Goal: Task Accomplishment & Management: Complete application form

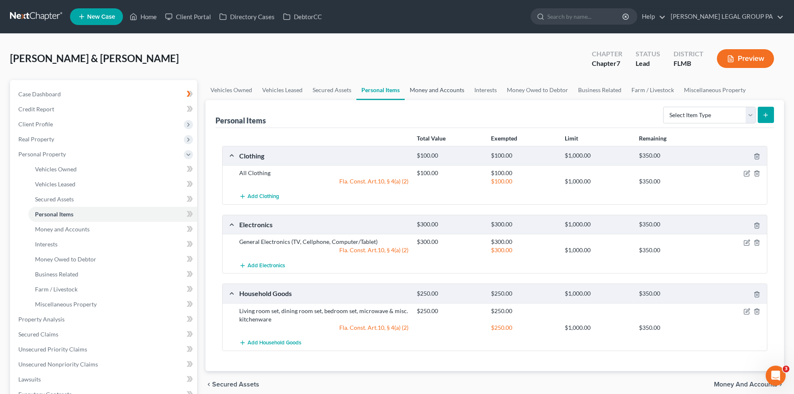
click at [429, 85] on link "Money and Accounts" at bounding box center [437, 90] width 65 height 20
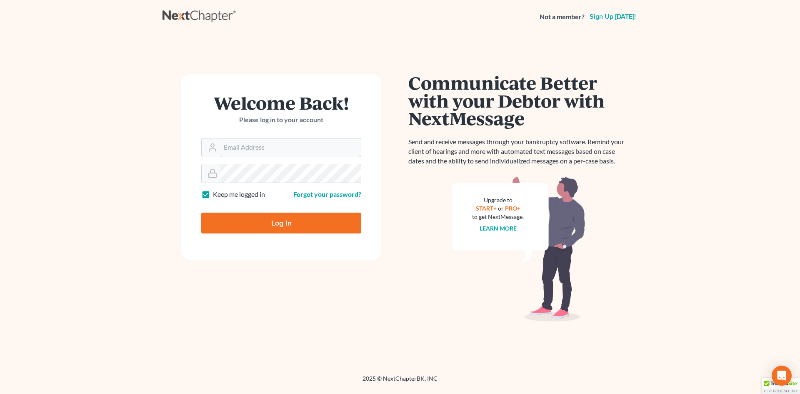
type input "[EMAIL_ADDRESS][DOMAIN_NAME]"
click at [277, 226] on input "Log In" at bounding box center [281, 223] width 160 height 21
type input "Thinking..."
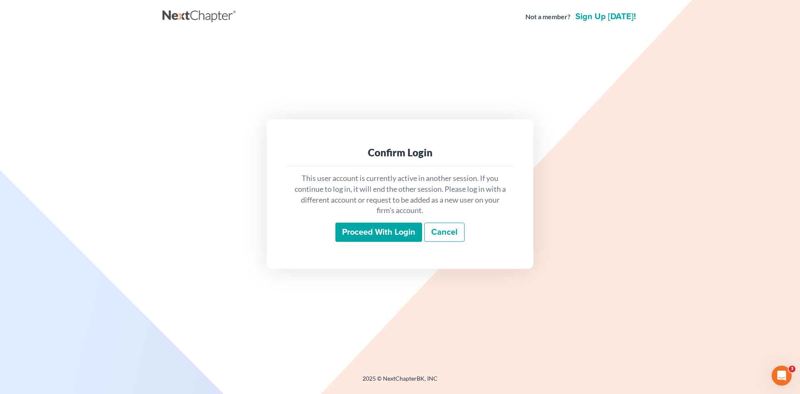
click at [381, 239] on input "Proceed with login" at bounding box center [379, 232] width 87 height 19
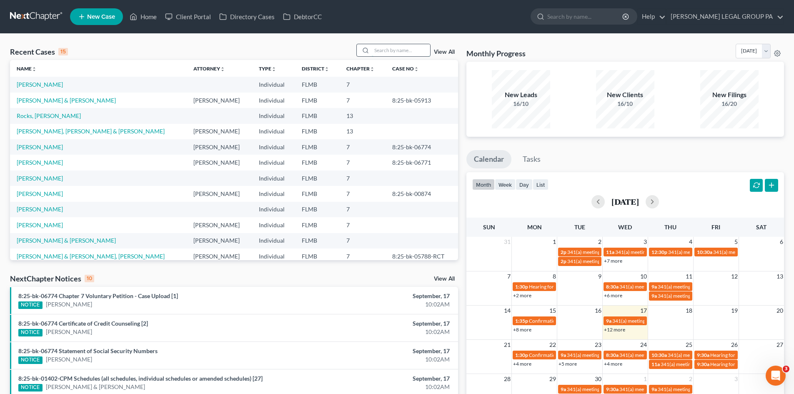
click at [408, 45] on input "search" at bounding box center [401, 50] width 58 height 12
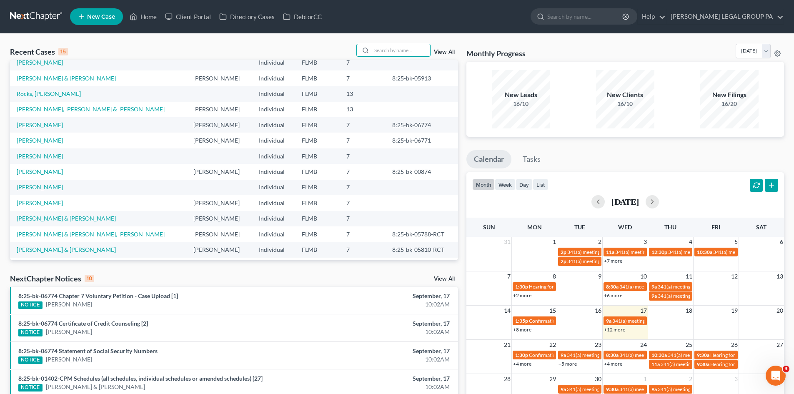
scroll to position [42, 0]
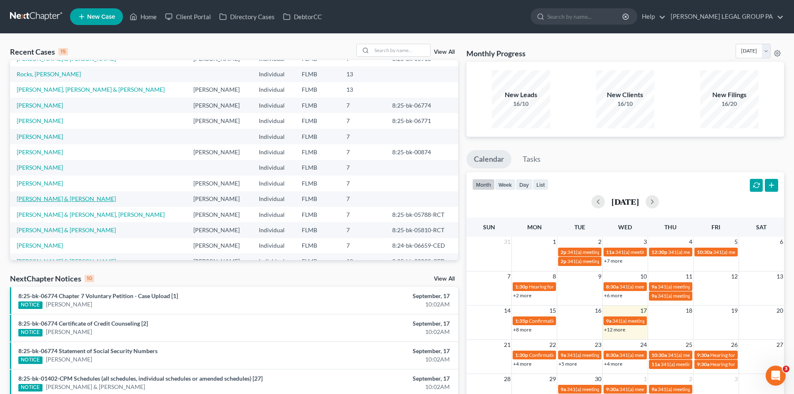
click at [66, 196] on link "Murphy, Selim & Viktoriya" at bounding box center [66, 198] width 99 height 7
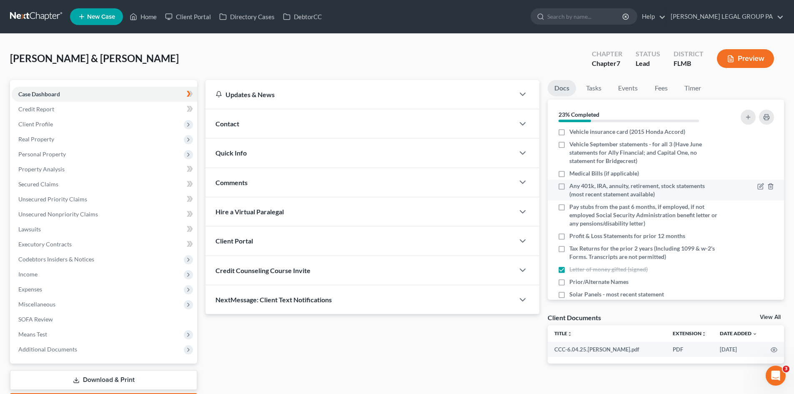
scroll to position [113, 0]
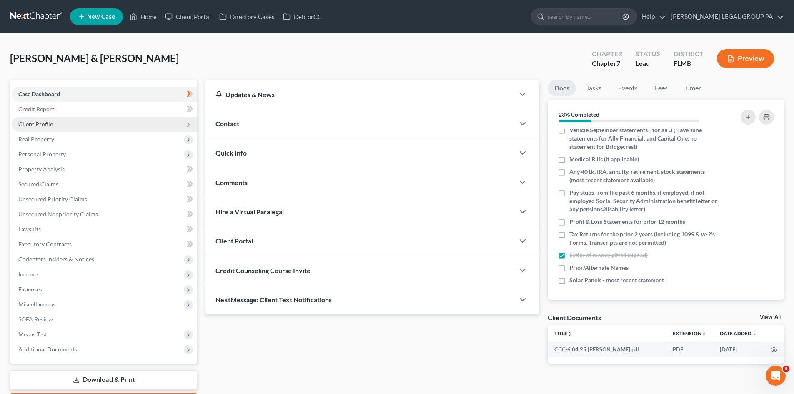
click at [47, 121] on span "Client Profile" at bounding box center [35, 123] width 35 height 7
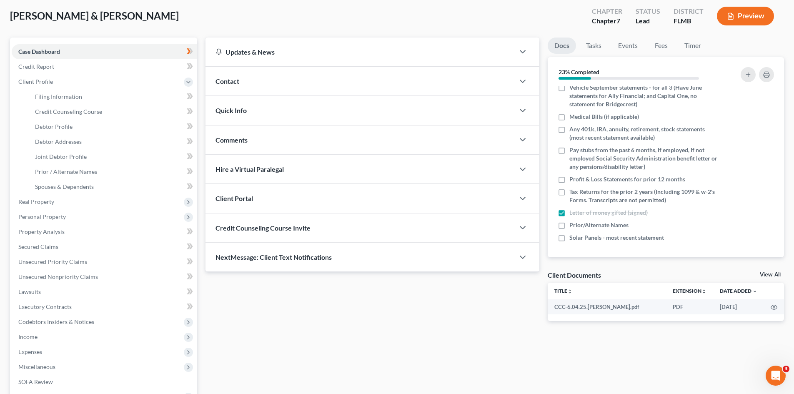
scroll to position [42, 0]
click at [67, 203] on span "Real Property" at bounding box center [104, 202] width 185 height 15
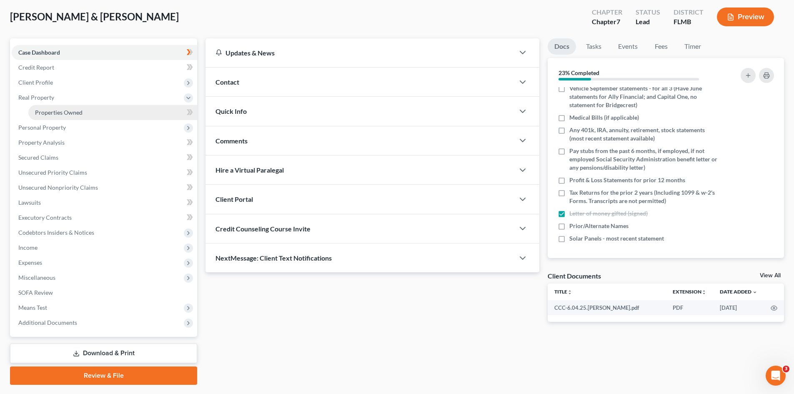
click at [76, 111] on span "Properties Owned" at bounding box center [59, 112] width 48 height 7
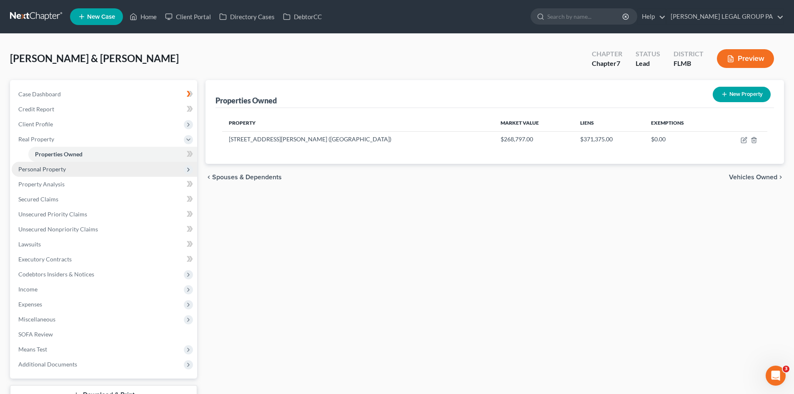
click at [48, 165] on span "Personal Property" at bounding box center [42, 168] width 48 height 7
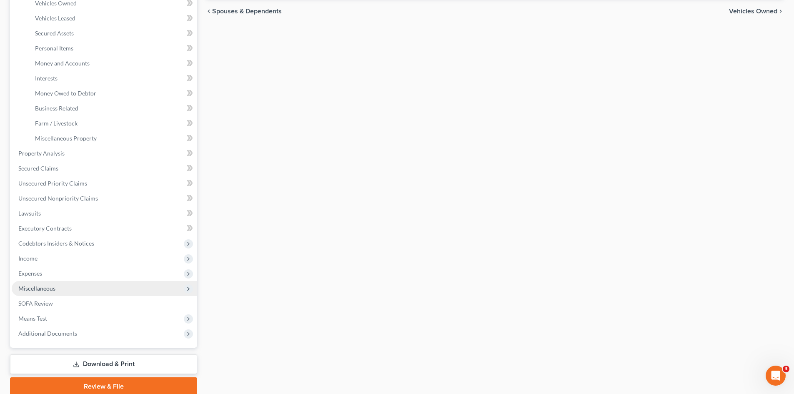
scroll to position [167, 0]
click at [59, 284] on span "Miscellaneous" at bounding box center [104, 287] width 185 height 15
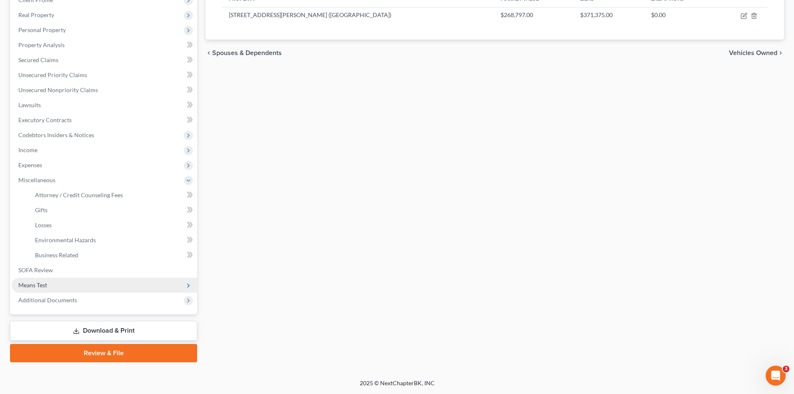
scroll to position [124, 0]
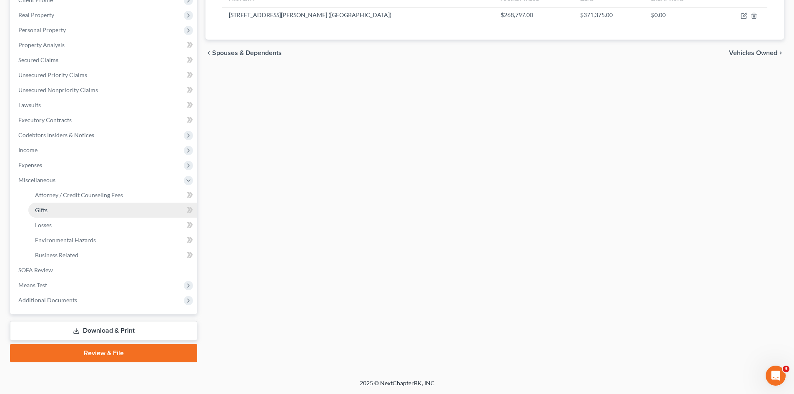
click at [88, 207] on link "Gifts" at bounding box center [112, 210] width 169 height 15
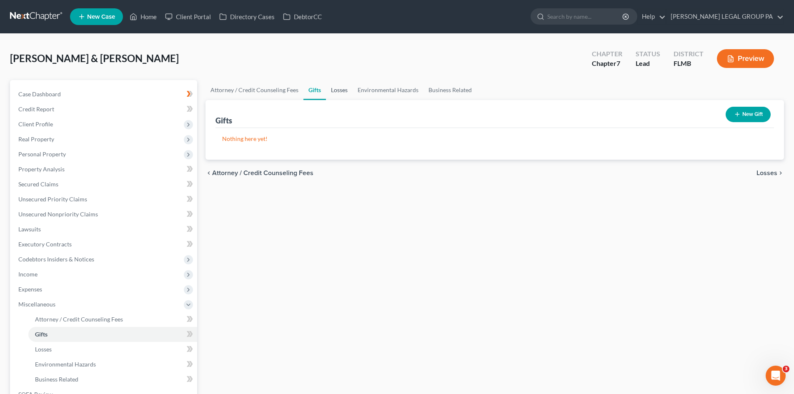
click at [346, 88] on link "Losses" at bounding box center [339, 90] width 27 height 20
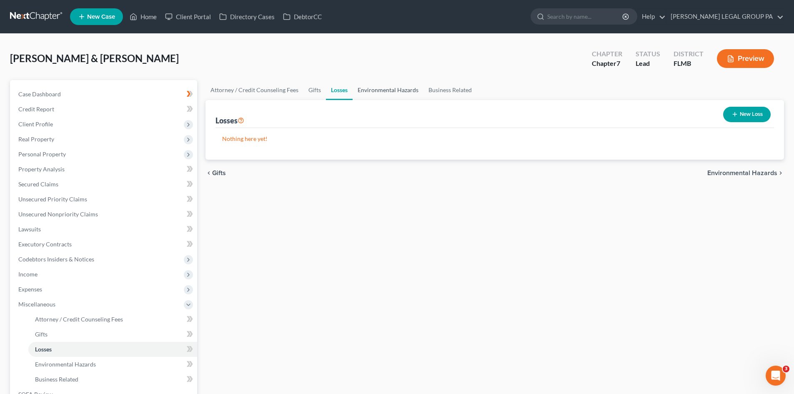
click at [376, 95] on link "Environmental Hazards" at bounding box center [388, 90] width 71 height 20
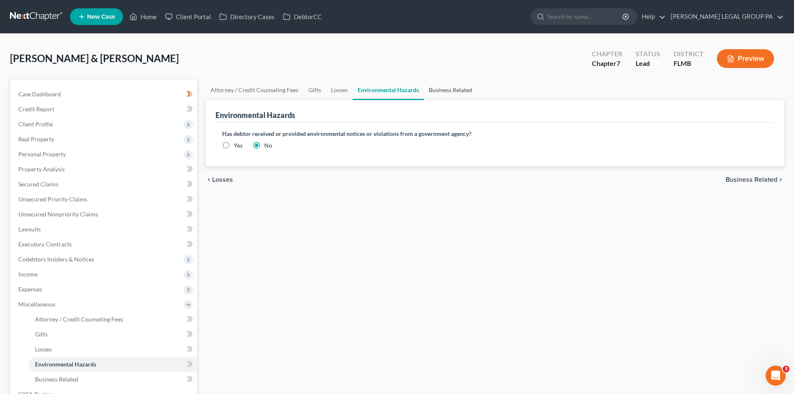
click at [466, 85] on link "Business Related" at bounding box center [450, 90] width 53 height 20
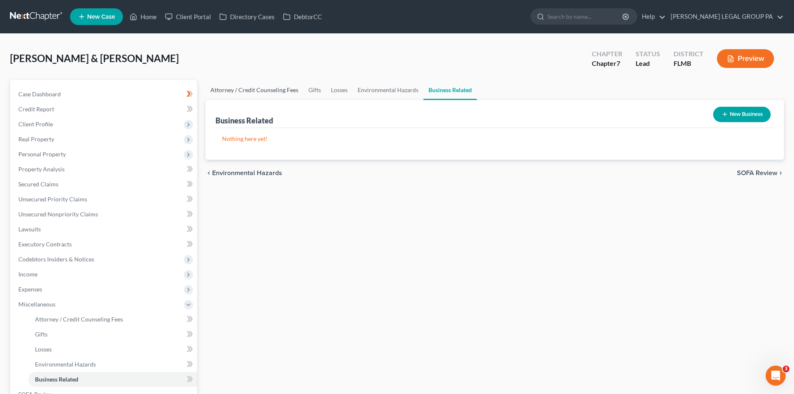
click at [231, 85] on link "Attorney / Credit Counseling Fees" at bounding box center [255, 90] width 98 height 20
select select "0"
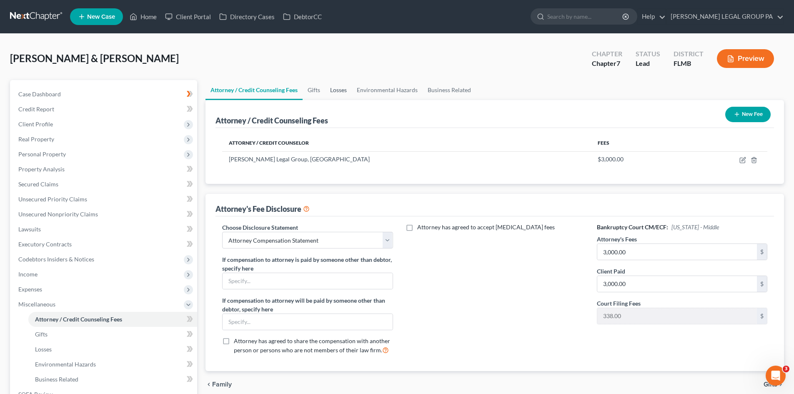
click at [339, 88] on link "Losses" at bounding box center [338, 90] width 27 height 20
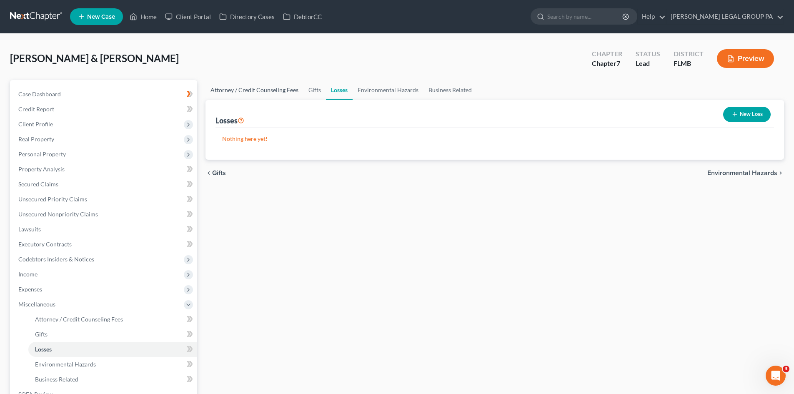
drag, startPoint x: 298, startPoint y: 91, endPoint x: 308, endPoint y: 91, distance: 10.0
click at [298, 91] on link "Attorney / Credit Counseling Fees" at bounding box center [255, 90] width 98 height 20
select select "0"
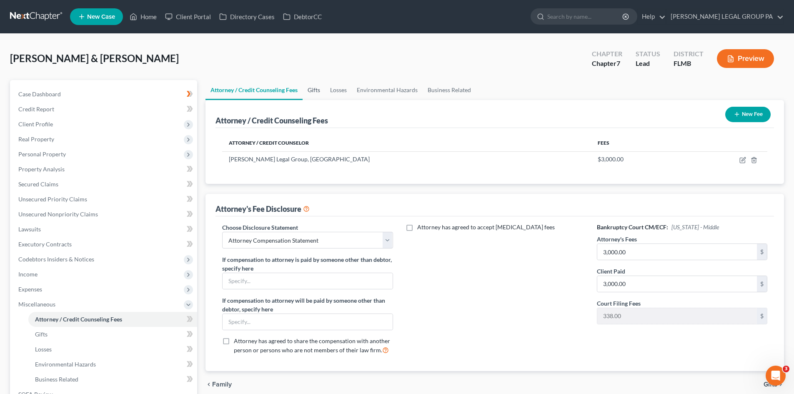
click at [311, 90] on link "Gifts" at bounding box center [314, 90] width 23 height 20
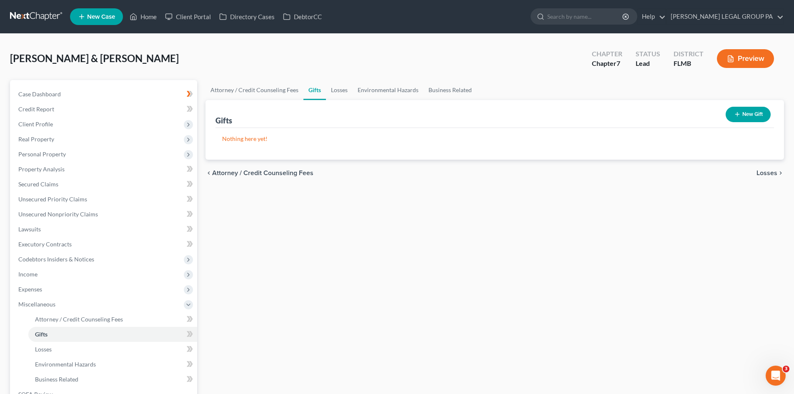
click at [729, 109] on button "New Gift" at bounding box center [748, 114] width 45 height 15
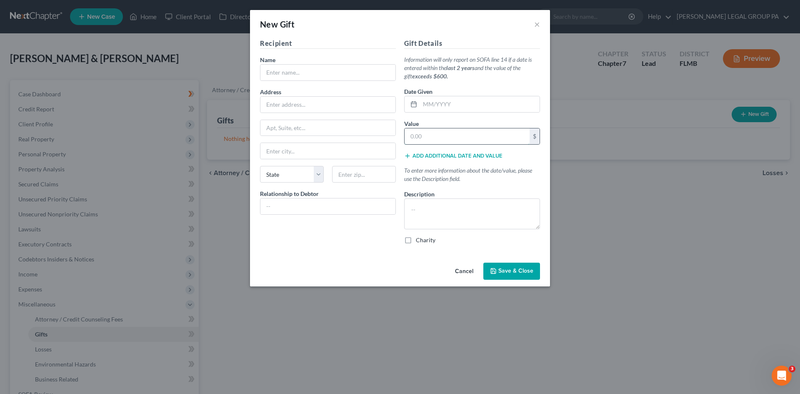
click at [443, 134] on input "text" at bounding box center [467, 136] width 125 height 16
type input "10,000.00"
click at [358, 70] on input "text" at bounding box center [328, 73] width 135 height 16
click at [537, 25] on button "×" at bounding box center [537, 24] width 6 height 10
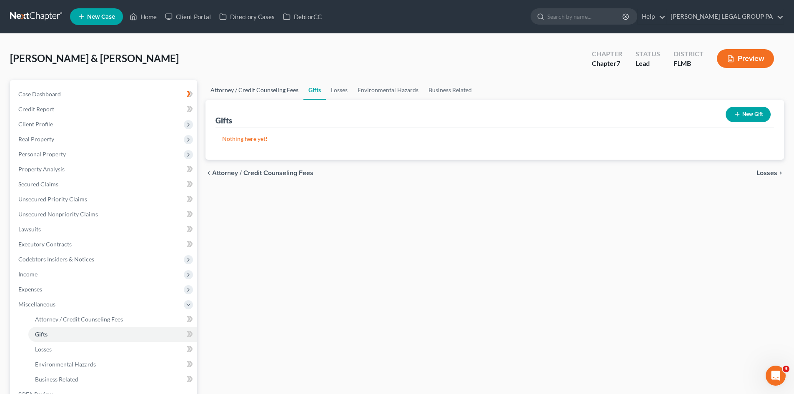
click at [274, 94] on link "Attorney / Credit Counseling Fees" at bounding box center [255, 90] width 98 height 20
select select "0"
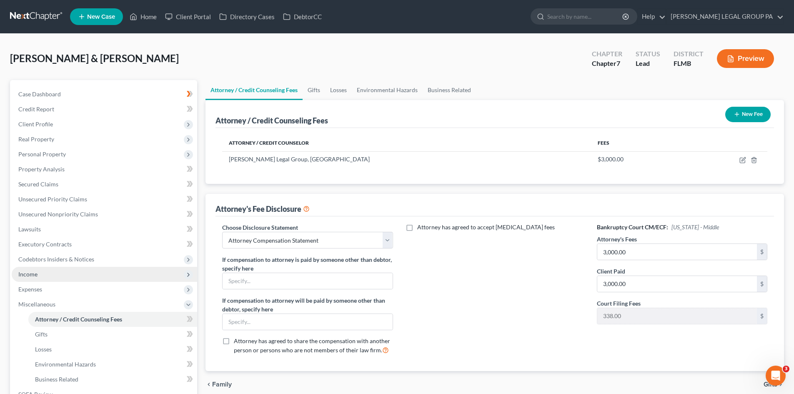
click at [38, 275] on span "Income" at bounding box center [104, 274] width 185 height 15
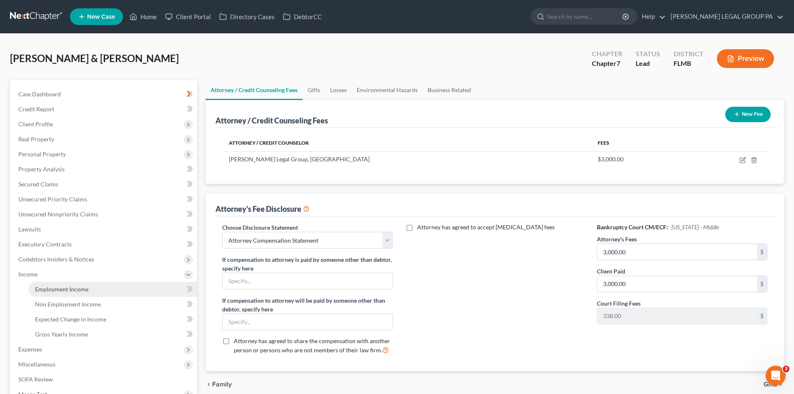
click at [50, 285] on link "Employment Income" at bounding box center [112, 289] width 169 height 15
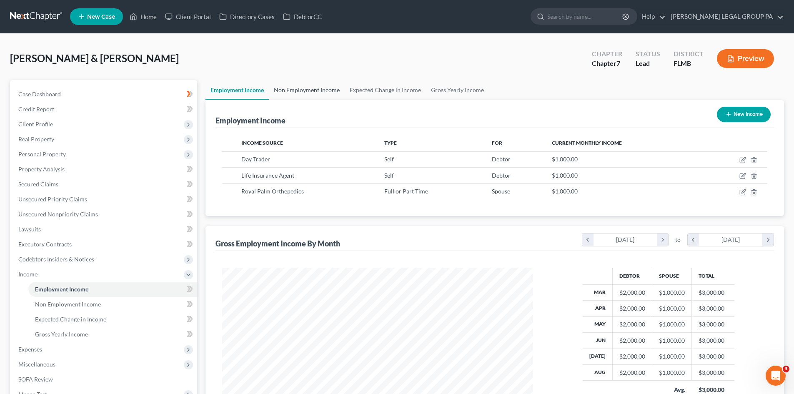
scroll to position [155, 328]
click at [314, 85] on link "Non Employment Income" at bounding box center [307, 90] width 76 height 20
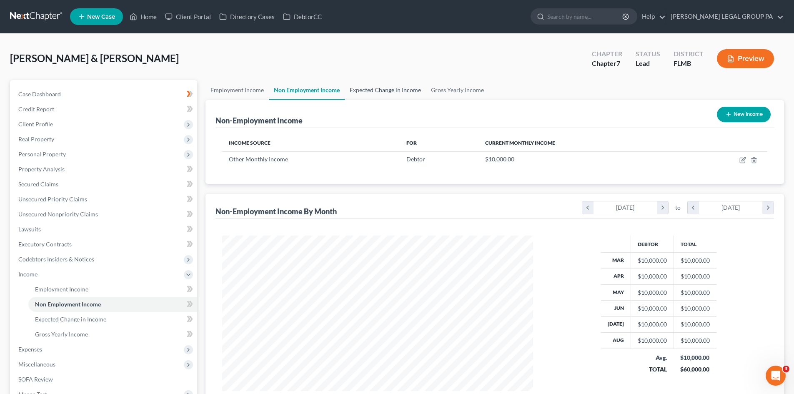
scroll to position [155, 328]
click at [364, 90] on link "Expected Change in Income" at bounding box center [385, 90] width 81 height 20
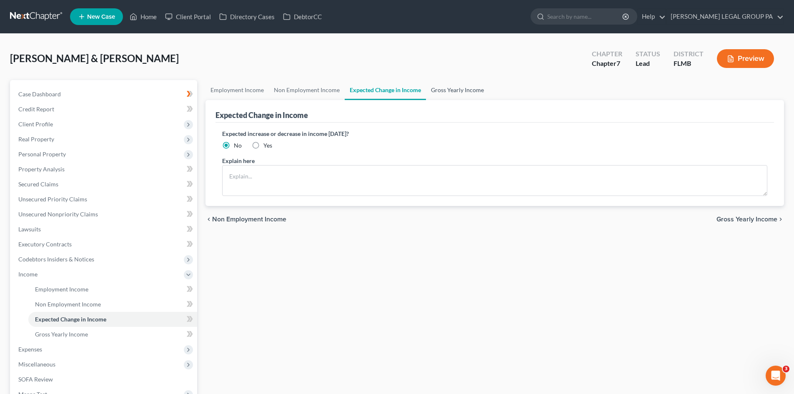
click at [467, 86] on link "Gross Yearly Income" at bounding box center [457, 90] width 63 height 20
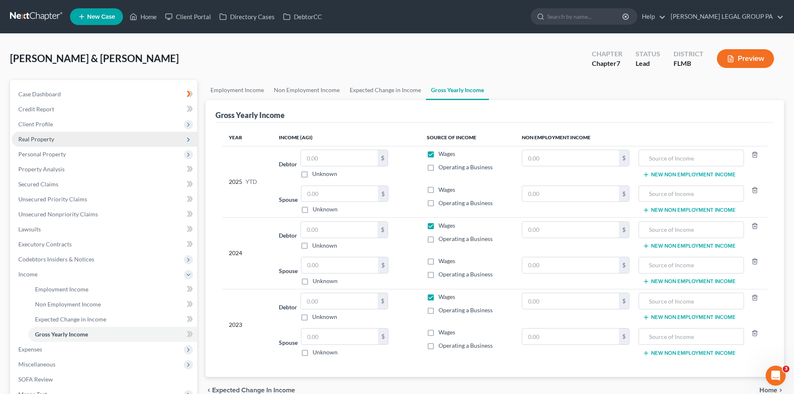
click at [34, 140] on span "Real Property" at bounding box center [36, 138] width 36 height 7
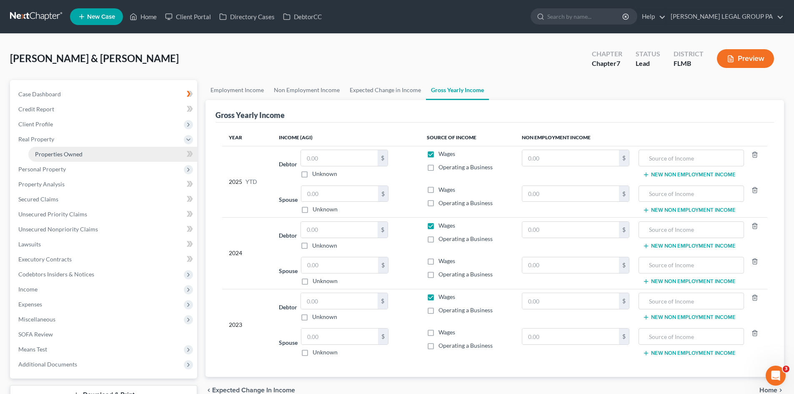
click at [47, 153] on span "Properties Owned" at bounding box center [59, 153] width 48 height 7
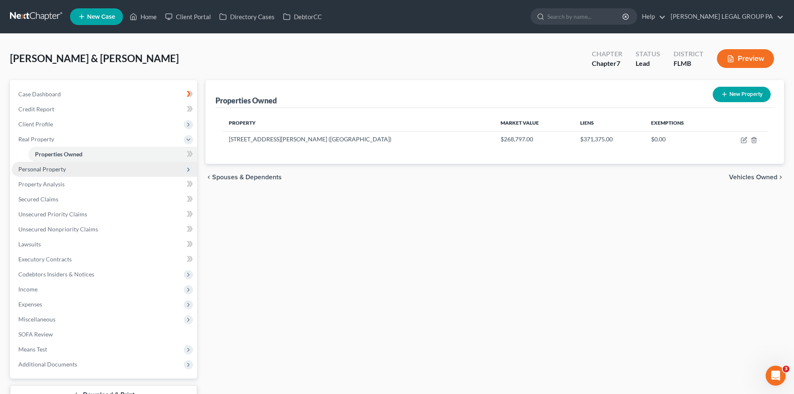
click at [43, 164] on span "Personal Property" at bounding box center [104, 169] width 185 height 15
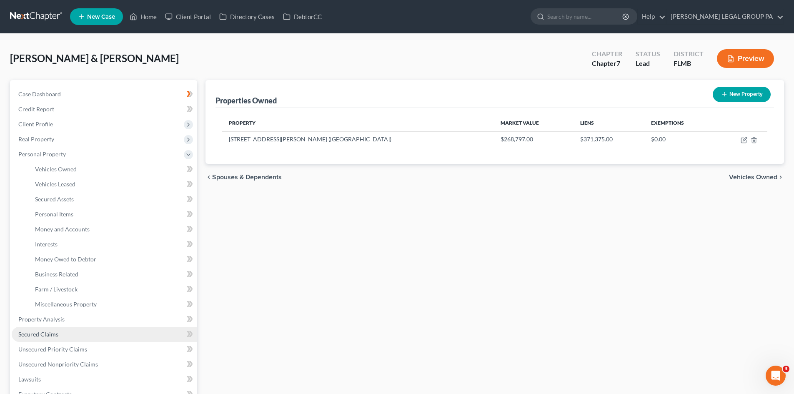
click at [53, 339] on link "Secured Claims" at bounding box center [104, 334] width 185 height 15
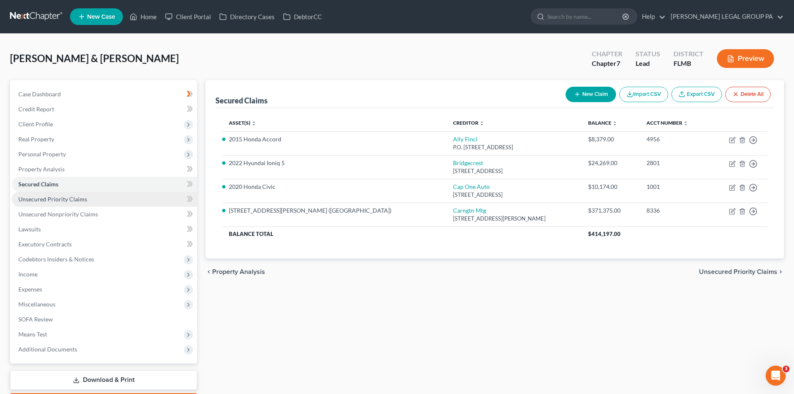
click at [66, 205] on link "Unsecured Priority Claims" at bounding box center [104, 199] width 185 height 15
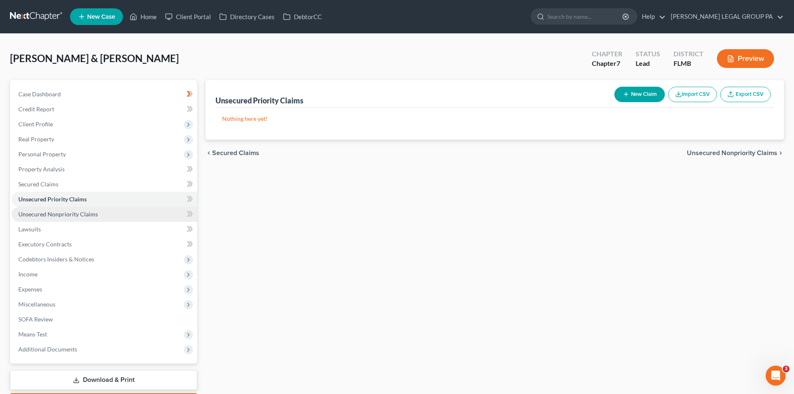
click at [68, 212] on span "Unsecured Nonpriority Claims" at bounding box center [58, 214] width 80 height 7
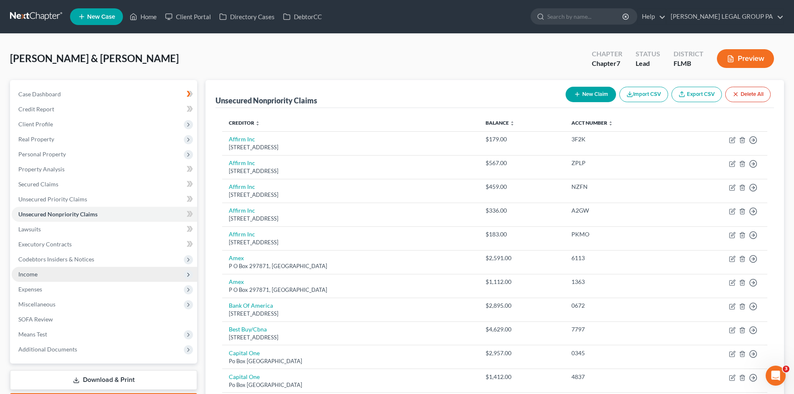
click at [41, 275] on span "Income" at bounding box center [104, 274] width 185 height 15
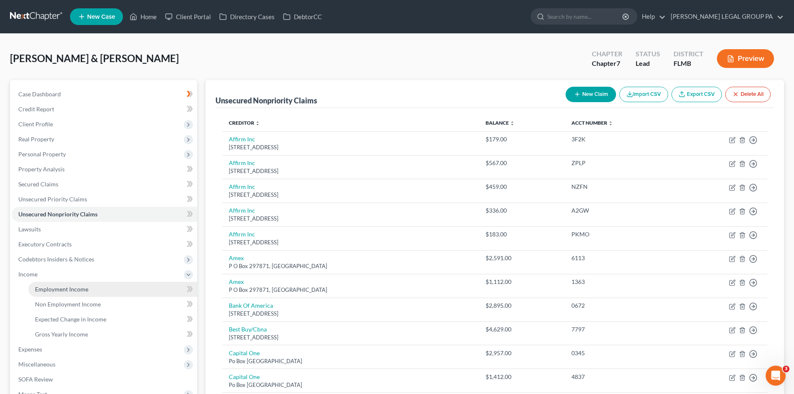
click at [55, 282] on link "Employment Income" at bounding box center [112, 289] width 169 height 15
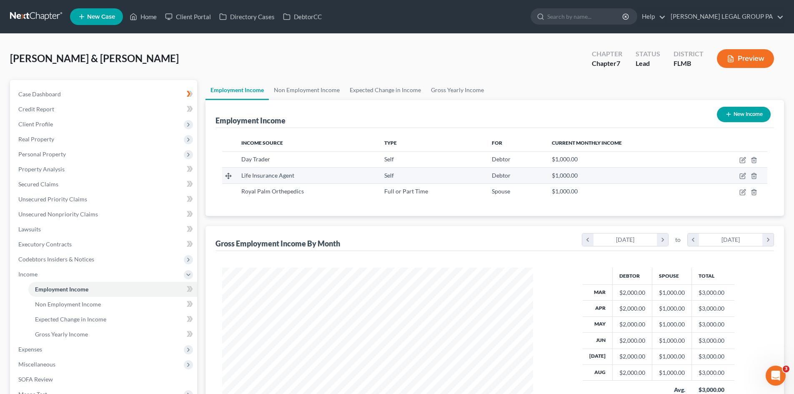
scroll to position [155, 328]
click at [311, 92] on link "Non Employment Income" at bounding box center [307, 90] width 76 height 20
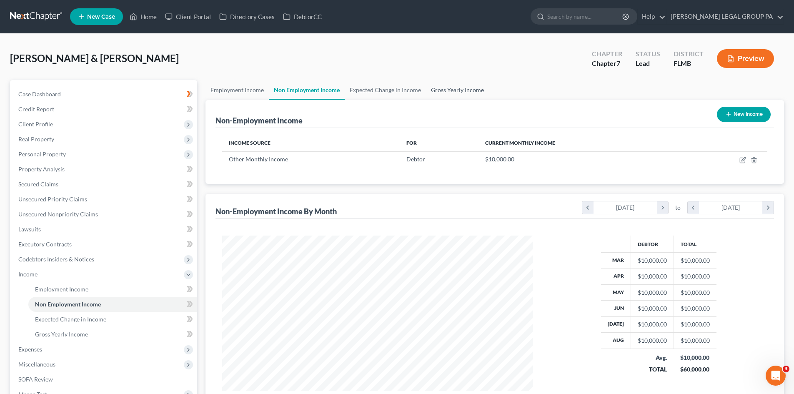
scroll to position [155, 328]
click at [461, 88] on link "Gross Yearly Income" at bounding box center [457, 90] width 63 height 20
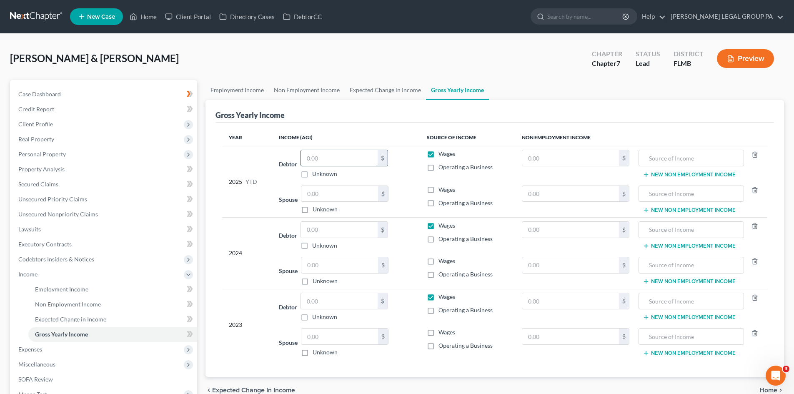
click at [353, 161] on input "text" at bounding box center [339, 158] width 77 height 16
click at [342, 296] on input "text" at bounding box center [339, 301] width 77 height 16
type input "52,993.00"
click at [439, 311] on label "Operating a Business" at bounding box center [466, 310] width 54 height 8
click at [442, 311] on input "Operating a Business" at bounding box center [444, 308] width 5 height 5
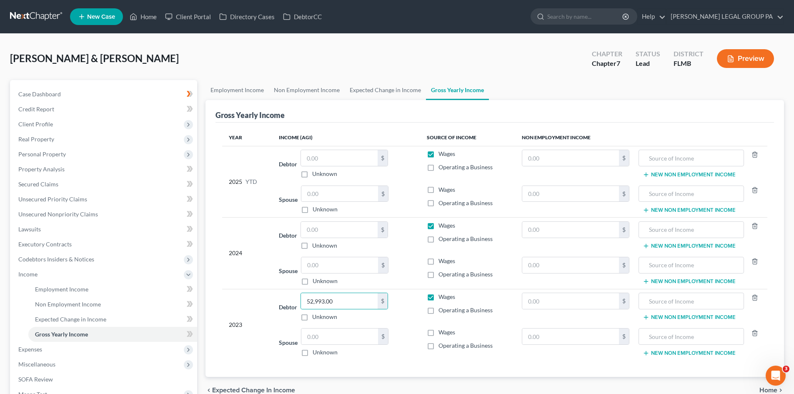
checkbox input "true"
click at [439, 296] on label "Wages" at bounding box center [447, 297] width 17 height 8
click at [442, 296] on input "Wages" at bounding box center [444, 295] width 5 height 5
checkbox input "false"
click at [347, 301] on input "52,993.00" at bounding box center [339, 301] width 77 height 16
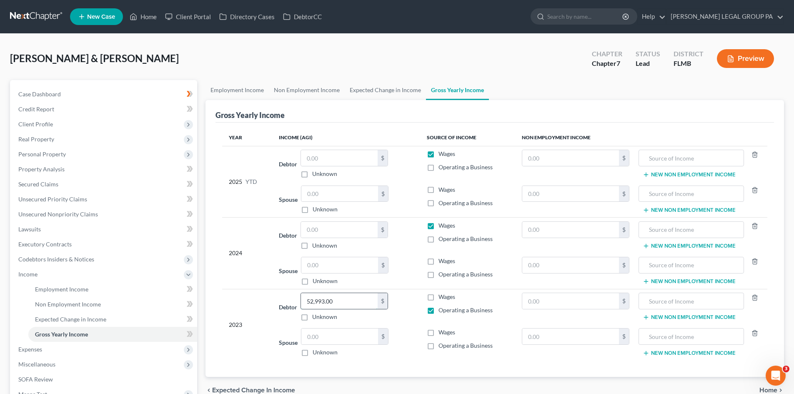
click at [353, 305] on input "52,993.00" at bounding box center [339, 301] width 77 height 16
type input "93,226.00"
click at [439, 293] on label "Wages" at bounding box center [447, 297] width 17 height 8
click at [442, 293] on input "Wages" at bounding box center [444, 295] width 5 height 5
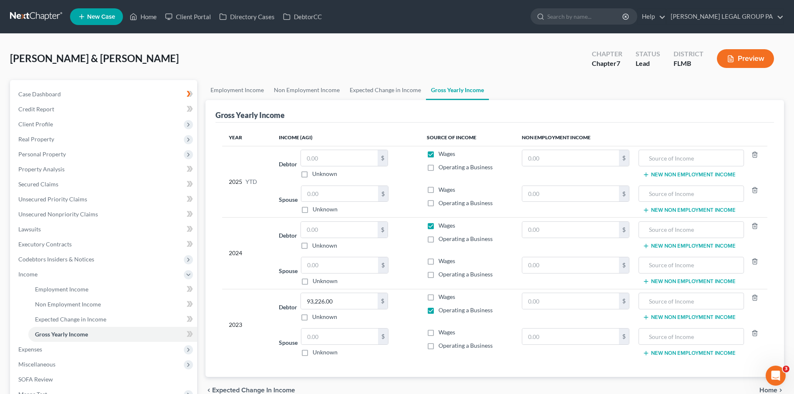
checkbox input "true"
click at [439, 241] on label "Operating a Business" at bounding box center [466, 239] width 54 height 8
click at [442, 240] on input "Operating a Business" at bounding box center [444, 237] width 5 height 5
checkbox input "true"
drag, startPoint x: 431, startPoint y: 167, endPoint x: 423, endPoint y: 169, distance: 8.2
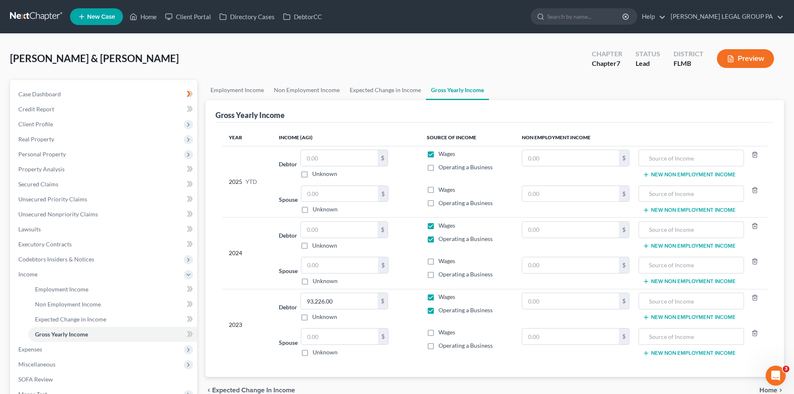
click at [439, 167] on label "Operating a Business" at bounding box center [466, 167] width 54 height 8
click at [442, 167] on input "Operating a Business" at bounding box center [444, 165] width 5 height 5
checkbox input "true"
click at [331, 236] on input "text" at bounding box center [339, 230] width 77 height 16
type input "61,401"
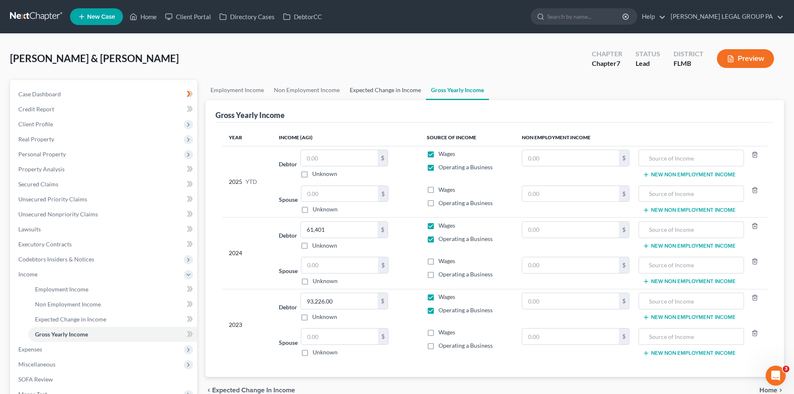
click at [382, 92] on link "Expected Change in Income" at bounding box center [385, 90] width 81 height 20
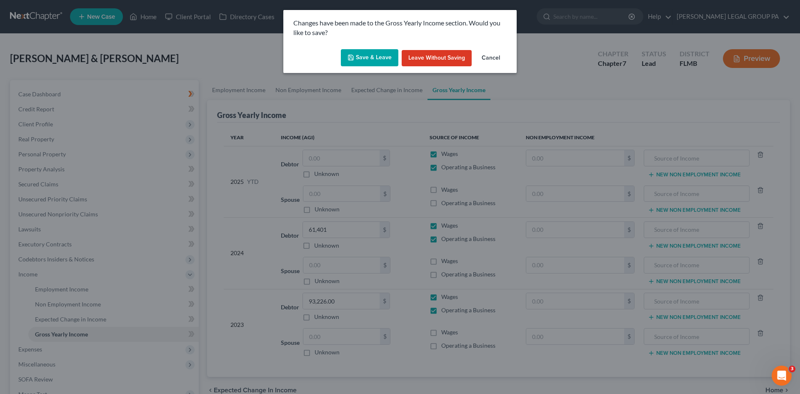
click at [378, 63] on button "Save & Leave" at bounding box center [370, 58] width 58 height 18
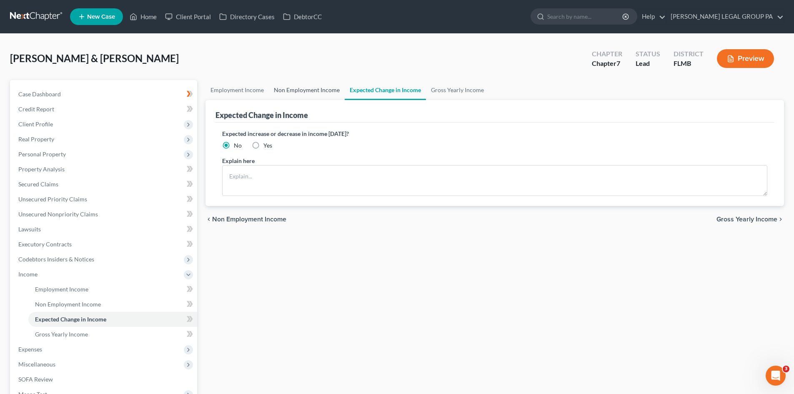
click at [303, 89] on link "Non Employment Income" at bounding box center [307, 90] width 76 height 20
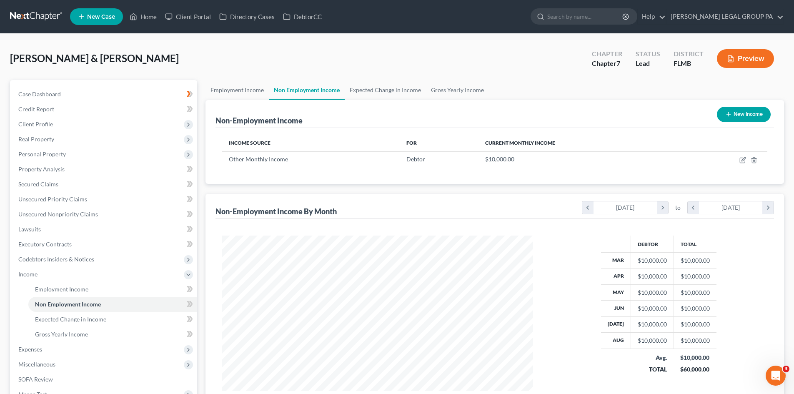
scroll to position [155, 328]
click at [77, 90] on link "Case Dashboard" at bounding box center [104, 94] width 185 height 15
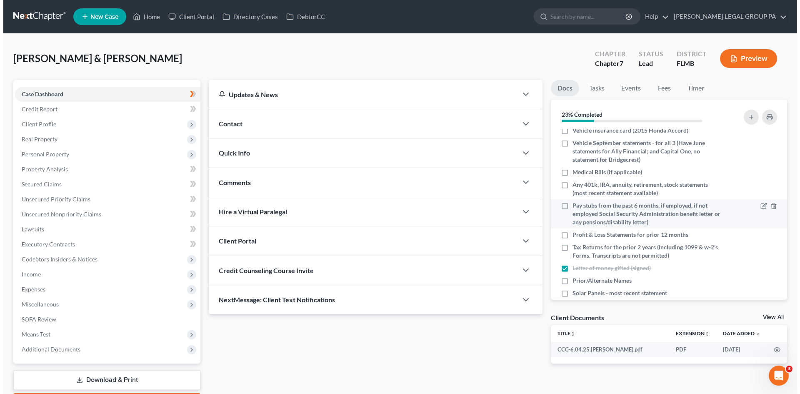
scroll to position [113, 0]
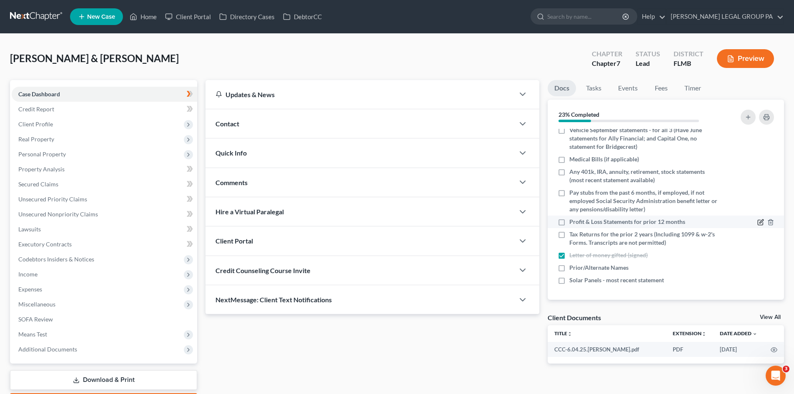
click at [758, 221] on icon "button" at bounding box center [760, 222] width 5 height 5
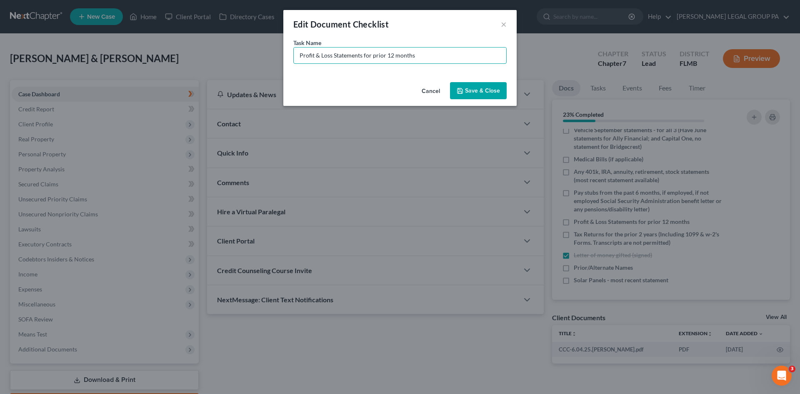
drag, startPoint x: 372, startPoint y: 53, endPoint x: 599, endPoint y: 44, distance: 226.9
click at [598, 44] on div "Edit Document Checklist × Task Name * Profit & Loss Statements for prior 12 mon…" at bounding box center [400, 197] width 800 height 394
type input "Profit & Loss Statements for 2025 (month-by-month, not YTD)"
click at [484, 92] on button "Save & Close" at bounding box center [478, 91] width 57 height 18
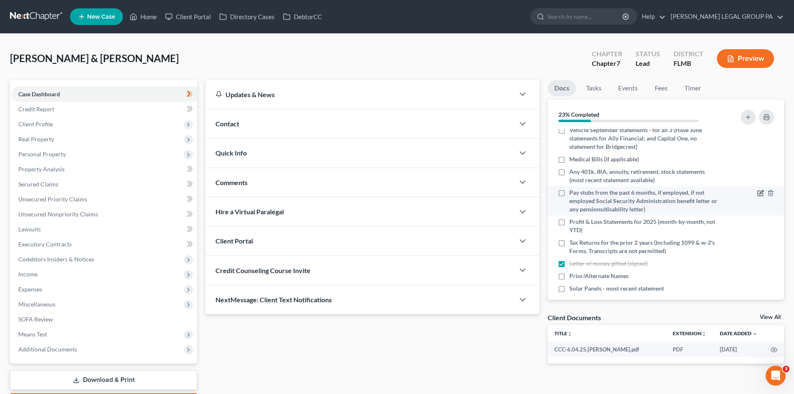
click at [757, 191] on icon "button" at bounding box center [760, 193] width 7 height 7
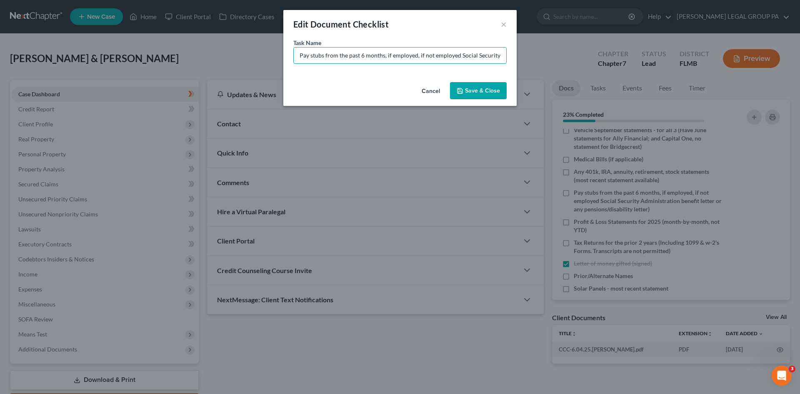
scroll to position [0, 152]
drag, startPoint x: 326, startPoint y: 54, endPoint x: 746, endPoint y: 59, distance: 420.2
click at [746, 59] on div "Edit Document Checklist × Task Name * Pay stubs from the past 6 months, if empl…" at bounding box center [400, 197] width 800 height 394
drag, startPoint x: 419, startPoint y: 46, endPoint x: 424, endPoint y: 50, distance: 6.8
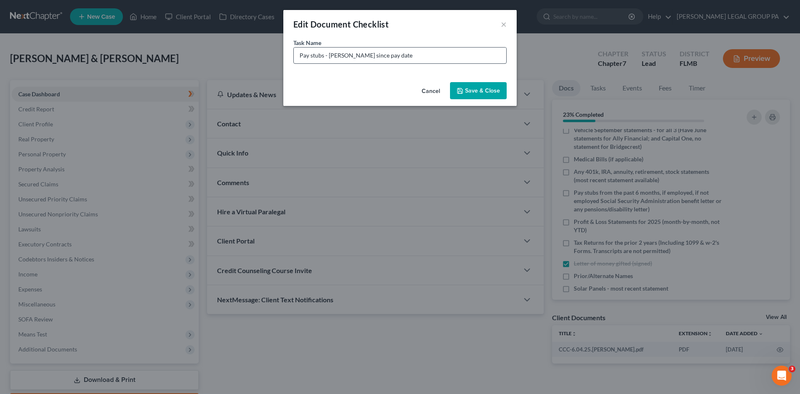
click at [420, 46] on div "Task Name * Pay stubs - Mrs. Murphy since pay date" at bounding box center [399, 50] width 213 height 25
click at [427, 53] on input "Pay stubs - Mrs. Murphy since pay date" at bounding box center [400, 56] width 213 height 16
click at [449, 53] on input "Pay stubs - Mrs. Murphy since pay date 6/" at bounding box center [400, 56] width 213 height 16
type input "Pay stubs - [PERSON_NAME] since pay date [DATE]"
click at [473, 88] on button "Save & Close" at bounding box center [478, 91] width 57 height 18
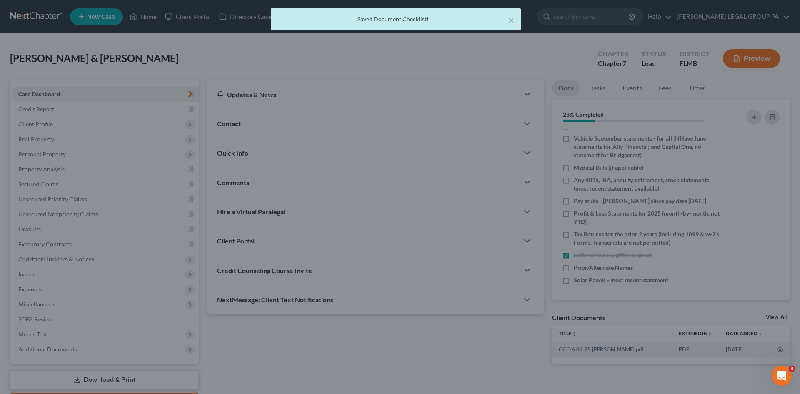
scroll to position [105, 0]
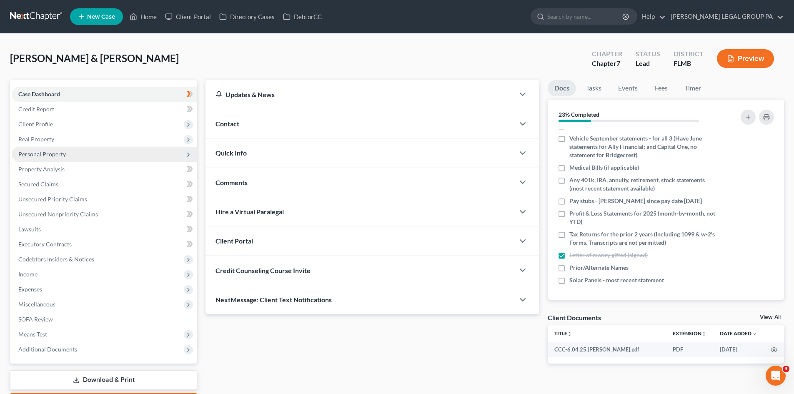
drag, startPoint x: 31, startPoint y: 142, endPoint x: 48, endPoint y: 148, distance: 18.6
click at [31, 143] on span "Real Property" at bounding box center [104, 139] width 185 height 15
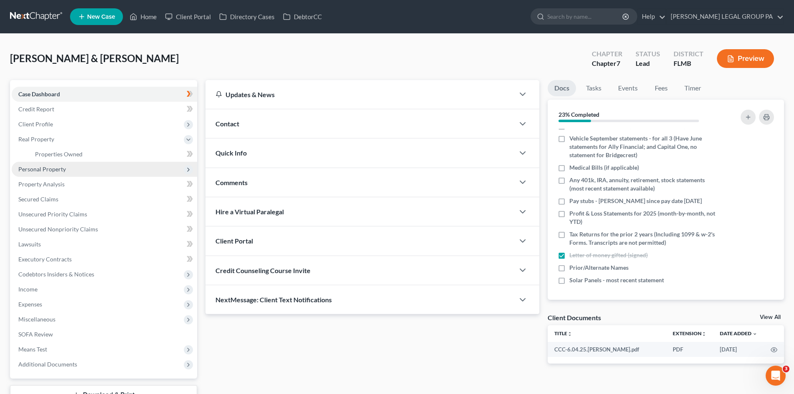
click at [57, 168] on span "Personal Property" at bounding box center [42, 168] width 48 height 7
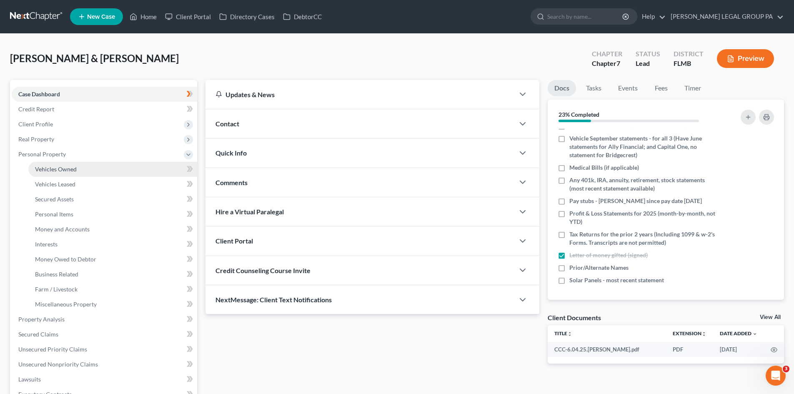
click at [67, 170] on span "Vehicles Owned" at bounding box center [56, 168] width 42 height 7
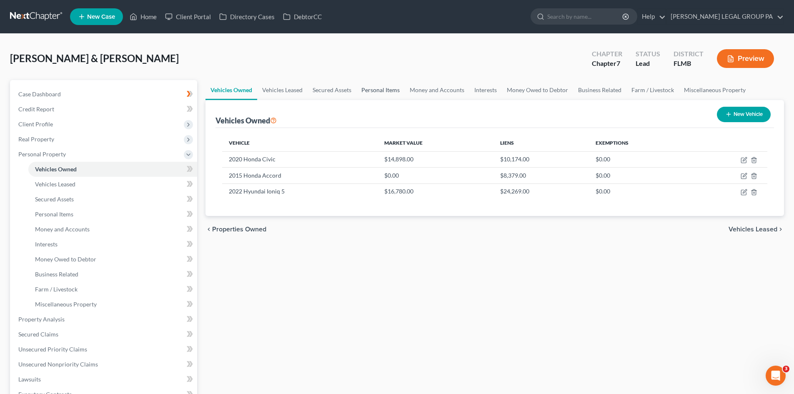
click at [378, 90] on link "Personal Items" at bounding box center [380, 90] width 48 height 20
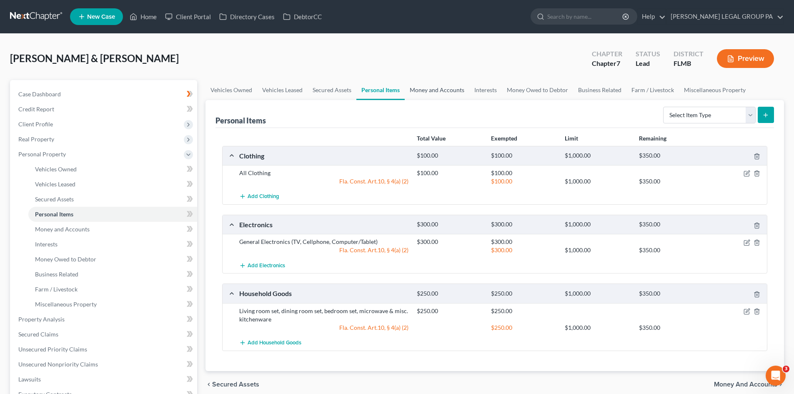
click at [445, 92] on link "Money and Accounts" at bounding box center [437, 90] width 65 height 20
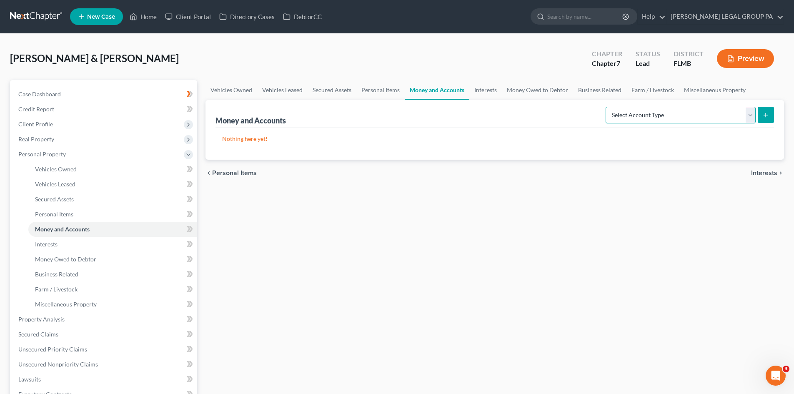
click at [700, 121] on select "Select Account Type Brokerage Cash on Hand Certificates of Deposit Checking Acc…" at bounding box center [681, 115] width 150 height 17
select select "checking"
click at [607, 107] on select "Select Account Type Brokerage Cash on Hand Certificates of Deposit Checking Acc…" at bounding box center [681, 115] width 150 height 17
click at [769, 113] on icon "submit" at bounding box center [765, 115] width 7 height 7
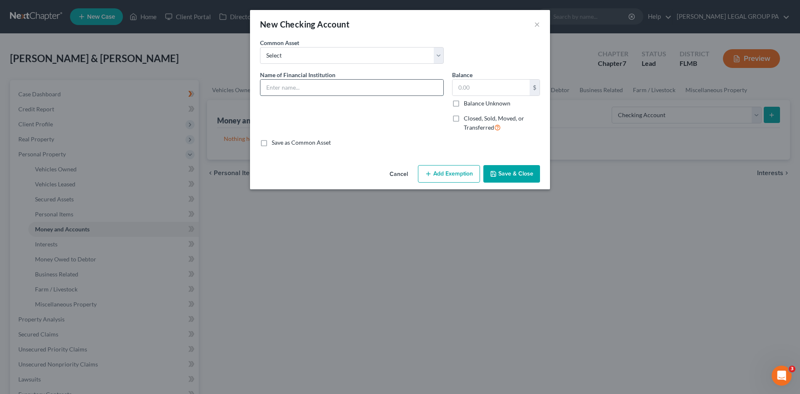
click at [322, 89] on input "text" at bounding box center [352, 88] width 183 height 16
type input "Wells Fargo checking 7716"
drag, startPoint x: 485, startPoint y: 90, endPoint x: 480, endPoint y: 87, distance: 5.2
click at [485, 89] on input "text" at bounding box center [491, 88] width 77 height 16
type input "0.00"
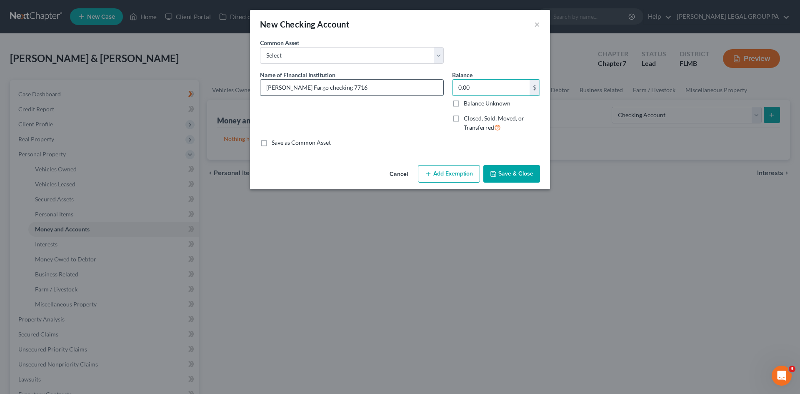
click at [403, 89] on input "Wells Fargo checking 7716" at bounding box center [352, 88] width 183 height 16
type input "Wells Fargo checking 7716"
click at [509, 169] on button "Save & Close" at bounding box center [512, 174] width 57 height 18
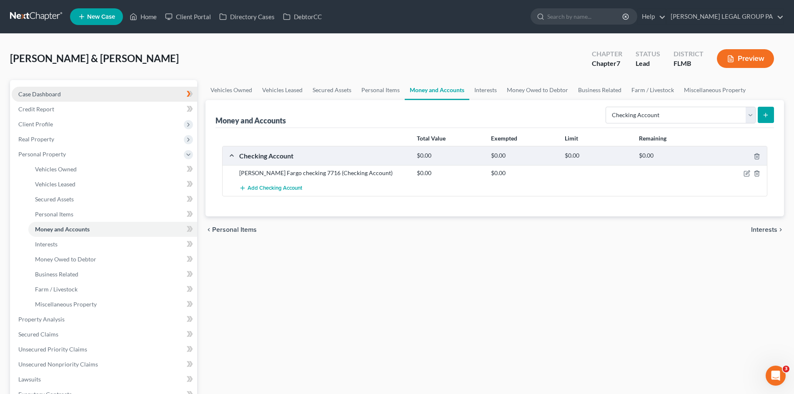
click at [68, 96] on link "Case Dashboard" at bounding box center [104, 94] width 185 height 15
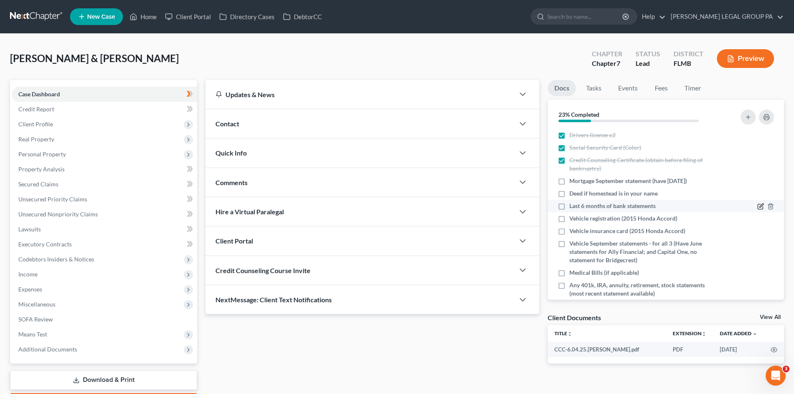
click at [750, 205] on div at bounding box center [750, 206] width 56 height 8
click at [757, 204] on icon "button" at bounding box center [760, 206] width 7 height 7
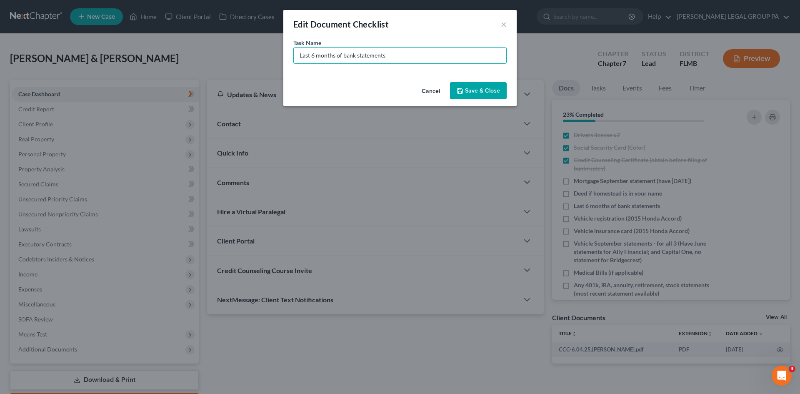
drag, startPoint x: 345, startPoint y: 55, endPoint x: 77, endPoint y: 77, distance: 268.9
click at [75, 80] on div "Edit Document Checklist × Task Name * Last 6 months of bank statements Cancel S…" at bounding box center [400, 197] width 800 height 394
click at [394, 55] on input "Bank statements" at bounding box center [400, 56] width 213 height 16
click at [425, 46] on div "Task Name * Bank statements (Wells Fargo Checking" at bounding box center [399, 50] width 213 height 25
click at [423, 57] on input "Bank statements (Wells Fargo Checking" at bounding box center [400, 56] width 213 height 16
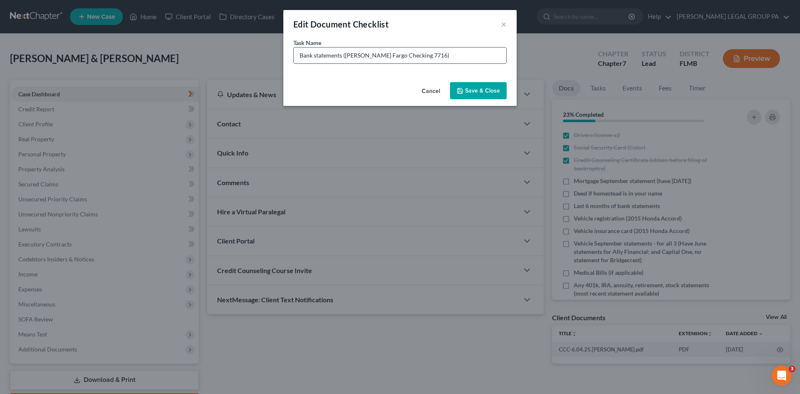
click at [380, 52] on input "Bank statements (Wells Fargo Checking 7716)" at bounding box center [400, 56] width 213 height 16
click at [414, 55] on input "Bank statements (Wells Fargo checking 7716)" at bounding box center [400, 56] width 213 height 16
drag, startPoint x: 416, startPoint y: 58, endPoint x: 437, endPoint y: 93, distance: 41.5
click at [416, 58] on input "Bank statements (Wells Fargo checking 7716, )" at bounding box center [400, 56] width 213 height 16
click at [413, 55] on input "Bank statements (Wells Fargo checking 7716, & Wells Fargo checking 7022)" at bounding box center [400, 56] width 213 height 16
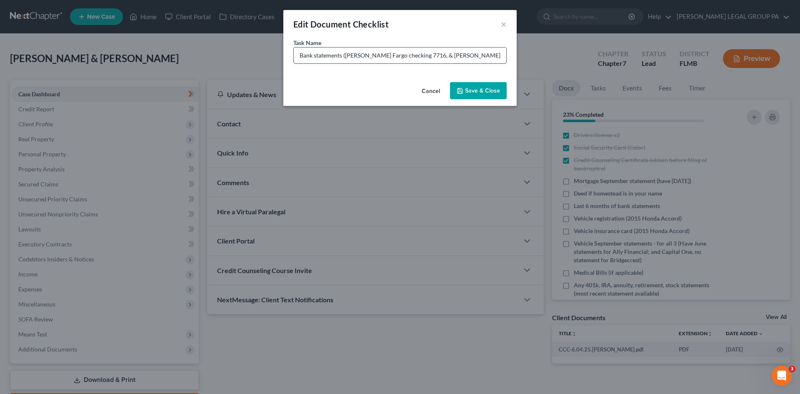
click at [489, 55] on input "Bank statements (Wells Fargo checking 7716, & Wells Fargo checking 7022)" at bounding box center [400, 56] width 213 height 16
click at [416, 53] on input "Bank statements (Wells Fargo checking 7716, & Wells Fargo checking 7022)" at bounding box center [400, 56] width 213 height 16
drag, startPoint x: 488, startPoint y: 56, endPoint x: 511, endPoint y: 69, distance: 27.0
click at [488, 56] on input "Bank statements (Wells Fargo checking 7716 & Wells Fargo checking 7022)" at bounding box center [400, 56] width 213 height 16
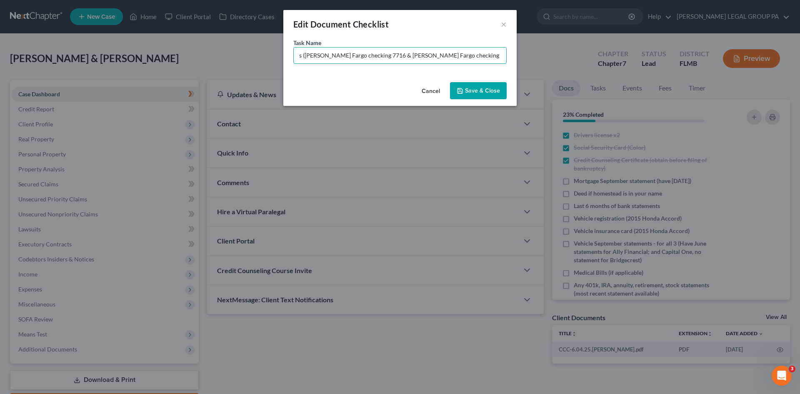
drag, startPoint x: 492, startPoint y: 60, endPoint x: 520, endPoint y: 55, distance: 28.9
click at [520, 55] on div "Edit Document Checklist × Task Name * Bank statements (Wells Fargo checking 771…" at bounding box center [400, 197] width 800 height 394
click at [482, 53] on input "Bank statements (Wells Fargo checking 7716 & Wells Fargo checking 7022 for July…" at bounding box center [400, 56] width 213 height 16
click at [371, 54] on input "Bank statements (Wells Fargo checking 7716 & Wells Fargo checking 7022 for July…" at bounding box center [400, 56] width 213 height 16
click at [433, 53] on input "Bank statements (Wells Fargo checking 7716 for July and August, & Wells Fargo c…" at bounding box center [400, 56] width 213 height 16
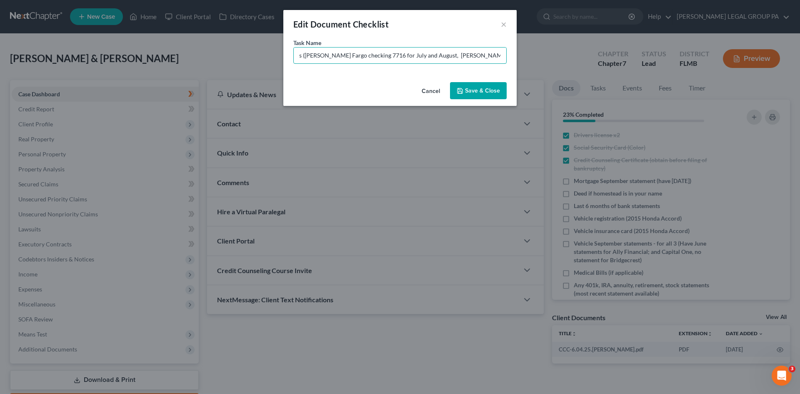
scroll to position [0, 88]
drag, startPoint x: 481, startPoint y: 55, endPoint x: 548, endPoint y: 53, distance: 66.3
click at [548, 53] on div "Edit Document Checklist × Task Name * Bank statements (Wells Fargo checking 771…" at bounding box center [400, 197] width 800 height 394
click at [461, 55] on input "Bank statements (Wells Fargo checking 7716 for July and August, Wells Fargo che…" at bounding box center [400, 56] width 213 height 16
click at [482, 52] on input "Bank statements (Wells Fargo checking 7716 for July and August, Wells Fargo che…" at bounding box center [400, 56] width 213 height 16
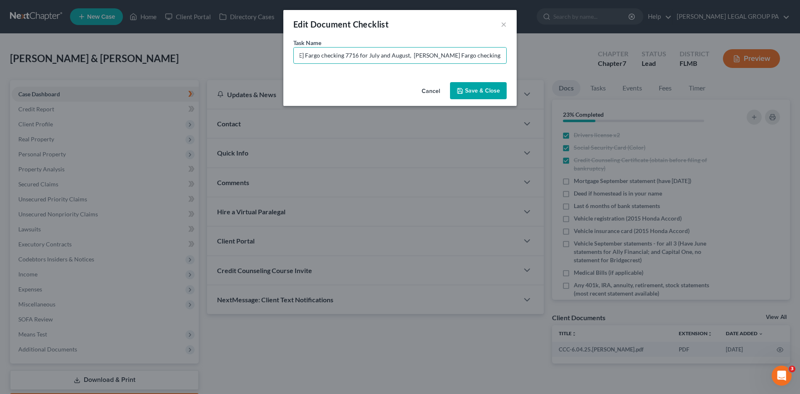
scroll to position [0, 103]
drag, startPoint x: 413, startPoint y: 51, endPoint x: 557, endPoint y: 62, distance: 144.2
click at [558, 62] on div "Edit Document Checklist × Task Name * Bank statements (Wells Fargo checking 771…" at bounding box center [400, 197] width 800 height 394
click at [366, 50] on input "Bank statements (Wells Fargo checking 7716 for July and August, Wells Fargo che…" at bounding box center [400, 56] width 213 height 16
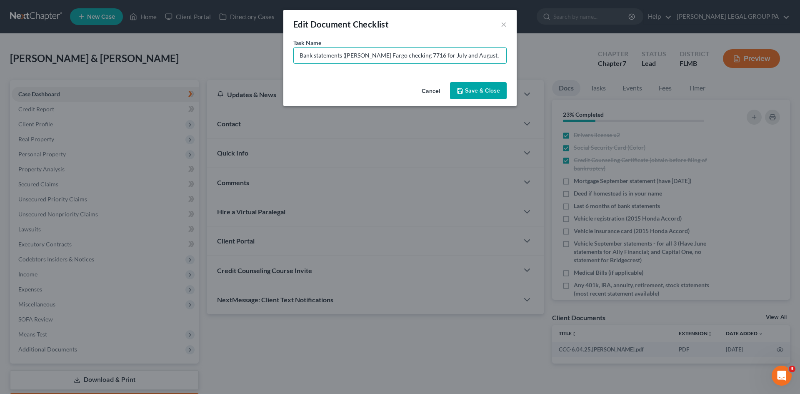
drag, startPoint x: 364, startPoint y: 58, endPoint x: 326, endPoint y: 67, distance: 39.8
click at [242, 58] on div "Edit Document Checklist × Task Name * Bank statements (Wells Fargo checking 771…" at bounding box center [400, 197] width 800 height 394
type input "Bank statements (Wells Fargo checking 7716 for July and August, Wells Fargo che…"
drag, startPoint x: 484, startPoint y: 87, endPoint x: 489, endPoint y: 81, distance: 6.8
click at [484, 86] on button "Save & Close" at bounding box center [478, 91] width 57 height 18
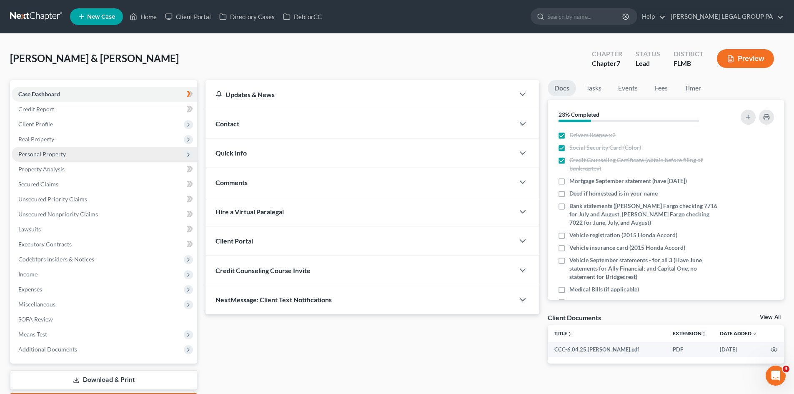
drag, startPoint x: 63, startPoint y: 143, endPoint x: 67, endPoint y: 150, distance: 7.3
click at [63, 143] on span "Real Property" at bounding box center [104, 139] width 185 height 15
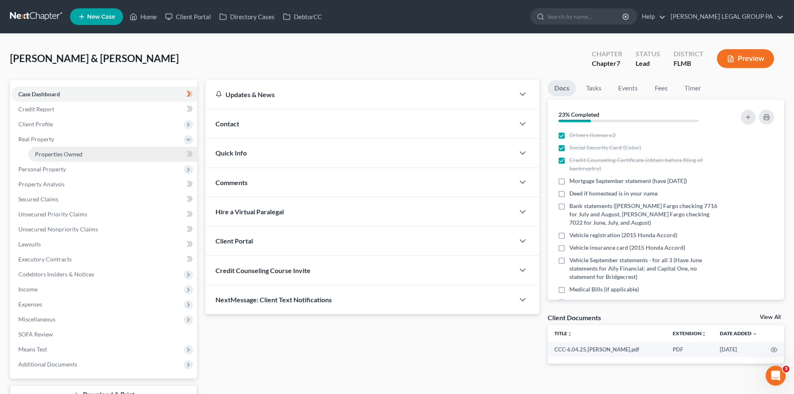
click at [68, 156] on span "Properties Owned" at bounding box center [59, 153] width 48 height 7
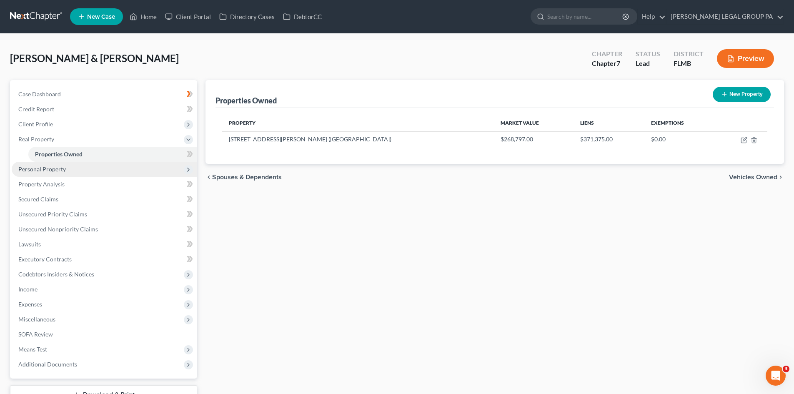
click at [71, 163] on span "Personal Property" at bounding box center [104, 169] width 185 height 15
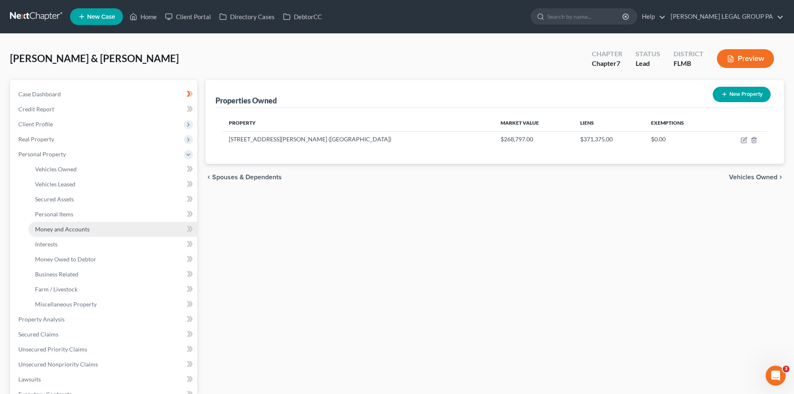
click at [88, 231] on span "Money and Accounts" at bounding box center [62, 229] width 55 height 7
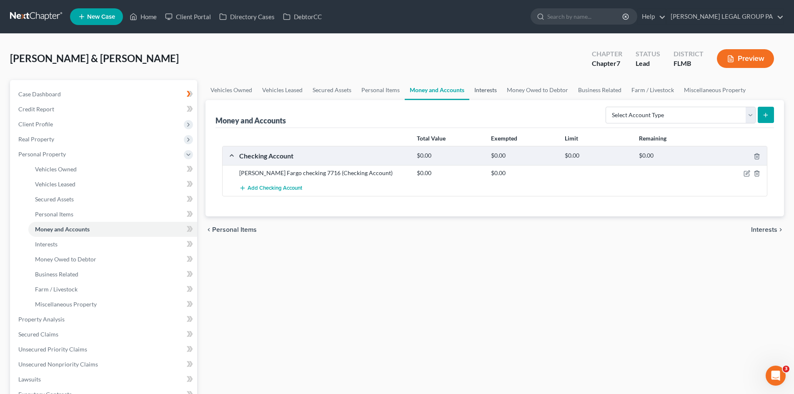
click at [483, 93] on link "Interests" at bounding box center [485, 90] width 33 height 20
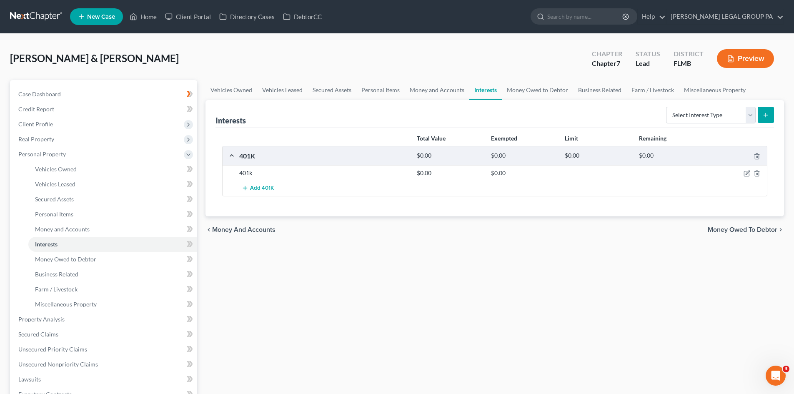
click at [742, 174] on div at bounding box center [738, 173] width 59 height 8
click at [746, 174] on icon "button" at bounding box center [747, 173] width 7 height 7
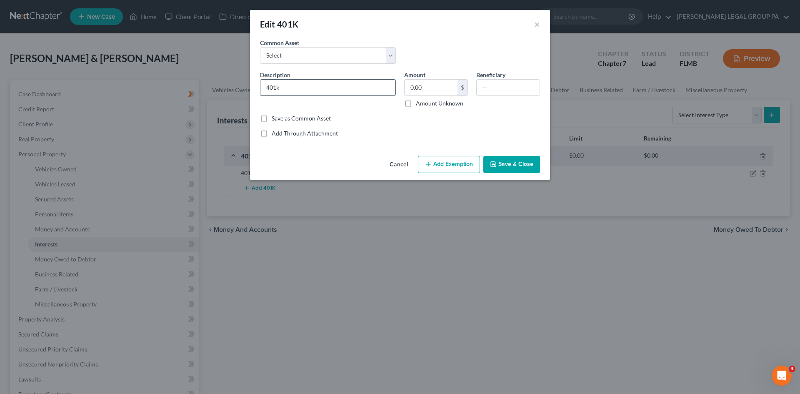
click at [328, 89] on input "401k" at bounding box center [328, 88] width 135 height 16
type input "401k through employer"
click at [436, 91] on input "0.00" at bounding box center [431, 88] width 53 height 16
type input "5,038.14"
click at [459, 160] on button "Add Exemption" at bounding box center [449, 165] width 62 height 18
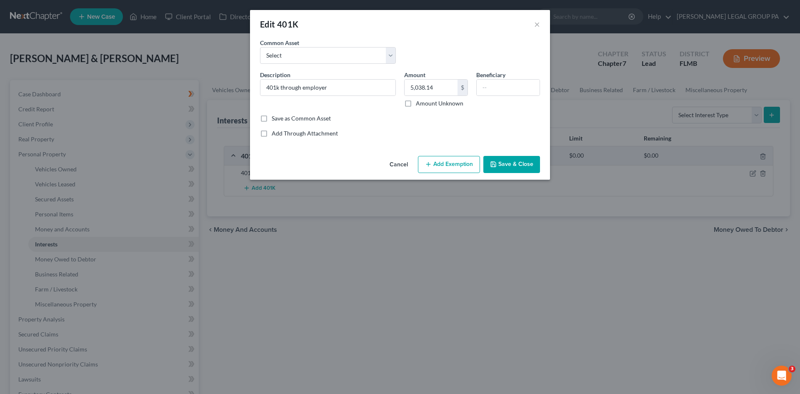
select select "2"
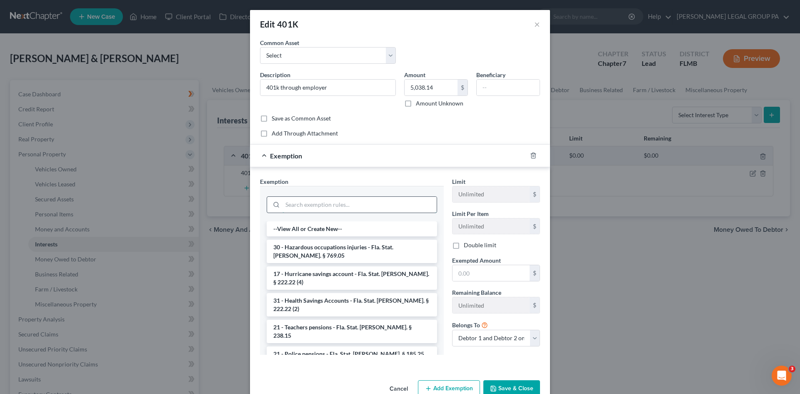
click at [332, 210] on input "search" at bounding box center [360, 205] width 154 height 16
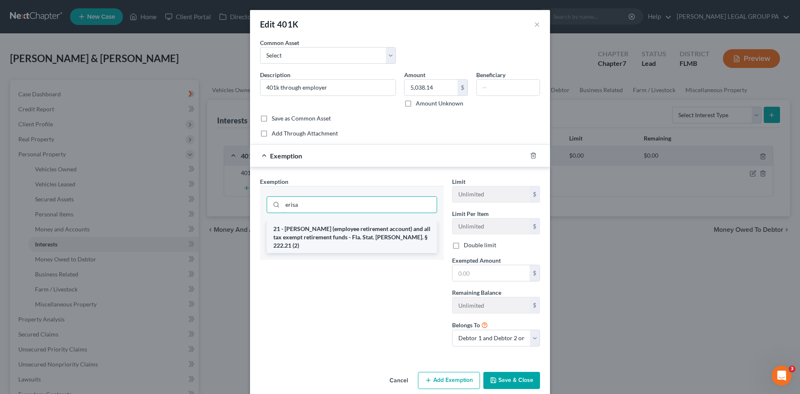
type input "erisa"
drag, startPoint x: 370, startPoint y: 230, endPoint x: 374, endPoint y: 216, distance: 14.5
click at [371, 229] on li "21 - [PERSON_NAME] (employee retirement account) and all tax exempt retirement …" at bounding box center [352, 237] width 170 height 32
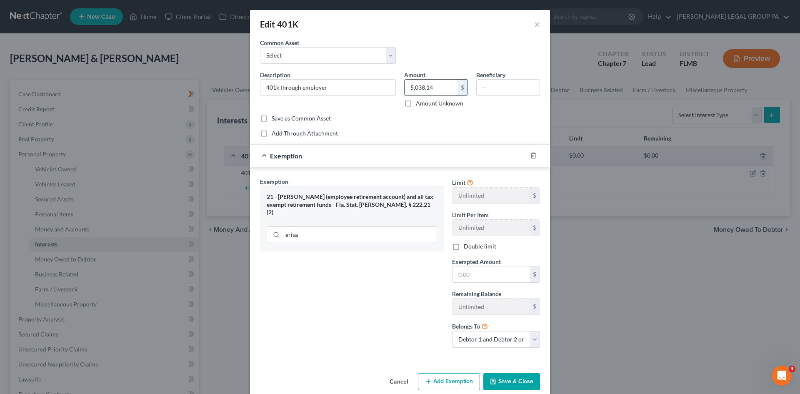
click at [423, 80] on input "5,038.14" at bounding box center [431, 88] width 53 height 16
click at [493, 268] on input "text" at bounding box center [491, 274] width 77 height 16
paste input "5,038.14"
type input "5,038.14"
click at [416, 244] on div "Exemption Set must be selected for CA. Exemption * 21 - ERISA (employee retirem…" at bounding box center [352, 265] width 192 height 177
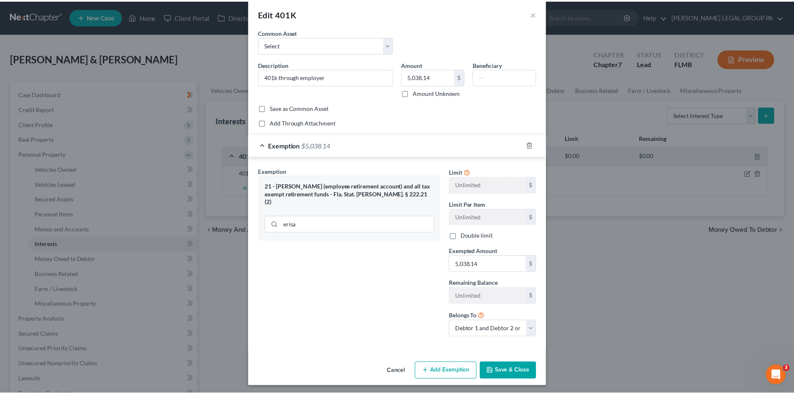
scroll to position [13, 0]
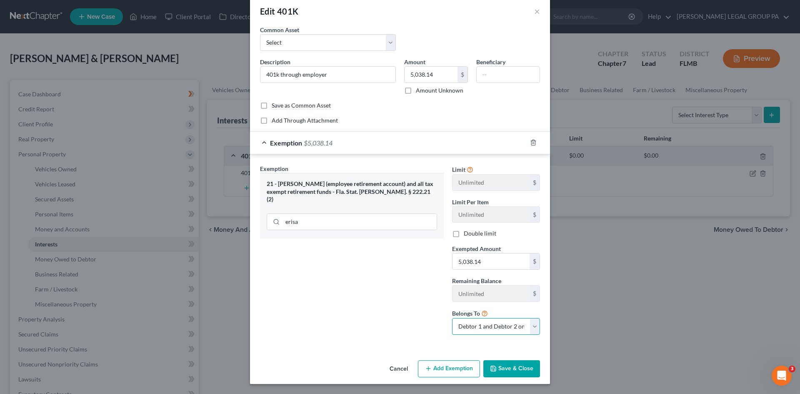
click at [522, 318] on select "Debtor 1 only Debtor 2 only Debtor 1 and Debtor 2 only" at bounding box center [496, 326] width 88 height 17
select select "1"
click at [452, 318] on select "Debtor 1 only Debtor 2 only Debtor 1 and Debtor 2 only" at bounding box center [496, 326] width 88 height 17
click at [508, 372] on button "Save & Close" at bounding box center [512, 369] width 57 height 18
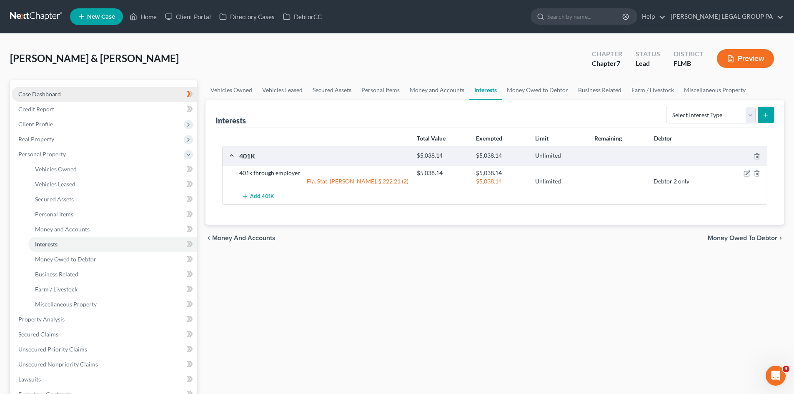
drag, startPoint x: 33, startPoint y: 93, endPoint x: 37, endPoint y: 91, distance: 4.5
click at [33, 93] on span "Case Dashboard" at bounding box center [39, 93] width 43 height 7
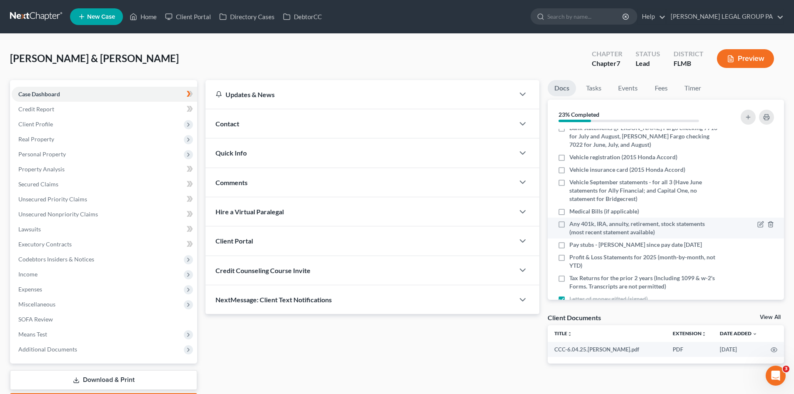
scroll to position [83, 0]
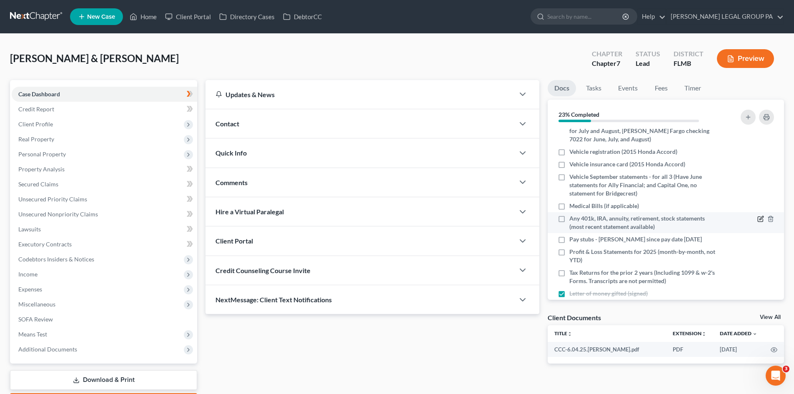
click at [757, 215] on div at bounding box center [765, 218] width 17 height 8
click at [757, 218] on icon "button" at bounding box center [760, 219] width 7 height 7
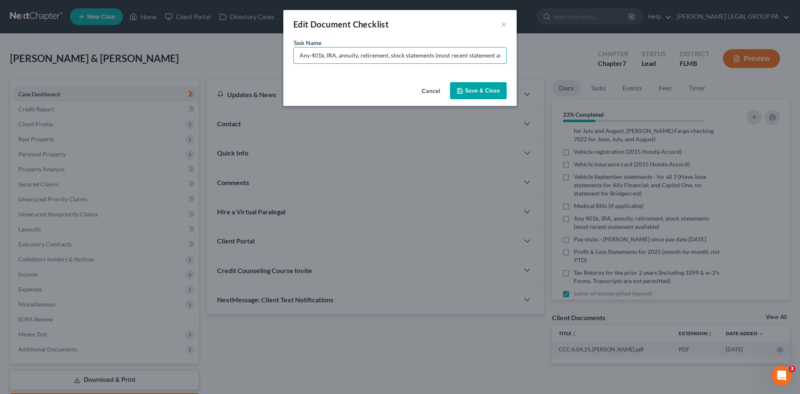
drag, startPoint x: 311, startPoint y: 55, endPoint x: 223, endPoint y: 70, distance: 88.8
click at [217, 69] on div "Edit Document Checklist × Task Name * Any 401k, IRA, annuity, retirement, stock…" at bounding box center [400, 197] width 800 height 394
drag, startPoint x: 312, startPoint y: 57, endPoint x: 425, endPoint y: 58, distance: 112.6
click at [425, 58] on input "401k, IRA, annuity, retirement, stock statements (most recent statement availab…" at bounding box center [400, 56] width 213 height 16
click at [412, 57] on input "401k most recent statement available)" at bounding box center [400, 56] width 213 height 16
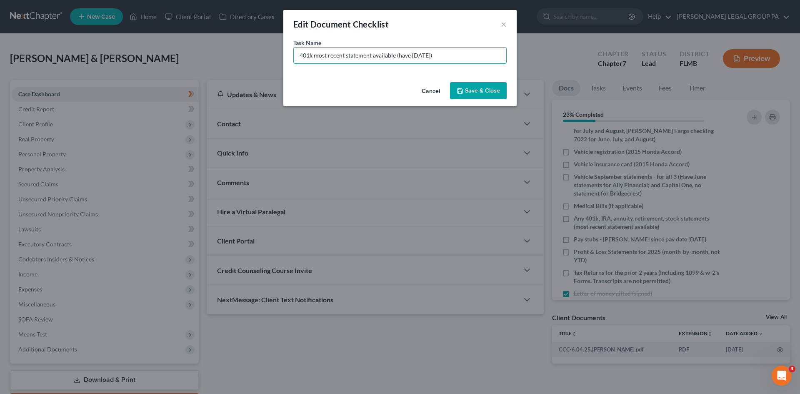
type input "401k most recent statement available (have [DATE])"
click at [486, 93] on button "Save & Close" at bounding box center [478, 91] width 57 height 18
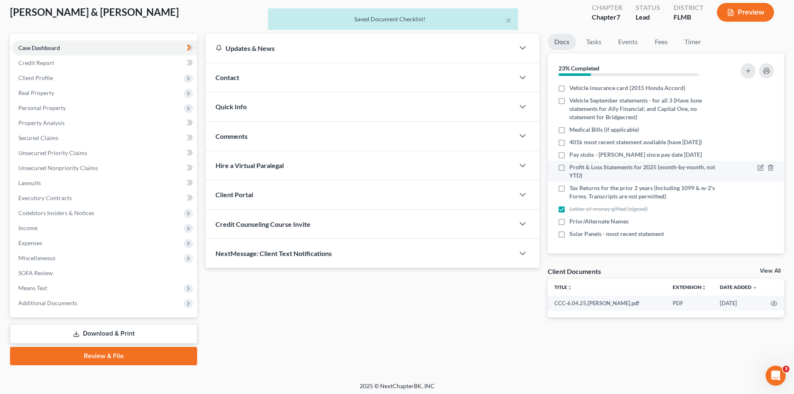
scroll to position [49, 0]
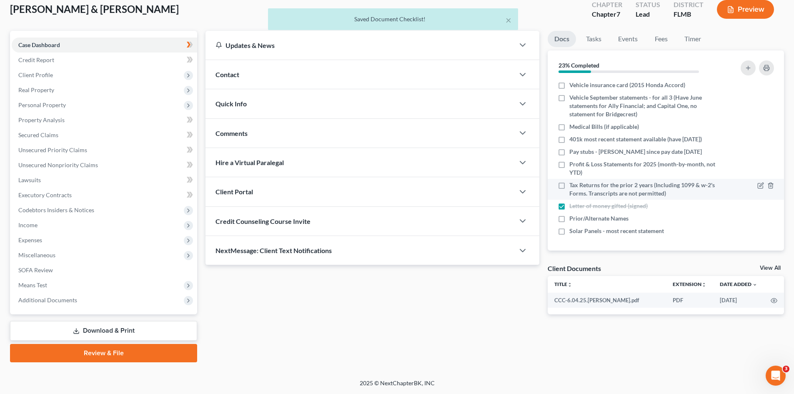
click at [569, 184] on label "Tax Returns for the prior 2 years (Including 1099 & w-2's Forms. Transcripts ar…" at bounding box center [643, 189] width 148 height 17
click at [573, 184] on input "Tax Returns for the prior 2 years (Including 1099 & w-2's Forms. Transcripts ar…" at bounding box center [575, 183] width 5 height 5
checkbox input "true"
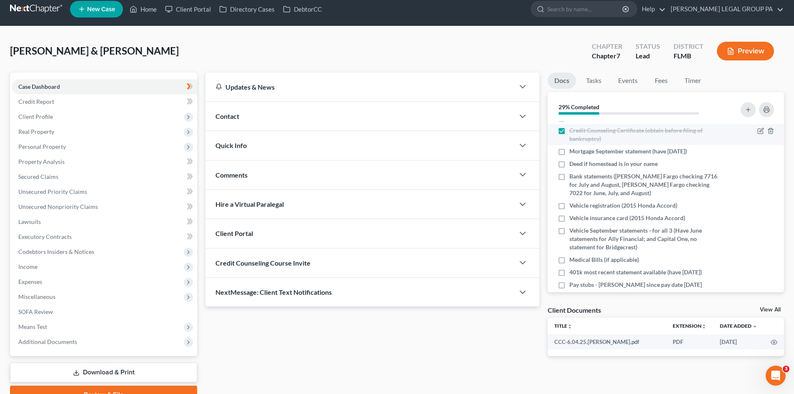
scroll to position [42, 0]
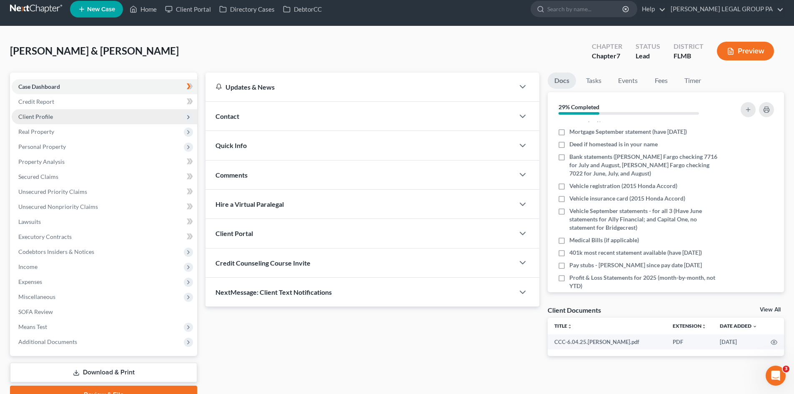
click at [68, 116] on span "Client Profile" at bounding box center [104, 116] width 185 height 15
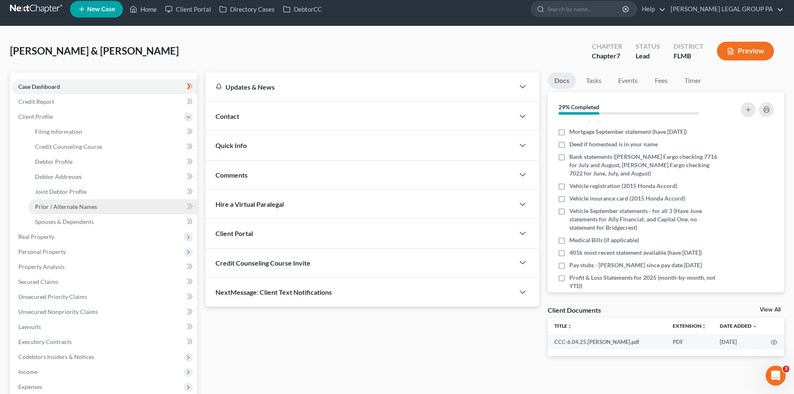
click at [94, 206] on span "Prior / Alternate Names" at bounding box center [66, 206] width 62 height 7
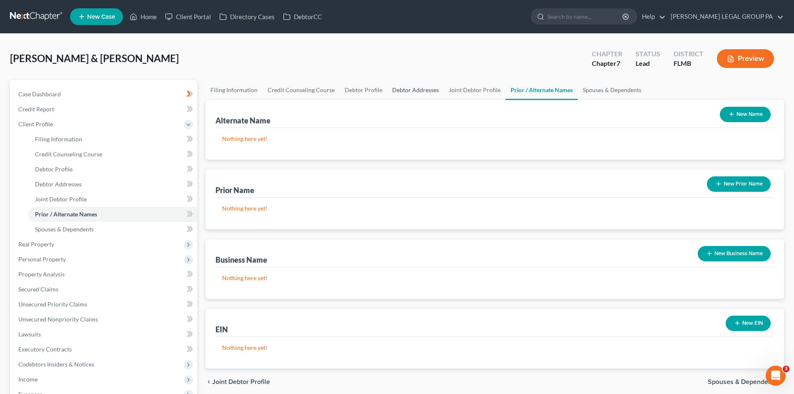
click at [421, 90] on link "Debtor Addresses" at bounding box center [415, 90] width 57 height 20
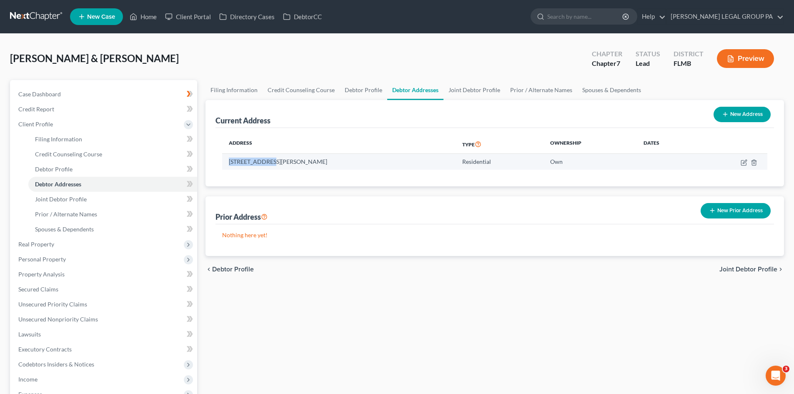
drag, startPoint x: 265, startPoint y: 160, endPoint x: 233, endPoint y: 162, distance: 32.2
click at [225, 165] on td "4035 Alissa Ln, Haines City, FL 33844" at bounding box center [338, 162] width 233 height 16
copy td "4035 Alissa Ln"
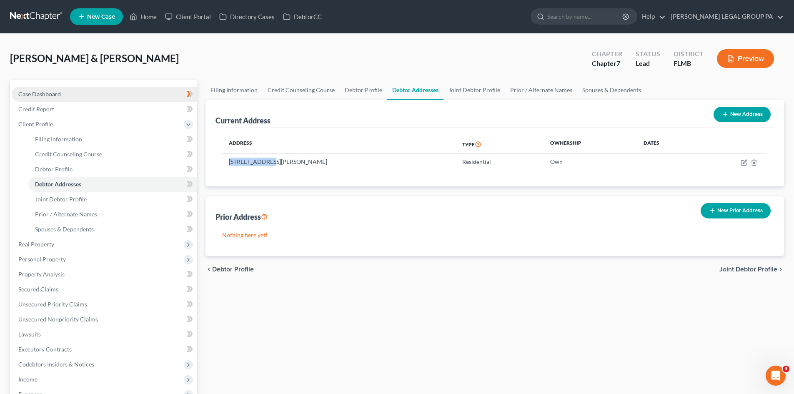
click at [55, 91] on span "Case Dashboard" at bounding box center [39, 93] width 43 height 7
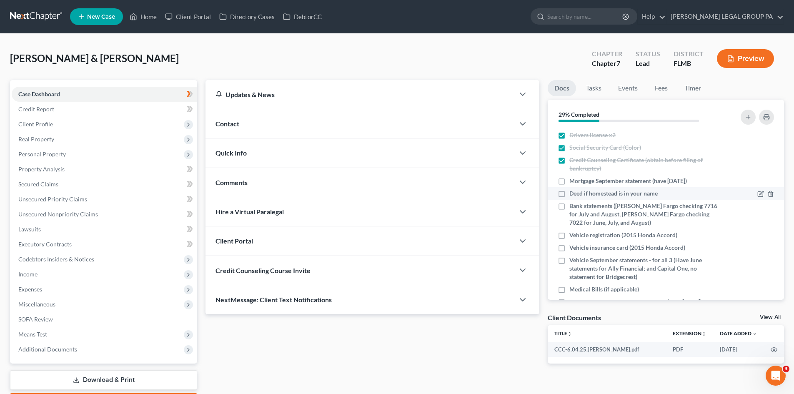
click at [569, 193] on label "Deed if homestead is in your name" at bounding box center [613, 193] width 88 height 8
click at [573, 193] on input "Deed if homestead is in your name" at bounding box center [575, 191] width 5 height 5
checkbox input "true"
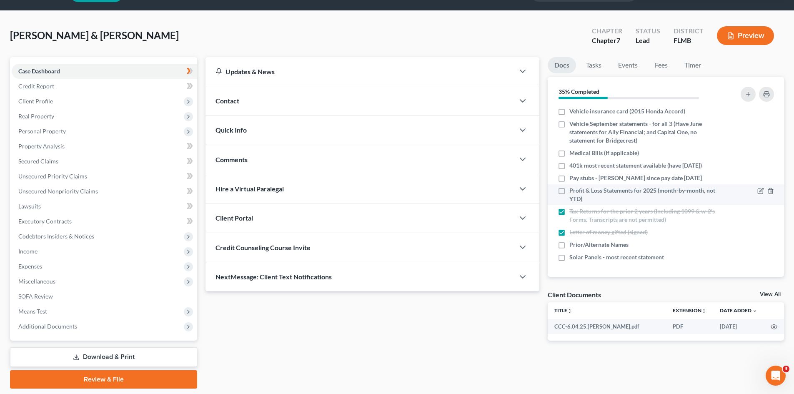
scroll to position [42, 0]
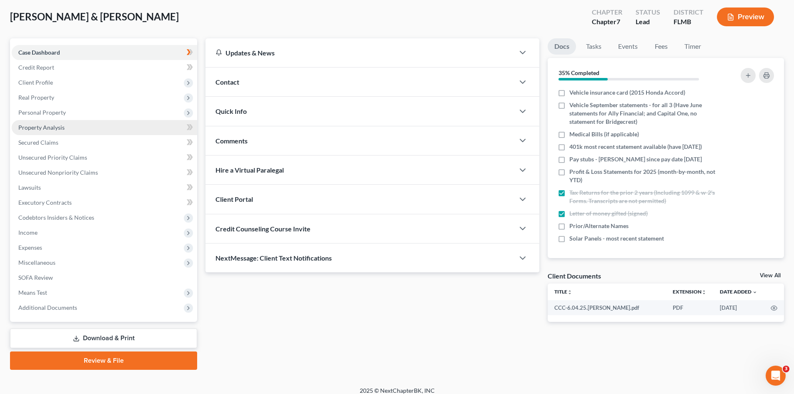
click at [71, 124] on link "Property Analysis" at bounding box center [104, 127] width 185 height 15
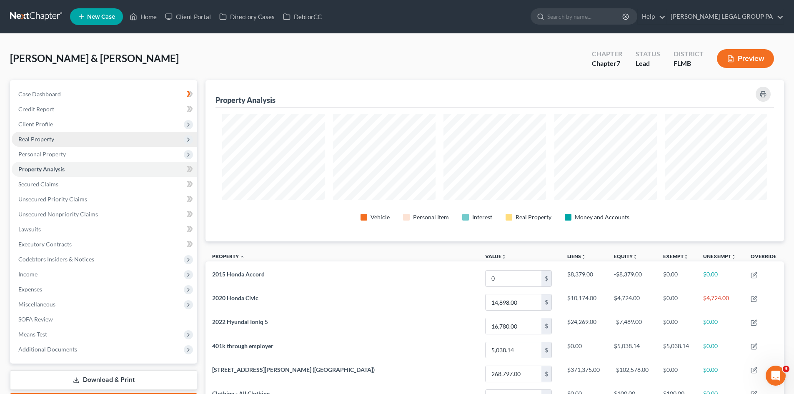
click at [53, 133] on span "Real Property" at bounding box center [104, 139] width 185 height 15
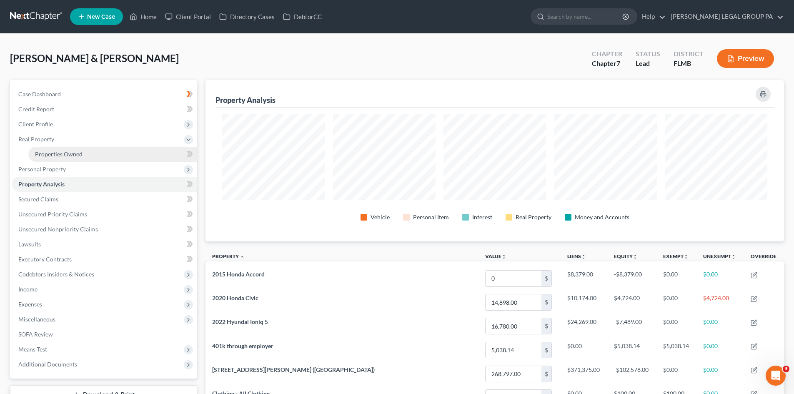
click at [62, 153] on span "Properties Owned" at bounding box center [59, 153] width 48 height 7
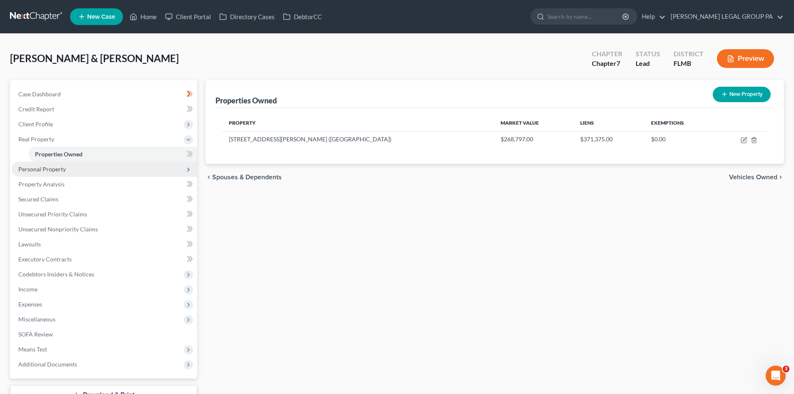
click at [68, 167] on span "Personal Property" at bounding box center [104, 169] width 185 height 15
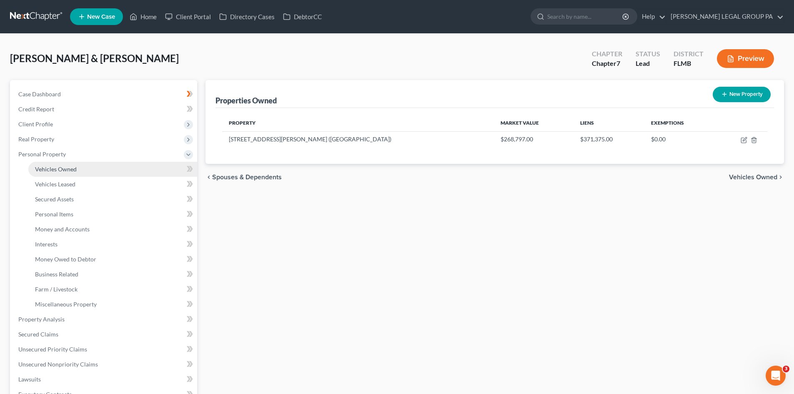
click at [75, 170] on span "Vehicles Owned" at bounding box center [56, 168] width 42 height 7
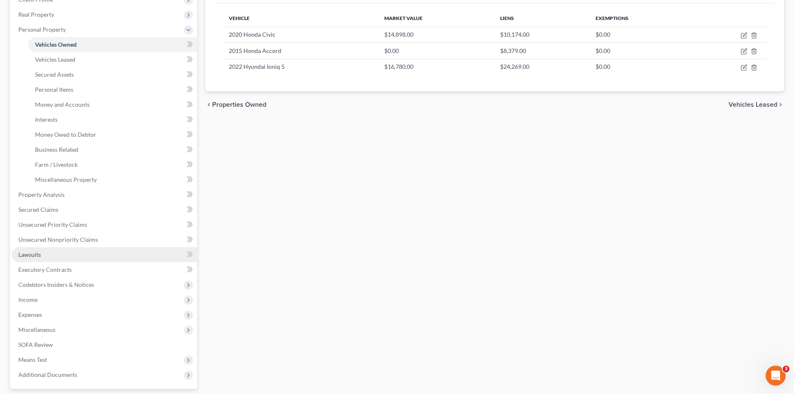
scroll to position [125, 0]
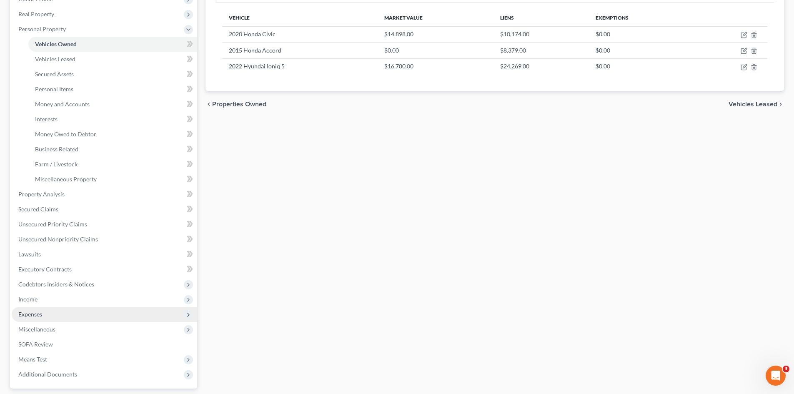
click at [56, 314] on span "Expenses" at bounding box center [104, 314] width 185 height 15
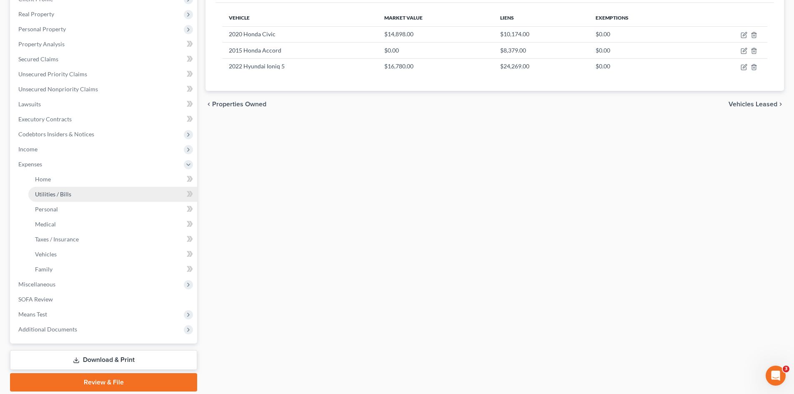
click at [62, 189] on link "Utilities / Bills" at bounding box center [112, 194] width 169 height 15
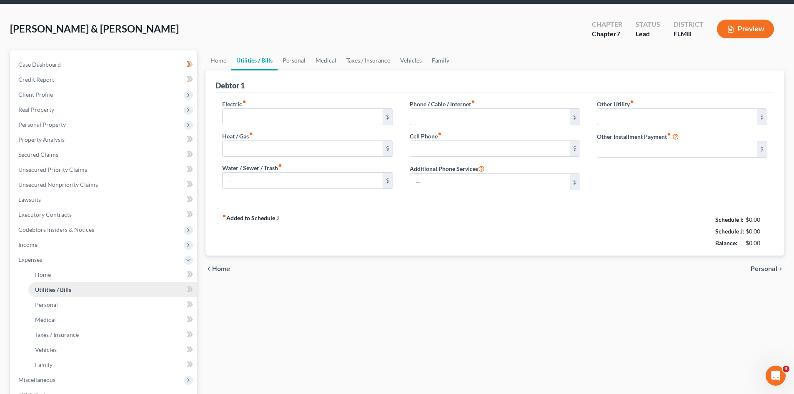
type input "150.00"
type input "0.00"
type input "175.00"
type input "60.00"
type input "200.00"
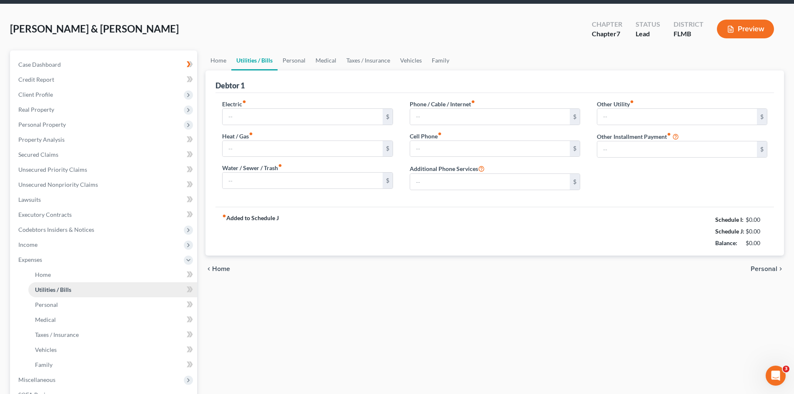
type input "0.00"
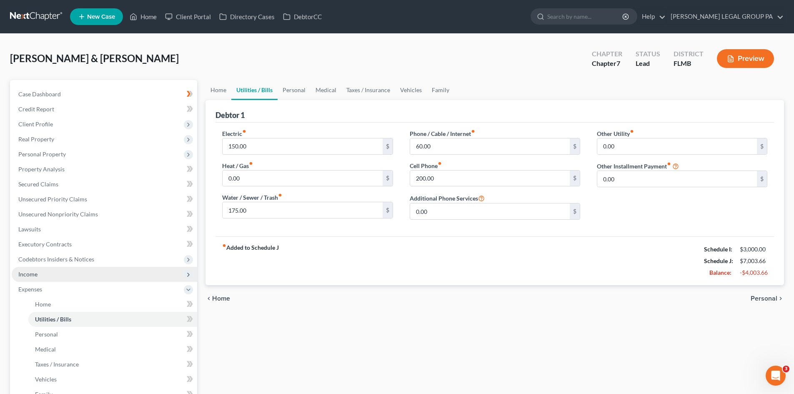
click at [43, 277] on span "Income" at bounding box center [104, 274] width 185 height 15
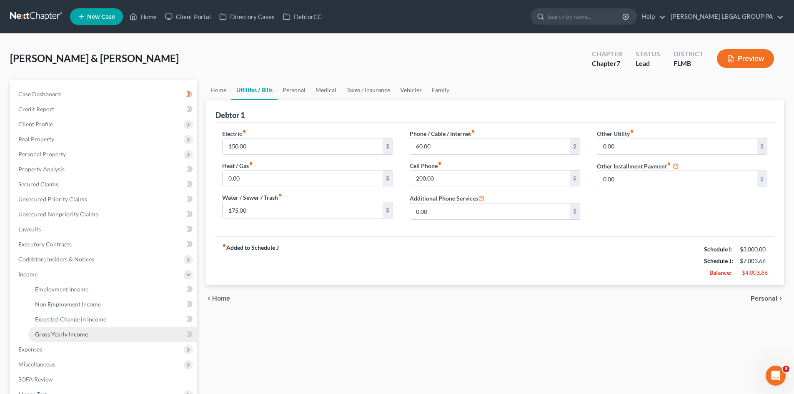
click at [71, 335] on span "Gross Yearly Income" at bounding box center [61, 334] width 53 height 7
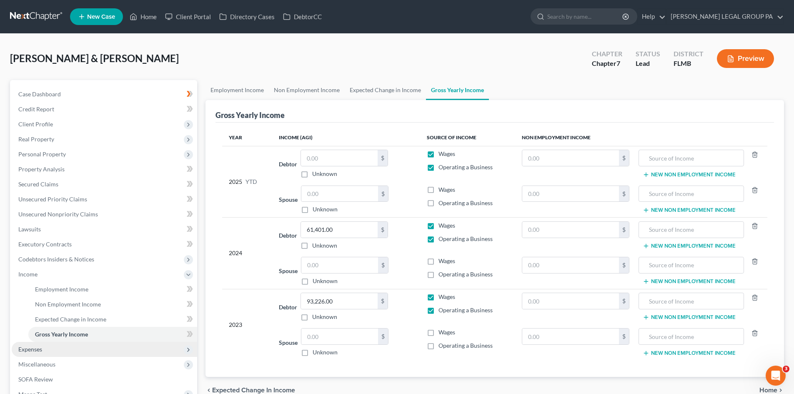
click at [44, 352] on span "Expenses" at bounding box center [104, 349] width 185 height 15
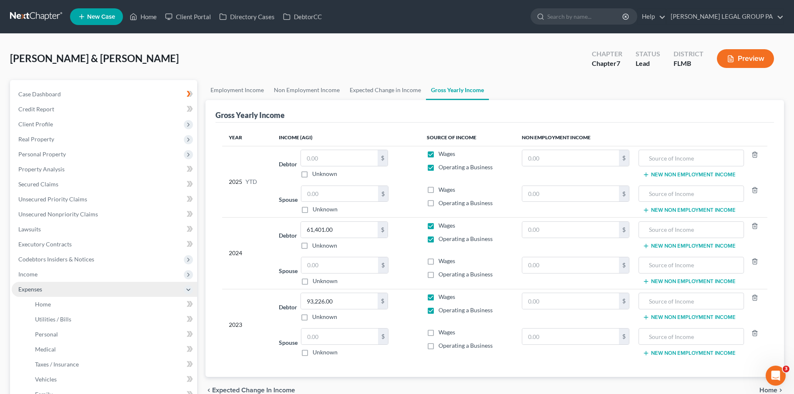
click at [56, 296] on span "Expenses" at bounding box center [104, 289] width 185 height 15
click at [56, 291] on span "Expenses" at bounding box center [104, 289] width 185 height 15
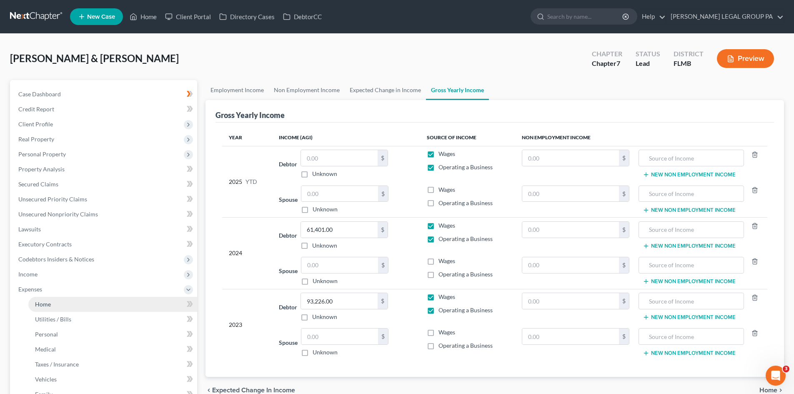
click at [63, 304] on link "Home" at bounding box center [112, 304] width 169 height 15
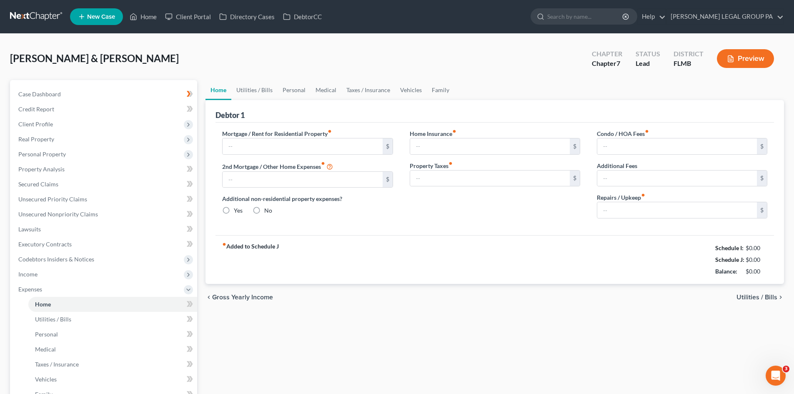
type input "3,125.00"
type input "0.00"
radio input "true"
type input "0.00"
type input "16.66"
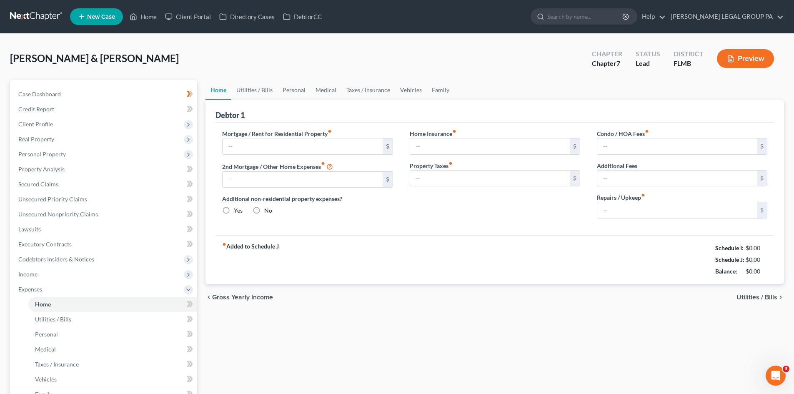
type input "0.00"
click at [415, 92] on link "Vehicles" at bounding box center [411, 90] width 32 height 20
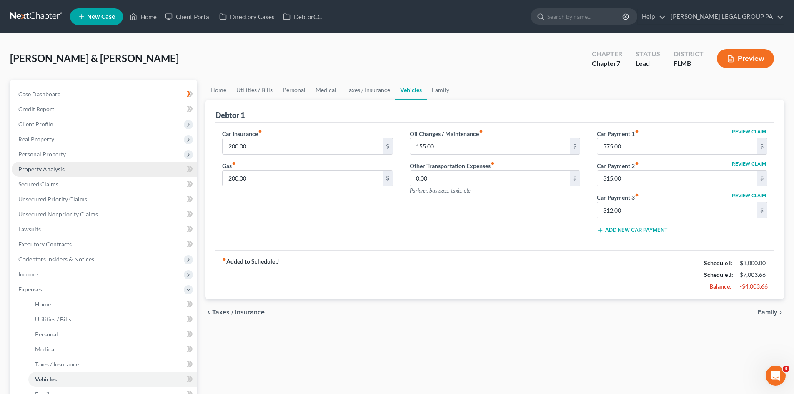
click at [75, 173] on link "Property Analysis" at bounding box center [104, 169] width 185 height 15
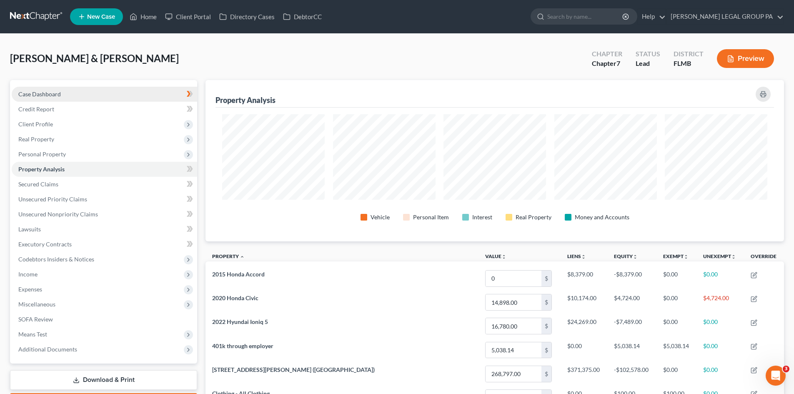
click at [51, 91] on span "Case Dashboard" at bounding box center [39, 93] width 43 height 7
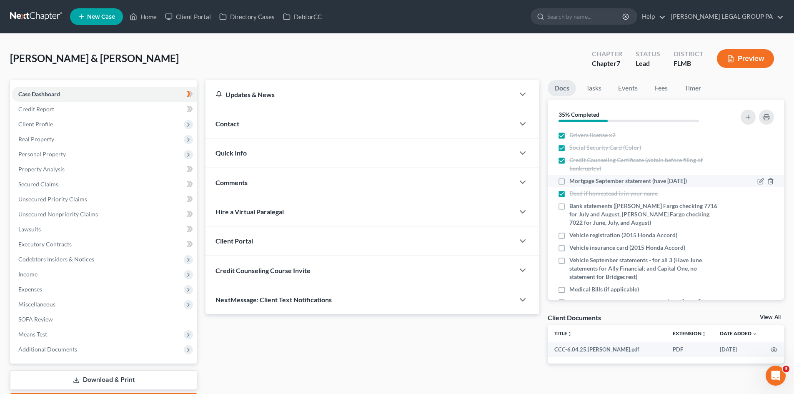
scroll to position [42, 0]
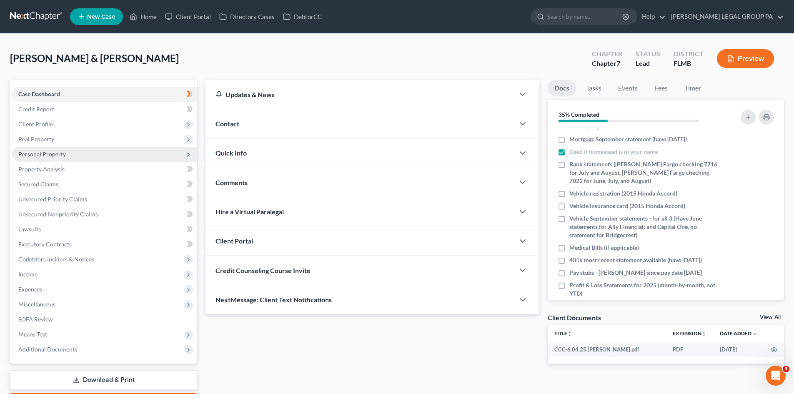
click at [62, 152] on span "Personal Property" at bounding box center [42, 153] width 48 height 7
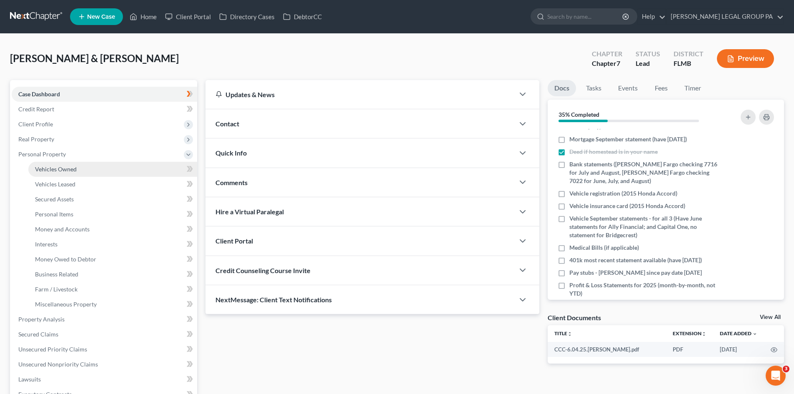
click at [76, 175] on link "Vehicles Owned" at bounding box center [112, 169] width 169 height 15
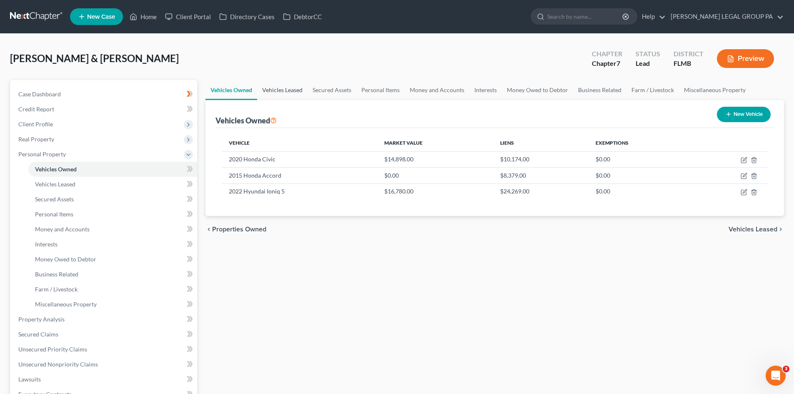
click at [290, 94] on link "Vehicles Leased" at bounding box center [282, 90] width 50 height 20
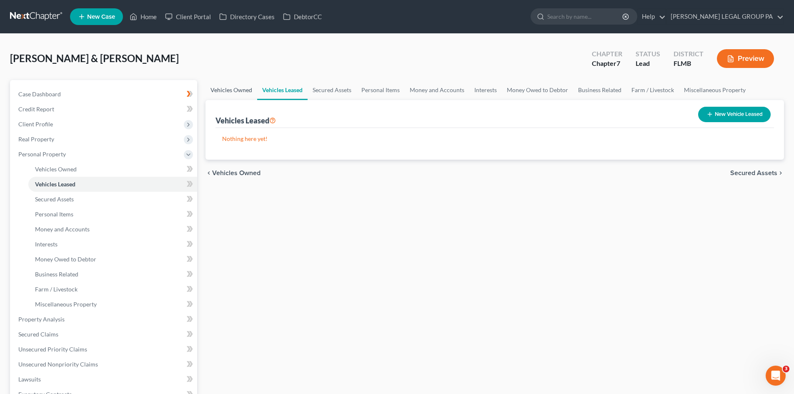
click at [239, 90] on link "Vehicles Owned" at bounding box center [232, 90] width 52 height 20
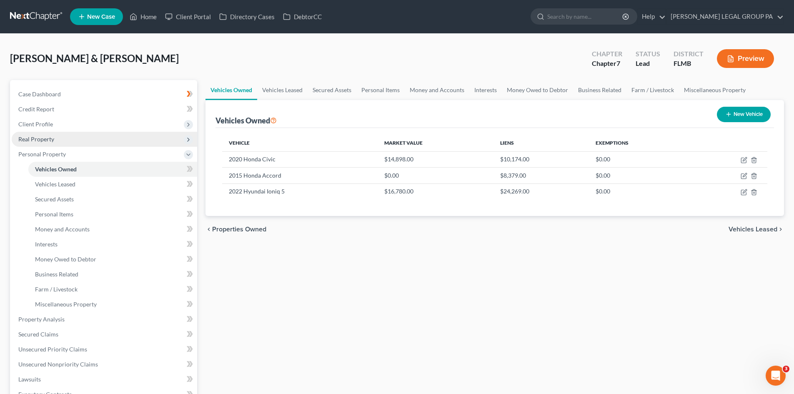
click at [65, 138] on span "Real Property" at bounding box center [104, 139] width 185 height 15
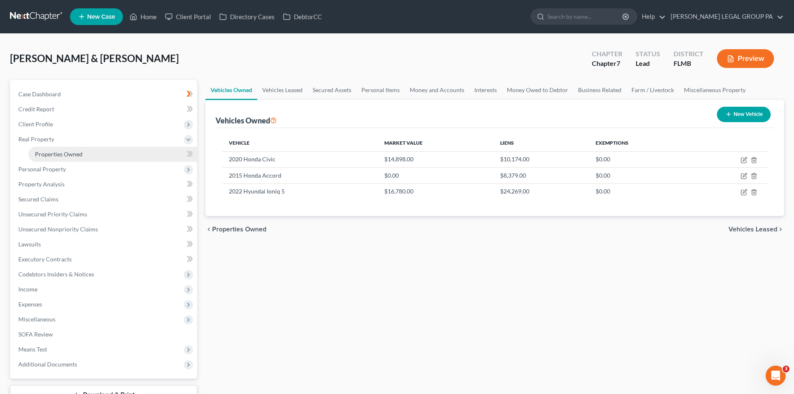
drag, startPoint x: 74, startPoint y: 154, endPoint x: 82, endPoint y: 150, distance: 8.8
click at [73, 153] on span "Properties Owned" at bounding box center [59, 153] width 48 height 7
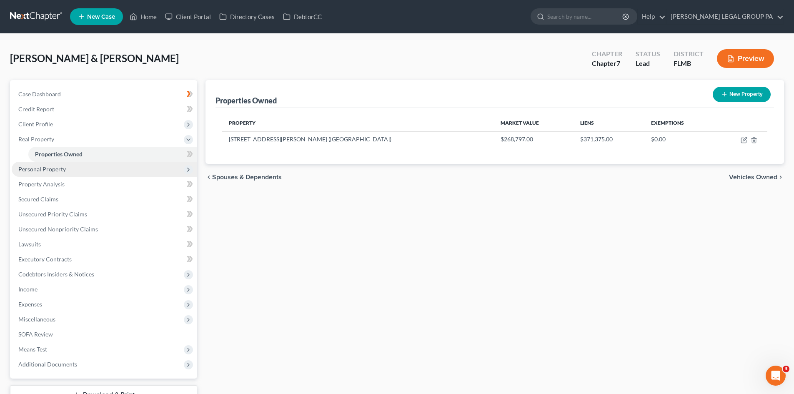
click at [96, 166] on span "Personal Property" at bounding box center [104, 169] width 185 height 15
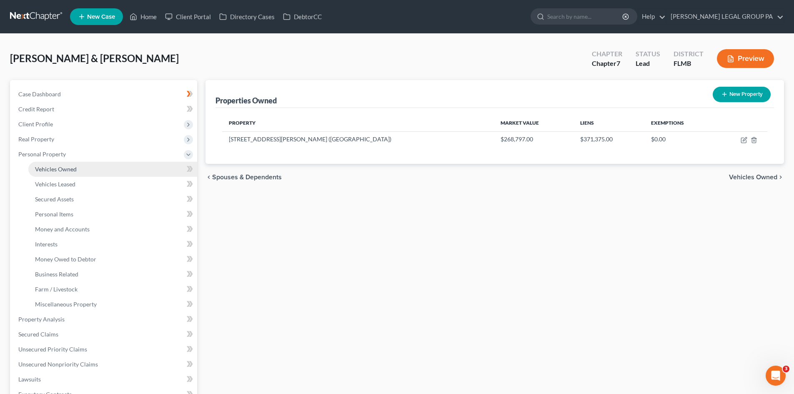
click at [82, 175] on link "Vehicles Owned" at bounding box center [112, 169] width 169 height 15
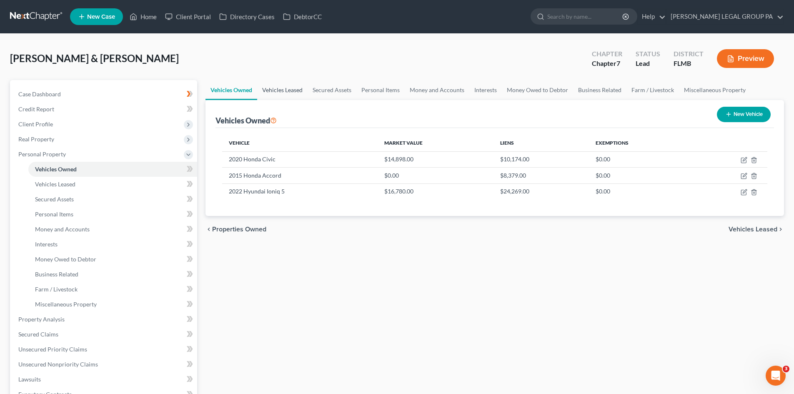
drag, startPoint x: 294, startPoint y: 85, endPoint x: 323, endPoint y: 91, distance: 29.8
click at [294, 84] on link "Vehicles Leased" at bounding box center [282, 90] width 50 height 20
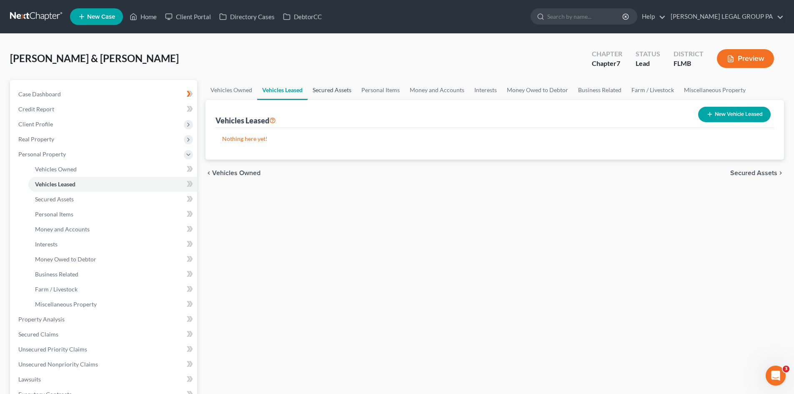
click at [340, 95] on link "Secured Assets" at bounding box center [332, 90] width 49 height 20
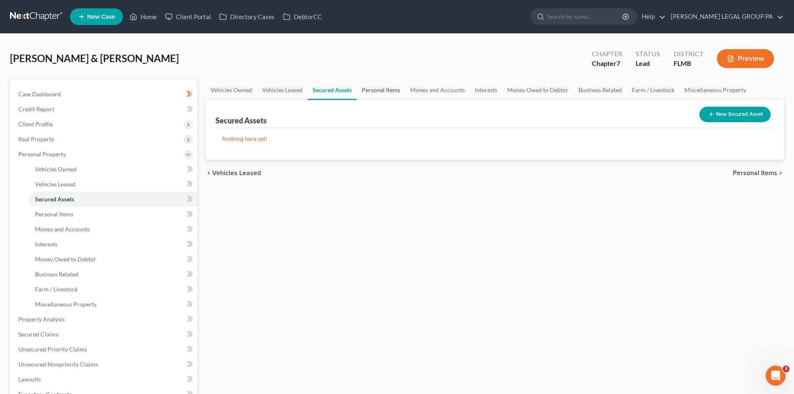
drag, startPoint x: 390, startPoint y: 87, endPoint x: 396, endPoint y: 95, distance: 10.4
click at [390, 88] on link "Personal Items" at bounding box center [381, 90] width 48 height 20
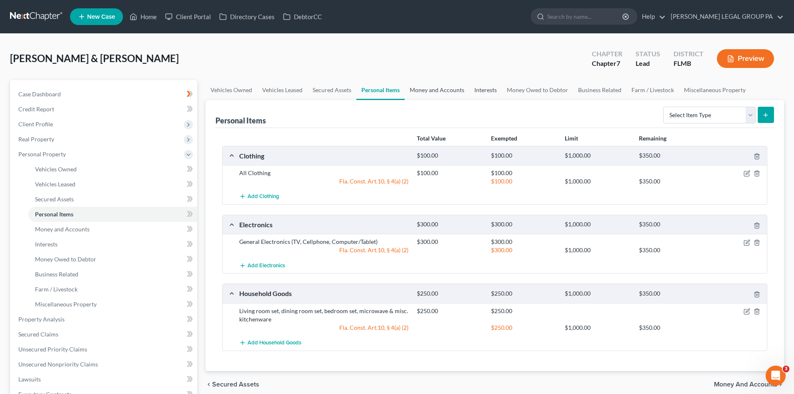
drag, startPoint x: 426, startPoint y: 85, endPoint x: 500, endPoint y: 97, distance: 75.1
click at [426, 85] on link "Money and Accounts" at bounding box center [437, 90] width 65 height 20
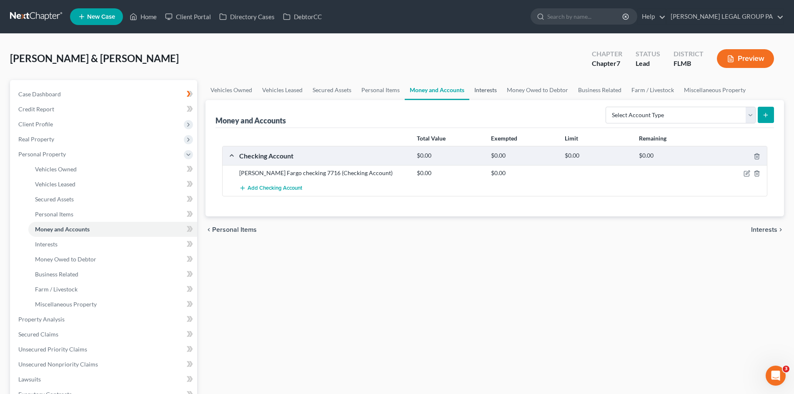
click at [483, 89] on link "Interests" at bounding box center [485, 90] width 33 height 20
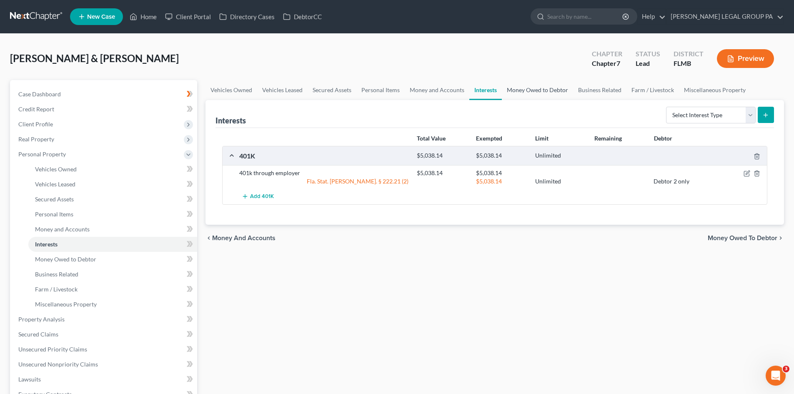
click at [528, 88] on link "Money Owed to Debtor" at bounding box center [537, 90] width 71 height 20
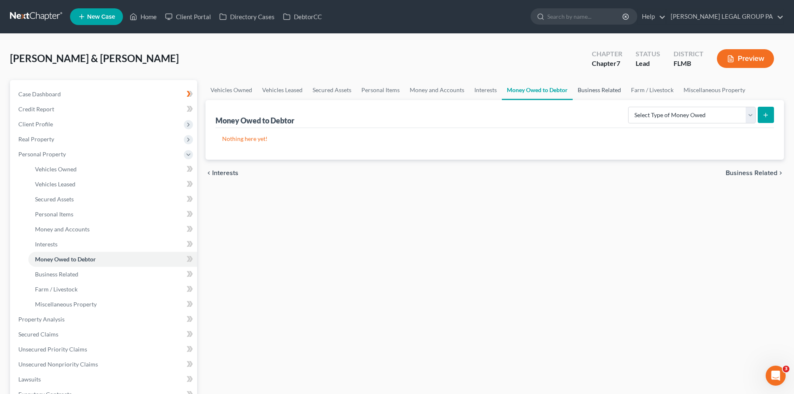
click at [594, 87] on link "Business Related" at bounding box center [599, 90] width 53 height 20
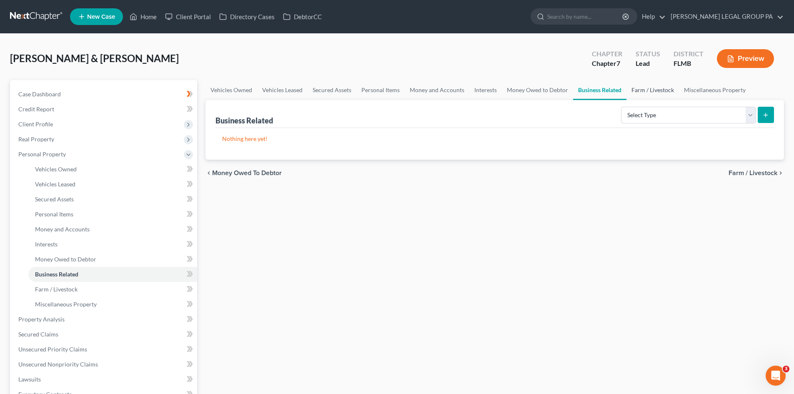
click at [646, 95] on link "Farm / Livestock" at bounding box center [653, 90] width 53 height 20
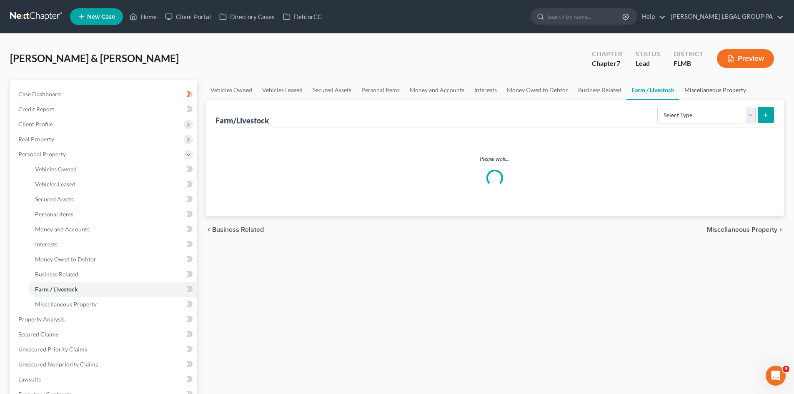
click at [703, 93] on link "Miscellaneous Property" at bounding box center [715, 90] width 72 height 20
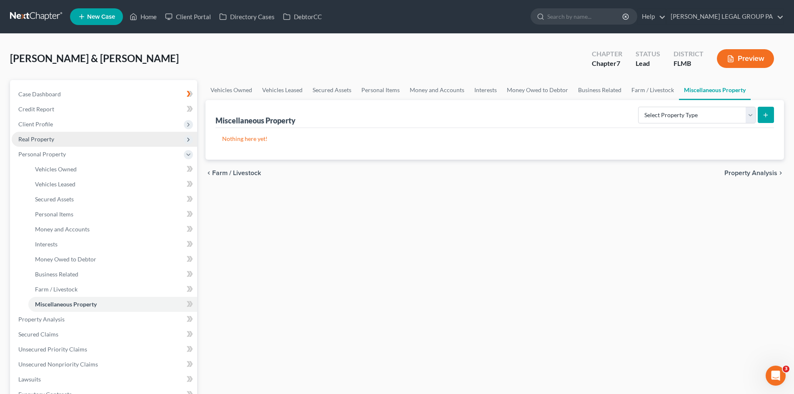
click at [53, 137] on span "Real Property" at bounding box center [36, 138] width 36 height 7
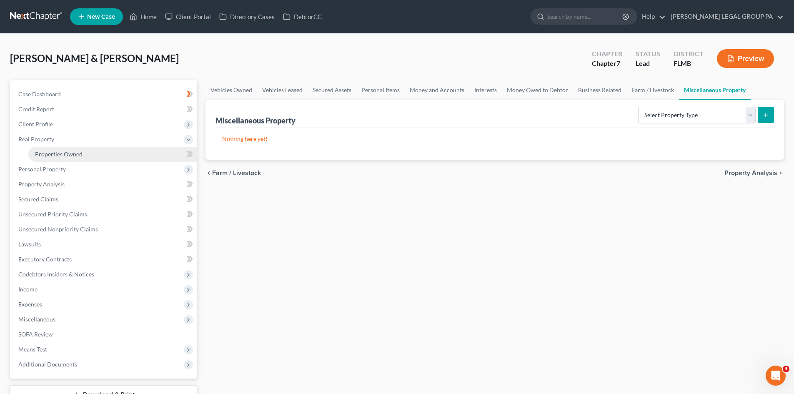
click at [68, 151] on span "Properties Owned" at bounding box center [59, 153] width 48 height 7
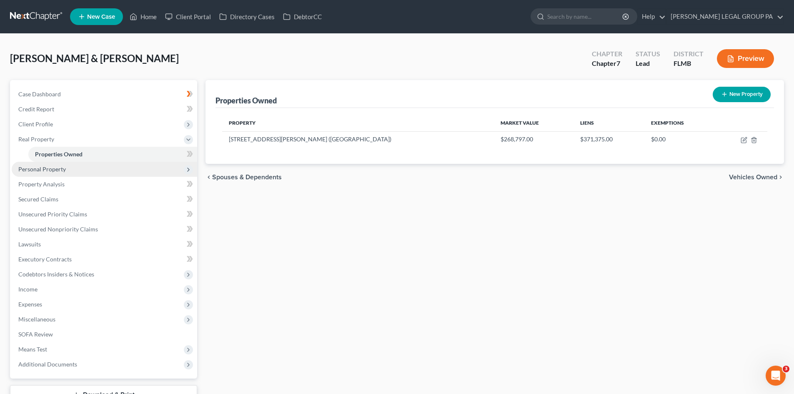
click at [64, 170] on span "Personal Property" at bounding box center [42, 168] width 48 height 7
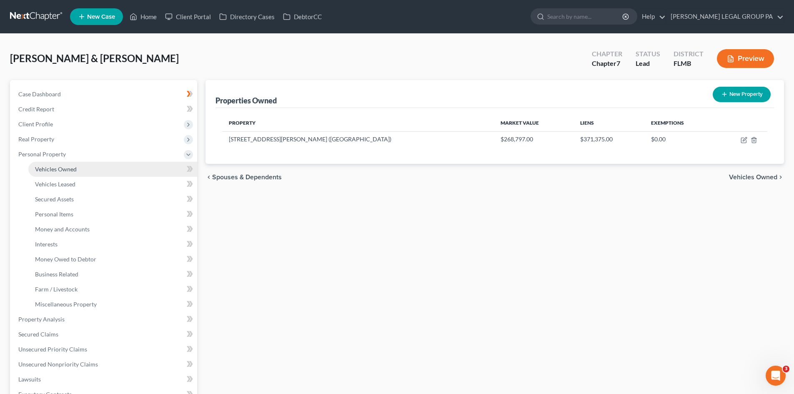
click at [70, 168] on span "Vehicles Owned" at bounding box center [56, 168] width 42 height 7
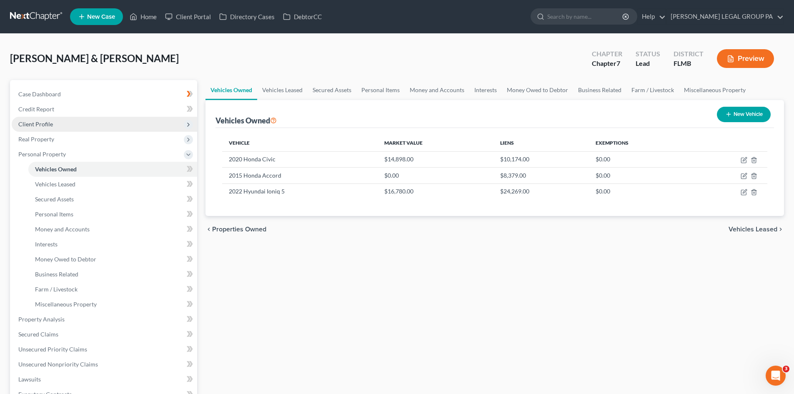
click at [56, 131] on span "Client Profile" at bounding box center [104, 124] width 185 height 15
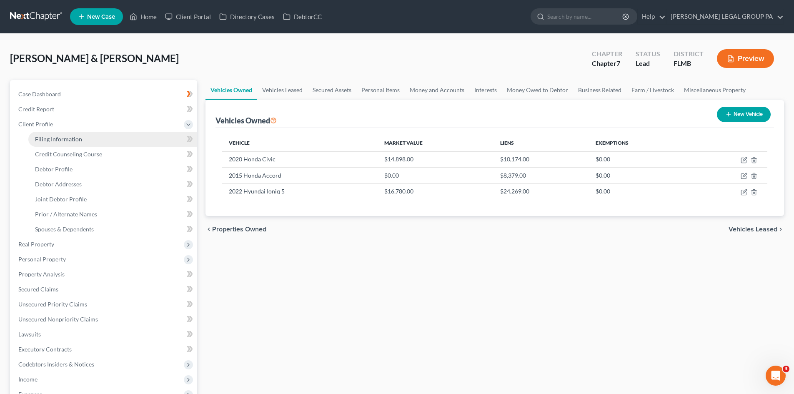
drag, startPoint x: 59, startPoint y: 140, endPoint x: 101, endPoint y: 134, distance: 42.5
click at [60, 140] on span "Filing Information" at bounding box center [58, 138] width 47 height 7
select select "1"
select select "0"
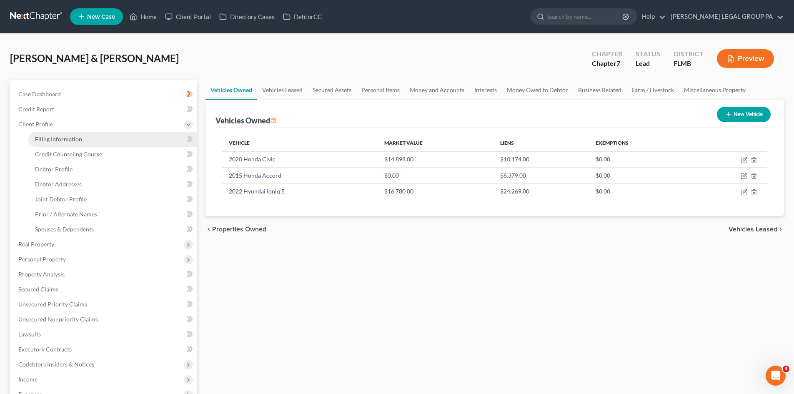
select select "0"
select select "9"
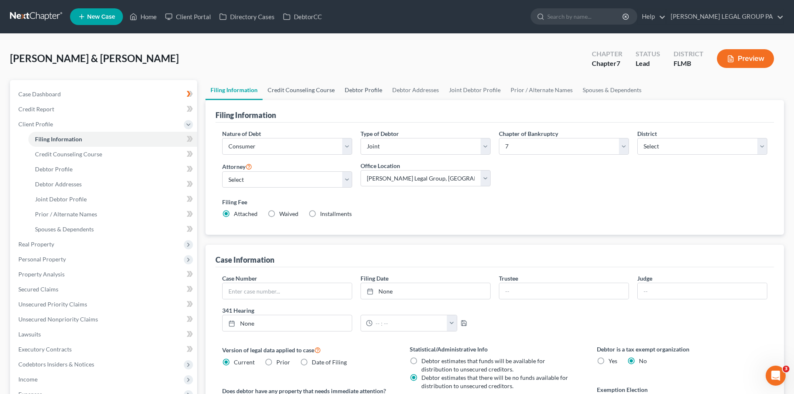
drag, startPoint x: 299, startPoint y: 88, endPoint x: 347, endPoint y: 83, distance: 48.7
click at [298, 88] on link "Credit Counseling Course" at bounding box center [301, 90] width 77 height 20
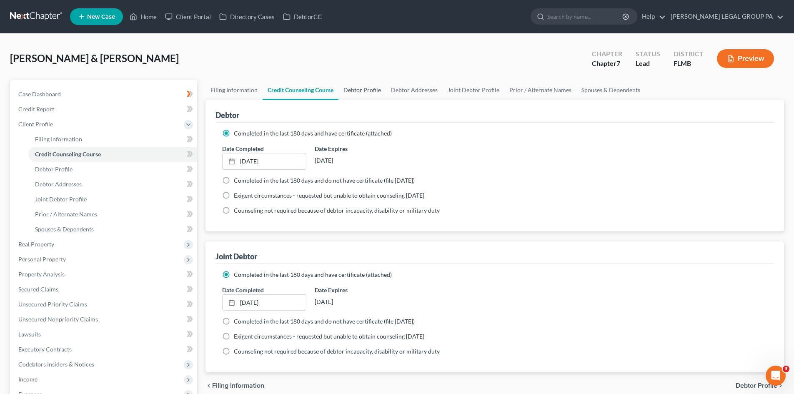
click at [368, 91] on link "Debtor Profile" at bounding box center [362, 90] width 48 height 20
select select "1"
select select "4"
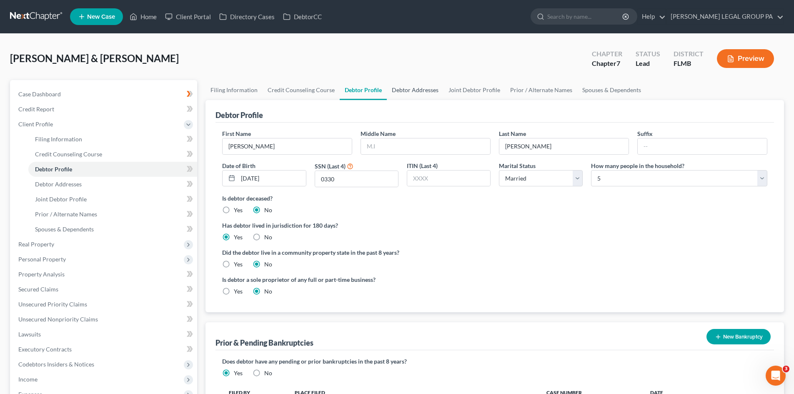
click at [413, 89] on link "Debtor Addresses" at bounding box center [415, 90] width 57 height 20
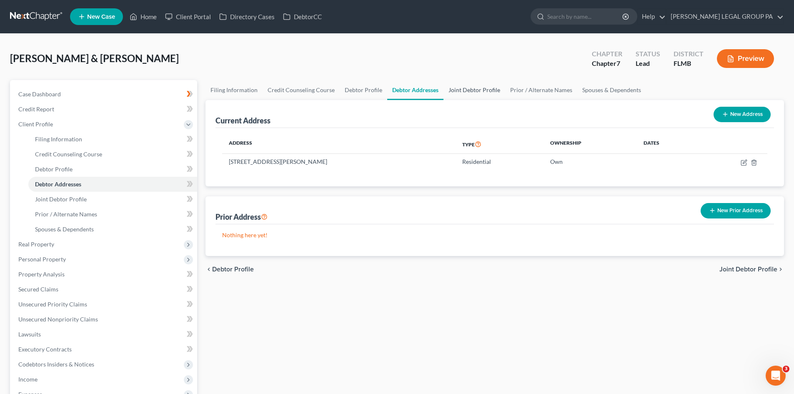
click at [483, 93] on link "Joint Debtor Profile" at bounding box center [475, 90] width 62 height 20
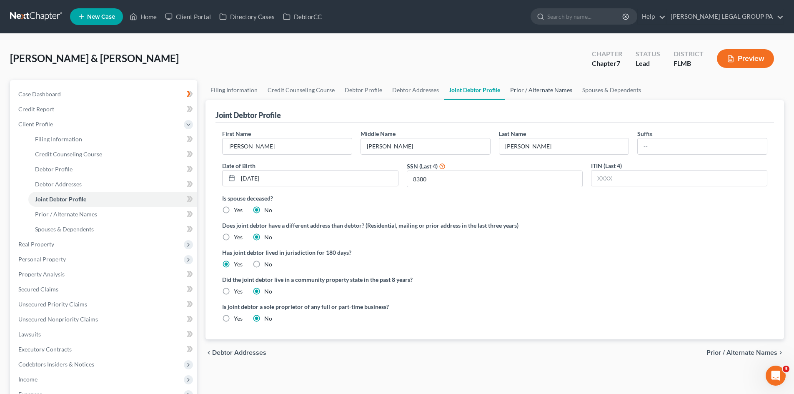
click at [537, 88] on link "Prior / Alternate Names" at bounding box center [541, 90] width 72 height 20
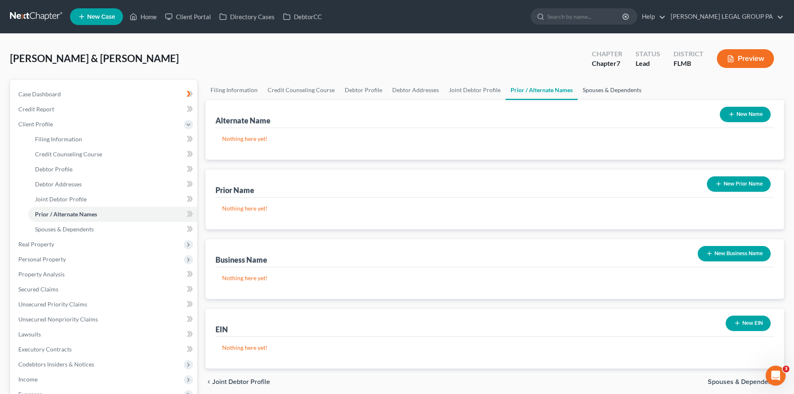
click at [588, 91] on link "Spouses & Dependents" at bounding box center [612, 90] width 69 height 20
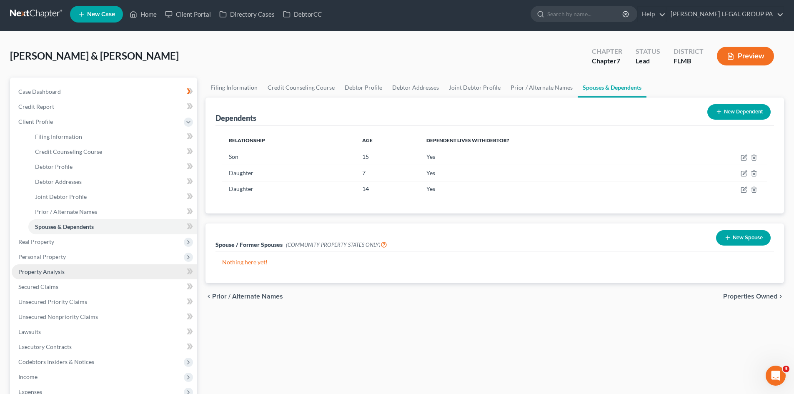
scroll to position [42, 0]
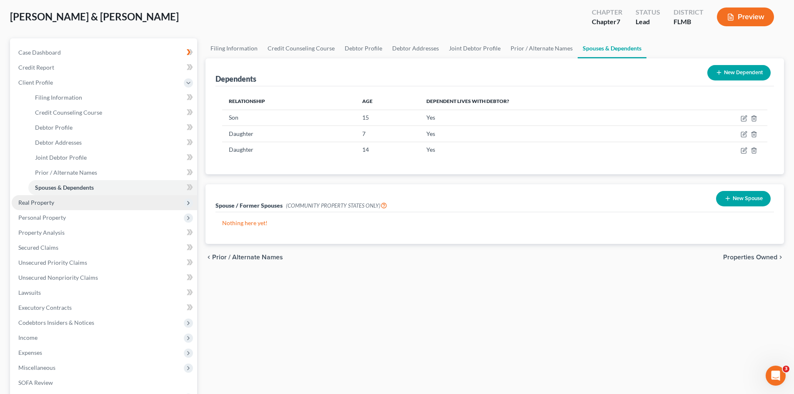
click at [55, 197] on span "Real Property" at bounding box center [104, 202] width 185 height 15
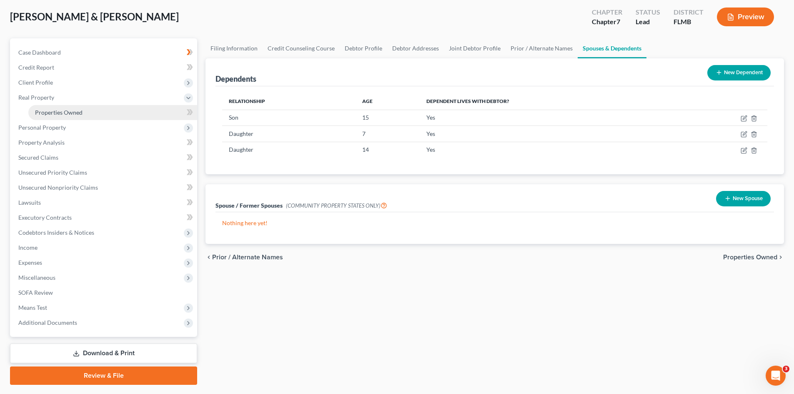
click at [70, 113] on span "Properties Owned" at bounding box center [59, 112] width 48 height 7
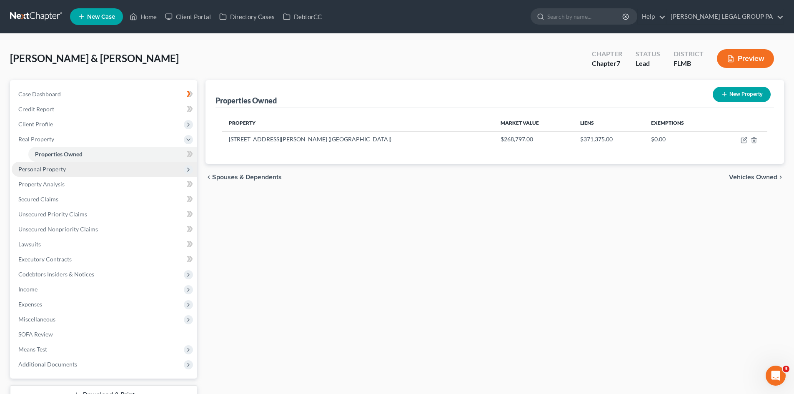
click at [65, 166] on span "Personal Property" at bounding box center [104, 169] width 185 height 15
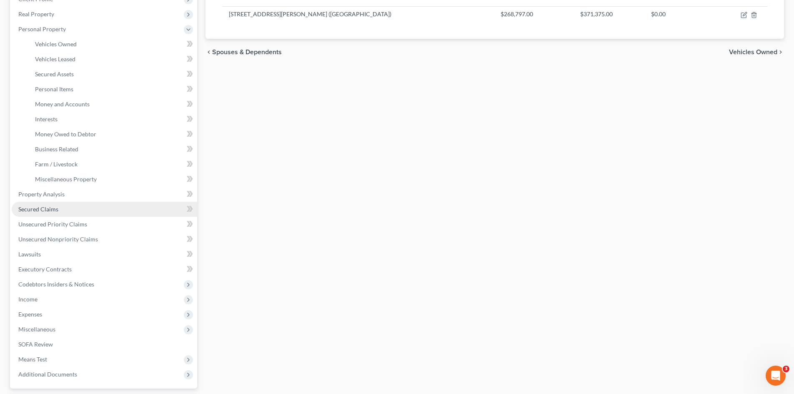
click at [85, 209] on link "Secured Claims" at bounding box center [104, 209] width 185 height 15
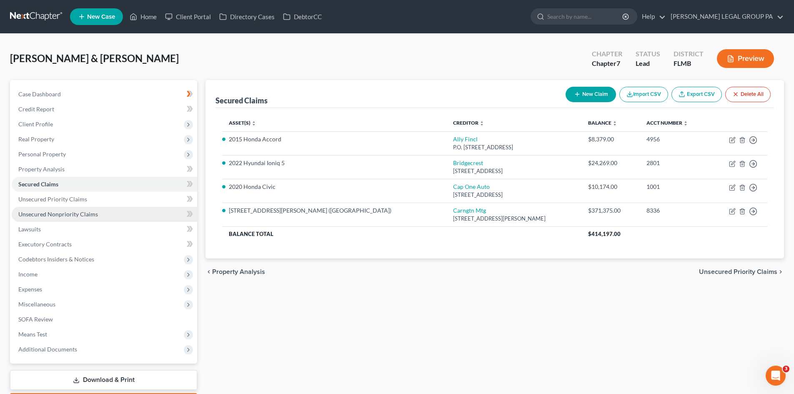
click at [80, 214] on span "Unsecured Nonpriority Claims" at bounding box center [58, 214] width 80 height 7
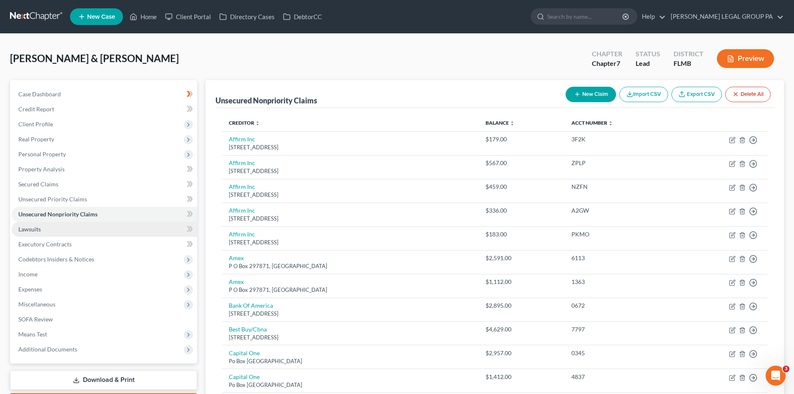
click at [65, 227] on link "Lawsuits" at bounding box center [104, 229] width 185 height 15
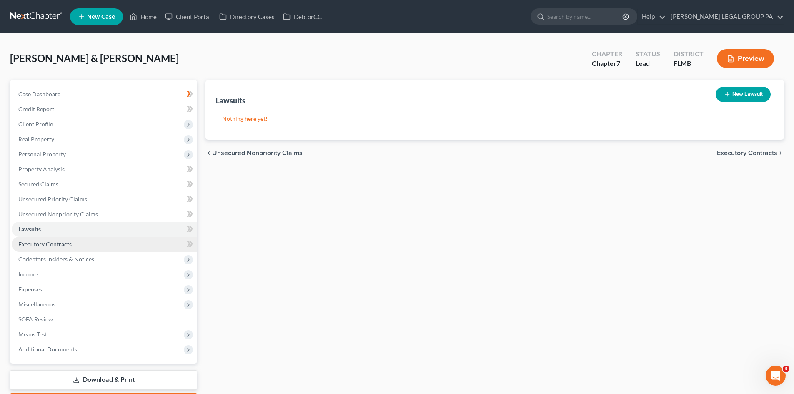
click at [71, 243] on link "Executory Contracts" at bounding box center [104, 244] width 185 height 15
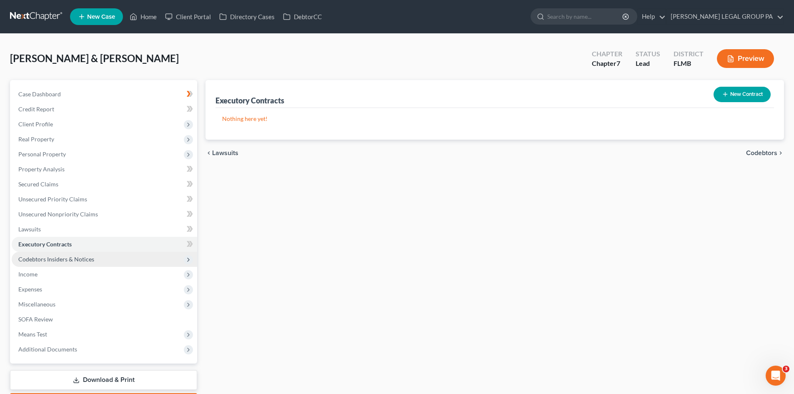
click at [53, 258] on span "Codebtors Insiders & Notices" at bounding box center [56, 259] width 76 height 7
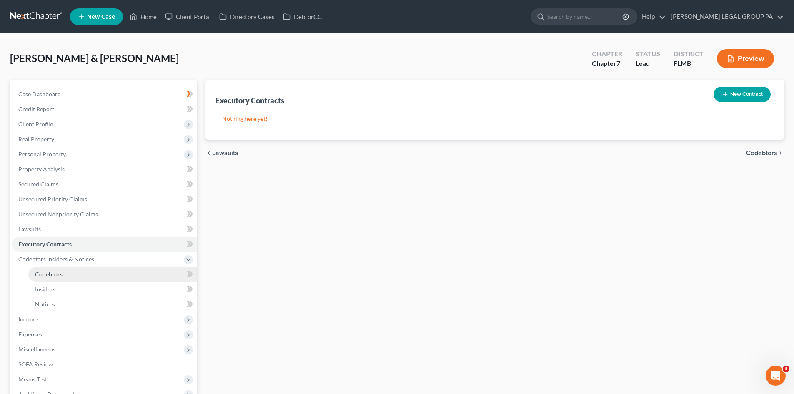
click at [58, 271] on span "Codebtors" at bounding box center [49, 274] width 28 height 7
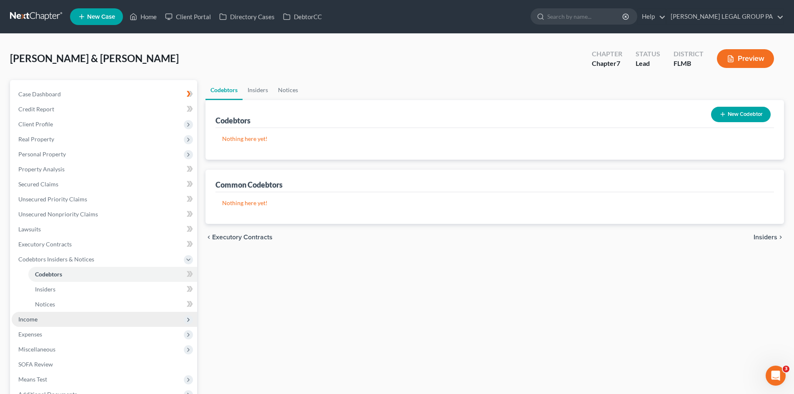
click at [54, 321] on span "Income" at bounding box center [104, 319] width 185 height 15
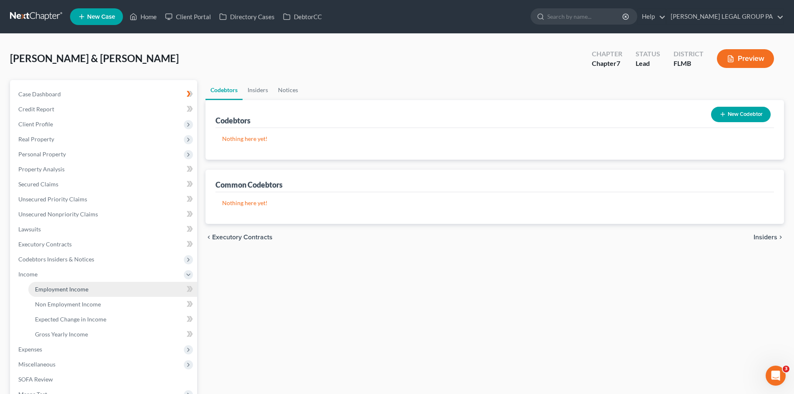
click at [64, 286] on span "Employment Income" at bounding box center [61, 289] width 53 height 7
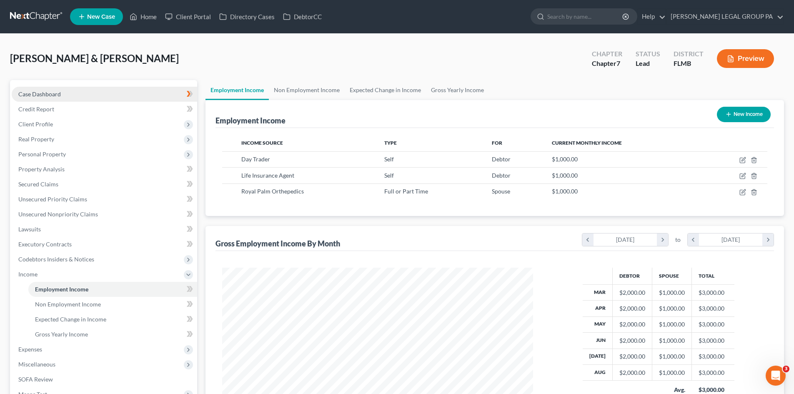
click at [46, 89] on link "Case Dashboard" at bounding box center [104, 94] width 185 height 15
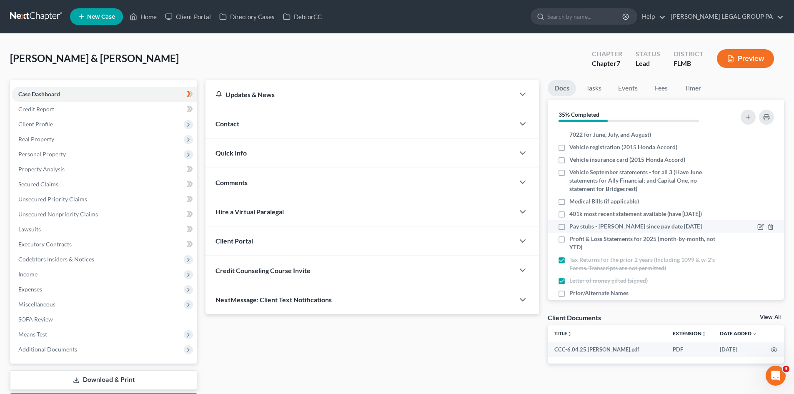
scroll to position [72, 0]
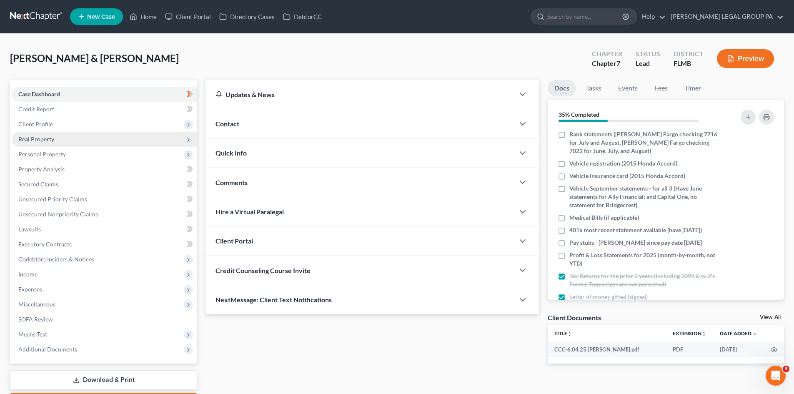
click at [63, 145] on span "Real Property" at bounding box center [104, 139] width 185 height 15
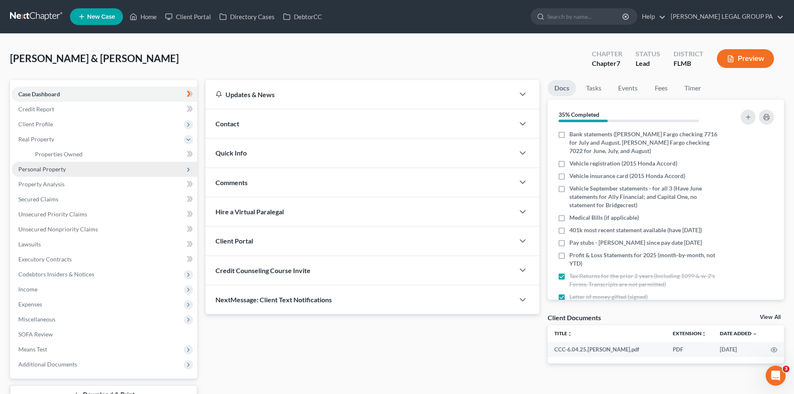
click at [91, 168] on span "Personal Property" at bounding box center [104, 169] width 185 height 15
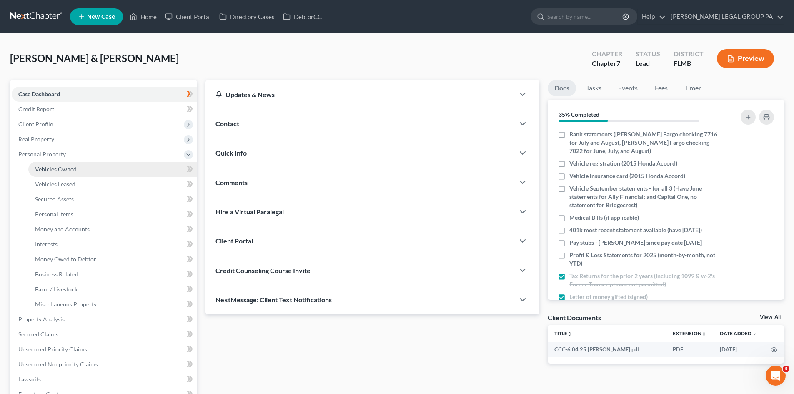
click at [87, 170] on link "Vehicles Owned" at bounding box center [112, 169] width 169 height 15
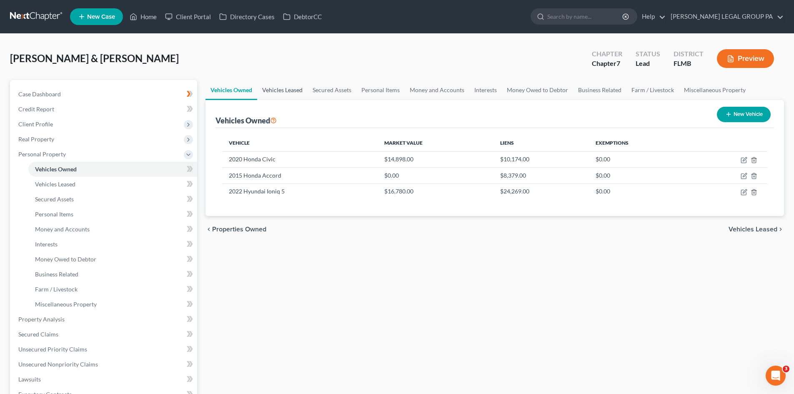
drag, startPoint x: 277, startPoint y: 88, endPoint x: 301, endPoint y: 84, distance: 23.6
click at [278, 88] on link "Vehicles Leased" at bounding box center [282, 90] width 50 height 20
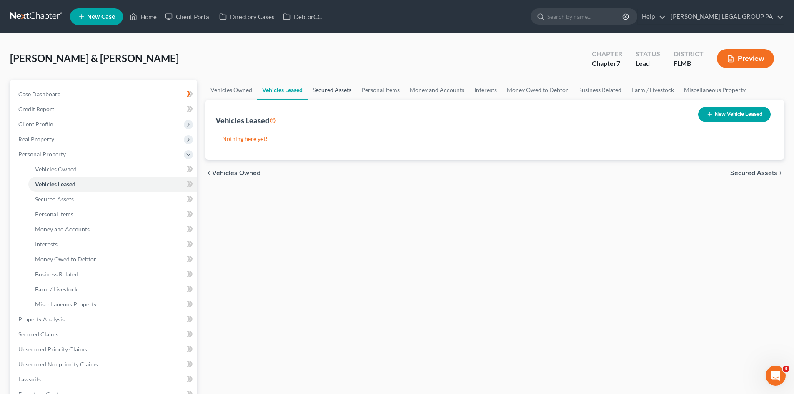
click at [337, 89] on link "Secured Assets" at bounding box center [332, 90] width 49 height 20
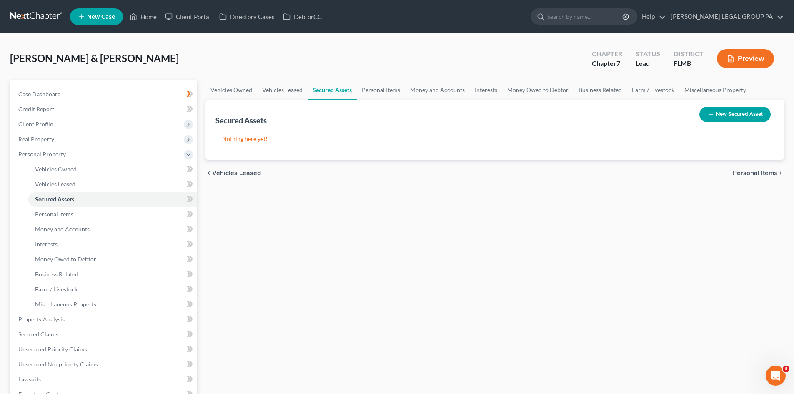
click at [745, 120] on button "New Secured Asset" at bounding box center [734, 114] width 71 height 15
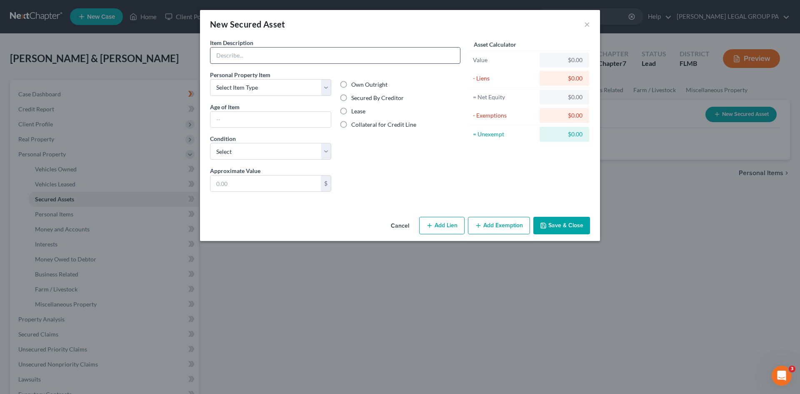
click at [255, 53] on input "text" at bounding box center [336, 56] width 250 height 16
type input "Solar Panels"
click at [574, 226] on button "Save & Close" at bounding box center [562, 226] width 57 height 18
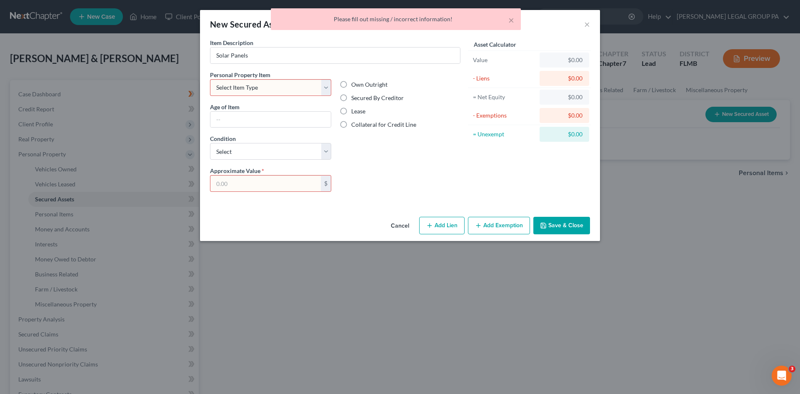
click at [282, 88] on select "Select Item Type Clothing Collectibles Of Value Electronics Firearms Household …" at bounding box center [270, 87] width 121 height 17
select select "other"
click at [210, 79] on select "Select Item Type Clothing Collectibles Of Value Electronics Firearms Household …" at bounding box center [270, 87] width 121 height 17
click at [266, 182] on input "text" at bounding box center [266, 183] width 110 height 16
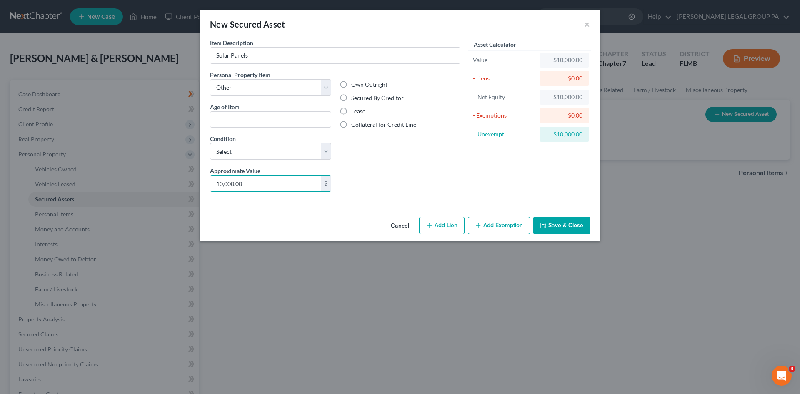
type input "10,000.00"
click at [351, 98] on label "Secured By Creditor" at bounding box center [377, 98] width 53 height 8
click at [355, 98] on input "Secured By Creditor" at bounding box center [357, 96] width 5 height 5
radio input "true"
click at [576, 222] on button "Save & Close" at bounding box center [562, 226] width 57 height 18
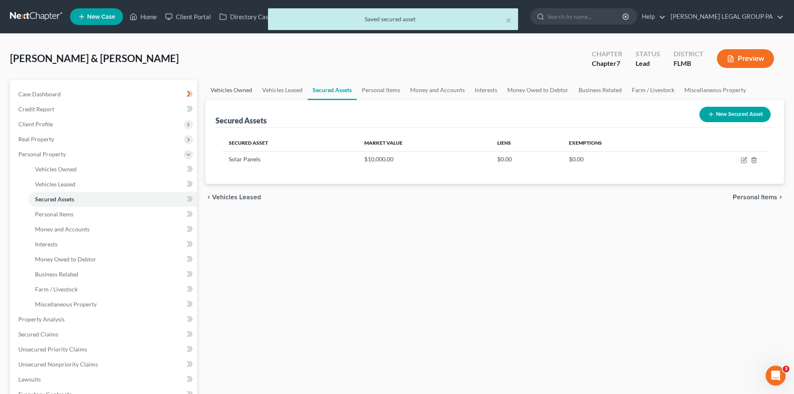
click at [228, 86] on link "Vehicles Owned" at bounding box center [232, 90] width 52 height 20
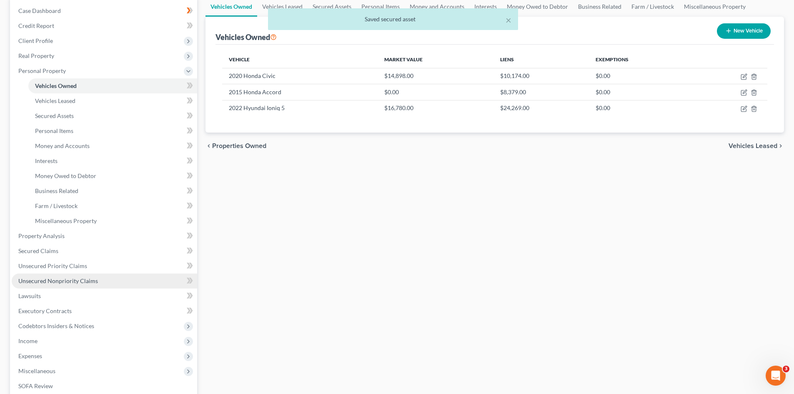
click at [77, 276] on link "Unsecured Nonpriority Claims" at bounding box center [104, 280] width 185 height 15
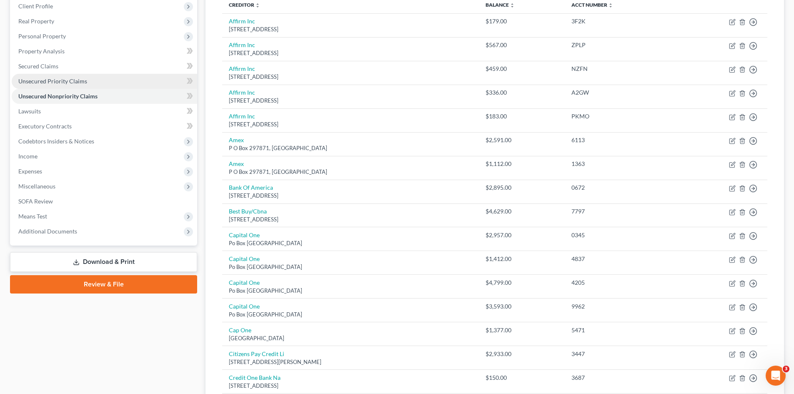
click at [88, 78] on link "Unsecured Priority Claims" at bounding box center [104, 81] width 185 height 15
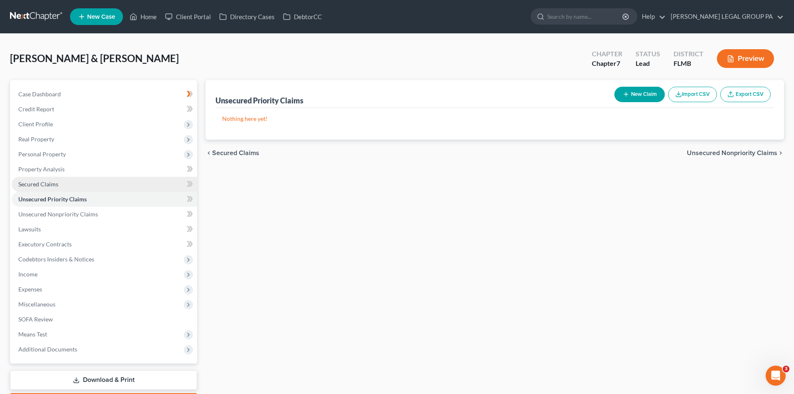
click at [70, 187] on link "Secured Claims" at bounding box center [104, 184] width 185 height 15
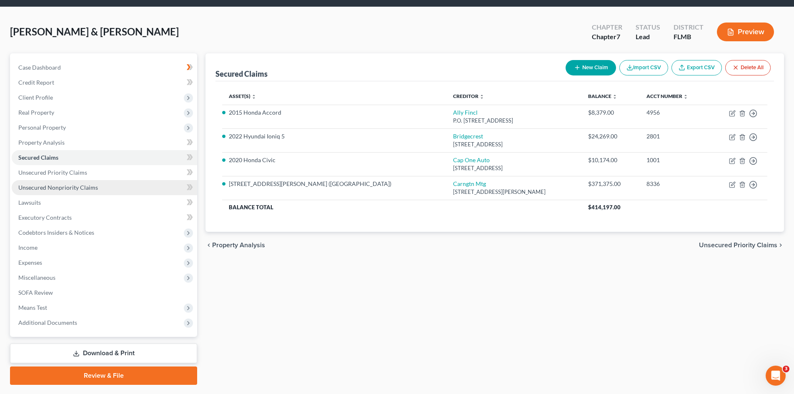
scroll to position [42, 0]
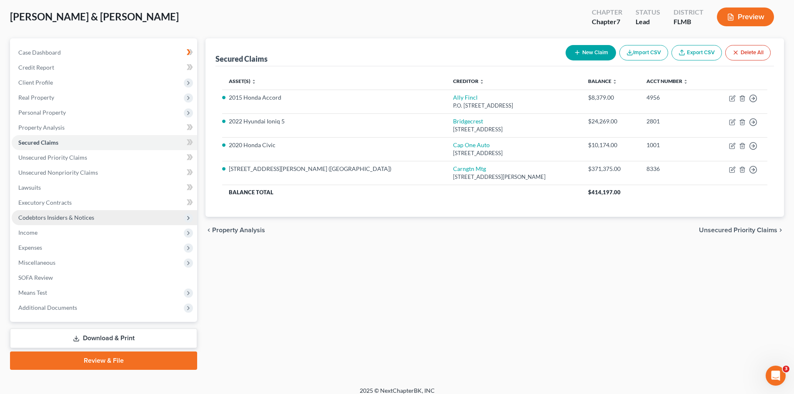
click at [61, 218] on span "Codebtors Insiders & Notices" at bounding box center [56, 217] width 76 height 7
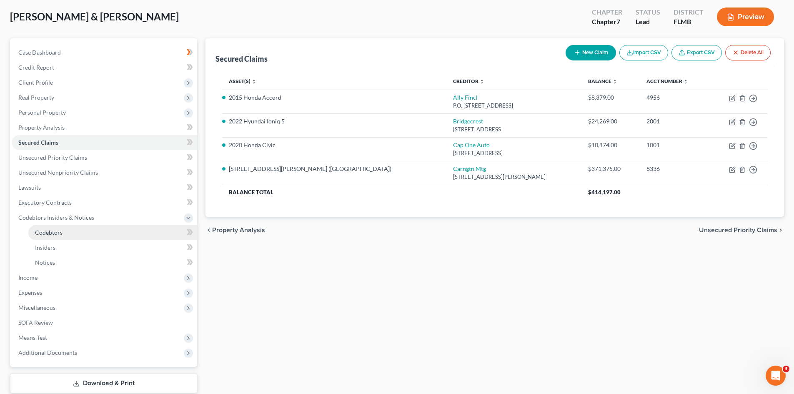
click at [64, 231] on link "Codebtors" at bounding box center [112, 232] width 169 height 15
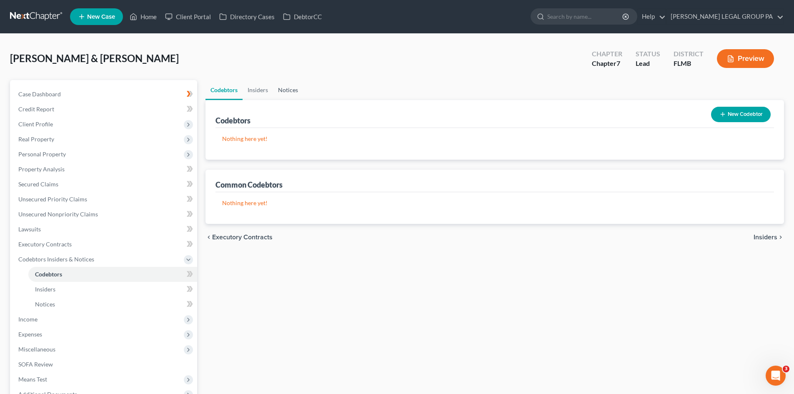
click at [295, 92] on link "Notices" at bounding box center [288, 90] width 30 height 20
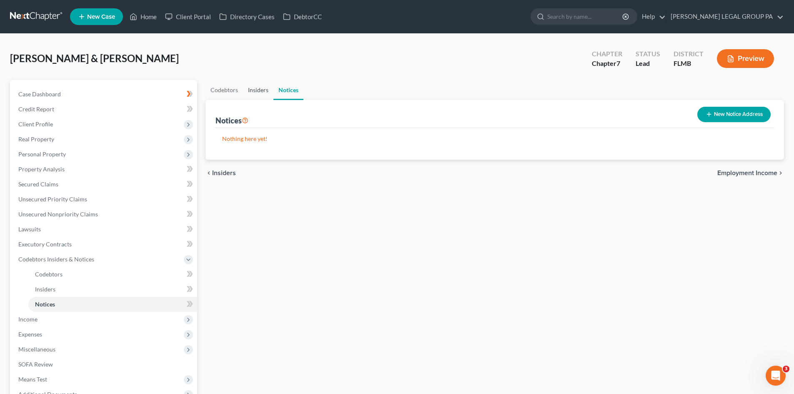
click at [260, 91] on link "Insiders" at bounding box center [258, 90] width 30 height 20
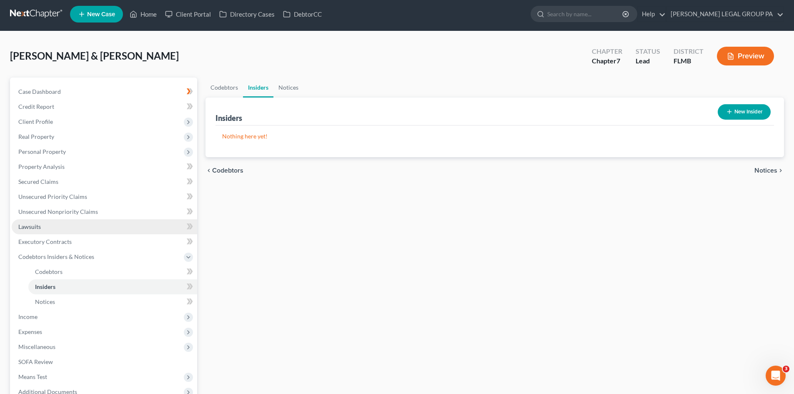
scroll to position [83, 0]
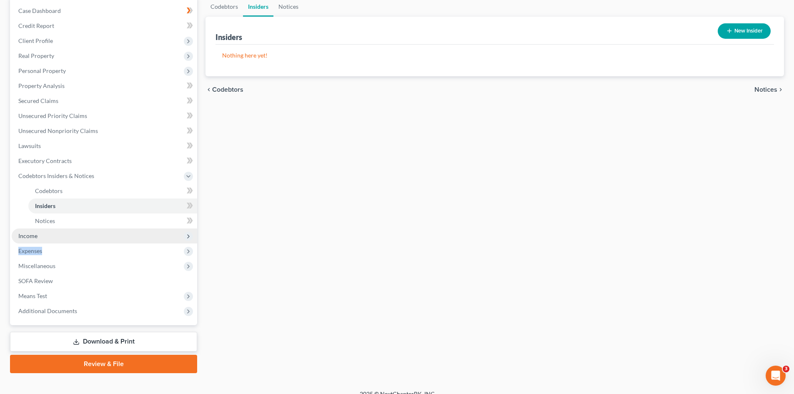
click at [47, 243] on ul "Case Dashboard Payments Invoices Payments Payments Credit Report Client Profile" at bounding box center [104, 160] width 185 height 315
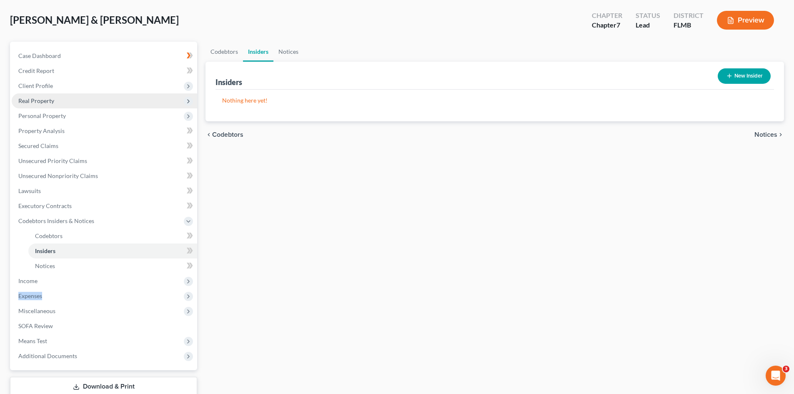
scroll to position [0, 0]
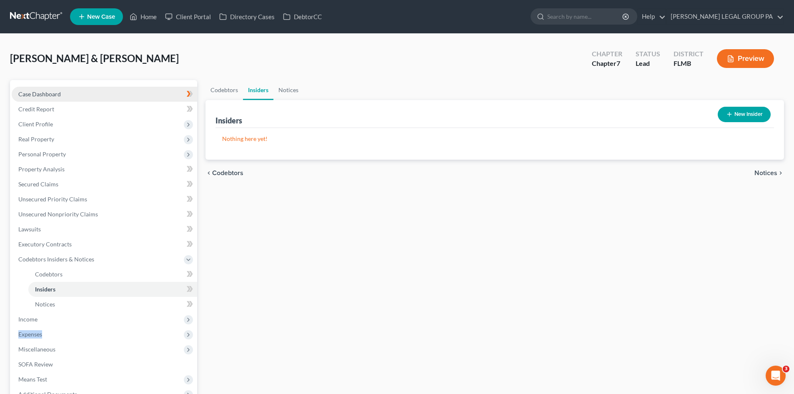
click at [65, 93] on link "Case Dashboard" at bounding box center [104, 94] width 185 height 15
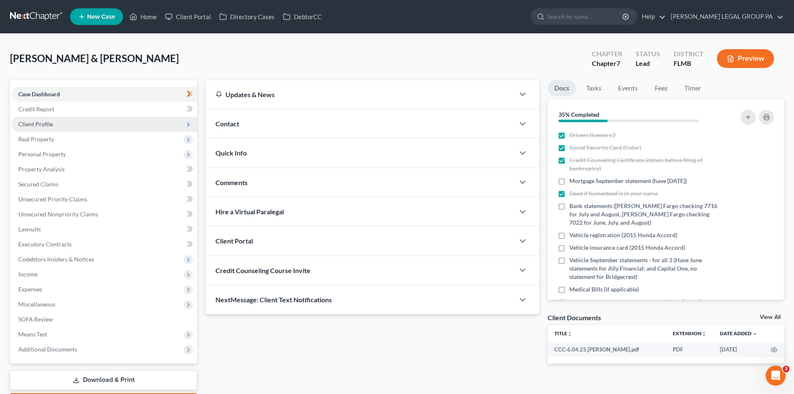
drag, startPoint x: 65, startPoint y: 132, endPoint x: 69, endPoint y: 124, distance: 9.0
click at [64, 130] on ul "Case Dashboard Payments Invoices Payments Payments Credit Report Client Profile" at bounding box center [104, 222] width 185 height 270
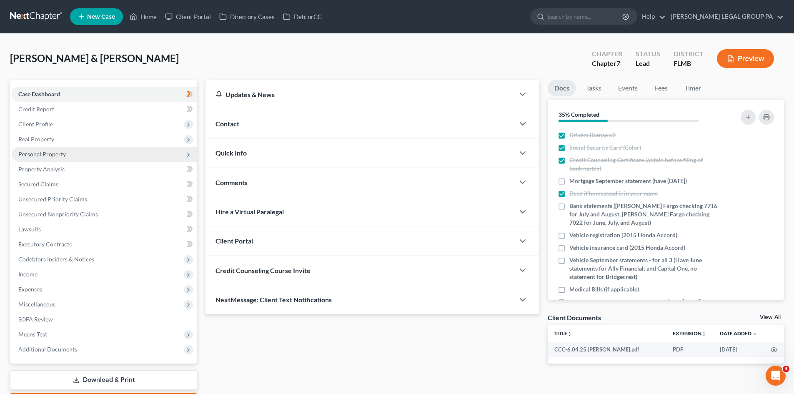
click at [63, 148] on span "Personal Property" at bounding box center [104, 154] width 185 height 15
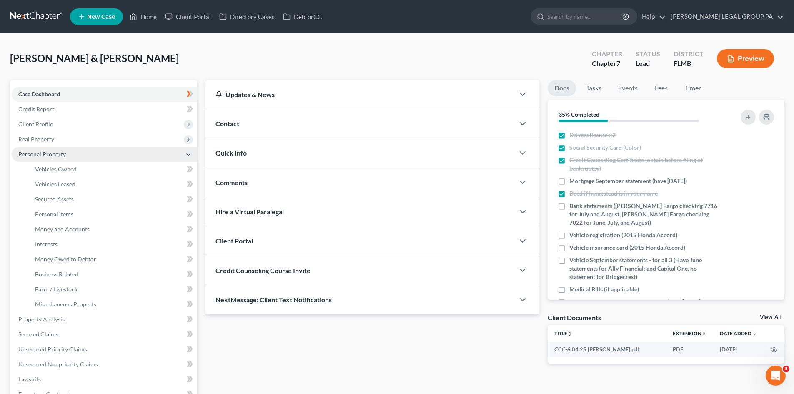
click at [61, 155] on span "Personal Property" at bounding box center [42, 153] width 48 height 7
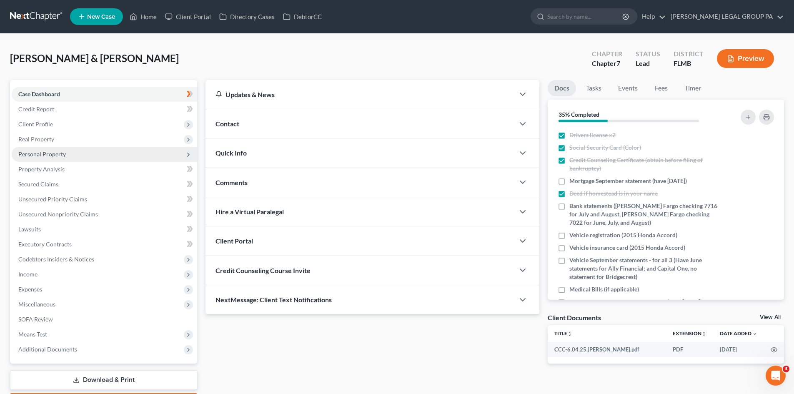
click at [87, 152] on span "Personal Property" at bounding box center [104, 154] width 185 height 15
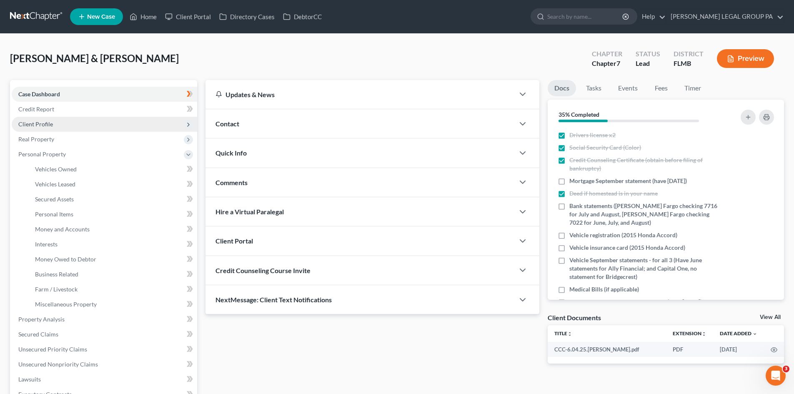
click at [45, 117] on span "Client Profile" at bounding box center [104, 124] width 185 height 15
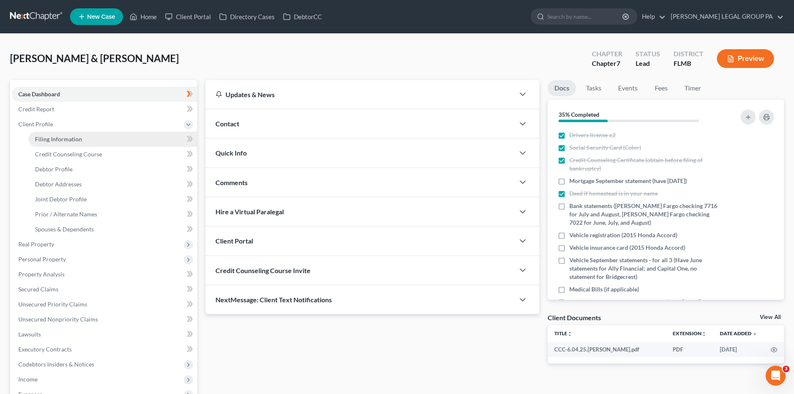
click at [62, 141] on span "Filing Information" at bounding box center [58, 138] width 47 height 7
select select "1"
select select "0"
select select "15"
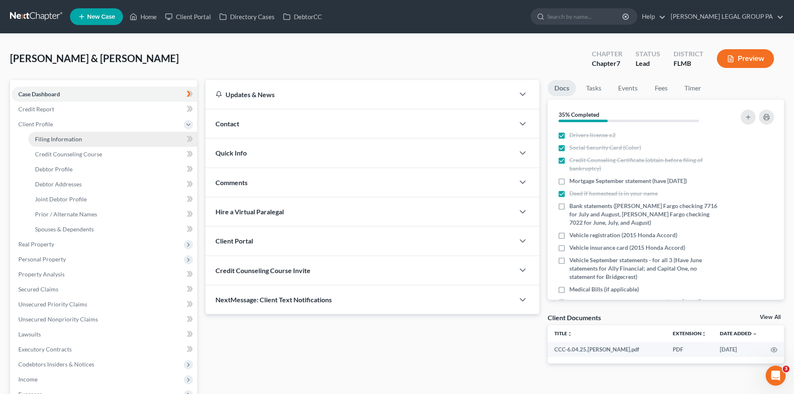
select select "0"
select select "9"
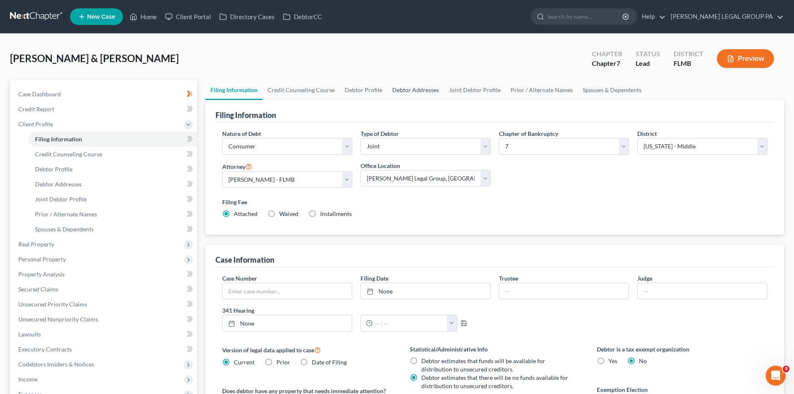
drag, startPoint x: 406, startPoint y: 90, endPoint x: 398, endPoint y: 104, distance: 15.7
click at [406, 90] on link "Debtor Addresses" at bounding box center [415, 90] width 57 height 20
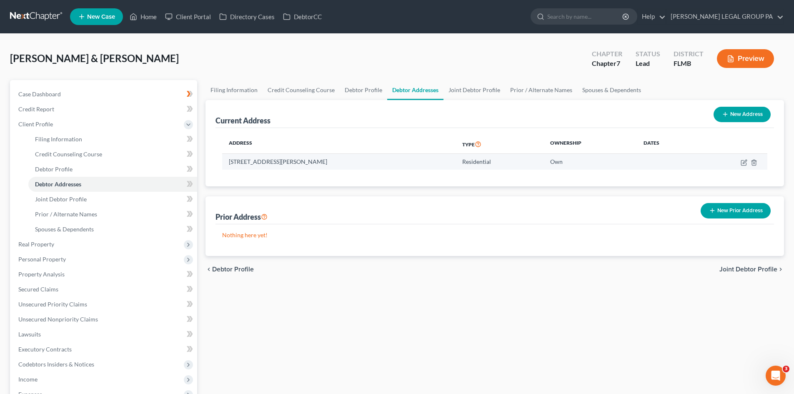
click at [279, 164] on td "4035 Alissa Ln, Haines City, FL 33844" at bounding box center [338, 162] width 233 height 16
click at [278, 163] on td "4035 Alissa Ln, Haines City, FL 33844" at bounding box center [338, 162] width 233 height 16
click at [281, 162] on td "4035 Alissa Ln, Haines City, FL 33844" at bounding box center [338, 162] width 233 height 16
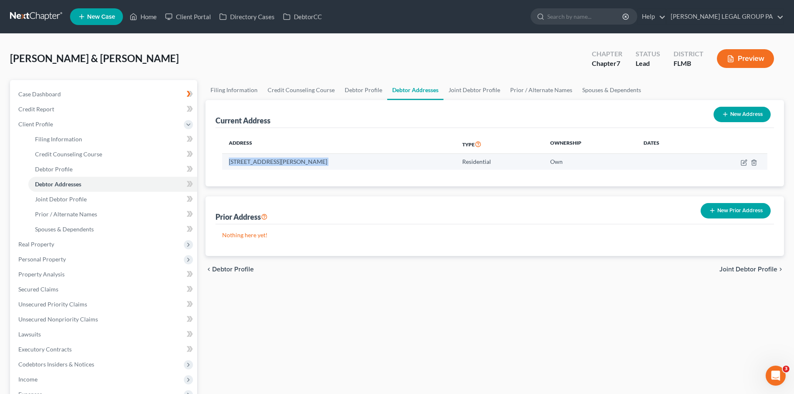
click at [281, 162] on td "4035 Alissa Ln, Haines City, FL 33844" at bounding box center [338, 162] width 233 height 16
click at [365, 88] on link "Debtor Profile" at bounding box center [364, 90] width 48 height 20
select select "1"
select select "4"
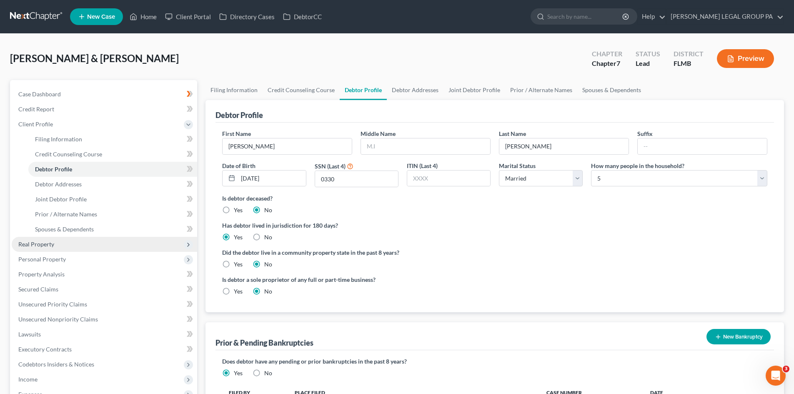
click at [53, 240] on span "Real Property" at bounding box center [104, 244] width 185 height 15
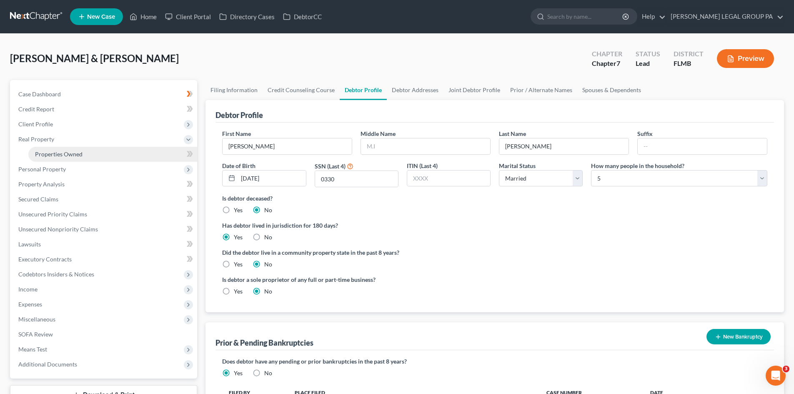
click at [84, 148] on link "Properties Owned" at bounding box center [112, 154] width 169 height 15
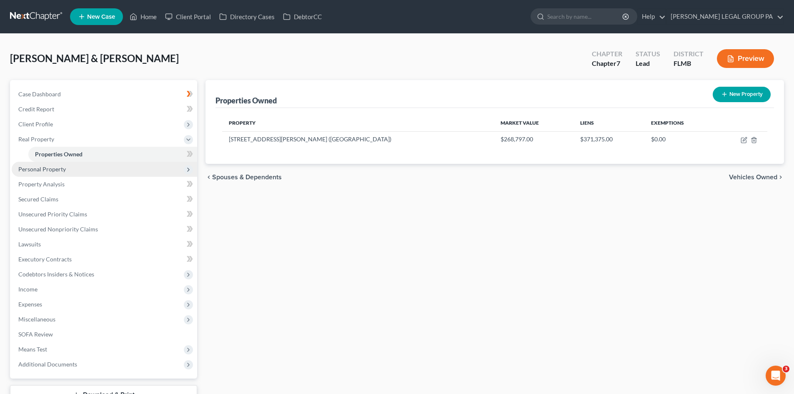
click at [85, 173] on span "Personal Property" at bounding box center [104, 169] width 185 height 15
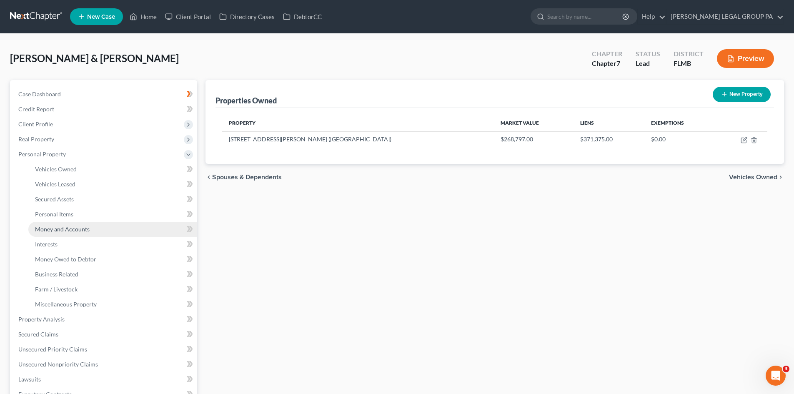
click at [75, 227] on span "Money and Accounts" at bounding box center [62, 229] width 55 height 7
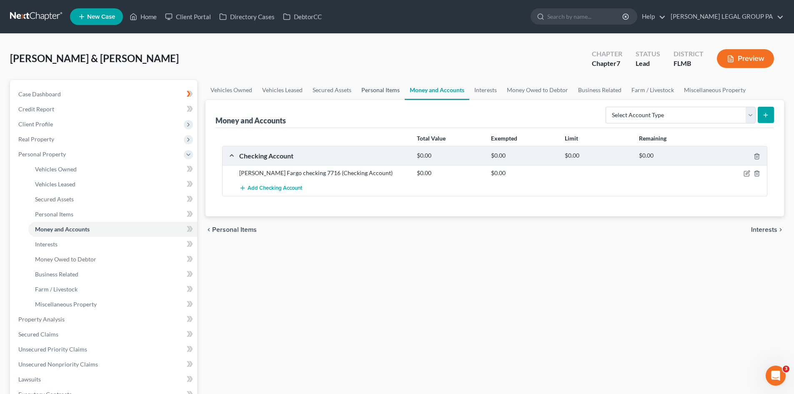
click at [391, 92] on link "Personal Items" at bounding box center [380, 90] width 48 height 20
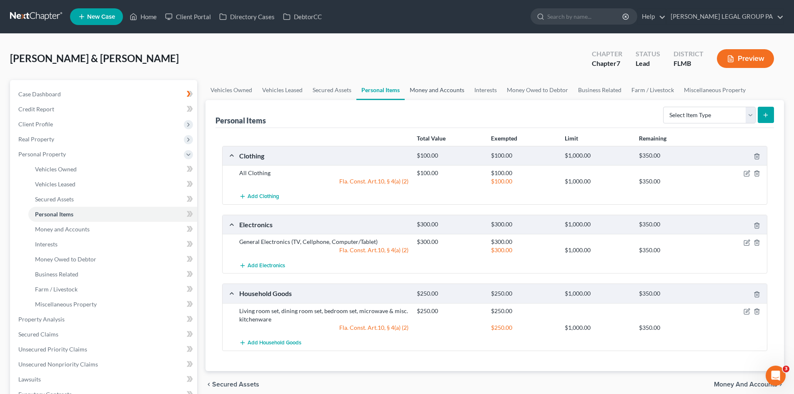
click at [425, 85] on link "Money and Accounts" at bounding box center [437, 90] width 65 height 20
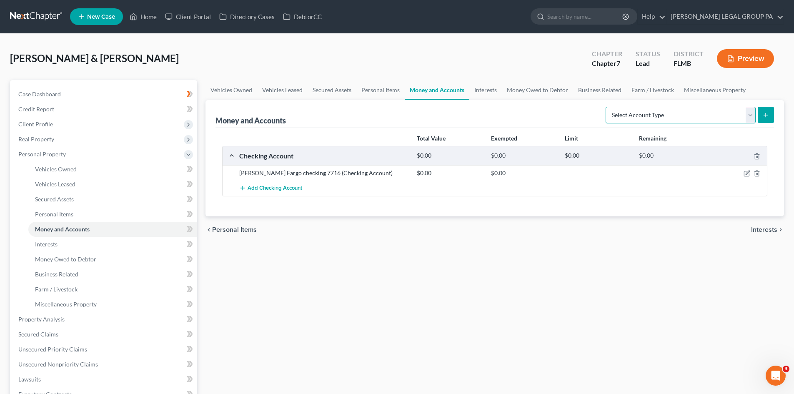
drag, startPoint x: 685, startPoint y: 114, endPoint x: 684, endPoint y: 120, distance: 6.7
click at [685, 114] on select "Select Account Type Brokerage Cash on Hand Certificates of Deposit Checking Acc…" at bounding box center [681, 115] width 150 height 17
select select "checking"
click at [607, 107] on select "Select Account Type Brokerage Cash on Hand Certificates of Deposit Checking Acc…" at bounding box center [681, 115] width 150 height 17
click at [767, 113] on icon "submit" at bounding box center [765, 115] width 7 height 7
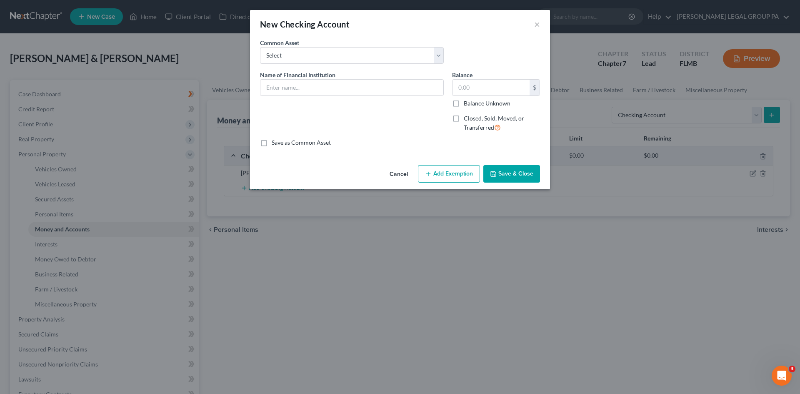
drag, startPoint x: 291, startPoint y: 77, endPoint x: 315, endPoint y: 82, distance: 24.6
click at [294, 77] on span "Name of Financial Institution" at bounding box center [297, 74] width 75 height 7
click at [315, 82] on input "text" at bounding box center [352, 88] width 183 height 16
drag, startPoint x: 323, startPoint y: 85, endPoint x: 285, endPoint y: 128, distance: 57.9
click at [383, 88] on input "Wells Fargo checking 7716" at bounding box center [352, 88] width 183 height 16
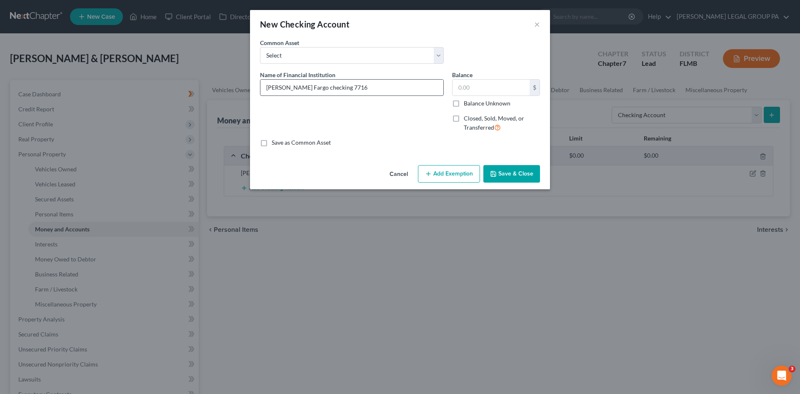
click at [338, 90] on input "Wells Fargo checking 7716" at bounding box center [352, 88] width 183 height 16
type input "Wells Fargo checking 7022"
click at [524, 164] on div "Cancel Add Exemption Save & Close" at bounding box center [400, 176] width 300 height 28
click at [524, 173] on button "Save & Close" at bounding box center [512, 174] width 57 height 18
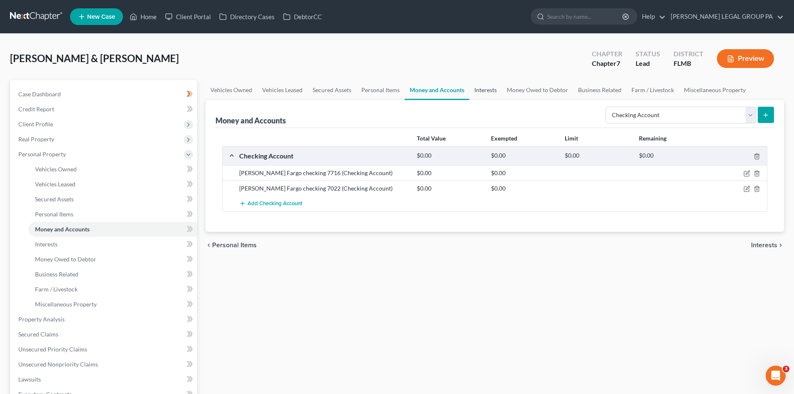
click at [491, 85] on link "Interests" at bounding box center [485, 90] width 33 height 20
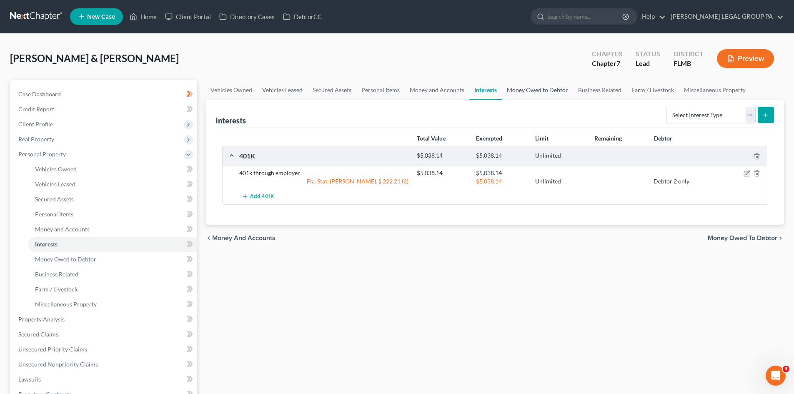
click at [528, 93] on link "Money Owed to Debtor" at bounding box center [537, 90] width 71 height 20
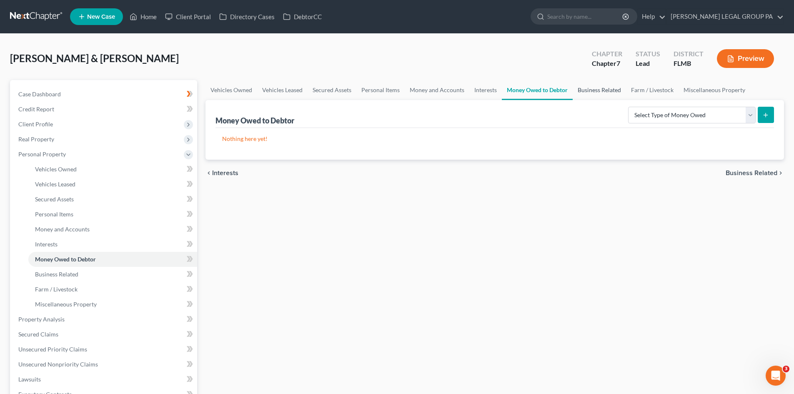
click at [580, 97] on link "Business Related" at bounding box center [599, 90] width 53 height 20
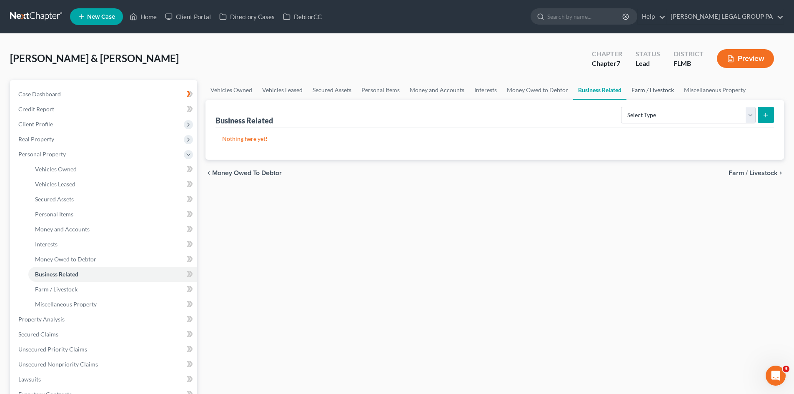
drag, startPoint x: 659, startPoint y: 92, endPoint x: 673, endPoint y: 85, distance: 15.7
click at [658, 91] on link "Farm / Livestock" at bounding box center [653, 90] width 53 height 20
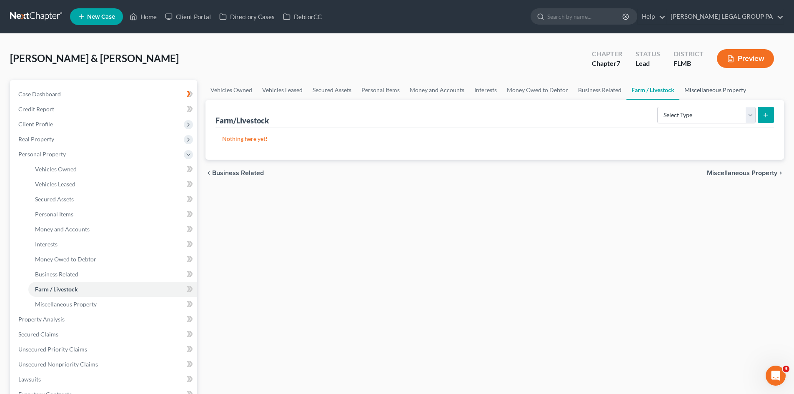
click at [717, 91] on link "Miscellaneous Property" at bounding box center [715, 90] width 72 height 20
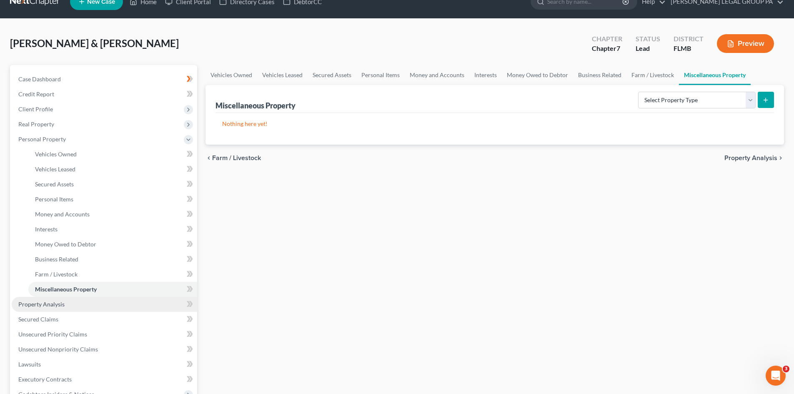
scroll to position [42, 0]
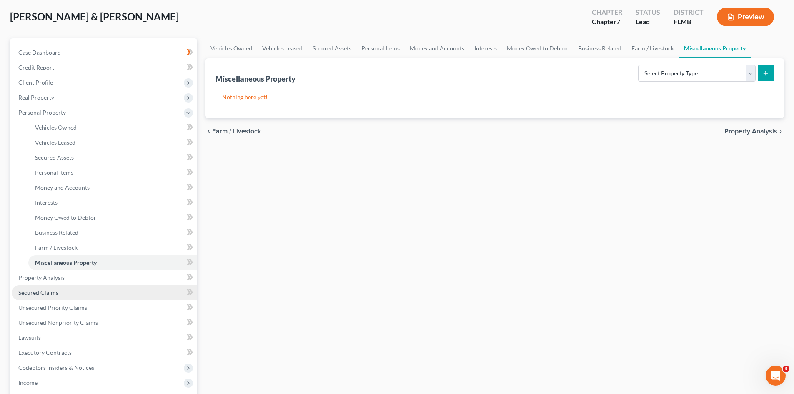
click at [25, 287] on link "Secured Claims" at bounding box center [104, 292] width 185 height 15
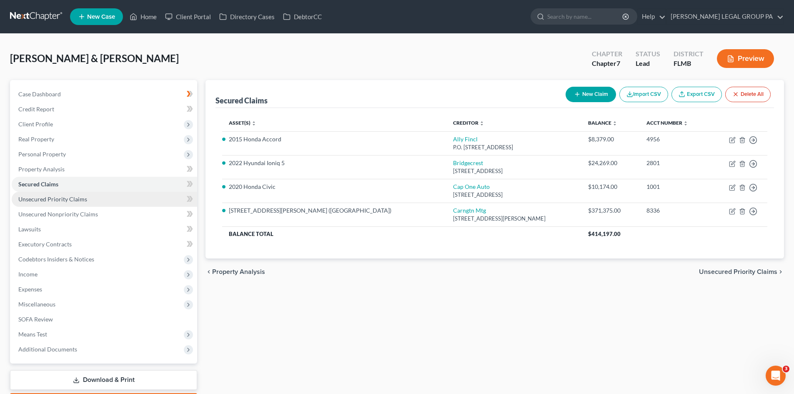
click at [48, 197] on span "Unsecured Priority Claims" at bounding box center [52, 199] width 69 height 7
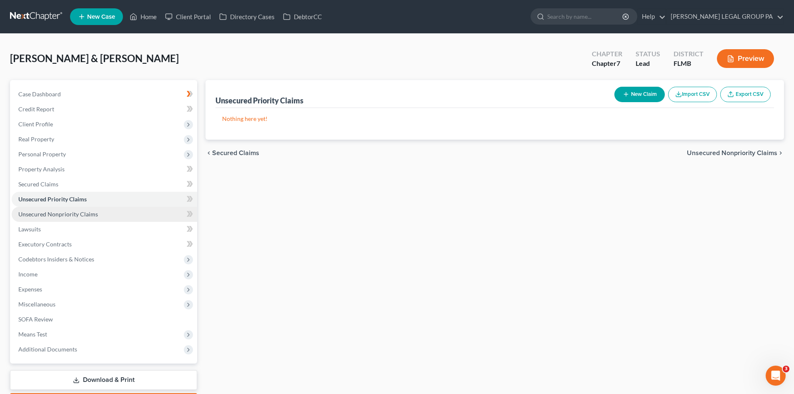
click at [61, 217] on span "Unsecured Nonpriority Claims" at bounding box center [58, 214] width 80 height 7
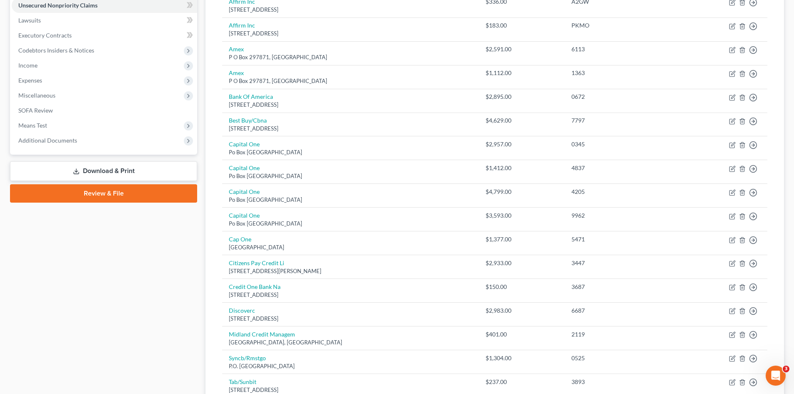
scroll to position [208, 0]
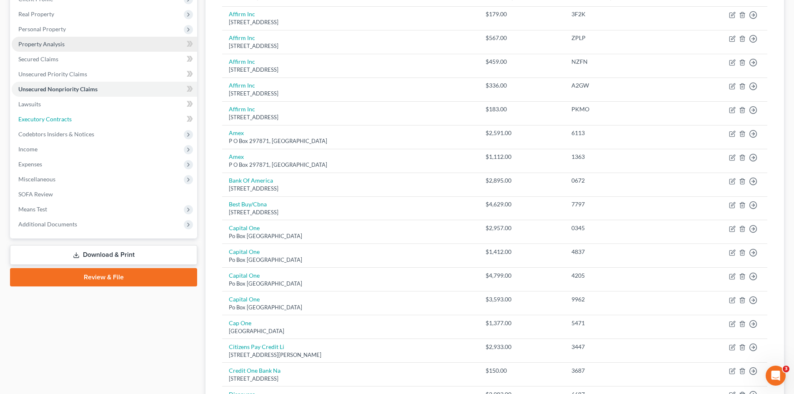
click at [54, 117] on span "Executory Contracts" at bounding box center [44, 118] width 53 height 7
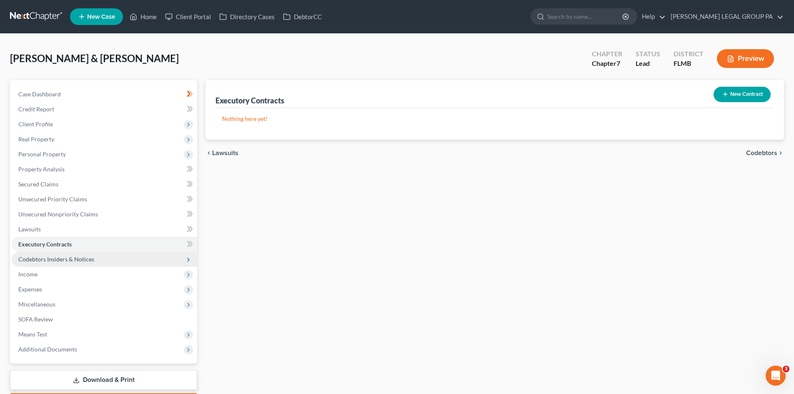
click at [55, 259] on span "Codebtors Insiders & Notices" at bounding box center [56, 259] width 76 height 7
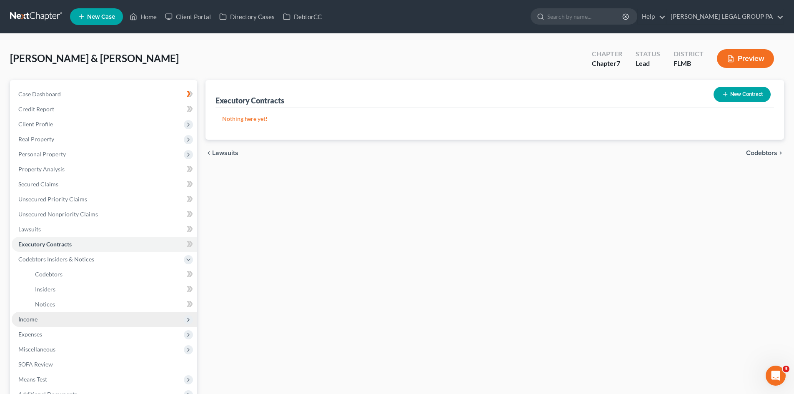
click at [44, 321] on span "Income" at bounding box center [104, 319] width 185 height 15
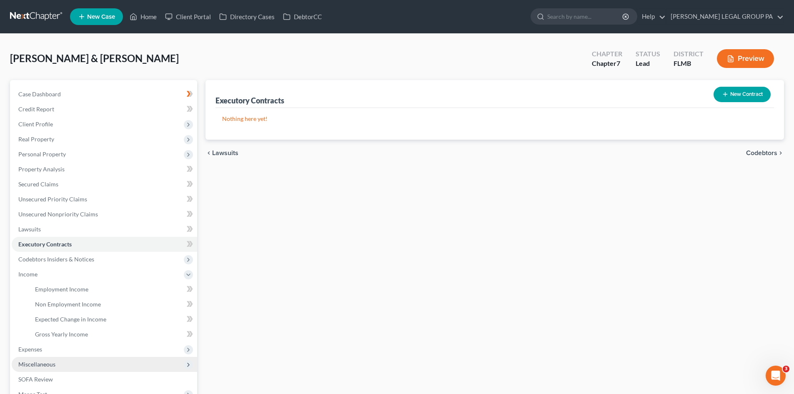
click at [36, 367] on span "Miscellaneous" at bounding box center [36, 364] width 37 height 7
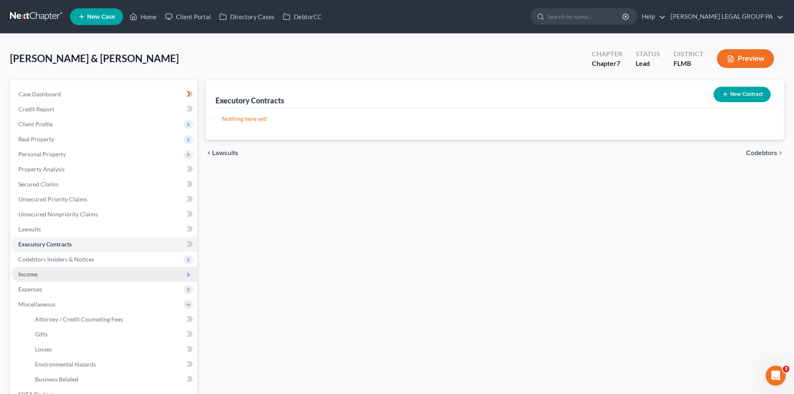
click at [52, 276] on span "Income" at bounding box center [104, 274] width 185 height 15
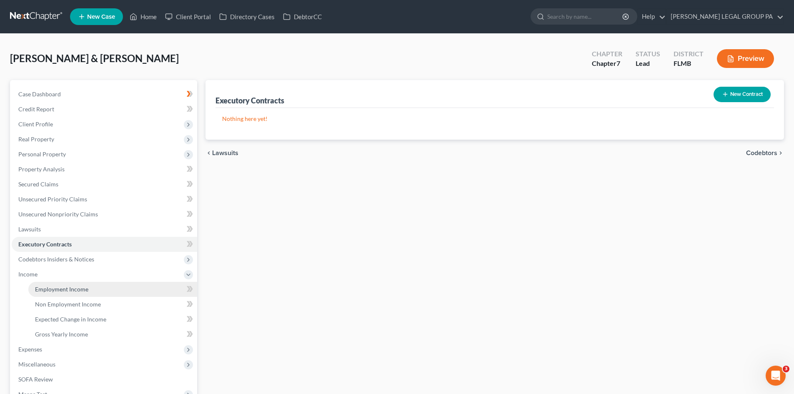
click at [53, 284] on link "Employment Income" at bounding box center [112, 289] width 169 height 15
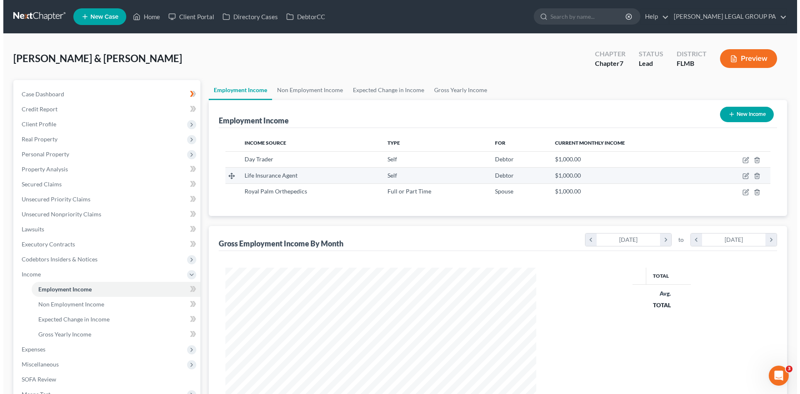
scroll to position [155, 328]
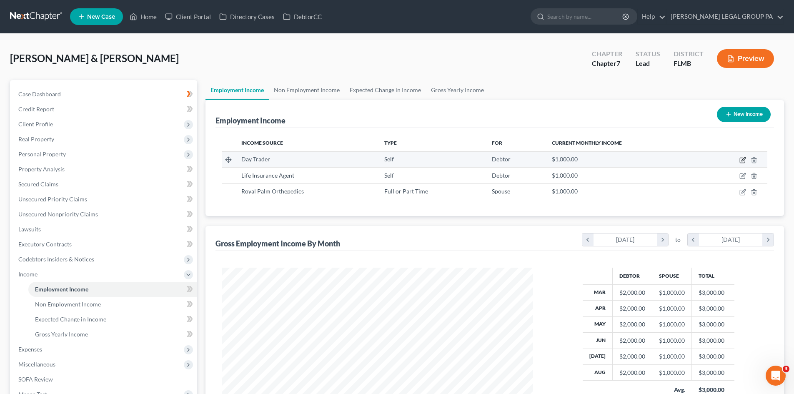
click at [740, 162] on icon "button" at bounding box center [742, 160] width 5 height 5
select select "1"
select select "0"
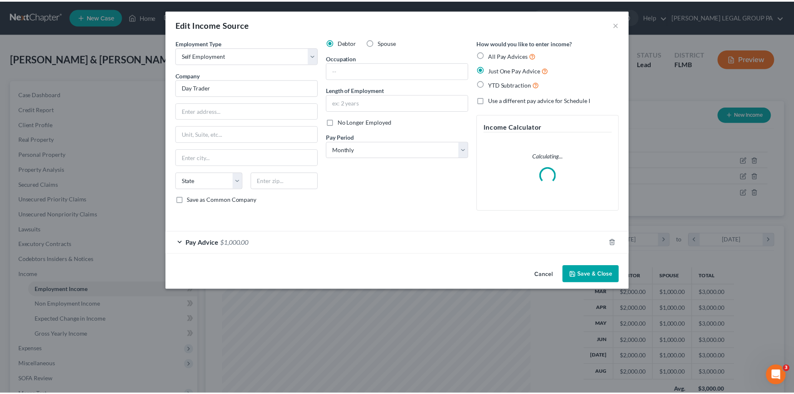
scroll to position [157, 331]
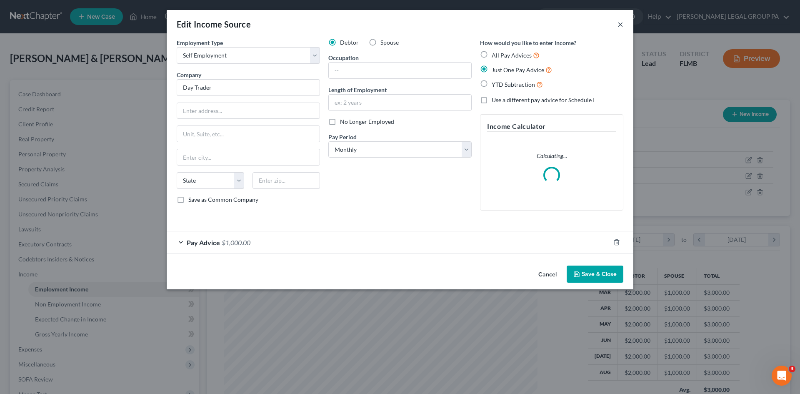
click at [619, 21] on button "×" at bounding box center [621, 24] width 6 height 10
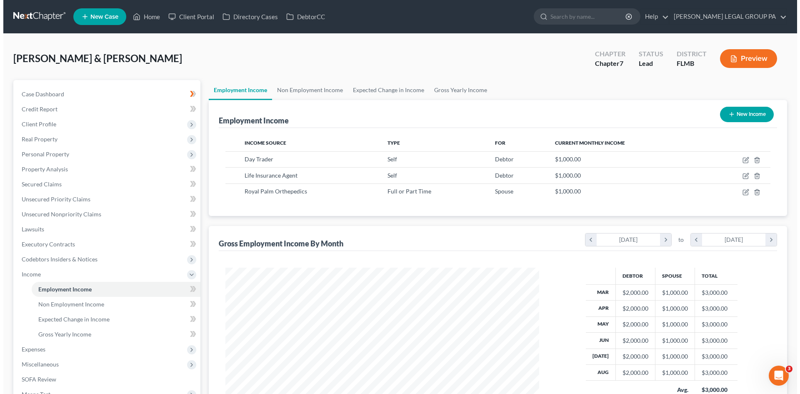
scroll to position [416689, 416517]
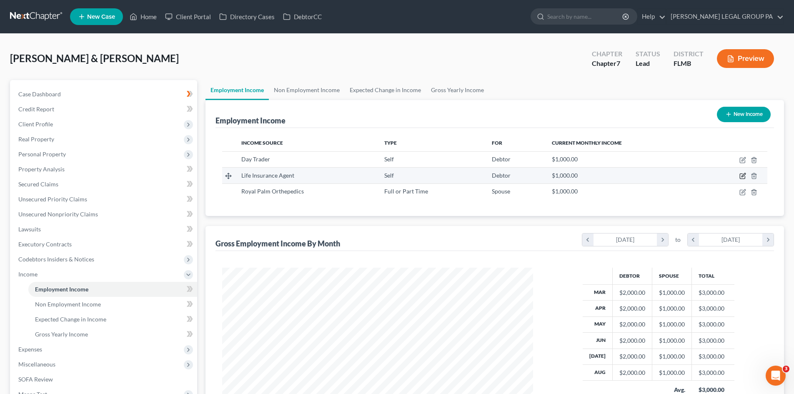
click at [741, 175] on icon "button" at bounding box center [742, 176] width 7 height 7
select select "1"
select select "0"
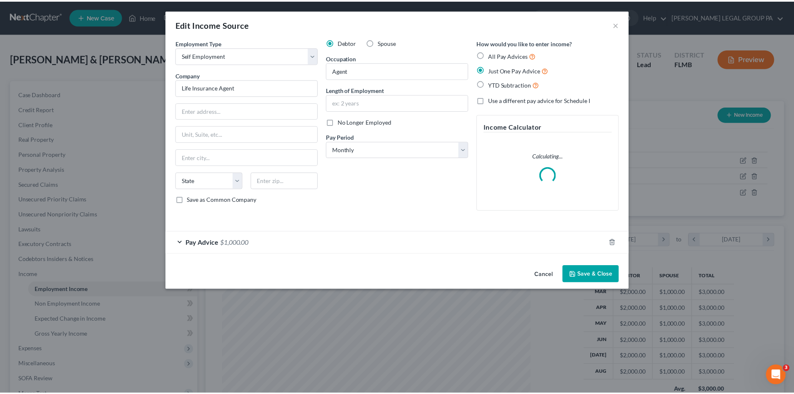
scroll to position [157, 331]
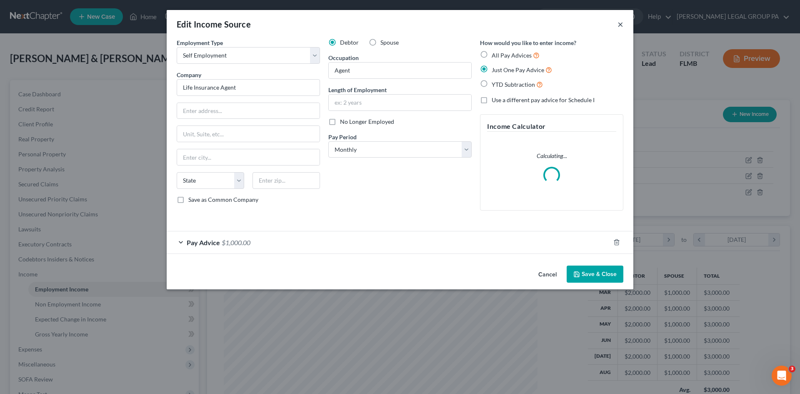
click at [619, 23] on button "×" at bounding box center [621, 24] width 6 height 10
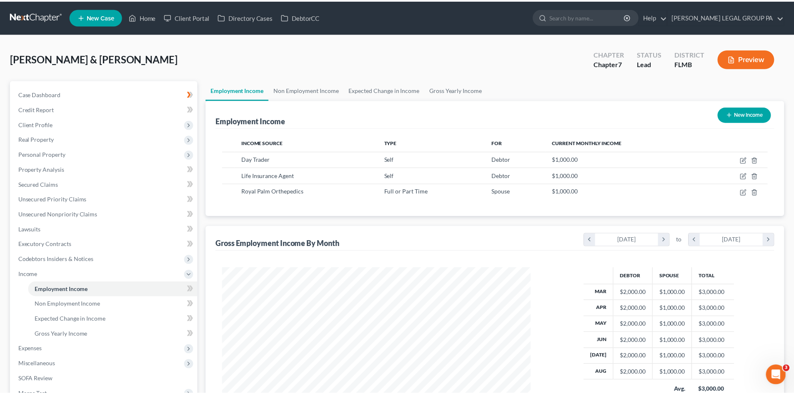
scroll to position [155, 328]
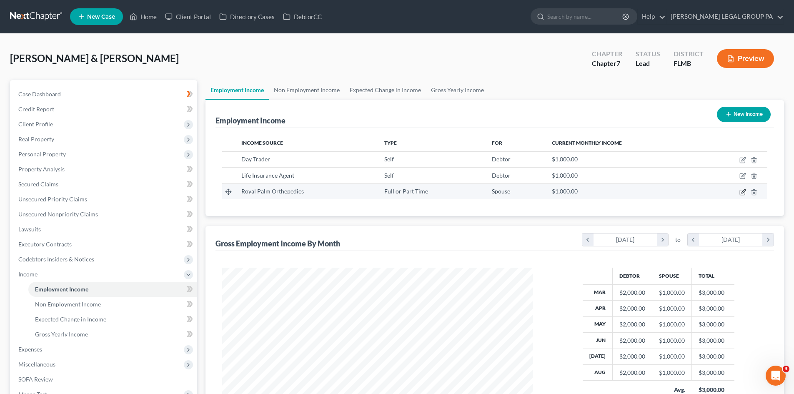
click at [740, 190] on icon "button" at bounding box center [742, 192] width 5 height 5
select select "0"
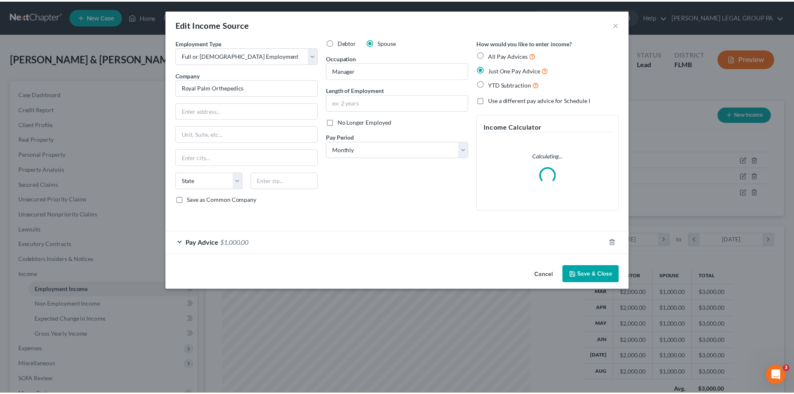
scroll to position [157, 331]
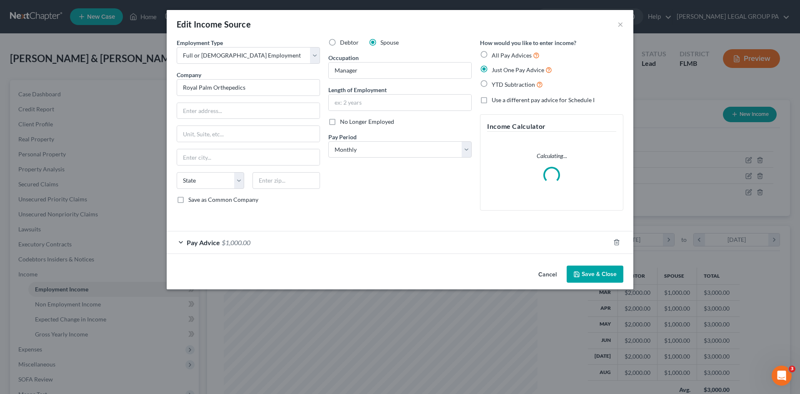
click at [625, 21] on div "Edit Income Source ×" at bounding box center [400, 24] width 467 height 28
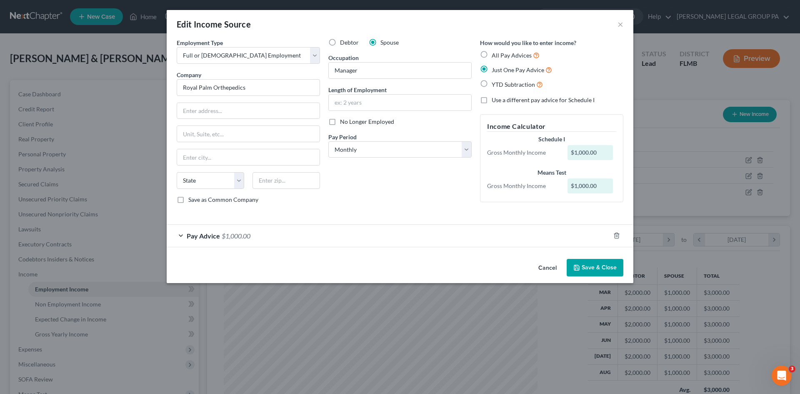
click at [615, 25] on div "Edit Income Source ×" at bounding box center [400, 24] width 467 height 28
click at [618, 25] on button "×" at bounding box center [621, 24] width 6 height 10
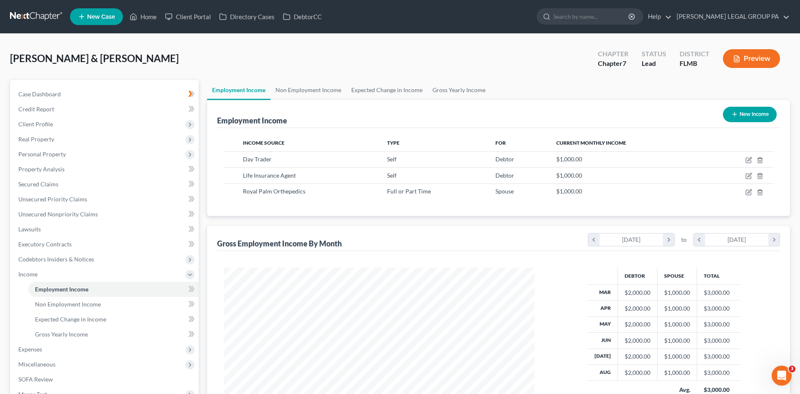
scroll to position [416689, 416517]
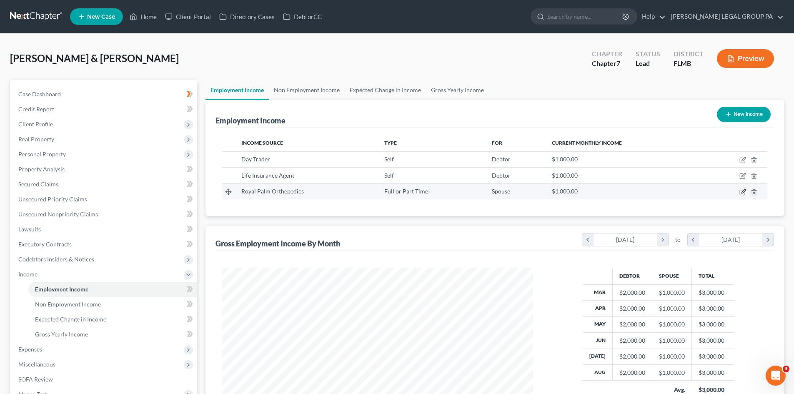
click at [742, 195] on icon "button" at bounding box center [742, 192] width 5 height 5
select select "0"
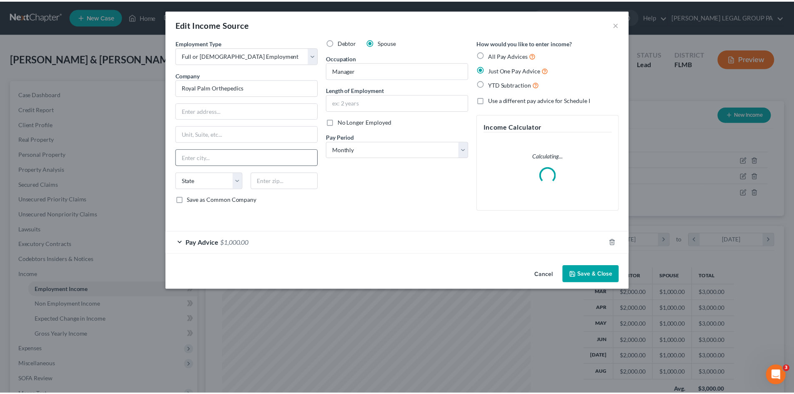
scroll to position [157, 331]
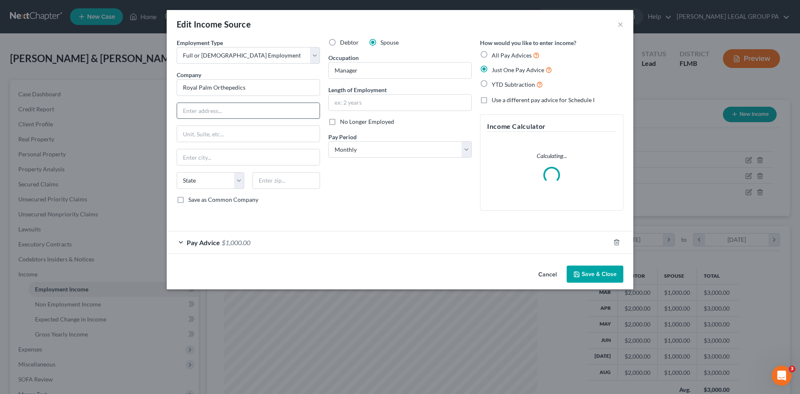
click at [216, 108] on input "text" at bounding box center [248, 111] width 143 height 16
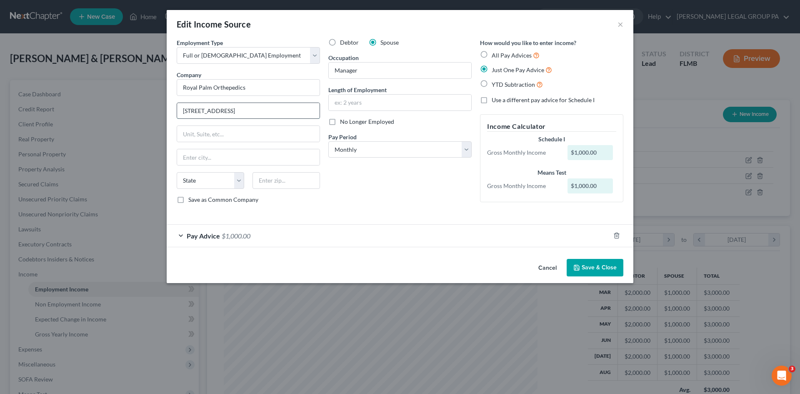
type input "[STREET_ADDRESS]"
type input "Ste 1400"
click at [306, 187] on input "text" at bounding box center [287, 180] width 68 height 17
type input "33853"
click at [411, 211] on div "Employment Type * Select Full or Part Time Employment Self Employment Company *…" at bounding box center [400, 127] width 455 height 179
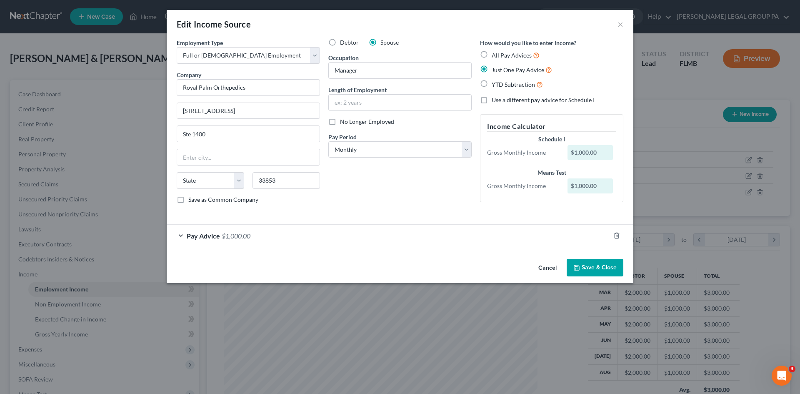
type input "[GEOGRAPHIC_DATA]"
select select "9"
click at [580, 264] on icon "button" at bounding box center [577, 267] width 7 height 7
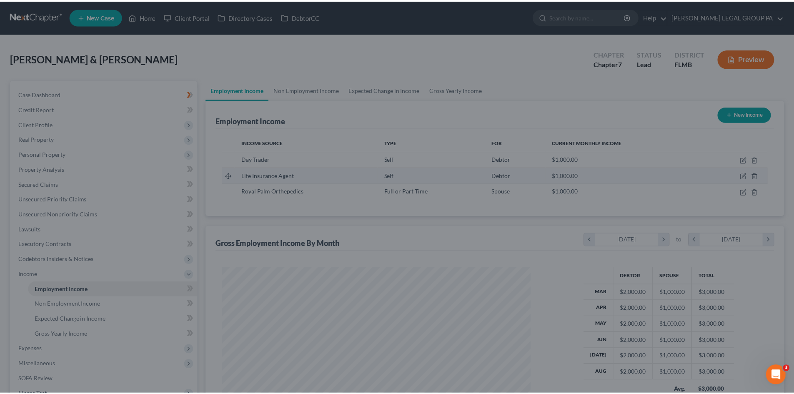
scroll to position [416689, 416517]
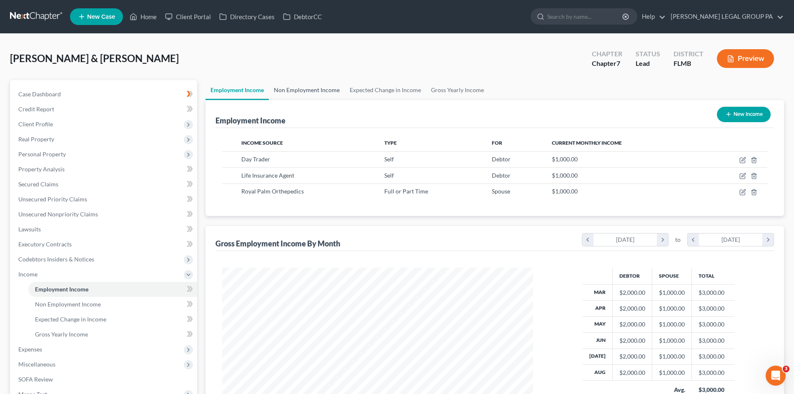
click at [310, 90] on link "Non Employment Income" at bounding box center [307, 90] width 76 height 20
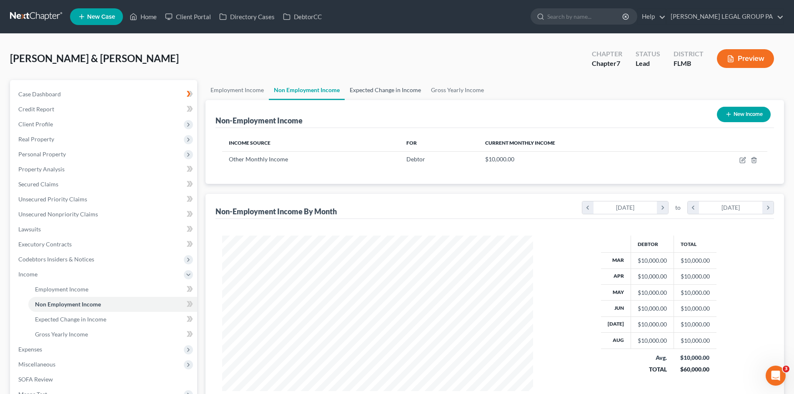
scroll to position [155, 328]
click at [379, 89] on link "Expected Change in Income" at bounding box center [385, 90] width 81 height 20
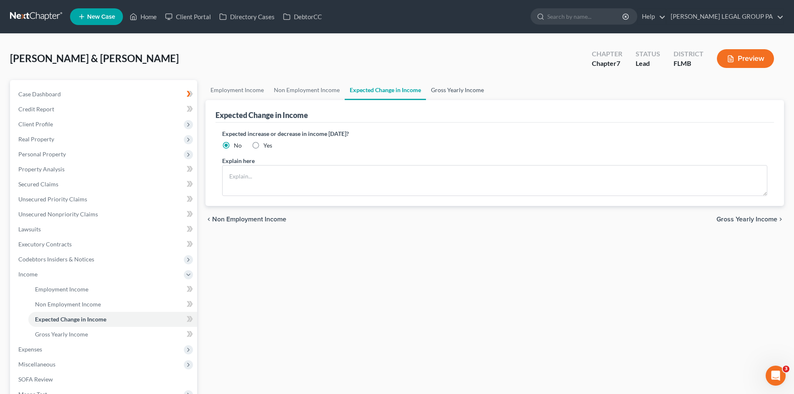
drag, startPoint x: 485, startPoint y: 87, endPoint x: 392, endPoint y: 88, distance: 93.0
click at [484, 87] on link "Gross Yearly Income" at bounding box center [457, 90] width 63 height 20
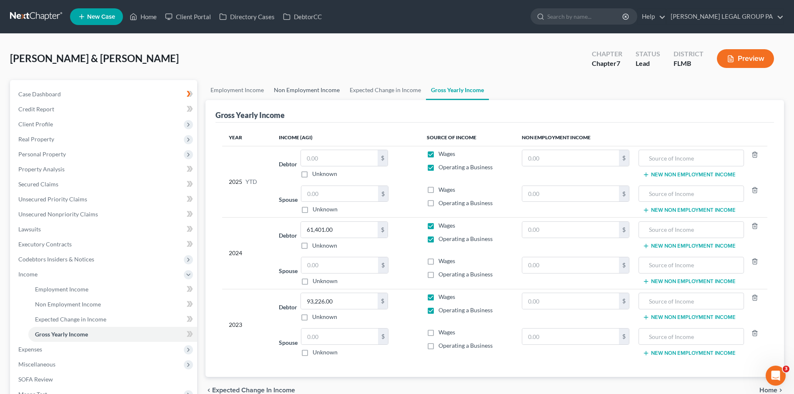
click at [287, 88] on link "Non Employment Income" at bounding box center [307, 90] width 76 height 20
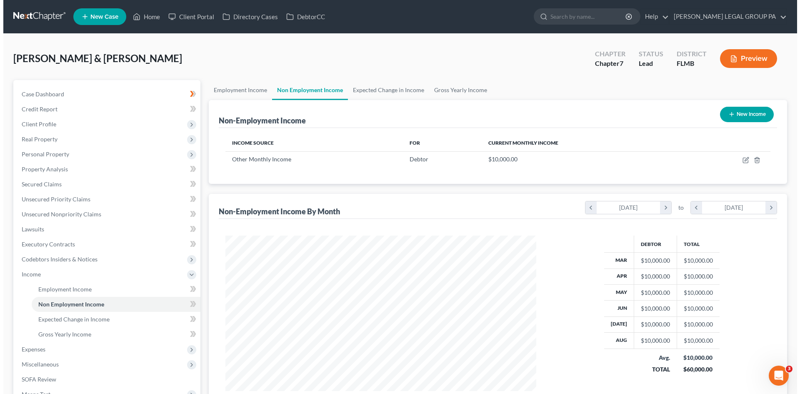
scroll to position [155, 328]
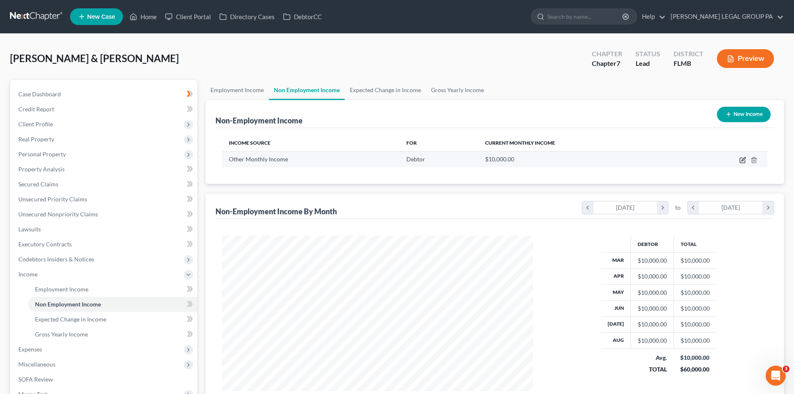
click at [743, 159] on icon "button" at bounding box center [744, 159] width 4 height 4
select select "13"
select select "0"
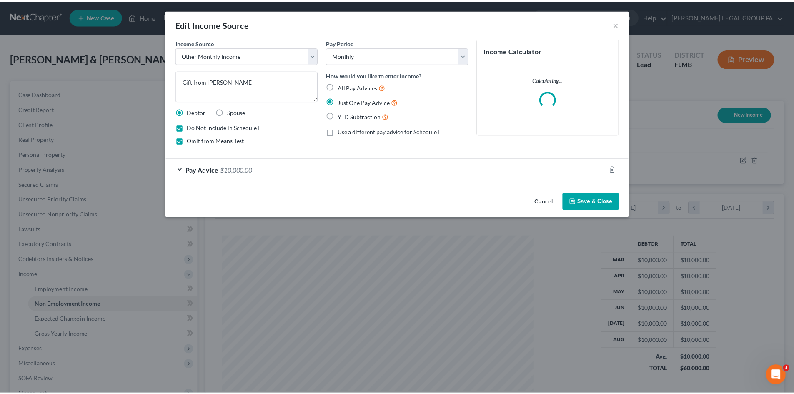
scroll to position [157, 331]
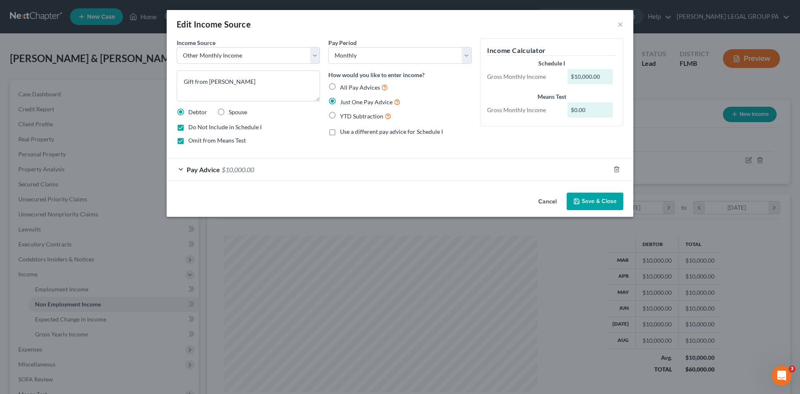
click at [334, 167] on div "Pay Advice $10,000.00" at bounding box center [389, 169] width 444 height 22
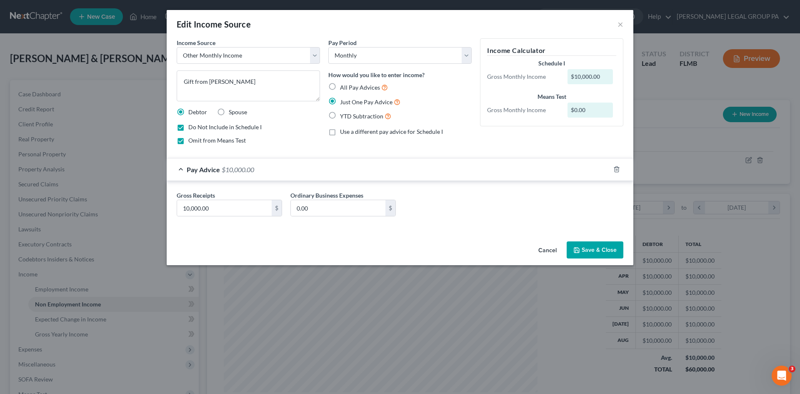
drag, startPoint x: 605, startPoint y: 253, endPoint x: 371, endPoint y: 286, distance: 235.9
click at [605, 253] on button "Save & Close" at bounding box center [595, 250] width 57 height 18
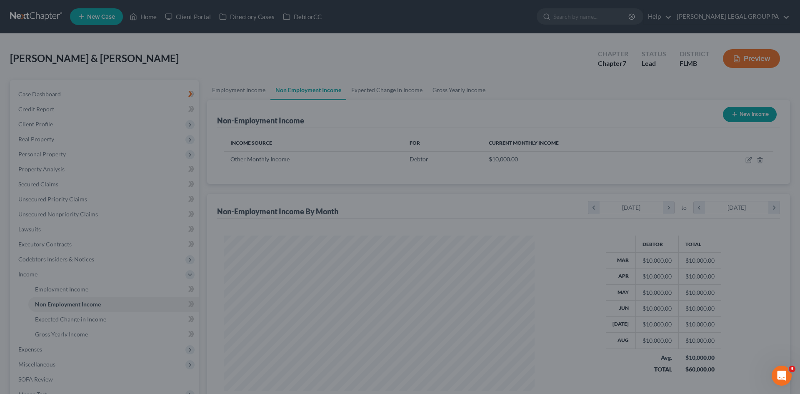
scroll to position [416689, 416517]
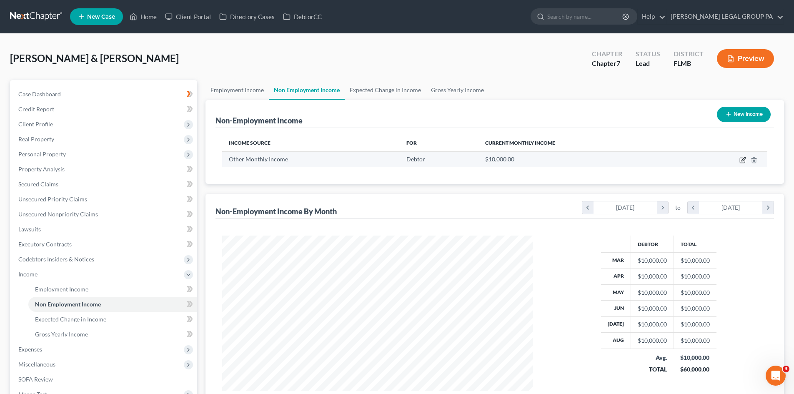
click at [744, 159] on icon "button" at bounding box center [742, 160] width 7 height 7
select select "13"
select select "0"
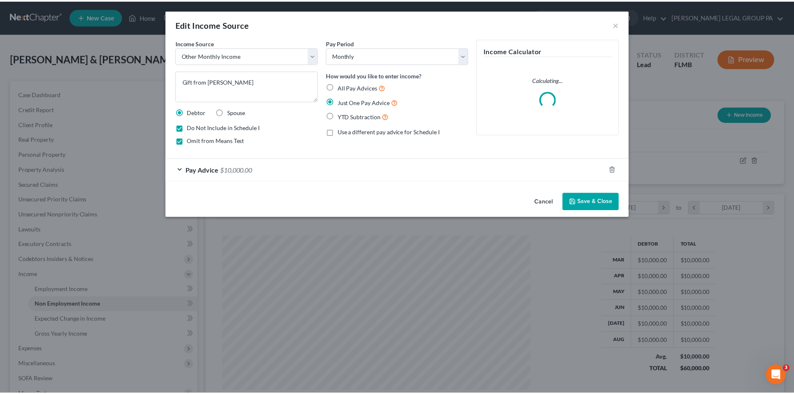
scroll to position [157, 331]
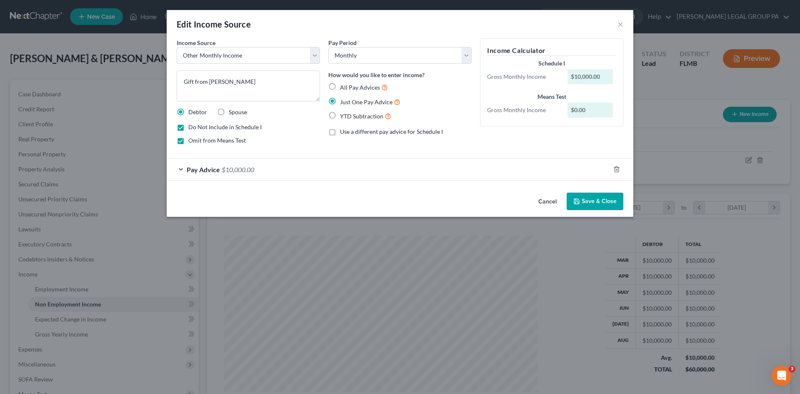
click at [220, 175] on div "Pay Advice $10,000.00" at bounding box center [389, 169] width 444 height 22
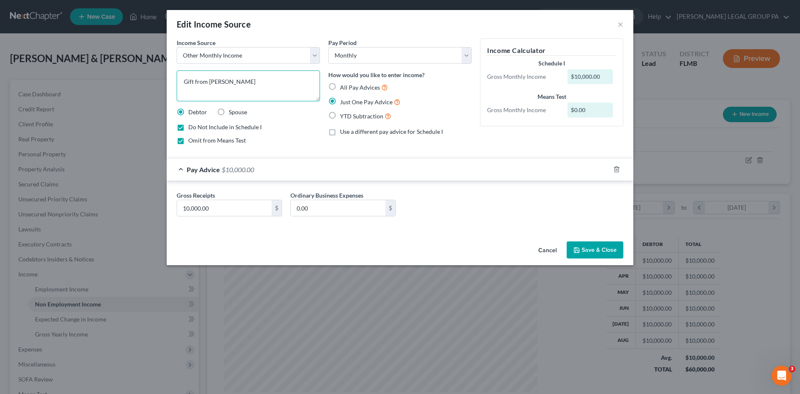
click at [275, 79] on textarea "Gift from Terrance Murphy" at bounding box center [248, 85] width 143 height 31
type textarea "Gift from Terrance Murphy on 5/28/2025"
click at [614, 255] on button "Save & Close" at bounding box center [595, 250] width 57 height 18
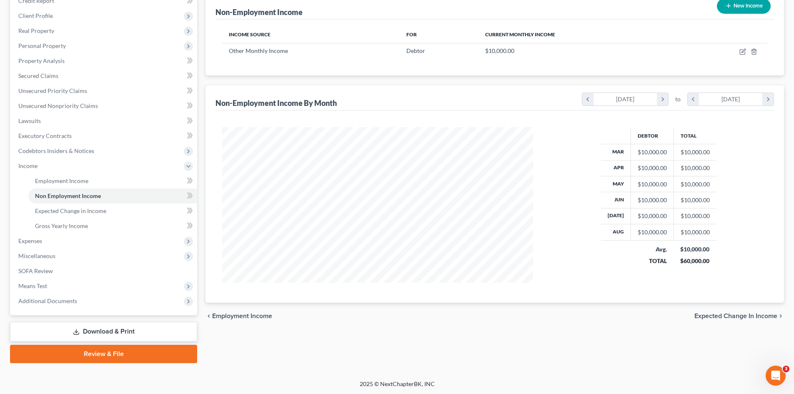
scroll to position [109, 0]
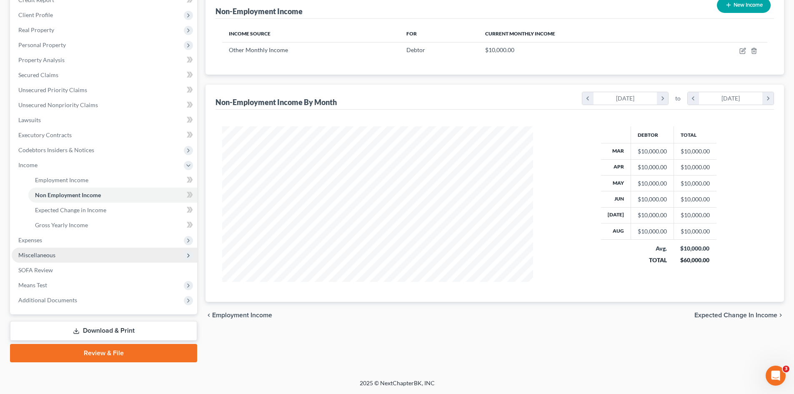
click at [55, 252] on span "Miscellaneous" at bounding box center [104, 255] width 185 height 15
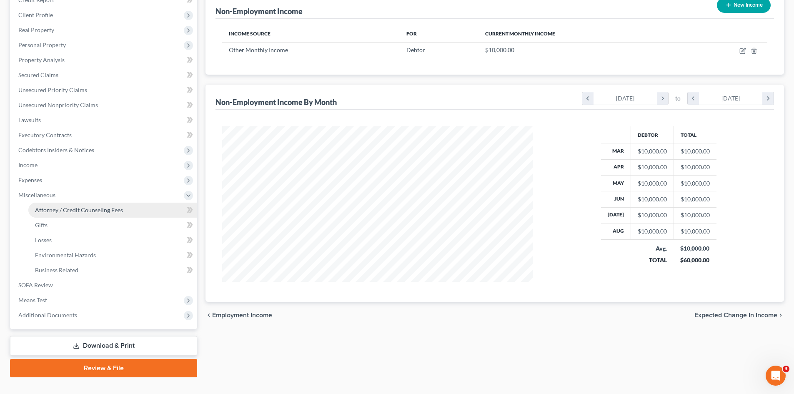
click at [108, 212] on span "Attorney / Credit Counseling Fees" at bounding box center [79, 209] width 88 height 7
select select "0"
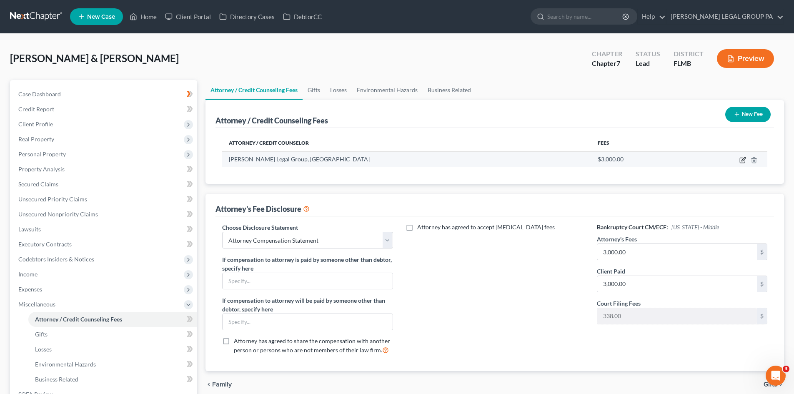
click at [742, 158] on icon "button" at bounding box center [742, 160] width 7 height 7
select select "9"
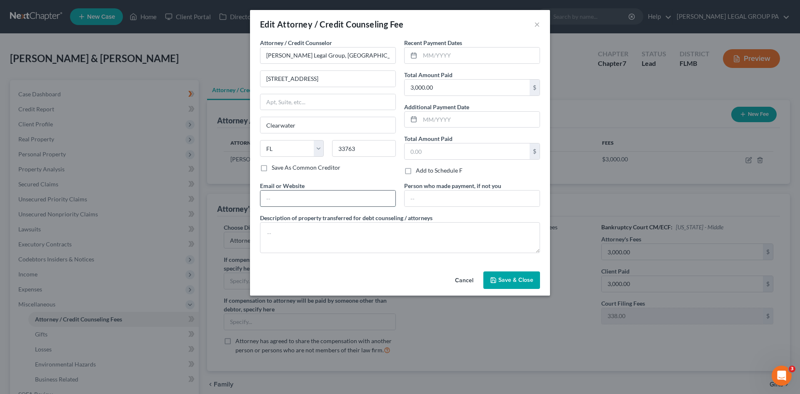
click at [347, 198] on input "text" at bounding box center [328, 198] width 135 height 16
type input "jweller@wellerlegalgroup.com"
drag, startPoint x: 475, startPoint y: 55, endPoint x: 51, endPoint y: 72, distance: 424.3
click at [475, 55] on input "text" at bounding box center [480, 56] width 120 height 16
drag, startPoint x: 456, startPoint y: 53, endPoint x: 322, endPoint y: 98, distance: 141.2
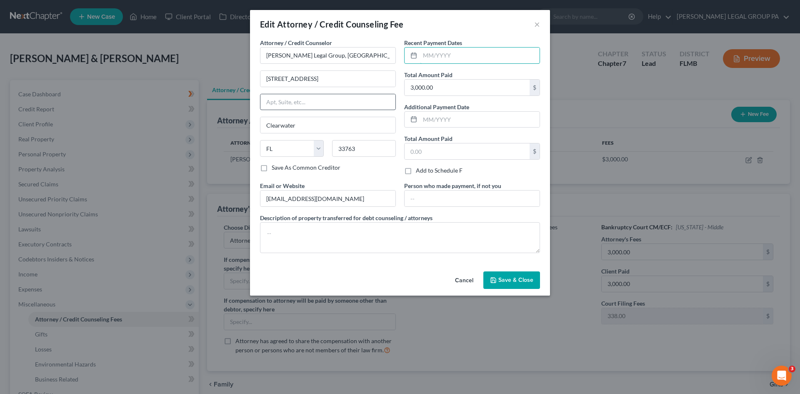
click at [456, 53] on input "text" at bounding box center [480, 56] width 120 height 16
type input "06/2025"
click at [330, 234] on textarea at bounding box center [400, 237] width 280 height 31
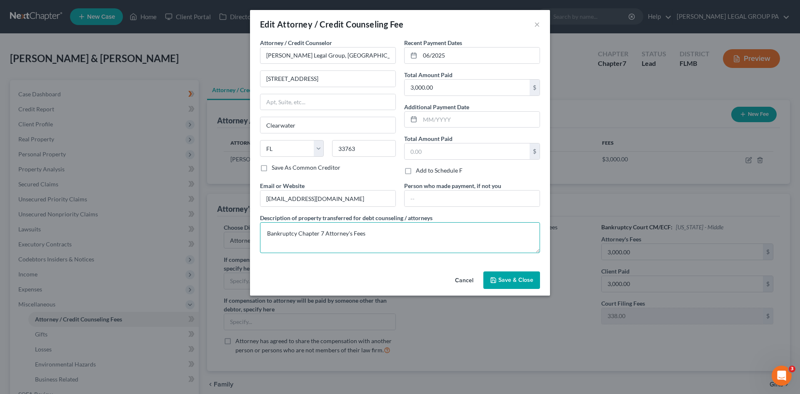
type textarea "Bankruptcy Chapter 7 Attorney's Fees"
click at [521, 280] on span "Save & Close" at bounding box center [516, 279] width 35 height 7
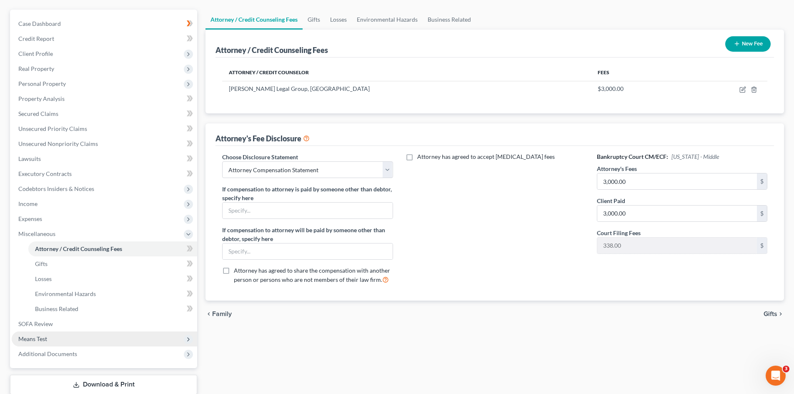
scroll to position [83, 0]
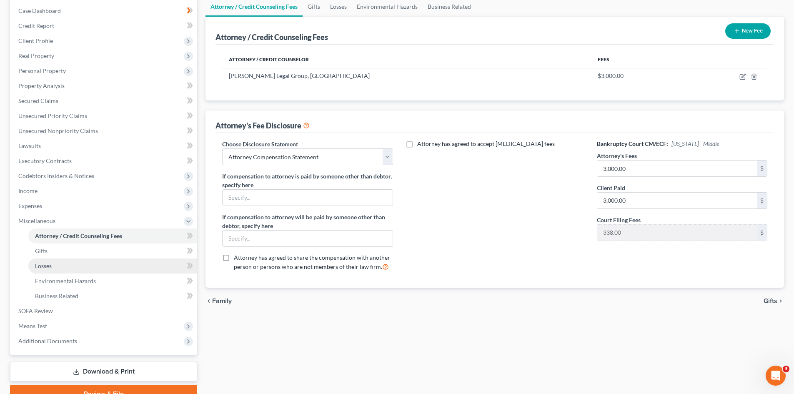
click at [59, 262] on link "Losses" at bounding box center [112, 265] width 169 height 15
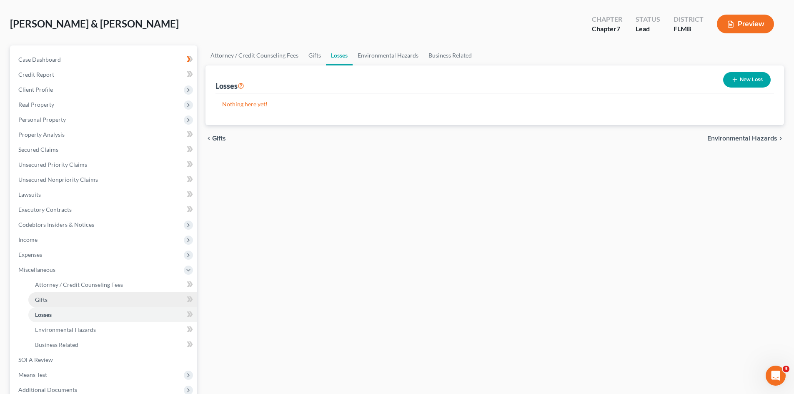
scroll to position [83, 0]
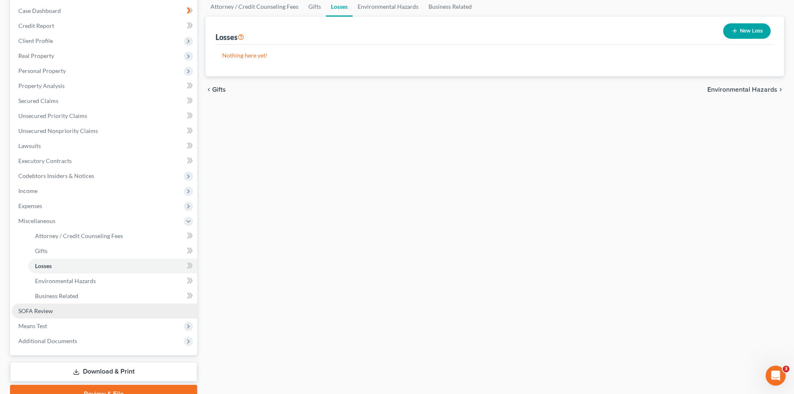
click at [102, 311] on link "SOFA Review" at bounding box center [104, 310] width 185 height 15
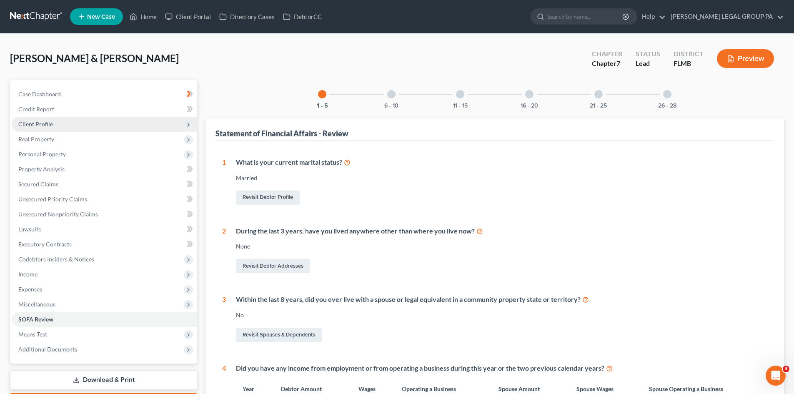
click at [66, 127] on span "Client Profile" at bounding box center [104, 124] width 185 height 15
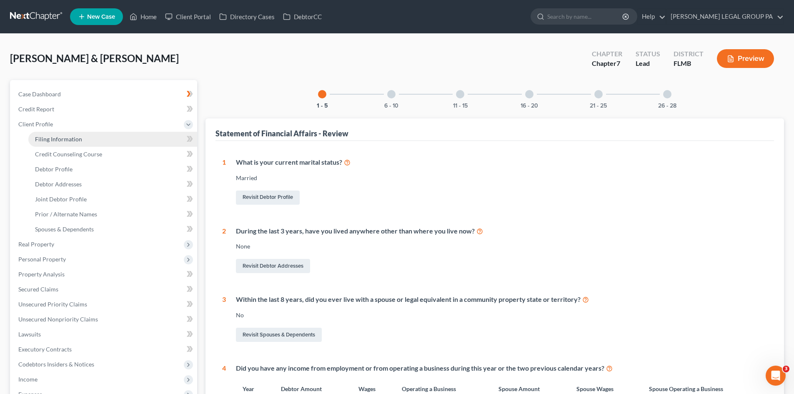
click at [70, 139] on span "Filing Information" at bounding box center [58, 138] width 47 height 7
select select "1"
select select "0"
select select "15"
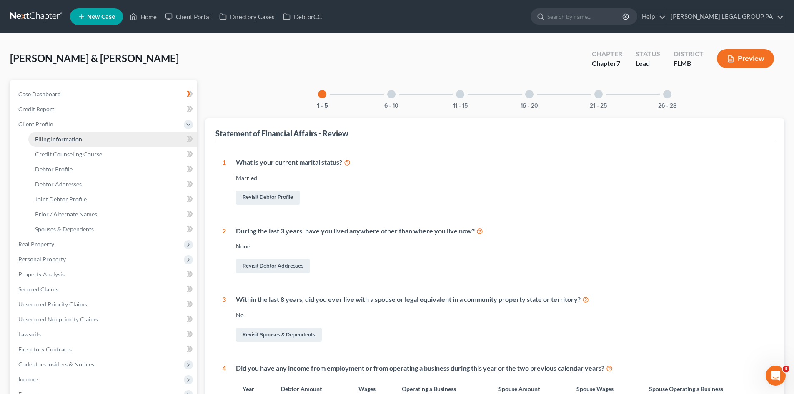
select select "0"
select select "9"
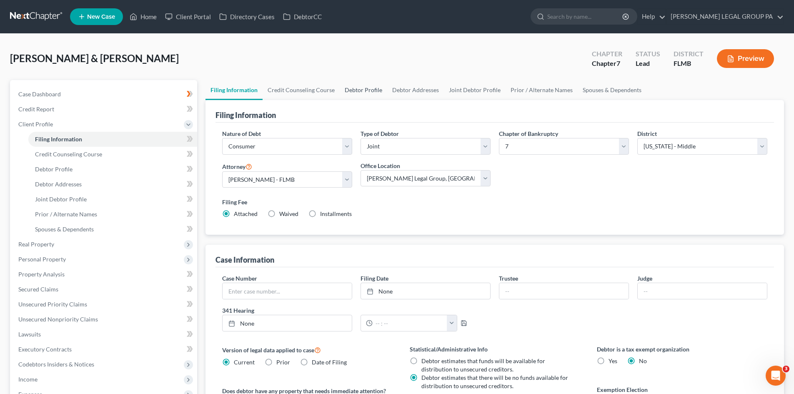
click at [353, 90] on link "Debtor Profile" at bounding box center [364, 90] width 48 height 20
select select "1"
select select "4"
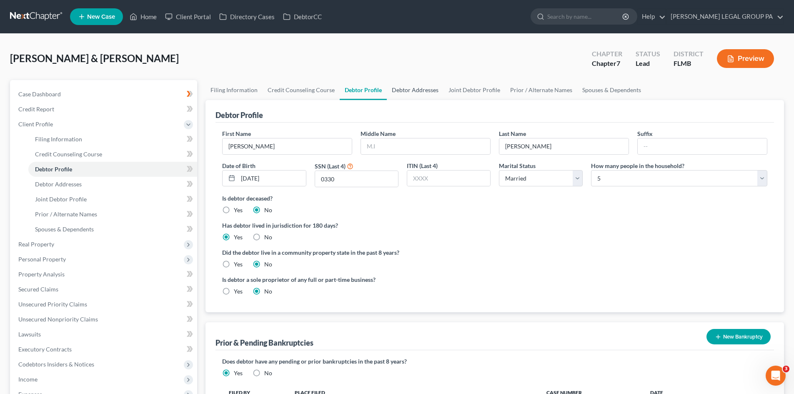
click at [427, 94] on link "Debtor Addresses" at bounding box center [415, 90] width 57 height 20
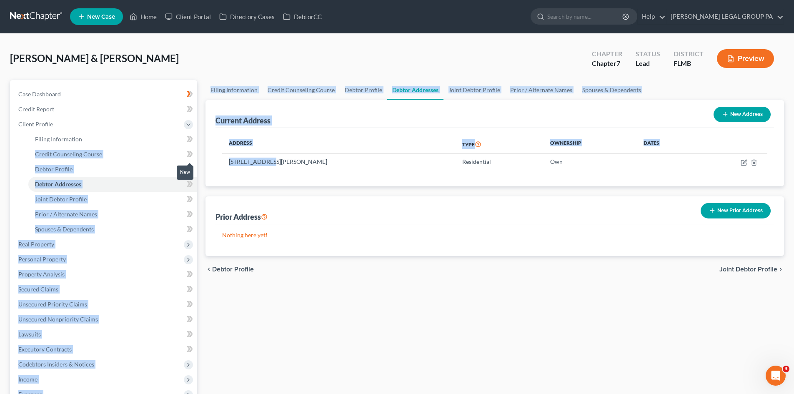
drag, startPoint x: 264, startPoint y: 160, endPoint x: 208, endPoint y: 157, distance: 56.7
click at [183, 158] on div "Petition Navigation Case Dashboard Payments Invoices Payments Payments Credit R…" at bounding box center [397, 298] width 782 height 436
click at [240, 158] on td "4035 Alissa Ln, Haines City, FL 33844" at bounding box center [338, 162] width 233 height 16
click at [241, 159] on td "4035 Alissa Ln, Haines City, FL 33844" at bounding box center [338, 162] width 233 height 16
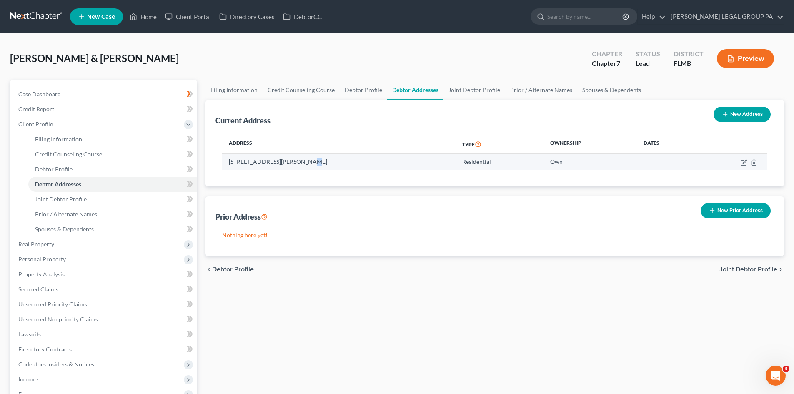
drag, startPoint x: 296, startPoint y: 166, endPoint x: 279, endPoint y: 166, distance: 16.3
click at [296, 167] on td "4035 Alissa Ln, Haines City, FL 33844" at bounding box center [338, 162] width 233 height 16
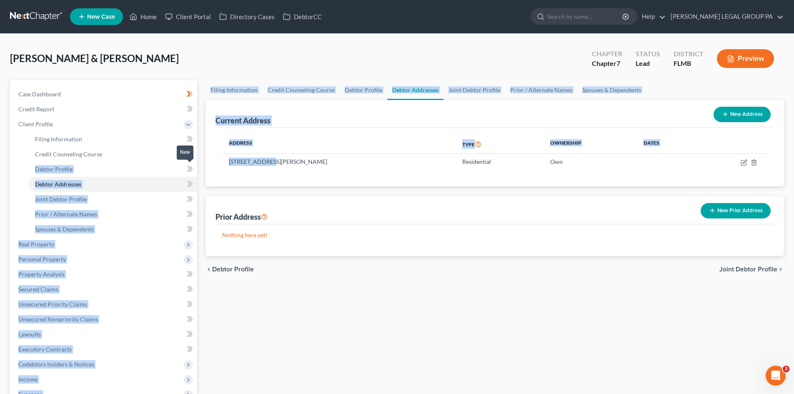
drag, startPoint x: 266, startPoint y: 160, endPoint x: 194, endPoint y: 163, distance: 72.2
click at [194, 163] on div "Petition Navigation Case Dashboard Payments Invoices Payments Payments Credit R…" at bounding box center [397, 298] width 782 height 436
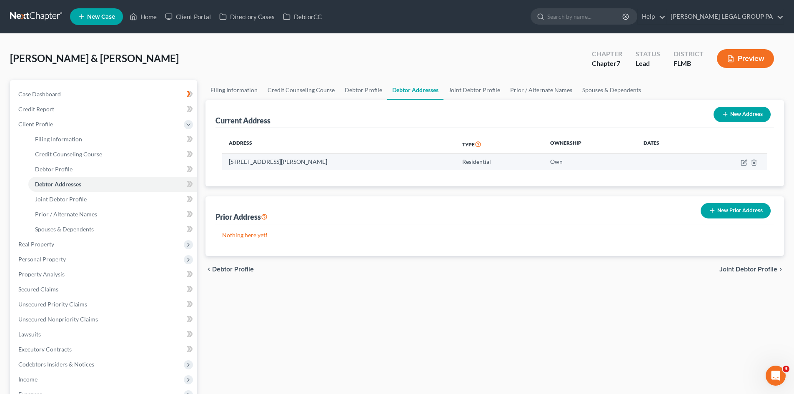
click at [295, 165] on td "4035 Alissa Ln, Haines City, FL 33844" at bounding box center [338, 162] width 233 height 16
click at [297, 163] on td "4035 Alissa Ln, Haines City, FL 33844" at bounding box center [338, 162] width 233 height 16
copy td "4035 Alissa Ln, Haines City, FL 33844"
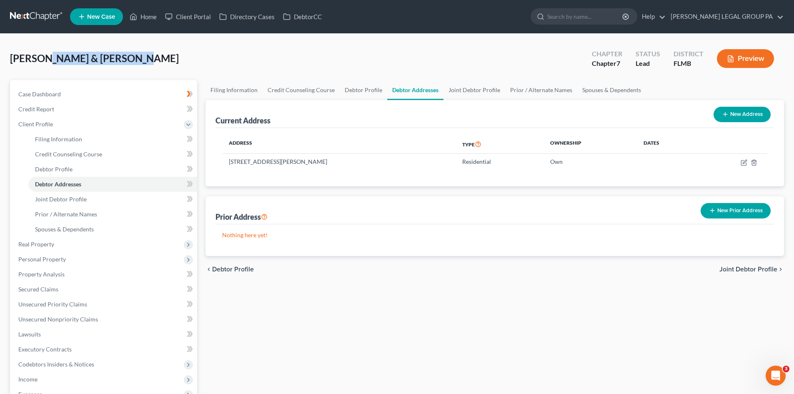
drag, startPoint x: 48, startPoint y: 60, endPoint x: 131, endPoint y: 57, distance: 83.4
click at [131, 57] on div "[PERSON_NAME] & [PERSON_NAME] Upgraded Chapter Chapter 7 Status Lead District […" at bounding box center [397, 62] width 774 height 36
copy span "Selim & Viktoriya"
click at [32, 56] on span "[PERSON_NAME] & [PERSON_NAME]" at bounding box center [94, 58] width 169 height 12
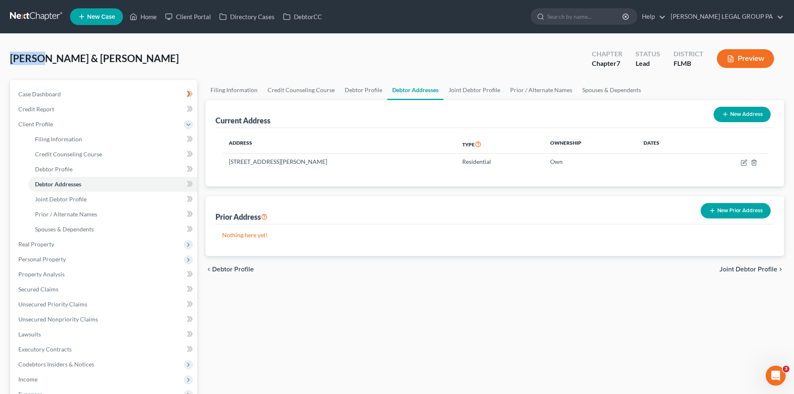
copy span "Murphy"
click at [52, 110] on span "Credit Report" at bounding box center [36, 108] width 36 height 7
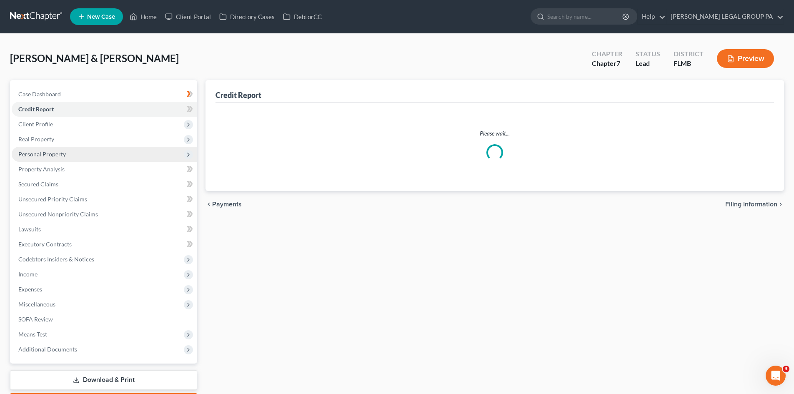
click at [74, 151] on span "Personal Property" at bounding box center [104, 154] width 185 height 15
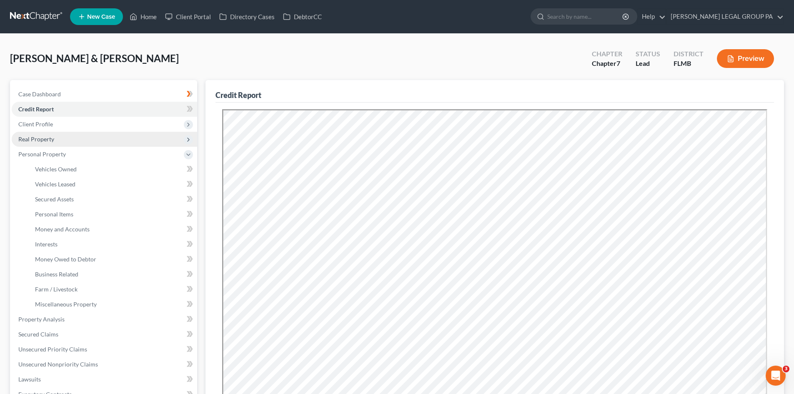
click at [72, 137] on span "Real Property" at bounding box center [104, 139] width 185 height 15
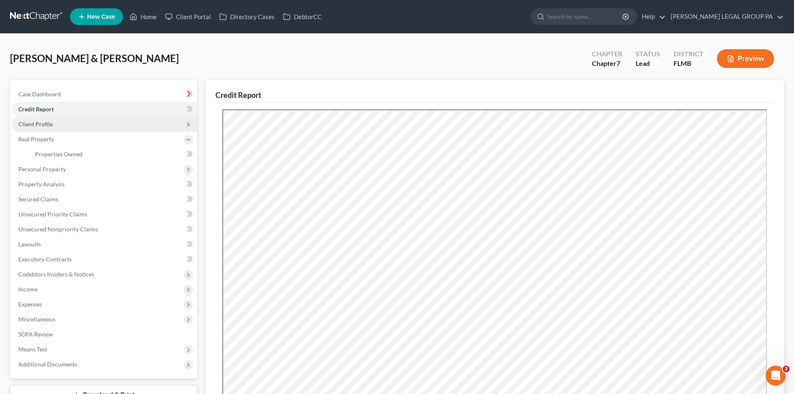
click at [74, 125] on span "Client Profile" at bounding box center [104, 124] width 185 height 15
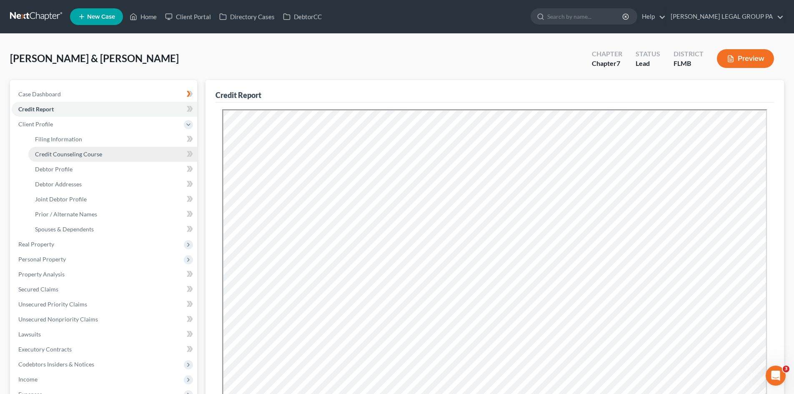
drag, startPoint x: 86, startPoint y: 156, endPoint x: 102, endPoint y: 148, distance: 18.1
click at [86, 155] on span "Credit Counseling Course" at bounding box center [68, 153] width 67 height 7
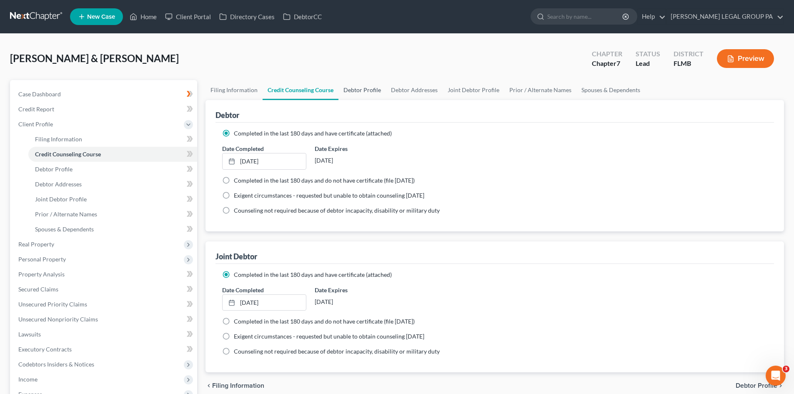
click at [351, 91] on link "Debtor Profile" at bounding box center [362, 90] width 48 height 20
select select "1"
select select "4"
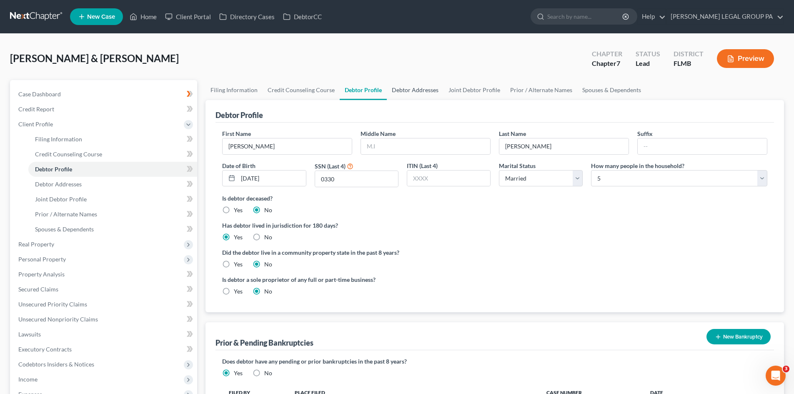
click at [411, 87] on link "Debtor Addresses" at bounding box center [415, 90] width 57 height 20
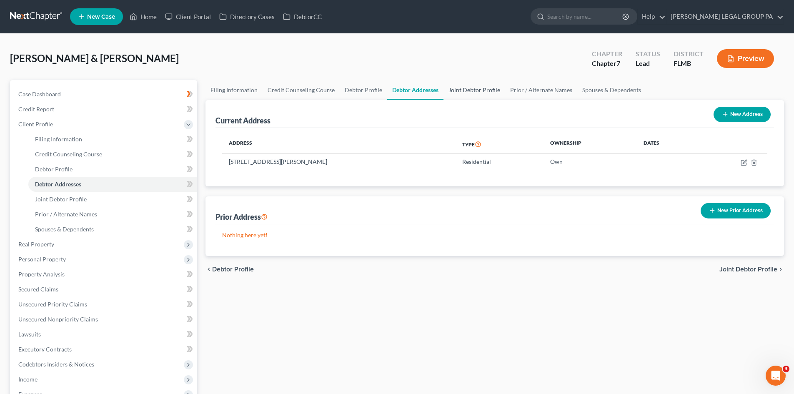
click at [489, 88] on link "Joint Debtor Profile" at bounding box center [475, 90] width 62 height 20
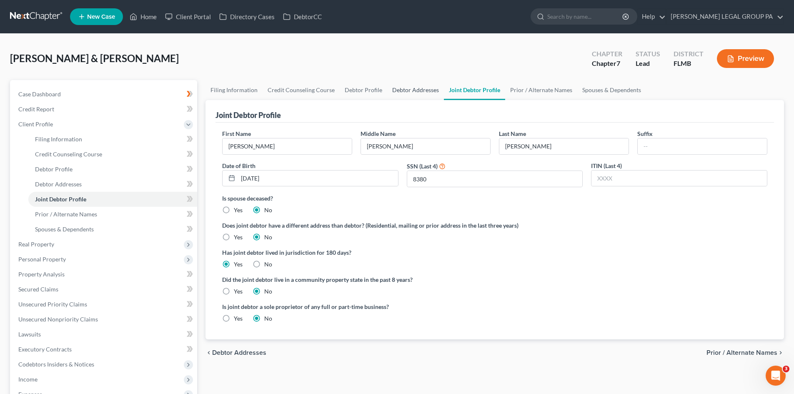
click at [419, 93] on link "Debtor Addresses" at bounding box center [415, 90] width 57 height 20
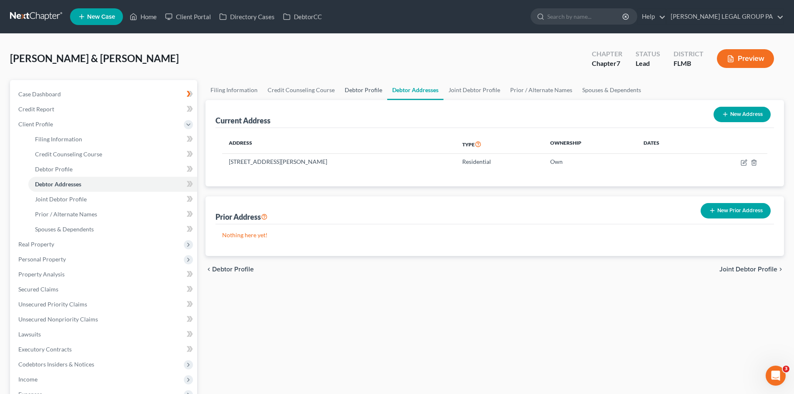
click at [360, 91] on link "Debtor Profile" at bounding box center [364, 90] width 48 height 20
select select "1"
select select "4"
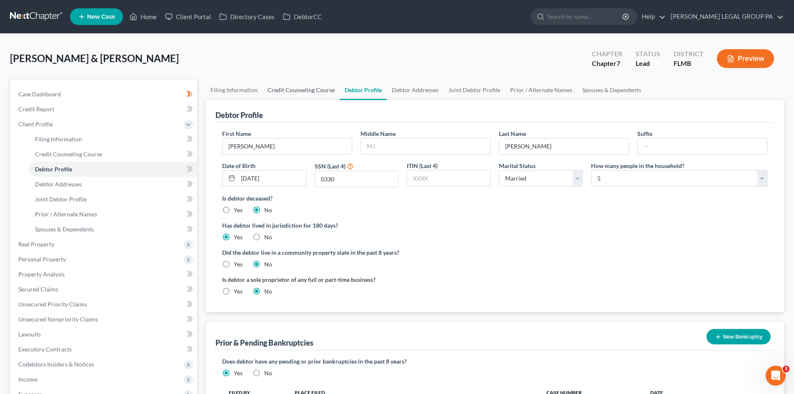
click at [293, 87] on link "Credit Counseling Course" at bounding box center [301, 90] width 77 height 20
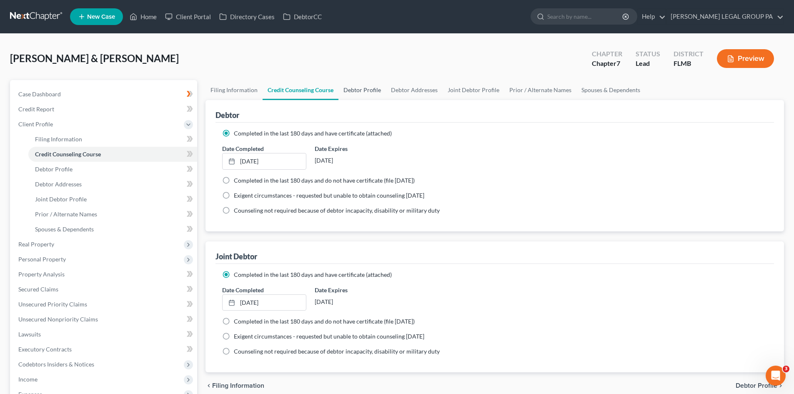
click at [356, 87] on link "Debtor Profile" at bounding box center [362, 90] width 48 height 20
select select "1"
select select "4"
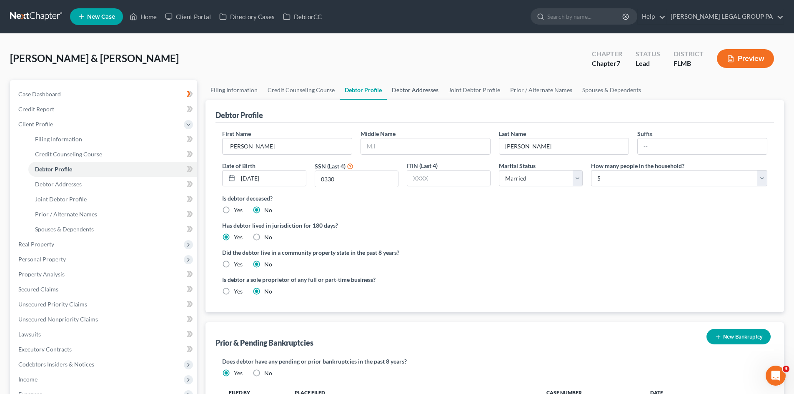
drag, startPoint x: 415, startPoint y: 89, endPoint x: 444, endPoint y: 86, distance: 29.4
click at [416, 89] on link "Debtor Addresses" at bounding box center [415, 90] width 57 height 20
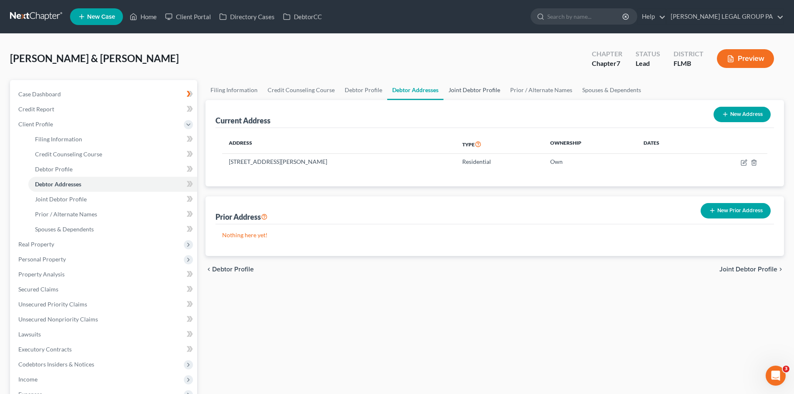
click at [465, 89] on link "Joint Debtor Profile" at bounding box center [475, 90] width 62 height 20
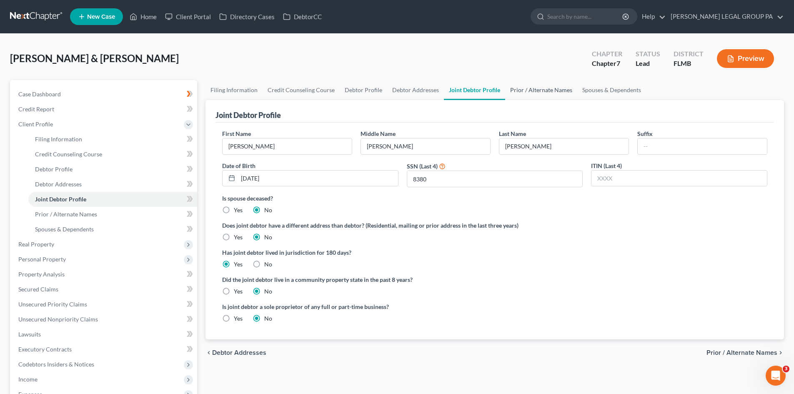
click at [518, 89] on link "Prior / Alternate Names" at bounding box center [541, 90] width 72 height 20
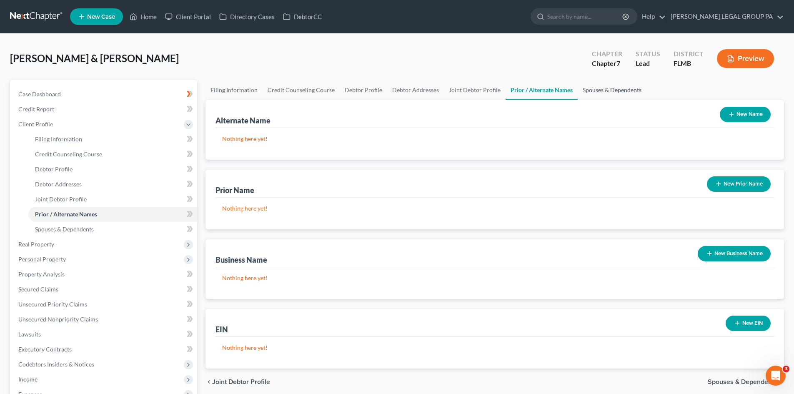
click at [583, 90] on link "Spouses & Dependents" at bounding box center [612, 90] width 69 height 20
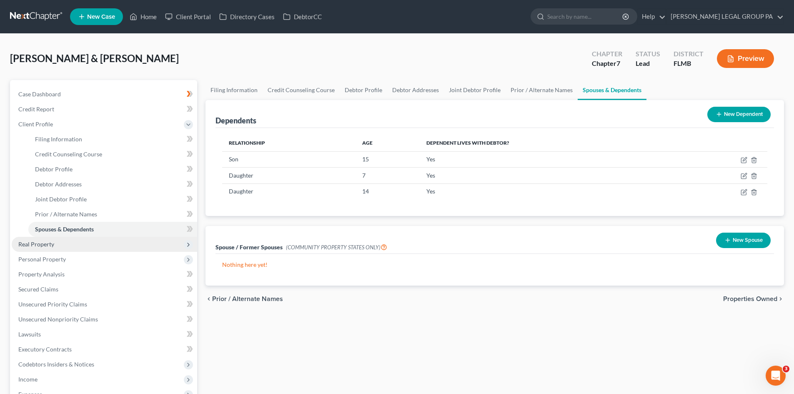
click at [83, 248] on span "Real Property" at bounding box center [104, 244] width 185 height 15
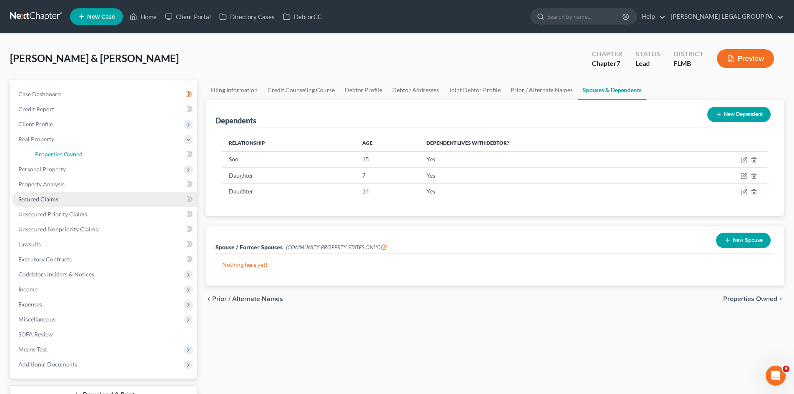
click at [67, 150] on span "Properties Owned" at bounding box center [59, 153] width 48 height 7
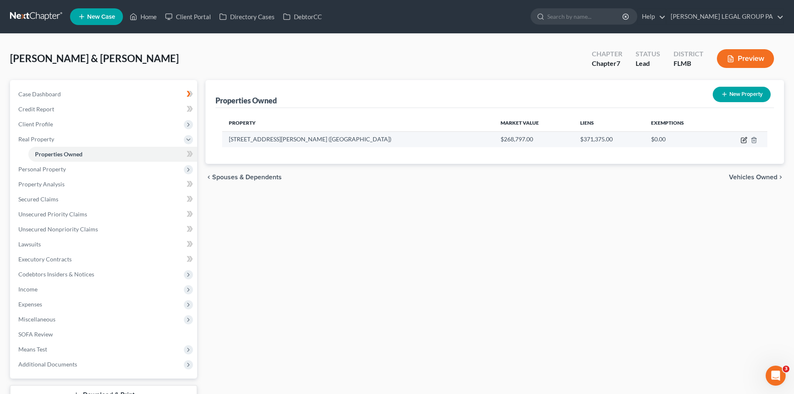
click at [741, 137] on icon "button" at bounding box center [744, 140] width 7 height 7
select select "9"
select select "2"
select select "0"
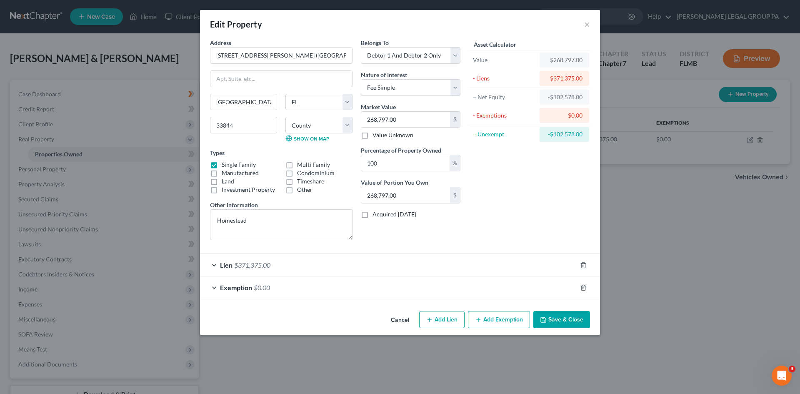
click at [584, 26] on div "Edit Property ×" at bounding box center [400, 24] width 400 height 28
drag, startPoint x: 586, startPoint y: 23, endPoint x: 193, endPoint y: 159, distance: 416.3
click at [586, 23] on button "×" at bounding box center [587, 24] width 6 height 10
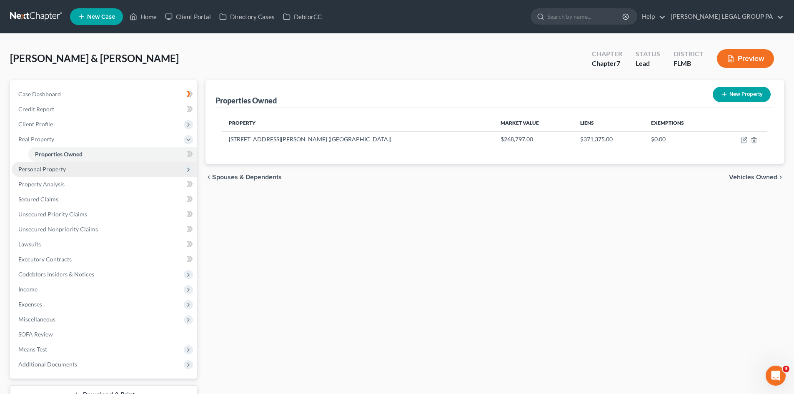
click at [53, 175] on span "Personal Property" at bounding box center [104, 169] width 185 height 15
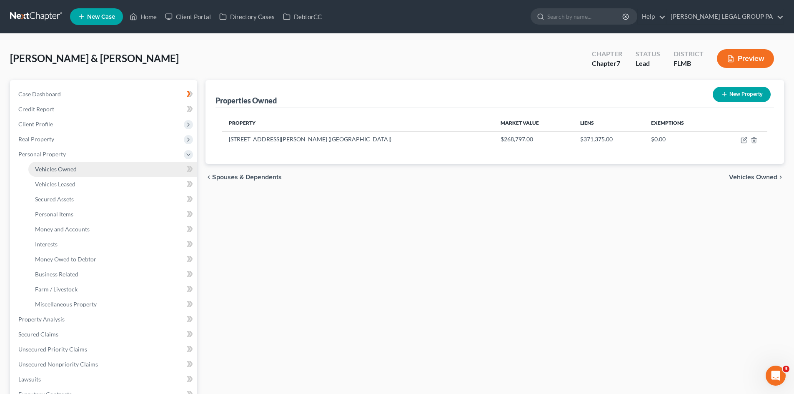
click at [67, 172] on span "Vehicles Owned" at bounding box center [56, 168] width 42 height 7
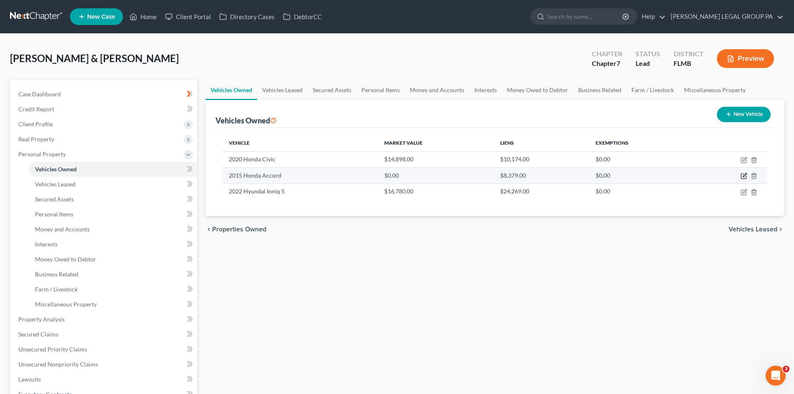
click at [744, 173] on icon "button" at bounding box center [744, 176] width 7 height 7
select select "0"
select select "11"
select select "2"
select select "0"
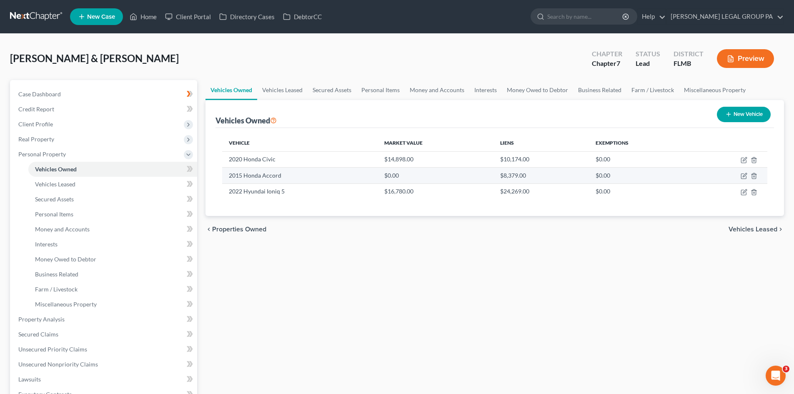
select select "24"
select select "0"
select select "2"
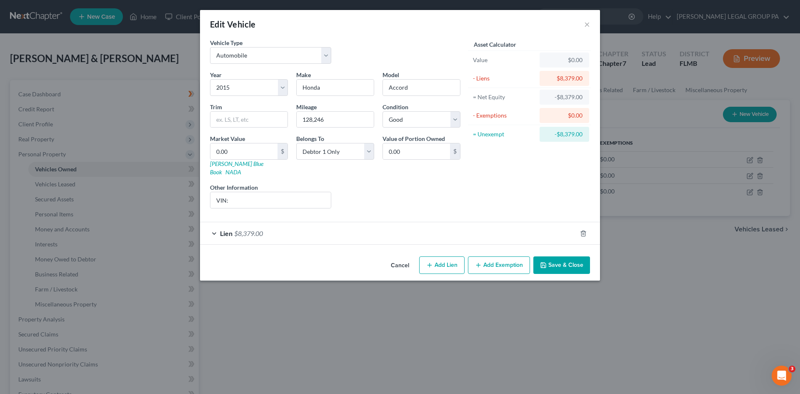
click at [317, 229] on div "Lien $8,379.00" at bounding box center [388, 233] width 377 height 22
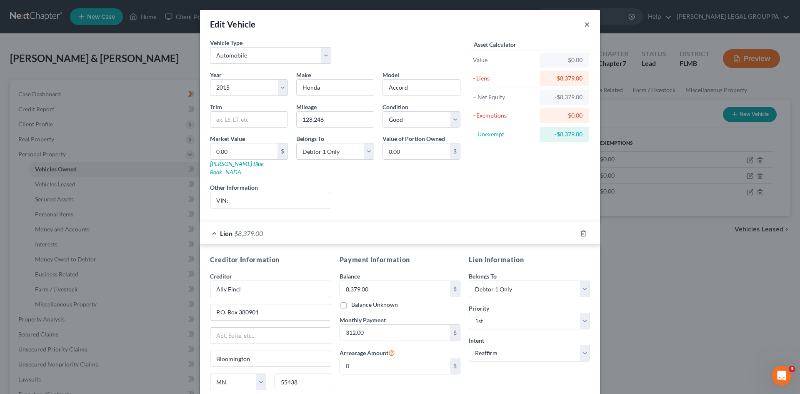
drag, startPoint x: 584, startPoint y: 23, endPoint x: 580, endPoint y: 25, distance: 4.5
click at [584, 23] on button "×" at bounding box center [587, 24] width 6 height 10
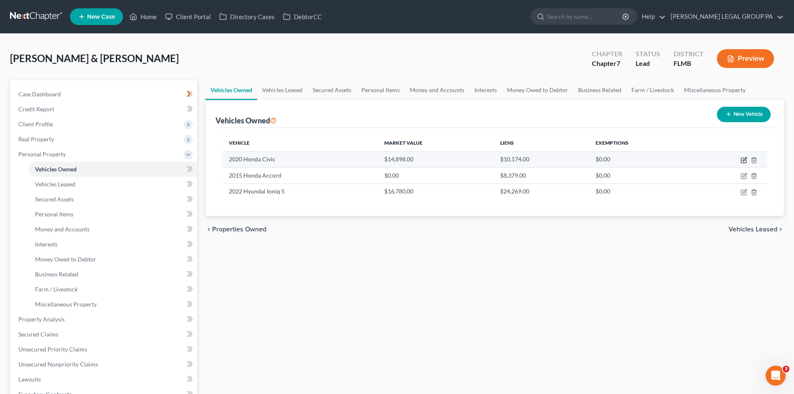
drag, startPoint x: 744, startPoint y: 159, endPoint x: 734, endPoint y: 161, distance: 10.2
click at [743, 159] on icon "button" at bounding box center [744, 160] width 7 height 7
select select "0"
select select "6"
select select "2"
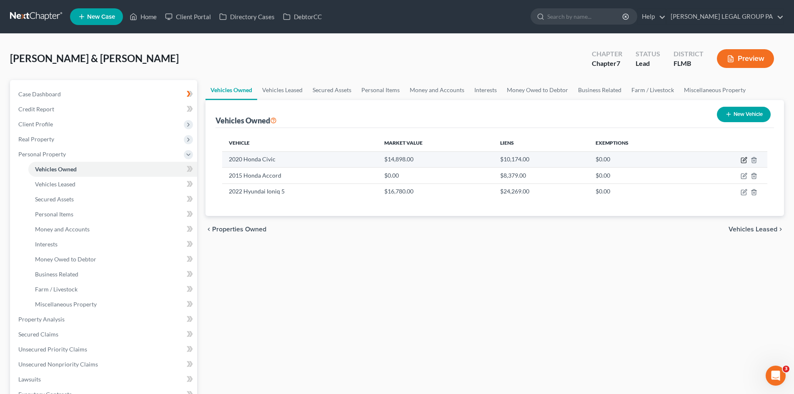
select select "1"
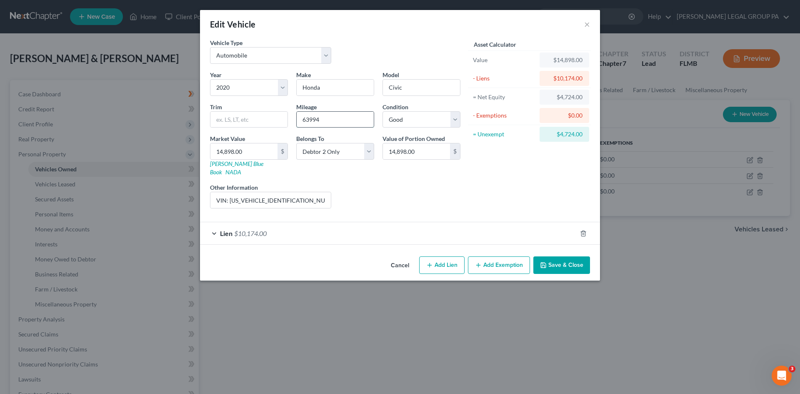
click at [310, 122] on input "63994" at bounding box center [335, 120] width 77 height 16
type input "63,994"
click at [565, 256] on button "Save & Close" at bounding box center [562, 265] width 57 height 18
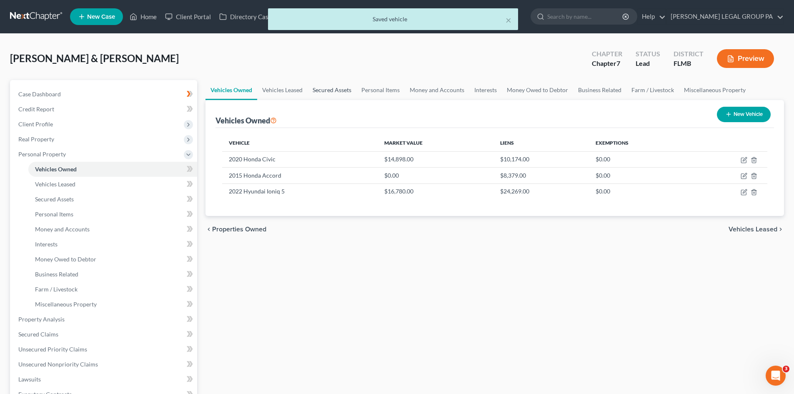
click at [340, 85] on link "Secured Assets" at bounding box center [332, 90] width 49 height 20
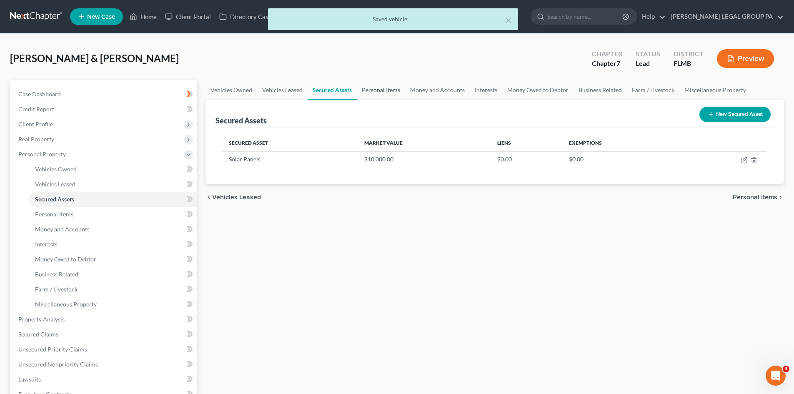
click at [386, 90] on link "Personal Items" at bounding box center [381, 90] width 48 height 20
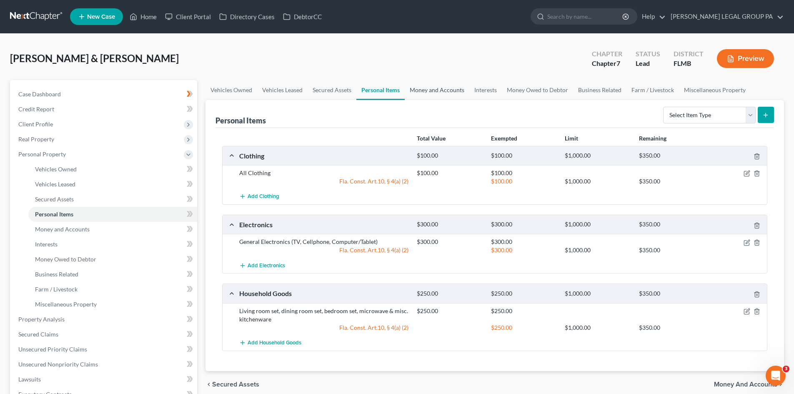
click at [445, 90] on link "Money and Accounts" at bounding box center [437, 90] width 65 height 20
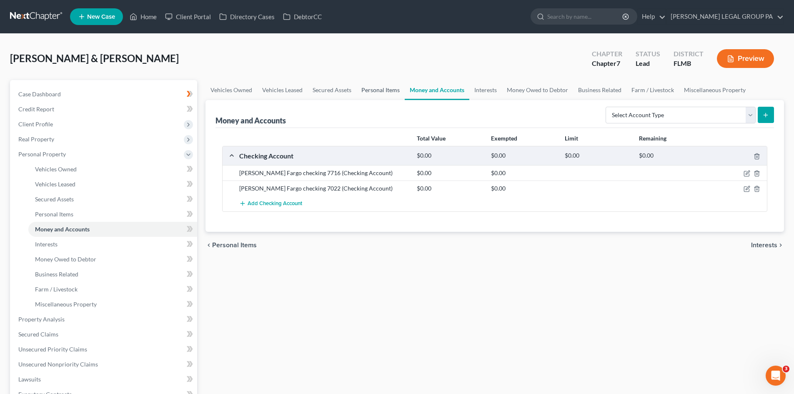
click at [397, 85] on link "Personal Items" at bounding box center [380, 90] width 48 height 20
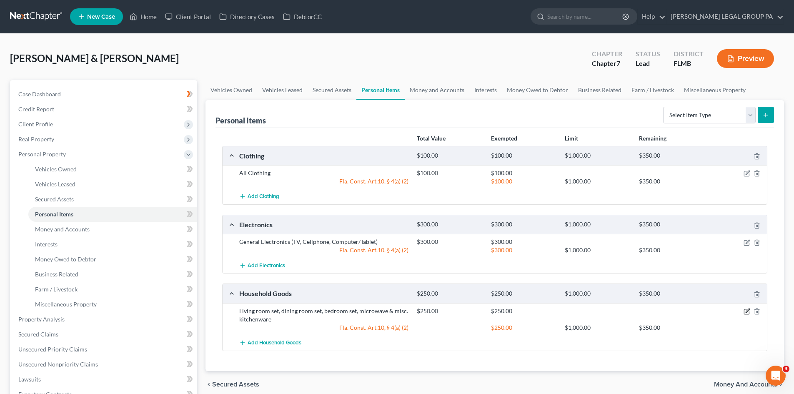
drag, startPoint x: 748, startPoint y: 310, endPoint x: 742, endPoint y: 313, distance: 6.4
click at [747, 310] on icon "button" at bounding box center [747, 311] width 7 height 7
select select "2"
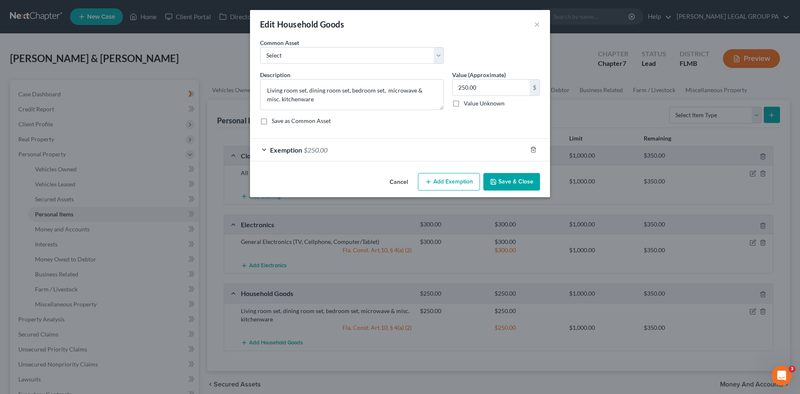
click at [372, 153] on div "Exemption $250.00" at bounding box center [388, 150] width 277 height 22
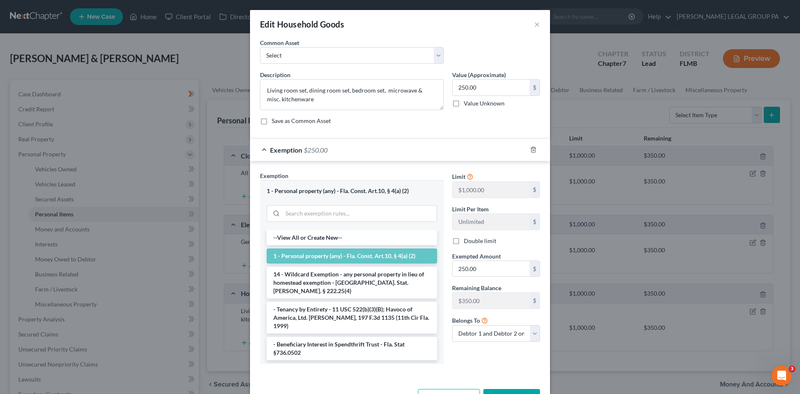
click at [464, 237] on label "Double limit" at bounding box center [480, 241] width 33 height 8
click at [467, 237] on input "Double limit" at bounding box center [469, 239] width 5 height 5
checkbox input "true"
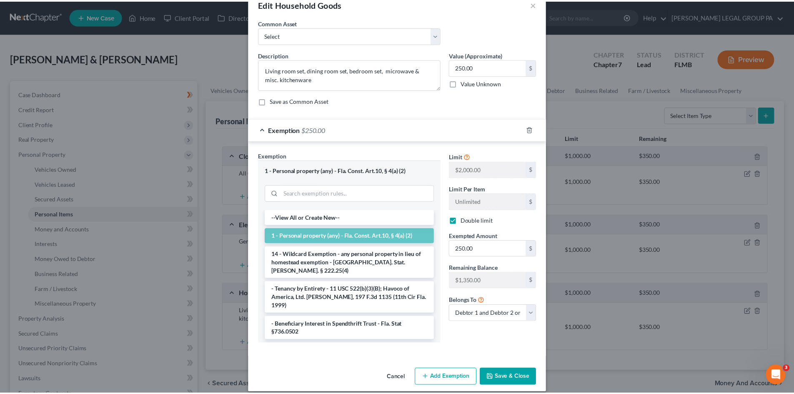
scroll to position [29, 0]
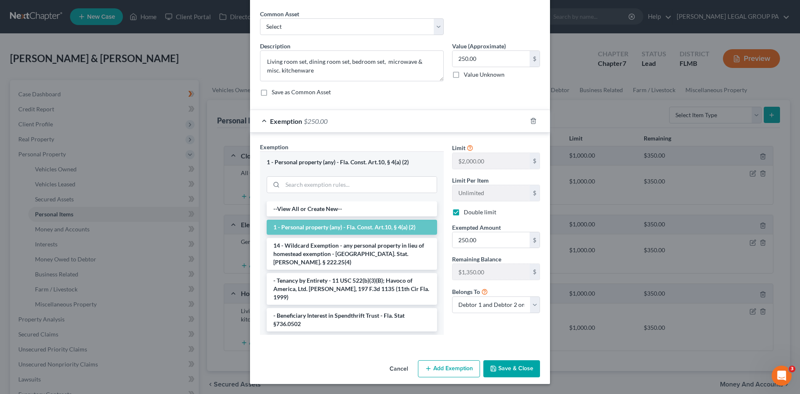
click at [520, 375] on button "Save & Close" at bounding box center [512, 369] width 57 height 18
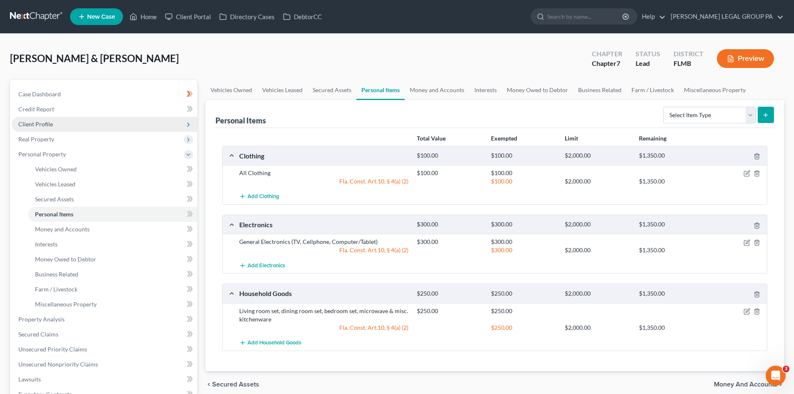
click at [58, 129] on span "Client Profile" at bounding box center [104, 124] width 185 height 15
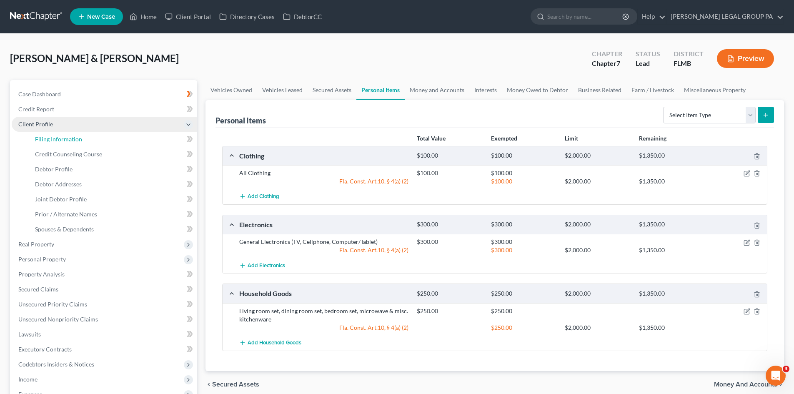
drag, startPoint x: 53, startPoint y: 139, endPoint x: 118, endPoint y: 131, distance: 65.6
click at [53, 138] on span "Filing Information" at bounding box center [58, 138] width 47 height 7
select select "1"
select select "0"
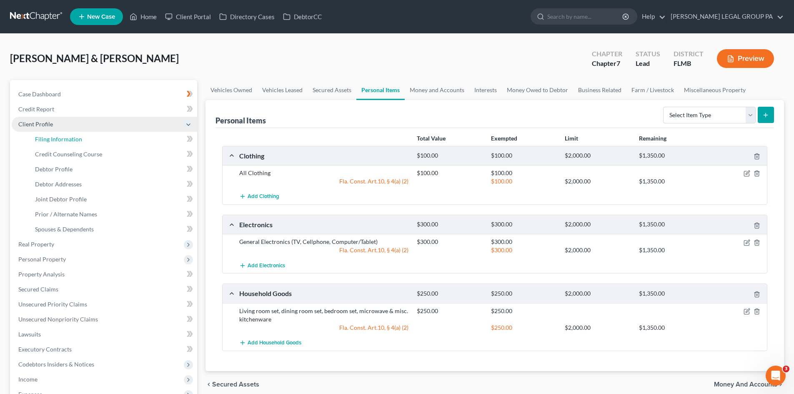
select select "15"
select select "0"
select select "9"
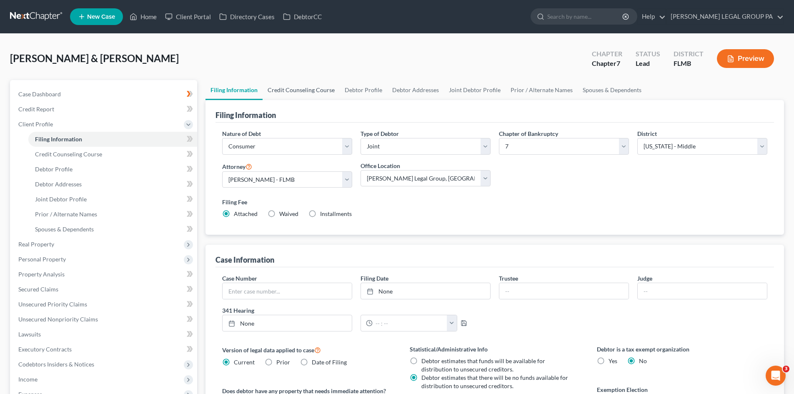
click at [295, 93] on link "Credit Counseling Course" at bounding box center [301, 90] width 77 height 20
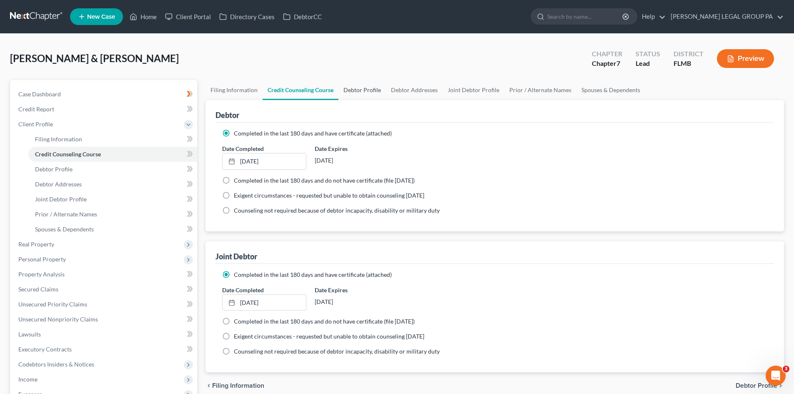
click at [353, 91] on link "Debtor Profile" at bounding box center [362, 90] width 48 height 20
select select "1"
select select "4"
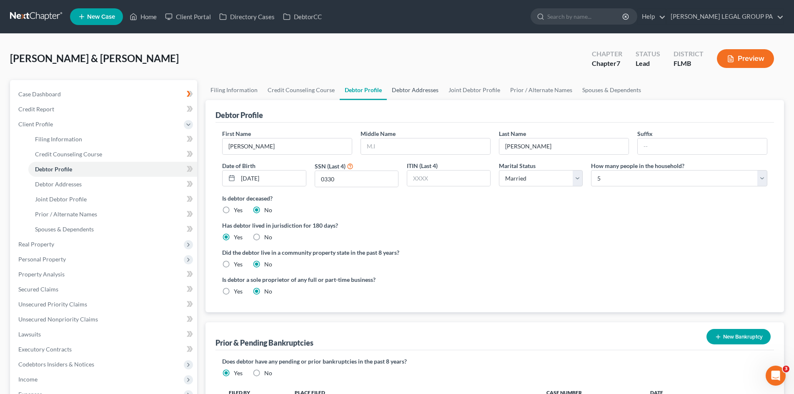
click at [407, 87] on link "Debtor Addresses" at bounding box center [415, 90] width 57 height 20
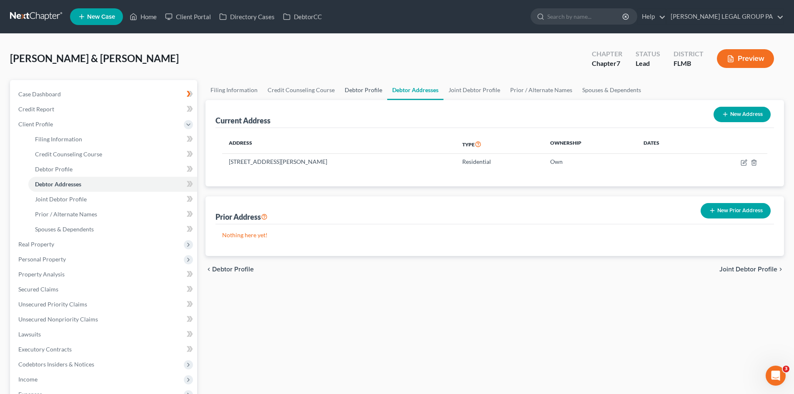
drag, startPoint x: 348, startPoint y: 88, endPoint x: 382, endPoint y: 115, distance: 43.6
click at [349, 88] on link "Debtor Profile" at bounding box center [364, 90] width 48 height 20
select select "1"
select select "4"
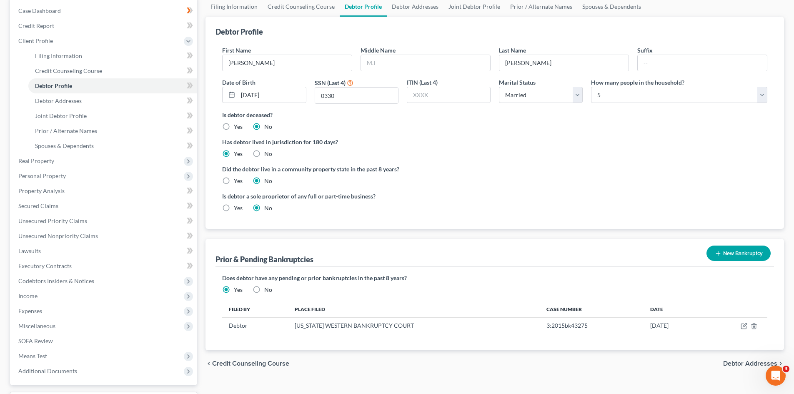
scroll to position [42, 0]
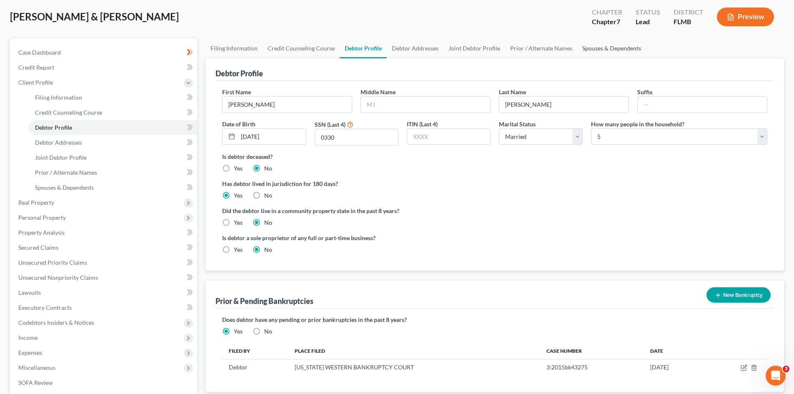
click at [600, 46] on link "Spouses & Dependents" at bounding box center [611, 48] width 69 height 20
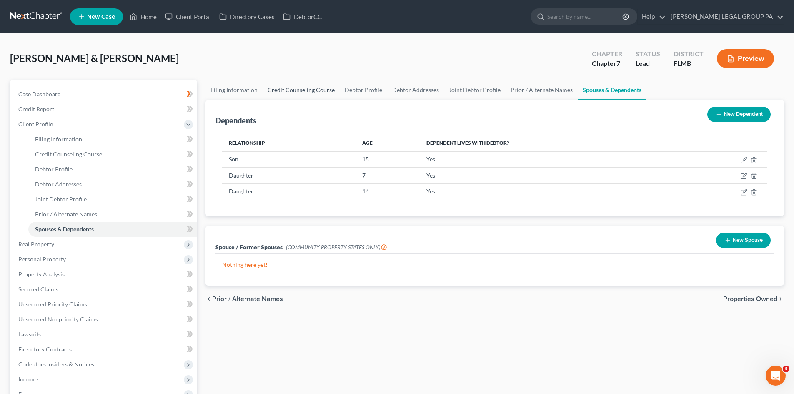
click at [314, 90] on link "Credit Counseling Course" at bounding box center [301, 90] width 77 height 20
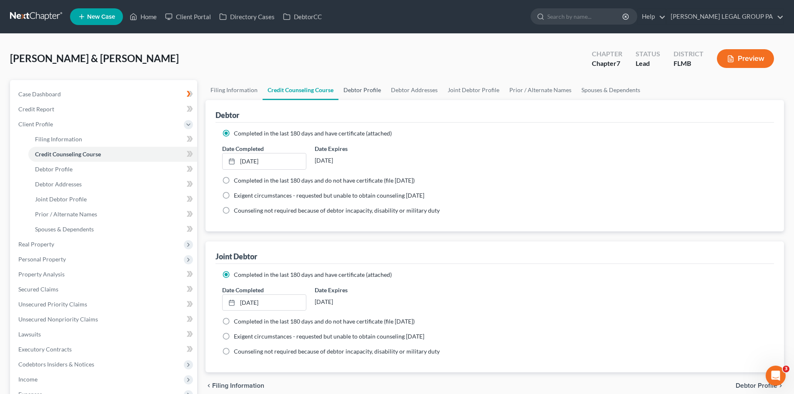
click at [367, 88] on link "Debtor Profile" at bounding box center [362, 90] width 48 height 20
select select "1"
select select "4"
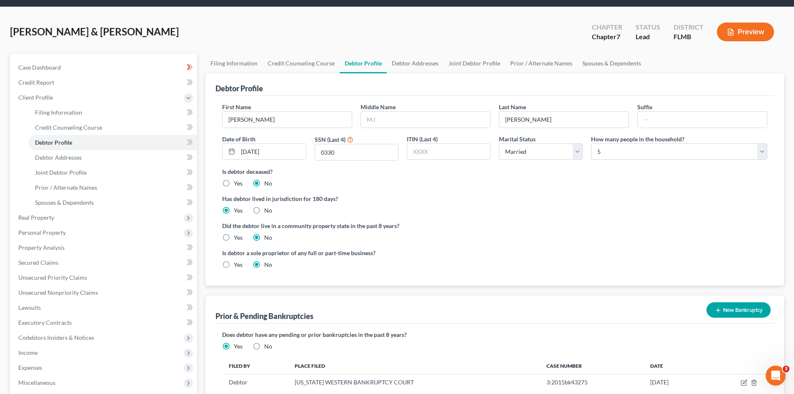
scroll to position [42, 0]
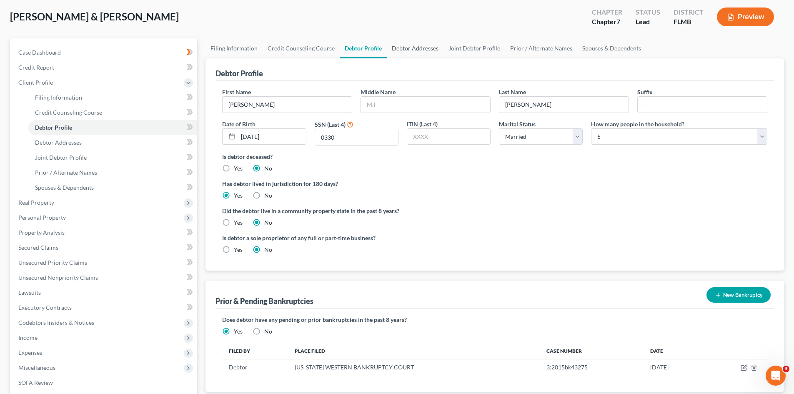
click at [408, 49] on link "Debtor Addresses" at bounding box center [415, 48] width 57 height 20
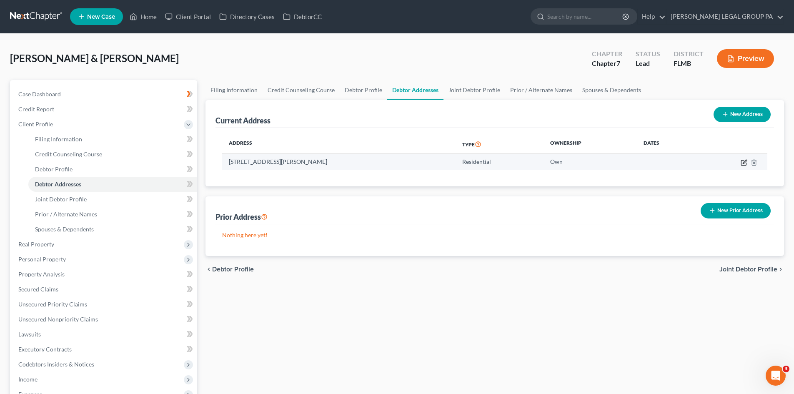
click at [744, 162] on icon "button" at bounding box center [744, 162] width 7 height 7
select select "9"
select select "52"
select select "0"
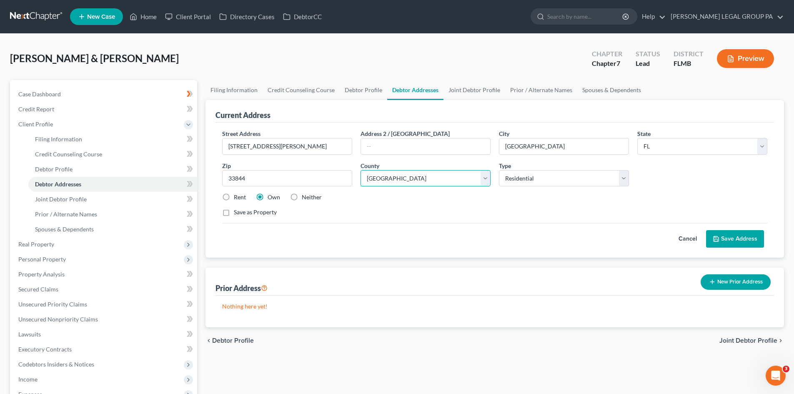
drag, startPoint x: 458, startPoint y: 181, endPoint x: 467, endPoint y: 185, distance: 9.9
click at [458, 180] on select "County Alachua County Baker County Bay County Bradford County Brevard County Br…" at bounding box center [426, 178] width 130 height 17
click at [570, 211] on div "Save as Property" at bounding box center [494, 212] width 545 height 8
click at [692, 235] on button "Cancel" at bounding box center [687, 239] width 37 height 17
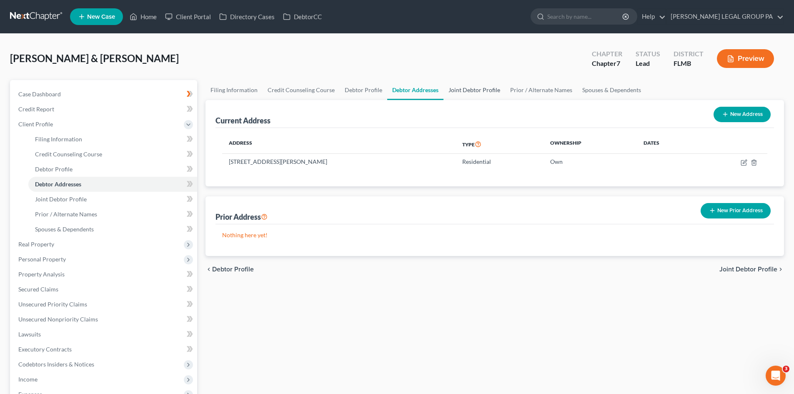
click at [492, 89] on link "Joint Debtor Profile" at bounding box center [475, 90] width 62 height 20
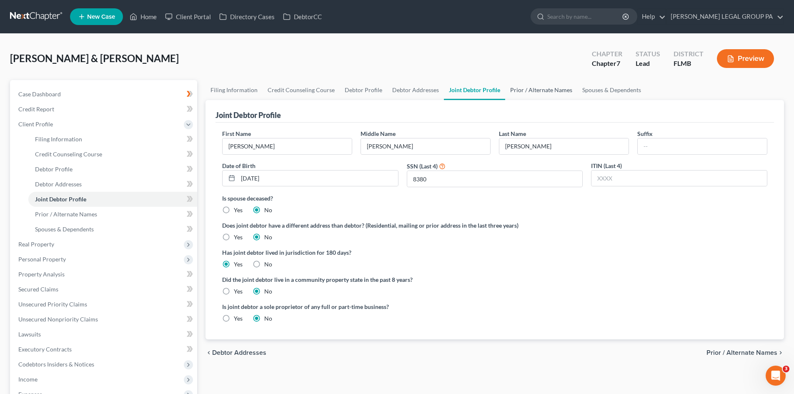
click at [542, 93] on link "Prior / Alternate Names" at bounding box center [541, 90] width 72 height 20
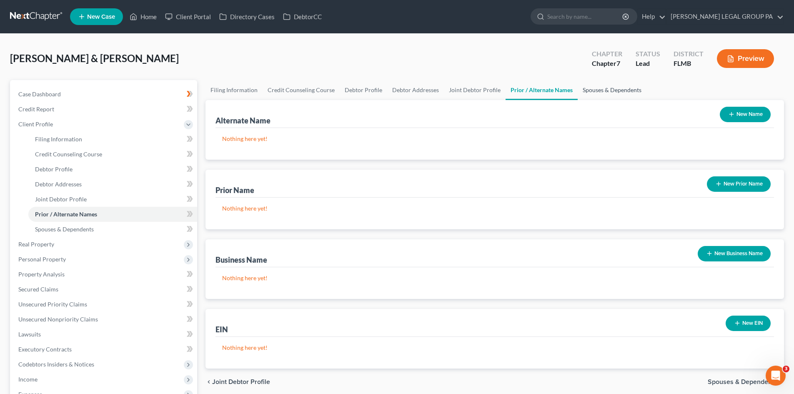
click at [619, 89] on link "Spouses & Dependents" at bounding box center [612, 90] width 69 height 20
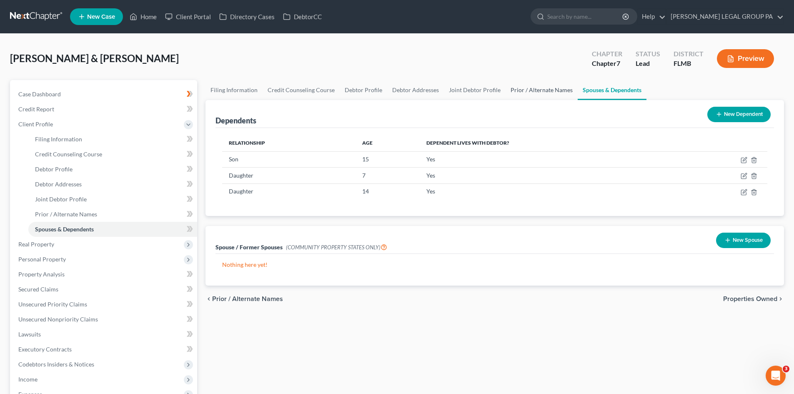
click at [537, 81] on link "Prior / Alternate Names" at bounding box center [542, 90] width 72 height 20
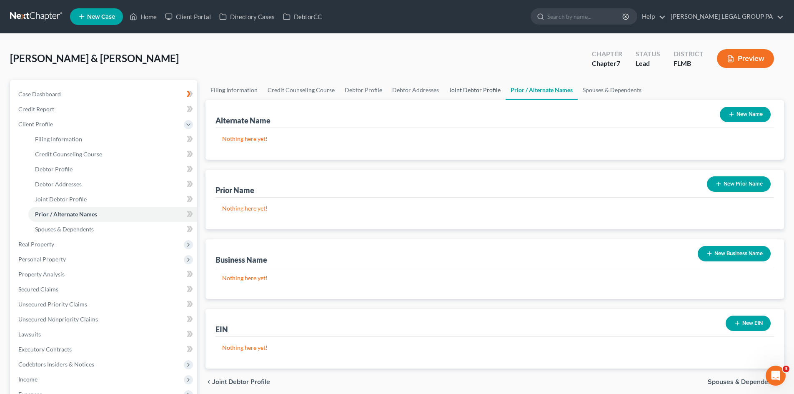
click at [466, 89] on link "Joint Debtor Profile" at bounding box center [475, 90] width 62 height 20
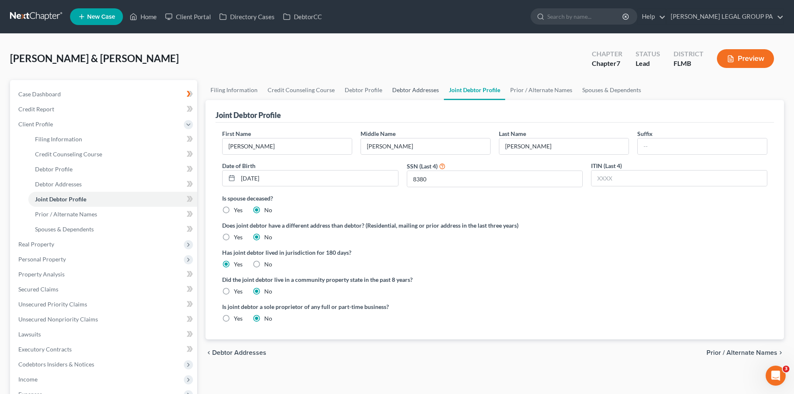
drag, startPoint x: 414, startPoint y: 89, endPoint x: 469, endPoint y: 87, distance: 54.6
click at [414, 89] on link "Debtor Addresses" at bounding box center [415, 90] width 57 height 20
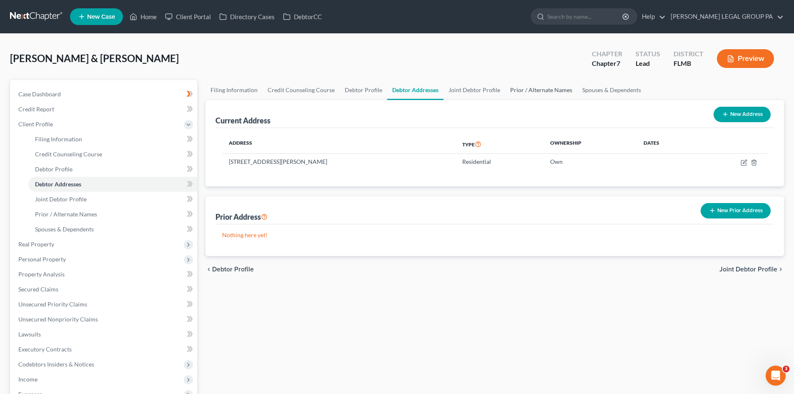
click at [531, 88] on link "Prior / Alternate Names" at bounding box center [541, 90] width 72 height 20
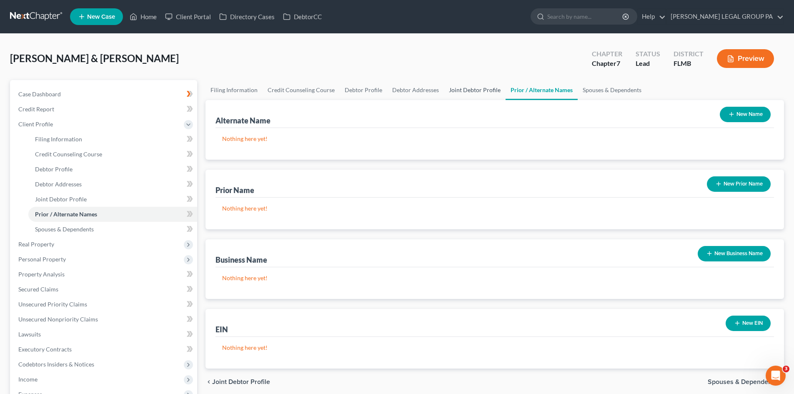
click at [483, 83] on link "Joint Debtor Profile" at bounding box center [475, 90] width 62 height 20
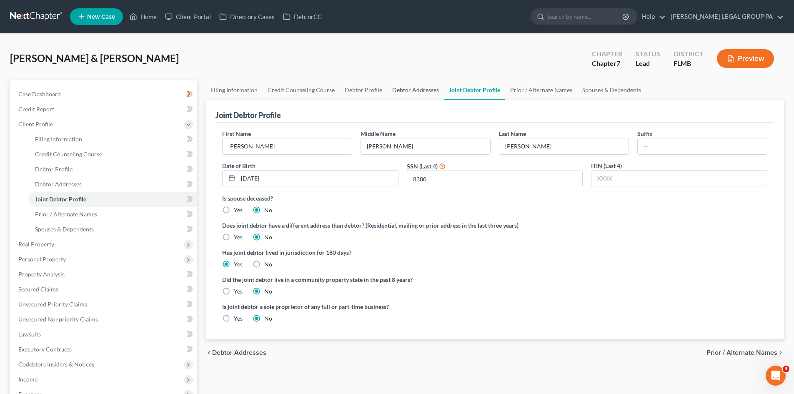
click at [406, 89] on link "Debtor Addresses" at bounding box center [415, 90] width 57 height 20
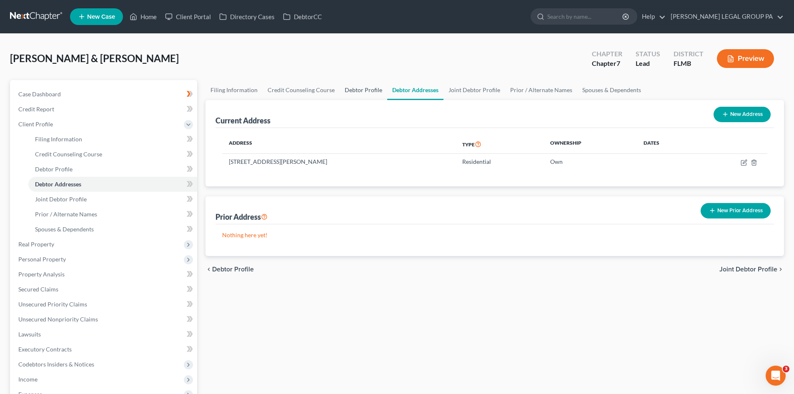
drag, startPoint x: 368, startPoint y: 90, endPoint x: 435, endPoint y: 87, distance: 67.2
click at [368, 89] on link "Debtor Profile" at bounding box center [364, 90] width 48 height 20
select select "1"
select select "4"
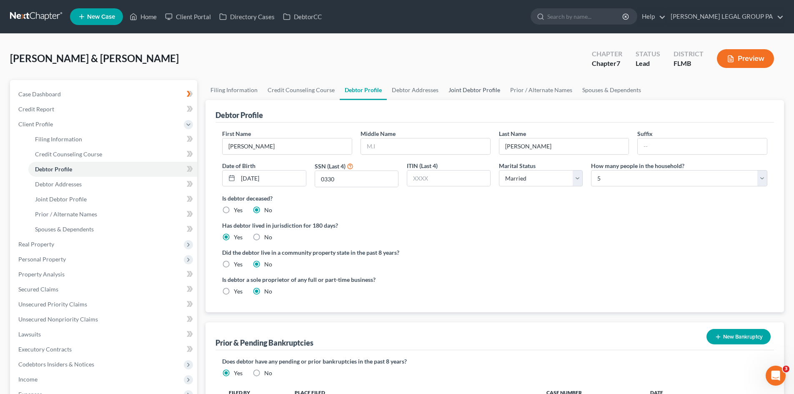
click at [469, 93] on link "Joint Debtor Profile" at bounding box center [475, 90] width 62 height 20
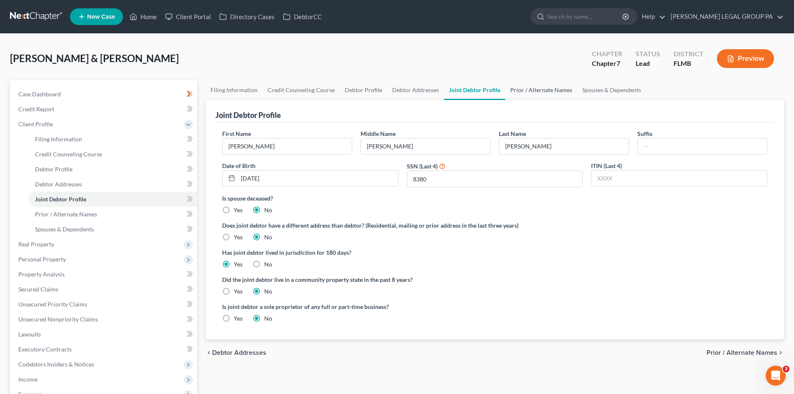
click at [541, 92] on link "Prior / Alternate Names" at bounding box center [541, 90] width 72 height 20
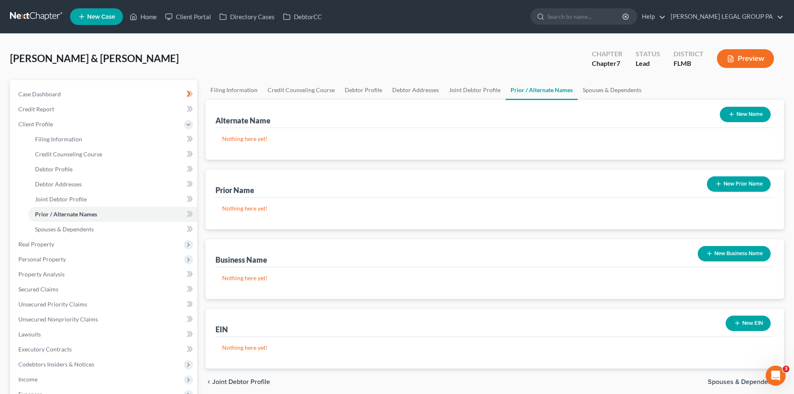
drag, startPoint x: 720, startPoint y: 183, endPoint x: 653, endPoint y: 189, distance: 67.8
click at [720, 183] on icon "button" at bounding box center [718, 183] width 7 height 7
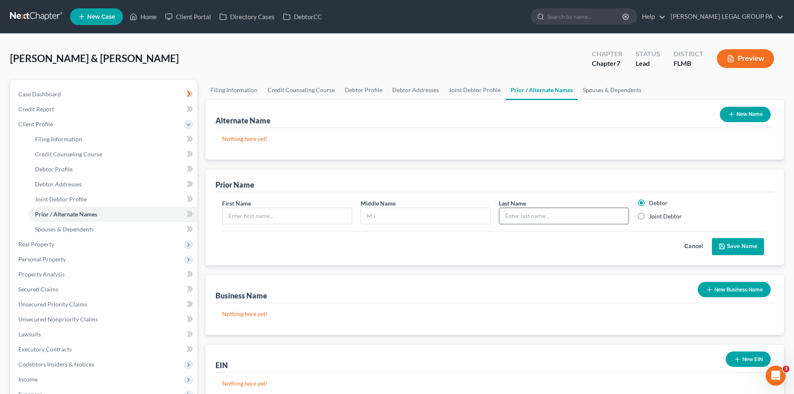
drag, startPoint x: 564, startPoint y: 218, endPoint x: 560, endPoint y: 214, distance: 5.9
click at [561, 215] on input "text" at bounding box center [563, 216] width 129 height 16
type input "Stukova"
click at [255, 218] on input "text" at bounding box center [287, 216] width 129 height 16
click at [119, 58] on span "[PERSON_NAME] & [PERSON_NAME]" at bounding box center [94, 58] width 169 height 12
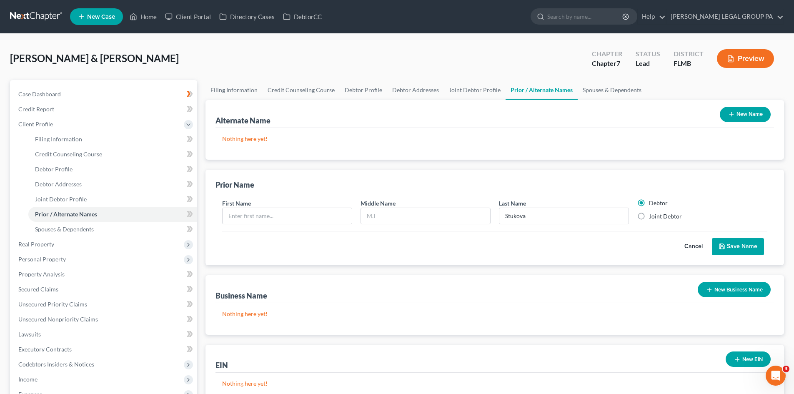
click at [119, 57] on span "[PERSON_NAME] & [PERSON_NAME]" at bounding box center [94, 58] width 169 height 12
copy span "Viktoriya"
paste input "Viktoriya"
type input "Viktoriya"
click at [466, 221] on input "text" at bounding box center [425, 216] width 129 height 16
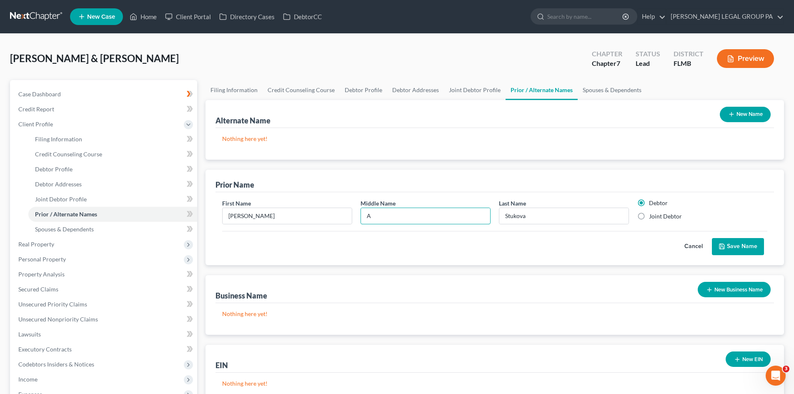
type input "A"
drag, startPoint x: 639, startPoint y: 216, endPoint x: 716, endPoint y: 246, distance: 82.8
click at [649, 216] on label "Joint Debtor" at bounding box center [665, 216] width 33 height 8
click at [652, 216] on input "Joint Debtor" at bounding box center [654, 214] width 5 height 5
radio input "true"
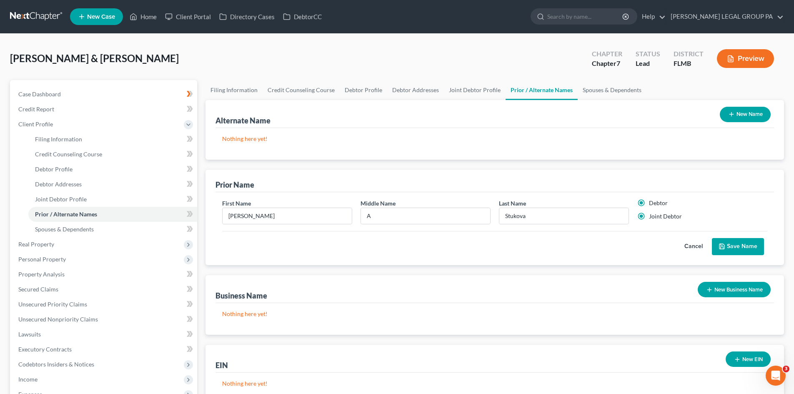
radio input "false"
click at [734, 246] on button "Save Name" at bounding box center [738, 247] width 52 height 18
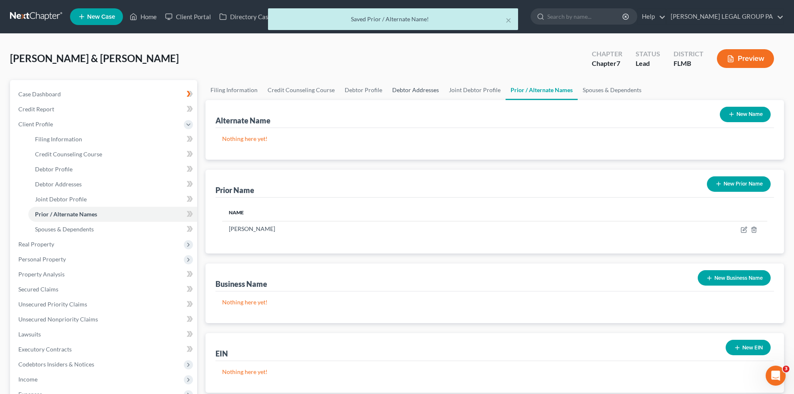
click at [430, 91] on link "Debtor Addresses" at bounding box center [415, 90] width 57 height 20
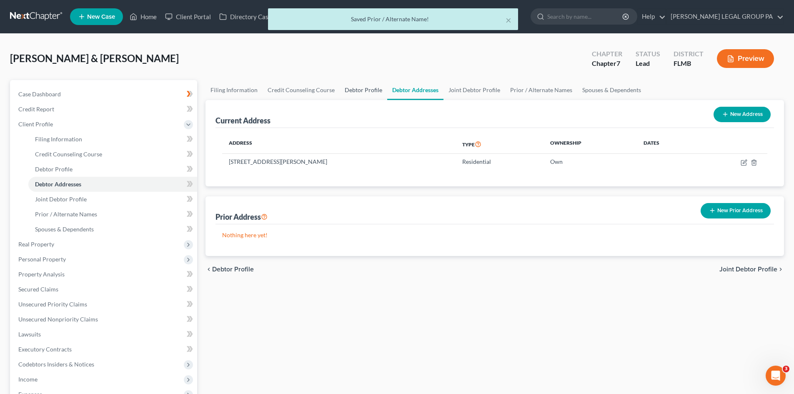
click at [358, 89] on link "Debtor Profile" at bounding box center [364, 90] width 48 height 20
select select "1"
select select "4"
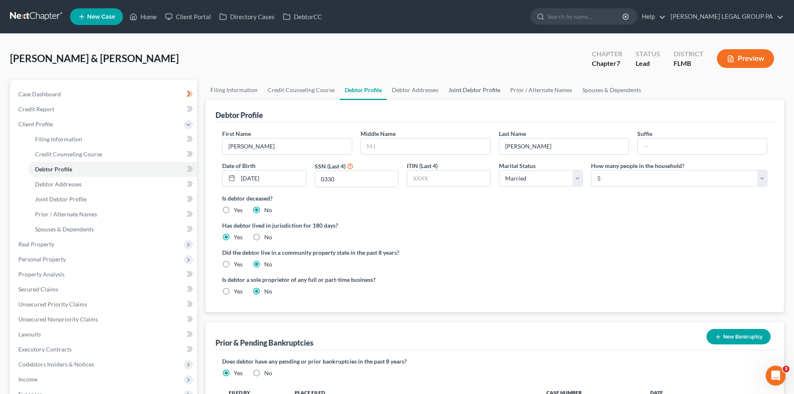
drag, startPoint x: 458, startPoint y: 88, endPoint x: 474, endPoint y: 82, distance: 16.9
click at [458, 88] on link "Joint Debtor Profile" at bounding box center [475, 90] width 62 height 20
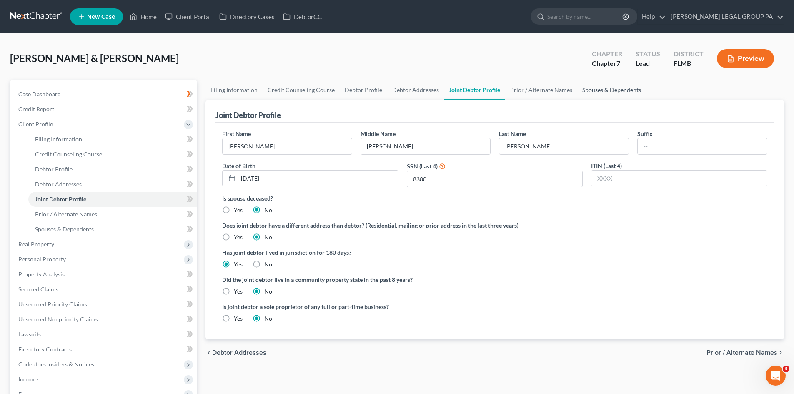
click at [609, 83] on link "Spouses & Dependents" at bounding box center [611, 90] width 69 height 20
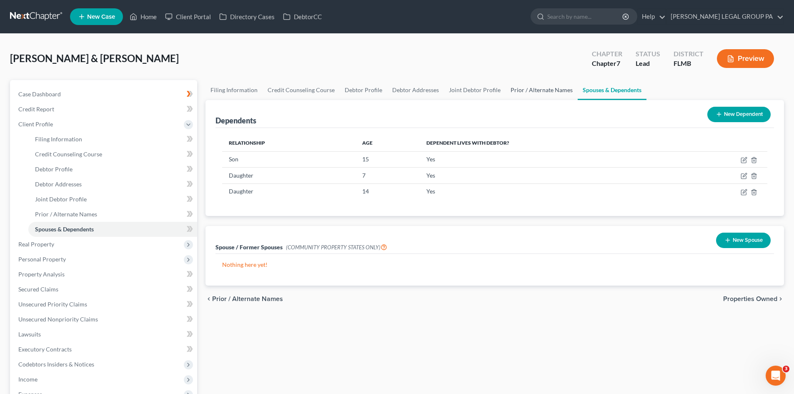
click at [561, 86] on link "Prior / Alternate Names" at bounding box center [542, 90] width 72 height 20
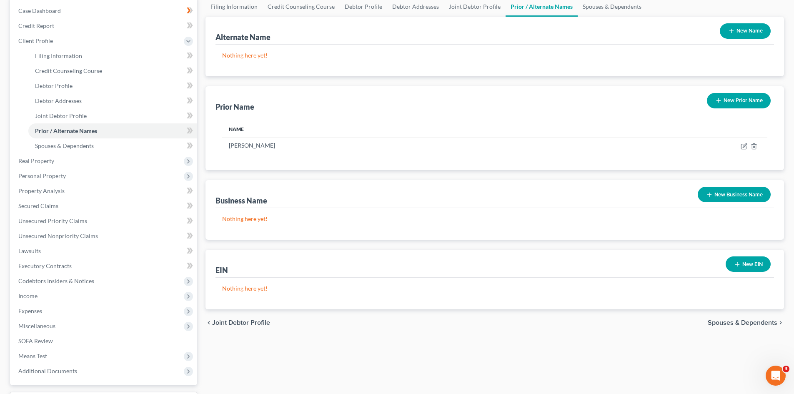
scroll to position [42, 0]
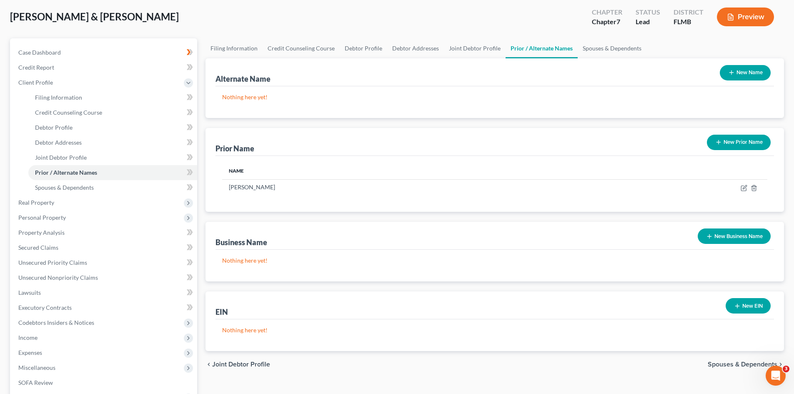
click at [714, 236] on button "New Business Name" at bounding box center [734, 235] width 73 height 15
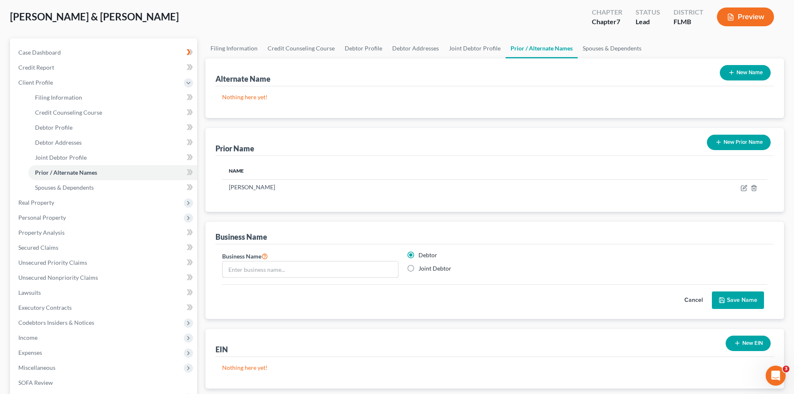
drag, startPoint x: 291, startPoint y: 266, endPoint x: 0, endPoint y: 284, distance: 291.1
click at [292, 264] on input "text" at bounding box center [310, 269] width 175 height 16
click at [332, 258] on div "Business Name" at bounding box center [310, 264] width 185 height 27
click at [336, 262] on div at bounding box center [310, 269] width 176 height 17
drag, startPoint x: 337, startPoint y: 264, endPoint x: 255, endPoint y: 268, distance: 82.2
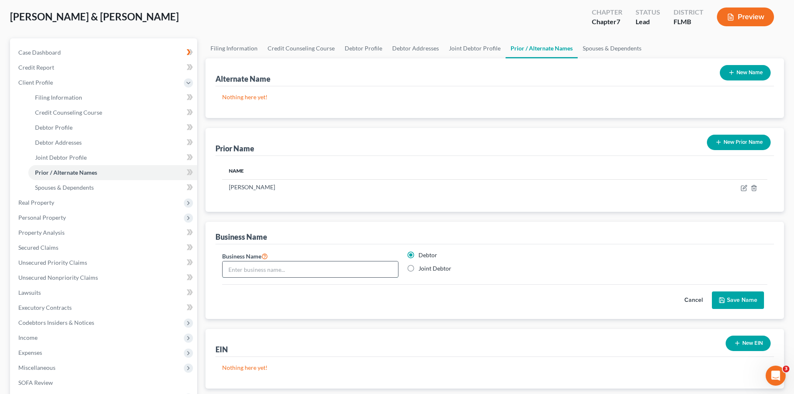
click at [255, 268] on input "text" at bounding box center [310, 269] width 175 height 16
paste input "STALLIONS AGENCY LLC"
click at [270, 271] on input "STALLIONS AGENCY LLC" at bounding box center [310, 269] width 175 height 16
click at [271, 271] on input "STALLIONS AGENCY LLC" at bounding box center [310, 269] width 175 height 16
type input "STALLIONS LLC"
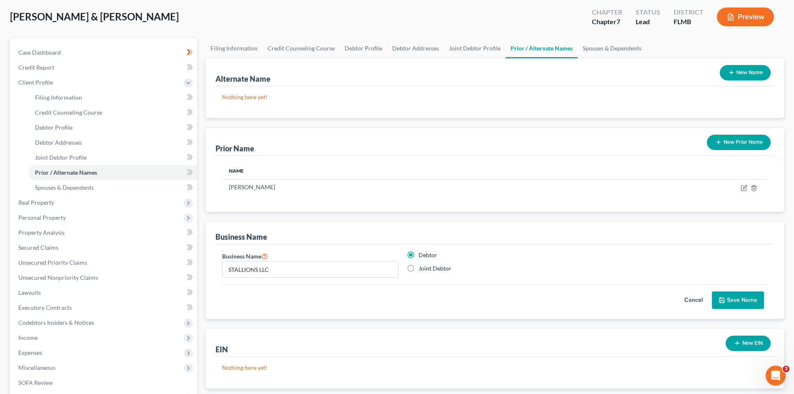
click at [761, 346] on button "New EIN" at bounding box center [748, 343] width 45 height 15
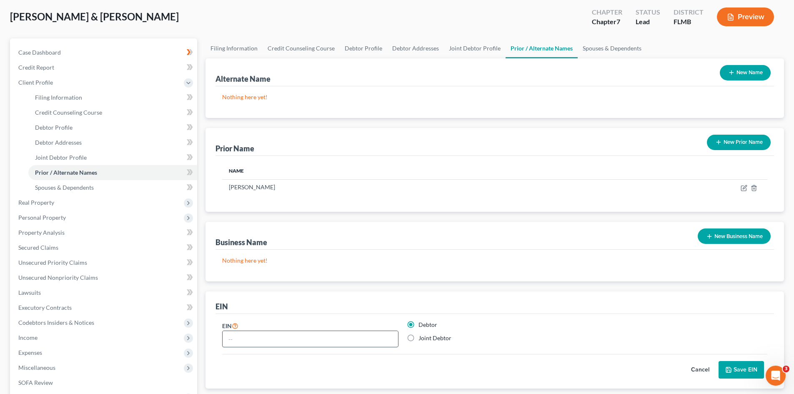
paste input "85-2486553"
type input "85-2486553"
drag, startPoint x: 733, startPoint y: 368, endPoint x: 765, endPoint y: 293, distance: 81.8
click at [733, 367] on button "Save EIN" at bounding box center [741, 370] width 45 height 18
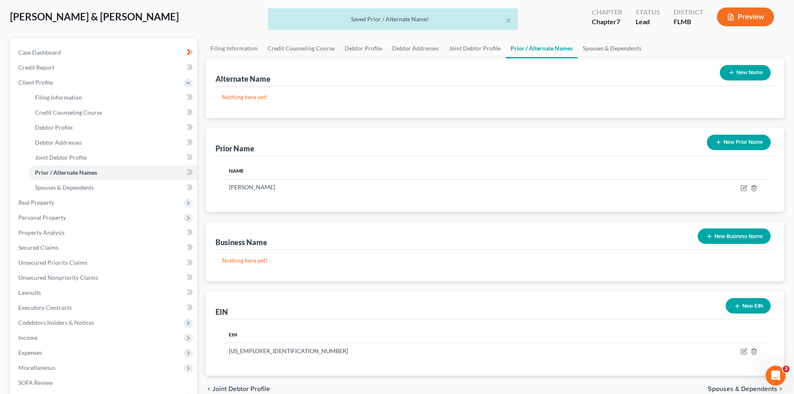
click at [735, 236] on button "New Business Name" at bounding box center [734, 235] width 73 height 15
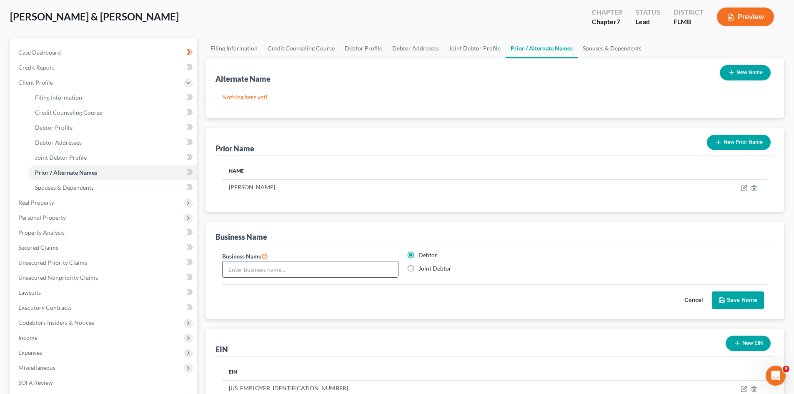
click at [327, 269] on input "text" at bounding box center [310, 269] width 175 height 16
paste input "STALLIONS LLC"
type input "STALLIONS LLC"
click at [739, 302] on button "Save Name" at bounding box center [738, 300] width 52 height 18
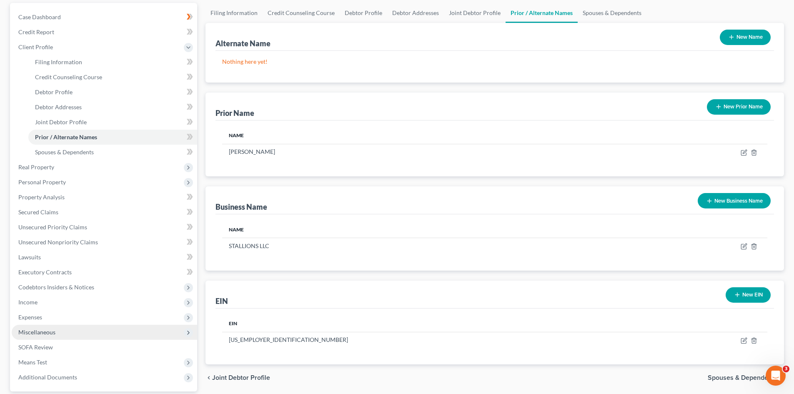
scroll to position [125, 0]
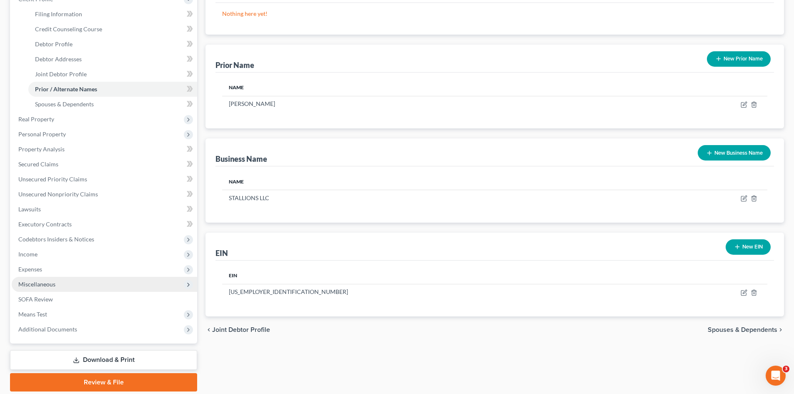
click at [62, 284] on span "Miscellaneous" at bounding box center [104, 284] width 185 height 15
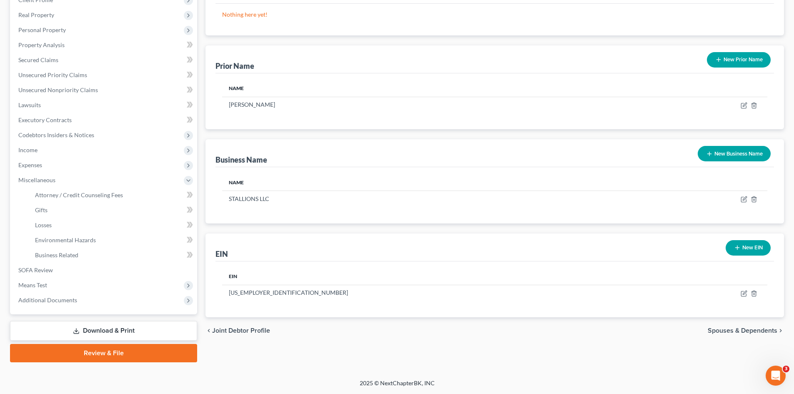
scroll to position [124, 0]
click at [86, 255] on link "Business Related" at bounding box center [112, 255] width 169 height 15
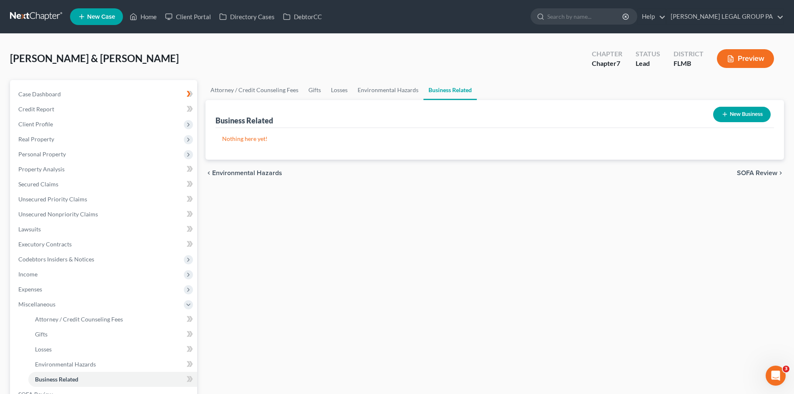
click at [760, 111] on button "New Business" at bounding box center [742, 114] width 58 height 15
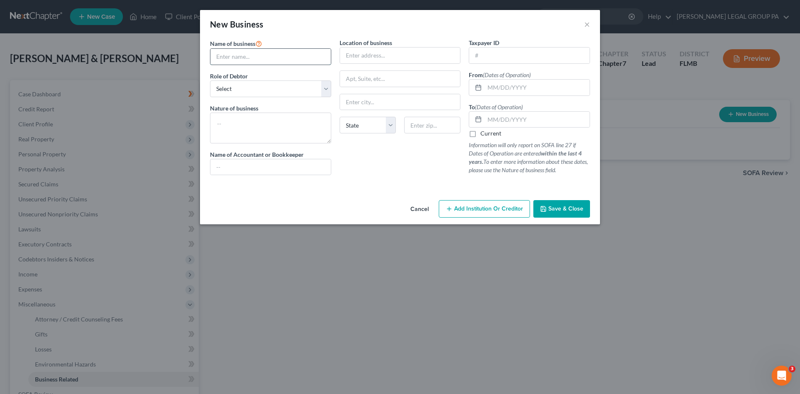
click at [250, 58] on input "text" at bounding box center [271, 57] width 120 height 16
drag, startPoint x: 274, startPoint y: 126, endPoint x: 271, endPoint y: 120, distance: 6.4
click at [271, 121] on textarea at bounding box center [270, 128] width 121 height 31
type textarea "Life Insurance Agency"
click at [283, 59] on input "text" at bounding box center [271, 57] width 120 height 16
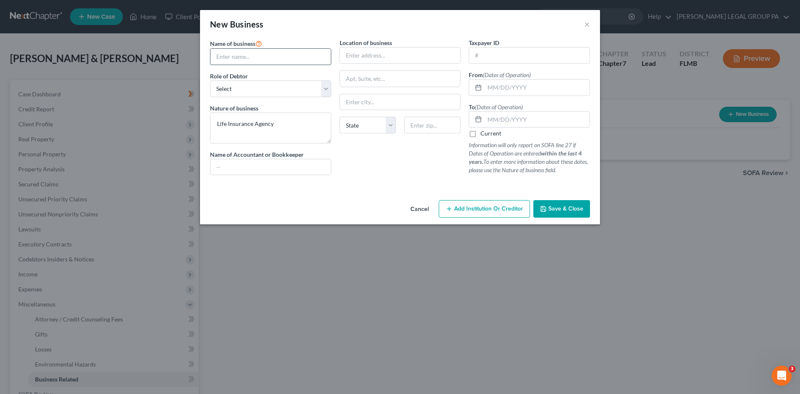
click at [279, 55] on input "text" at bounding box center [271, 57] width 120 height 16
paste input "STALLIONS LLC"
type input "STALLIONS LLC"
click at [289, 171] on input "text" at bounding box center [271, 167] width 120 height 16
click at [418, 51] on input "text" at bounding box center [400, 56] width 120 height 16
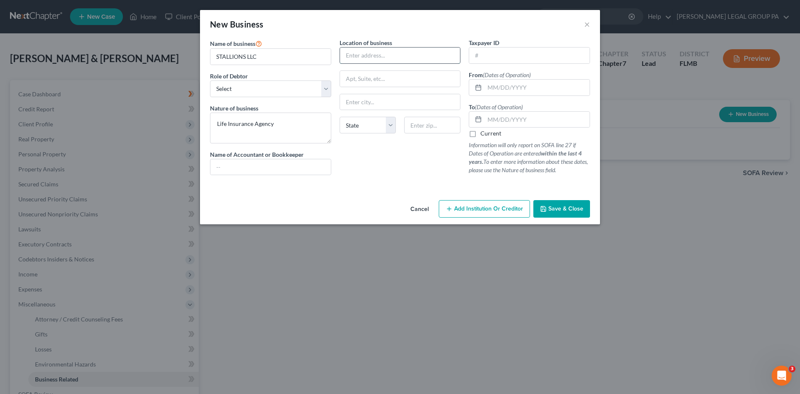
paste input "UNITED STATES CORPORATION AGENTS, INC."
type input "UNITED STATES CORPORATION AGENTS, INC."
click at [409, 80] on input "text" at bounding box center [400, 79] width 120 height 16
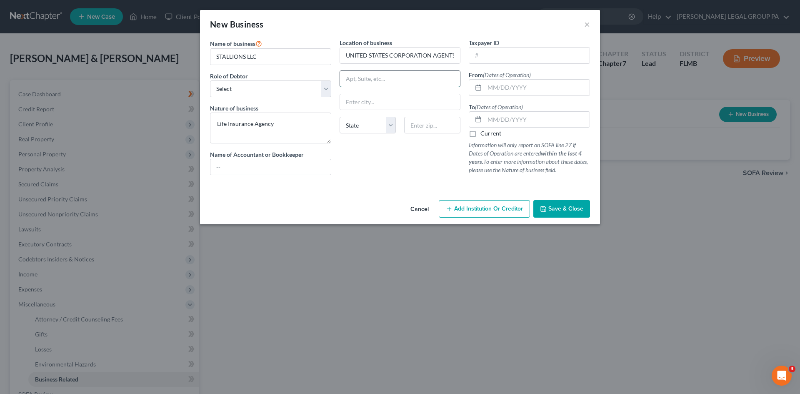
paste input "5575 S. SEMORAN BLVD., SUITE 36"
type input "5575 S. SEMORAN BLVD., SUITE 36"
click at [247, 169] on input "text" at bounding box center [271, 167] width 120 height 16
click at [441, 130] on input "text" at bounding box center [432, 125] width 56 height 17
paste input "32822"
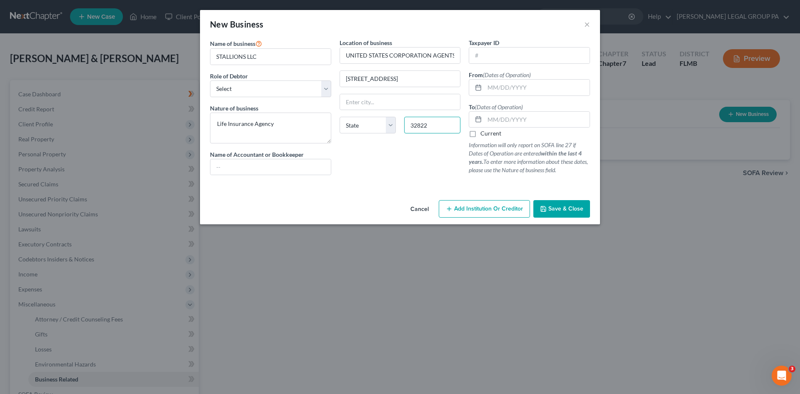
type input "32822"
click at [371, 203] on div "Cancel Add Institution Or Creditor Save & Close" at bounding box center [400, 211] width 400 height 28
type input "Orlando"
select select "9"
click at [229, 162] on input "text" at bounding box center [271, 167] width 120 height 16
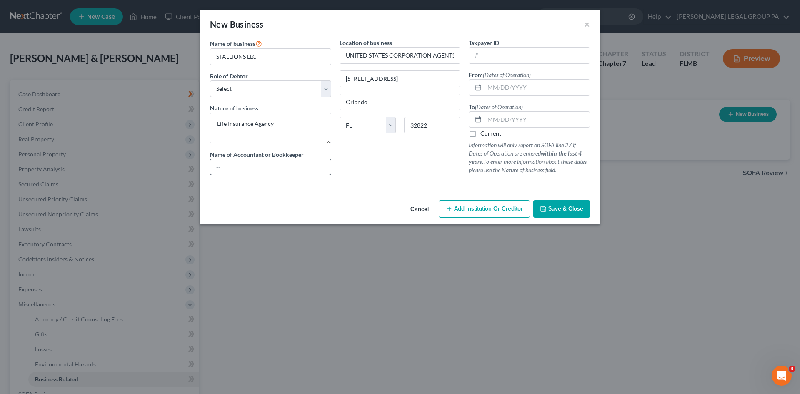
drag, startPoint x: 284, startPoint y: 157, endPoint x: 288, endPoint y: 163, distance: 6.7
click at [284, 157] on label "Name of Accountant or Bookkeeper" at bounding box center [257, 154] width 94 height 9
click at [288, 164] on input "text" at bounding box center [271, 167] width 120 height 16
paste input "MURPHY, VIKTORIYA"
drag, startPoint x: 213, startPoint y: 168, endPoint x: 218, endPoint y: 165, distance: 6.7
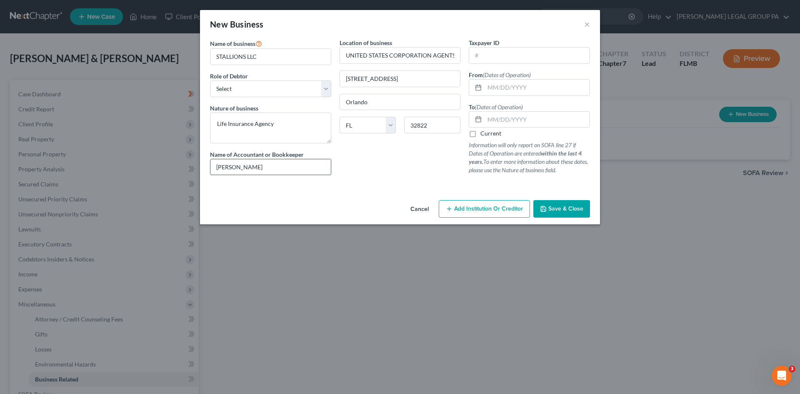
click at [216, 167] on input "MURPHY, VIKTORIYA" at bounding box center [271, 167] width 120 height 16
drag, startPoint x: 261, startPoint y: 162, endPoint x: 402, endPoint y: 145, distance: 142.7
click at [398, 146] on div "Name of business * STALLIONS LLC Role of Debtor * Select A member of a limited …" at bounding box center [400, 113] width 388 height 150
type input "Viktoriya Murphy"
click at [427, 196] on div "Name of business * STALLIONS LLC Role of Debtor * Select A member of a limited …" at bounding box center [400, 117] width 400 height 158
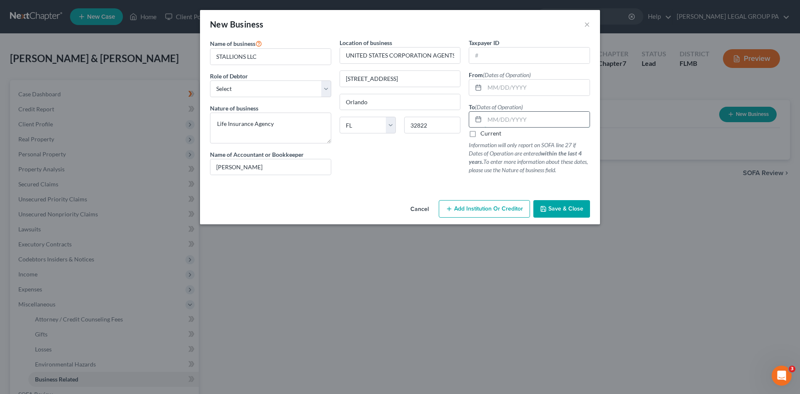
click at [489, 119] on input "text" at bounding box center [537, 120] width 105 height 16
type input "09/27/2025"
click at [494, 87] on input "text" at bounding box center [537, 88] width 105 height 16
type input "08/03/2022"
click at [540, 126] on input "09/27/2025" at bounding box center [537, 120] width 105 height 16
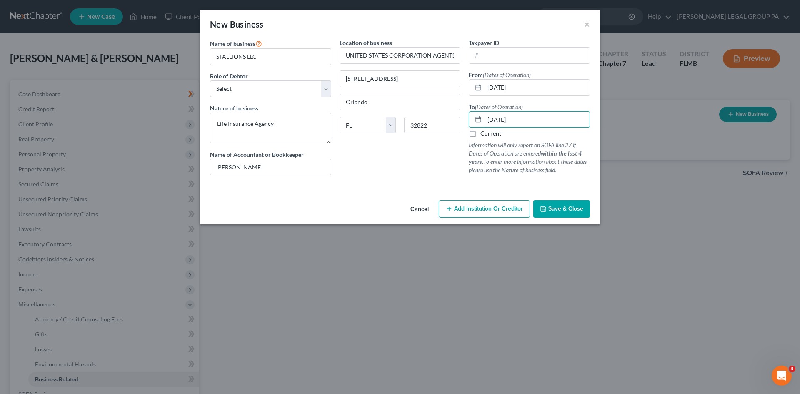
type input "09/27/2024"
click at [404, 78] on input "5575 S. SEMORAN BLVD., SUITE 36" at bounding box center [400, 79] width 120 height 16
click at [404, 77] on input "5575 S. SEMORAN BLVD., SUITE 36" at bounding box center [400, 79] width 120 height 16
click at [404, 76] on input "5575 S. SEMORAN BLVD., SUITE 36" at bounding box center [400, 79] width 120 height 16
click at [405, 75] on input "5575 S. SEMORAN BLVD., SUITE 36" at bounding box center [400, 79] width 120 height 16
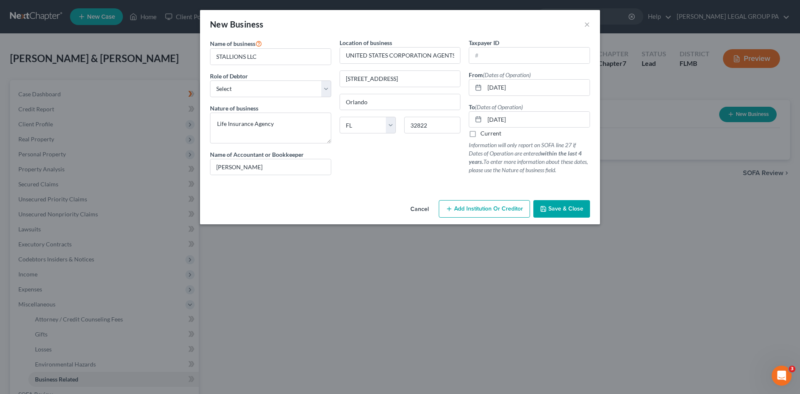
drag, startPoint x: 419, startPoint y: 178, endPoint x: 392, endPoint y: 35, distance: 145.9
click at [413, 155] on div "Location of business UNITED STATES CORPORATION AGENTS, INC. 5575 S. SEMORAN BLV…" at bounding box center [401, 109] width 130 height 143
click at [403, 48] on input "UNITED STATES CORPORATION AGENTS, INC." at bounding box center [400, 56] width 120 height 16
click at [404, 48] on input "UNITED STATES CORPORATION AGENTS, INC." at bounding box center [400, 56] width 120 height 16
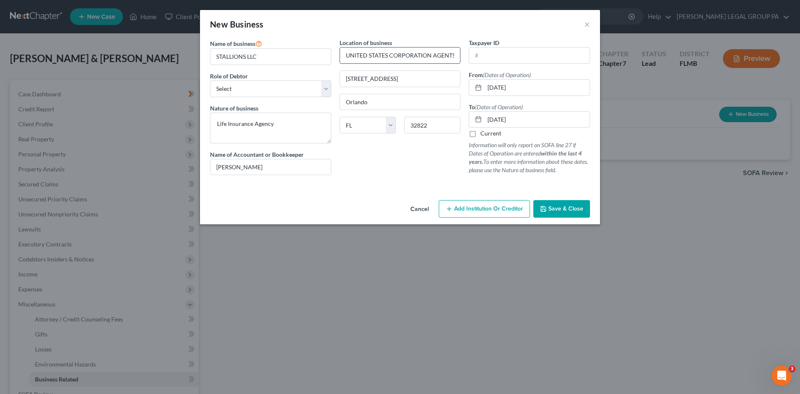
click at [404, 49] on input "UNITED STATES CORPORATION AGENTS, INC." at bounding box center [400, 56] width 120 height 16
drag, startPoint x: 400, startPoint y: 166, endPoint x: 370, endPoint y: 31, distance: 137.9
click at [399, 162] on div "Location of business 5575 S. SEMORAN BLVD., SUITE 36 Orlando State AL AK AR AZ …" at bounding box center [401, 109] width 130 height 143
paste input "7308 GREENBRIAR PKWY"
type input "7308 GREENBRIAR PKWY"
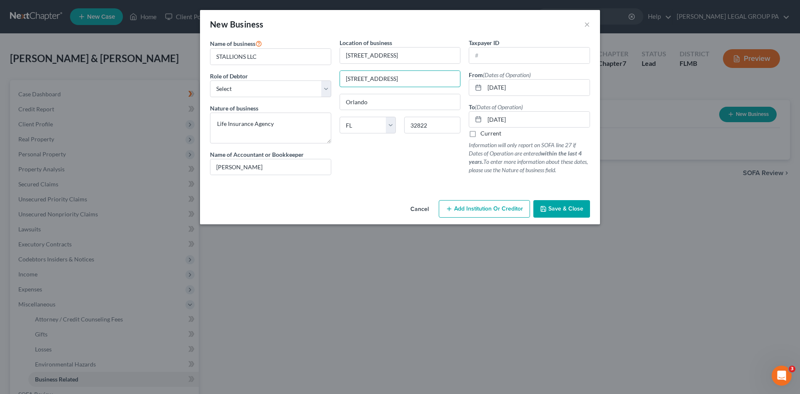
drag, startPoint x: 445, startPoint y: 75, endPoint x: 333, endPoint y: 73, distance: 112.2
click at [333, 73] on div "Name of business * STALLIONS LLC Role of Debtor * Select A member of a limited …" at bounding box center [400, 113] width 388 height 150
drag, startPoint x: 411, startPoint y: 179, endPoint x: 426, endPoint y: 125, distance: 55.5
click at [413, 172] on div "Location of business 7308 GREENBRIAR PKWY Orlando State AL AK AR AZ CA CO CT DE…" at bounding box center [401, 109] width 130 height 143
drag, startPoint x: 436, startPoint y: 123, endPoint x: 383, endPoint y: 121, distance: 52.1
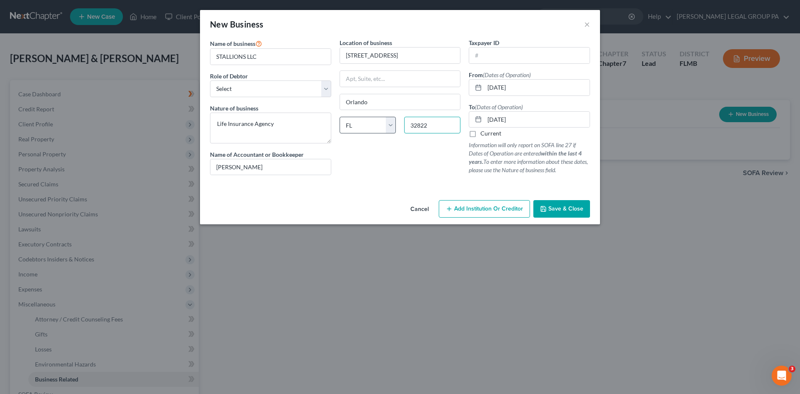
click at [383, 122] on div "State AL AK AR AZ CA CO CT DE DC FL GA GU HI ID IL IN IA KS KY LA ME MD MA MI M…" at bounding box center [401, 128] width 130 height 23
type input "32819"
click at [361, 53] on input "7308 GREENBRIAR PKWY" at bounding box center [400, 56] width 120 height 16
drag, startPoint x: 406, startPoint y: 53, endPoint x: 506, endPoint y: 46, distance: 99.9
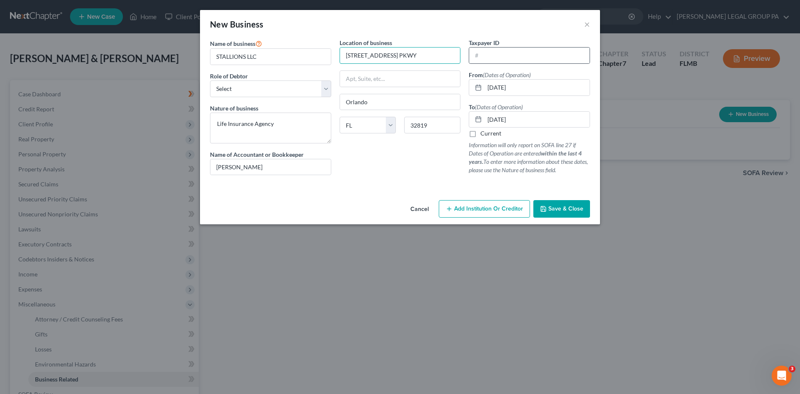
click at [506, 47] on div "Name of business * STALLIONS LLC Role of Debtor * Select A member of a limited …" at bounding box center [400, 113] width 388 height 150
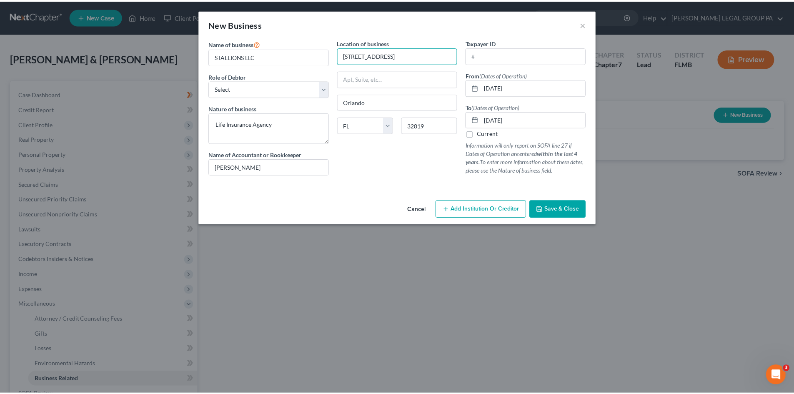
scroll to position [0, 0]
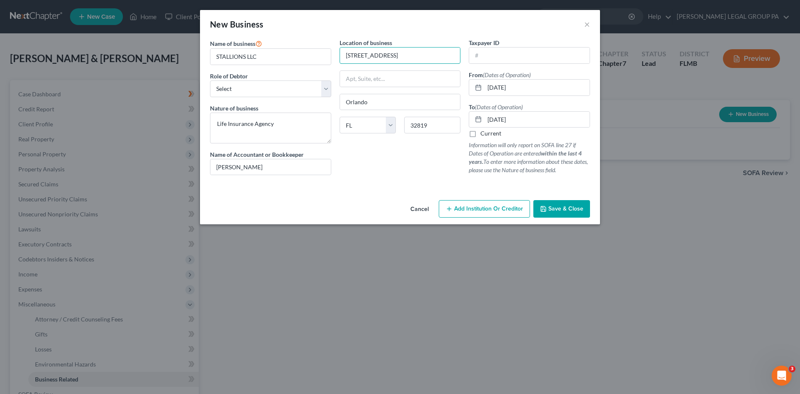
type input "7308 Greenbriar Pkwy"
drag, startPoint x: 381, startPoint y: 169, endPoint x: 373, endPoint y: 150, distance: 21.0
click at [384, 168] on div "Location of business 7308 Greenbriar Pkwy Orlando State AL AK AR AZ CA CO CT DE…" at bounding box center [401, 109] width 130 height 143
drag, startPoint x: 398, startPoint y: 175, endPoint x: 387, endPoint y: 140, distance: 36.8
click at [399, 175] on div "Location of business 7308 Greenbriar Pkwy Orlando State AL AK AR AZ CA CO CT DE…" at bounding box center [401, 109] width 130 height 143
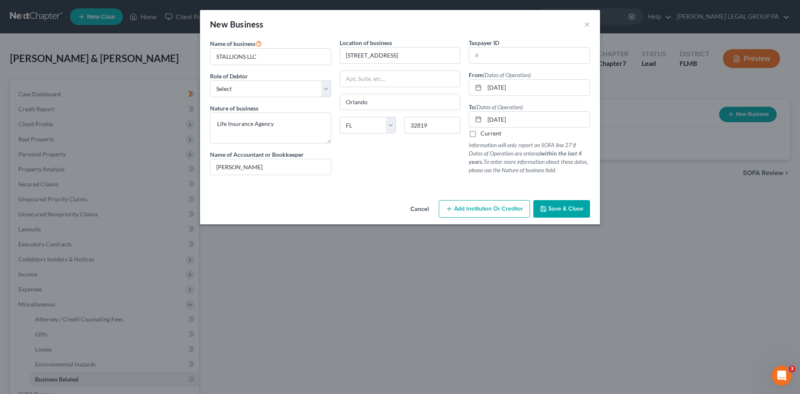
click at [580, 208] on span "Save & Close" at bounding box center [566, 208] width 35 height 7
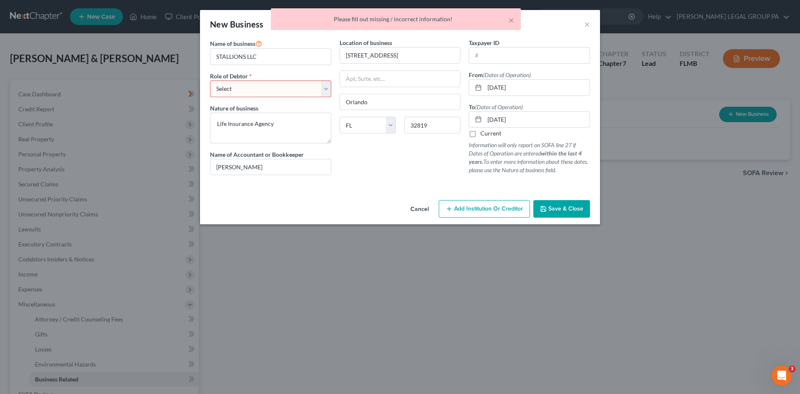
click at [267, 90] on select "Select A member of a limited liability company (LLC) or limited liability partn…" at bounding box center [270, 88] width 121 height 17
select select "member"
click at [210, 80] on select "Select A member of a limited liability company (LLC) or limited liability partn…" at bounding box center [270, 88] width 121 height 17
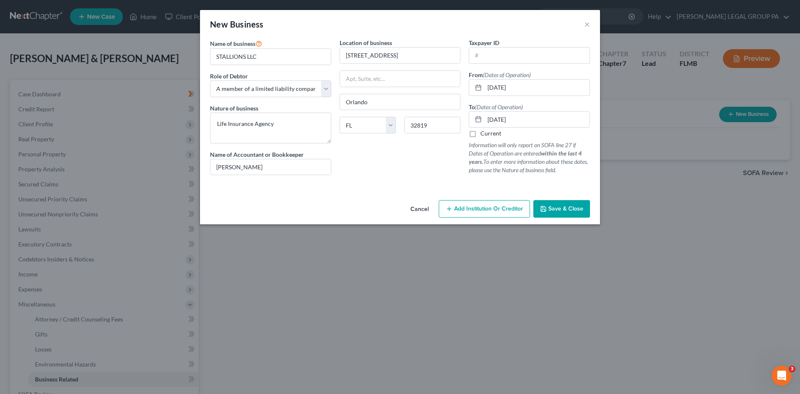
click at [569, 206] on span "Save & Close" at bounding box center [566, 208] width 35 height 7
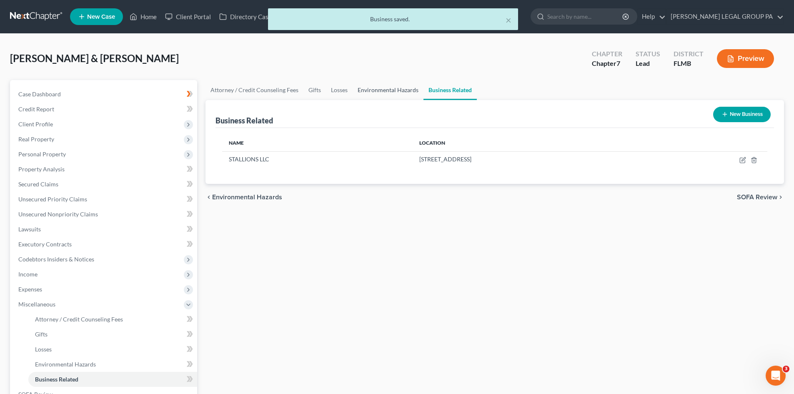
drag, startPoint x: 406, startPoint y: 94, endPoint x: 553, endPoint y: 55, distance: 151.4
click at [406, 93] on link "Environmental Hazards" at bounding box center [388, 90] width 71 height 20
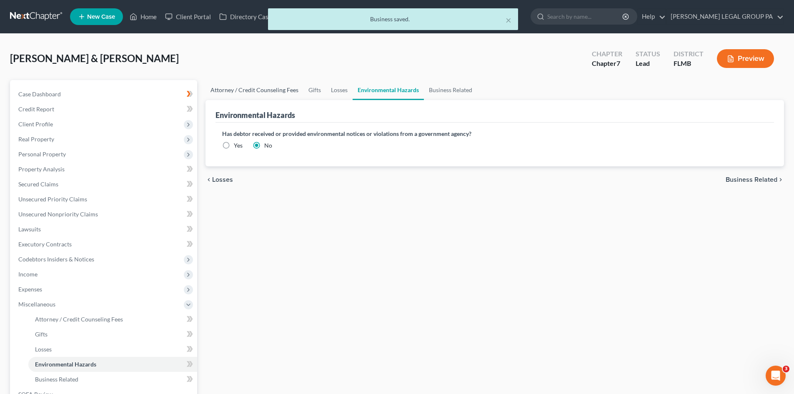
click at [256, 91] on link "Attorney / Credit Counseling Fees" at bounding box center [255, 90] width 98 height 20
select select "0"
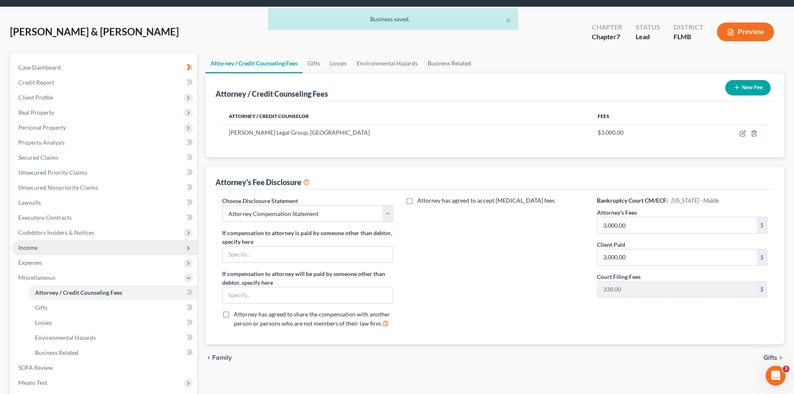
scroll to position [42, 0]
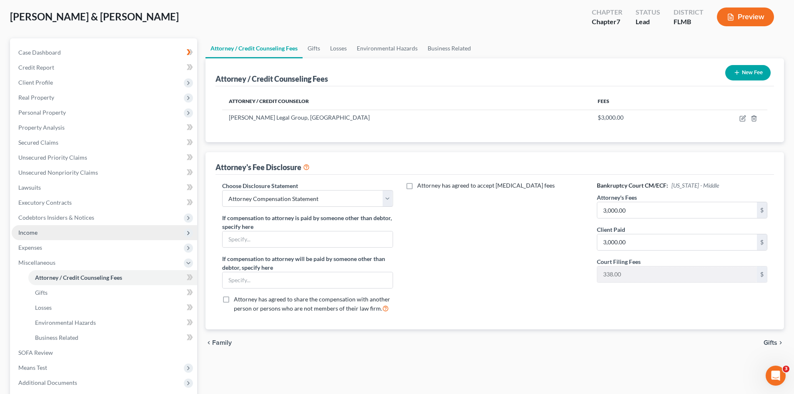
click at [67, 237] on span "Income" at bounding box center [104, 232] width 185 height 15
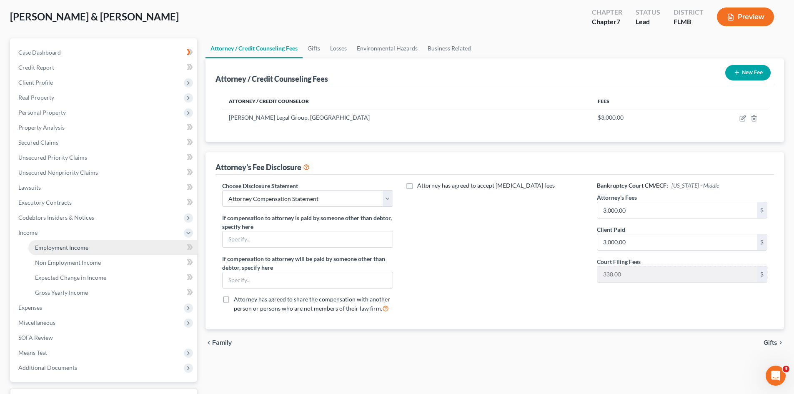
click at [76, 249] on span "Employment Income" at bounding box center [61, 247] width 53 height 7
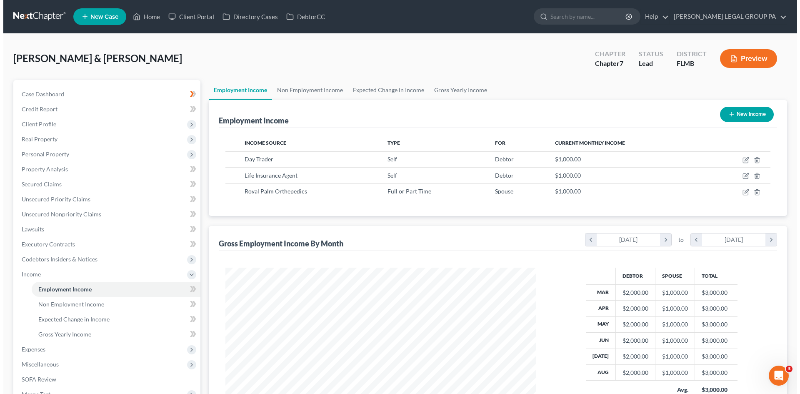
scroll to position [155, 328]
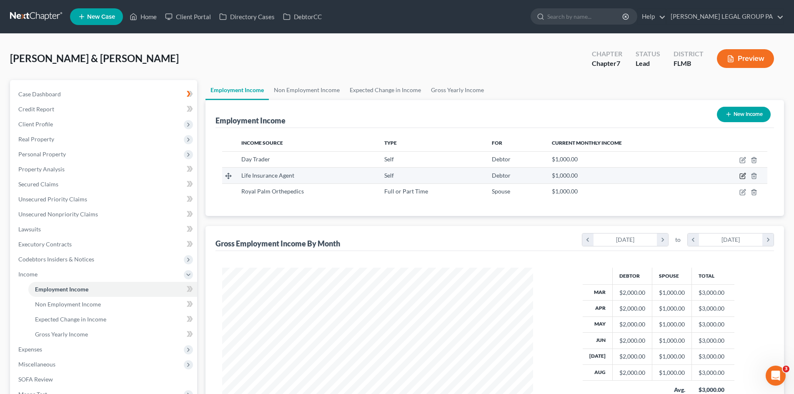
click at [739, 175] on td at bounding box center [734, 176] width 65 height 16
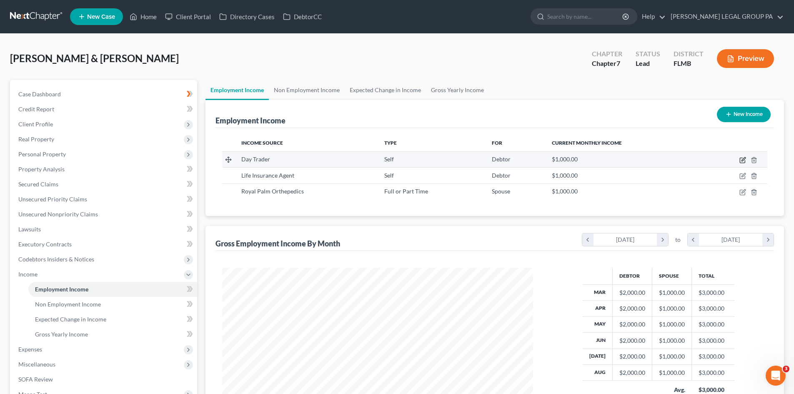
click at [741, 157] on icon "button" at bounding box center [742, 160] width 7 height 7
select select "1"
select select "0"
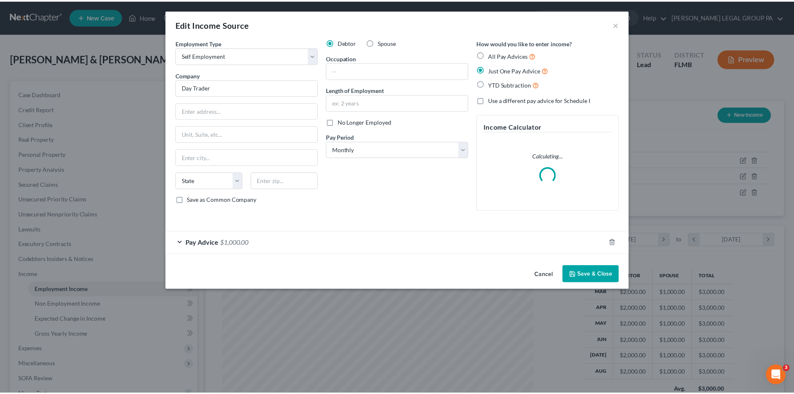
scroll to position [157, 331]
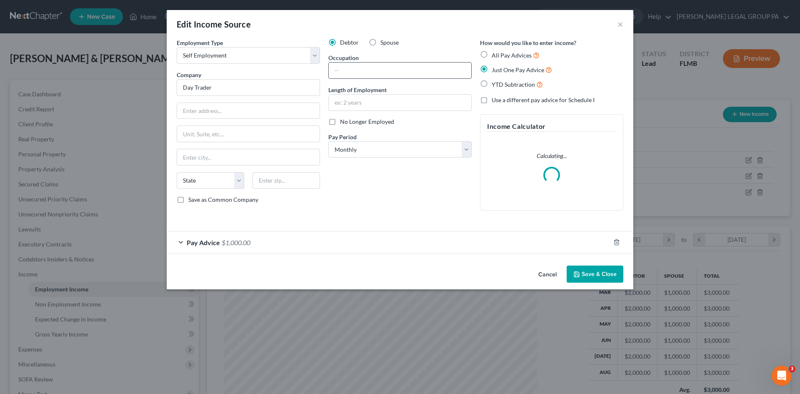
click at [414, 69] on input "text" at bounding box center [400, 71] width 143 height 16
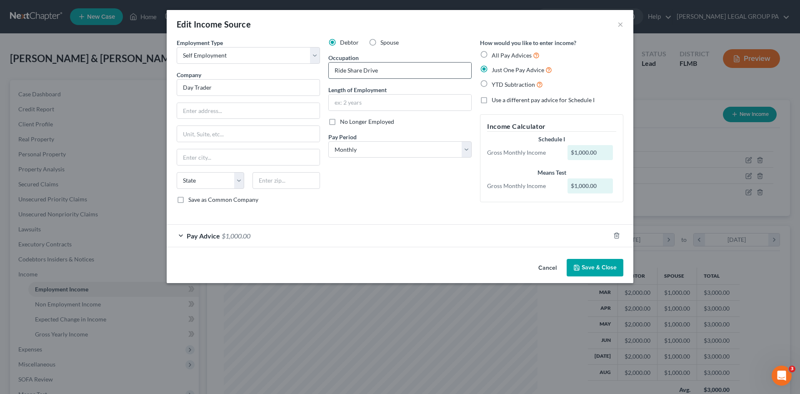
type input "Ride Share Driver"
drag, startPoint x: 386, startPoint y: 71, endPoint x: 346, endPoint y: 69, distance: 40.1
click at [326, 68] on div "Debtor Spouse Occupation Ride Share Driver Length of Employment No Longer Emplo…" at bounding box center [400, 124] width 152 height 172
drag, startPoint x: 614, startPoint y: 25, endPoint x: 620, endPoint y: 24, distance: 5.6
click at [614, 25] on div "Edit Income Source ×" at bounding box center [400, 24] width 467 height 28
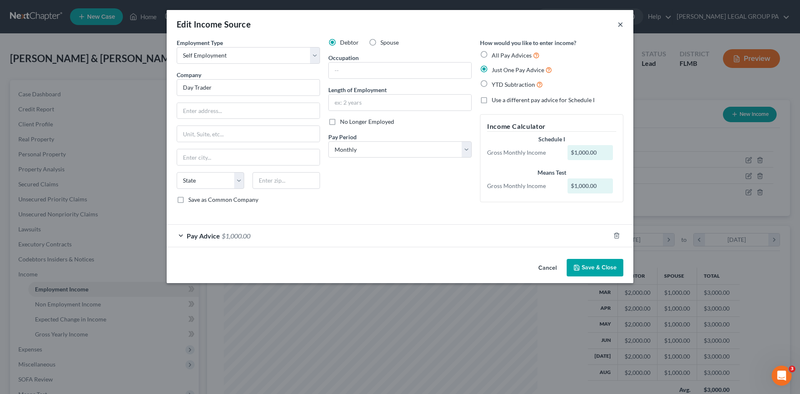
click at [620, 24] on button "×" at bounding box center [621, 24] width 6 height 10
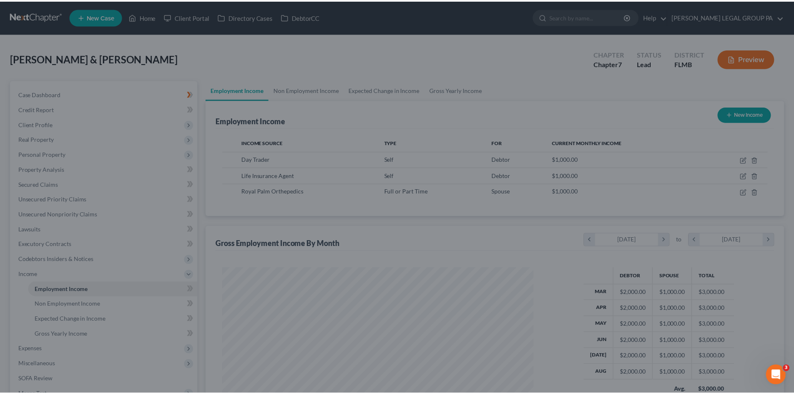
scroll to position [155, 328]
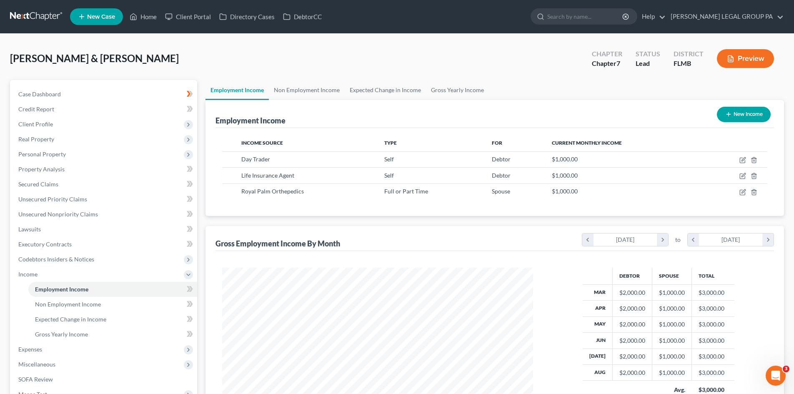
click at [747, 114] on button "New Income" at bounding box center [744, 114] width 54 height 15
select select "0"
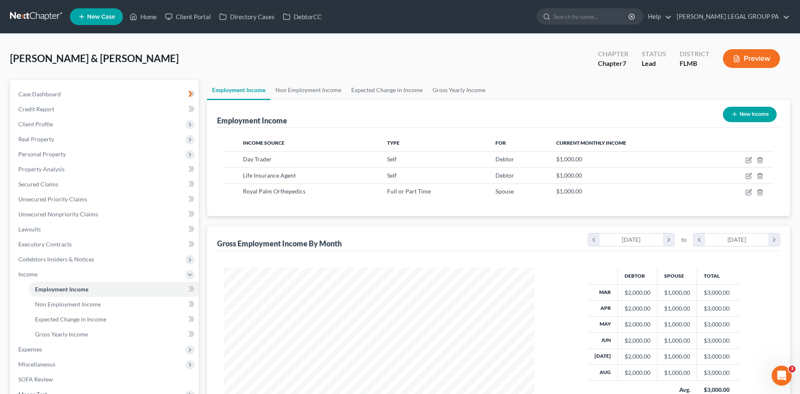
scroll to position [157, 331]
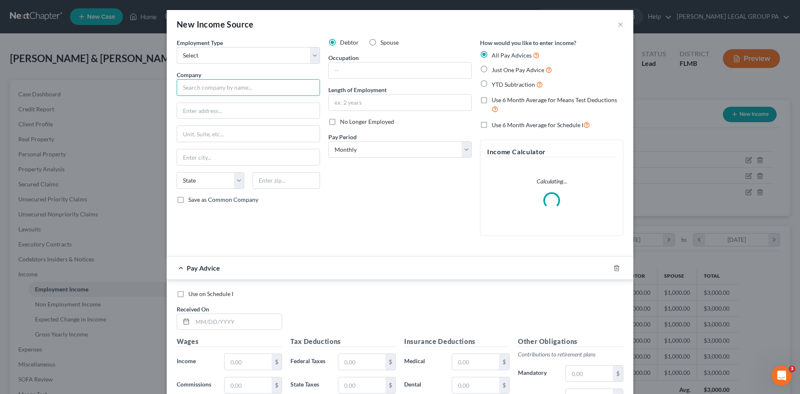
click at [243, 88] on input "text" at bounding box center [248, 87] width 143 height 17
paste input "Ride Share Driver"
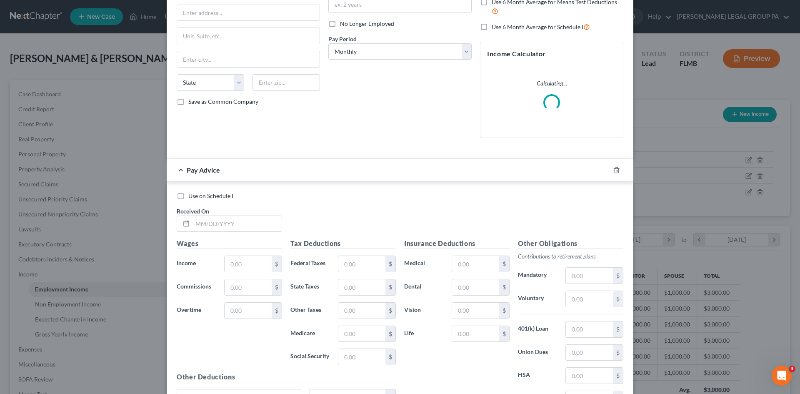
scroll to position [182, 0]
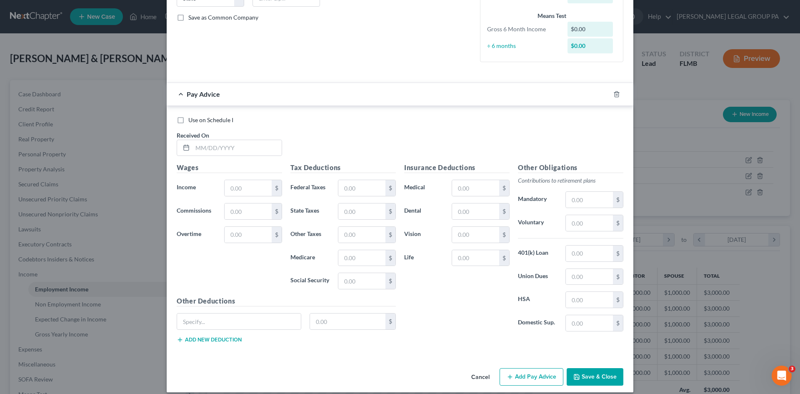
type input "Ride Share Driver"
drag, startPoint x: 607, startPoint y: 364, endPoint x: 614, endPoint y: 386, distance: 23.1
click at [607, 364] on div "Employment Type * Select Full or Part Time Employment Self Employment Company *…" at bounding box center [400, 110] width 467 height 509
click at [613, 386] on div "Cancel Add Pay Advice Save & Close" at bounding box center [400, 379] width 467 height 28
drag, startPoint x: 609, startPoint y: 377, endPoint x: 579, endPoint y: 307, distance: 75.8
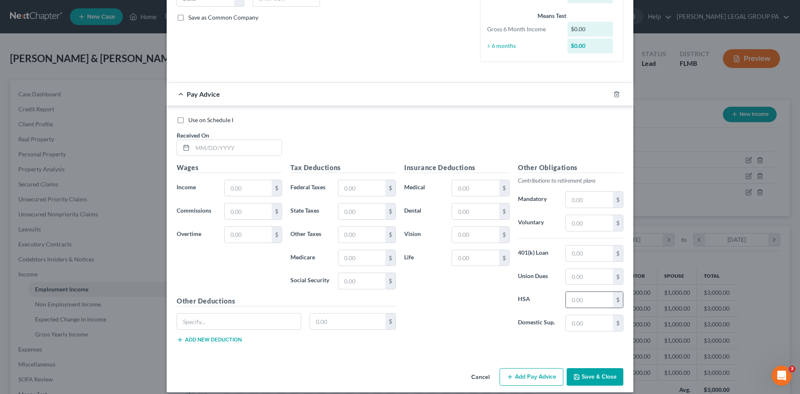
click at [609, 376] on button "Save & Close" at bounding box center [595, 377] width 57 height 18
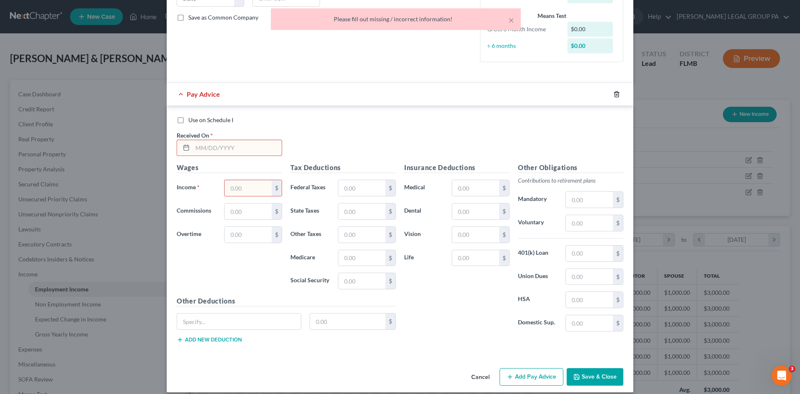
click at [614, 89] on div at bounding box center [621, 94] width 23 height 13
click at [614, 94] on icon "button" at bounding box center [617, 94] width 7 height 7
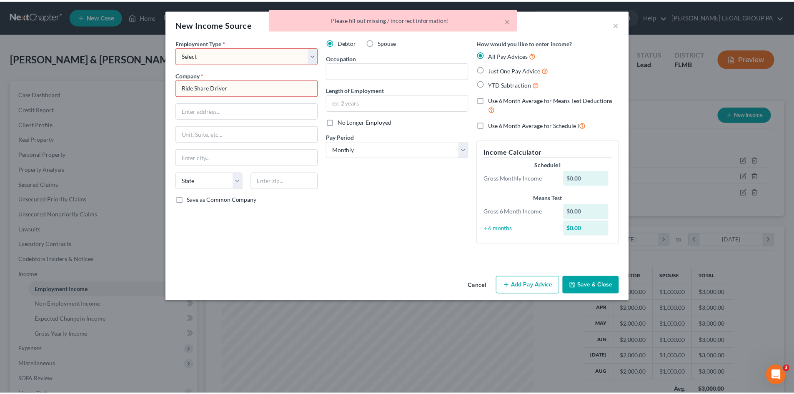
scroll to position [0, 0]
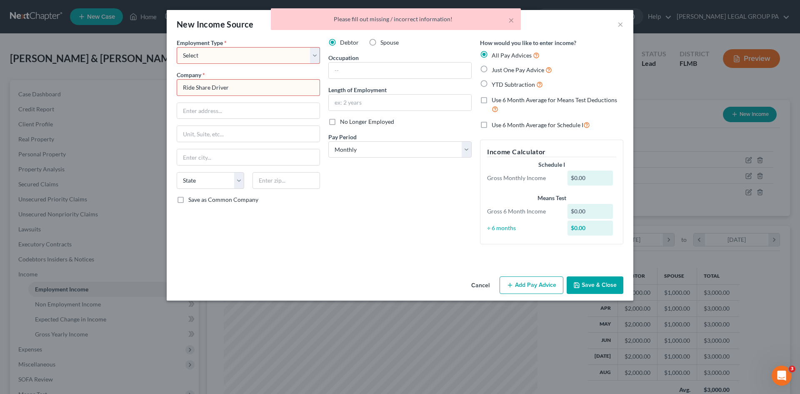
click at [602, 289] on button "Save & Close" at bounding box center [595, 285] width 57 height 18
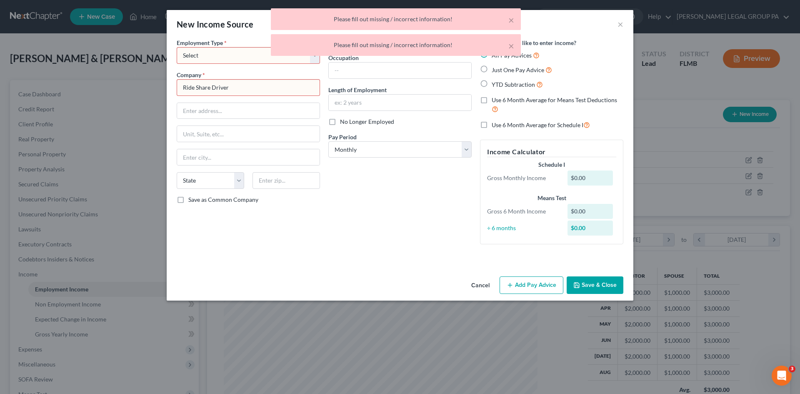
click at [243, 53] on div "× Please fill out missing / incorrect information! × Please fill out missing / …" at bounding box center [396, 34] width 800 height 52
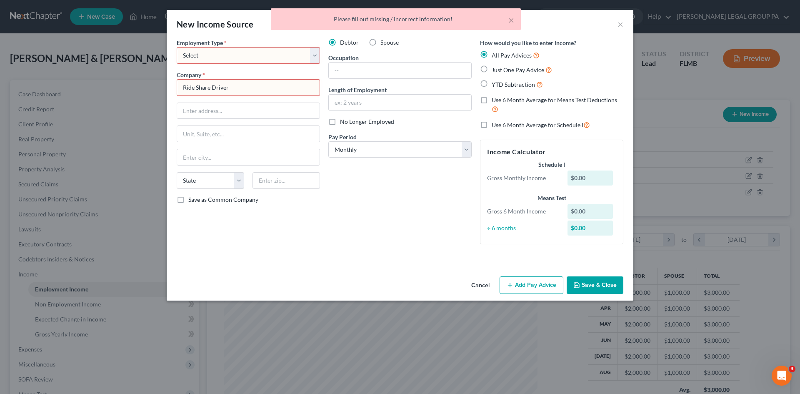
drag, startPoint x: 318, startPoint y: 55, endPoint x: 311, endPoint y: 62, distance: 9.7
click at [318, 55] on select "Select Full or [DEMOGRAPHIC_DATA] Employment Self Employment" at bounding box center [248, 55] width 143 height 17
select select "0"
click at [177, 47] on select "Select Full or [DEMOGRAPHIC_DATA] Employment Self Employment" at bounding box center [248, 55] width 143 height 17
click at [601, 288] on button "Save & Close" at bounding box center [595, 285] width 57 height 18
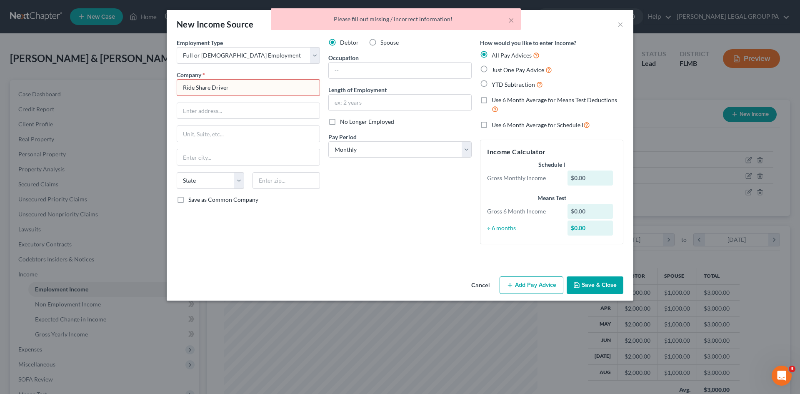
click at [292, 85] on input "Ride Share Driver" at bounding box center [248, 87] width 143 height 17
click at [606, 287] on button "Save & Close" at bounding box center [595, 285] width 57 height 18
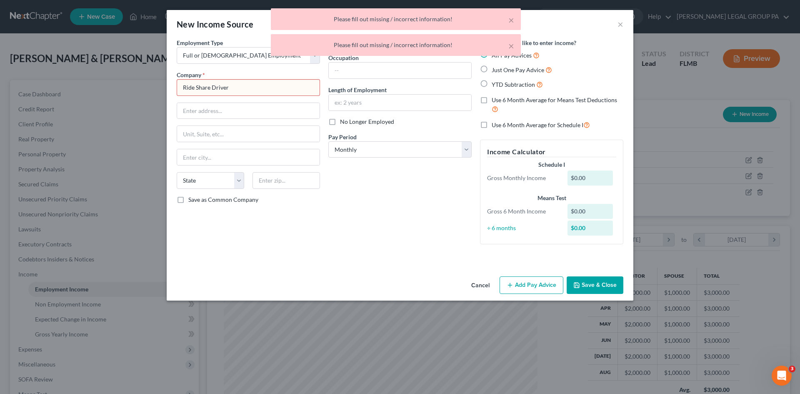
click at [266, 87] on input "Ride Share Driver" at bounding box center [248, 87] width 143 height 17
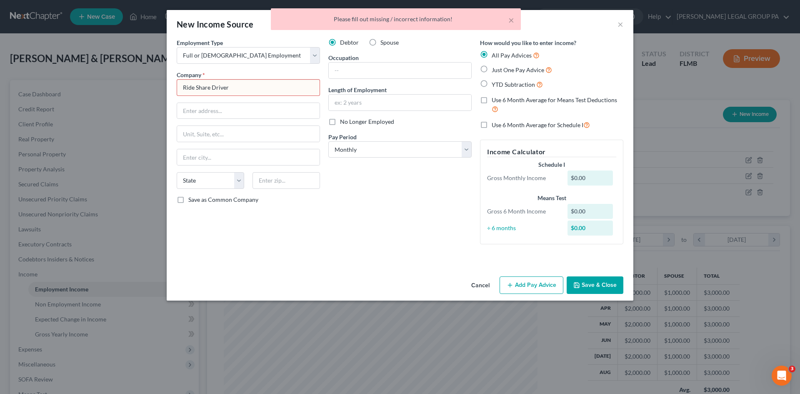
drag, startPoint x: 268, startPoint y: 84, endPoint x: 201, endPoint y: 95, distance: 67.2
click at [171, 99] on div "Employment Type * Select Full or Part Time Employment Self Employment Company *…" at bounding box center [400, 155] width 467 height 235
click at [234, 86] on input "Ride Share Driver" at bounding box center [248, 87] width 143 height 17
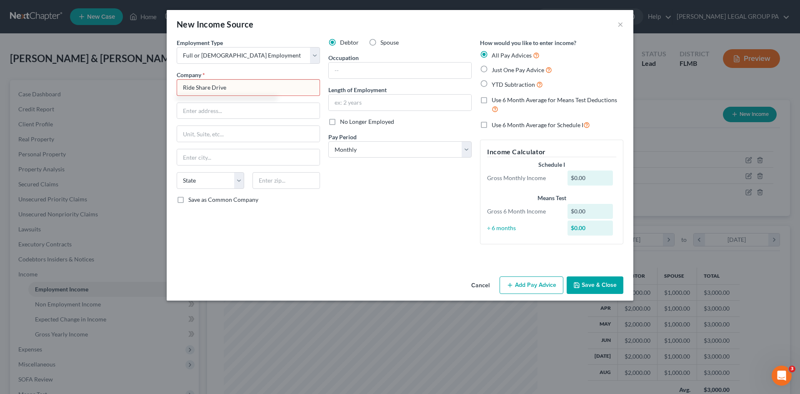
type input "Ride Share Driver"
click at [593, 284] on button "Save & Close" at bounding box center [595, 285] width 57 height 18
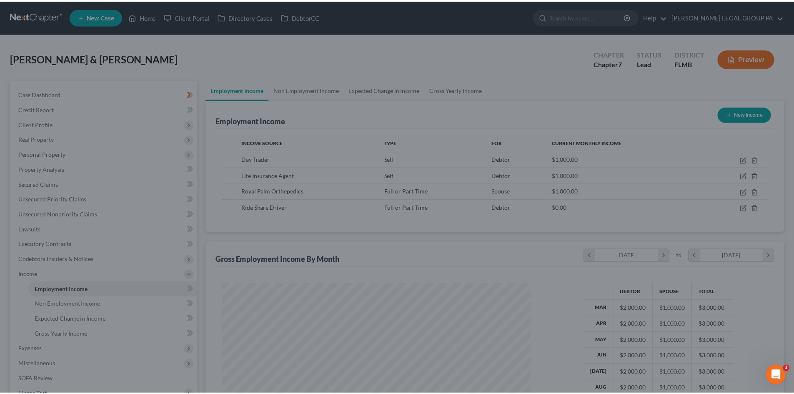
scroll to position [155, 328]
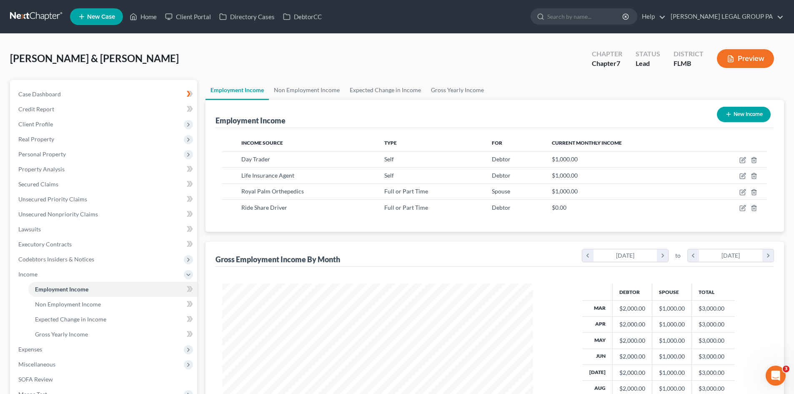
click at [738, 108] on button "New Income" at bounding box center [744, 114] width 54 height 15
select select "0"
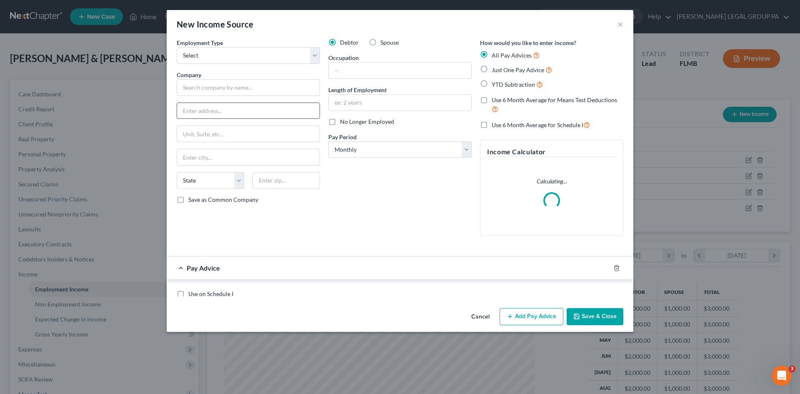
scroll to position [157, 331]
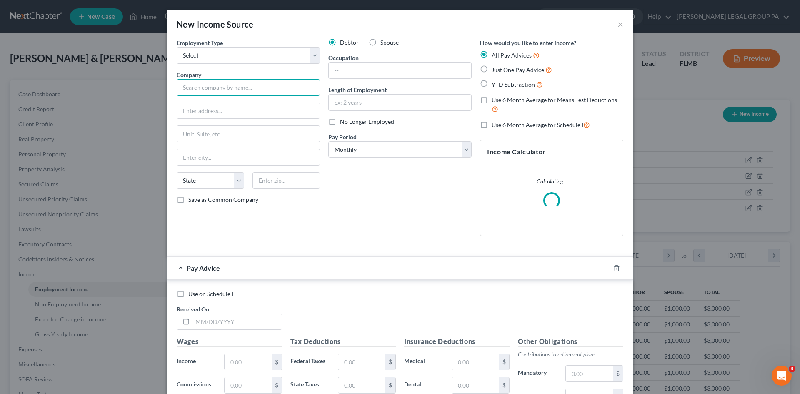
drag, startPoint x: 218, startPoint y: 88, endPoint x: 300, endPoint y: 79, distance: 81.8
click at [220, 87] on input "text" at bounding box center [248, 87] width 143 height 17
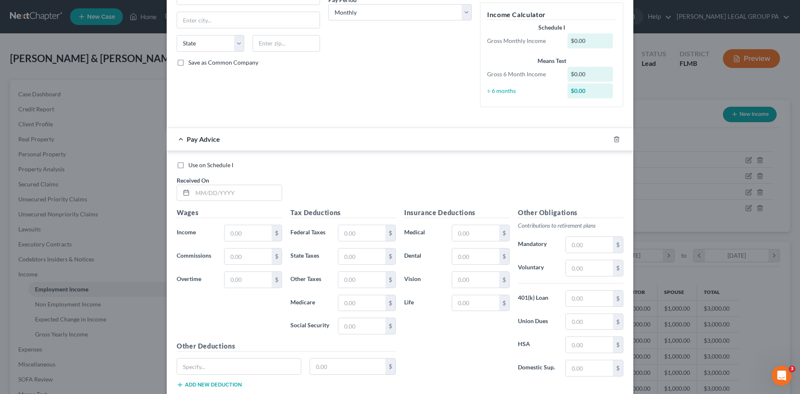
scroll to position [190, 0]
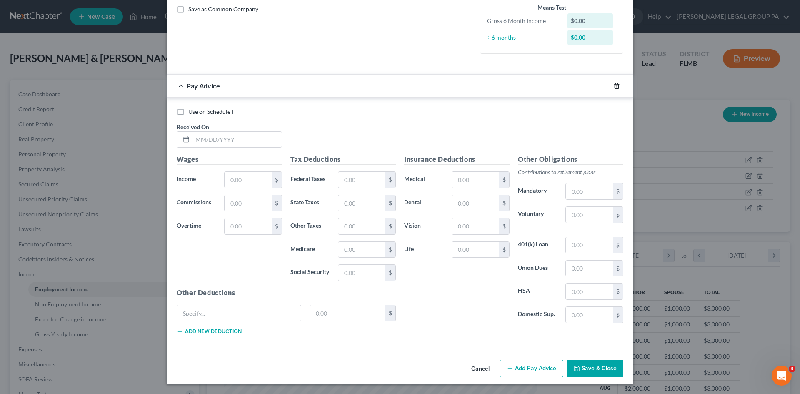
type input "Medicare?"
click at [614, 85] on icon "button" at bounding box center [617, 86] width 7 height 7
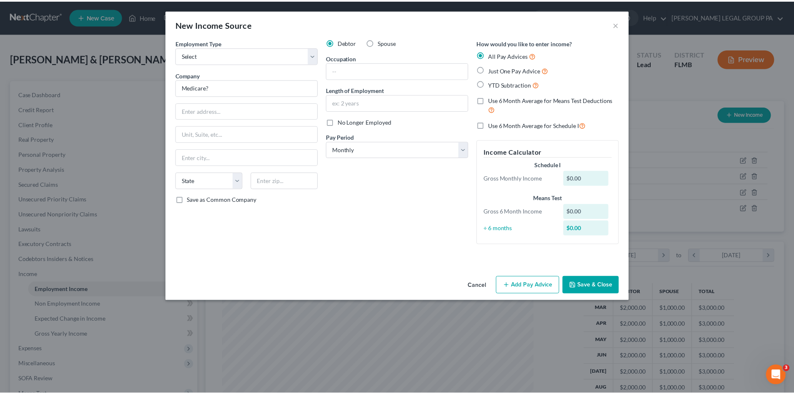
scroll to position [0, 0]
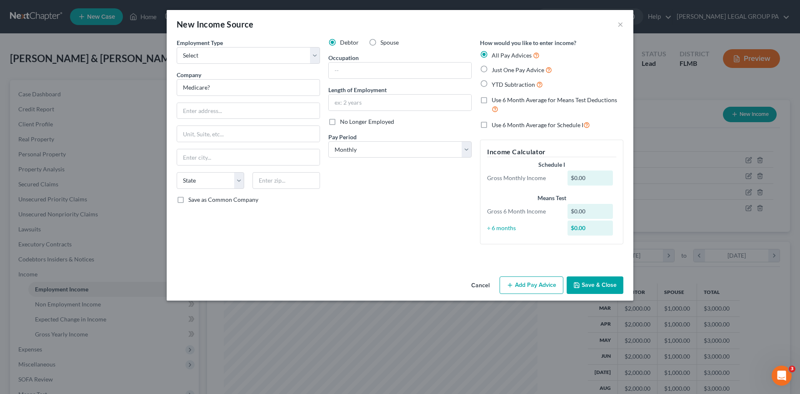
drag, startPoint x: 597, startPoint y: 289, endPoint x: 521, endPoint y: 236, distance: 91.9
click at [597, 284] on button "Save & Close" at bounding box center [595, 285] width 57 height 18
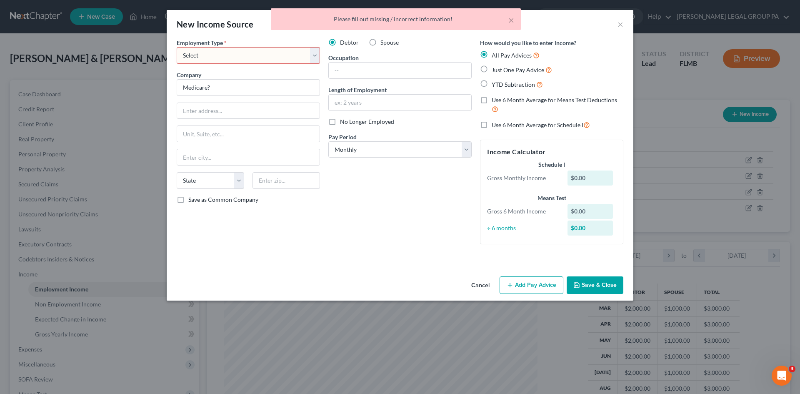
click at [296, 49] on select "Select Full or [DEMOGRAPHIC_DATA] Employment Self Employment" at bounding box center [248, 55] width 143 height 17
click at [177, 47] on select "Select Full or [DEMOGRAPHIC_DATA] Employment Self Employment" at bounding box center [248, 55] width 143 height 17
drag, startPoint x: 281, startPoint y: 53, endPoint x: 280, endPoint y: 63, distance: 10.9
click at [281, 53] on select "Select Full or [DEMOGRAPHIC_DATA] Employment Self Employment" at bounding box center [248, 55] width 143 height 17
select select "1"
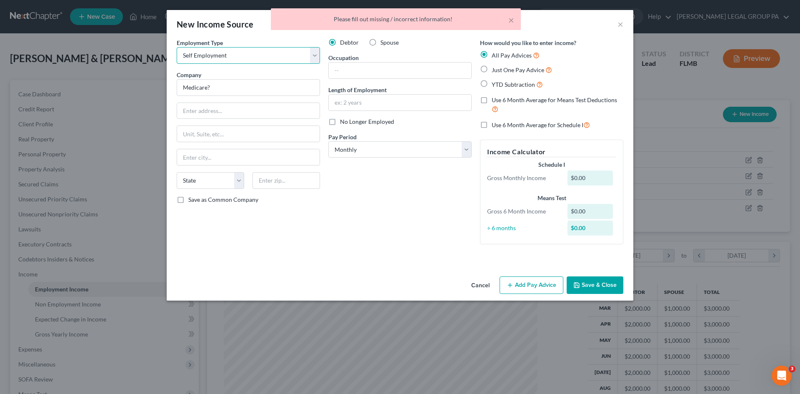
click at [177, 47] on select "Select Full or [DEMOGRAPHIC_DATA] Employment Self Employment" at bounding box center [248, 55] width 143 height 17
drag, startPoint x: 600, startPoint y: 284, endPoint x: 153, endPoint y: 297, distance: 447.9
click at [599, 283] on button "Save & Close" at bounding box center [595, 285] width 57 height 18
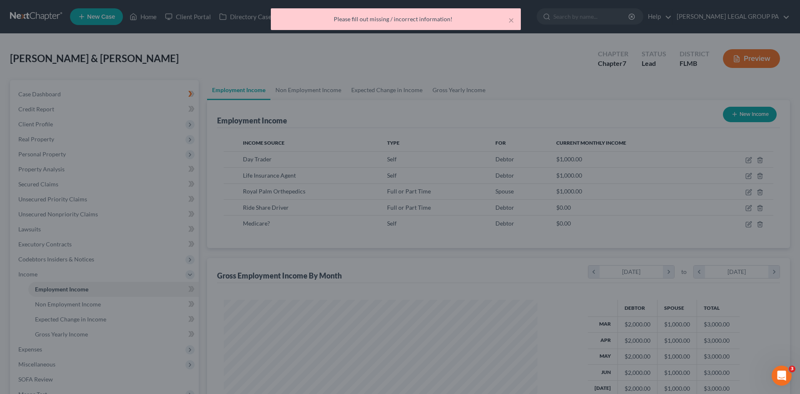
scroll to position [416689, 416517]
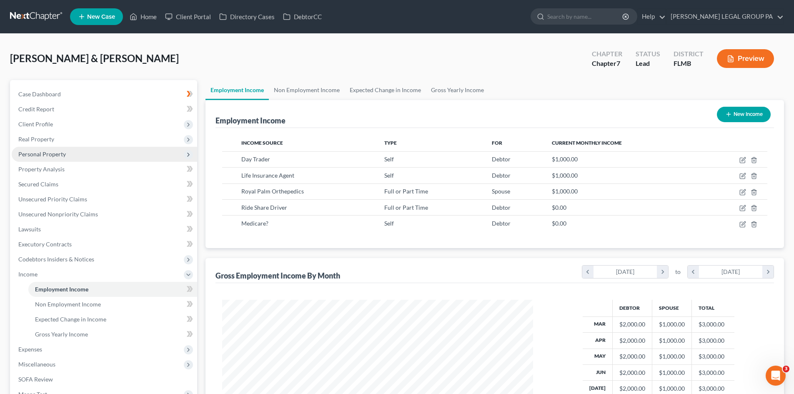
drag, startPoint x: 70, startPoint y: 142, endPoint x: 75, endPoint y: 149, distance: 8.2
click at [71, 144] on span "Real Property" at bounding box center [104, 139] width 185 height 15
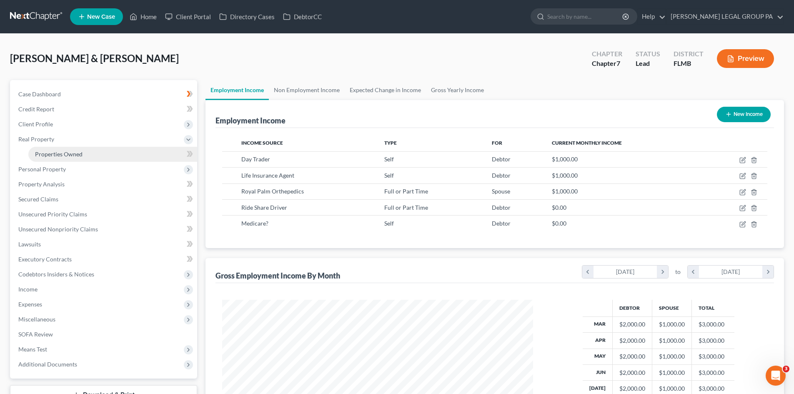
click at [80, 156] on span "Properties Owned" at bounding box center [59, 153] width 48 height 7
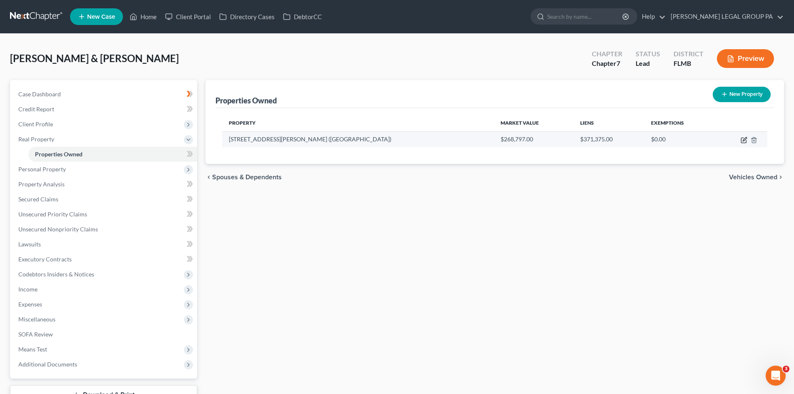
click at [739, 138] on td at bounding box center [742, 139] width 52 height 16
click at [744, 137] on icon "button" at bounding box center [744, 140] width 7 height 7
select select "9"
select select "52"
select select "2"
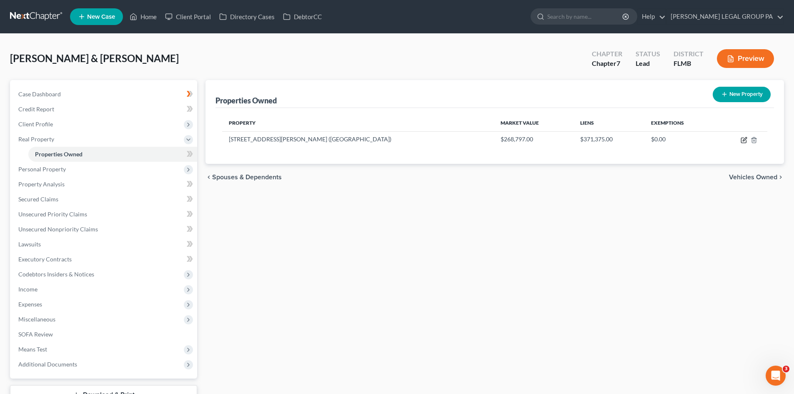
select select "0"
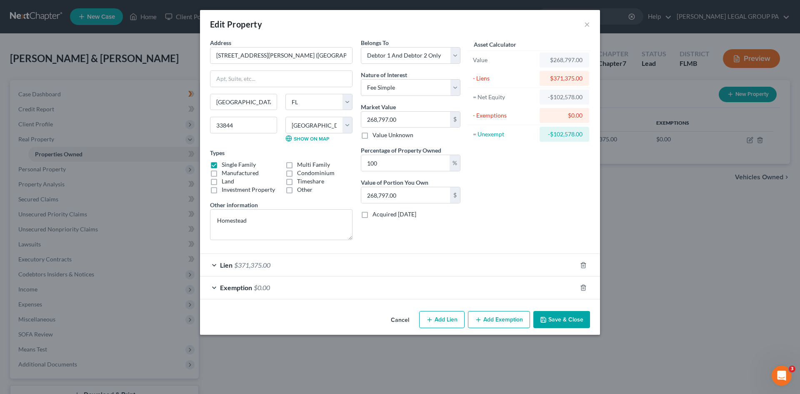
click at [278, 267] on div "Lien $371,375.00" at bounding box center [388, 265] width 377 height 22
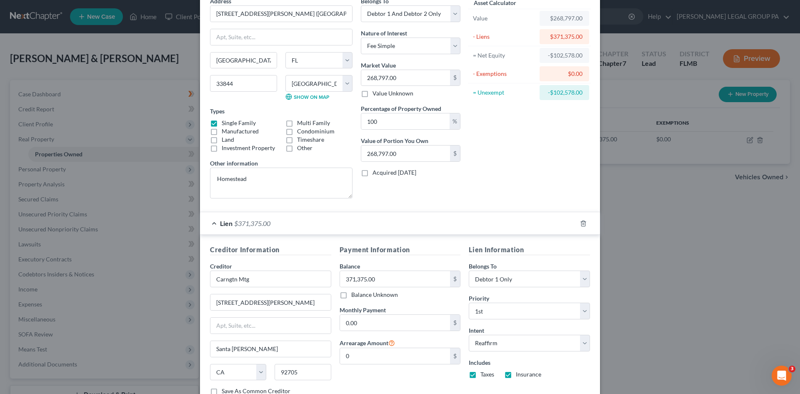
scroll to position [125, 0]
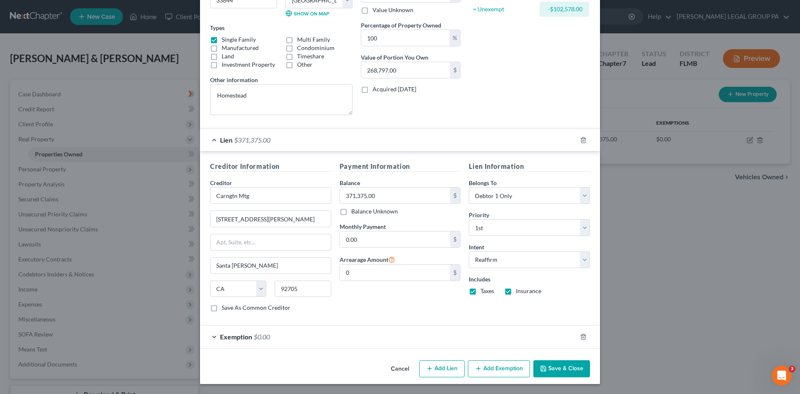
click at [314, 341] on div "Exemption $0.00" at bounding box center [388, 337] width 377 height 22
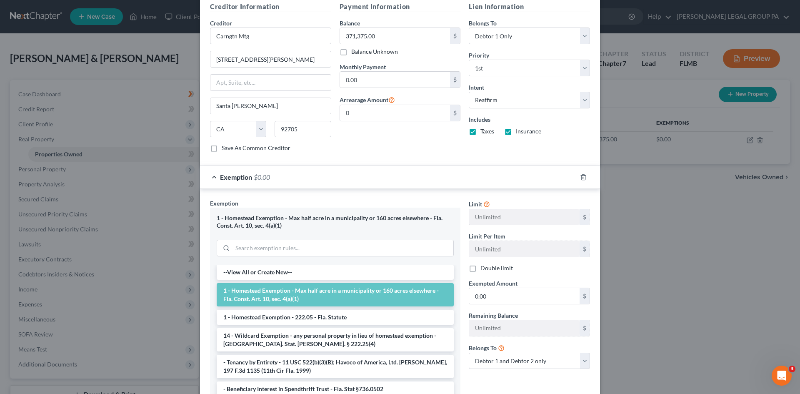
scroll to position [265, 0]
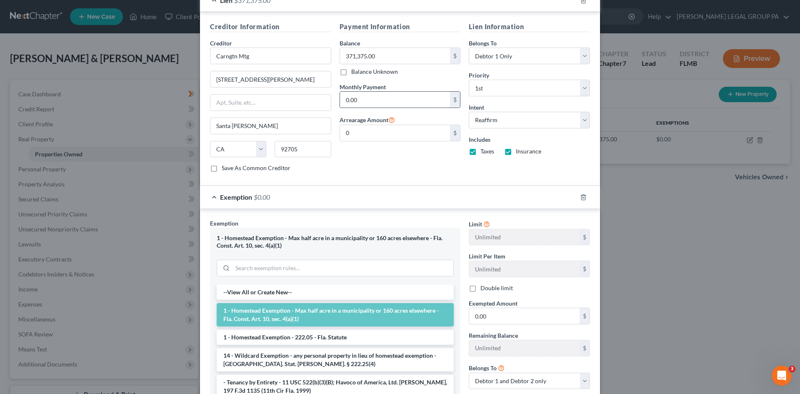
click at [404, 103] on input "0.00" at bounding box center [395, 100] width 110 height 16
drag, startPoint x: 366, startPoint y: 100, endPoint x: 354, endPoint y: 101, distance: 12.1
click at [325, 95] on div "Creditor Information Creditor * Carngtn Mtg 1610 E.St.Andrew Santa Ana State AL…" at bounding box center [400, 100] width 388 height 157
drag, startPoint x: 353, startPoint y: 101, endPoint x: 358, endPoint y: 99, distance: 5.0
click at [357, 102] on input "3,125.00" at bounding box center [395, 100] width 110 height 16
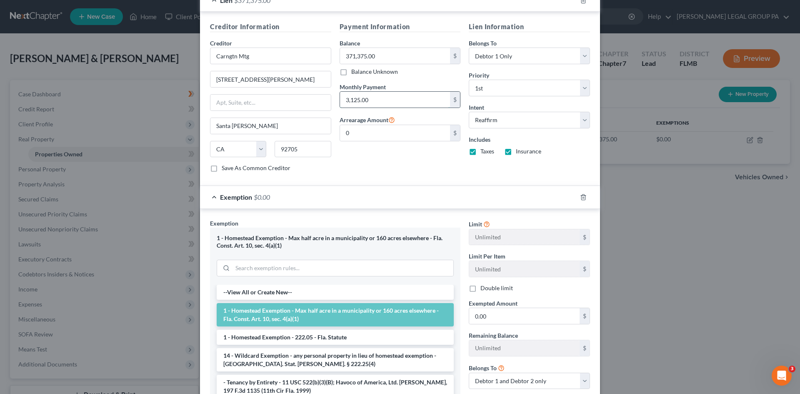
drag, startPoint x: 358, startPoint y: 99, endPoint x: 363, endPoint y: 103, distance: 6.5
click at [359, 99] on input "3,125.00" at bounding box center [395, 100] width 110 height 16
drag, startPoint x: 379, startPoint y: 104, endPoint x: 251, endPoint y: 89, distance: 129.6
click at [253, 91] on div "Creditor Information Creditor * Carngtn Mtg 1610 E.St.Andrew Santa Ana State AL…" at bounding box center [400, 100] width 388 height 157
drag, startPoint x: 379, startPoint y: 99, endPoint x: 367, endPoint y: 100, distance: 12.1
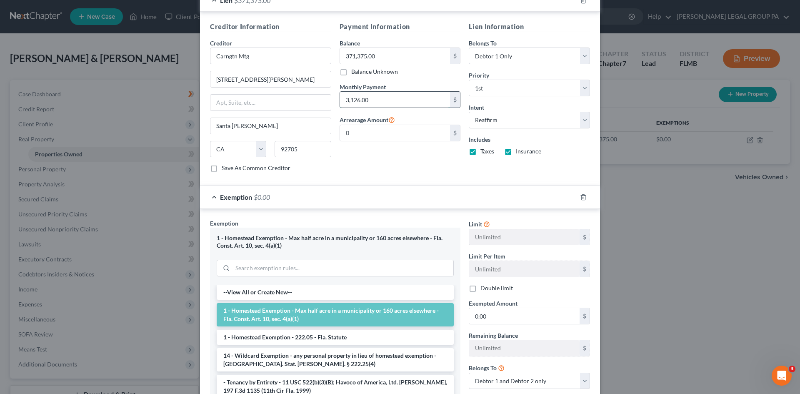
click at [342, 93] on input "3,126.00" at bounding box center [395, 100] width 110 height 16
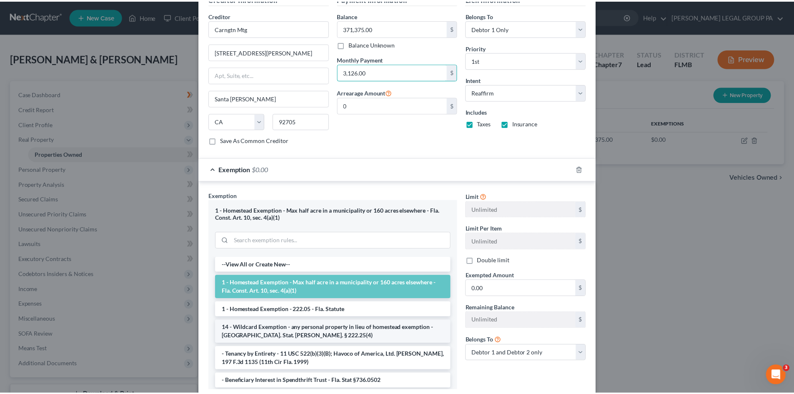
scroll to position [348, 0]
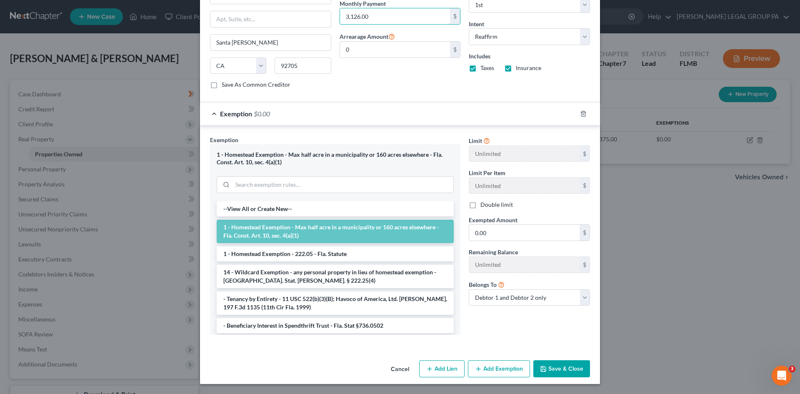
type input "3,126.00"
drag, startPoint x: 579, startPoint y: 367, endPoint x: 330, endPoint y: 359, distance: 248.6
click at [578, 367] on button "Save & Close" at bounding box center [562, 369] width 57 height 18
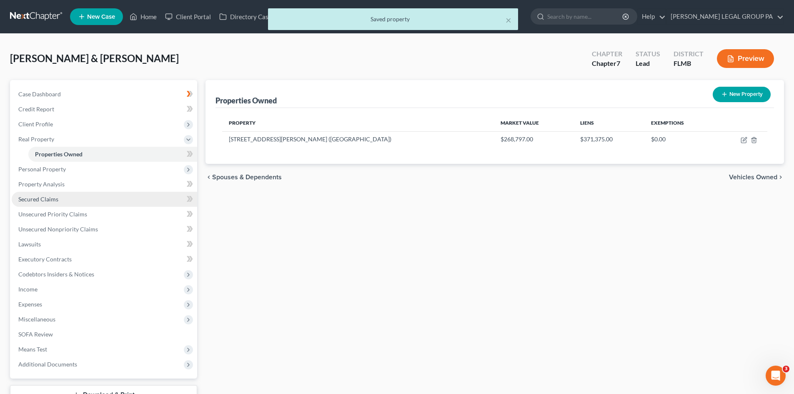
click at [47, 196] on span "Secured Claims" at bounding box center [38, 199] width 40 height 7
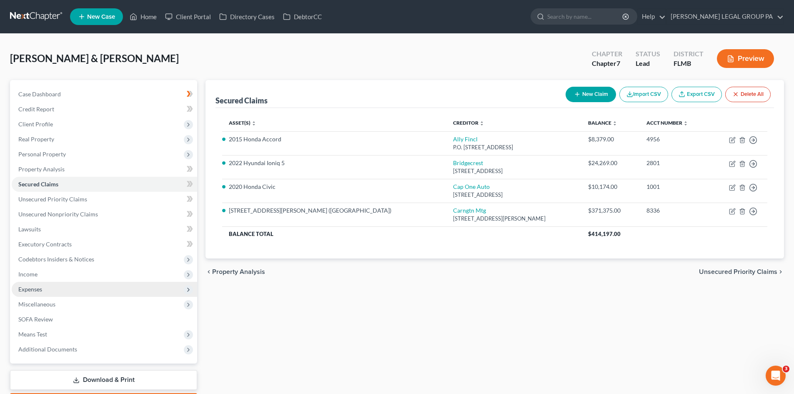
drag, startPoint x: 37, startPoint y: 293, endPoint x: 60, endPoint y: 290, distance: 23.6
click at [38, 292] on span "Expenses" at bounding box center [104, 289] width 185 height 15
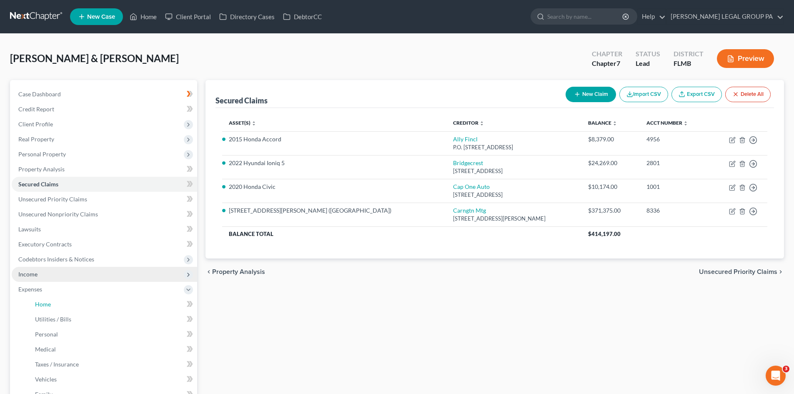
click at [43, 308] on link "Home" at bounding box center [112, 304] width 169 height 15
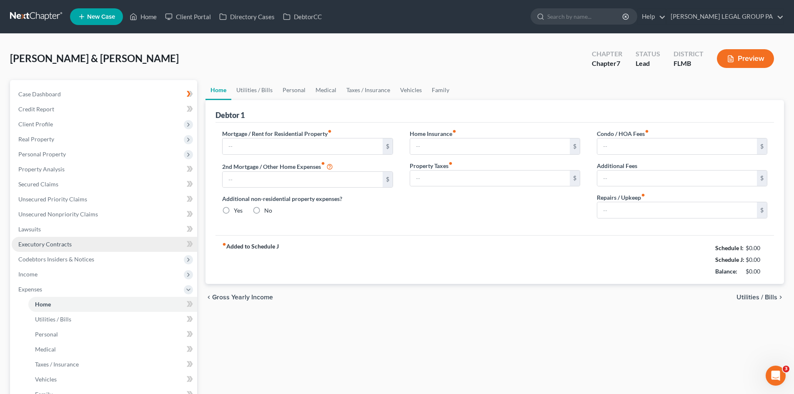
type input "3,125.00"
type input "0.00"
radio input "true"
type input "0.00"
type input "16.66"
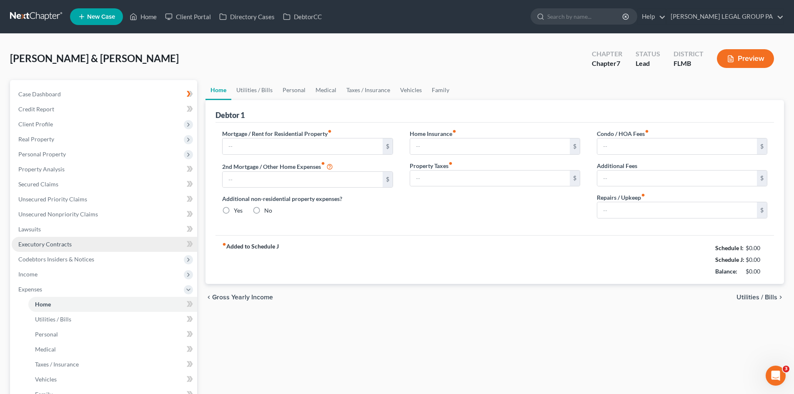
type input "0.00"
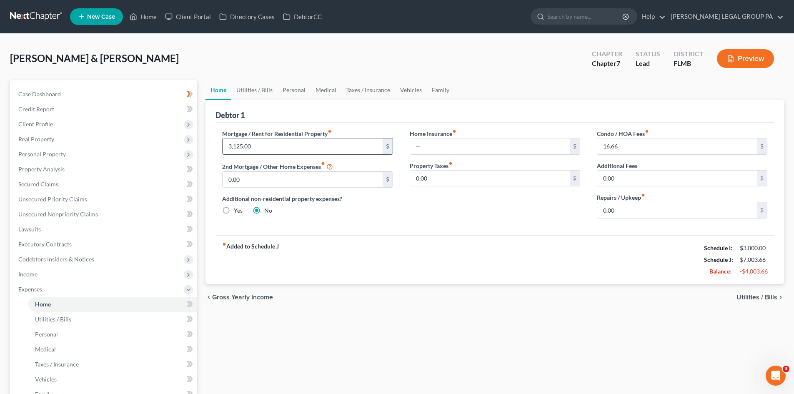
click at [266, 148] on input "3,125.00" at bounding box center [303, 146] width 160 height 16
paste input "6"
type input "3,126.00"
click at [381, 286] on div "chevron_left Gross Yearly Income Utilities / Bills chevron_right" at bounding box center [495, 297] width 579 height 27
drag, startPoint x: 32, startPoint y: 156, endPoint x: 44, endPoint y: 164, distance: 14.5
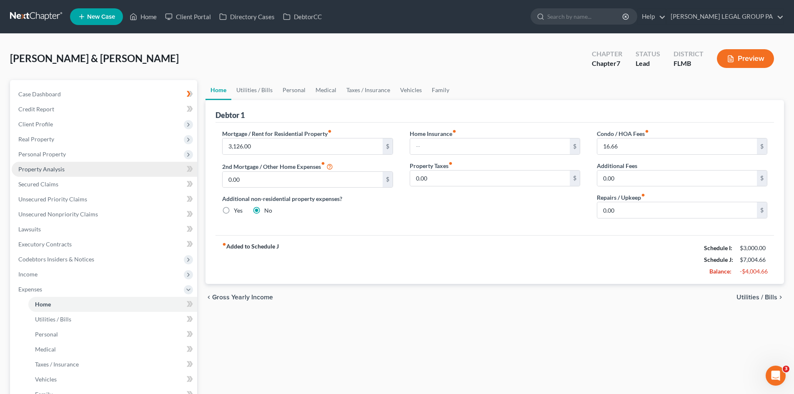
click at [34, 156] on span "Personal Property" at bounding box center [42, 153] width 48 height 7
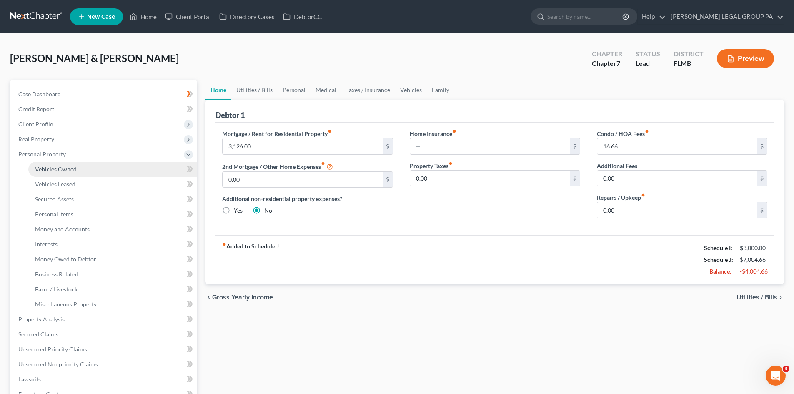
drag, startPoint x: 48, startPoint y: 170, endPoint x: 50, endPoint y: 148, distance: 22.1
click at [49, 170] on span "Vehicles Owned" at bounding box center [56, 168] width 42 height 7
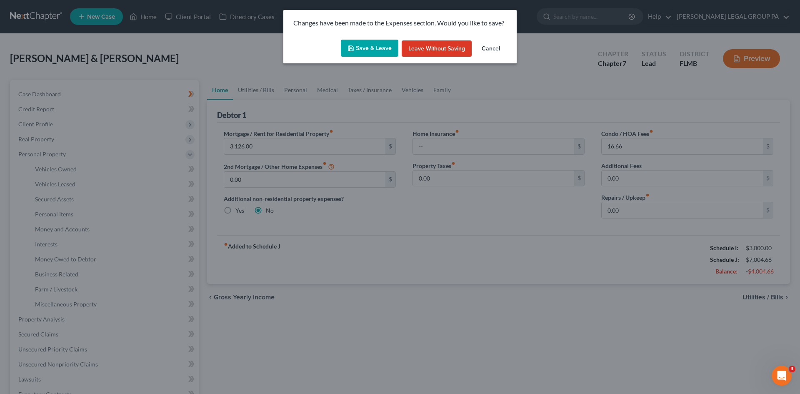
click at [368, 44] on button "Save & Leave" at bounding box center [370, 49] width 58 height 18
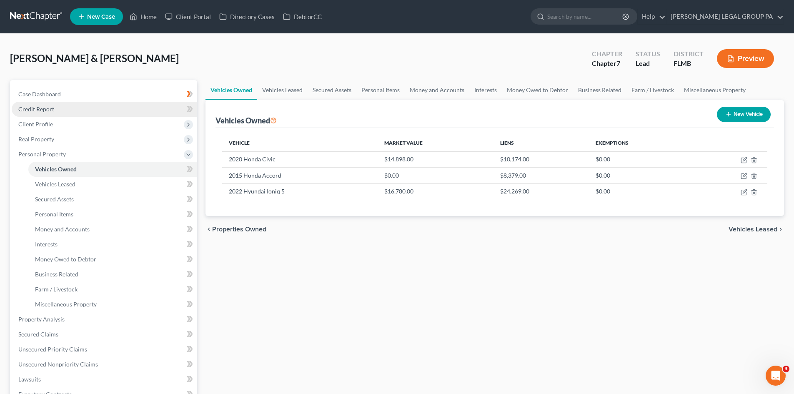
click at [51, 116] on ul "Case Dashboard Payments Invoices Payments Payments Credit Report Client Profile" at bounding box center [104, 297] width 185 height 420
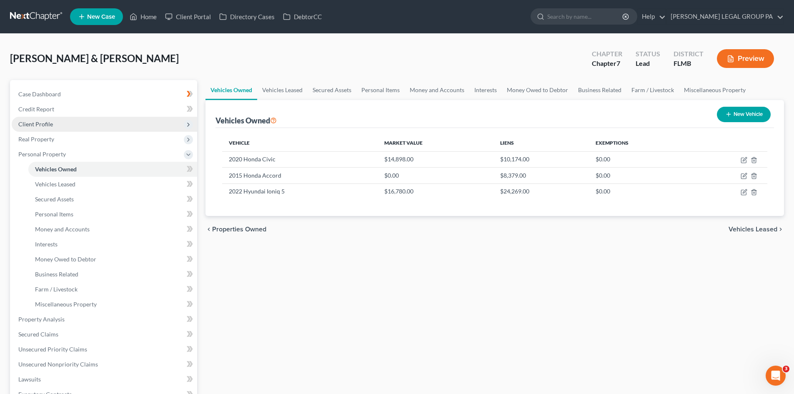
click at [58, 130] on span "Client Profile" at bounding box center [104, 124] width 185 height 15
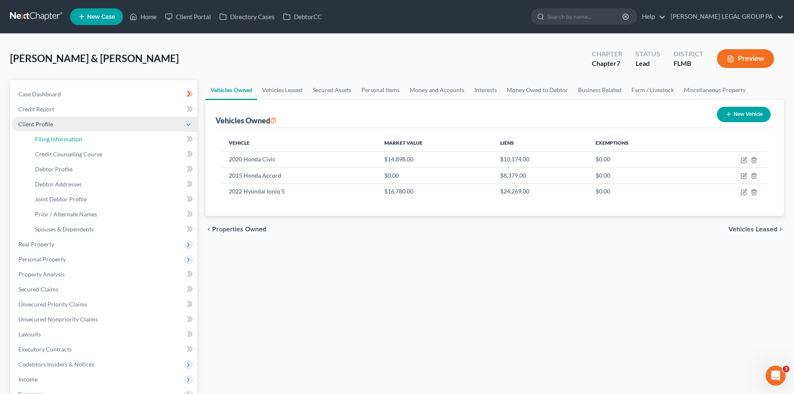
click at [66, 140] on span "Filing Information" at bounding box center [58, 138] width 47 height 7
select select "1"
select select "0"
select select "15"
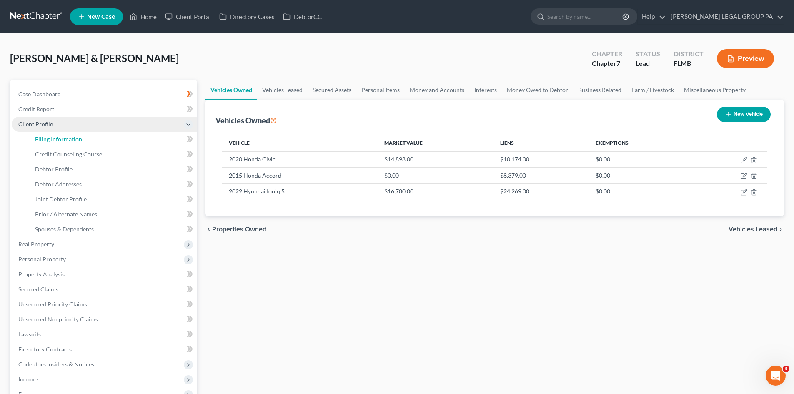
select select "0"
select select "9"
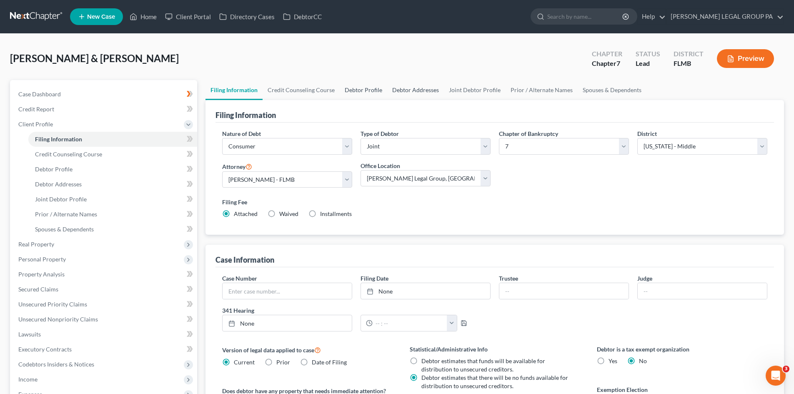
drag, startPoint x: 360, startPoint y: 88, endPoint x: 407, endPoint y: 84, distance: 47.3
click at [360, 88] on link "Debtor Profile" at bounding box center [364, 90] width 48 height 20
select select "1"
select select "4"
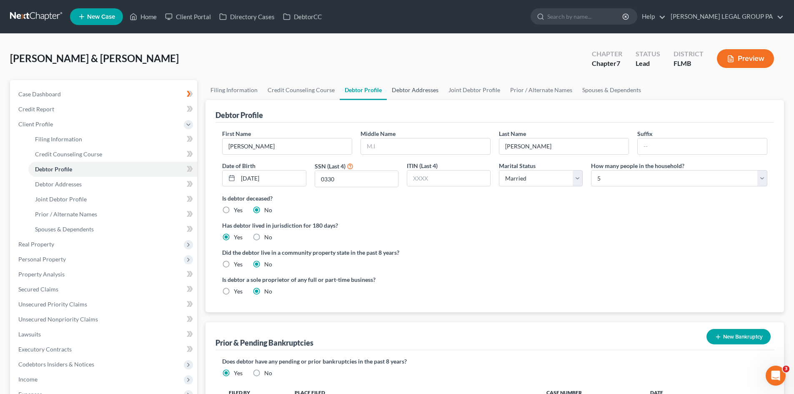
drag, startPoint x: 412, startPoint y: 87, endPoint x: 419, endPoint y: 90, distance: 7.3
click at [412, 87] on link "Debtor Addresses" at bounding box center [415, 90] width 57 height 20
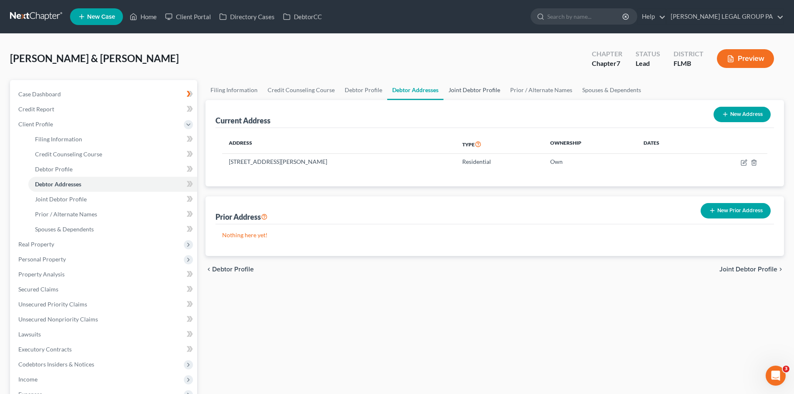
drag, startPoint x: 460, startPoint y: 91, endPoint x: 492, endPoint y: 91, distance: 32.1
click at [461, 91] on link "Joint Debtor Profile" at bounding box center [475, 90] width 62 height 20
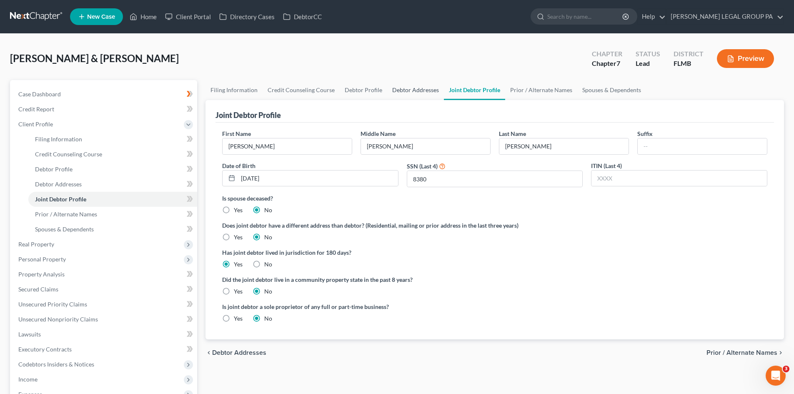
click at [424, 91] on link "Debtor Addresses" at bounding box center [415, 90] width 57 height 20
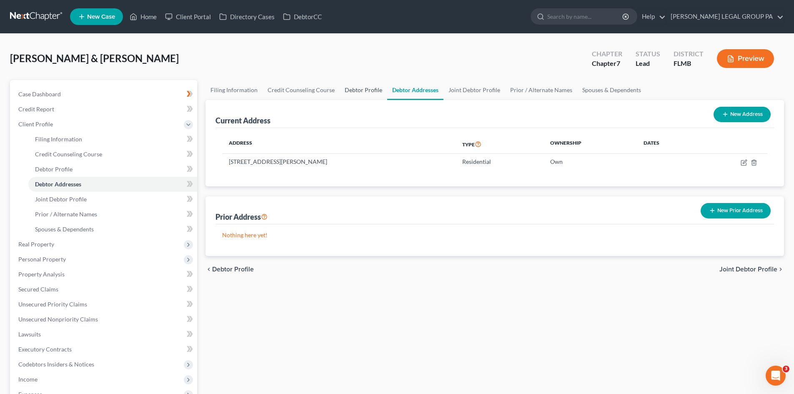
click at [369, 88] on link "Debtor Profile" at bounding box center [364, 90] width 48 height 20
select select "1"
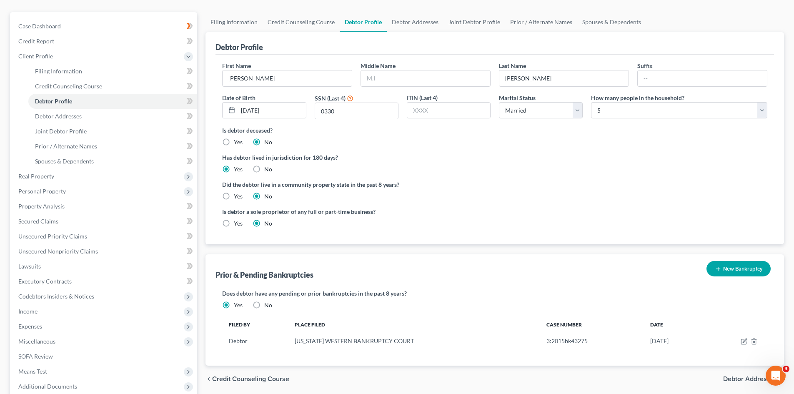
scroll to position [154, 0]
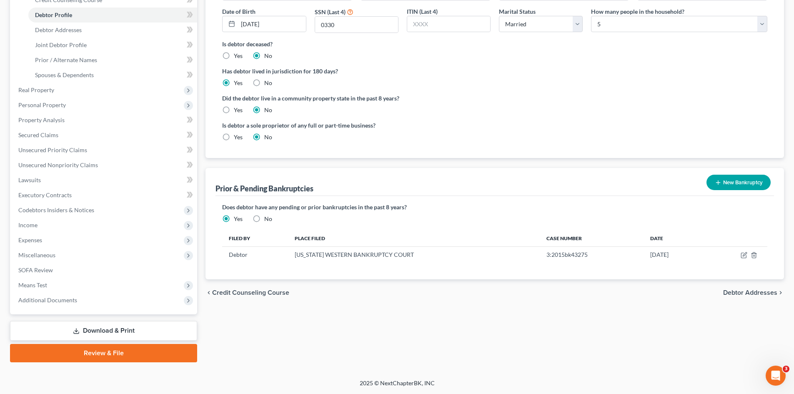
click at [234, 134] on label "Yes" at bounding box center [238, 137] width 9 height 8
click at [237, 134] on input "Yes" at bounding box center [239, 135] width 5 height 5
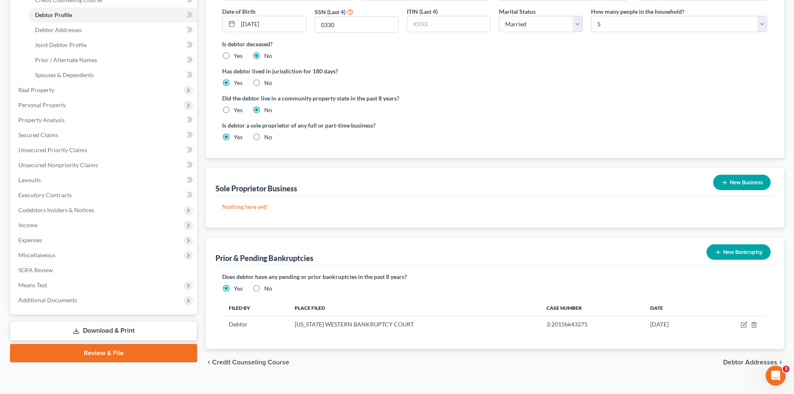
click at [764, 180] on button "New Business" at bounding box center [742, 182] width 58 height 15
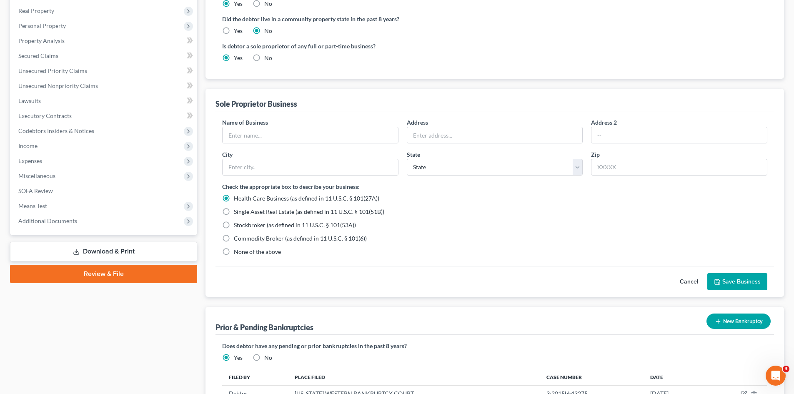
scroll to position [238, 0]
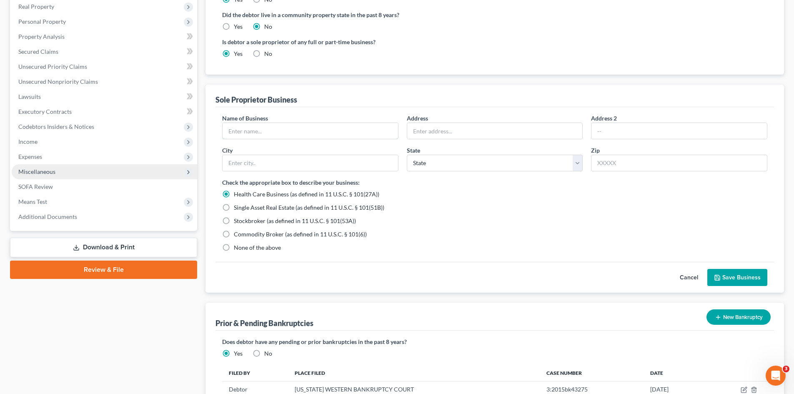
drag, startPoint x: 343, startPoint y: 135, endPoint x: 33, endPoint y: 171, distance: 313.1
click at [343, 135] on input "text" at bounding box center [310, 131] width 175 height 16
click at [509, 246] on div "None of the above" at bounding box center [494, 247] width 545 height 8
click at [266, 133] on input "text" at bounding box center [310, 131] width 175 height 16
click at [750, 270] on button "Save Business" at bounding box center [737, 278] width 60 height 18
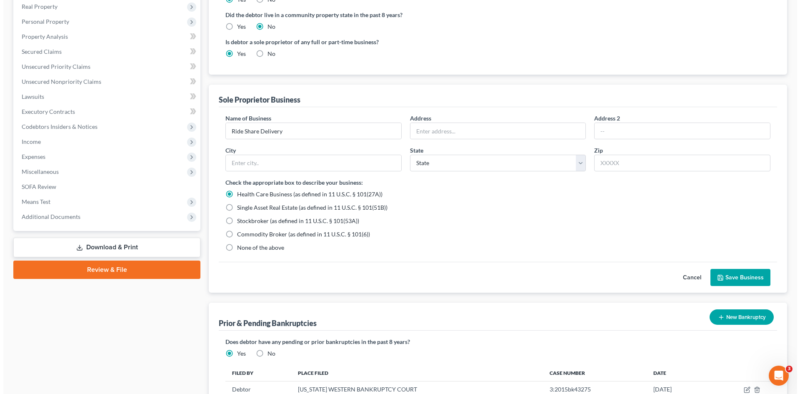
scroll to position [192, 0]
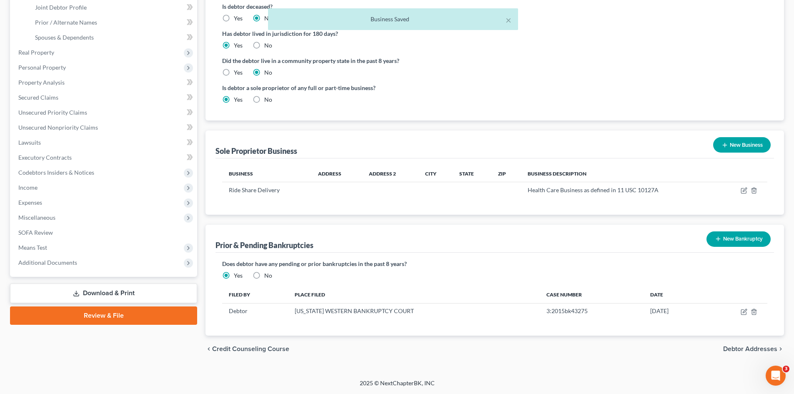
click at [738, 143] on button "New Business" at bounding box center [742, 144] width 58 height 15
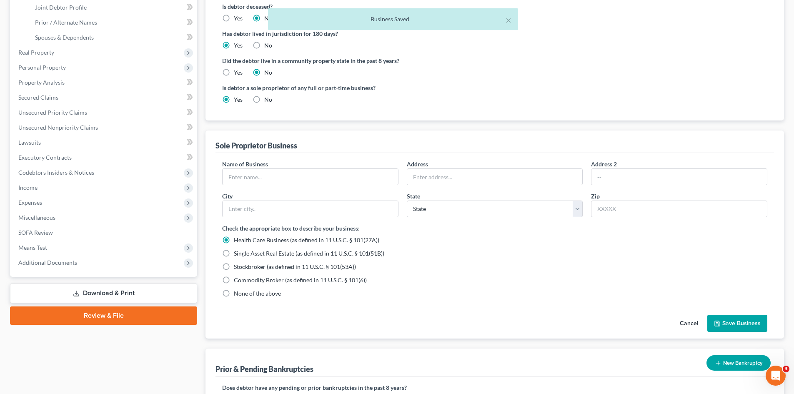
click at [234, 240] on label "Health Care Business (as defined in 11 U.S.C. § 101(27A))" at bounding box center [306, 240] width 145 height 8
click at [237, 240] on input "Health Care Business (as defined in 11 U.S.C. § 101(27A))" at bounding box center [239, 238] width 5 height 5
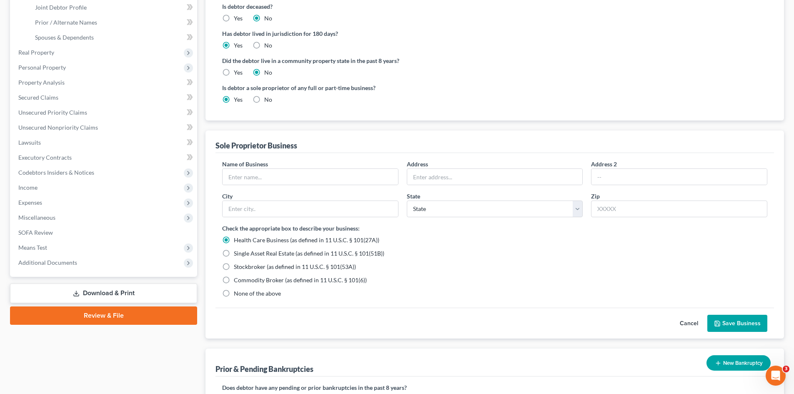
click at [234, 292] on label "None of the above" at bounding box center [257, 293] width 47 height 8
click at [237, 292] on input "None of the above" at bounding box center [239, 291] width 5 height 5
drag, startPoint x: 742, startPoint y: 318, endPoint x: 741, endPoint y: 308, distance: 9.3
click at [743, 317] on button "Save Business" at bounding box center [737, 324] width 60 height 18
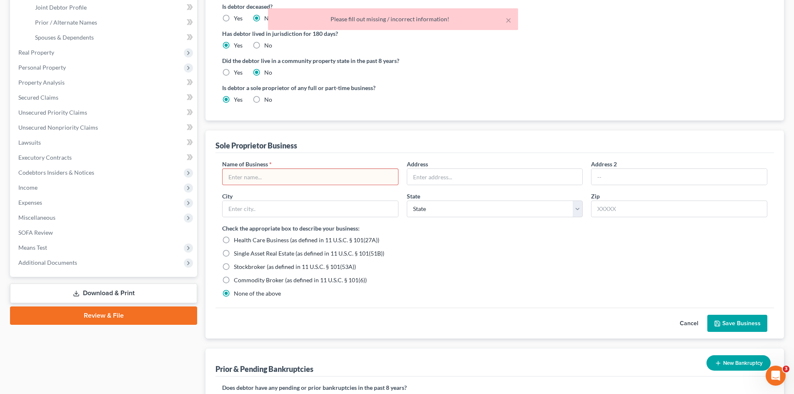
click at [695, 327] on button "Cancel" at bounding box center [689, 323] width 37 height 17
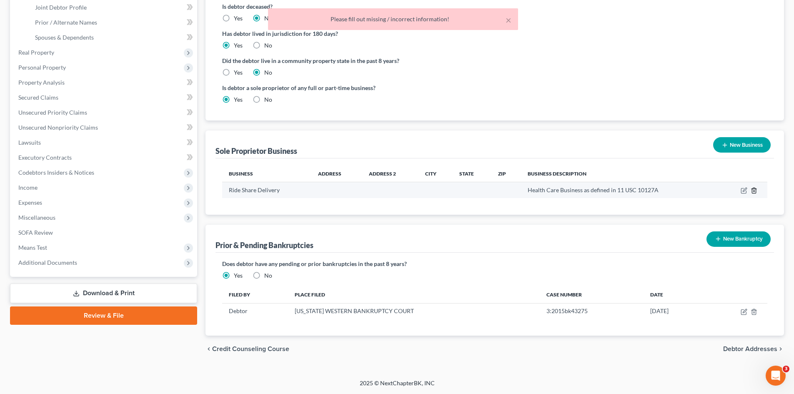
click at [753, 188] on icon "button" at bounding box center [754, 190] width 7 height 7
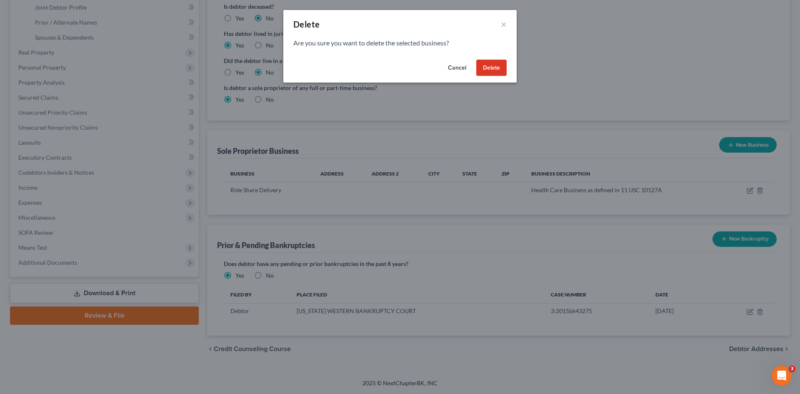
drag, startPoint x: 500, startPoint y: 70, endPoint x: 49, endPoint y: 100, distance: 452.0
click at [489, 72] on button "Delete" at bounding box center [491, 68] width 30 height 17
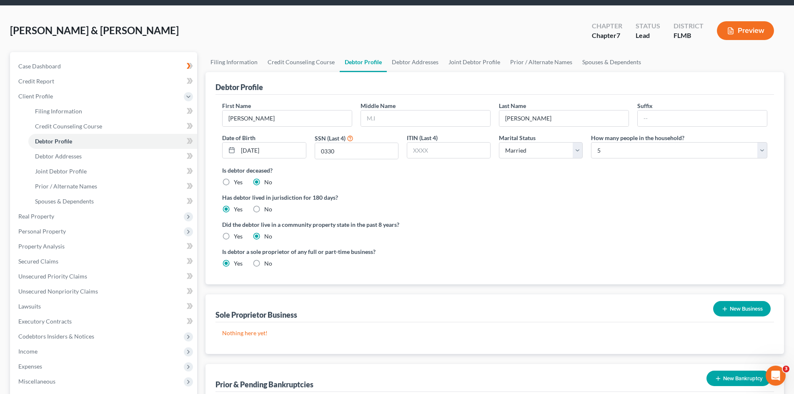
scroll to position [1, 0]
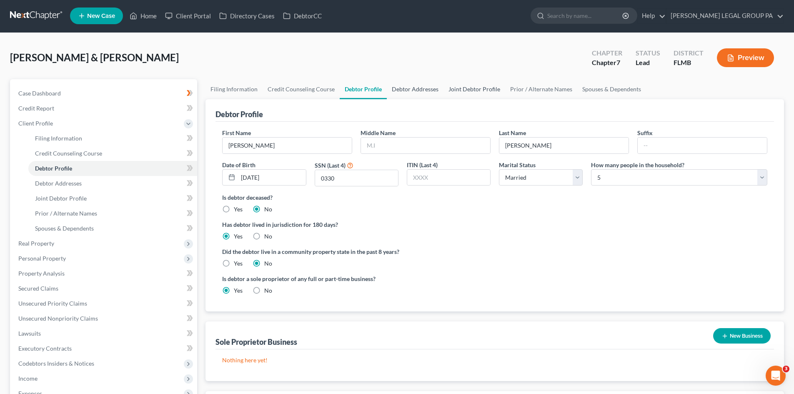
drag, startPoint x: 407, startPoint y: 89, endPoint x: 452, endPoint y: 90, distance: 45.0
click at [407, 89] on link "Debtor Addresses" at bounding box center [415, 89] width 57 height 20
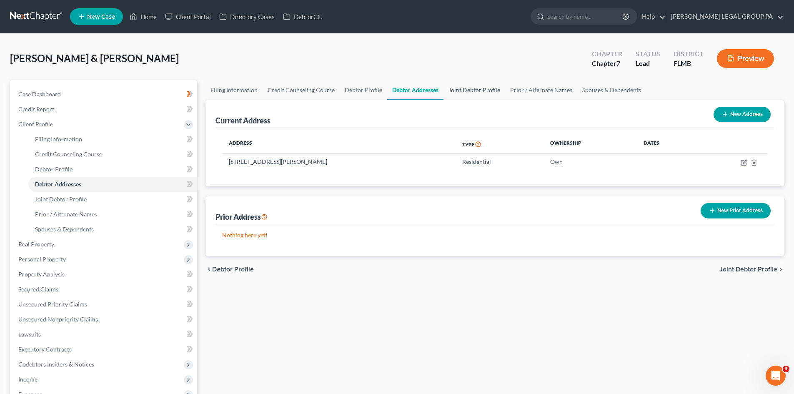
click at [457, 91] on link "Joint Debtor Profile" at bounding box center [475, 90] width 62 height 20
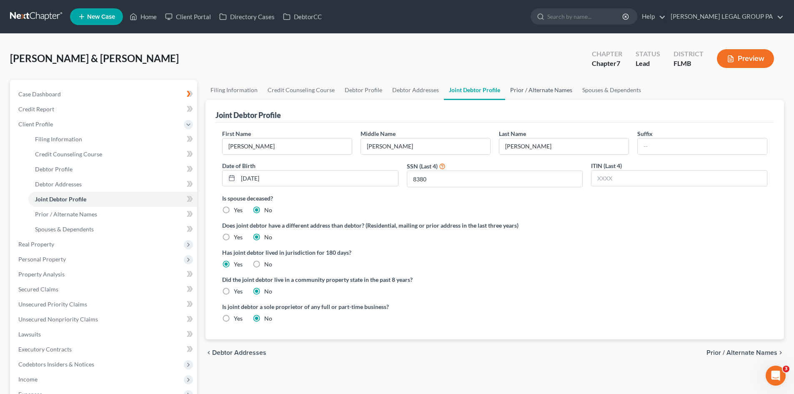
click at [544, 88] on link "Prior / Alternate Names" at bounding box center [541, 90] width 72 height 20
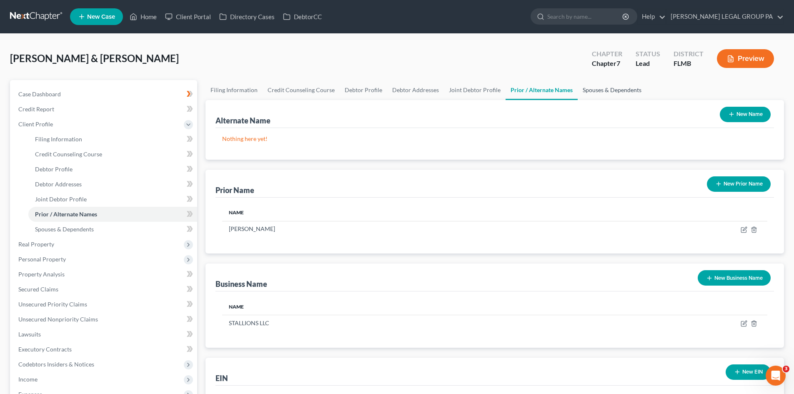
click at [586, 89] on link "Spouses & Dependents" at bounding box center [612, 90] width 69 height 20
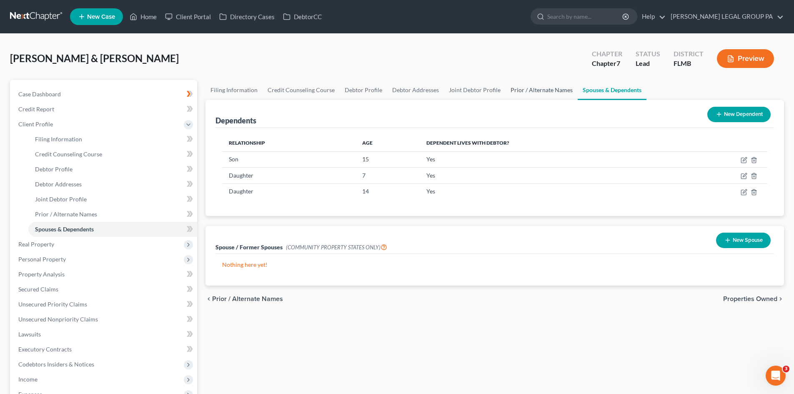
click at [533, 89] on link "Prior / Alternate Names" at bounding box center [542, 90] width 72 height 20
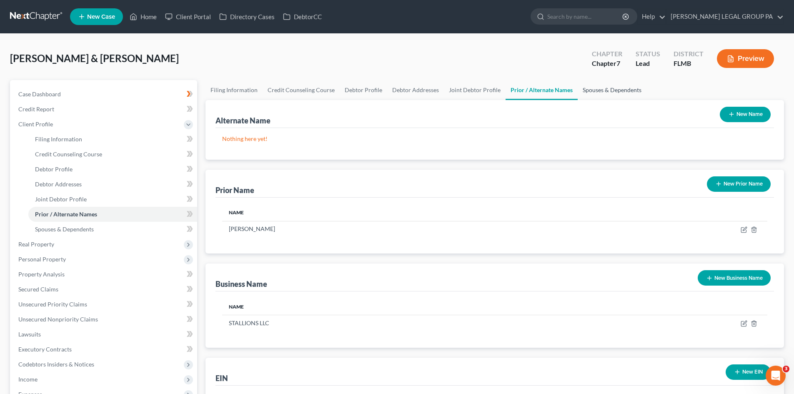
click at [621, 86] on link "Spouses & Dependents" at bounding box center [612, 90] width 69 height 20
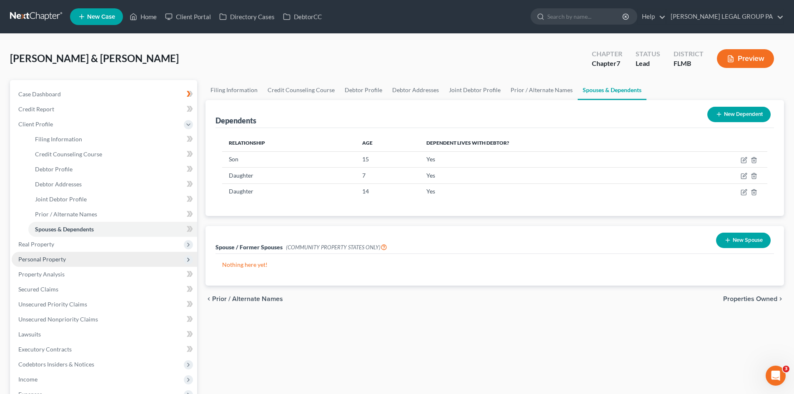
click at [78, 255] on span "Personal Property" at bounding box center [104, 259] width 185 height 15
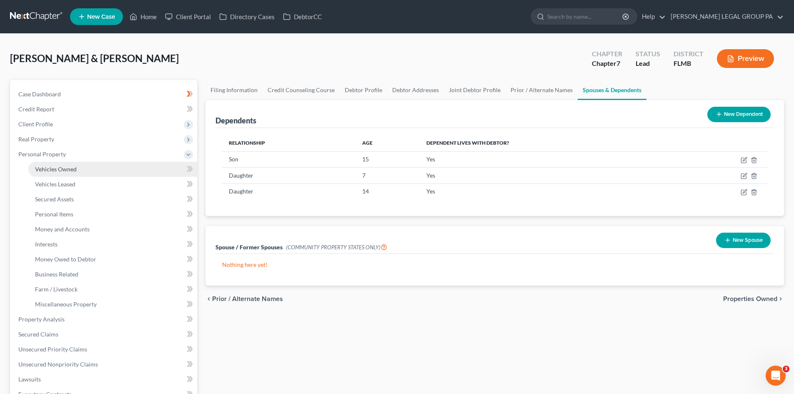
click at [64, 170] on span "Vehicles Owned" at bounding box center [56, 168] width 42 height 7
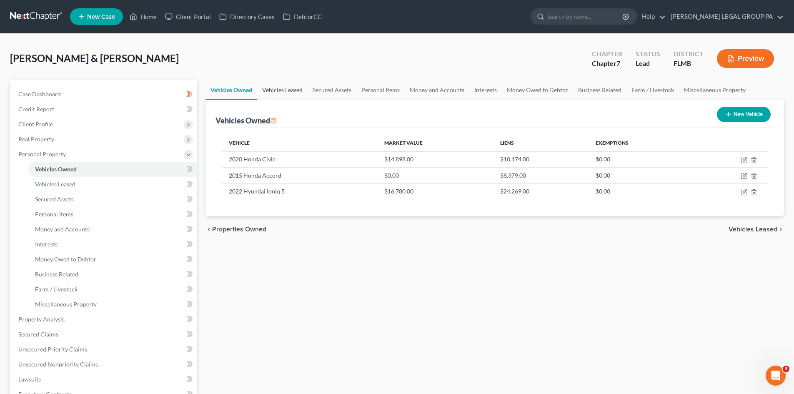
click at [286, 86] on link "Vehicles Leased" at bounding box center [282, 90] width 50 height 20
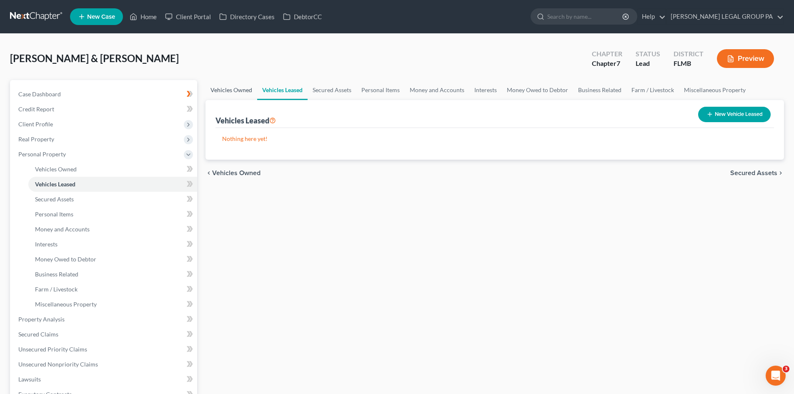
click at [241, 87] on link "Vehicles Owned" at bounding box center [232, 90] width 52 height 20
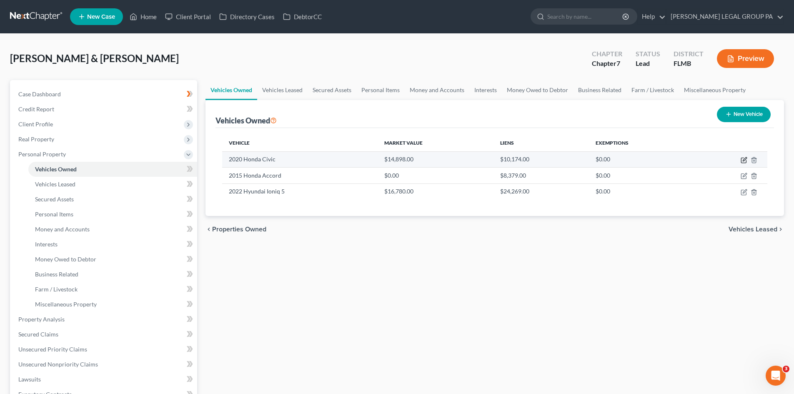
click at [742, 161] on icon "button" at bounding box center [744, 160] width 7 height 7
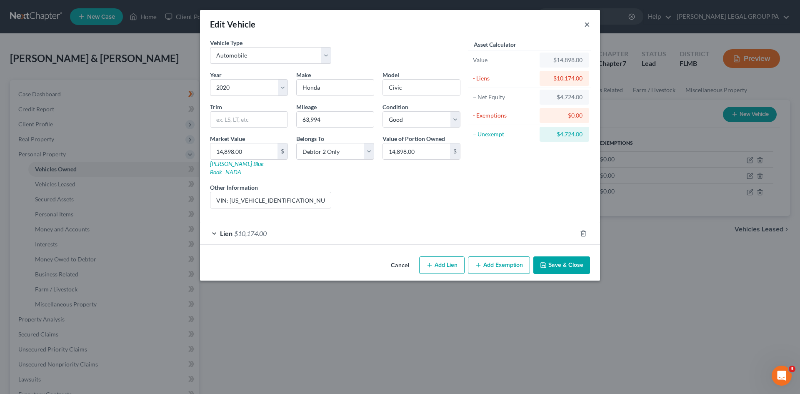
click at [588, 22] on button "×" at bounding box center [587, 24] width 6 height 10
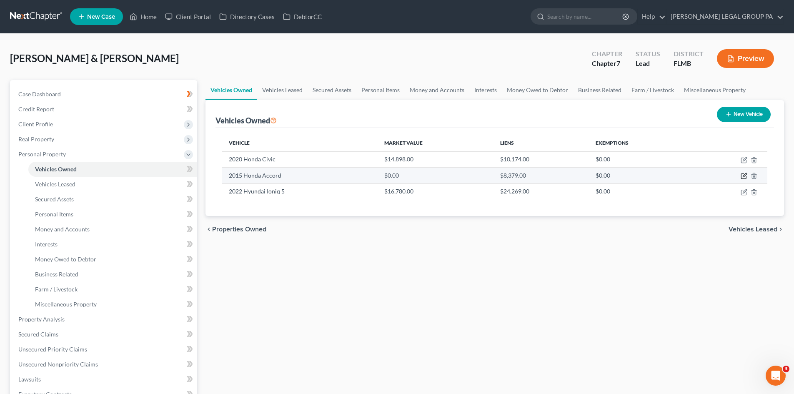
drag, startPoint x: 744, startPoint y: 178, endPoint x: 722, endPoint y: 185, distance: 23.2
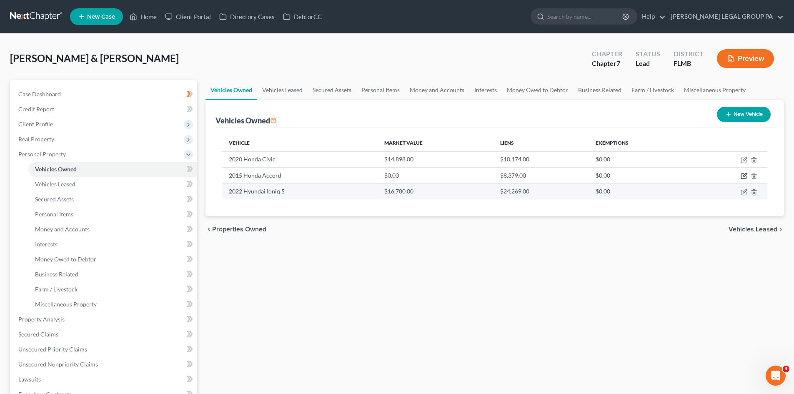
click at [744, 177] on icon "button" at bounding box center [744, 176] width 7 height 7
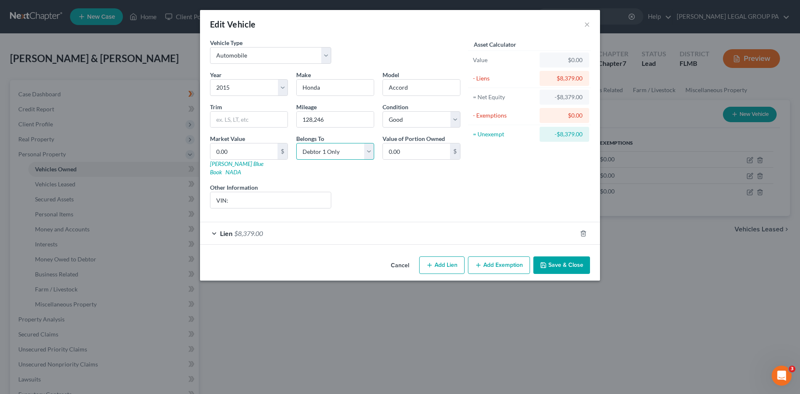
drag, startPoint x: 336, startPoint y: 156, endPoint x: 341, endPoint y: 159, distance: 5.8
click at [336, 155] on select "Select Debtor 1 Only Debtor 2 Only Debtor 1 And Debtor 2 Only At Least One Of T…" at bounding box center [335, 151] width 78 height 17
click at [296, 143] on select "Select Debtor 1 Only Debtor 2 Only Debtor 1 And Debtor 2 Only At Least One Of T…" at bounding box center [335, 151] width 78 height 17
click at [307, 196] on input "VIN:" at bounding box center [271, 200] width 120 height 16
drag, startPoint x: 247, startPoint y: 190, endPoint x: 254, endPoint y: 190, distance: 6.7
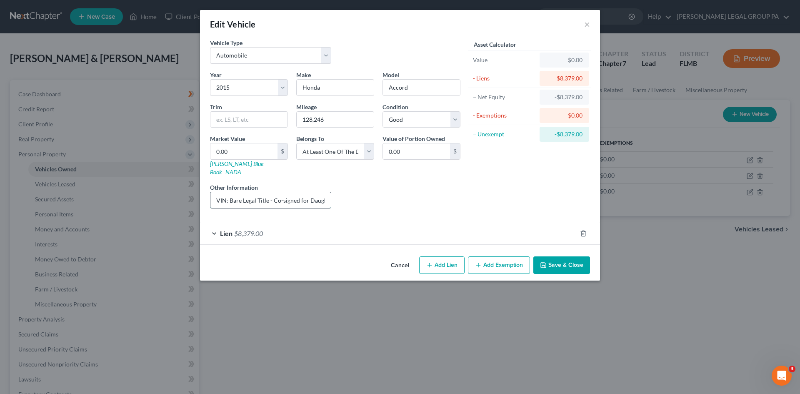
click at [179, 192] on div "Edit Vehicle × Vehicle Type Select Automobile Truck Trailer Watercraft Aircraft…" at bounding box center [400, 197] width 800 height 394
click at [249, 193] on input "VIN: Bare Legal Title - Co-signed for Daughter to Qualify" at bounding box center [271, 200] width 120 height 16
drag, startPoint x: 343, startPoint y: 152, endPoint x: 343, endPoint y: 158, distance: 6.7
click at [343, 151] on select "Select Debtor 1 Only Debtor 2 Only Debtor 1 And Debtor 2 Only At Least One Of T…" at bounding box center [335, 151] width 78 height 17
click at [296, 143] on select "Select Debtor 1 Only Debtor 2 Only Debtor 1 And Debtor 2 Only At Least One Of T…" at bounding box center [335, 151] width 78 height 17
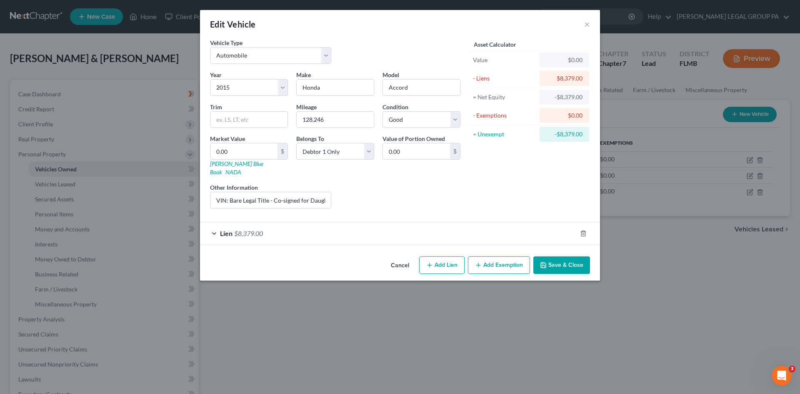
drag, startPoint x: 486, startPoint y: 185, endPoint x: 361, endPoint y: 204, distance: 126.4
click at [487, 185] on div "Asset Calculator Value $0.00 - Liens $8,379.00 = Net Equity -$8,379.00 - Exempt…" at bounding box center [530, 126] width 130 height 177
drag, startPoint x: 491, startPoint y: 155, endPoint x: 497, endPoint y: 136, distance: 19.8
click at [490, 154] on div "Asset Calculator Value $0.00 - Liens $8,379.00 = Net Equity -$8,379.00 - Exempt…" at bounding box center [530, 126] width 130 height 177
click at [252, 229] on span "$8,379.00" at bounding box center [248, 233] width 29 height 8
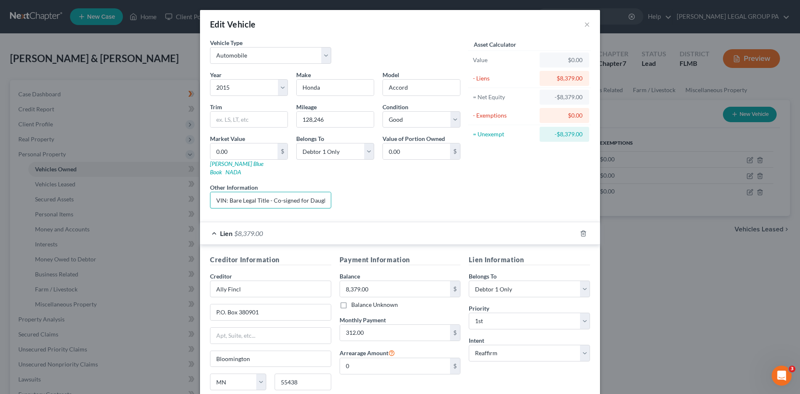
scroll to position [0, 34]
drag, startPoint x: 227, startPoint y: 191, endPoint x: 594, endPoint y: 201, distance: 366.9
click at [593, 201] on div "Vehicle Type Select Automobile Truck Trailer Watercraft Aircraft Motor Home Atv…" at bounding box center [400, 232] width 400 height 388
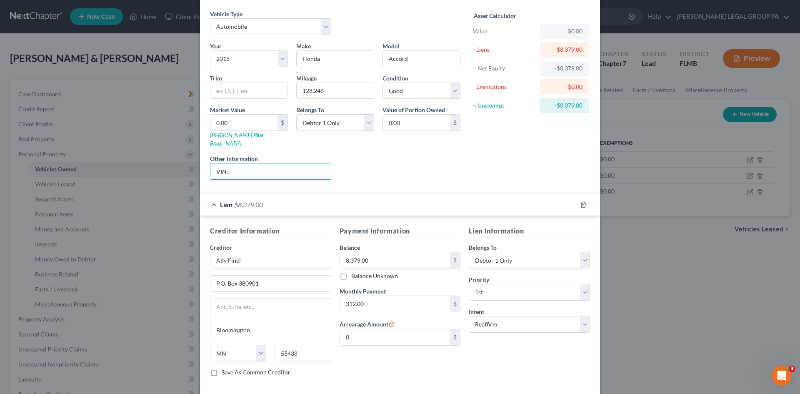
scroll to position [62, 0]
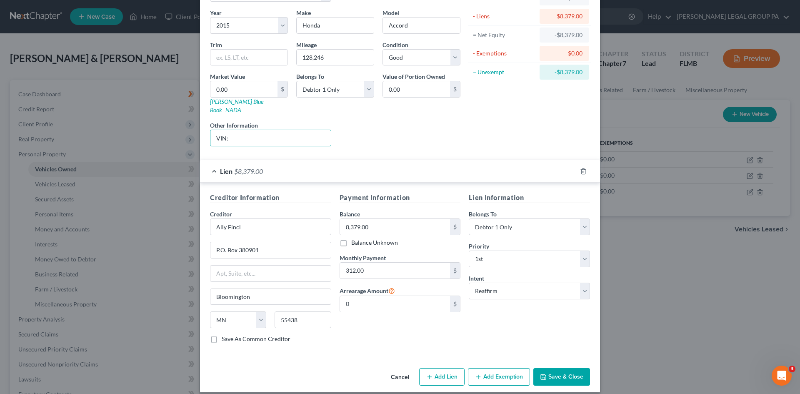
click at [568, 372] on button "Save & Close" at bounding box center [562, 377] width 57 height 18
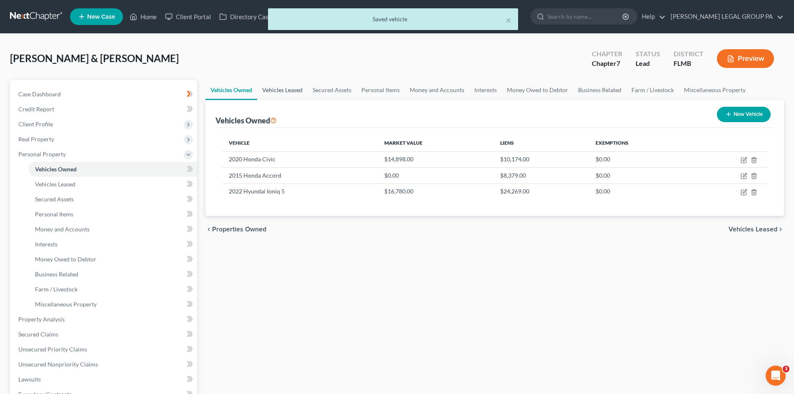
click at [278, 91] on link "Vehicles Leased" at bounding box center [282, 90] width 50 height 20
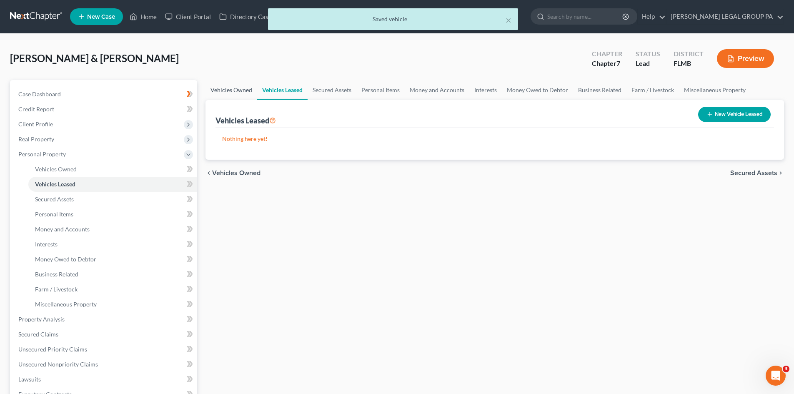
click at [234, 90] on link "Vehicles Owned" at bounding box center [232, 90] width 52 height 20
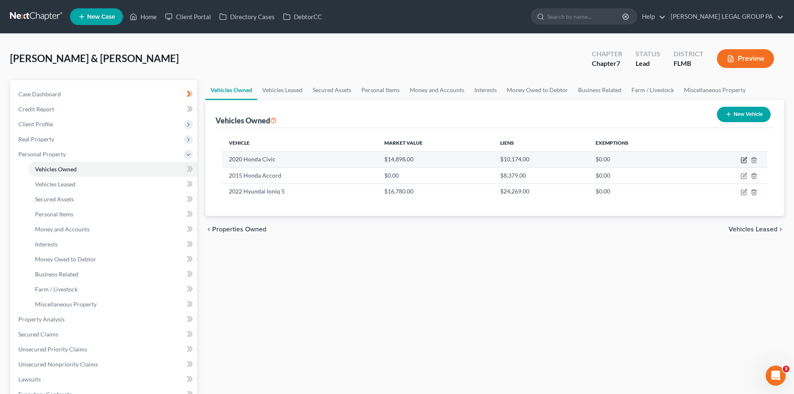
click at [743, 161] on icon "button" at bounding box center [745, 159] width 4 height 4
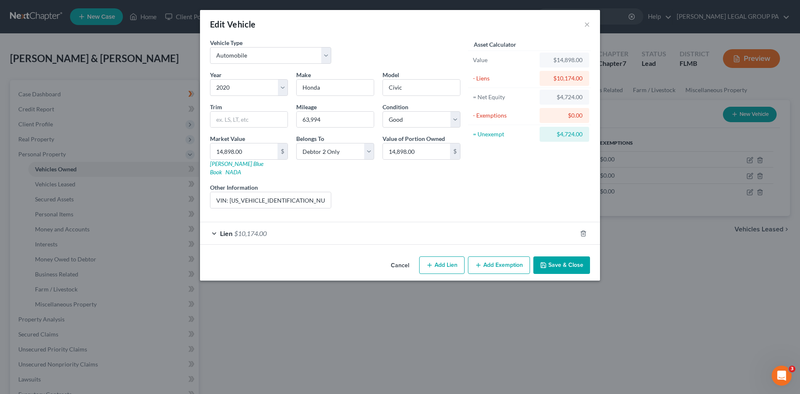
click at [506, 259] on button "Add Exemption" at bounding box center [499, 265] width 62 height 18
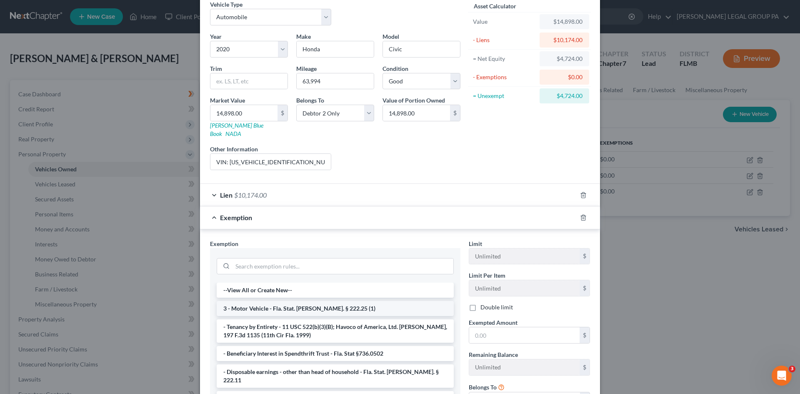
scroll to position [83, 0]
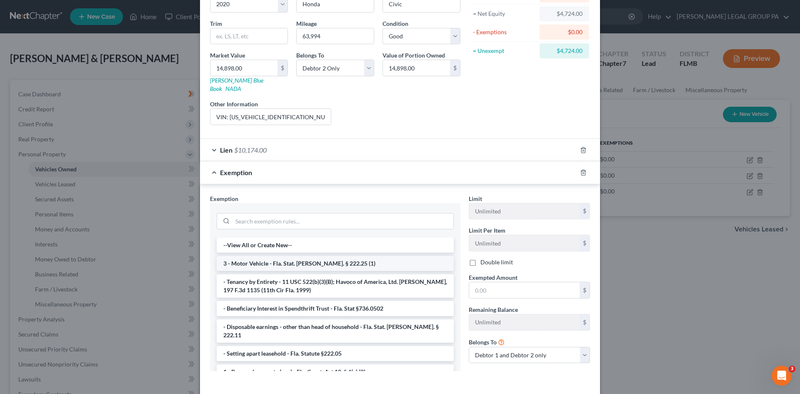
drag, startPoint x: 303, startPoint y: 259, endPoint x: 485, endPoint y: 281, distance: 183.1
click at [303, 258] on li "3 - Motor Vehicle - Fla. Stat. [PERSON_NAME]. § 222.25 (1)" at bounding box center [335, 263] width 237 height 15
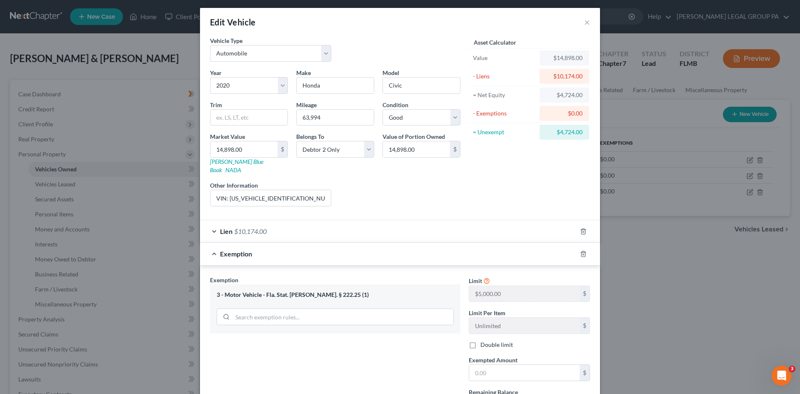
scroll to position [0, 0]
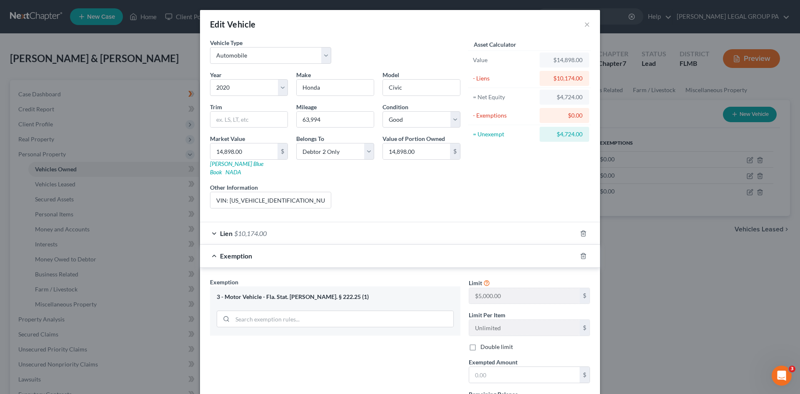
click at [568, 95] on div "$4,724.00" at bounding box center [564, 97] width 36 height 8
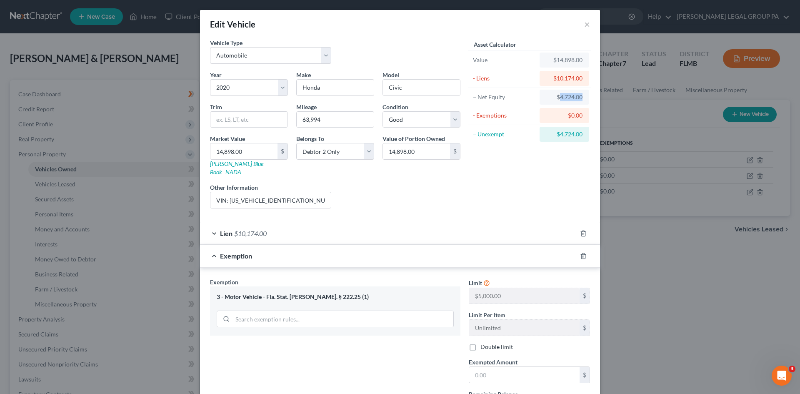
copy div "4,724.00"
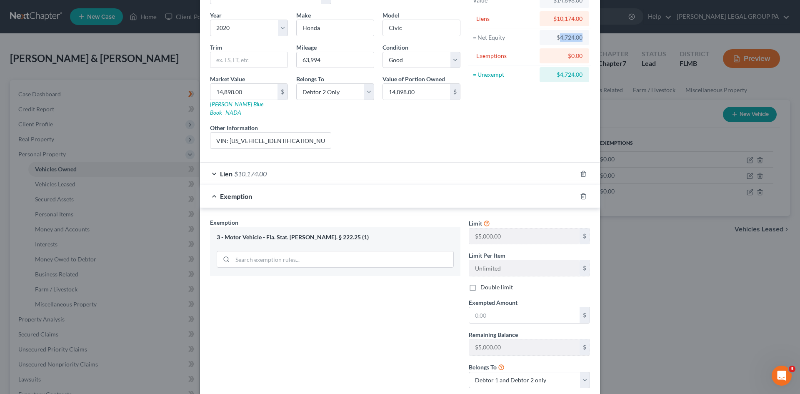
scroll to position [105, 0]
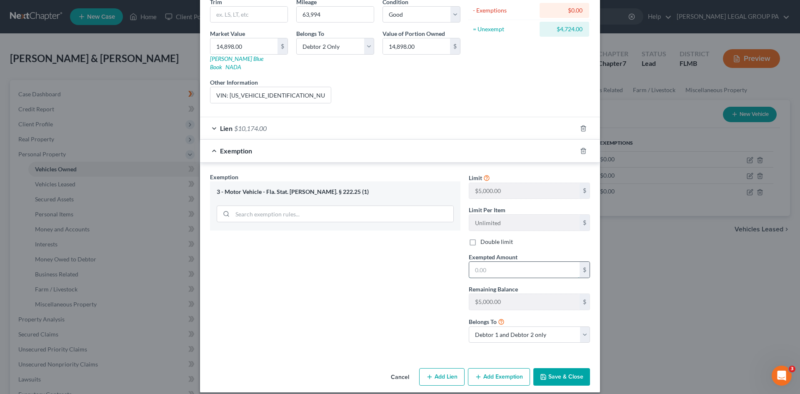
click at [524, 262] on input "text" at bounding box center [524, 270] width 110 height 16
paste input "4,724.00"
drag, startPoint x: 469, startPoint y: 233, endPoint x: 573, endPoint y: 369, distance: 171.5
click at [481, 238] on label "Double limit" at bounding box center [497, 242] width 33 height 8
click at [484, 238] on input "Double limit" at bounding box center [486, 240] width 5 height 5
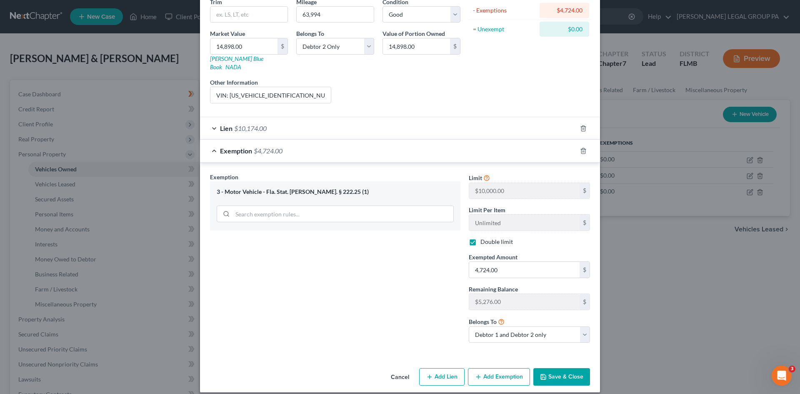
click at [572, 368] on button "Save & Close" at bounding box center [562, 377] width 57 height 18
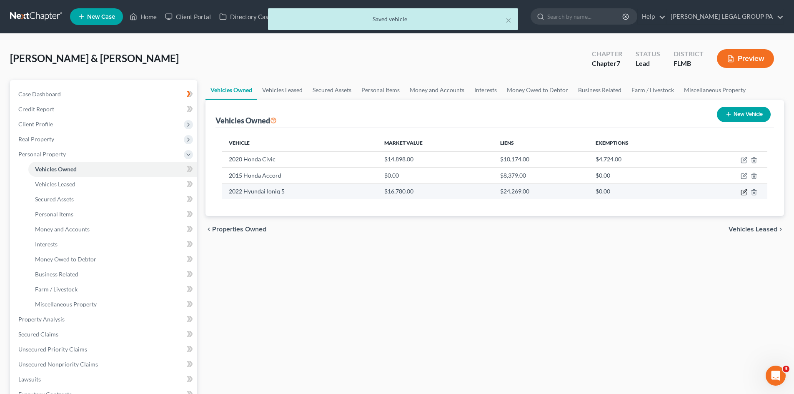
click at [744, 192] on icon "button" at bounding box center [745, 191] width 4 height 4
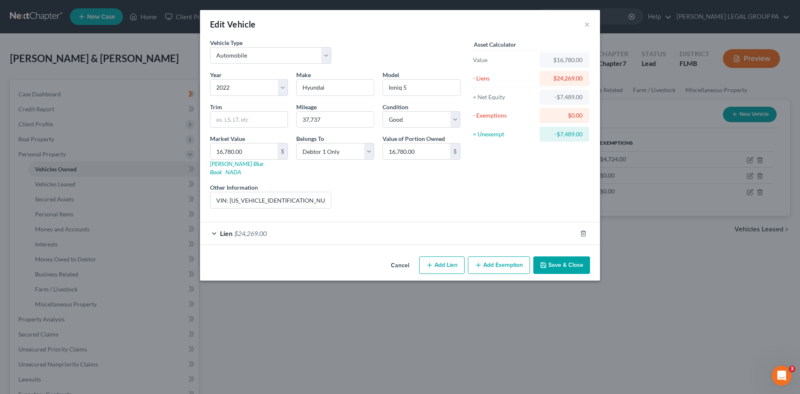
click at [508, 259] on button "Add Exemption" at bounding box center [499, 265] width 62 height 18
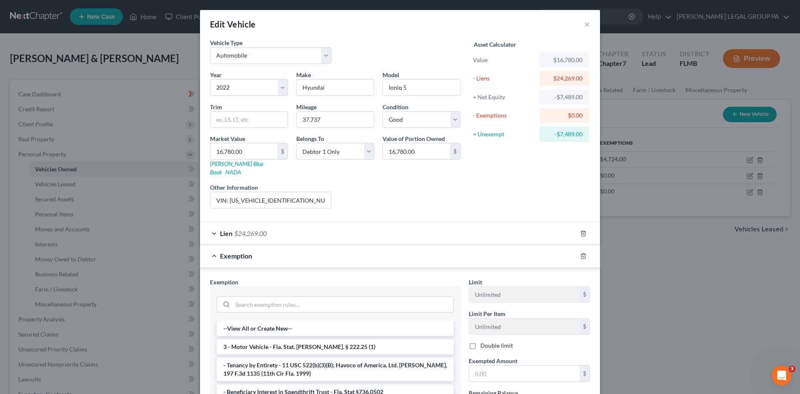
drag, startPoint x: 322, startPoint y: 335, endPoint x: 484, endPoint y: 278, distance: 171.9
click at [323, 339] on li "3 - Motor Vehicle - Fla. Stat. [PERSON_NAME]. § 222.25 (1)" at bounding box center [335, 346] width 237 height 15
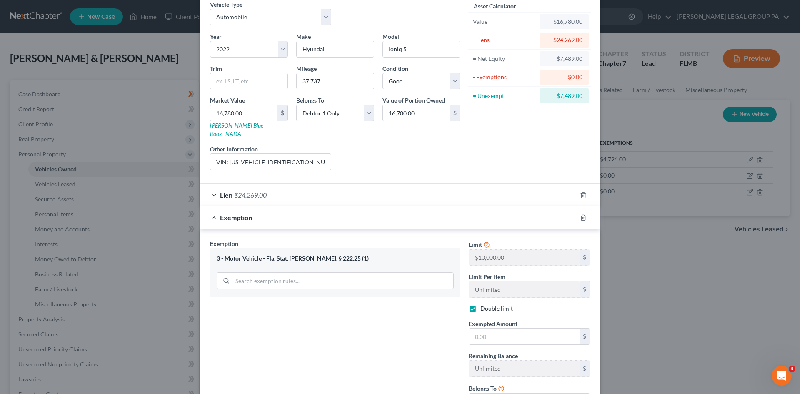
scroll to position [83, 0]
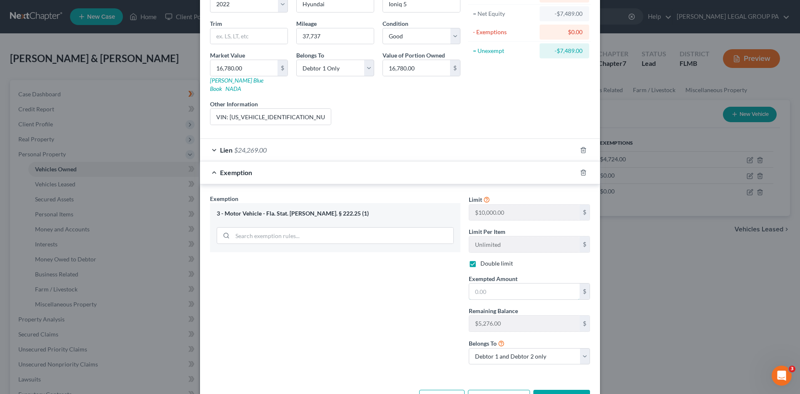
drag, startPoint x: 531, startPoint y: 279, endPoint x: 519, endPoint y: 263, distance: 20.0
click at [533, 283] on input "text" at bounding box center [524, 291] width 110 height 16
click at [541, 349] on select "Debtor 1 only Debtor 2 only Debtor 1 and Debtor 2 only" at bounding box center [529, 356] width 121 height 17
click at [469, 348] on select "Debtor 1 only Debtor 2 only Debtor 1 and Debtor 2 only" at bounding box center [529, 356] width 121 height 17
click at [570, 390] on button "Save & Close" at bounding box center [562, 399] width 57 height 18
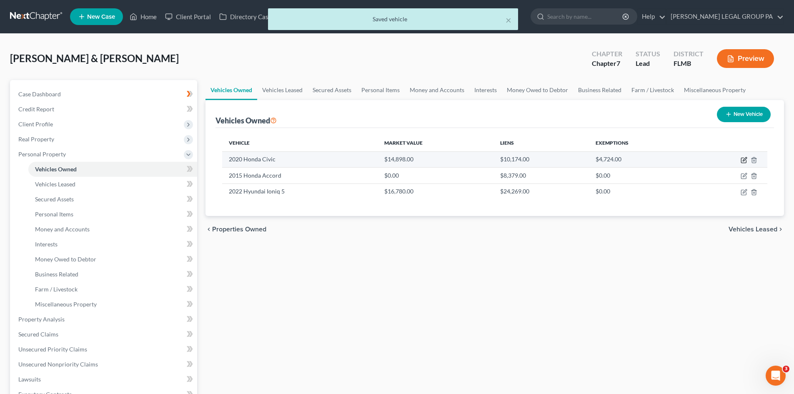
click at [743, 160] on icon "button" at bounding box center [744, 160] width 7 height 7
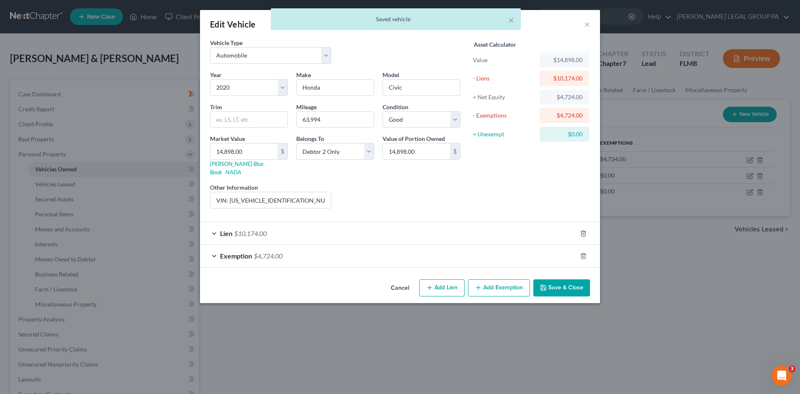
click at [397, 253] on div "Exemption $4,724.00" at bounding box center [388, 256] width 377 height 22
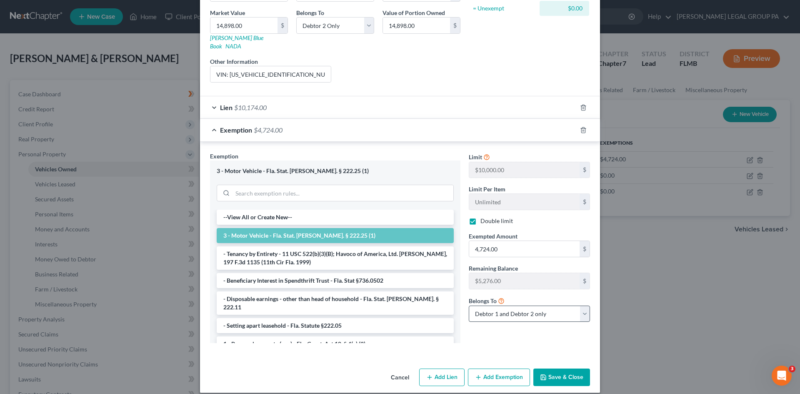
scroll to position [126, 0]
drag, startPoint x: 555, startPoint y: 307, endPoint x: 552, endPoint y: 313, distance: 6.4
click at [556, 306] on select "Debtor 1 only Debtor 2 only Debtor 1 and Debtor 2 only" at bounding box center [529, 313] width 121 height 17
click at [469, 305] on select "Debtor 1 only Debtor 2 only Debtor 1 and Debtor 2 only" at bounding box center [529, 313] width 121 height 17
click at [569, 371] on button "Save & Close" at bounding box center [562, 377] width 57 height 18
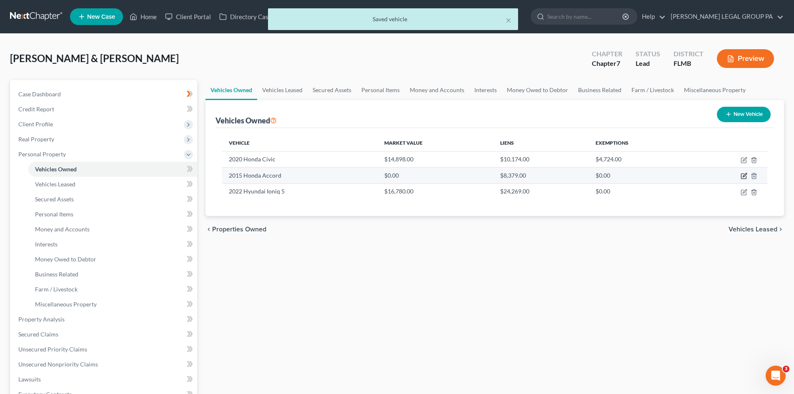
click at [745, 173] on icon "button" at bounding box center [744, 176] width 7 height 7
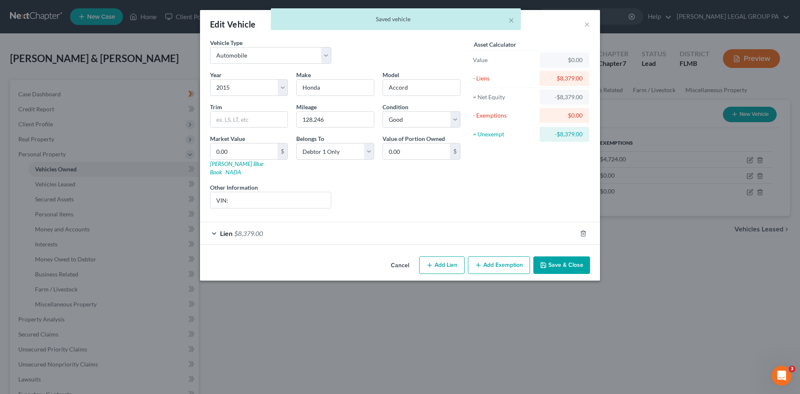
click at [487, 259] on button "Add Exemption" at bounding box center [499, 265] width 62 height 18
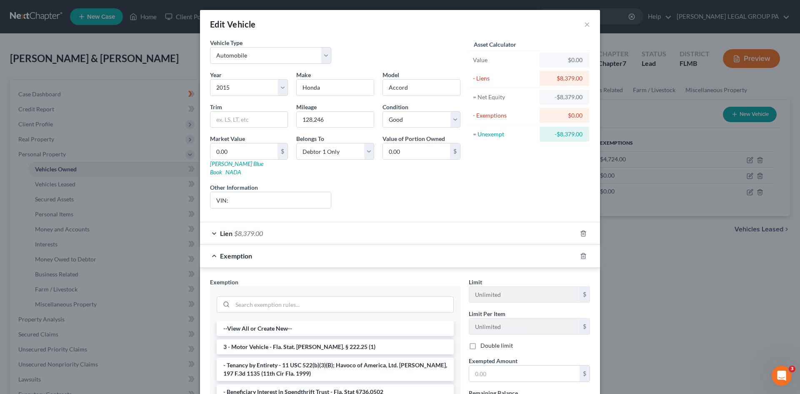
drag, startPoint x: 339, startPoint y: 340, endPoint x: 451, endPoint y: 351, distance: 113.0
click at [339, 340] on li "3 - Motor Vehicle - Fla. Stat. [PERSON_NAME]. § 222.25 (1)" at bounding box center [335, 346] width 237 height 15
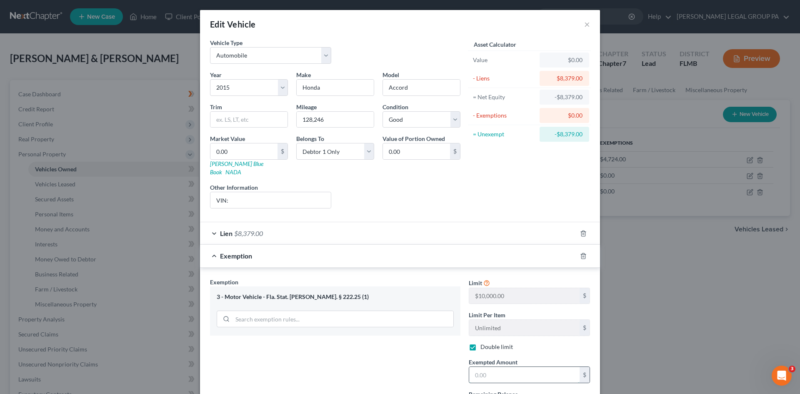
click at [510, 367] on input "text" at bounding box center [524, 375] width 110 height 16
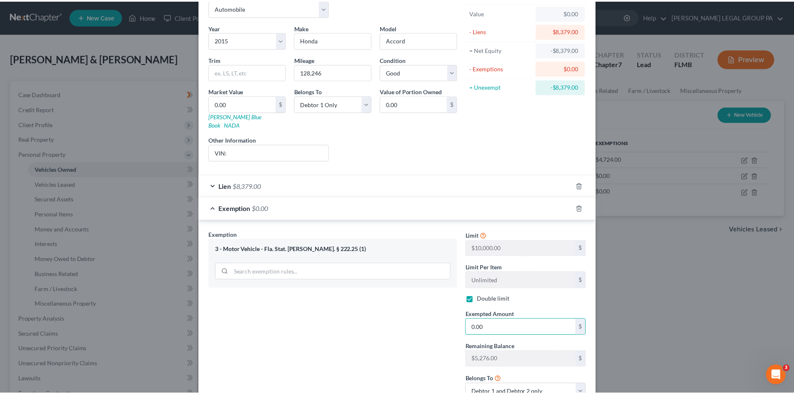
scroll to position [105, 0]
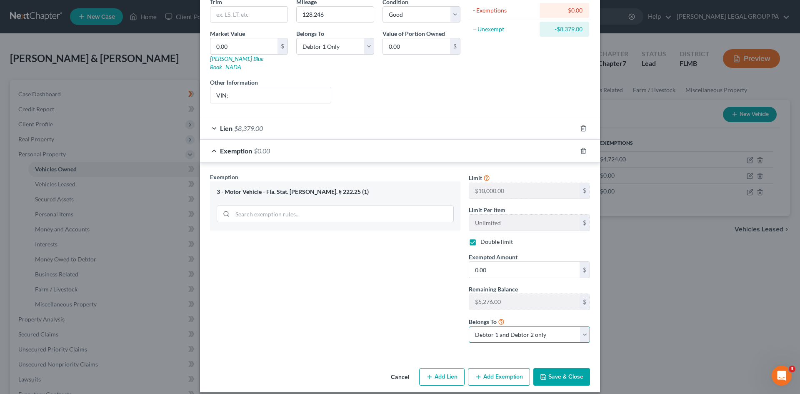
drag, startPoint x: 552, startPoint y: 327, endPoint x: 552, endPoint y: 334, distance: 7.1
click at [552, 327] on select "Debtor 1 only Debtor 2 only Debtor 1 and Debtor 2 only" at bounding box center [529, 334] width 121 height 17
click at [469, 326] on select "Debtor 1 only Debtor 2 only Debtor 1 and Debtor 2 only" at bounding box center [529, 334] width 121 height 17
click at [574, 368] on button "Save & Close" at bounding box center [562, 377] width 57 height 18
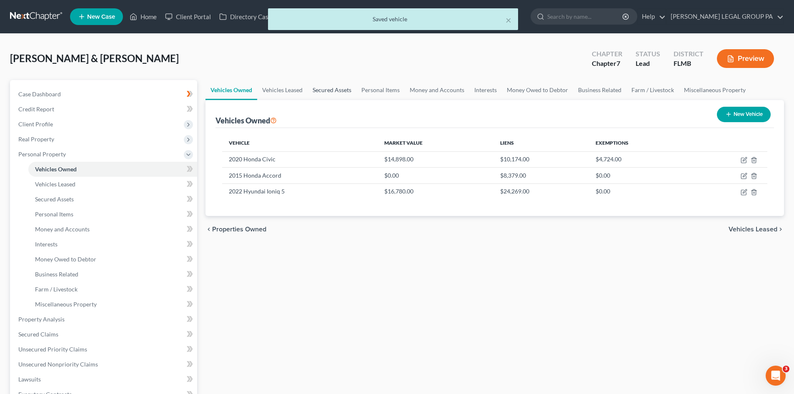
click at [313, 90] on link "Secured Assets" at bounding box center [332, 90] width 49 height 20
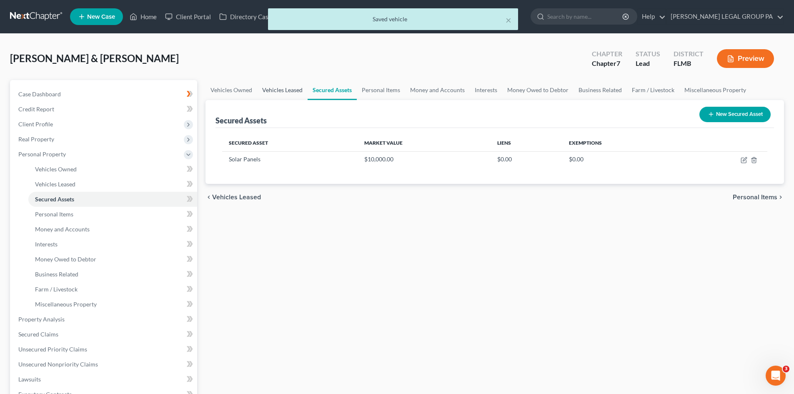
click at [283, 88] on link "Vehicles Leased" at bounding box center [282, 90] width 50 height 20
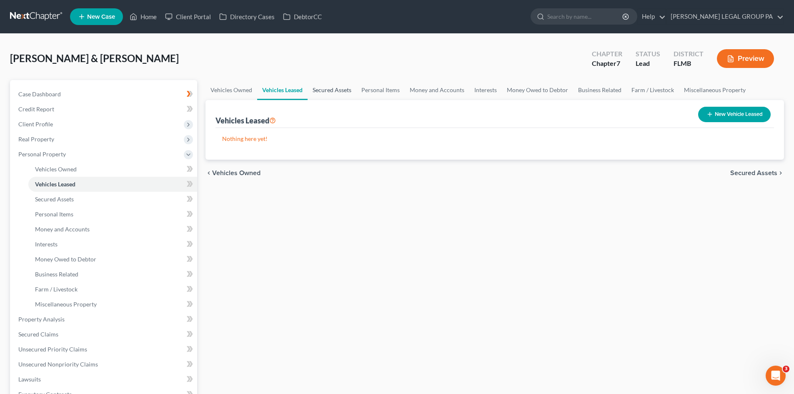
click at [328, 90] on link "Secured Assets" at bounding box center [332, 90] width 49 height 20
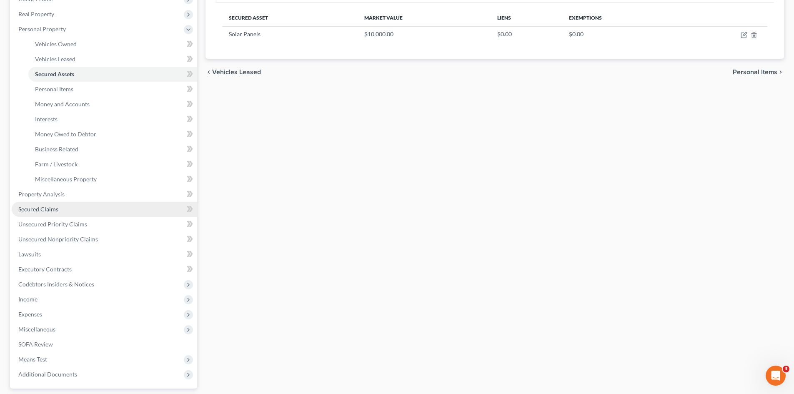
click at [69, 206] on link "Secured Claims" at bounding box center [104, 209] width 185 height 15
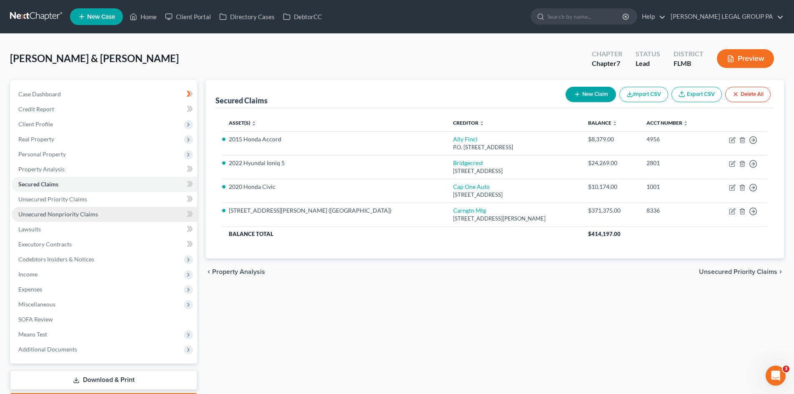
click at [105, 213] on link "Unsecured Nonpriority Claims" at bounding box center [104, 214] width 185 height 15
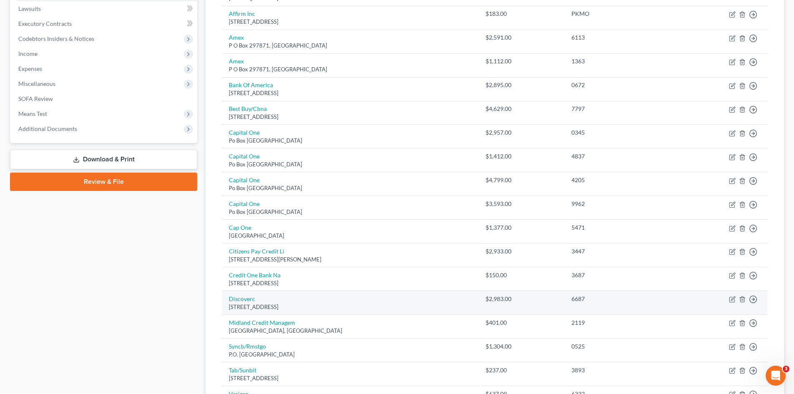
scroll to position [83, 0]
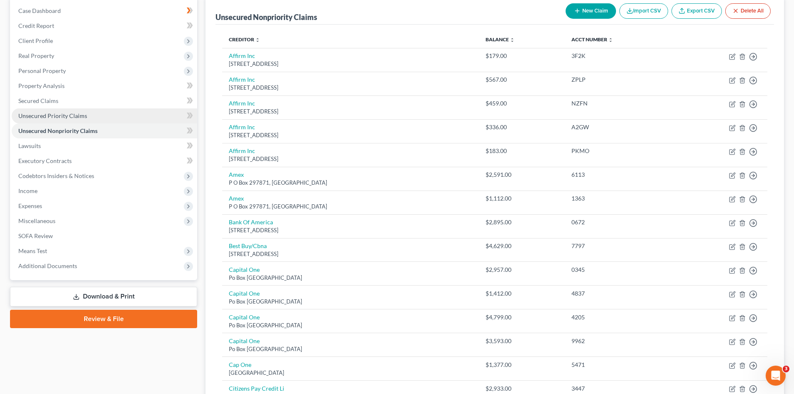
click at [76, 118] on span "Unsecured Priority Claims" at bounding box center [52, 115] width 69 height 7
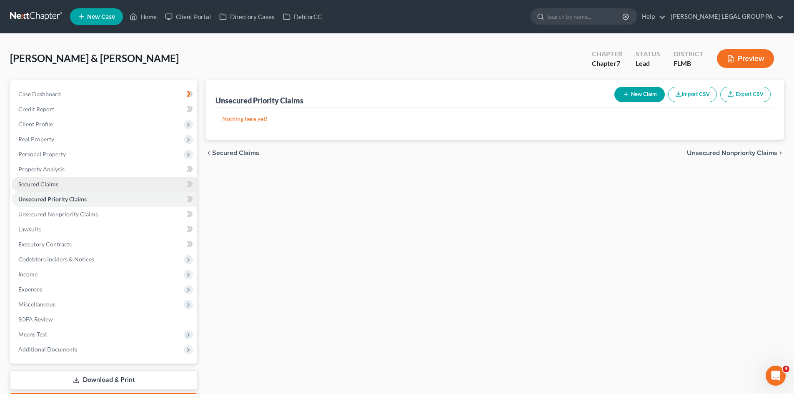
click at [58, 188] on link "Secured Claims" at bounding box center [104, 184] width 185 height 15
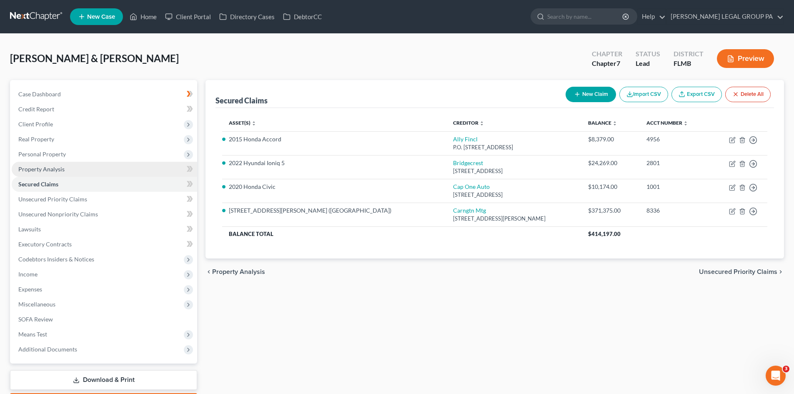
click at [65, 171] on link "Property Analysis" at bounding box center [104, 169] width 185 height 15
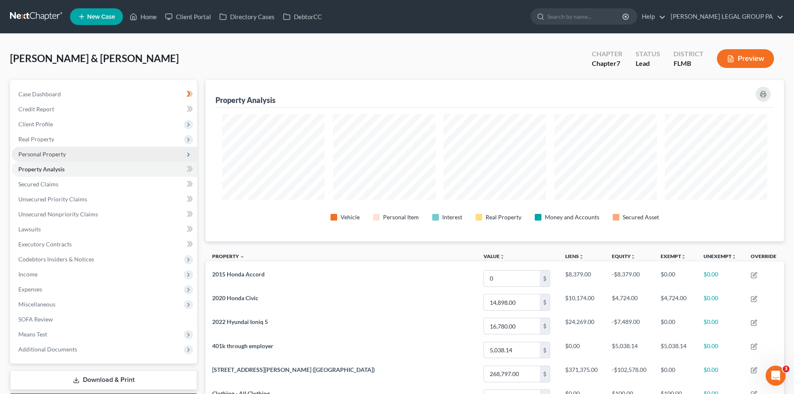
scroll to position [161, 579]
click at [70, 157] on span "Personal Property" at bounding box center [104, 154] width 185 height 15
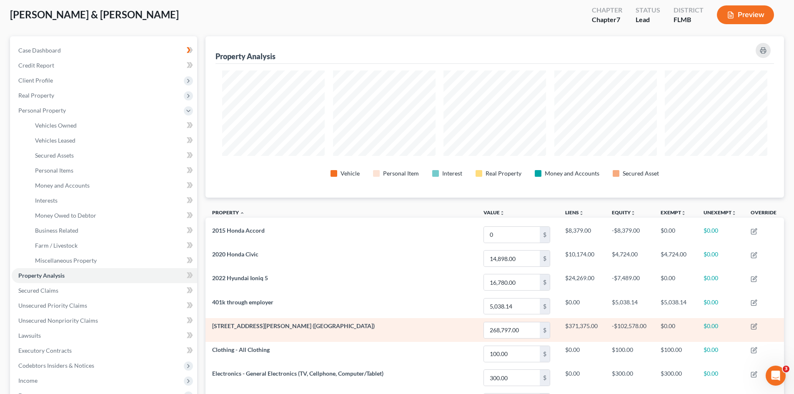
scroll to position [125, 0]
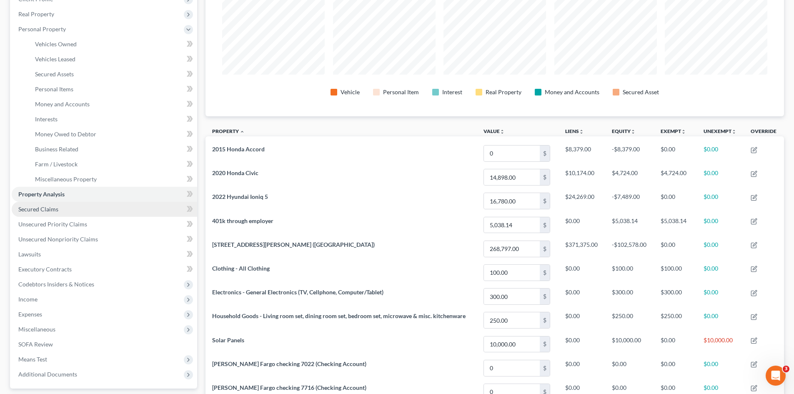
click at [77, 210] on link "Secured Claims" at bounding box center [104, 209] width 185 height 15
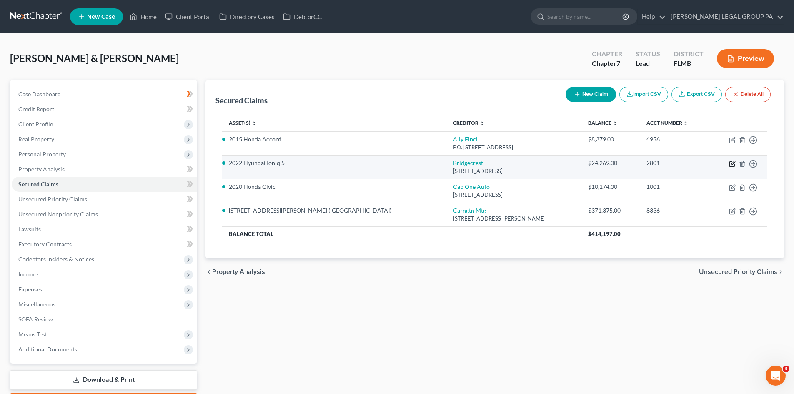
click at [731, 163] on icon "button" at bounding box center [732, 163] width 7 height 7
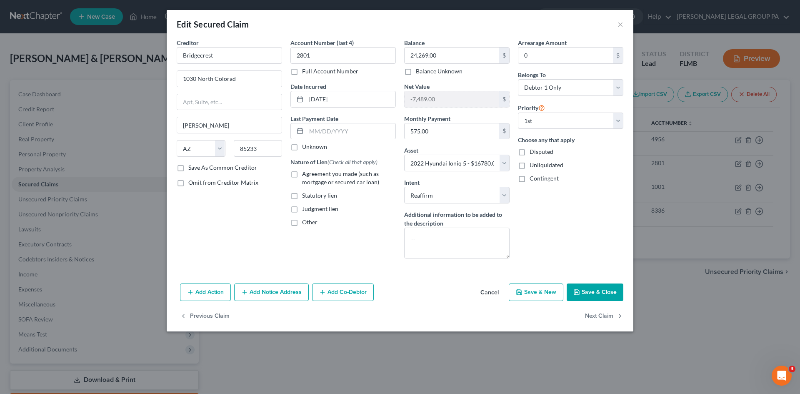
drag, startPoint x: 295, startPoint y: 173, endPoint x: 615, endPoint y: 238, distance: 326.8
click at [302, 173] on label "Agreement you made (such as mortgage or secured car loan)" at bounding box center [349, 178] width 94 height 17
click at [306, 173] on input "Agreement you made (such as mortgage or secured car loan)" at bounding box center [308, 172] width 5 height 5
drag, startPoint x: 607, startPoint y: 292, endPoint x: 672, endPoint y: 251, distance: 77.4
click at [607, 290] on button "Save & Close" at bounding box center [595, 292] width 57 height 18
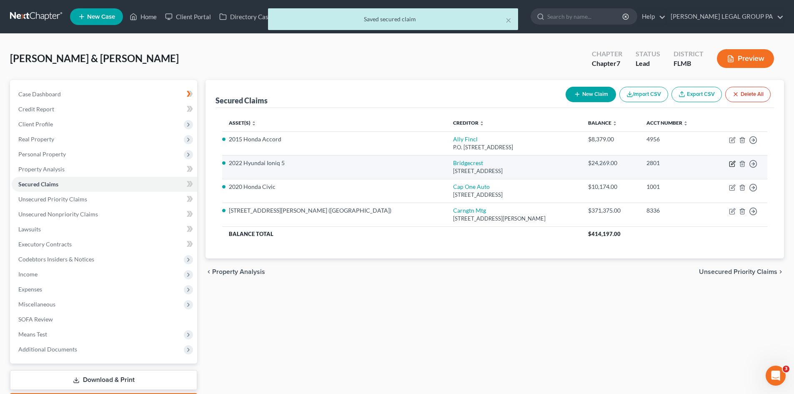
click at [730, 163] on icon "button" at bounding box center [732, 163] width 7 height 7
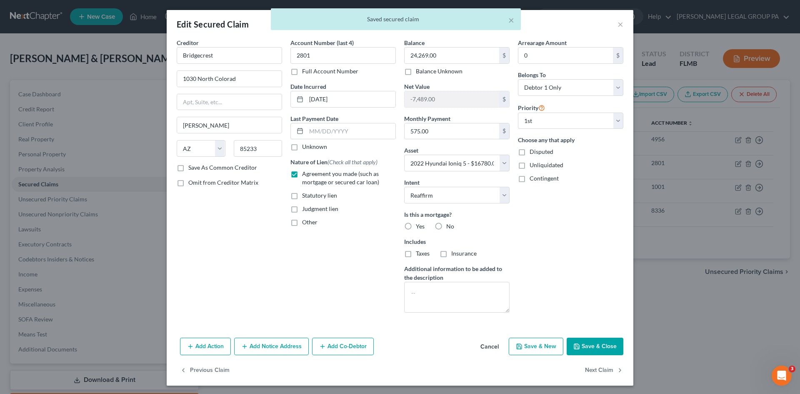
click at [615, 23] on div "× Saved secured claim" at bounding box center [396, 21] width 800 height 26
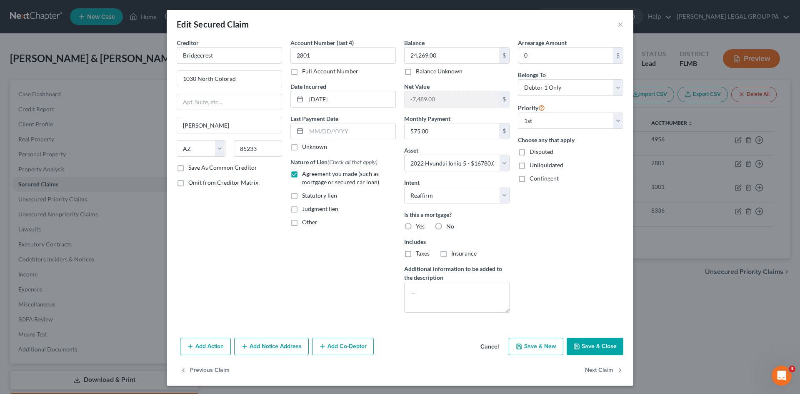
click at [492, 347] on button "Cancel" at bounding box center [490, 346] width 32 height 17
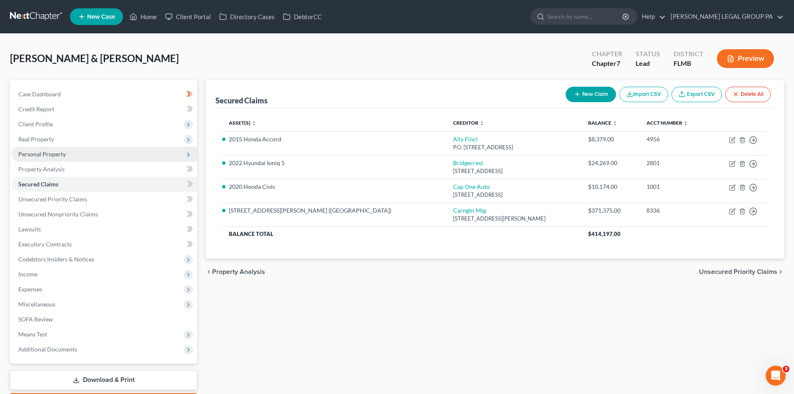
click at [67, 158] on span "Personal Property" at bounding box center [104, 154] width 185 height 15
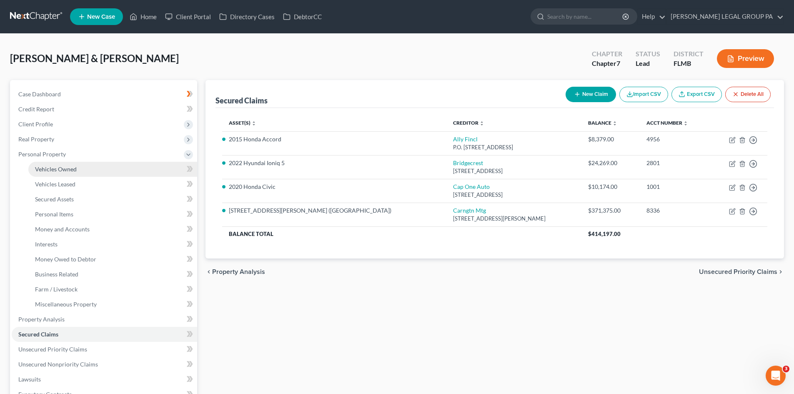
click at [66, 168] on span "Vehicles Owned" at bounding box center [56, 168] width 42 height 7
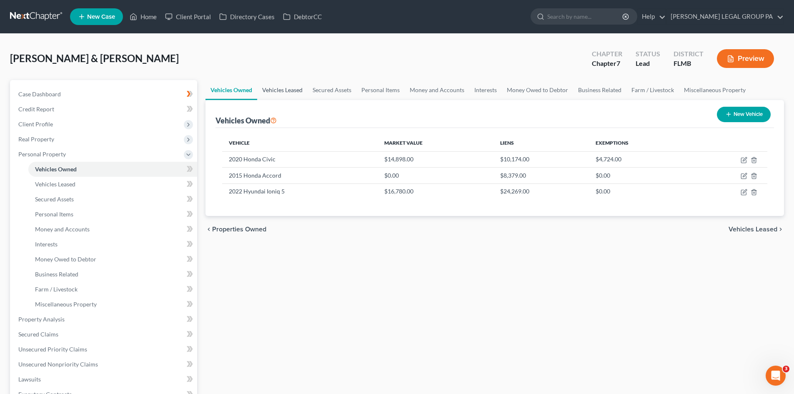
click at [281, 92] on link "Vehicles Leased" at bounding box center [282, 90] width 50 height 20
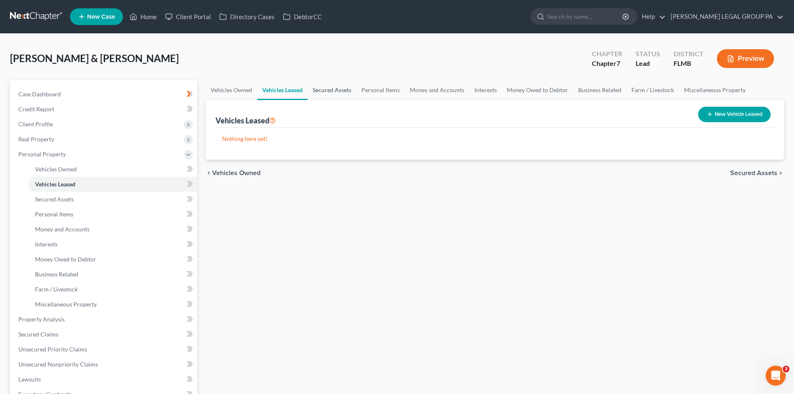
click at [339, 92] on link "Secured Assets" at bounding box center [332, 90] width 49 height 20
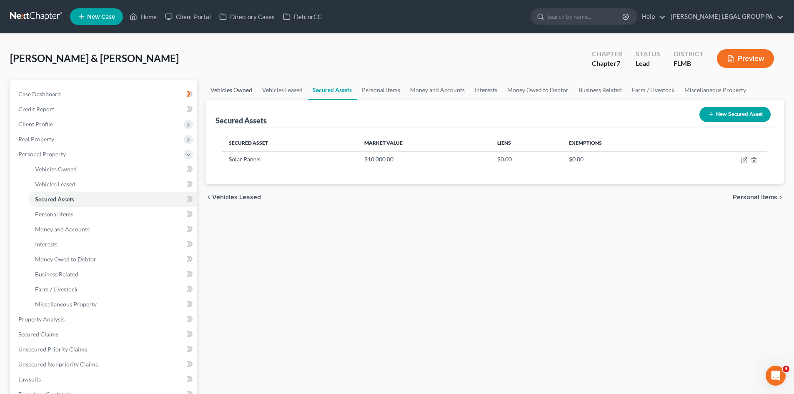
click at [238, 85] on link "Vehicles Owned" at bounding box center [232, 90] width 52 height 20
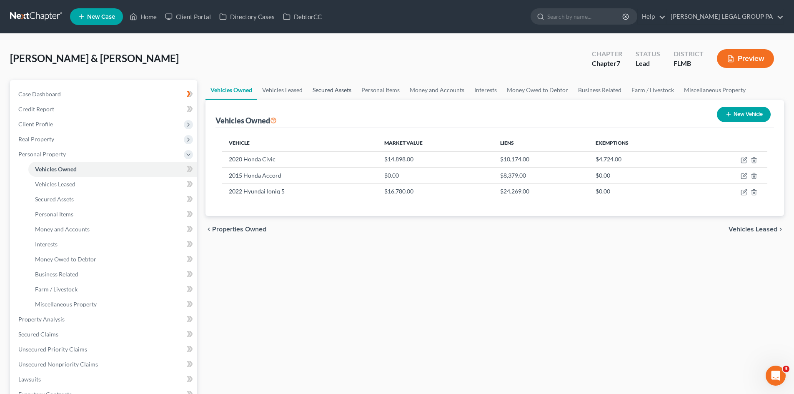
drag, startPoint x: 321, startPoint y: 83, endPoint x: 327, endPoint y: 97, distance: 15.3
click at [321, 83] on link "Secured Assets" at bounding box center [332, 90] width 49 height 20
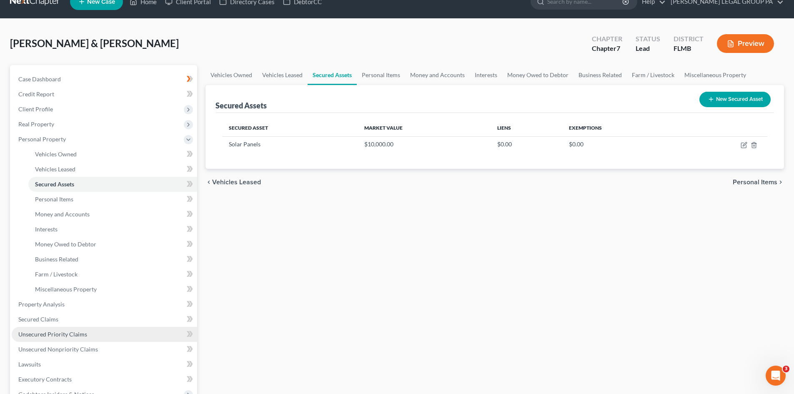
scroll to position [42, 0]
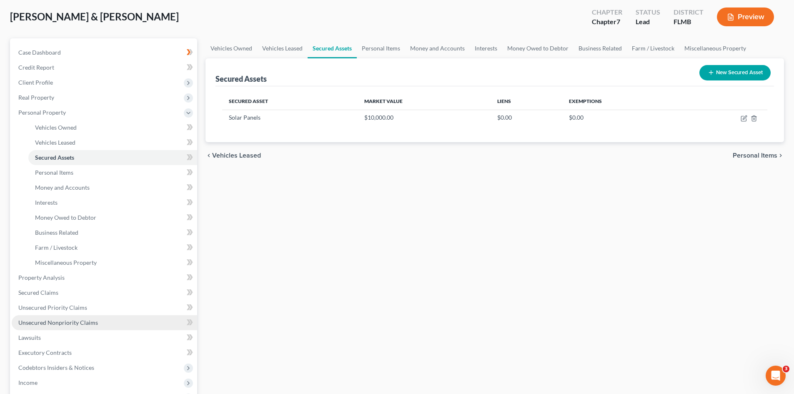
click at [71, 325] on span "Unsecured Nonpriority Claims" at bounding box center [58, 322] width 80 height 7
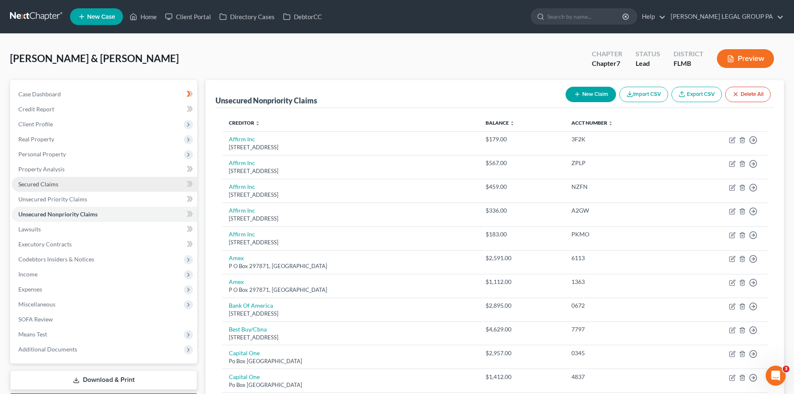
click at [56, 179] on link "Secured Claims" at bounding box center [104, 184] width 185 height 15
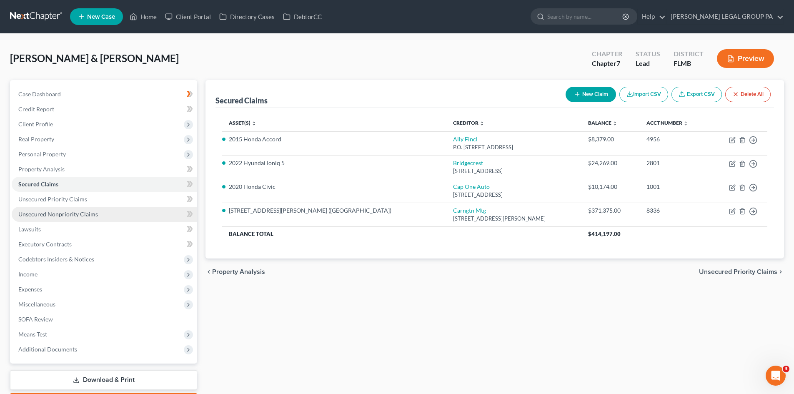
click at [97, 217] on link "Unsecured Nonpriority Claims" at bounding box center [104, 214] width 185 height 15
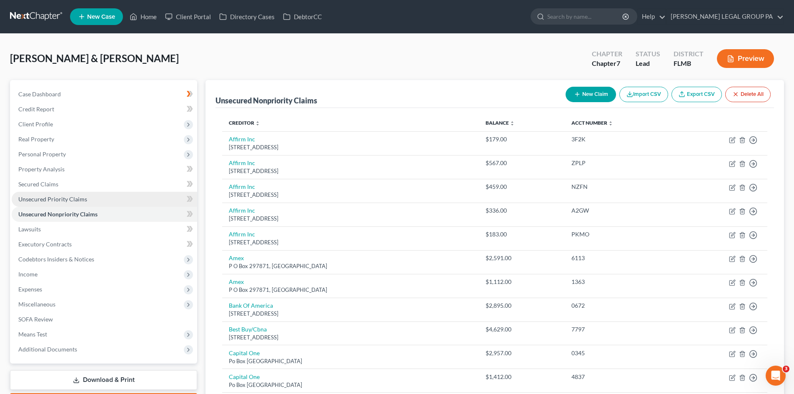
click at [29, 199] on span "Unsecured Priority Claims" at bounding box center [52, 199] width 69 height 7
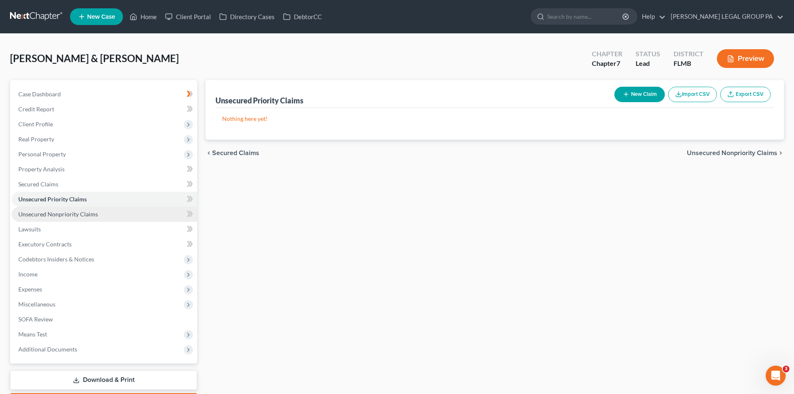
click at [107, 213] on link "Unsecured Nonpriority Claims" at bounding box center [104, 214] width 185 height 15
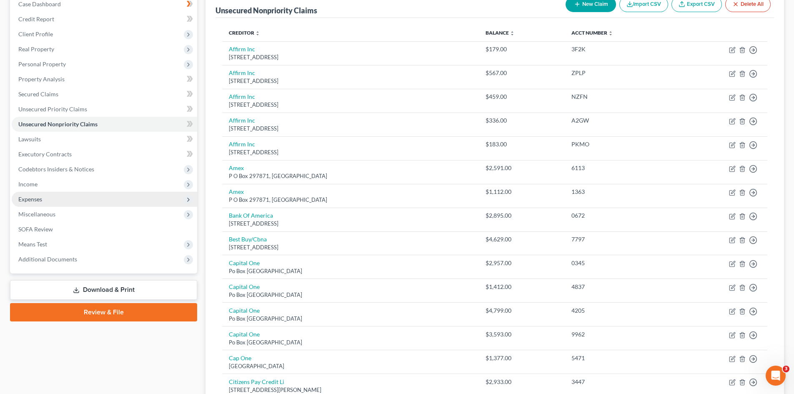
scroll to position [42, 0]
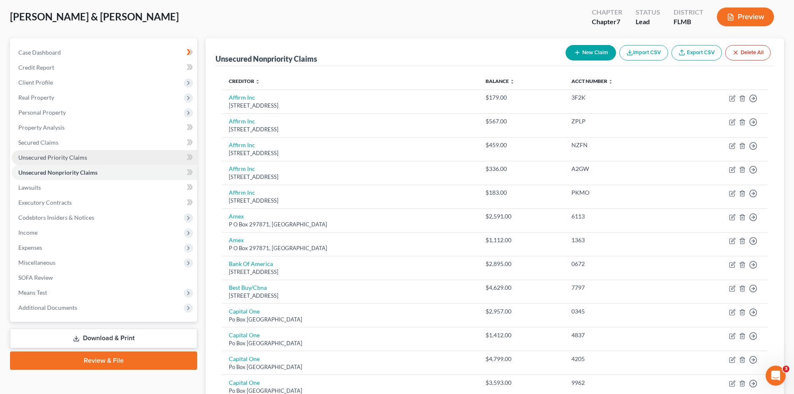
click at [58, 156] on span "Unsecured Priority Claims" at bounding box center [52, 157] width 69 height 7
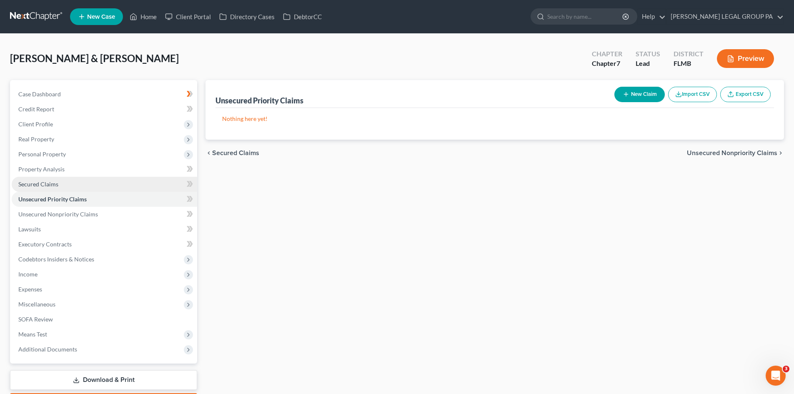
click at [73, 187] on link "Secured Claims" at bounding box center [104, 184] width 185 height 15
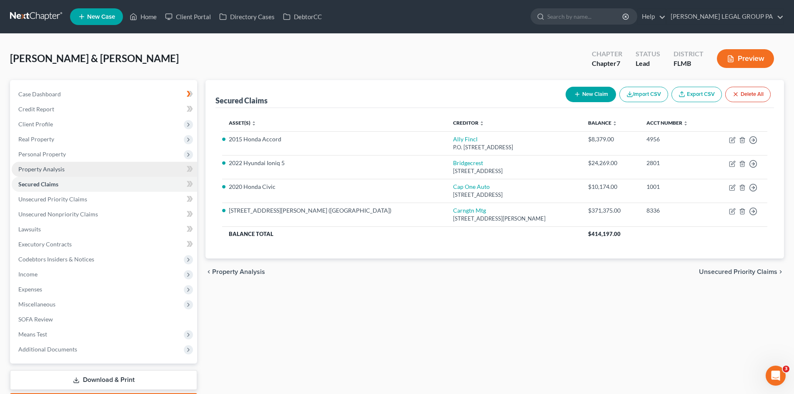
click at [58, 165] on span "Property Analysis" at bounding box center [41, 168] width 46 height 7
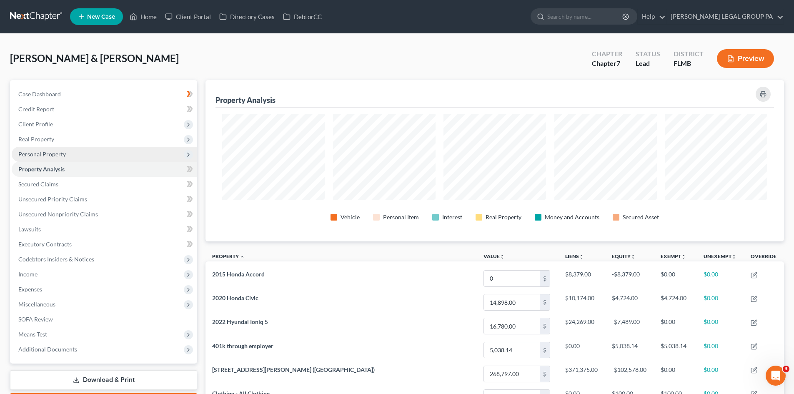
click at [62, 157] on span "Personal Property" at bounding box center [42, 153] width 48 height 7
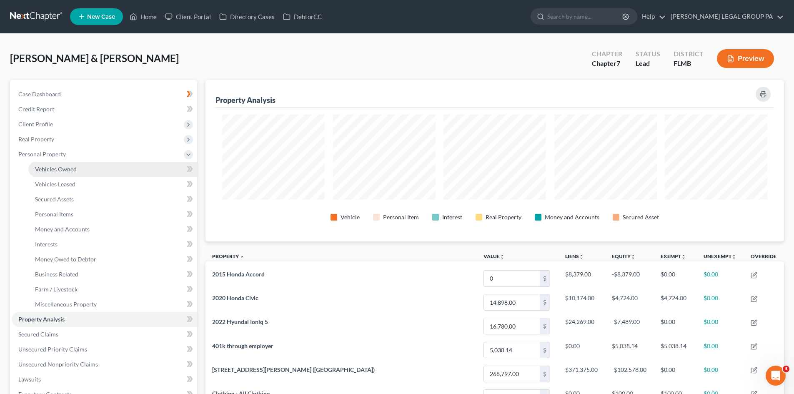
scroll to position [161, 579]
click at [72, 167] on span "Vehicles Owned" at bounding box center [56, 168] width 42 height 7
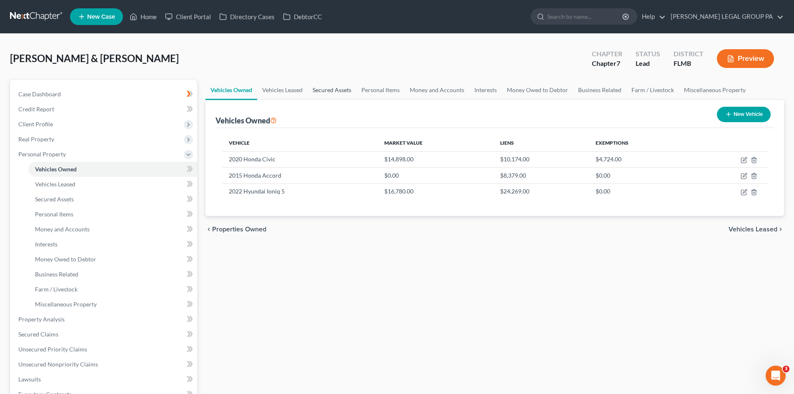
drag, startPoint x: 335, startPoint y: 90, endPoint x: 389, endPoint y: 92, distance: 53.8
click at [335, 90] on link "Secured Assets" at bounding box center [332, 90] width 49 height 20
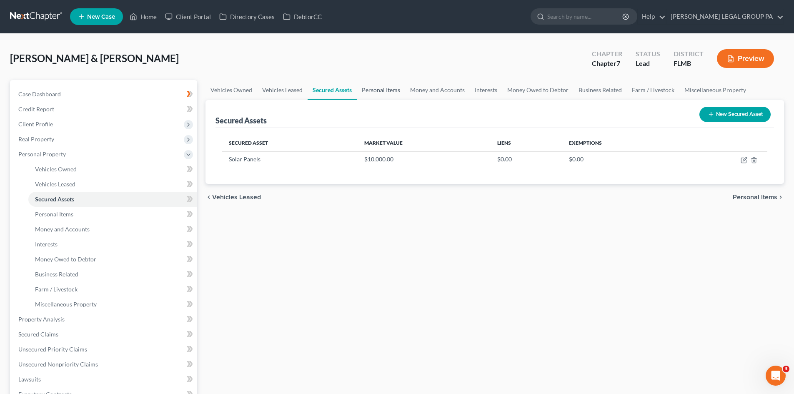
click at [389, 92] on link "Personal Items" at bounding box center [381, 90] width 48 height 20
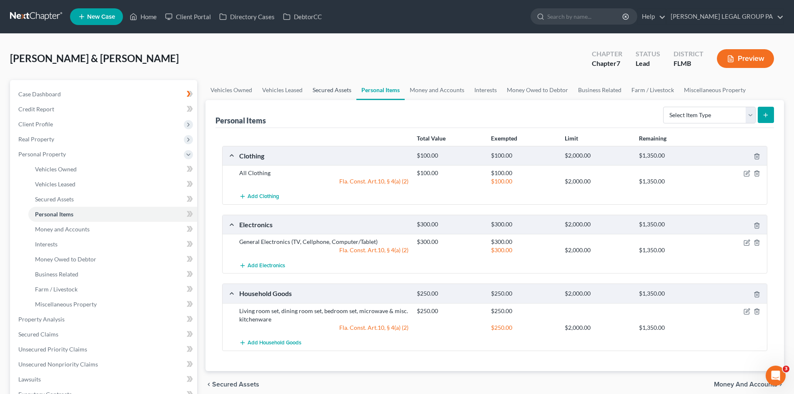
click at [340, 90] on link "Secured Assets" at bounding box center [332, 90] width 49 height 20
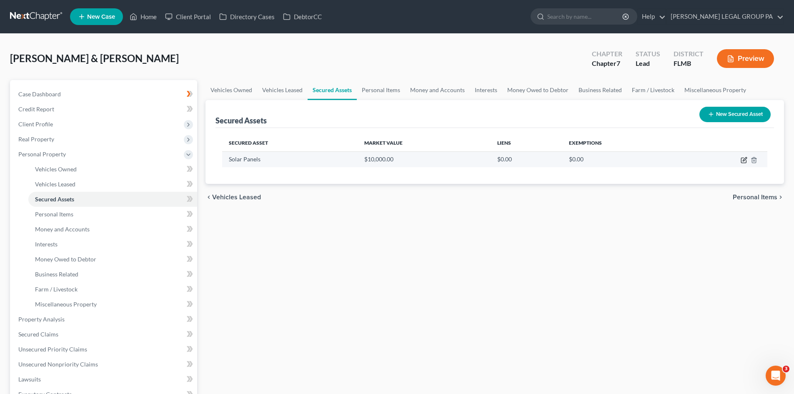
click at [744, 160] on icon "button" at bounding box center [744, 160] width 7 height 7
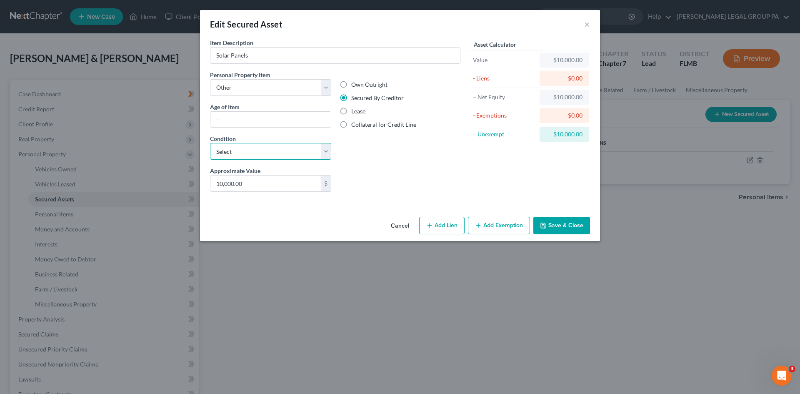
drag, startPoint x: 296, startPoint y: 155, endPoint x: 298, endPoint y: 159, distance: 4.5
click at [296, 155] on select "Select Excellent Very Good Good Fair Poor" at bounding box center [270, 151] width 121 height 17
click at [210, 143] on select "Select Excellent Very Good Good Fair Poor" at bounding box center [270, 151] width 121 height 17
drag, startPoint x: 411, startPoint y: 172, endPoint x: 288, endPoint y: 115, distance: 135.4
click at [411, 172] on div "Liens Select" at bounding box center [401, 178] width 130 height 25
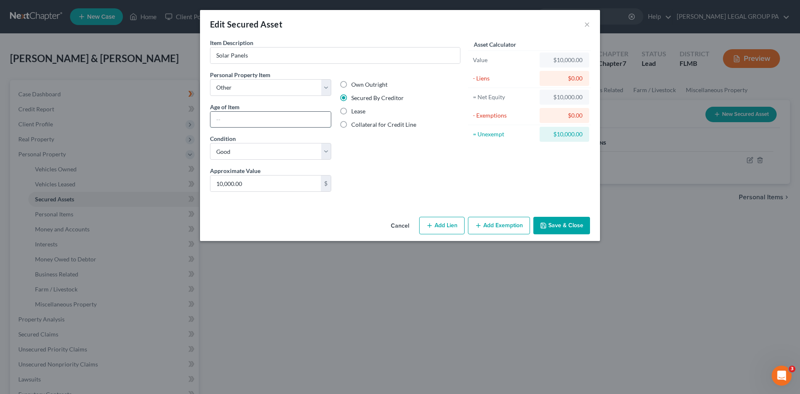
click at [288, 114] on input "text" at bounding box center [271, 120] width 120 height 16
drag, startPoint x: 309, startPoint y: 85, endPoint x: 371, endPoint y: 165, distance: 101.4
click at [310, 85] on select "Select Item Type Clothing Collectibles Of Value Electronics Firearms Household …" at bounding box center [270, 87] width 121 height 17
drag, startPoint x: 374, startPoint y: 171, endPoint x: 338, endPoint y: 118, distance: 64.6
click at [375, 171] on div "Liens Select" at bounding box center [401, 178] width 130 height 25
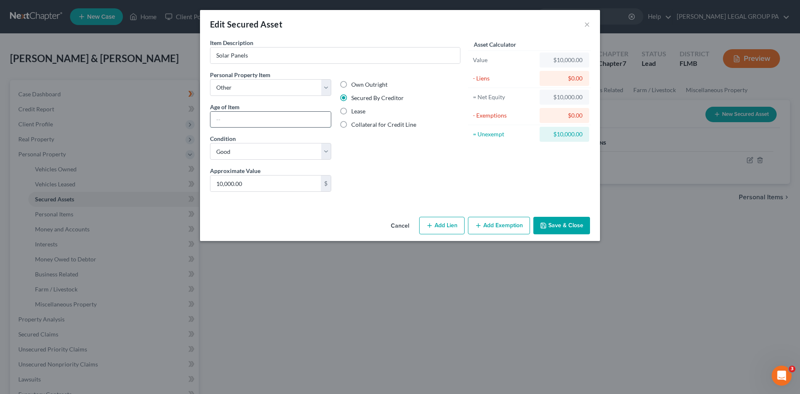
click at [296, 122] on input "text" at bounding box center [271, 120] width 120 height 16
click at [218, 120] on input "3 years" at bounding box center [271, 120] width 120 height 16
drag, startPoint x: 561, startPoint y: 226, endPoint x: 537, endPoint y: 231, distance: 24.7
click at [561, 226] on button "Save & Close" at bounding box center [562, 226] width 57 height 18
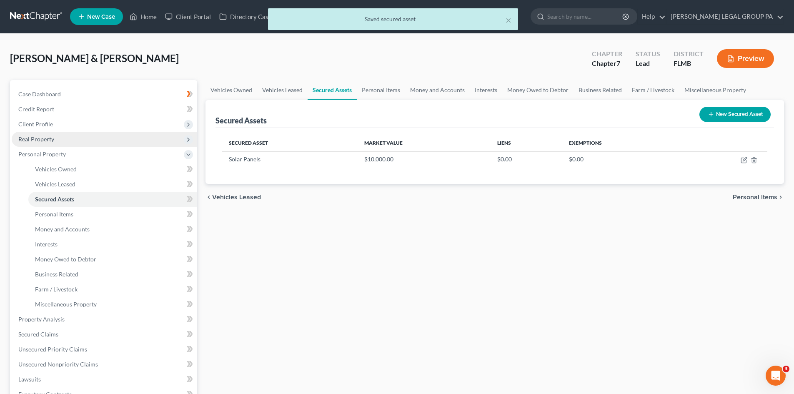
click at [78, 139] on span "Real Property" at bounding box center [104, 139] width 185 height 15
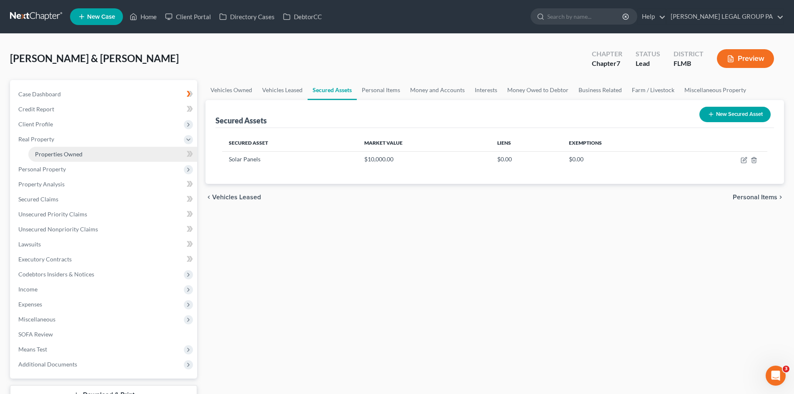
click at [83, 154] on link "Properties Owned" at bounding box center [112, 154] width 169 height 15
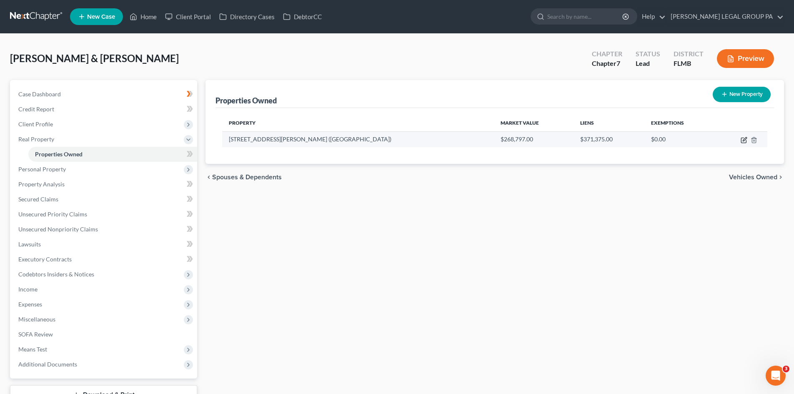
drag, startPoint x: 744, startPoint y: 142, endPoint x: 736, endPoint y: 146, distance: 8.6
click at [744, 142] on icon "button" at bounding box center [744, 140] width 7 height 7
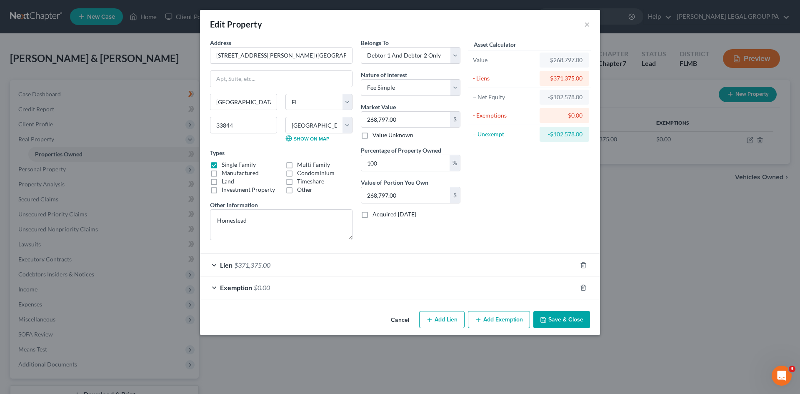
click at [373, 215] on label "Acquired within 1,215 days" at bounding box center [395, 214] width 44 height 8
click at [376, 215] on input "Acquired within 1,215 days" at bounding box center [378, 212] width 5 height 5
drag, startPoint x: 553, startPoint y: 315, endPoint x: 349, endPoint y: 308, distance: 204.0
click at [554, 313] on button "Save & Close" at bounding box center [562, 320] width 57 height 18
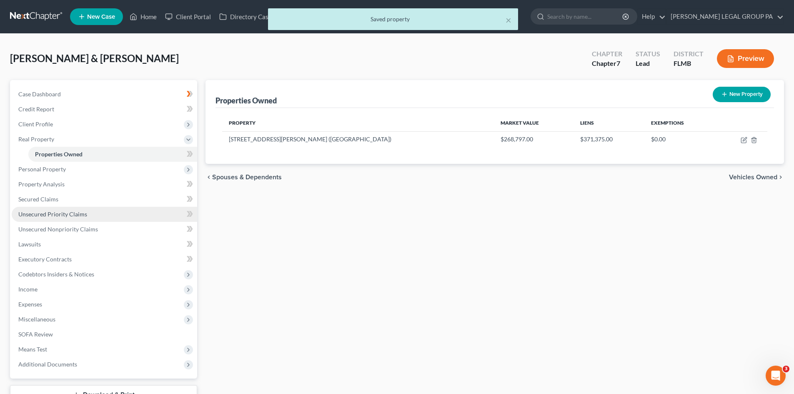
drag, startPoint x: 86, startPoint y: 213, endPoint x: 148, endPoint y: 213, distance: 62.5
click at [86, 213] on link "Unsecured Priority Claims" at bounding box center [104, 214] width 185 height 15
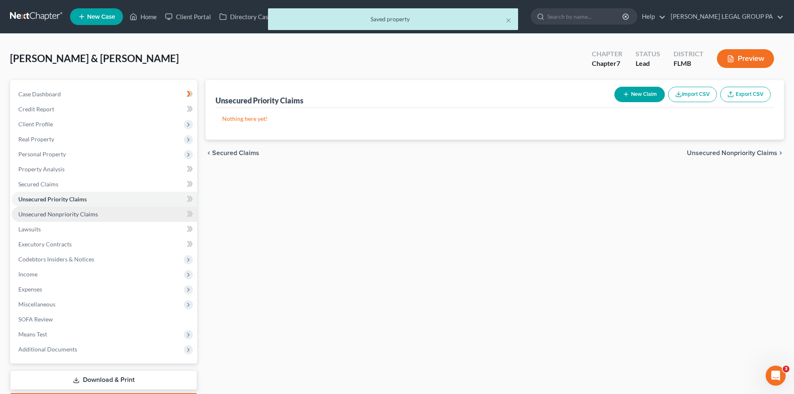
click at [99, 212] on link "Unsecured Nonpriority Claims" at bounding box center [104, 214] width 185 height 15
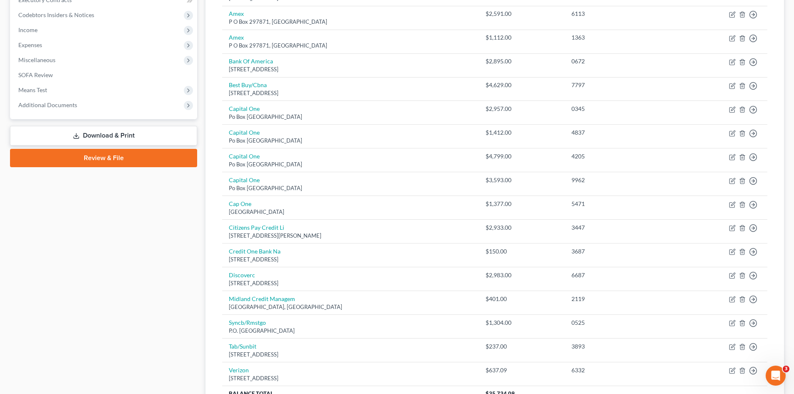
scroll to position [35, 0]
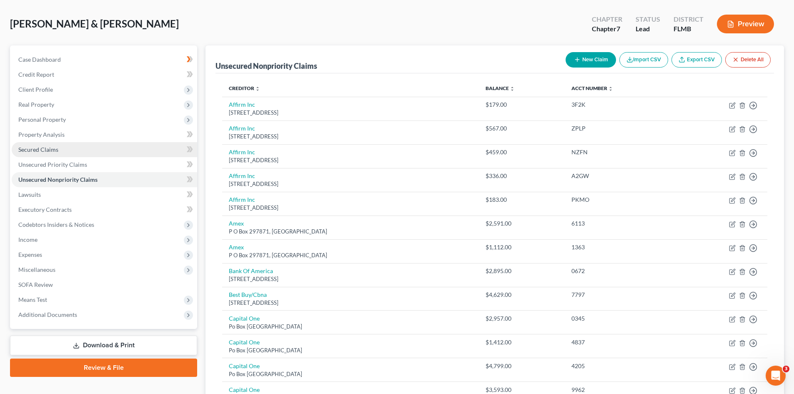
click at [34, 149] on span "Secured Claims" at bounding box center [38, 149] width 40 height 7
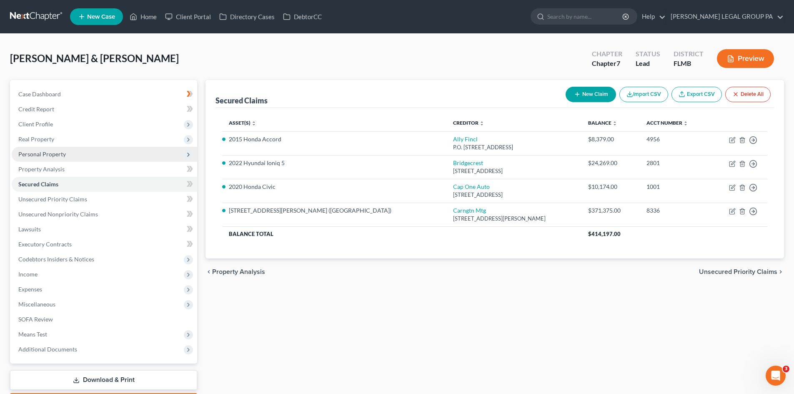
click at [63, 157] on span "Personal Property" at bounding box center [42, 153] width 48 height 7
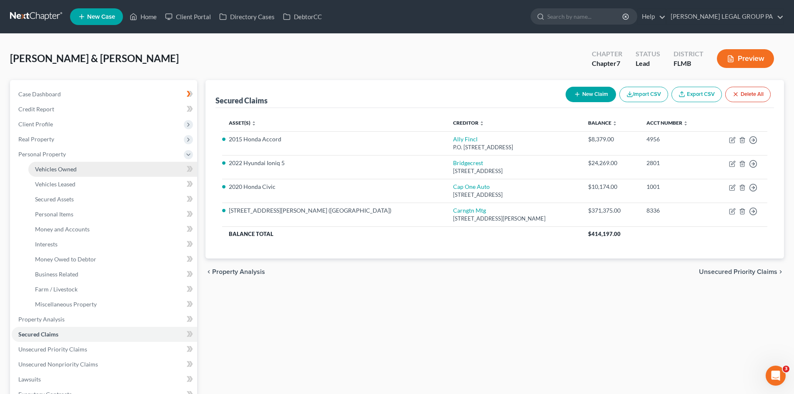
click at [72, 168] on span "Vehicles Owned" at bounding box center [56, 168] width 42 height 7
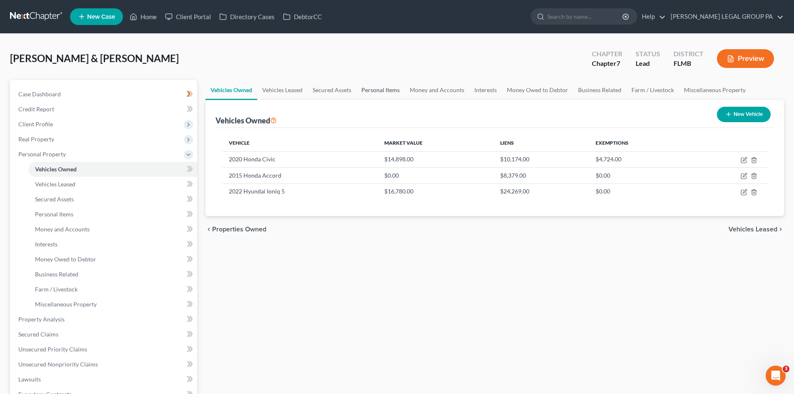
click at [395, 92] on link "Personal Items" at bounding box center [380, 90] width 48 height 20
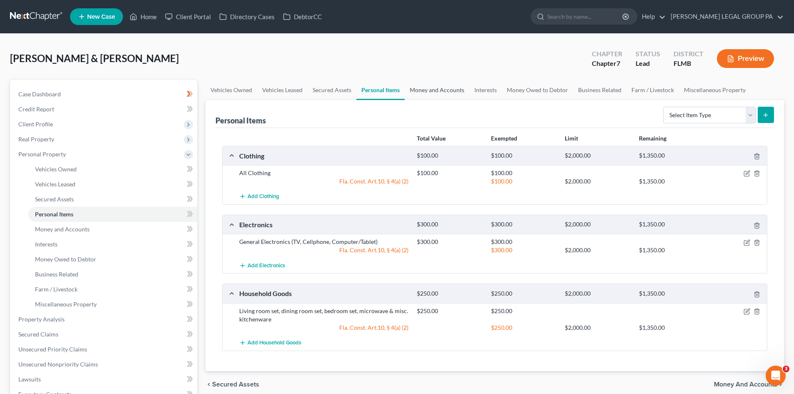
click at [447, 85] on link "Money and Accounts" at bounding box center [437, 90] width 65 height 20
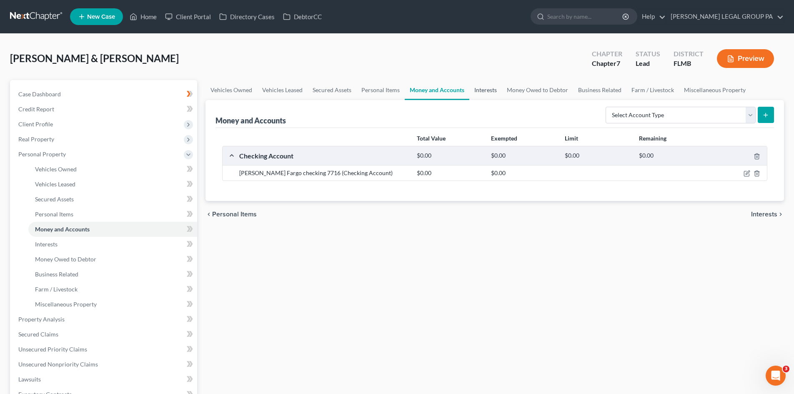
click at [488, 88] on link "Interests" at bounding box center [485, 90] width 33 height 20
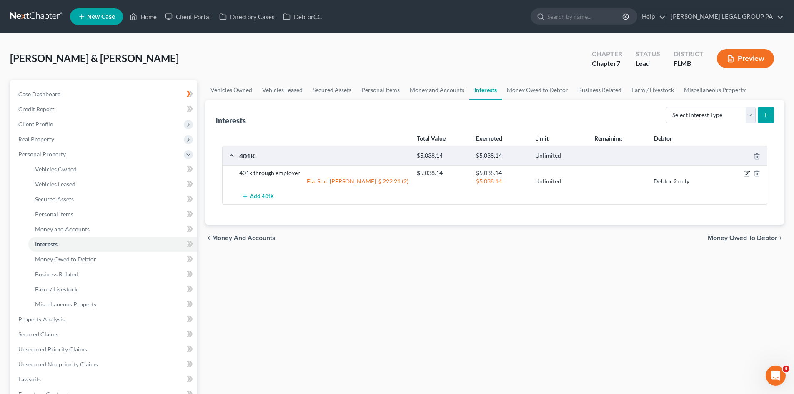
click at [746, 172] on icon "button" at bounding box center [747, 173] width 7 height 7
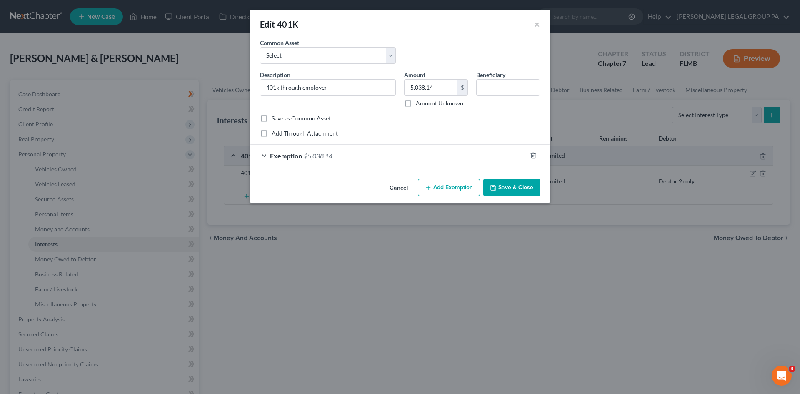
click at [370, 158] on div "Exemption $5,038.14" at bounding box center [388, 156] width 277 height 22
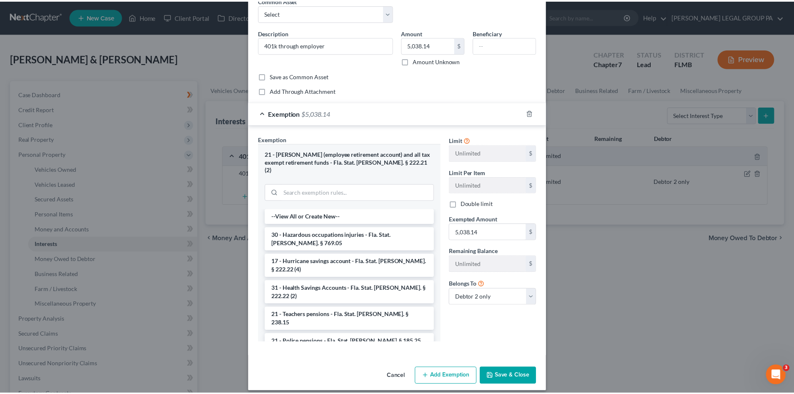
scroll to position [1, 0]
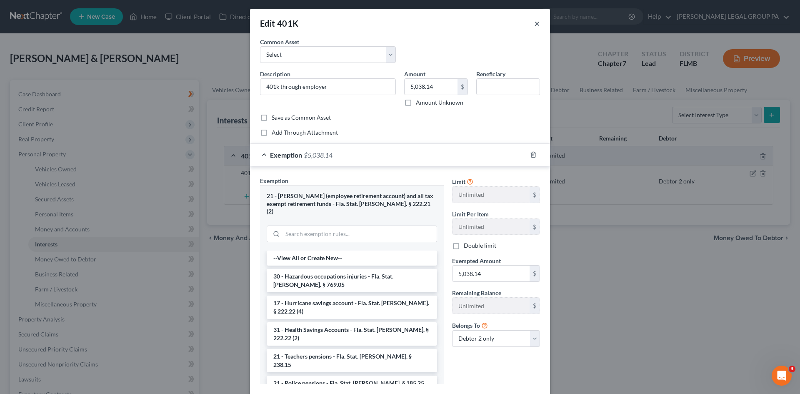
click at [534, 25] on button "×" at bounding box center [537, 23] width 6 height 10
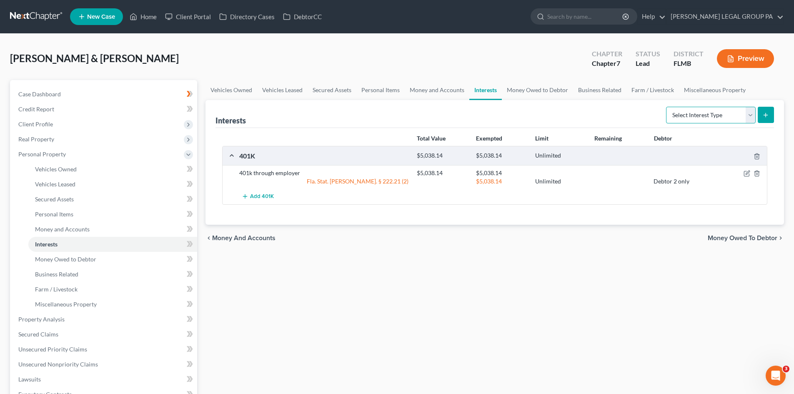
click at [686, 114] on select "Select Interest Type 401K Annuity Bond Education IRA Government Bond Government…" at bounding box center [711, 115] width 90 height 17
drag, startPoint x: 296, startPoint y: 238, endPoint x: 149, endPoint y: 122, distance: 187.3
click at [284, 226] on div "chevron_left Money and Accounts Money Owed to Debtor chevron_right" at bounding box center [495, 238] width 579 height 27
click at [81, 100] on link "Case Dashboard" at bounding box center [104, 94] width 185 height 15
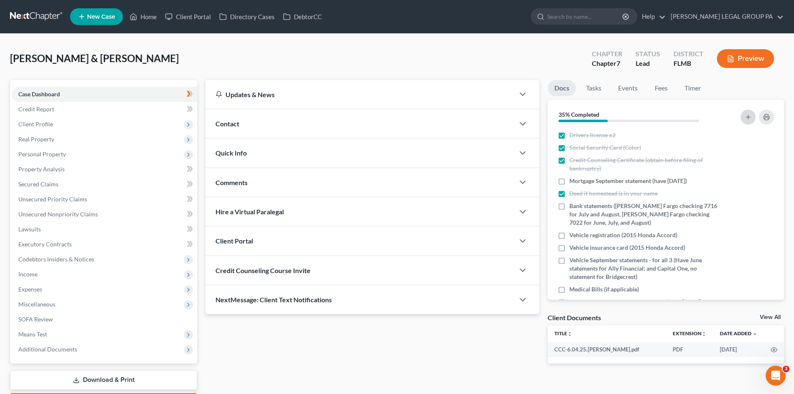
click at [750, 114] on icon "button" at bounding box center [748, 117] width 7 height 7
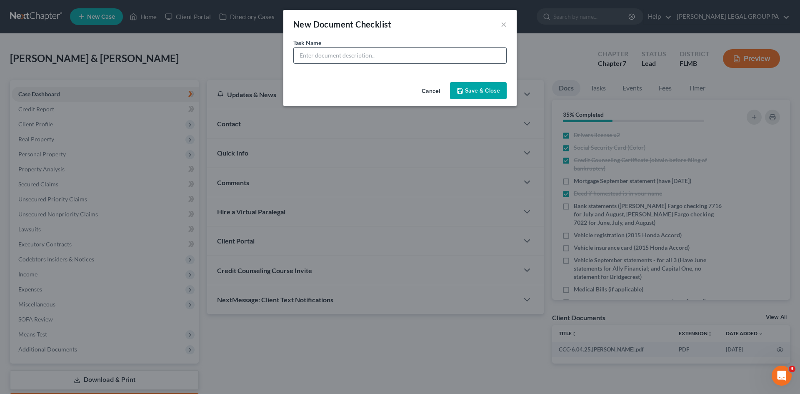
click at [343, 60] on input "text" at bounding box center [400, 56] width 213 height 16
drag, startPoint x: 477, startPoint y: 85, endPoint x: 27, endPoint y: 146, distance: 454.6
click at [472, 87] on button "Save & Close" at bounding box center [478, 91] width 57 height 18
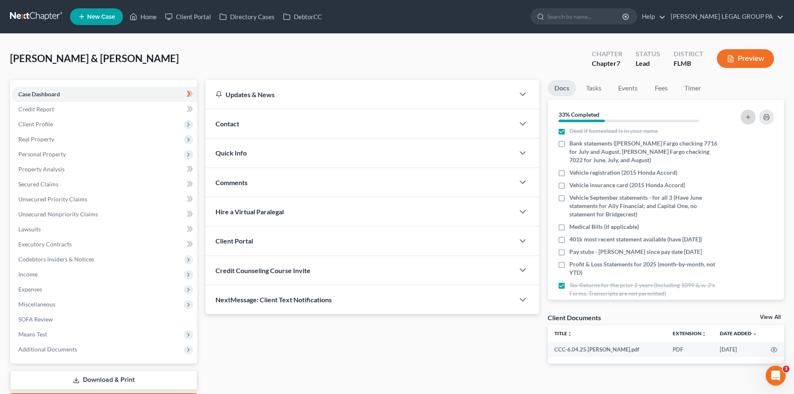
scroll to position [126, 0]
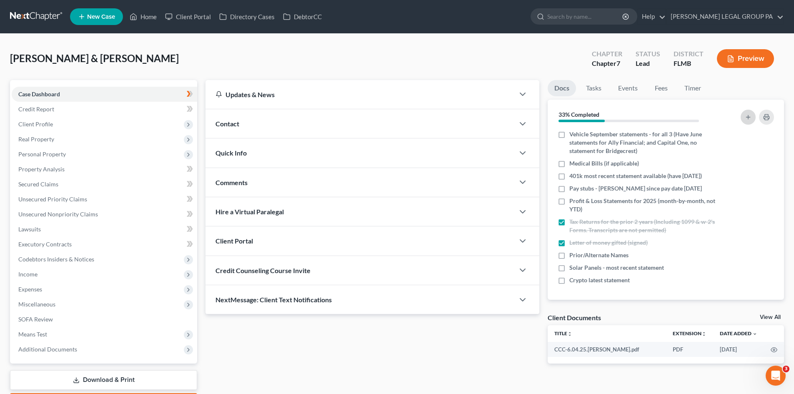
click at [746, 114] on icon "button" at bounding box center [748, 117] width 7 height 7
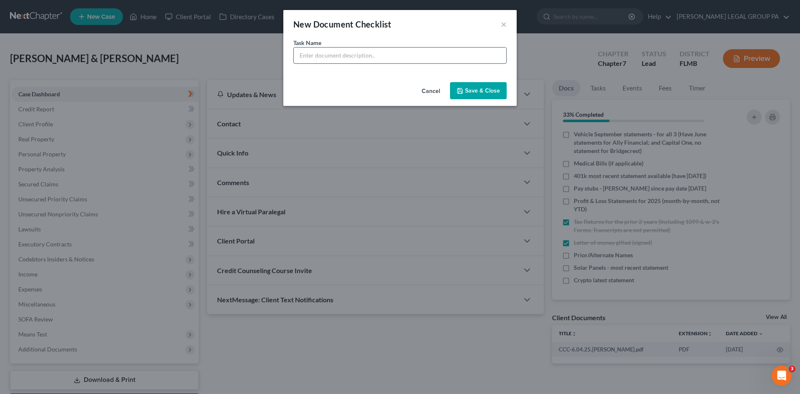
click at [425, 60] on input "text" at bounding box center [400, 56] width 213 height 16
drag, startPoint x: 490, startPoint y: 93, endPoint x: 57, endPoint y: 189, distance: 443.3
click at [490, 92] on button "Save & Close" at bounding box center [478, 91] width 57 height 18
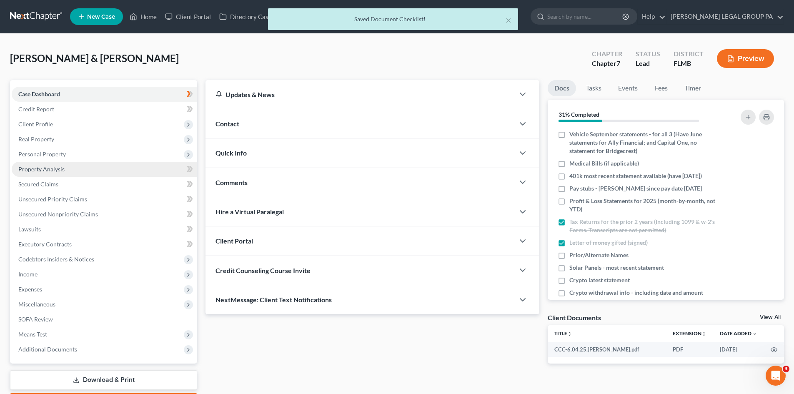
click at [55, 164] on link "Property Analysis" at bounding box center [104, 169] width 185 height 15
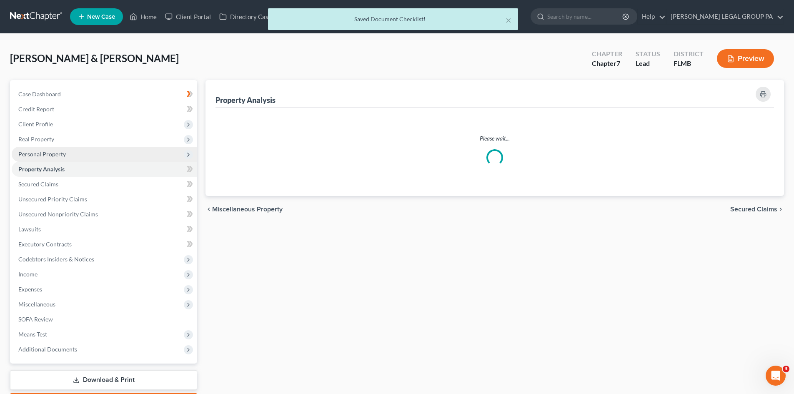
click at [59, 155] on span "Personal Property" at bounding box center [42, 153] width 48 height 7
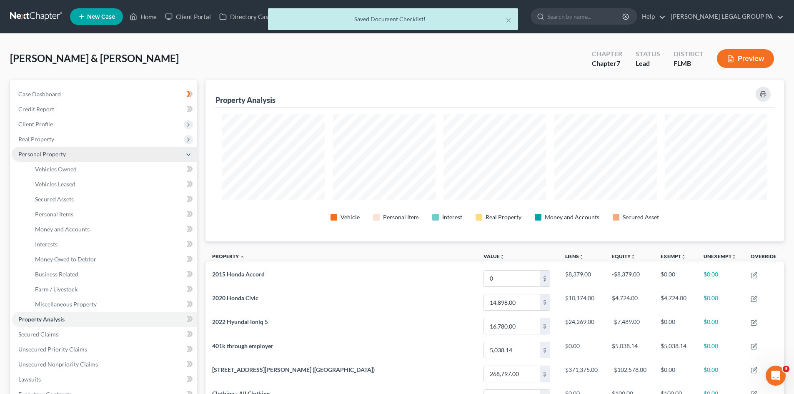
scroll to position [161, 579]
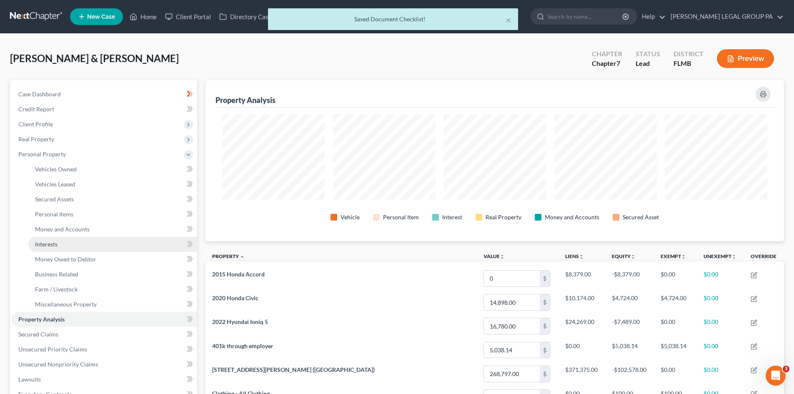
click at [70, 243] on link "Interests" at bounding box center [112, 244] width 169 height 15
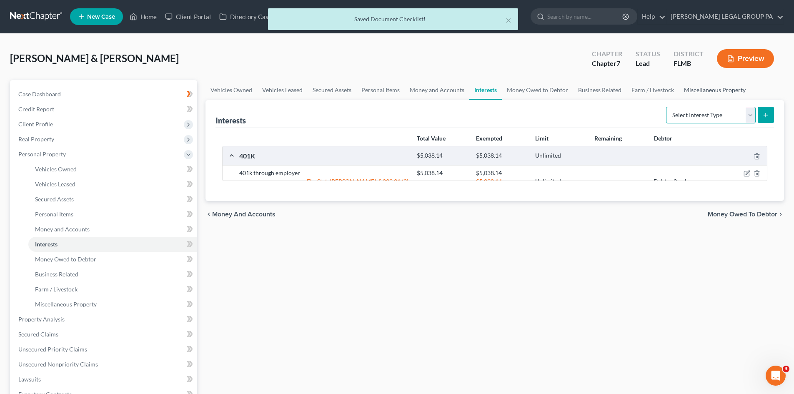
drag, startPoint x: 714, startPoint y: 116, endPoint x: 739, endPoint y: 99, distance: 30.3
click at [714, 115] on select "Select Interest Type 401K Annuity Bond Education IRA Government Bond Government…" at bounding box center [711, 115] width 90 height 17
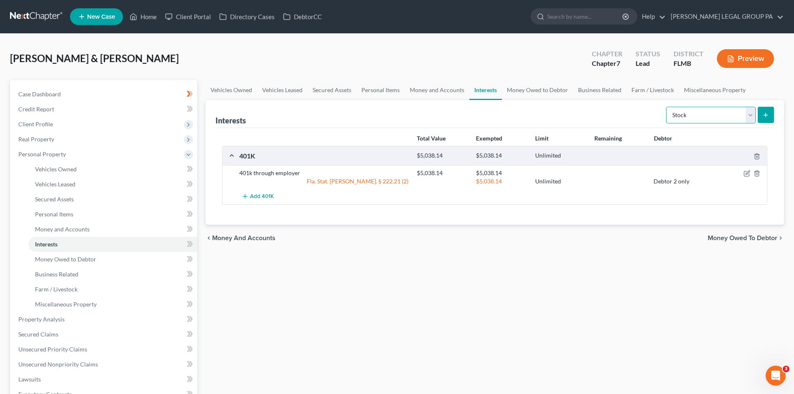
click at [667, 107] on select "Select Interest Type 401K Annuity Bond Education IRA Government Bond Government…" at bounding box center [711, 115] width 90 height 17
click at [766, 112] on icon "submit" at bounding box center [765, 115] width 7 height 7
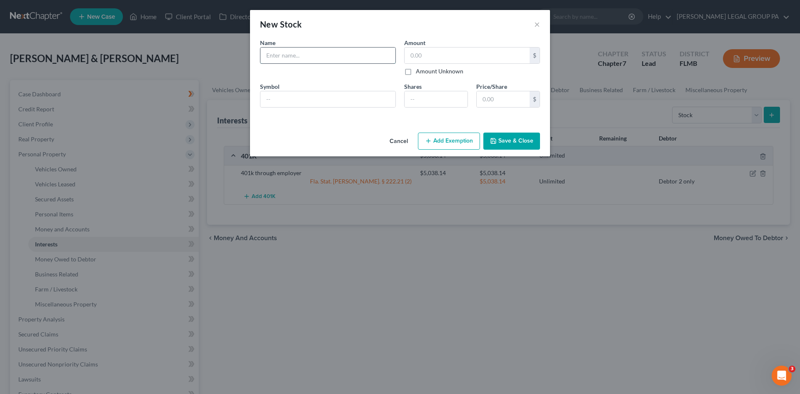
click at [290, 59] on input "text" at bounding box center [328, 56] width 135 height 16
click at [464, 58] on input "text" at bounding box center [467, 56] width 125 height 16
click at [525, 145] on button "Save & Close" at bounding box center [512, 142] width 57 height 18
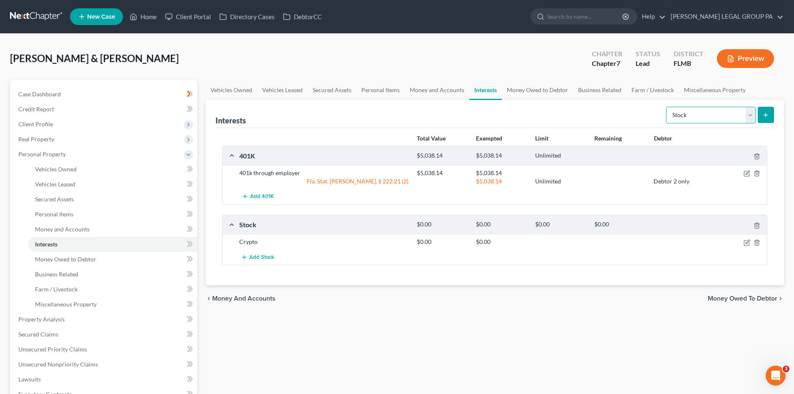
drag, startPoint x: 700, startPoint y: 114, endPoint x: 700, endPoint y: 120, distance: 6.7
click at [700, 114] on select "Select Interest Type 401K Annuity Bond Education IRA Government Bond Government…" at bounding box center [711, 115] width 90 height 17
drag, startPoint x: 709, startPoint y: 118, endPoint x: 712, endPoint y: 123, distance: 6.0
click at [709, 118] on select "Select Interest Type 401K Annuity Bond Education IRA Government Bond Government…" at bounding box center [711, 115] width 90 height 17
click at [697, 110] on select "Select Interest Type 401K Annuity Bond Education IRA Government Bond Government…" at bounding box center [711, 115] width 90 height 17
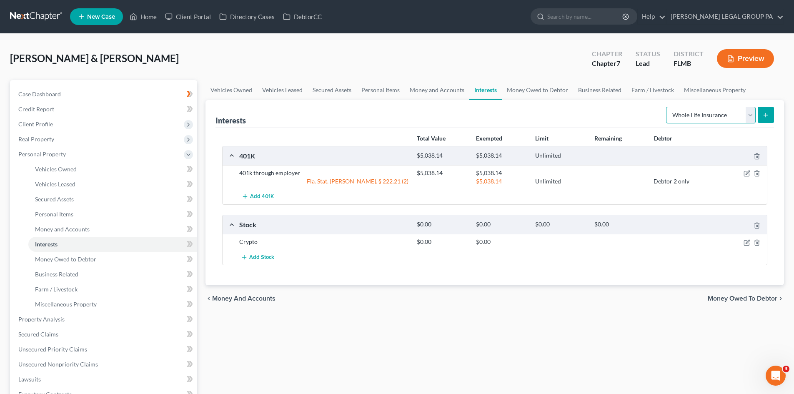
click at [667, 107] on select "Select Interest Type 401K Annuity Bond Education IRA Government Bond Government…" at bounding box center [711, 115] width 90 height 17
click at [764, 113] on icon "submit" at bounding box center [765, 115] width 7 height 7
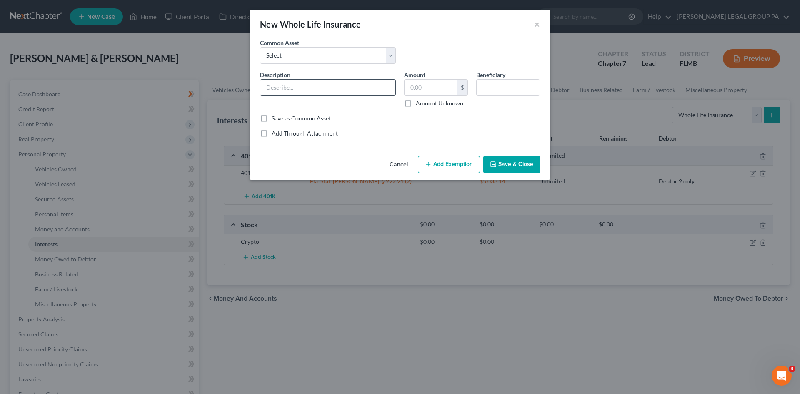
click at [344, 93] on input "text" at bounding box center [328, 88] width 135 height 16
click at [505, 163] on button "Save & Close" at bounding box center [512, 165] width 57 height 18
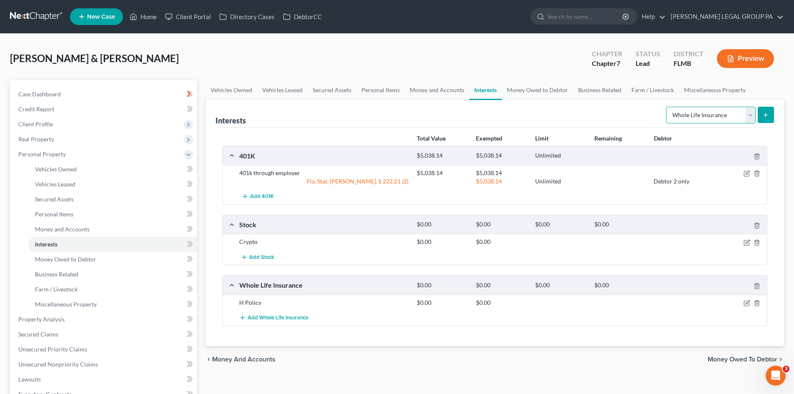
drag, startPoint x: 717, startPoint y: 111, endPoint x: 699, endPoint y: 116, distance: 18.5
click at [717, 111] on select "Select Interest Type 401K Annuity Bond Education IRA Government Bond Government…" at bounding box center [711, 115] width 90 height 17
drag, startPoint x: 646, startPoint y: 131, endPoint x: 764, endPoint y: 121, distance: 118.4
click at [657, 128] on div "Total Value Exempted Limit Remaining Debtor 401K $5,038.14 $5,038.14 Unlimited …" at bounding box center [495, 237] width 559 height 218
click at [768, 114] on icon "submit" at bounding box center [765, 115] width 7 height 7
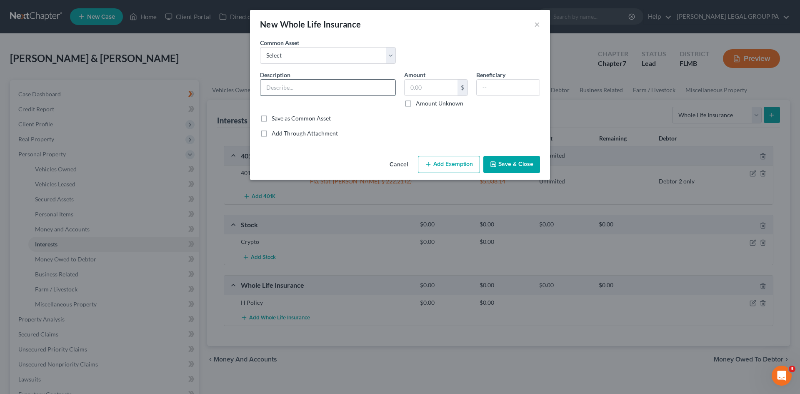
drag, startPoint x: 332, startPoint y: 87, endPoint x: 330, endPoint y: 82, distance: 5.3
click at [332, 87] on input "text" at bounding box center [328, 88] width 135 height 16
click at [502, 162] on button "Save & Close" at bounding box center [512, 165] width 57 height 18
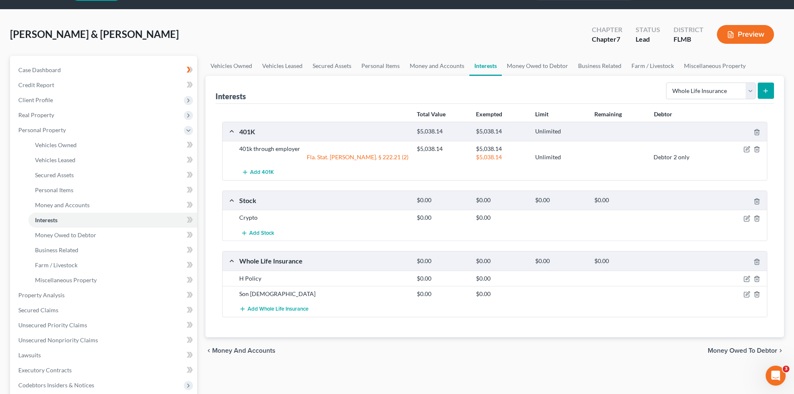
scroll to position [42, 0]
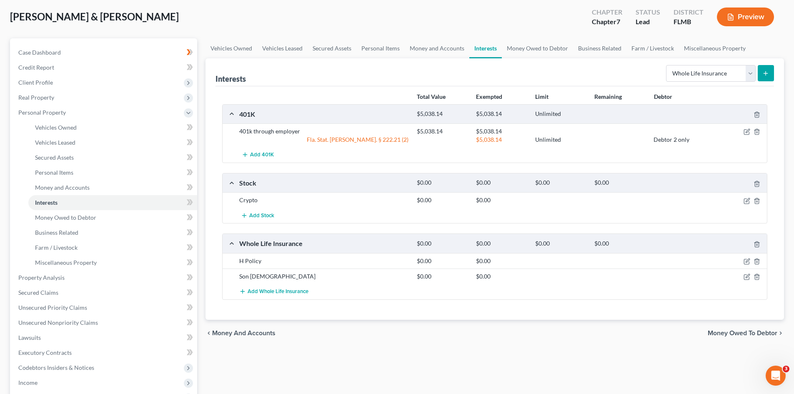
click at [765, 69] on button "submit" at bounding box center [766, 73] width 16 height 16
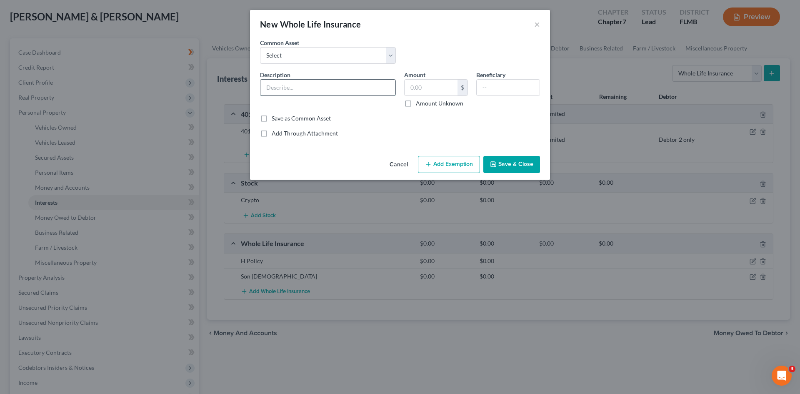
click at [354, 91] on input "text" at bounding box center [328, 88] width 135 height 16
click at [520, 166] on button "Save & Close" at bounding box center [512, 165] width 57 height 18
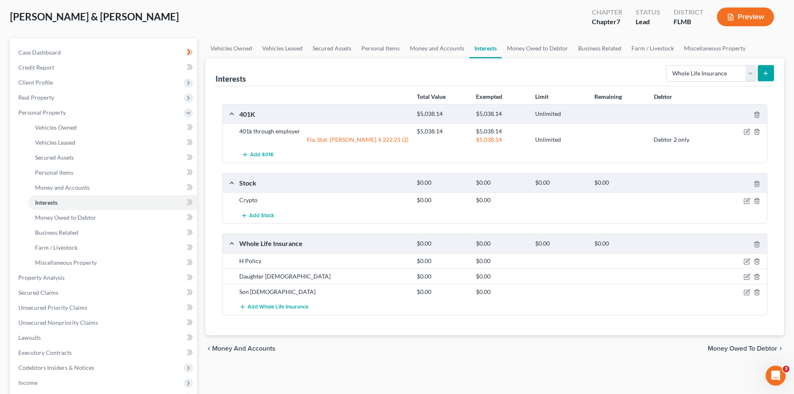
click at [764, 70] on icon "submit" at bounding box center [765, 73] width 7 height 7
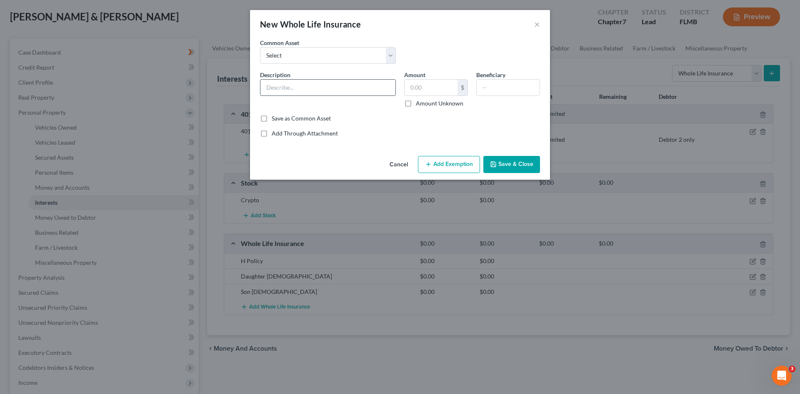
click at [314, 88] on input "text" at bounding box center [328, 88] width 135 height 16
drag, startPoint x: 513, startPoint y: 170, endPoint x: 524, endPoint y: 153, distance: 19.7
click at [513, 169] on button "Save & Close" at bounding box center [512, 165] width 57 height 18
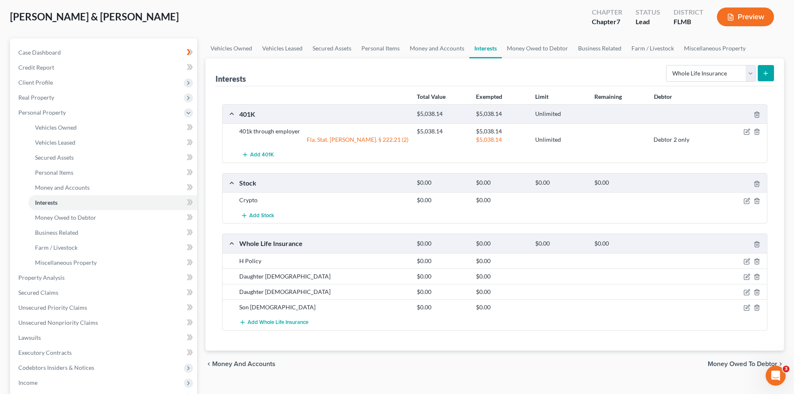
click at [768, 75] on icon "submit" at bounding box center [765, 73] width 7 height 7
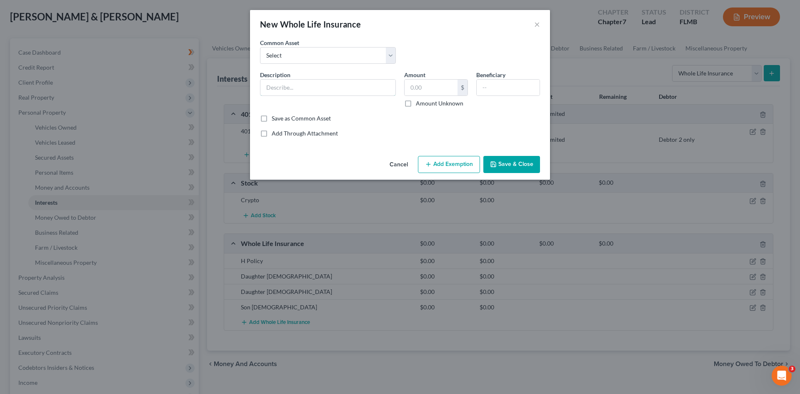
drag, startPoint x: 364, startPoint y: 83, endPoint x: 366, endPoint y: 78, distance: 4.9
click at [364, 83] on input "text" at bounding box center [328, 88] width 135 height 16
click at [526, 168] on button "Save & Close" at bounding box center [512, 165] width 57 height 18
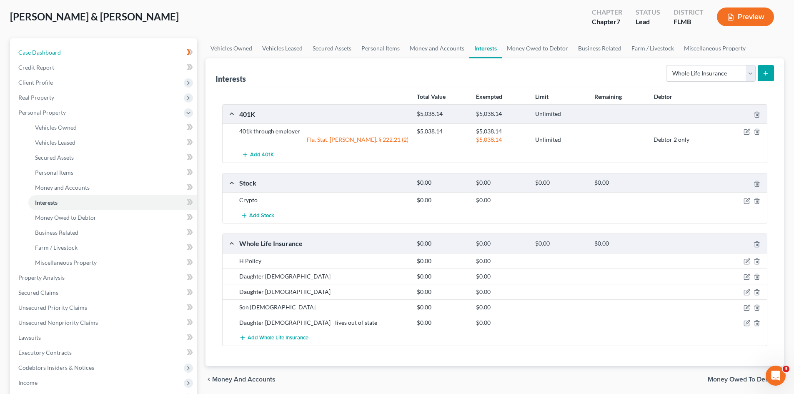
click at [41, 57] on link "Case Dashboard" at bounding box center [104, 52] width 185 height 15
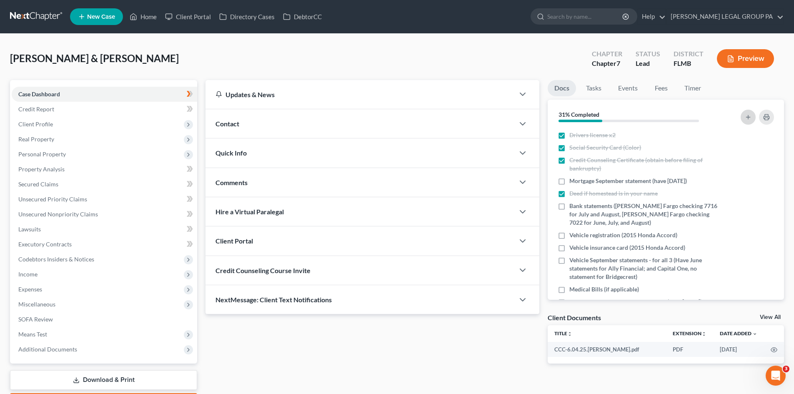
click at [747, 117] on line "button" at bounding box center [748, 117] width 4 height 0
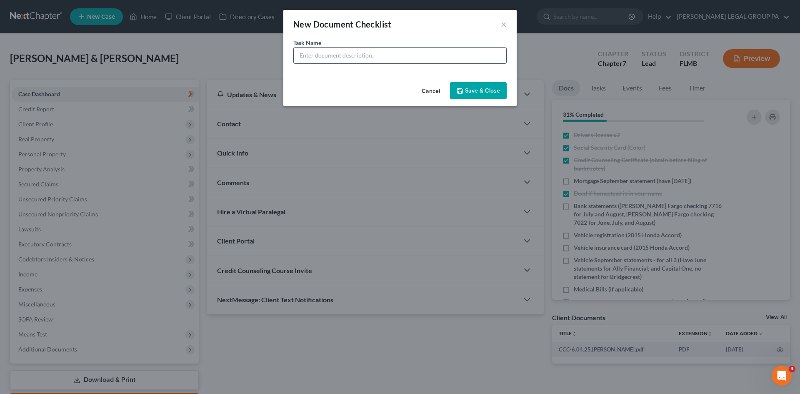
click at [332, 58] on input "text" at bounding box center [400, 56] width 213 height 16
click at [424, 55] on input "Life insurance policy statements for all 5" at bounding box center [400, 56] width 213 height 16
click at [487, 80] on div "Cancel Save & Close" at bounding box center [399, 93] width 233 height 28
drag, startPoint x: 482, startPoint y: 96, endPoint x: 750, endPoint y: 124, distance: 269.5
click at [481, 96] on button "Save & Close" at bounding box center [478, 91] width 57 height 18
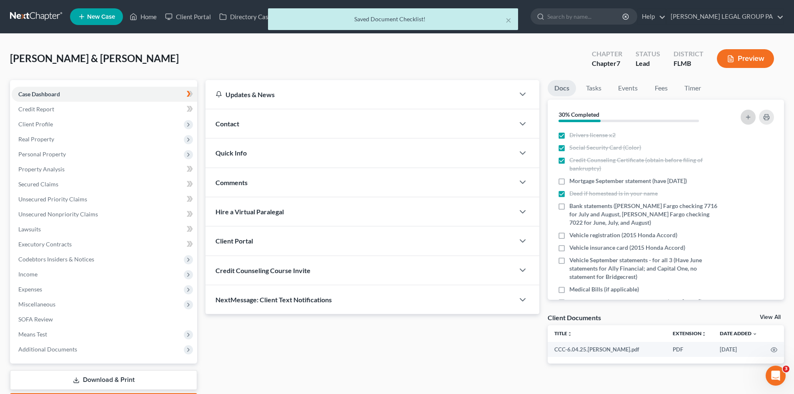
click at [747, 116] on icon "button" at bounding box center [748, 117] width 7 height 7
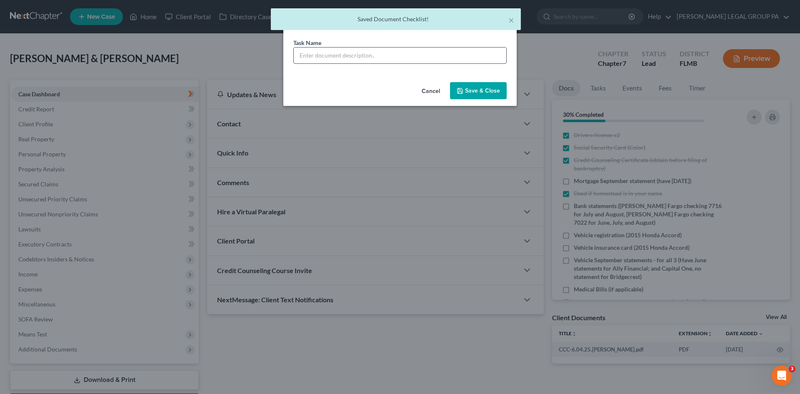
drag, startPoint x: 325, startPoint y: 65, endPoint x: 329, endPoint y: 50, distance: 16.0
click at [330, 55] on div "Task Name *" at bounding box center [399, 58] width 233 height 40
click at [332, 52] on input "text" at bounding box center [400, 56] width 213 height 16
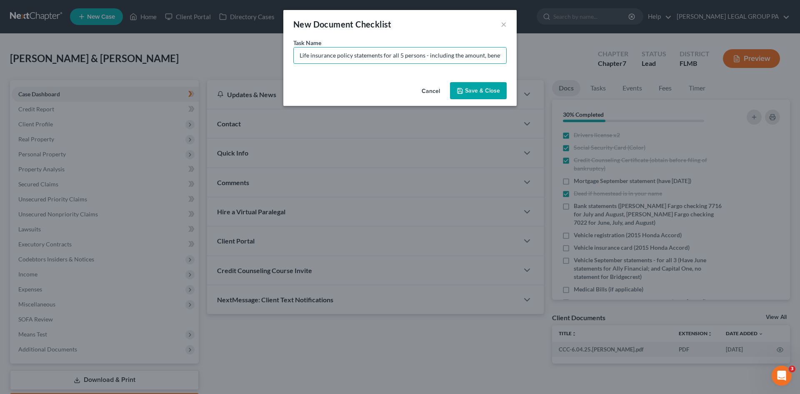
scroll to position [0, 50]
drag, startPoint x: 390, startPoint y: 51, endPoint x: 671, endPoint y: 53, distance: 280.5
click at [671, 53] on div "New Document Checklist × Task Name * Life insurance policy statements for all 5…" at bounding box center [400, 197] width 800 height 394
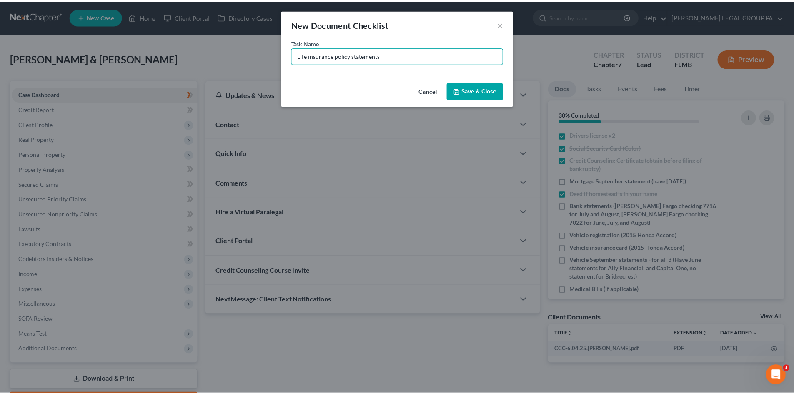
scroll to position [0, 0]
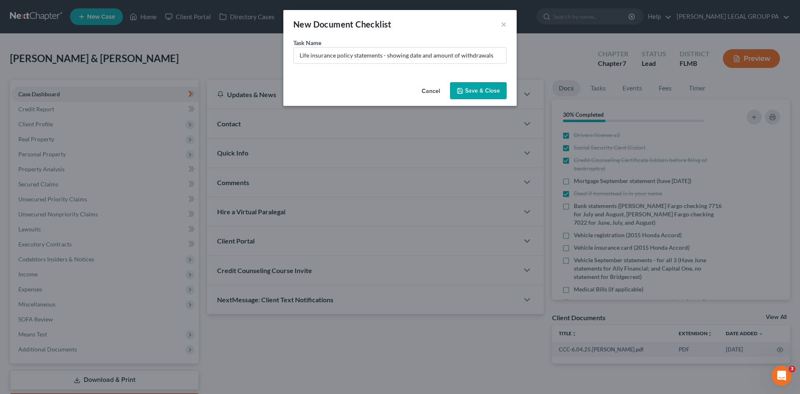
drag, startPoint x: 486, startPoint y: 88, endPoint x: 725, endPoint y: 176, distance: 254.9
click at [486, 88] on button "Save & Close" at bounding box center [478, 91] width 57 height 18
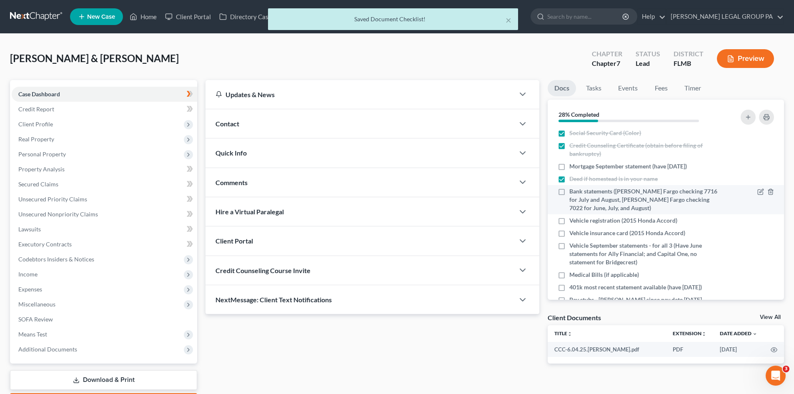
scroll to position [13, 0]
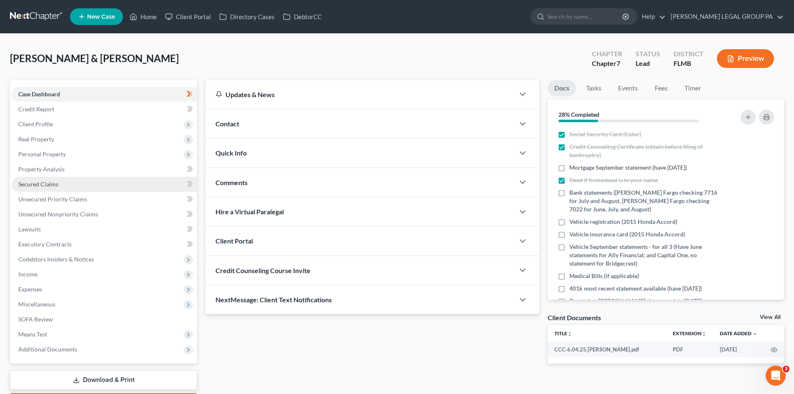
drag, startPoint x: 562, startPoint y: 233, endPoint x: 43, endPoint y: 185, distance: 521.6
click at [569, 233] on label "Vehicle insurance card (2015 Honda Accord)" at bounding box center [627, 234] width 116 height 8
click at [573, 233] on input "Vehicle insurance card (2015 Honda Accord)" at bounding box center [575, 232] width 5 height 5
click at [43, 185] on span "Secured Claims" at bounding box center [38, 183] width 40 height 7
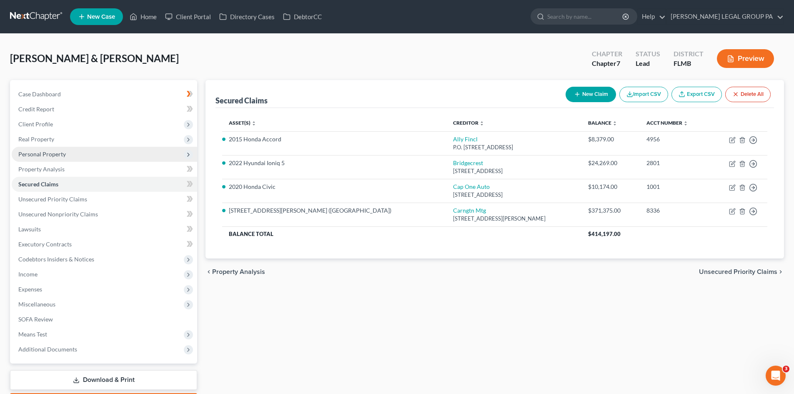
click at [56, 154] on span "Personal Property" at bounding box center [42, 153] width 48 height 7
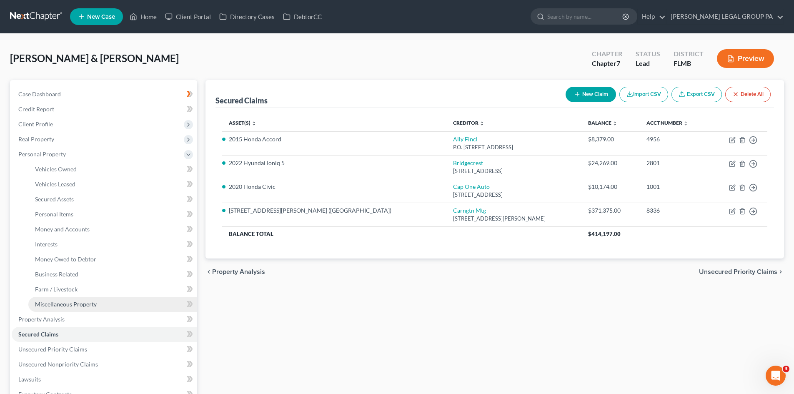
click at [88, 299] on link "Miscellaneous Property" at bounding box center [112, 304] width 169 height 15
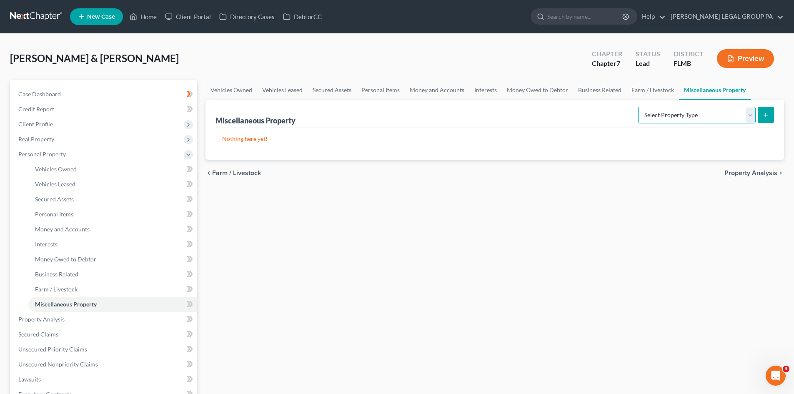
click at [658, 114] on select "Select Property Type Assigned for Creditor Benefit Within 1 Year Holding for An…" at bounding box center [697, 115] width 118 height 17
click at [638, 107] on select "Select Property Type Assigned for Creditor Benefit Within 1 Year Holding for An…" at bounding box center [697, 115] width 118 height 17
drag, startPoint x: 695, startPoint y: 117, endPoint x: 699, endPoint y: 121, distance: 5.9
click at [696, 116] on select "Select Property Type Assigned for Creditor Benefit Within 1 Year Holding for An…" at bounding box center [697, 115] width 118 height 17
click at [638, 107] on select "Select Property Type Assigned for Creditor Benefit Within 1 Year Holding for An…" at bounding box center [697, 115] width 118 height 17
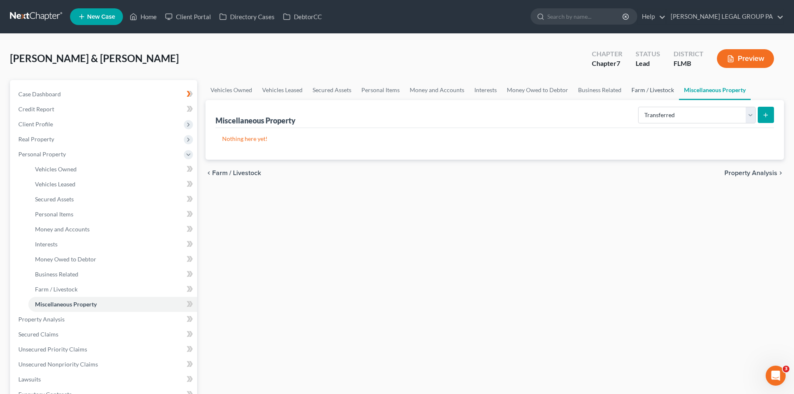
click at [658, 84] on link "Farm / Livestock" at bounding box center [653, 90] width 53 height 20
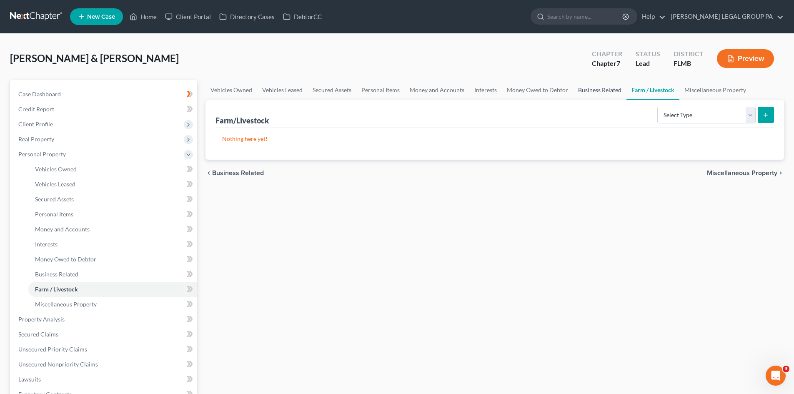
click at [584, 89] on link "Business Related" at bounding box center [599, 90] width 53 height 20
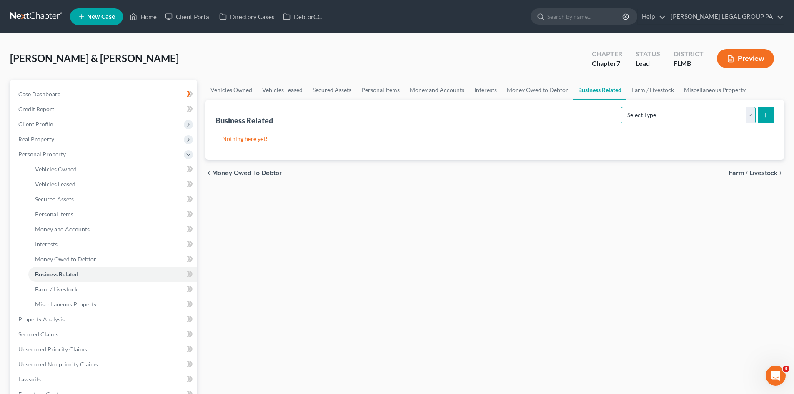
click at [649, 111] on select "Select Type Customer Lists Franchises Inventory Licenses Machinery Office Equip…" at bounding box center [688, 115] width 135 height 17
click at [622, 107] on select "Select Type Customer Lists Franchises Inventory Licenses Machinery Office Equip…" at bounding box center [688, 115] width 135 height 17
click at [532, 84] on link "Money Owed to Debtor" at bounding box center [537, 90] width 71 height 20
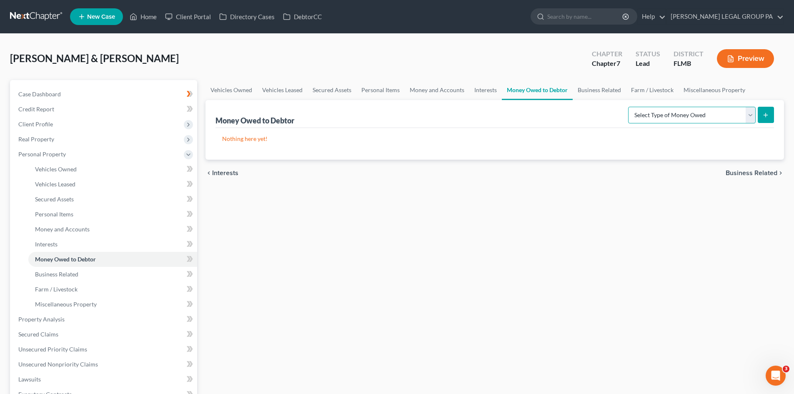
drag, startPoint x: 655, startPoint y: 108, endPoint x: 672, endPoint y: 119, distance: 20.5
click at [657, 106] on div "Select Type of Money Owed Accounts Receivable Alimony Child Support Claims Agai…" at bounding box center [699, 114] width 149 height 22
drag, startPoint x: 598, startPoint y: 217, endPoint x: 524, endPoint y: 139, distance: 106.7
click at [598, 216] on div "Vehicles Owned Vehicles Leased Secured Assets Personal Items Money and Accounts…" at bounding box center [494, 320] width 587 height 481
click at [478, 89] on link "Interests" at bounding box center [485, 90] width 33 height 20
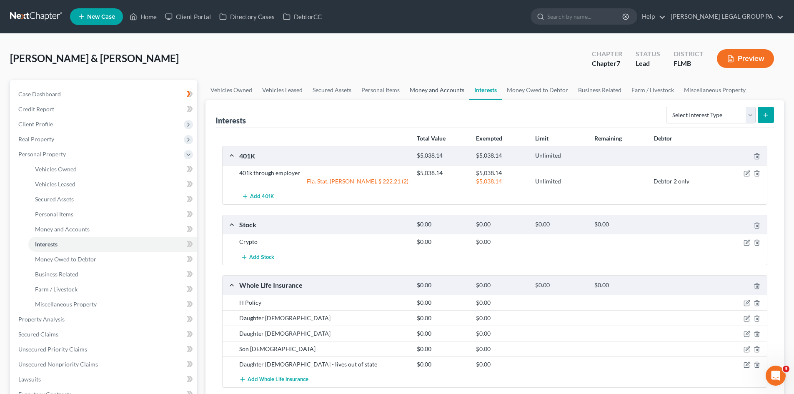
click at [448, 90] on link "Money and Accounts" at bounding box center [437, 90] width 65 height 20
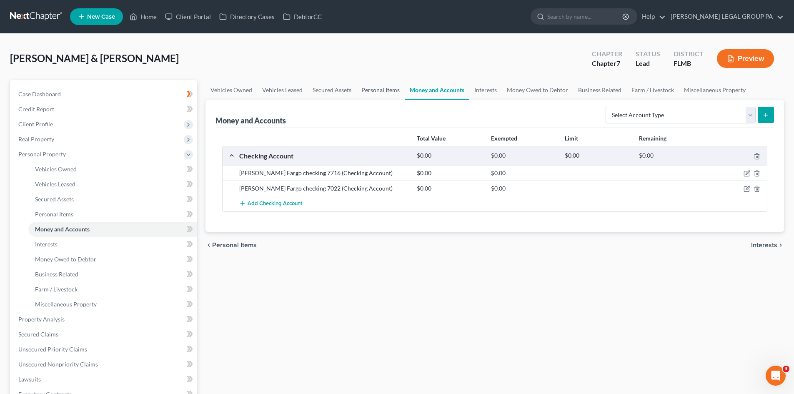
click at [371, 91] on link "Personal Items" at bounding box center [380, 90] width 48 height 20
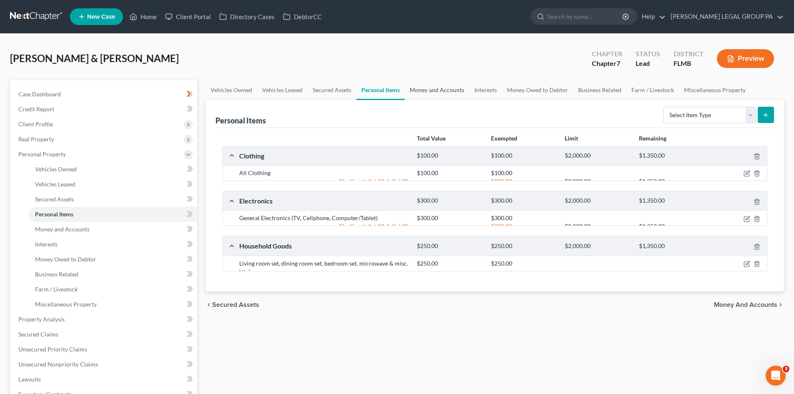
drag, startPoint x: 431, startPoint y: 90, endPoint x: 434, endPoint y: 110, distance: 20.4
click at [431, 90] on link "Money and Accounts" at bounding box center [437, 90] width 65 height 20
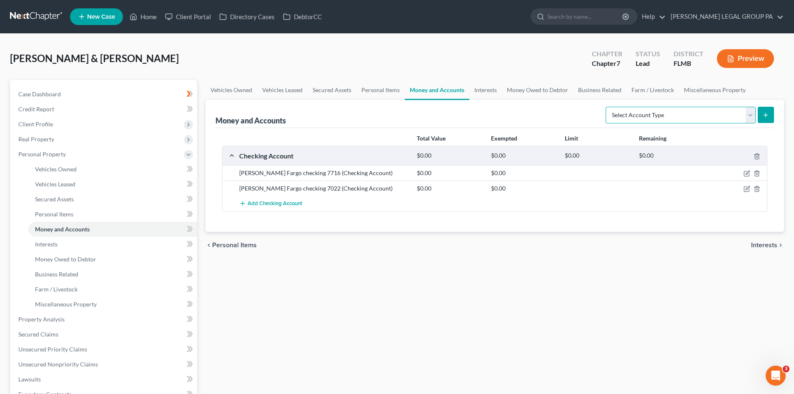
click at [712, 115] on select "Select Account Type Brokerage Cash on Hand Certificates of Deposit Checking Acc…" at bounding box center [681, 115] width 150 height 17
drag, startPoint x: 419, startPoint y: 240, endPoint x: 627, endPoint y: 140, distance: 230.8
click at [419, 241] on div "chevron_left Personal Items Interests chevron_right" at bounding box center [495, 245] width 579 height 27
drag, startPoint x: 655, startPoint y: 115, endPoint x: 659, endPoint y: 123, distance: 8.6
click at [655, 115] on select "Select Account Type Brokerage Cash on Hand Certificates of Deposit Checking Acc…" at bounding box center [681, 115] width 150 height 17
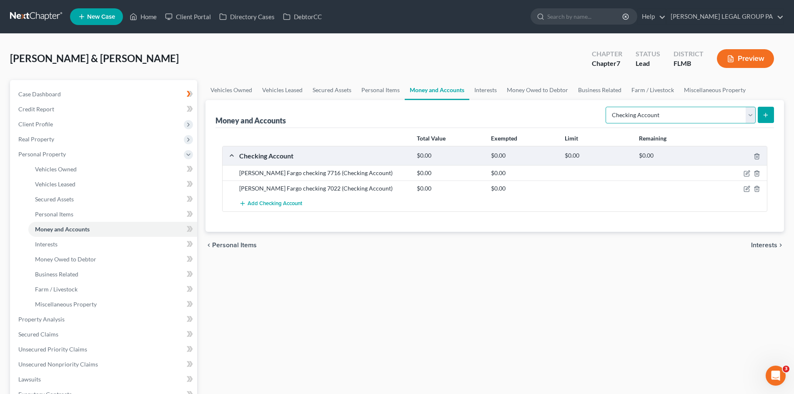
click at [607, 107] on select "Select Account Type Brokerage Cash on Hand Certificates of Deposit Checking Acc…" at bounding box center [681, 115] width 150 height 17
click at [767, 116] on icon "submit" at bounding box center [765, 115] width 7 height 7
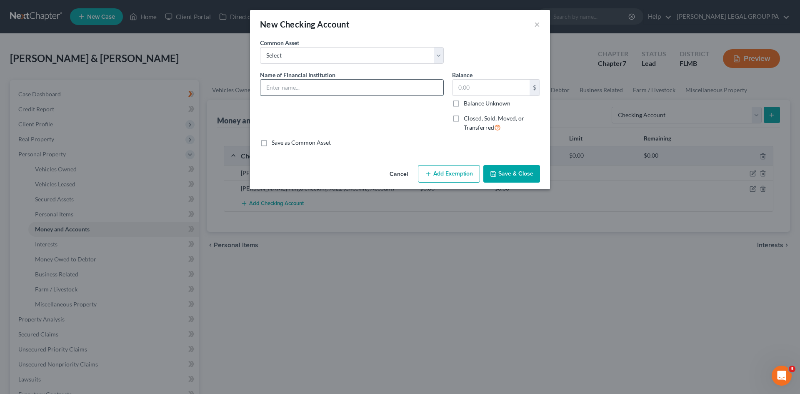
click at [366, 80] on input "text" at bounding box center [352, 88] width 183 height 16
click at [522, 176] on button "Save & Close" at bounding box center [512, 174] width 57 height 18
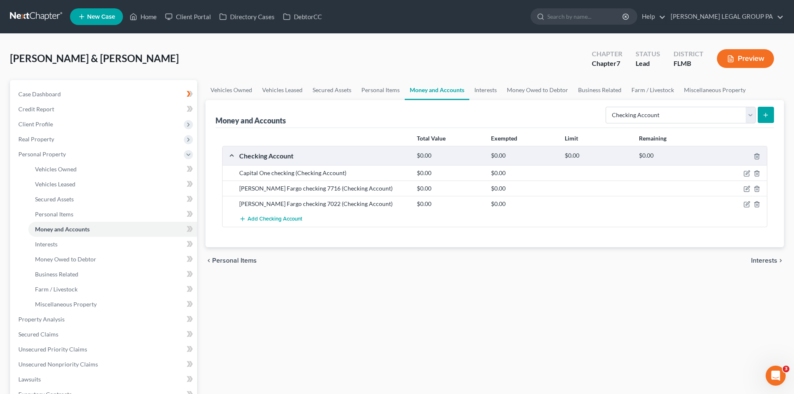
click at [764, 113] on icon "submit" at bounding box center [765, 115] width 7 height 7
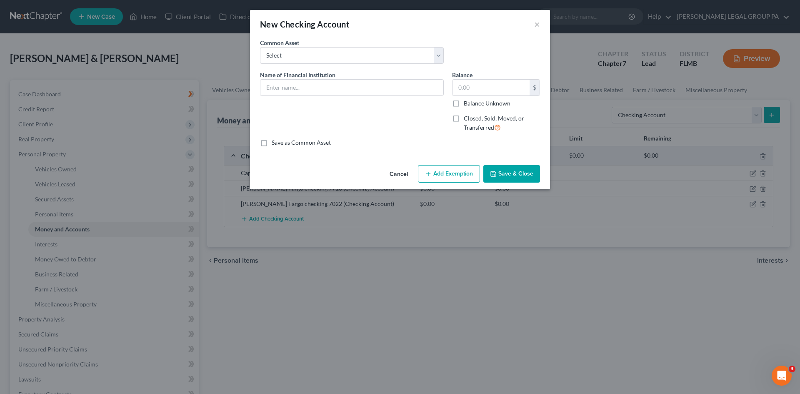
drag, startPoint x: 320, startPoint y: 76, endPoint x: 325, endPoint y: 75, distance: 5.6
click at [322, 76] on span "Name of Financial Institution" at bounding box center [297, 74] width 75 height 7
drag, startPoint x: 327, startPoint y: 85, endPoint x: 331, endPoint y: 82, distance: 4.9
click at [328, 84] on input "text" at bounding box center [352, 88] width 183 height 16
click at [509, 165] on div "Cancel Add Exemption Save & Close" at bounding box center [400, 176] width 300 height 28
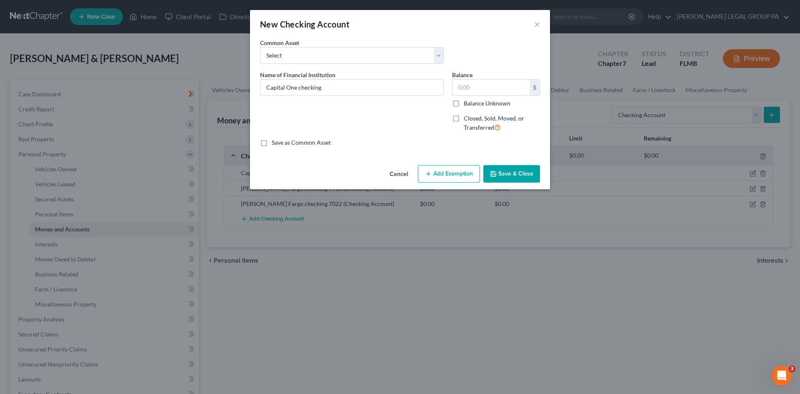
click at [511, 169] on button "Save & Close" at bounding box center [512, 174] width 57 height 18
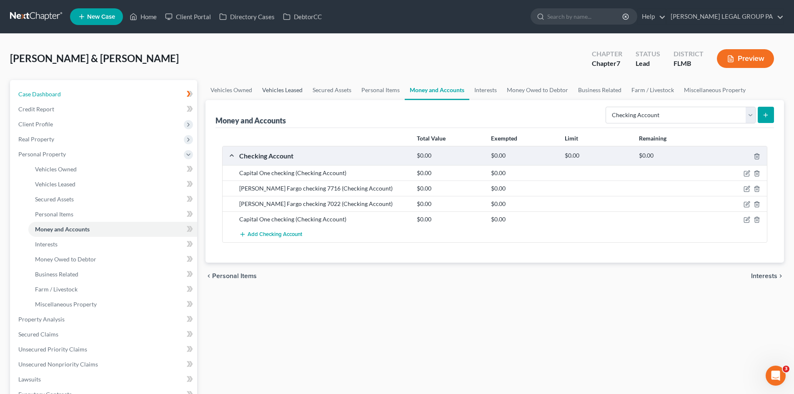
click at [63, 90] on link "Case Dashboard" at bounding box center [104, 94] width 185 height 15
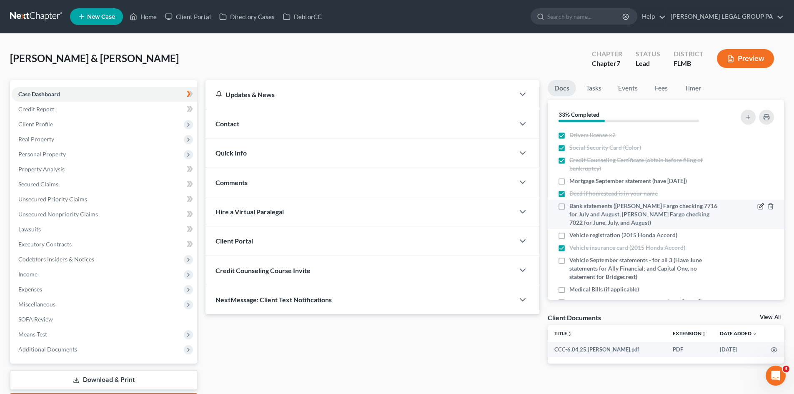
click at [757, 204] on icon "button" at bounding box center [760, 206] width 7 height 7
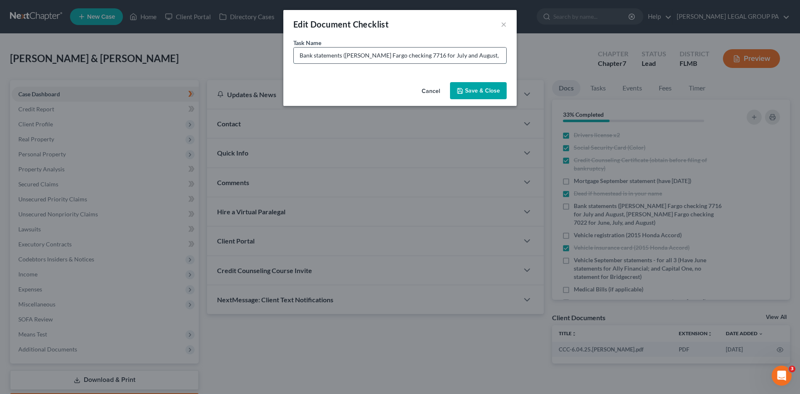
scroll to position [0, 103]
drag, startPoint x: 481, startPoint y: 60, endPoint x: 496, endPoint y: 58, distance: 15.5
click at [555, 47] on div "Edit Document Checklist × Task Name * Bank statements (Wells Fargo checking 771…" at bounding box center [400, 197] width 800 height 394
drag, startPoint x: 497, startPoint y: 58, endPoint x: 504, endPoint y: 60, distance: 6.6
click at [498, 58] on input "Bank statements (Wells Fargo checking 7716 for July and August, Wells Fargo che…" at bounding box center [400, 56] width 213 height 16
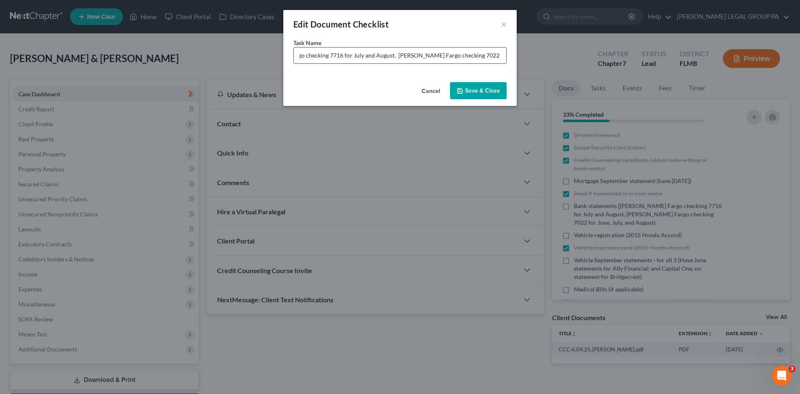
click at [500, 58] on input "Bank statements (Wells Fargo checking 7716 for July and August, Wells Fargo che…" at bounding box center [400, 56] width 213 height 16
click at [498, 55] on input "Bank statements (Wells Fargo checking 7716 for July and August, Wells Fargo che…" at bounding box center [400, 56] width 213 height 16
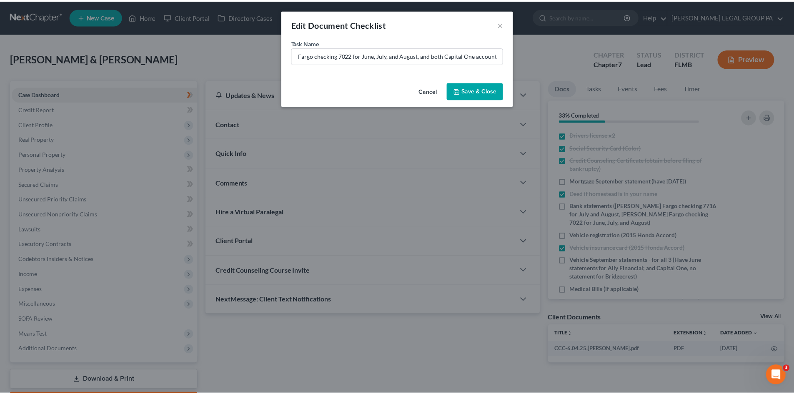
scroll to position [0, 0]
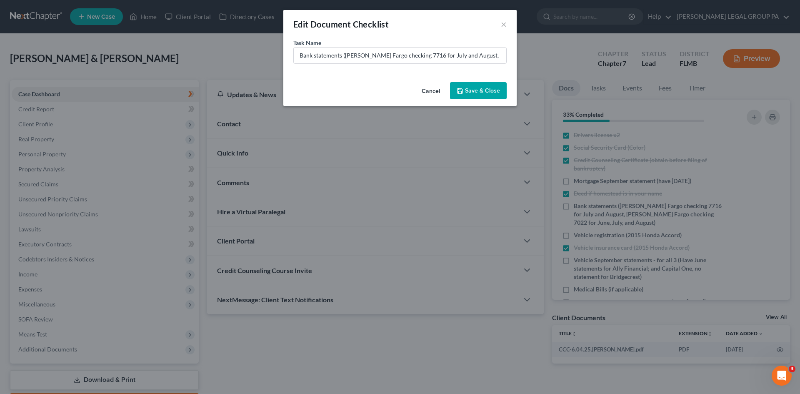
click at [490, 85] on button "Save & Close" at bounding box center [478, 91] width 57 height 18
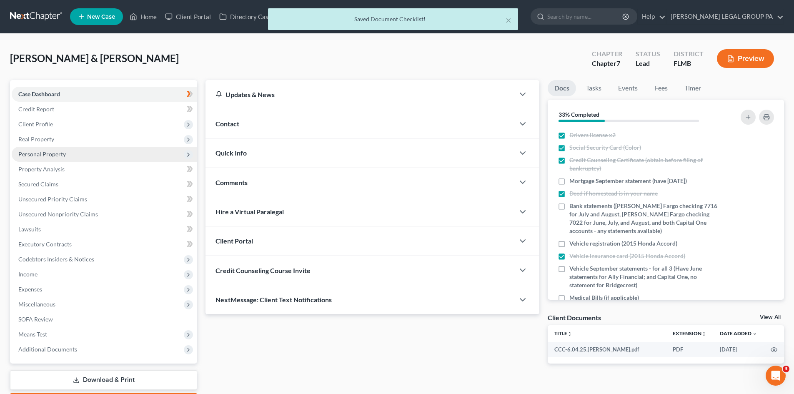
click at [63, 155] on span "Personal Property" at bounding box center [42, 153] width 48 height 7
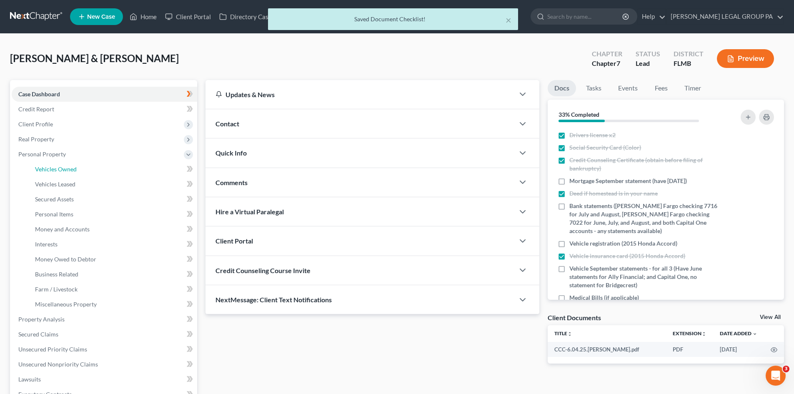
drag, startPoint x: 69, startPoint y: 168, endPoint x: 542, endPoint y: 104, distance: 477.5
click at [69, 168] on span "Vehicles Owned" at bounding box center [56, 168] width 42 height 7
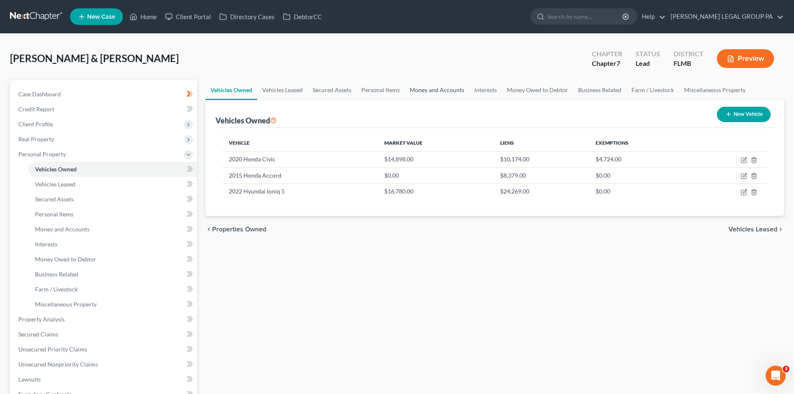
drag, startPoint x: 442, startPoint y: 90, endPoint x: 634, endPoint y: 87, distance: 192.2
click at [443, 90] on link "Money and Accounts" at bounding box center [437, 90] width 65 height 20
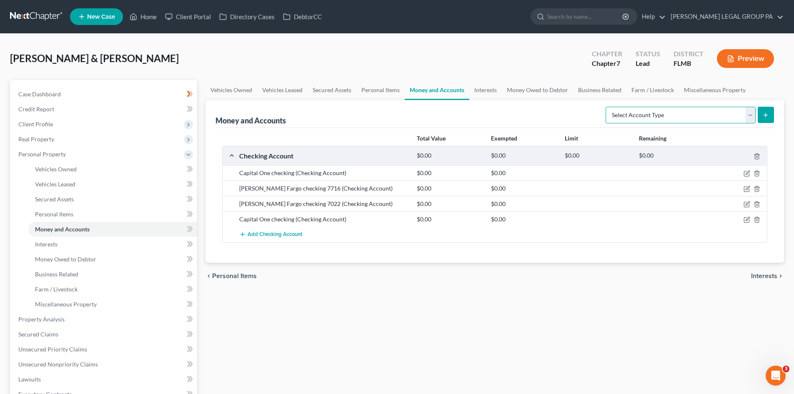
click at [687, 113] on select "Select Account Type Brokerage Cash on Hand Certificates of Deposit Checking Acc…" at bounding box center [681, 115] width 150 height 17
click at [369, 91] on link "Personal Items" at bounding box center [380, 90] width 48 height 20
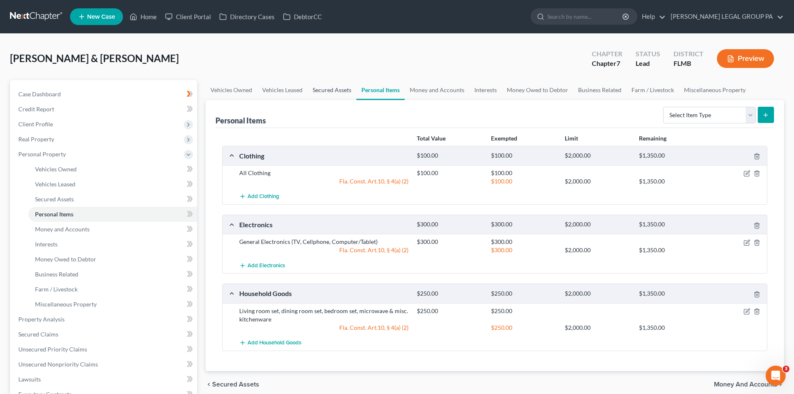
click at [333, 93] on link "Secured Assets" at bounding box center [332, 90] width 49 height 20
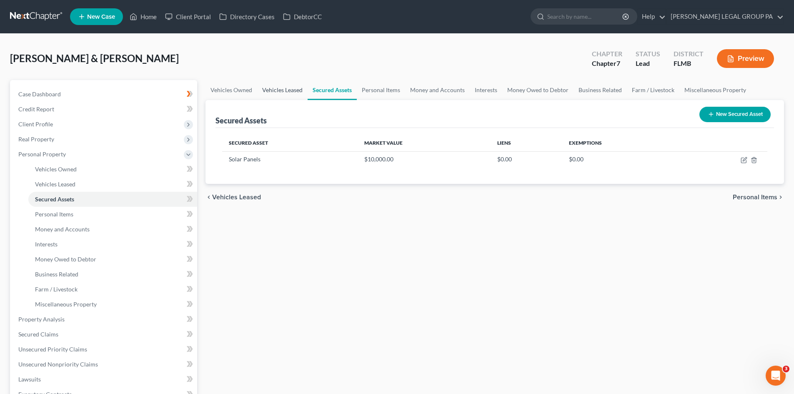
click at [284, 89] on link "Vehicles Leased" at bounding box center [282, 90] width 50 height 20
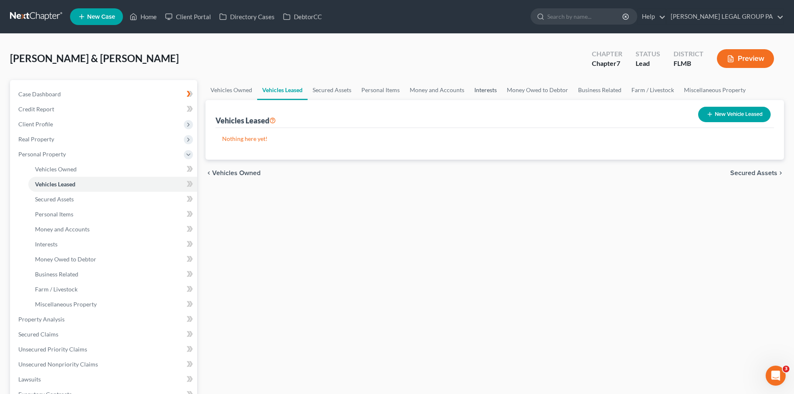
click at [478, 92] on link "Interests" at bounding box center [485, 90] width 33 height 20
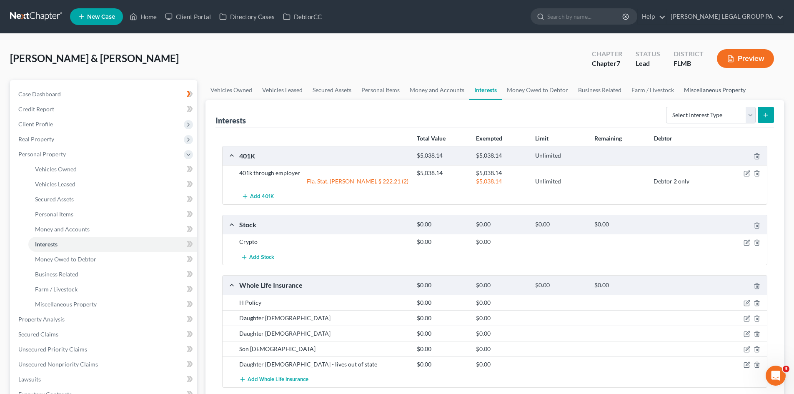
click at [702, 89] on link "Miscellaneous Property" at bounding box center [715, 90] width 72 height 20
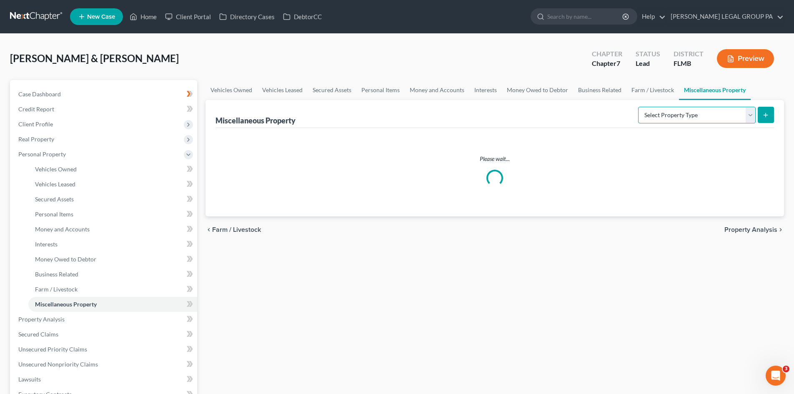
click at [706, 112] on select "Select Property Type Assigned for Creditor Benefit Within 1 Year Holding for An…" at bounding box center [697, 115] width 118 height 17
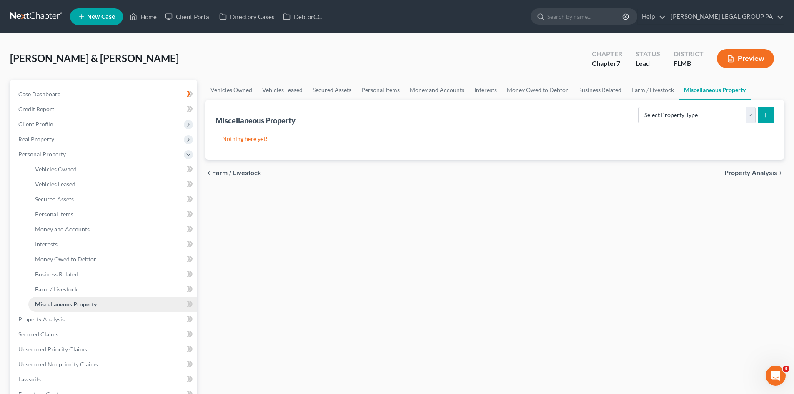
drag, startPoint x: 566, startPoint y: 194, endPoint x: 59, endPoint y: 306, distance: 519.5
click at [566, 194] on div "Vehicles Owned Vehicles Leased Secured Assets Personal Items Money and Accounts…" at bounding box center [494, 320] width 587 height 481
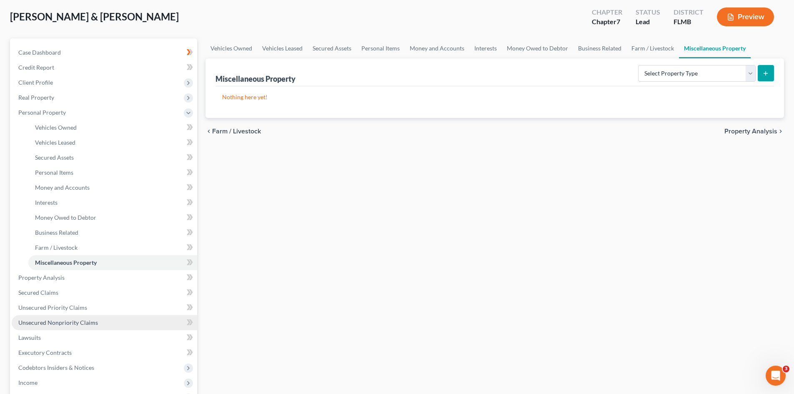
click at [85, 322] on span "Unsecured Nonpriority Claims" at bounding box center [58, 322] width 80 height 7
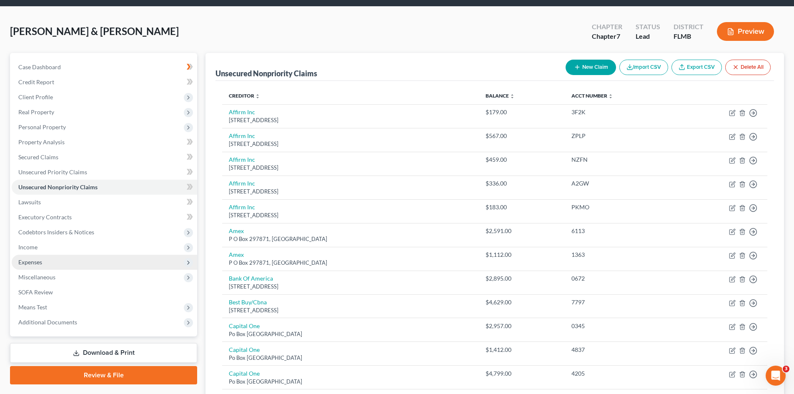
scroll to position [42, 0]
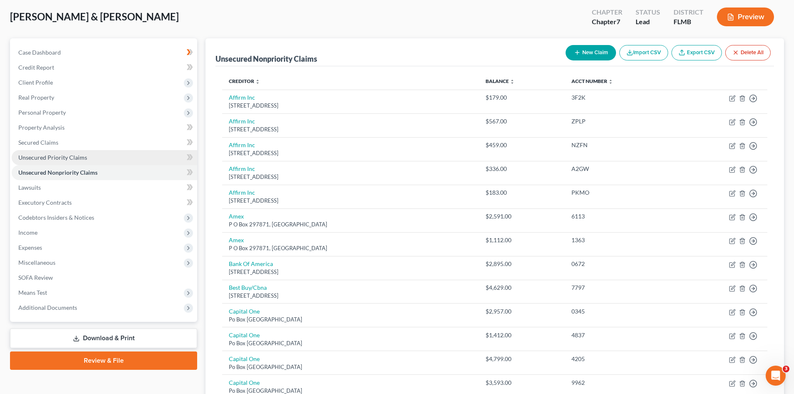
drag, startPoint x: 83, startPoint y: 156, endPoint x: 74, endPoint y: 150, distance: 11.1
click at [82, 156] on span "Unsecured Priority Claims" at bounding box center [52, 157] width 69 height 7
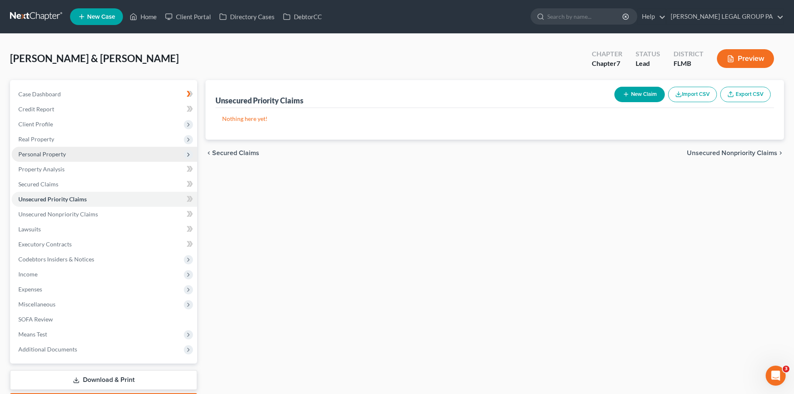
drag, startPoint x: 65, startPoint y: 156, endPoint x: 74, endPoint y: 160, distance: 9.7
click at [65, 156] on span "Personal Property" at bounding box center [104, 154] width 185 height 15
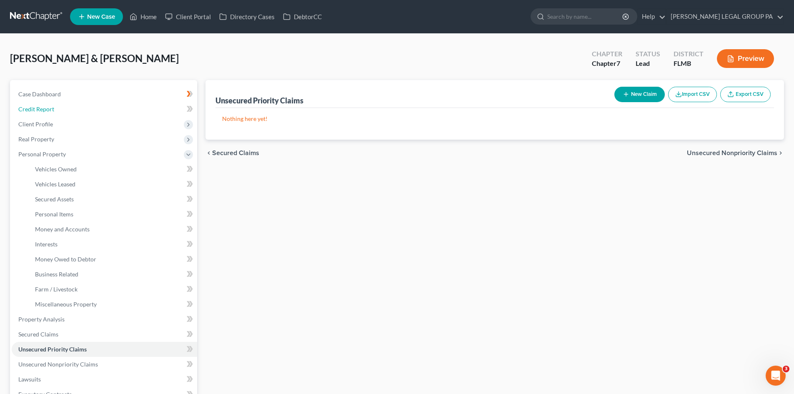
drag, startPoint x: 56, startPoint y: 108, endPoint x: 375, endPoint y: 101, distance: 319.0
click at [55, 108] on link "Credit Report" at bounding box center [104, 109] width 185 height 15
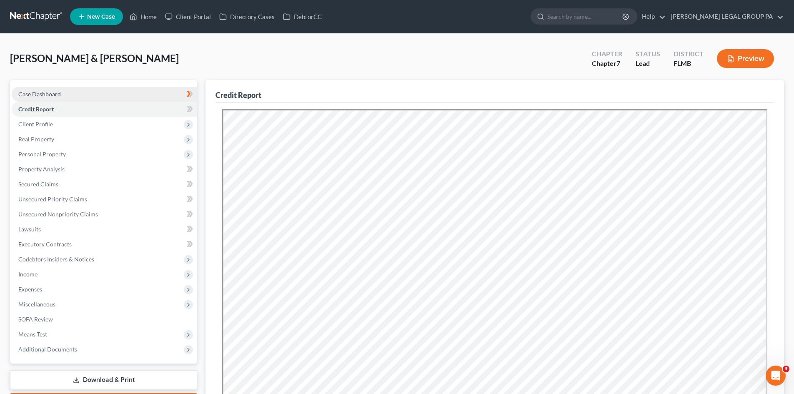
click at [115, 93] on link "Case Dashboard" at bounding box center [104, 94] width 185 height 15
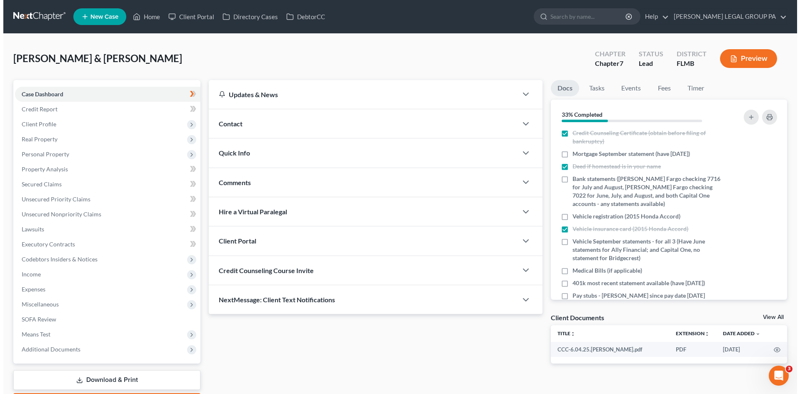
scroll to position [42, 0]
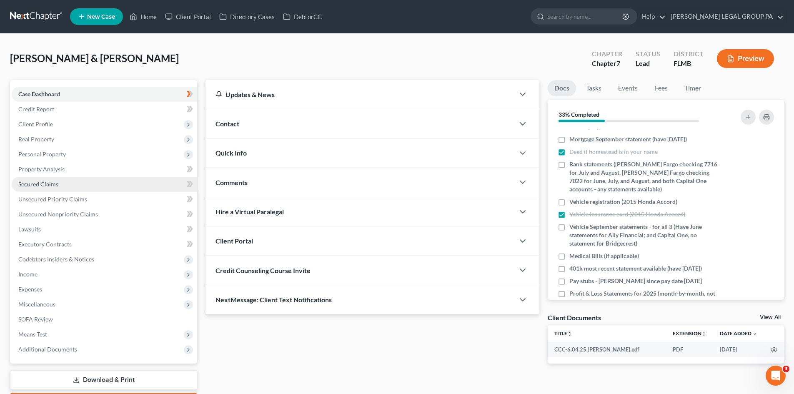
drag, startPoint x: 46, startPoint y: 185, endPoint x: 65, endPoint y: 191, distance: 19.4
click at [47, 185] on span "Secured Claims" at bounding box center [38, 183] width 40 height 7
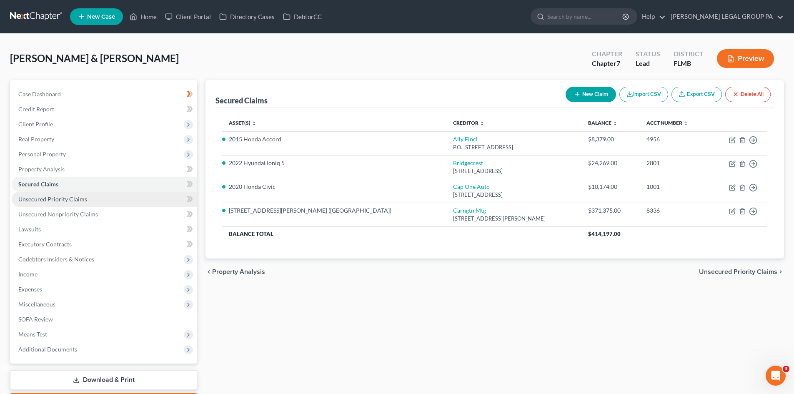
click at [65, 202] on span "Unsecured Priority Claims" at bounding box center [52, 199] width 69 height 7
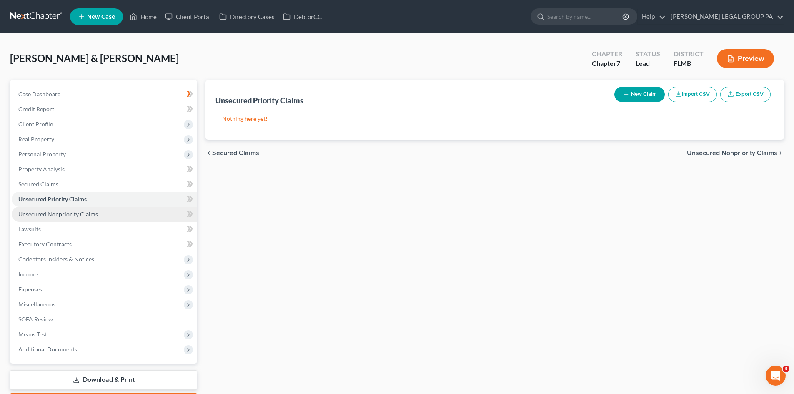
click at [68, 218] on link "Unsecured Nonpriority Claims" at bounding box center [104, 214] width 185 height 15
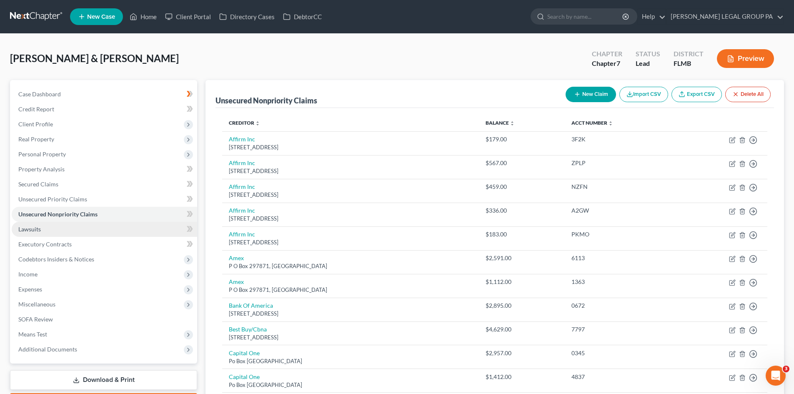
click at [61, 228] on link "Lawsuits" at bounding box center [104, 229] width 185 height 15
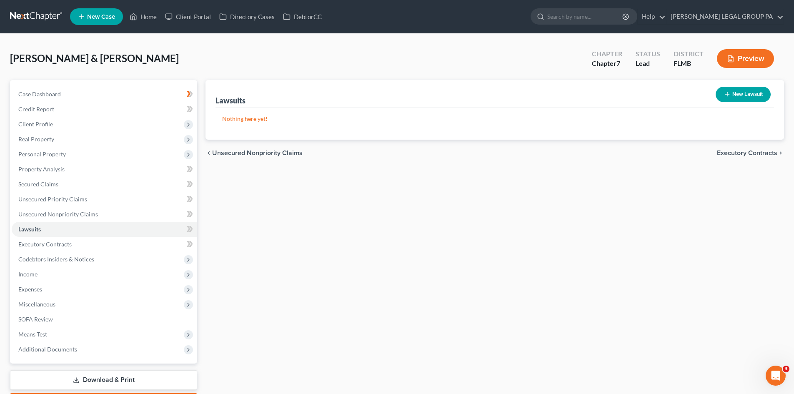
click at [762, 98] on button "New Lawsuit" at bounding box center [743, 94] width 55 height 15
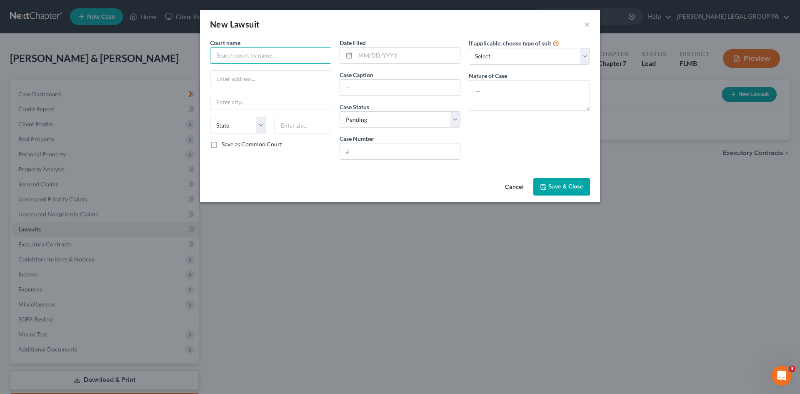
click at [309, 53] on input "text" at bounding box center [270, 55] width 121 height 17
click at [588, 23] on button "×" at bounding box center [587, 24] width 6 height 10
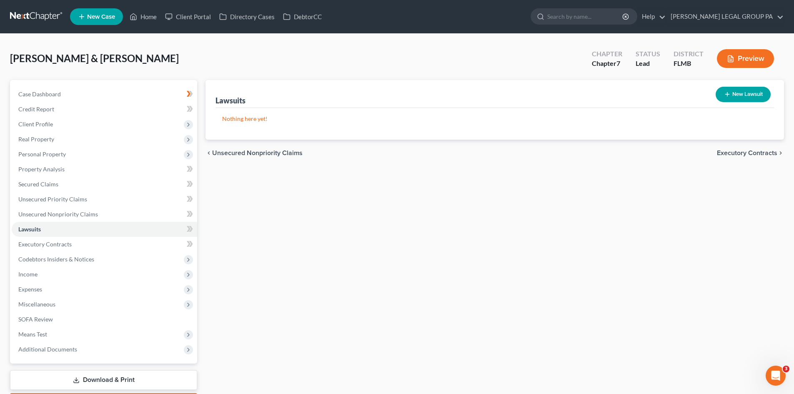
click at [107, 57] on span "[PERSON_NAME] & [PERSON_NAME]" at bounding box center [94, 58] width 169 height 12
click at [107, 56] on span "[PERSON_NAME] & [PERSON_NAME]" at bounding box center [94, 58] width 169 height 12
drag, startPoint x: 85, startPoint y: 60, endPoint x: 139, endPoint y: 61, distance: 54.2
click at [139, 61] on div "[PERSON_NAME] & [PERSON_NAME] Upgraded Chapter Chapter 7 Status Lead District […" at bounding box center [397, 62] width 774 height 36
copy span "Viktoriya"
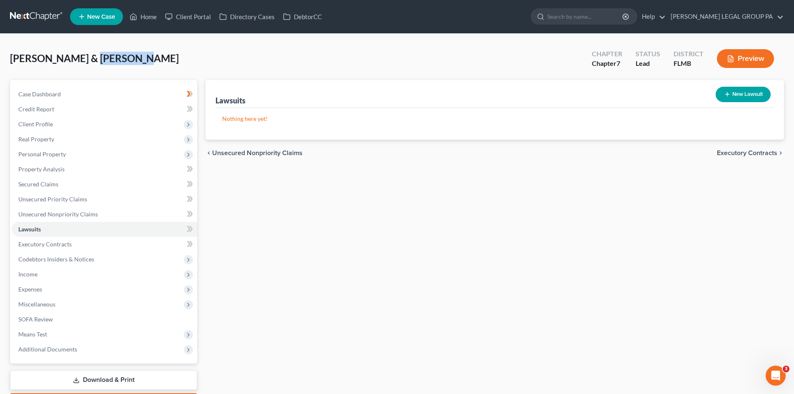
click at [732, 88] on button "New Lawsuit" at bounding box center [743, 94] width 55 height 15
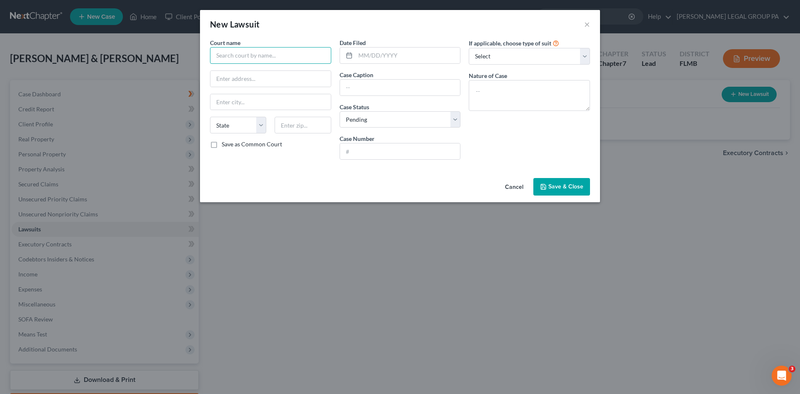
click at [231, 52] on input "text" at bounding box center [270, 55] width 121 height 17
click at [410, 146] on input "text" at bounding box center [400, 151] width 120 height 16
drag, startPoint x: 515, startPoint y: 152, endPoint x: 502, endPoint y: 51, distance: 101.8
click at [512, 145] on div "If applicable, choose type of suit Select Repossession Garnishment Foreclosure …" at bounding box center [530, 102] width 130 height 128
drag, startPoint x: 506, startPoint y: 58, endPoint x: 501, endPoint y: 129, distance: 71.1
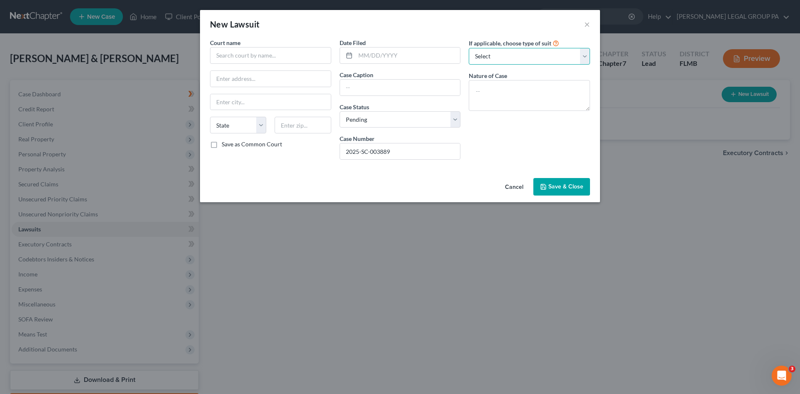
click at [506, 59] on select "Select Repossession Garnishment Foreclosure Attached, Seized, Or Levied Other" at bounding box center [529, 56] width 121 height 17
click at [469, 48] on select "Select Repossession Garnishment Foreclosure Attached, Seized, Or Levied Other" at bounding box center [529, 56] width 121 height 17
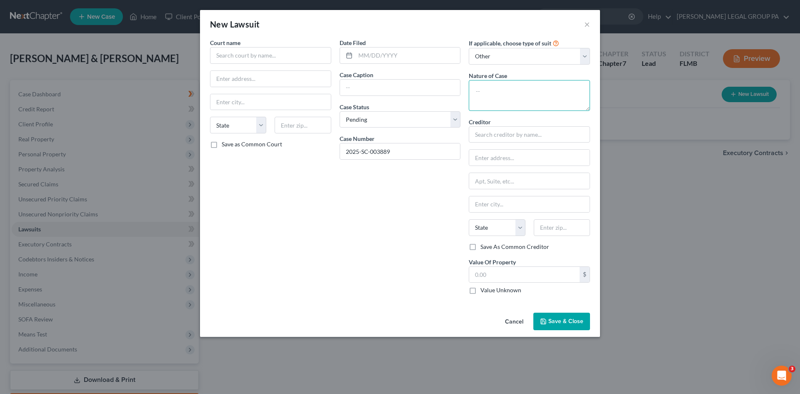
click at [509, 80] on textarea at bounding box center [529, 95] width 121 height 31
click at [539, 137] on input "text" at bounding box center [529, 134] width 121 height 17
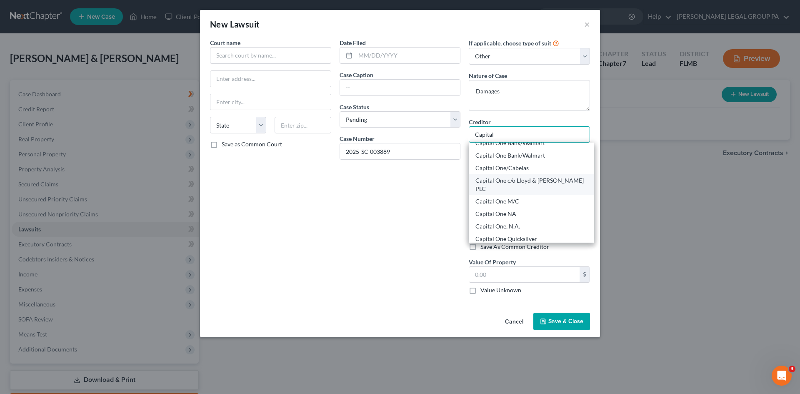
scroll to position [250, 0]
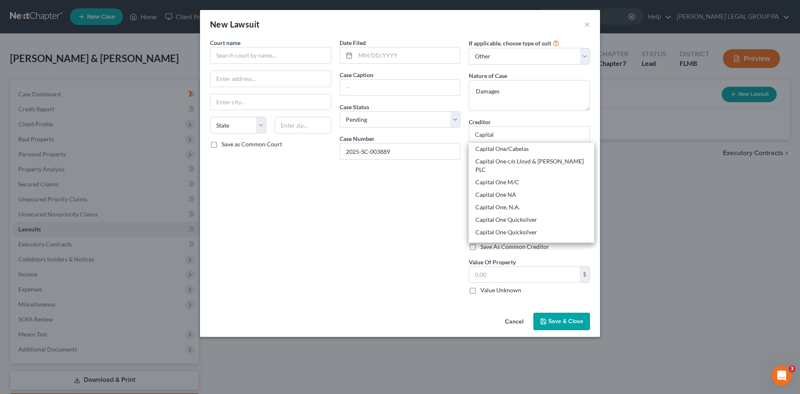
drag, startPoint x: 506, startPoint y: 195, endPoint x: 437, endPoint y: 236, distance: 80.9
click at [506, 201] on div "Capital One, N.A." at bounding box center [531, 207] width 125 height 13
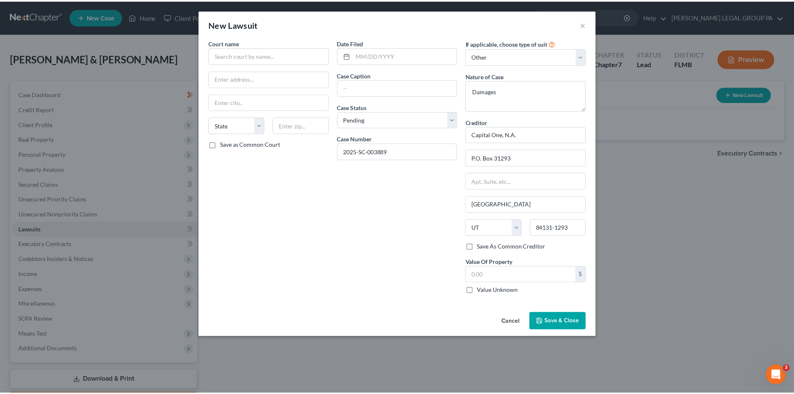
scroll to position [0, 0]
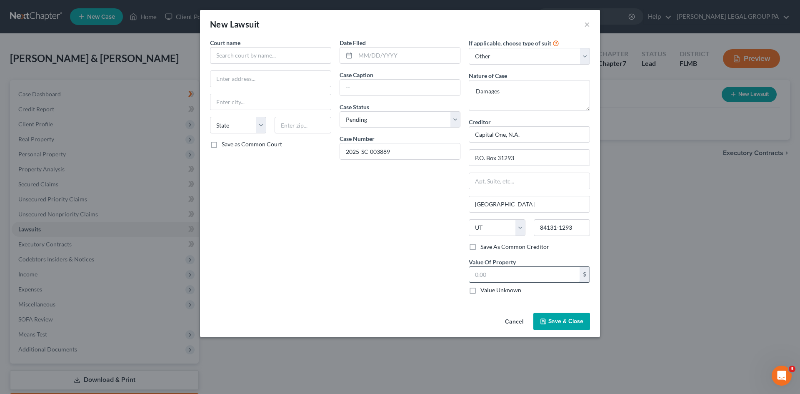
click at [554, 271] on input "text" at bounding box center [524, 275] width 110 height 16
drag, startPoint x: 272, startPoint y: 219, endPoint x: 265, endPoint y: 62, distance: 157.3
click at [264, 183] on div "Court name * State AL AK AR AZ CA CO CT DE DC FL GA GU HI ID IL IN IA KS KY LA …" at bounding box center [271, 169] width 130 height 263
click at [266, 54] on input "text" at bounding box center [270, 55] width 121 height 17
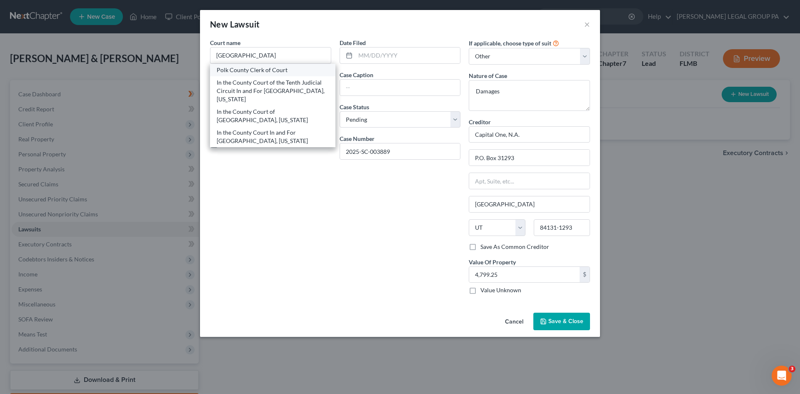
click at [268, 73] on div "Polk County Clerk of Court" at bounding box center [273, 70] width 112 height 8
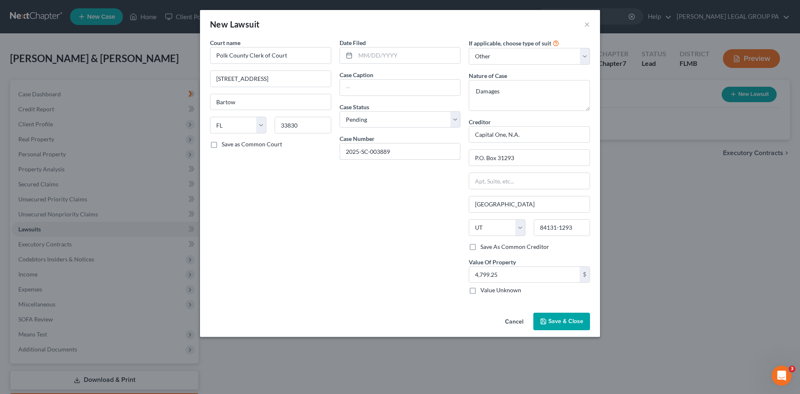
drag, startPoint x: 358, startPoint y: 151, endPoint x: 18, endPoint y: 191, distance: 342.9
click at [358, 151] on input "2025-SC-003889" at bounding box center [400, 151] width 120 height 16
click at [388, 82] on input "text" at bounding box center [400, 88] width 120 height 16
click at [409, 49] on input "text" at bounding box center [408, 56] width 105 height 16
drag, startPoint x: 559, startPoint y: 321, endPoint x: 586, endPoint y: 296, distance: 36.8
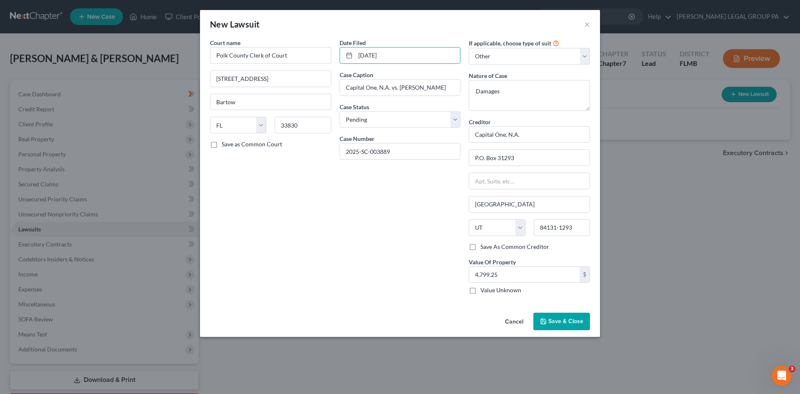
click at [559, 321] on span "Save & Close" at bounding box center [566, 321] width 35 height 7
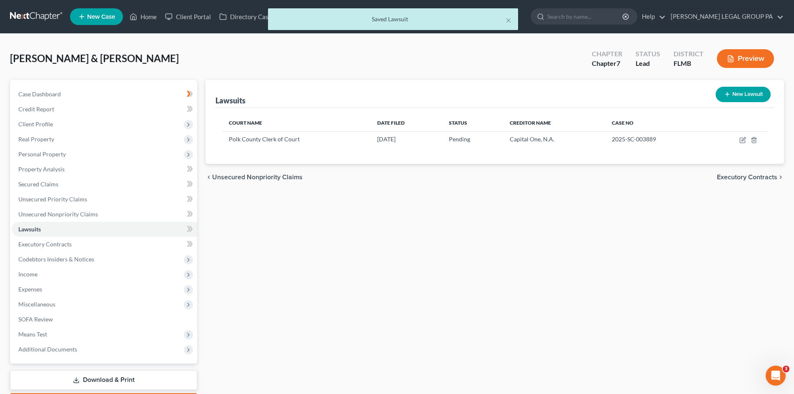
click at [740, 92] on button "New Lawsuit" at bounding box center [743, 94] width 55 height 15
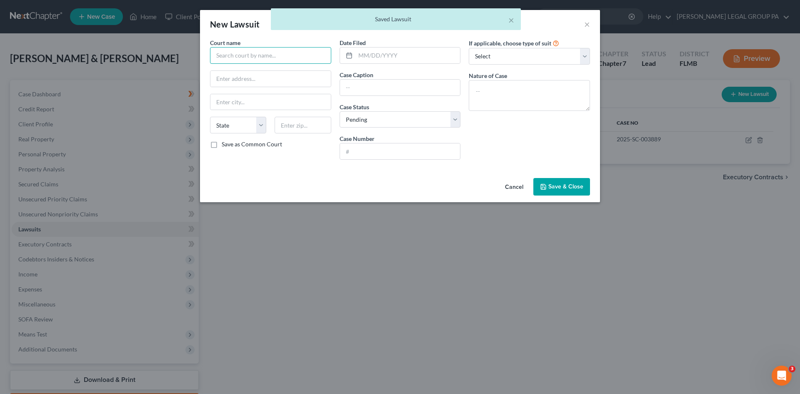
click at [245, 57] on input "text" at bounding box center [270, 55] width 121 height 17
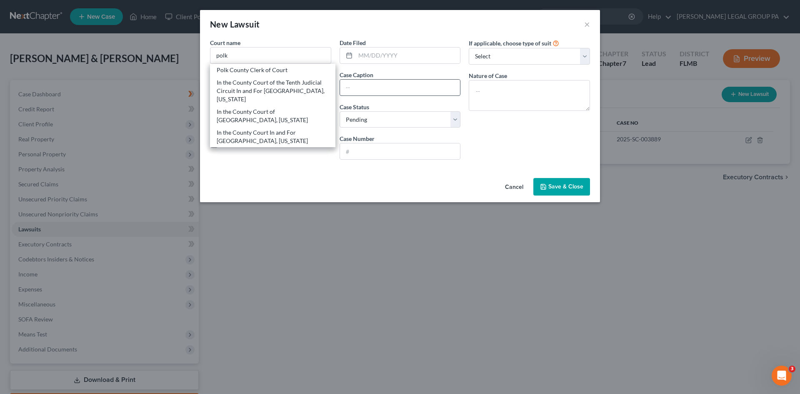
drag, startPoint x: 255, startPoint y: 69, endPoint x: 354, endPoint y: 87, distance: 100.4
click at [256, 69] on div "Polk County Clerk of Court" at bounding box center [273, 70] width 112 height 8
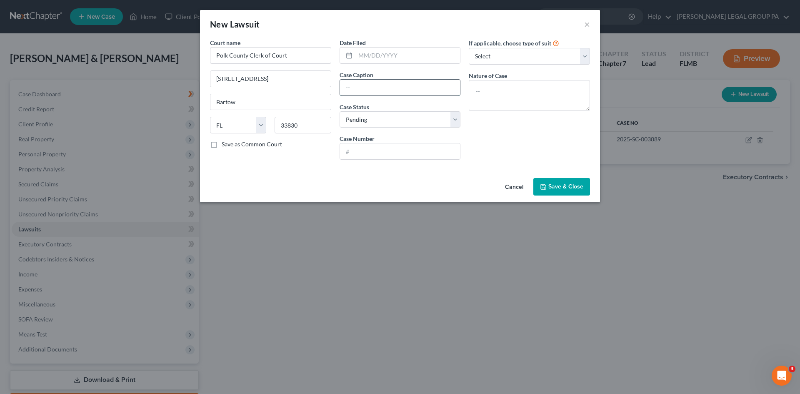
click at [359, 87] on input "text" at bounding box center [400, 88] width 120 height 16
click at [580, 184] on span "Save & Close" at bounding box center [566, 186] width 35 height 7
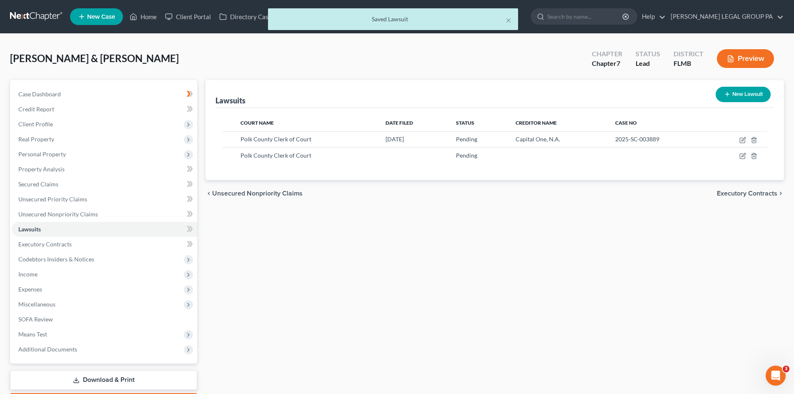
click at [738, 93] on button "New Lawsuit" at bounding box center [743, 94] width 55 height 15
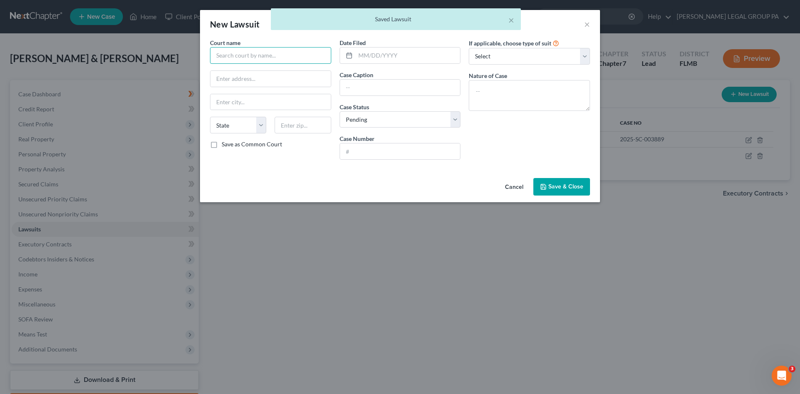
click at [243, 54] on input "text" at bounding box center [270, 55] width 121 height 17
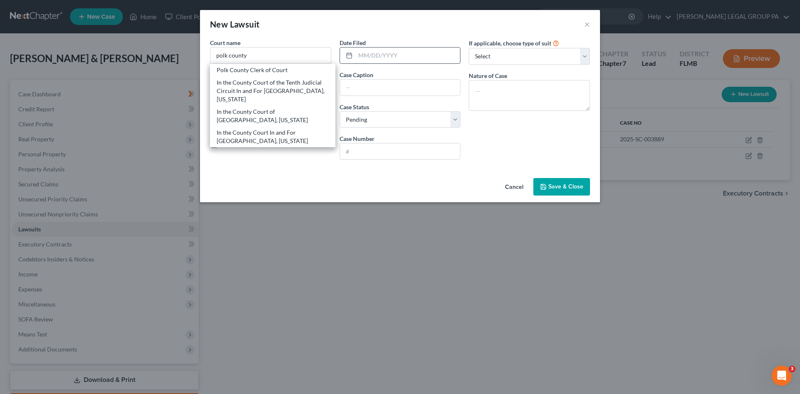
drag, startPoint x: 257, startPoint y: 71, endPoint x: 364, endPoint y: 53, distance: 109.0
click at [257, 71] on div "Polk County Clerk of Court" at bounding box center [273, 70] width 112 height 8
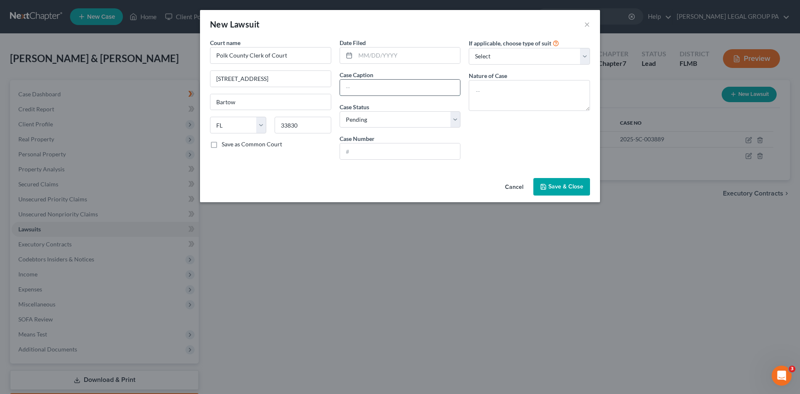
click at [372, 83] on input "text" at bounding box center [400, 88] width 120 height 16
click at [586, 192] on button "Save & Close" at bounding box center [562, 187] width 57 height 18
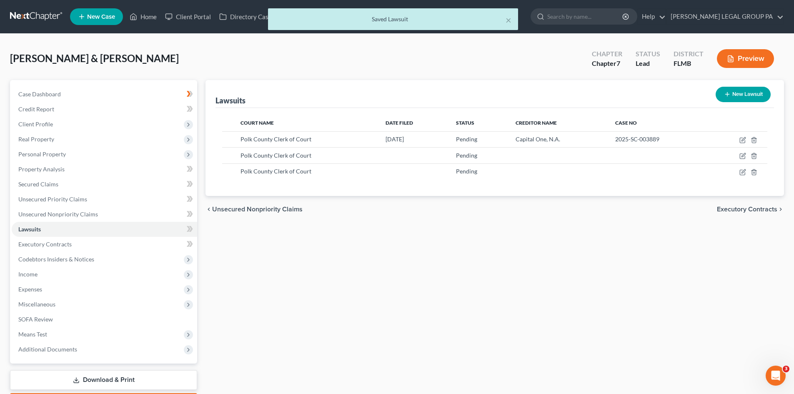
click at [740, 100] on button "New Lawsuit" at bounding box center [743, 94] width 55 height 15
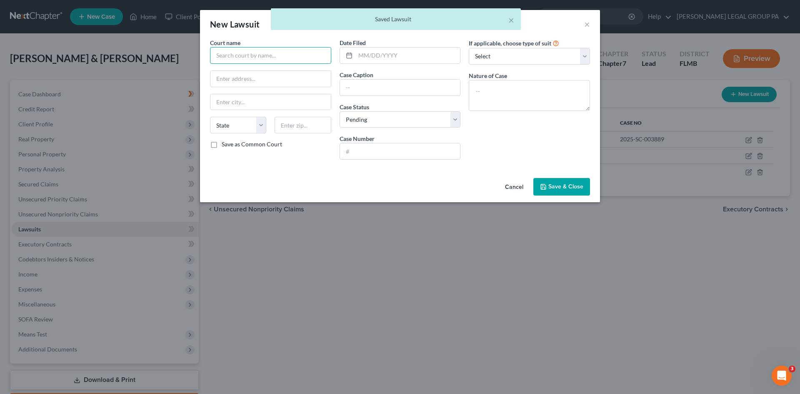
click at [230, 54] on input "text" at bounding box center [270, 55] width 121 height 17
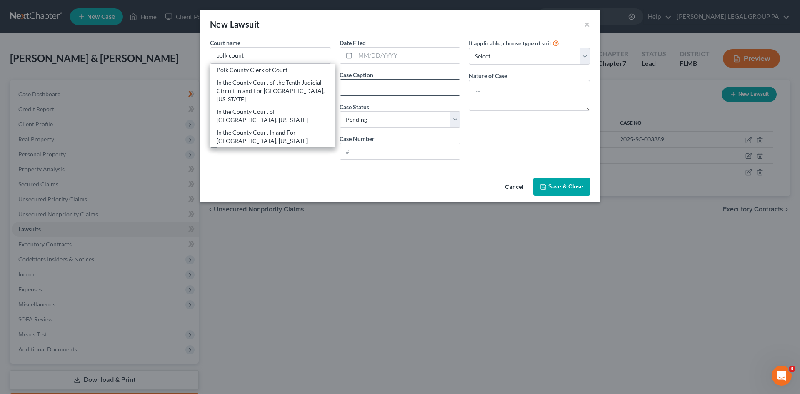
drag, startPoint x: 269, startPoint y: 69, endPoint x: 366, endPoint y: 85, distance: 98.8
click at [269, 69] on div "Polk County Clerk of Court" at bounding box center [273, 70] width 112 height 8
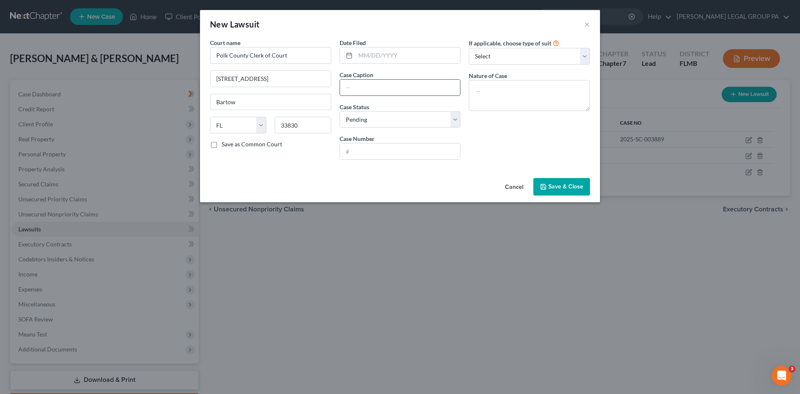
click at [368, 85] on input "text" at bounding box center [400, 88] width 120 height 16
click at [569, 191] on button "Save & Close" at bounding box center [562, 187] width 57 height 18
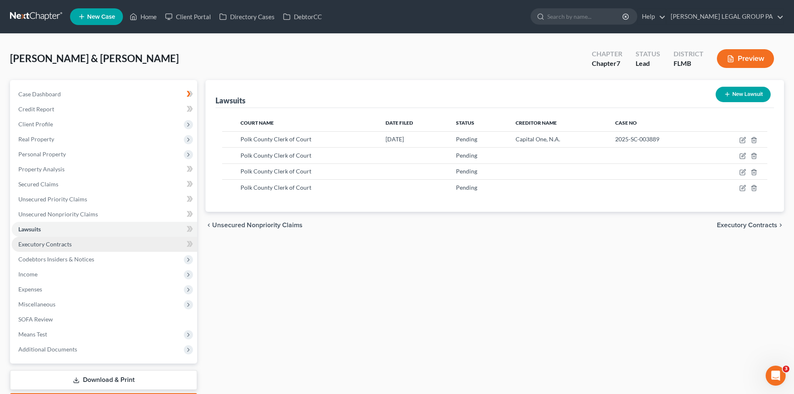
click at [44, 247] on span "Executory Contracts" at bounding box center [44, 244] width 53 height 7
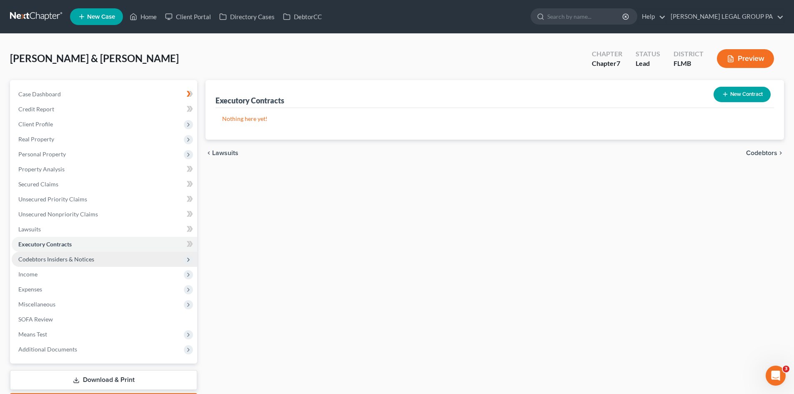
click at [54, 256] on span "Codebtors Insiders & Notices" at bounding box center [56, 259] width 76 height 7
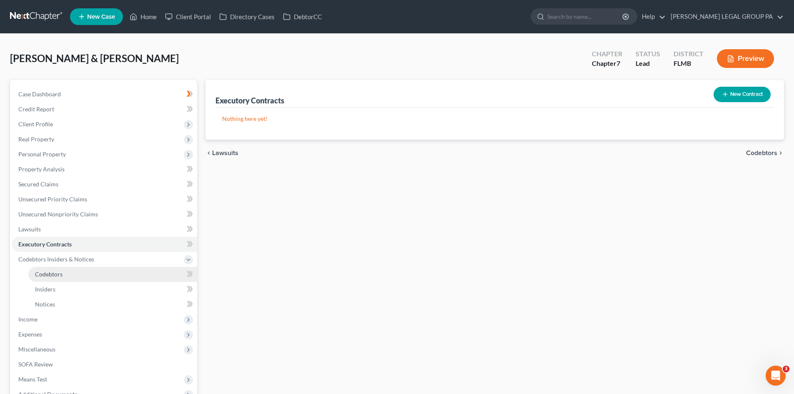
drag, startPoint x: 62, startPoint y: 272, endPoint x: 64, endPoint y: 262, distance: 10.3
click at [62, 272] on span "Codebtors" at bounding box center [49, 274] width 28 height 7
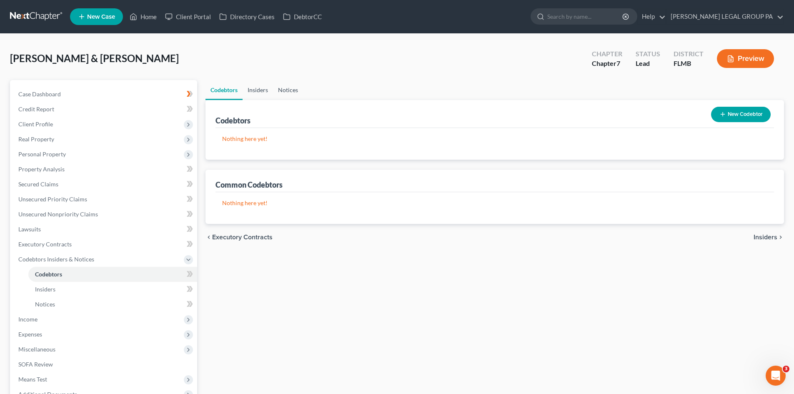
drag, startPoint x: 257, startPoint y: 88, endPoint x: 296, endPoint y: 89, distance: 39.6
click at [256, 88] on link "Insiders" at bounding box center [258, 90] width 30 height 20
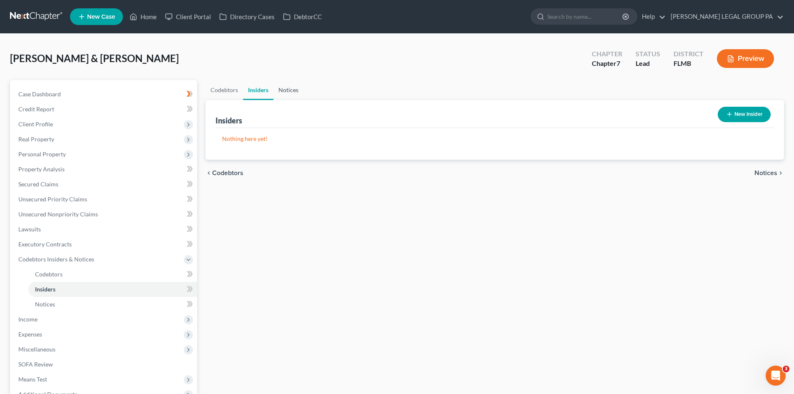
click at [293, 90] on link "Notices" at bounding box center [288, 90] width 30 height 20
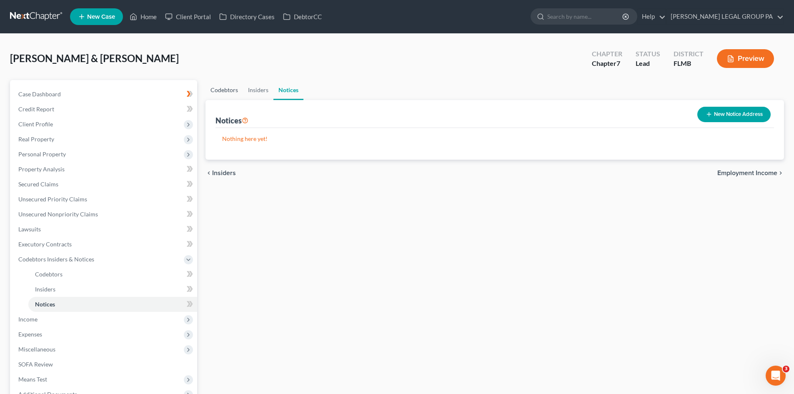
click at [216, 90] on link "Codebtors" at bounding box center [225, 90] width 38 height 20
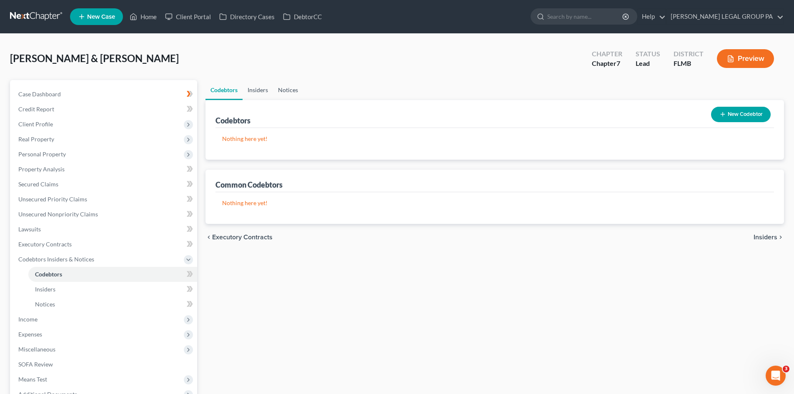
click at [261, 86] on link "Insiders" at bounding box center [258, 90] width 30 height 20
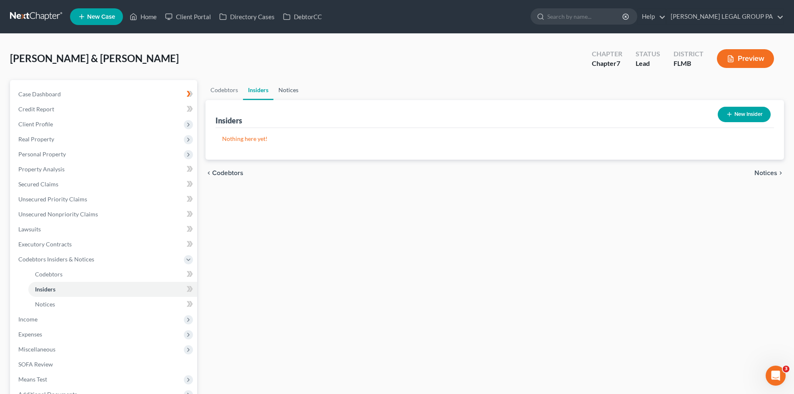
drag, startPoint x: 293, startPoint y: 92, endPoint x: 276, endPoint y: 90, distance: 16.7
click at [294, 92] on link "Notices" at bounding box center [288, 90] width 30 height 20
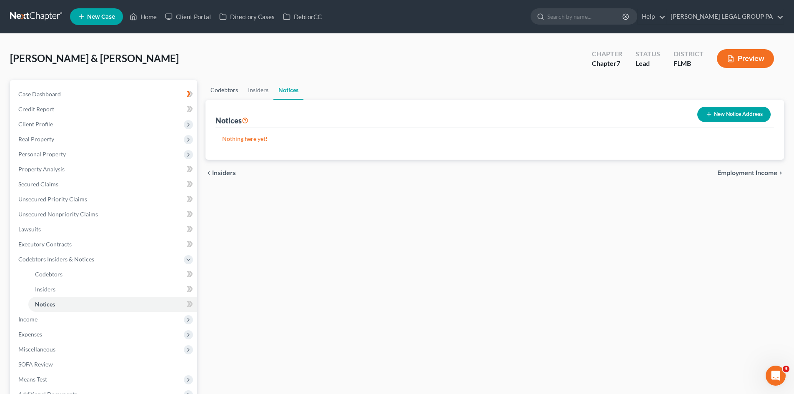
click at [224, 89] on link "Codebtors" at bounding box center [225, 90] width 38 height 20
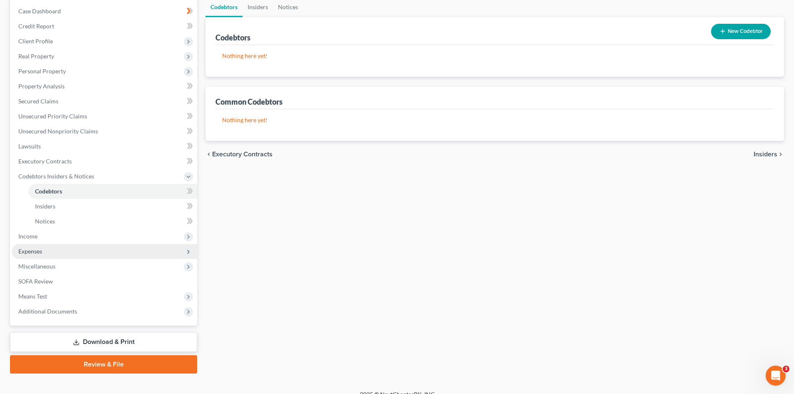
scroll to position [83, 0]
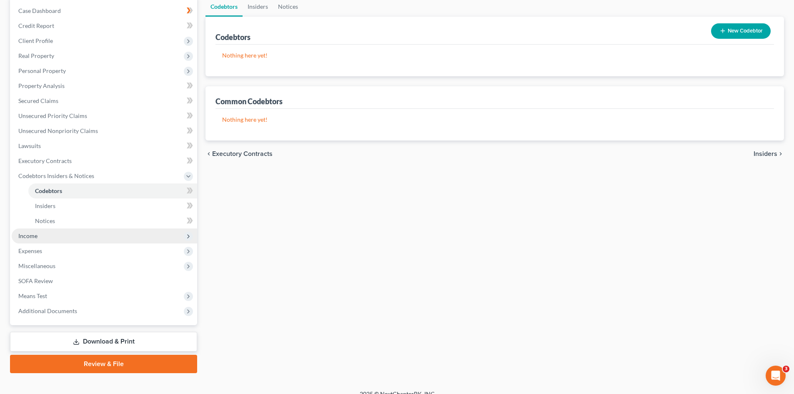
click at [69, 237] on span "Income" at bounding box center [104, 235] width 185 height 15
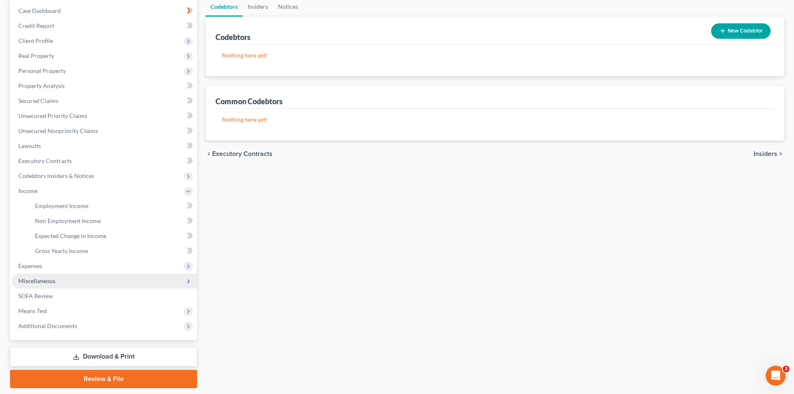
click at [73, 283] on span "Miscellaneous" at bounding box center [104, 280] width 185 height 15
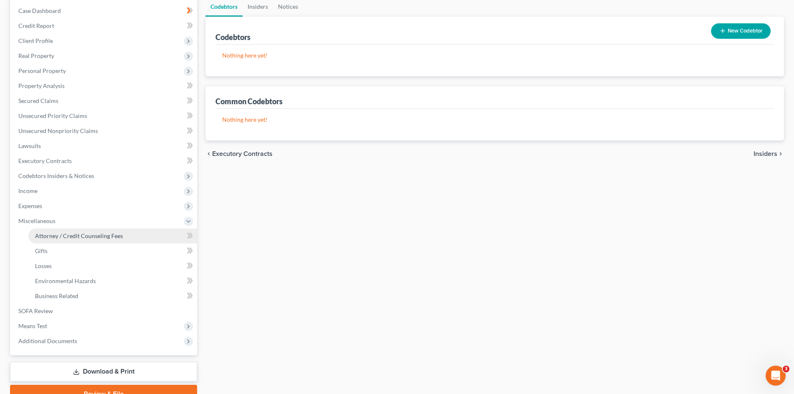
click at [78, 237] on span "Attorney / Credit Counseling Fees" at bounding box center [79, 235] width 88 height 7
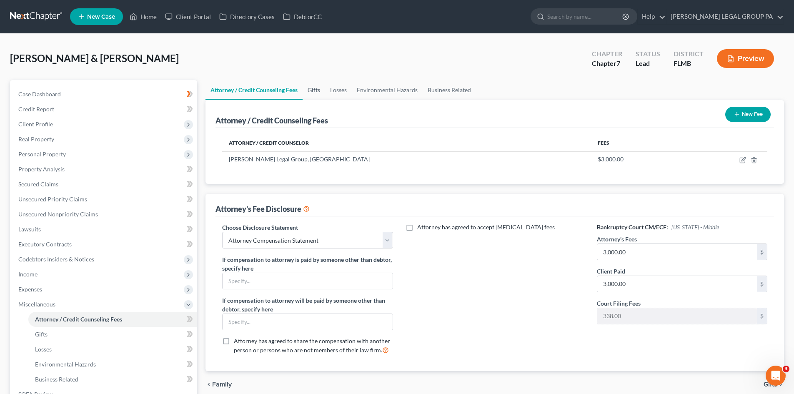
drag, startPoint x: 324, startPoint y: 89, endPoint x: 336, endPoint y: 90, distance: 12.6
click at [323, 88] on link "Gifts" at bounding box center [314, 90] width 23 height 20
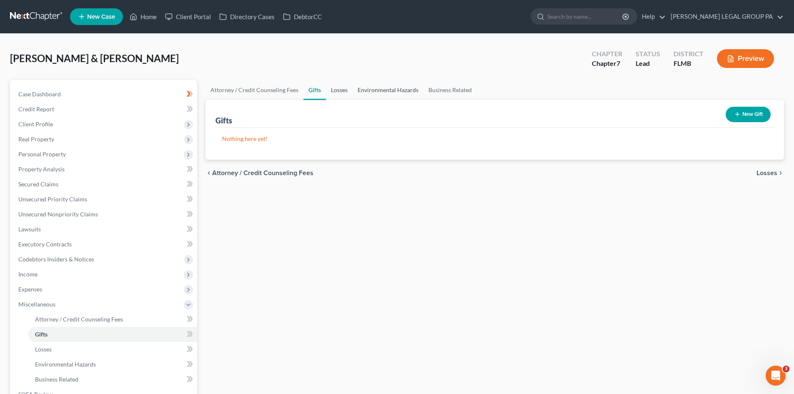
drag, startPoint x: 337, startPoint y: 91, endPoint x: 361, endPoint y: 92, distance: 23.8
click at [338, 91] on link "Losses" at bounding box center [339, 90] width 27 height 20
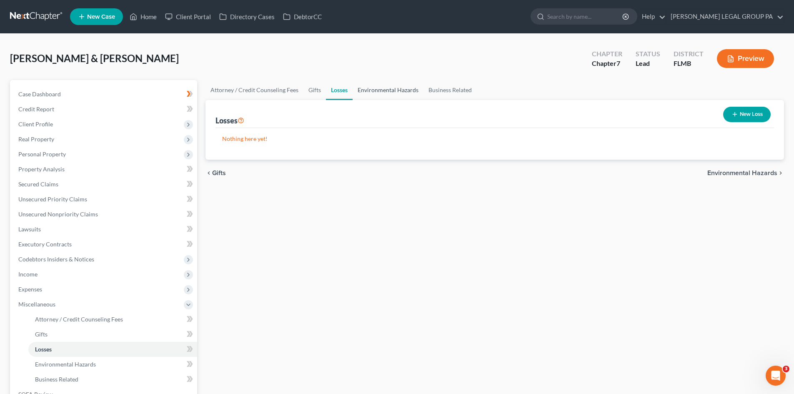
click at [416, 92] on link "Environmental Hazards" at bounding box center [388, 90] width 71 height 20
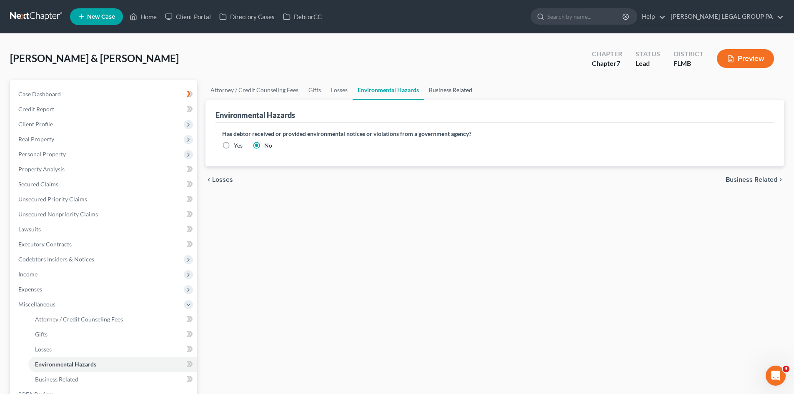
click at [458, 91] on link "Business Related" at bounding box center [450, 90] width 53 height 20
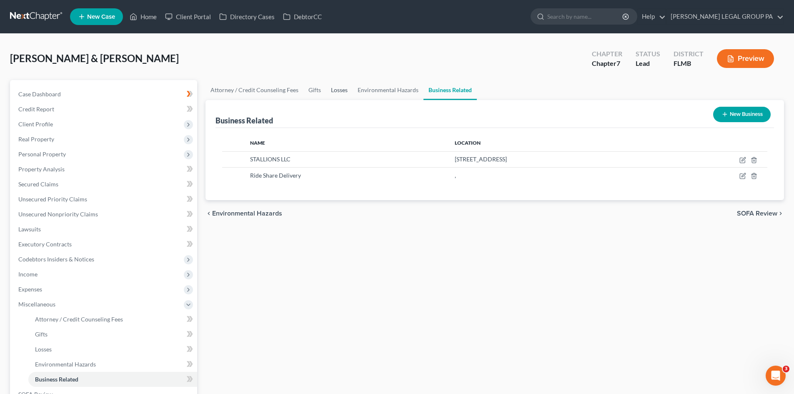
click at [339, 88] on link "Losses" at bounding box center [339, 90] width 27 height 20
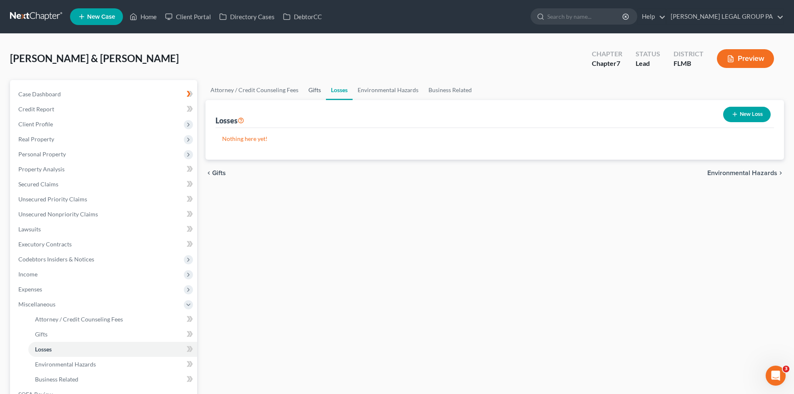
click at [314, 89] on link "Gifts" at bounding box center [314, 90] width 23 height 20
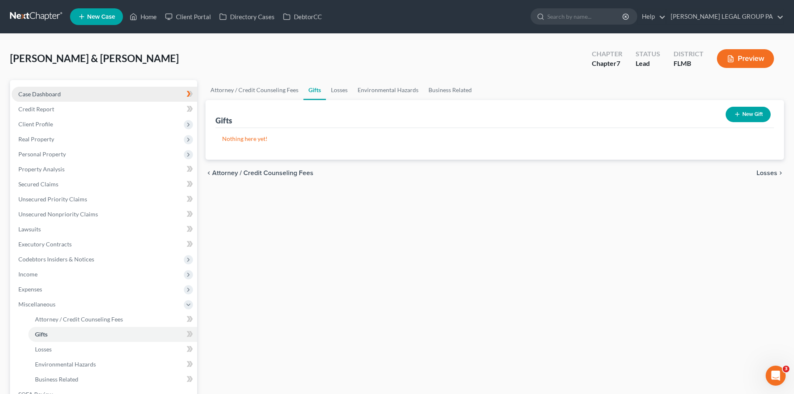
click at [140, 93] on link "Case Dashboard" at bounding box center [104, 94] width 185 height 15
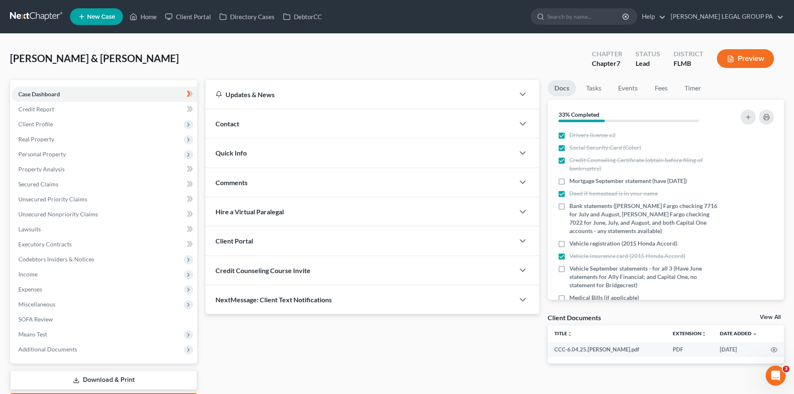
click at [737, 121] on div at bounding box center [740, 117] width 74 height 23
click at [744, 117] on button "button" at bounding box center [748, 117] width 15 height 15
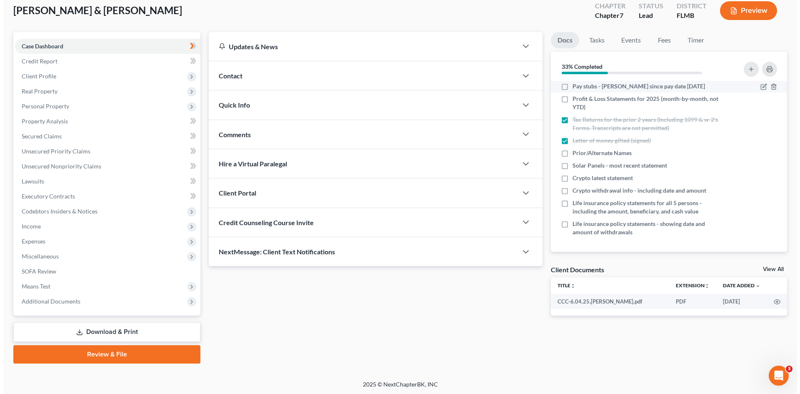
scroll to position [49, 0]
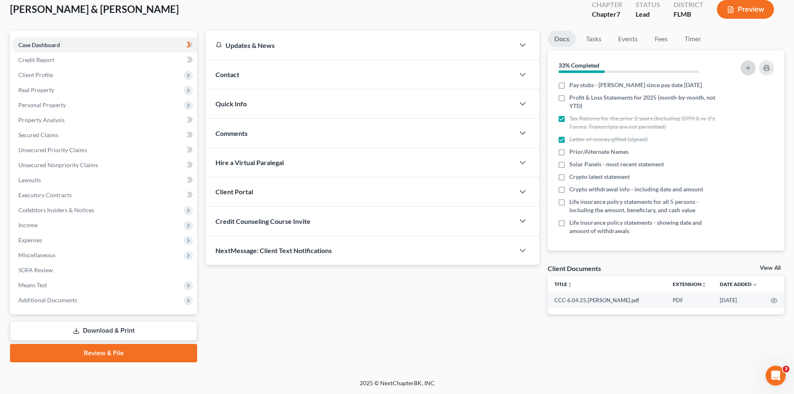
click at [746, 69] on icon "button" at bounding box center [748, 68] width 7 height 7
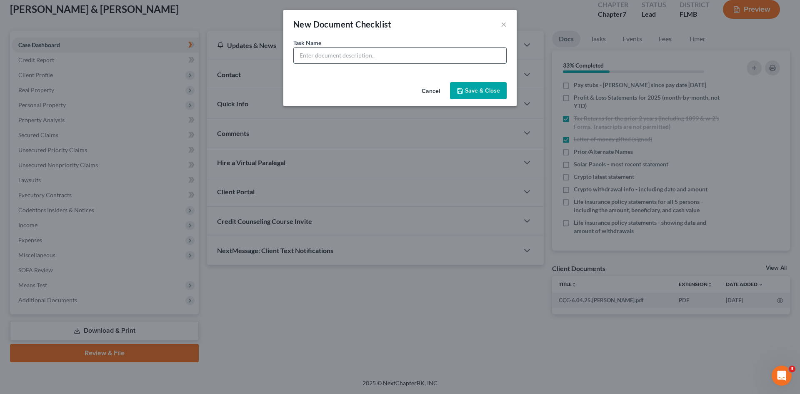
click at [354, 61] on input "text" at bounding box center [400, 56] width 213 height 16
drag, startPoint x: 486, startPoint y: 91, endPoint x: 731, endPoint y: 63, distance: 246.3
click at [486, 90] on button "Save & Close" at bounding box center [478, 91] width 57 height 18
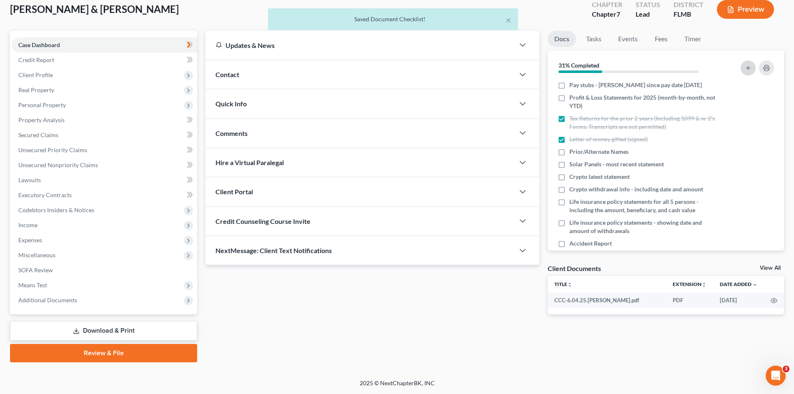
click at [753, 70] on button "button" at bounding box center [748, 67] width 15 height 15
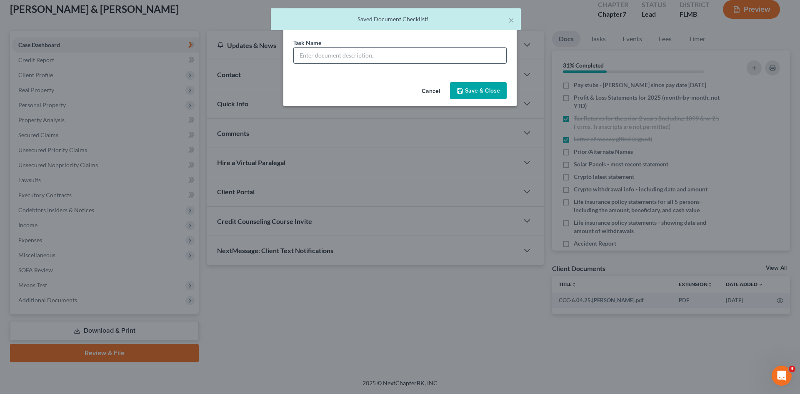
drag, startPoint x: 318, startPoint y: 54, endPoint x: 326, endPoint y: 50, distance: 8.8
click at [326, 51] on input "text" at bounding box center [400, 56] width 213 height 16
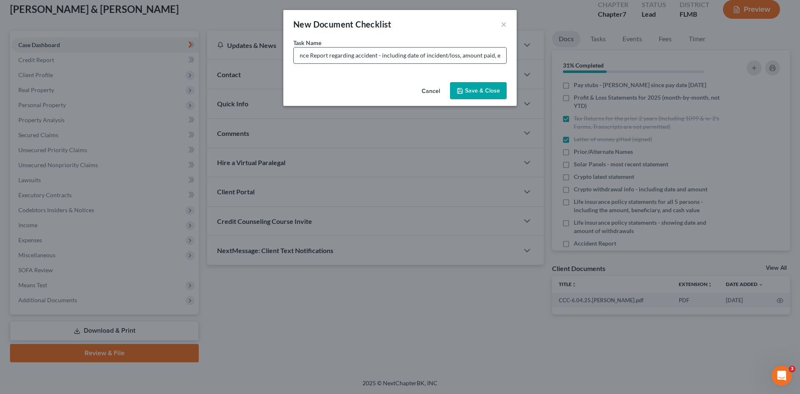
scroll to position [0, 17]
drag, startPoint x: 398, startPoint y: 61, endPoint x: 373, endPoint y: 53, distance: 26.1
click at [305, 69] on div "Task Name * Insurance Report regarding accident - including date of incident/lo…" at bounding box center [399, 58] width 233 height 40
click at [347, 73] on div "Task Name * Insurance Report regarding accident - including date of incident/lo…" at bounding box center [399, 58] width 233 height 40
click at [373, 53] on input "Insurance Report regarding accident - including date of incident/loss, amount p…" at bounding box center [400, 56] width 213 height 16
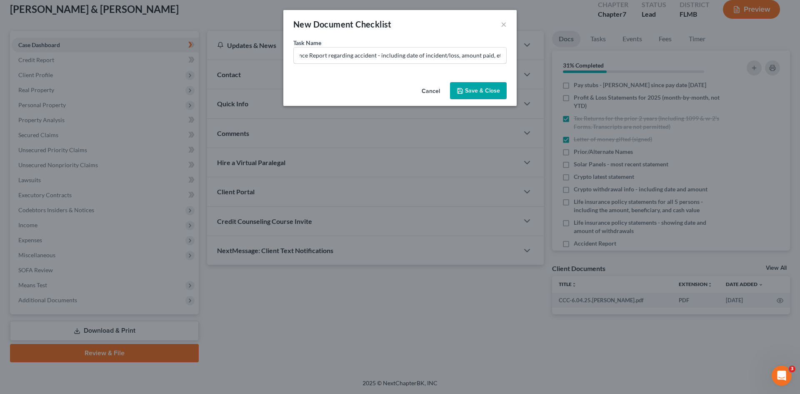
click at [432, 54] on input "Insurance Report regarding accident - including date of incident/loss, amount p…" at bounding box center [400, 56] width 213 height 16
click at [296, 64] on div "Task Name * Insurance Report regarding accident - including date of incident/lo…" at bounding box center [399, 58] width 233 height 40
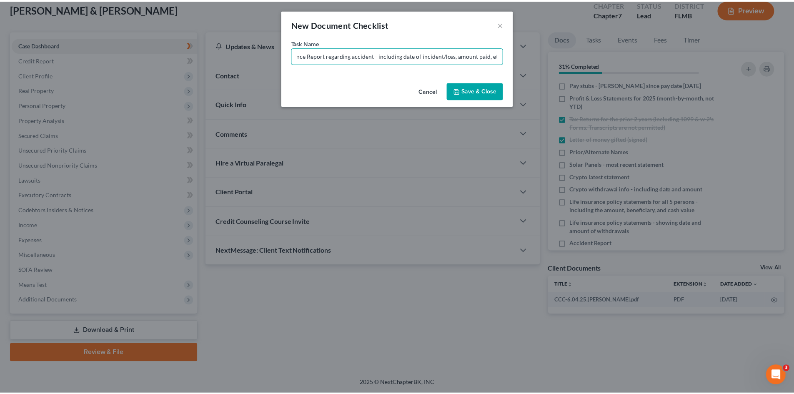
scroll to position [0, 0]
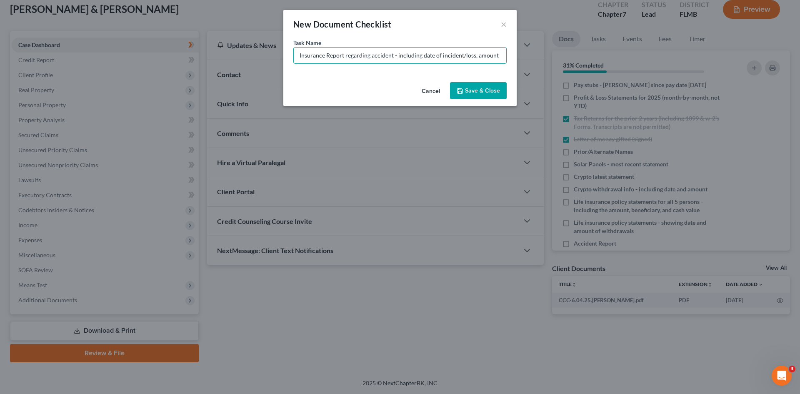
click at [484, 90] on button "Save & Close" at bounding box center [478, 91] width 57 height 18
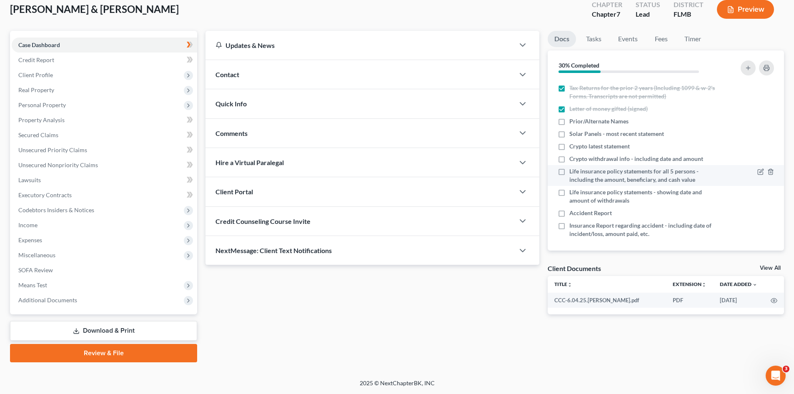
scroll to position [222, 0]
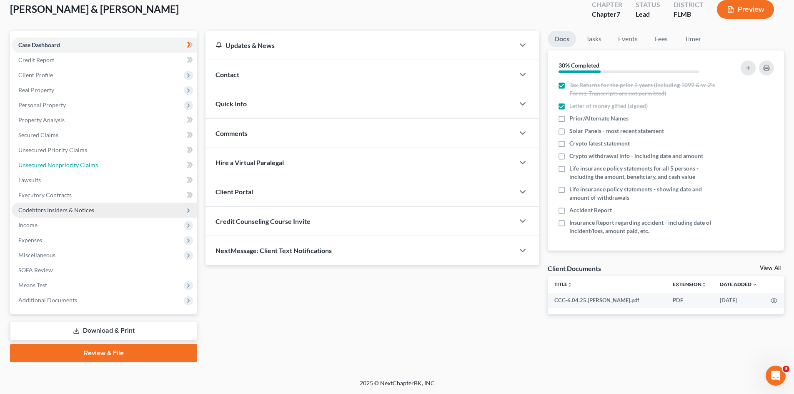
drag, startPoint x: 43, startPoint y: 164, endPoint x: 53, endPoint y: 215, distance: 52.1
click at [43, 164] on span "Unsecured Nonpriority Claims" at bounding box center [58, 164] width 80 height 7
click at [55, 193] on span "Executory Contracts" at bounding box center [44, 194] width 53 height 7
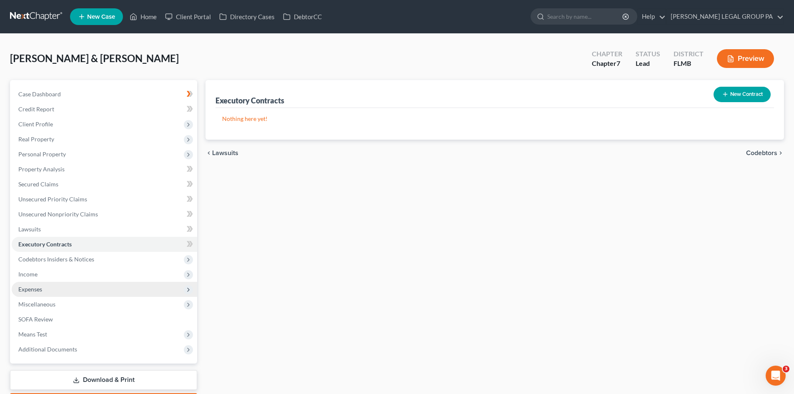
drag, startPoint x: 47, startPoint y: 286, endPoint x: 50, endPoint y: 288, distance: 4.3
click at [47, 286] on span "Expenses" at bounding box center [104, 289] width 185 height 15
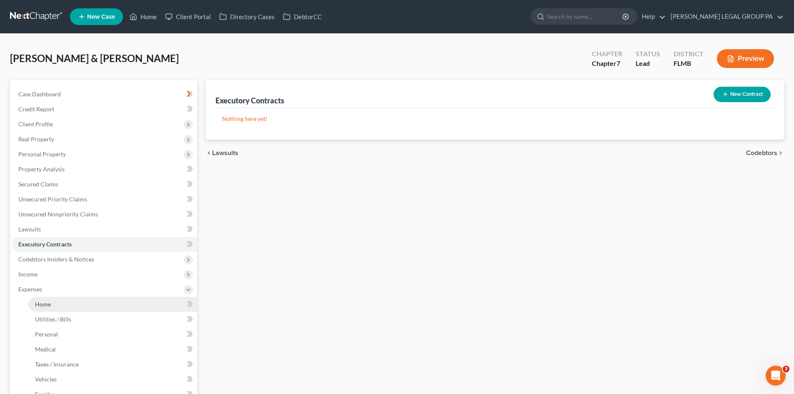
click at [63, 302] on link "Home" at bounding box center [112, 304] width 169 height 15
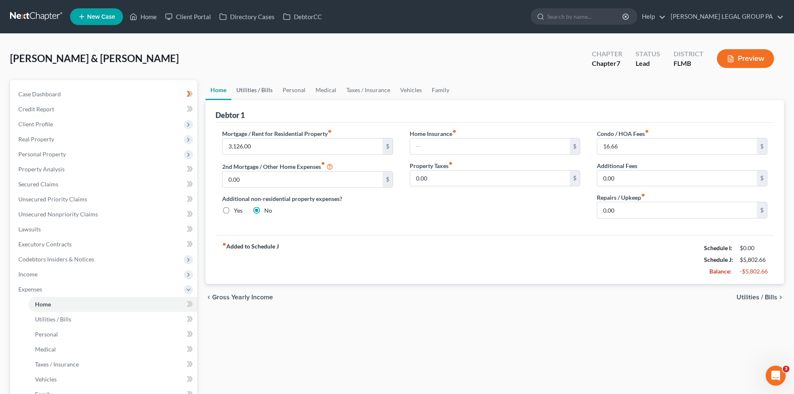
click at [255, 94] on link "Utilities / Bills" at bounding box center [254, 90] width 46 height 20
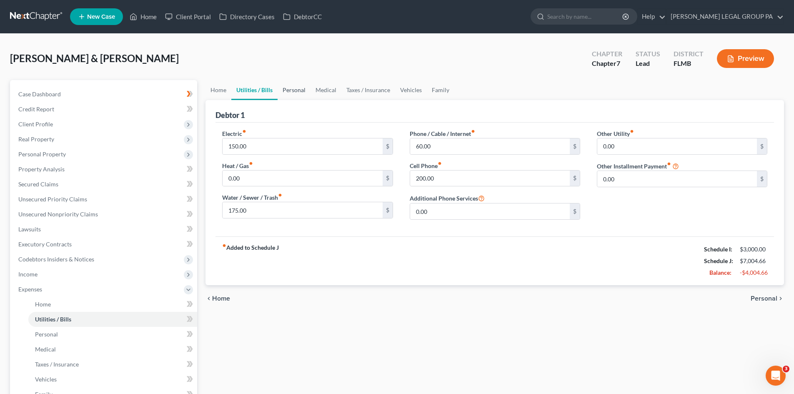
click at [301, 90] on link "Personal" at bounding box center [294, 90] width 33 height 20
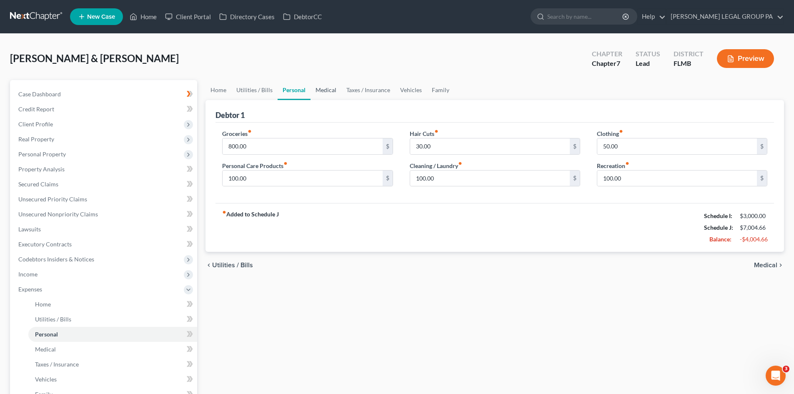
click at [332, 90] on link "Medical" at bounding box center [326, 90] width 31 height 20
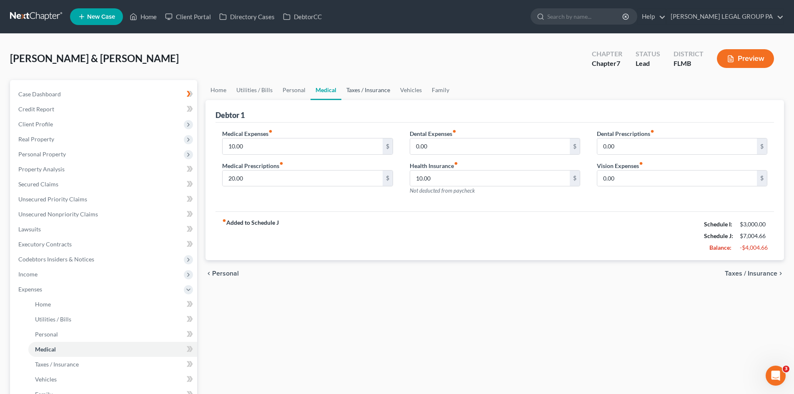
click at [366, 92] on link "Taxes / Insurance" at bounding box center [368, 90] width 54 height 20
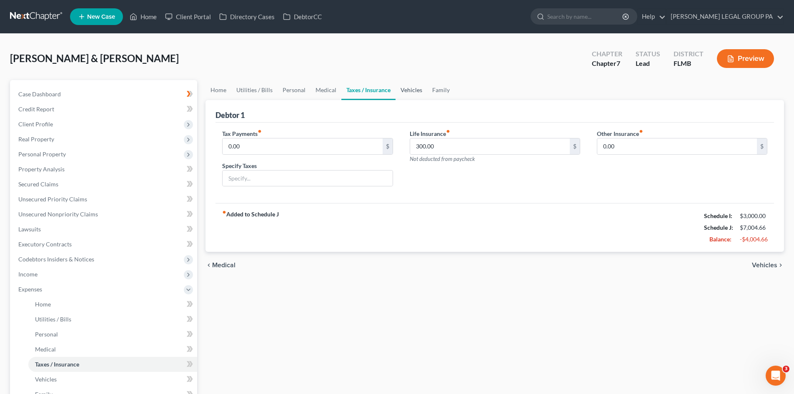
click at [410, 86] on link "Vehicles" at bounding box center [412, 90] width 32 height 20
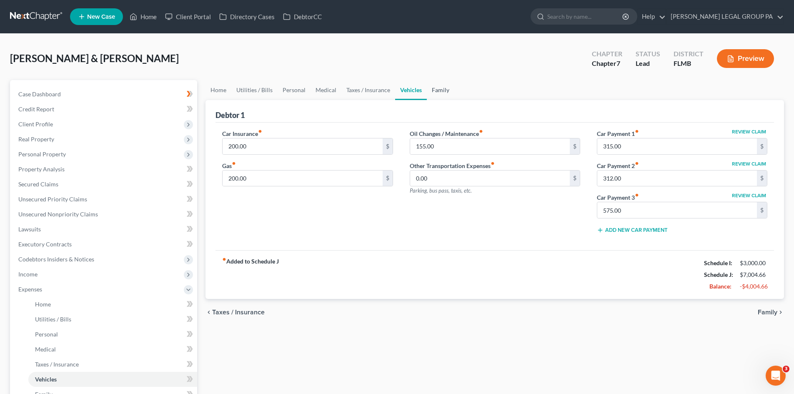
click at [439, 87] on link "Family" at bounding box center [441, 90] width 28 height 20
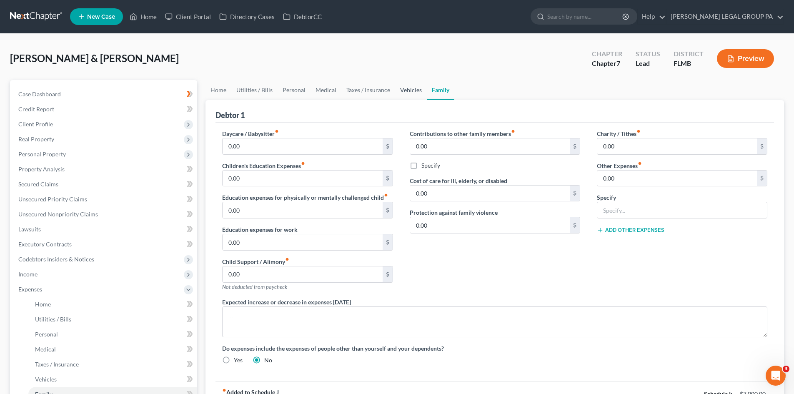
click at [412, 88] on link "Vehicles" at bounding box center [411, 90] width 32 height 20
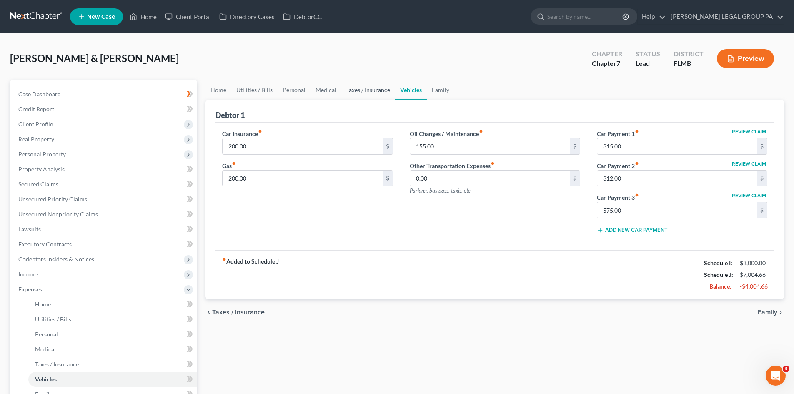
click at [371, 89] on link "Taxes / Insurance" at bounding box center [368, 90] width 54 height 20
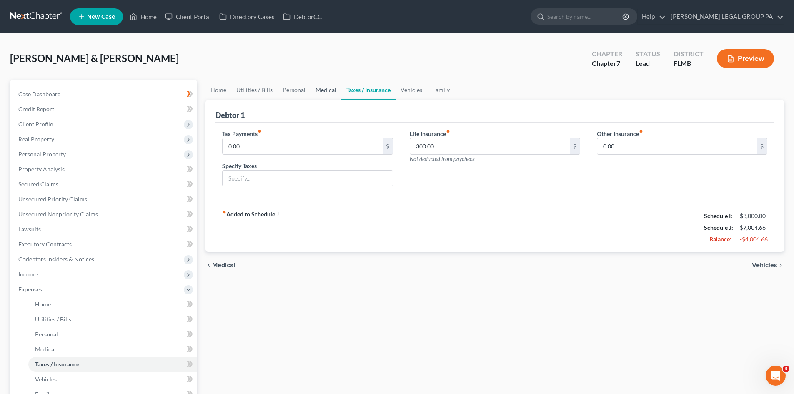
click at [319, 90] on link "Medical" at bounding box center [326, 90] width 31 height 20
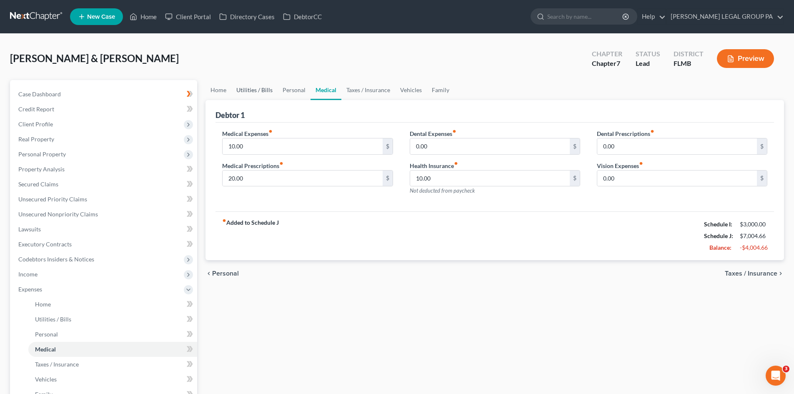
click at [241, 91] on link "Utilities / Bills" at bounding box center [254, 90] width 46 height 20
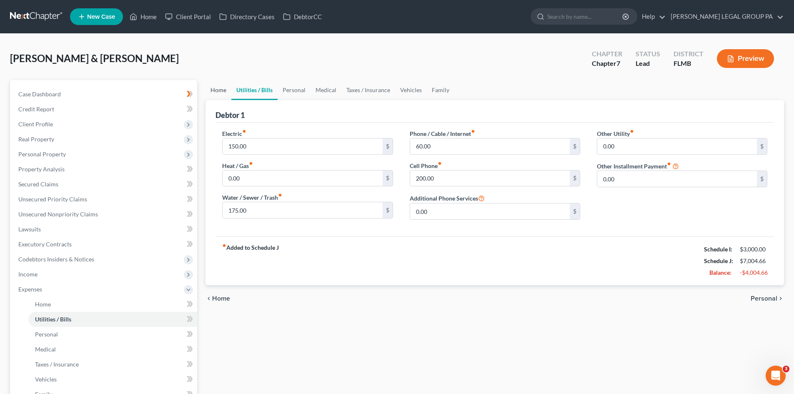
click at [216, 85] on link "Home" at bounding box center [219, 90] width 26 height 20
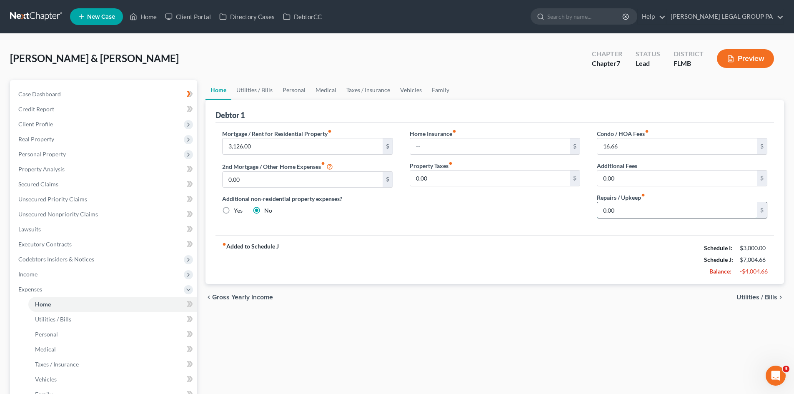
click at [628, 215] on input "0.00" at bounding box center [677, 210] width 160 height 16
click at [246, 88] on link "Utilities / Bills" at bounding box center [254, 90] width 46 height 20
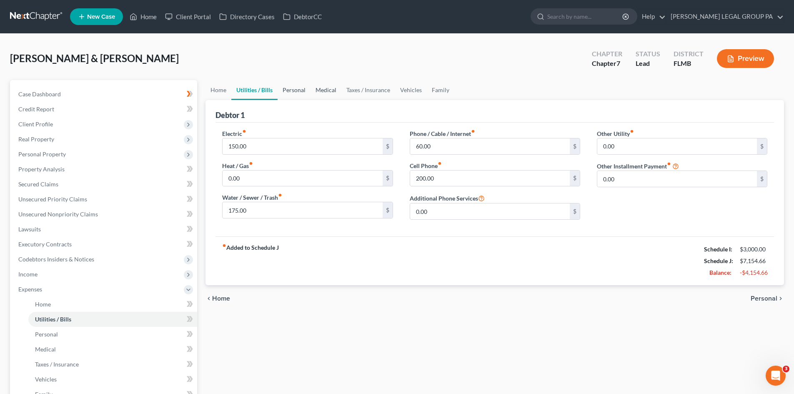
drag, startPoint x: 292, startPoint y: 93, endPoint x: 315, endPoint y: 90, distance: 23.1
click at [292, 93] on link "Personal" at bounding box center [294, 90] width 33 height 20
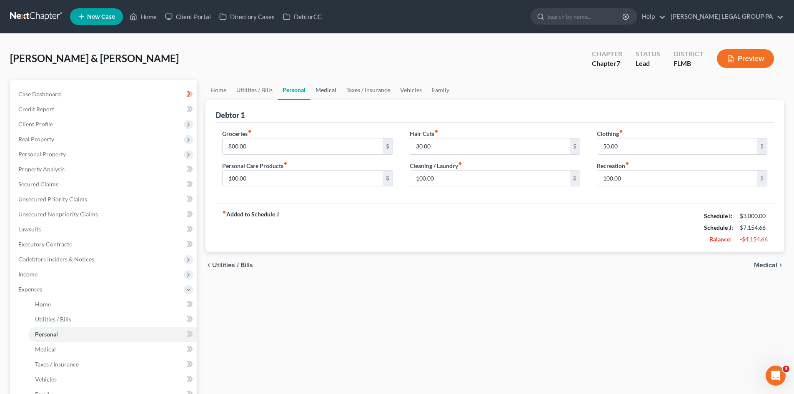
click at [311, 90] on link "Medical" at bounding box center [326, 90] width 31 height 20
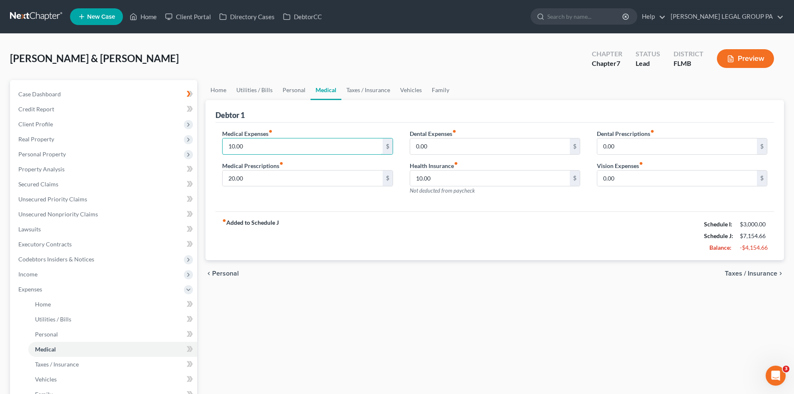
drag, startPoint x: 293, startPoint y: 148, endPoint x: 296, endPoint y: 129, distance: 18.6
click at [293, 147] on input "10.00" at bounding box center [303, 146] width 160 height 16
click at [289, 95] on link "Personal" at bounding box center [294, 90] width 33 height 20
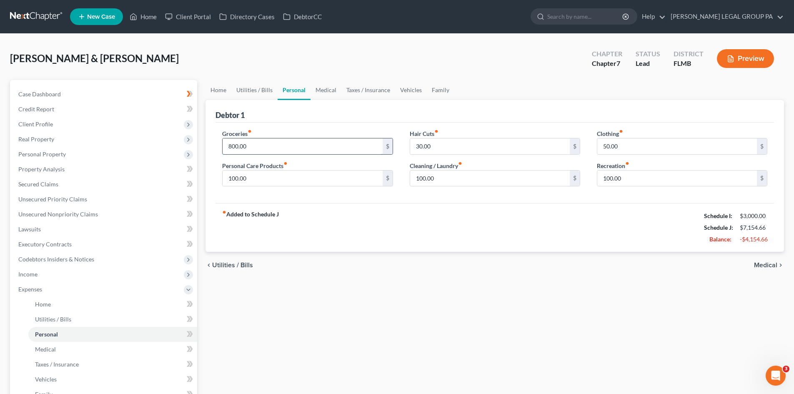
click at [287, 143] on input "800.00" at bounding box center [303, 146] width 160 height 16
click at [294, 180] on input "100.00" at bounding box center [303, 178] width 160 height 16
click at [639, 180] on input "100.00" at bounding box center [677, 178] width 160 height 16
click at [330, 90] on link "Medical" at bounding box center [326, 90] width 31 height 20
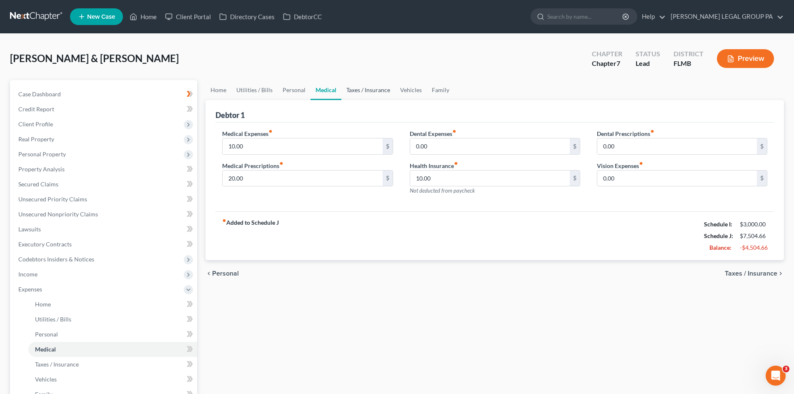
click at [372, 92] on link "Taxes / Insurance" at bounding box center [368, 90] width 54 height 20
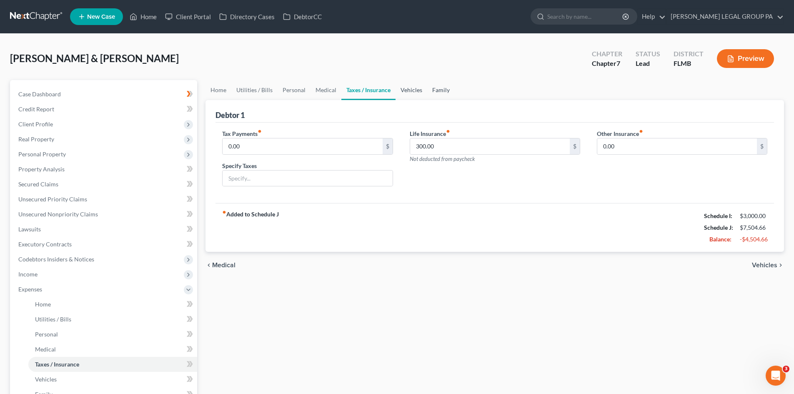
drag, startPoint x: 416, startPoint y: 90, endPoint x: 444, endPoint y: 92, distance: 28.5
click at [416, 89] on link "Vehicles" at bounding box center [412, 90] width 32 height 20
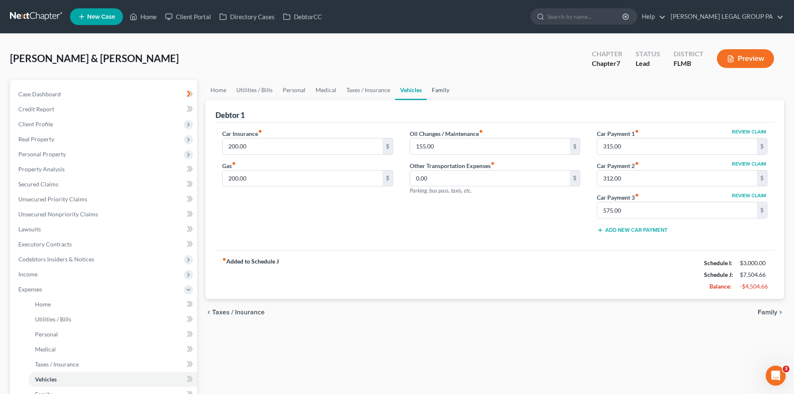
click at [445, 92] on link "Family" at bounding box center [441, 90] width 28 height 20
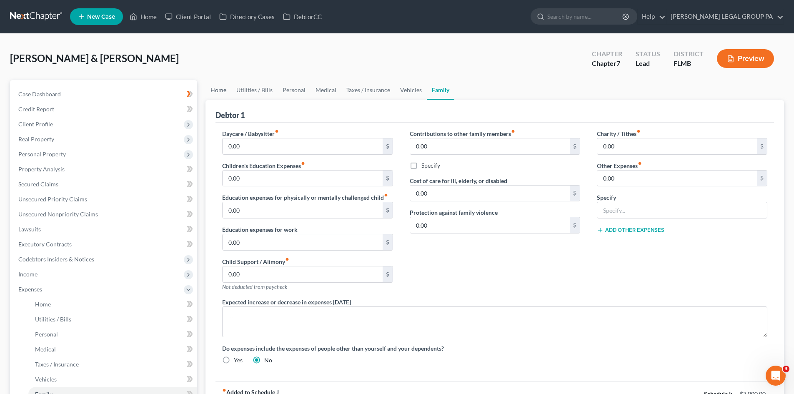
drag, startPoint x: 220, startPoint y: 88, endPoint x: 225, endPoint y: 88, distance: 5.4
click at [220, 88] on link "Home" at bounding box center [219, 90] width 26 height 20
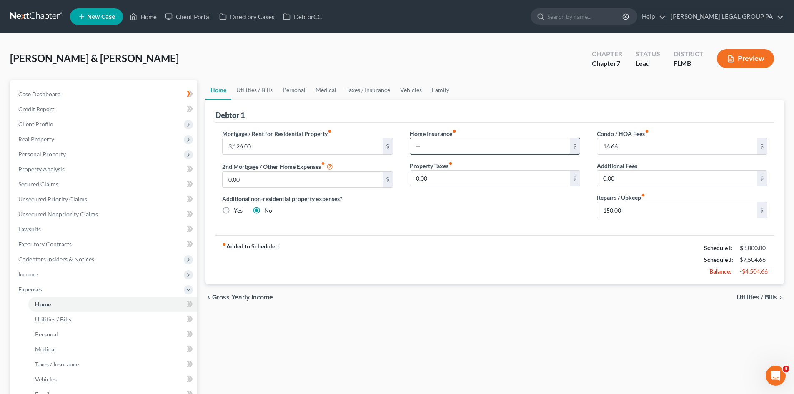
click at [524, 150] on input "text" at bounding box center [490, 146] width 160 height 16
click at [638, 140] on input "16.66" at bounding box center [677, 146] width 160 height 16
click at [579, 322] on div "Home Utilities / Bills Personal Medical Taxes / Insurance Vehicles Family Debto…" at bounding box center [494, 298] width 587 height 436
click at [643, 141] on input "16.66" at bounding box center [677, 146] width 160 height 16
drag, startPoint x: 560, startPoint y: 200, endPoint x: 460, endPoint y: 150, distance: 111.3
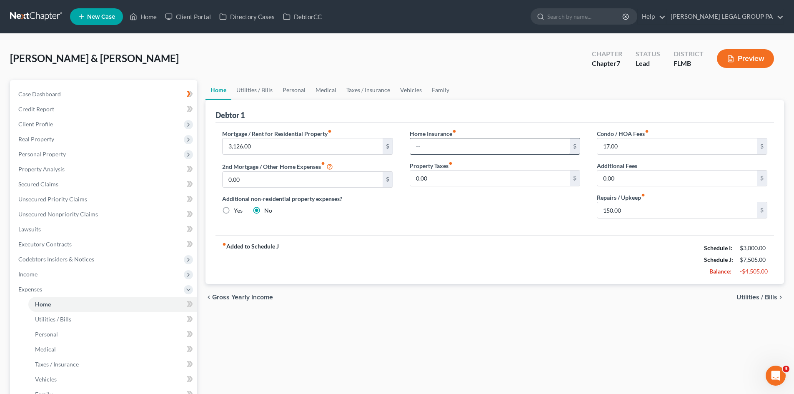
click at [557, 196] on div "Home Insurance fiber_manual_record $ Property Taxes fiber_manual_record 0.00 $" at bounding box center [494, 177] width 187 height 96
click at [460, 150] on input "text" at bounding box center [490, 146] width 160 height 16
drag, startPoint x: 573, startPoint y: 280, endPoint x: 302, endPoint y: 66, distance: 345.1
click at [557, 273] on div "fiber_manual_record Added to Schedule J Schedule I: $3,000.00 Schedule J: $7,50…" at bounding box center [495, 259] width 559 height 49
click at [273, 90] on link "Utilities / Bills" at bounding box center [254, 90] width 46 height 20
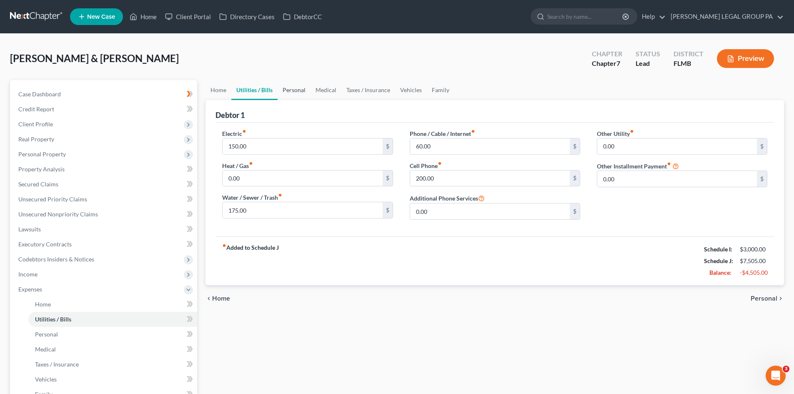
click at [299, 85] on link "Personal" at bounding box center [294, 90] width 33 height 20
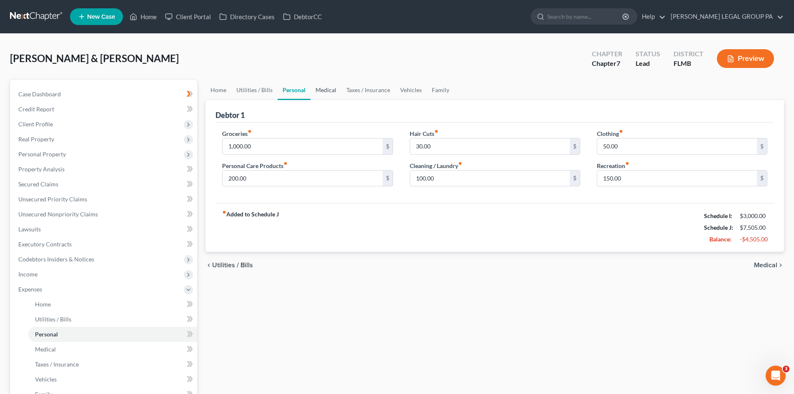
click at [325, 93] on link "Medical" at bounding box center [326, 90] width 31 height 20
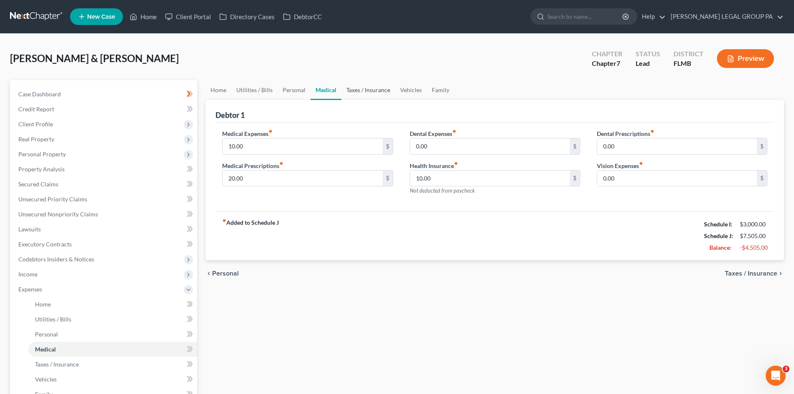
click at [356, 96] on link "Taxes / Insurance" at bounding box center [368, 90] width 54 height 20
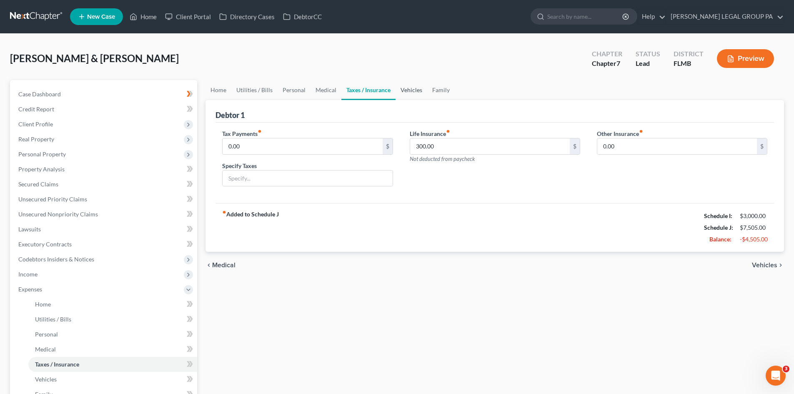
drag, startPoint x: 405, startPoint y: 87, endPoint x: 754, endPoint y: 118, distance: 350.6
click at [405, 88] on link "Vehicles" at bounding box center [412, 90] width 32 height 20
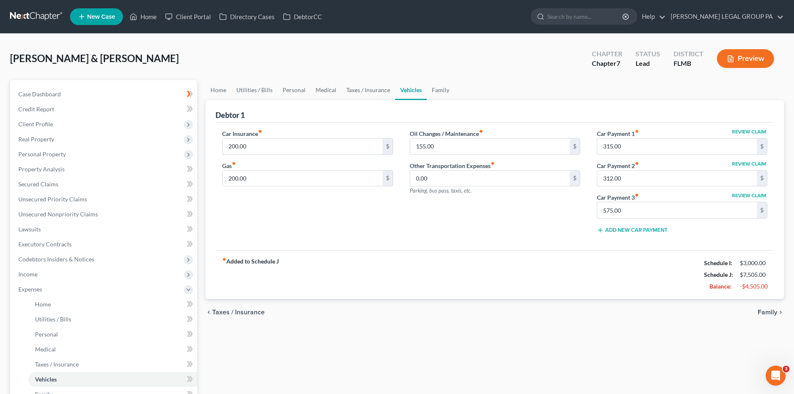
click at [308, 138] on input "200.00" at bounding box center [303, 146] width 160 height 16
click at [352, 85] on link "Taxes / Insurance" at bounding box center [368, 90] width 54 height 20
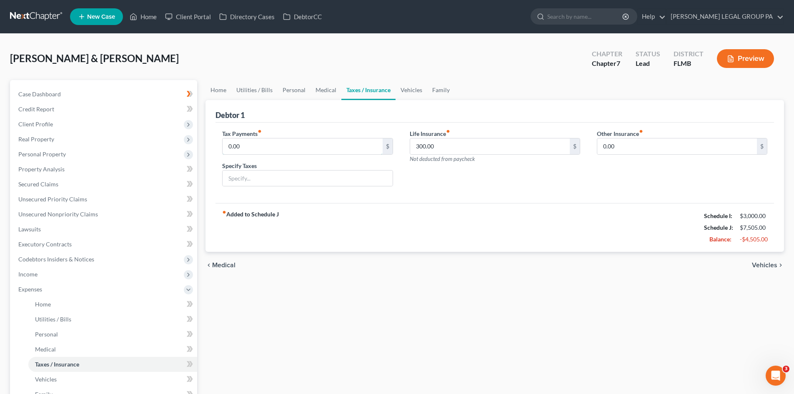
drag, startPoint x: 300, startPoint y: 140, endPoint x: 483, endPoint y: 196, distance: 191.2
click at [301, 140] on input "0.00" at bounding box center [303, 146] width 160 height 16
click at [483, 196] on div "Tax Payments fiber_manual_record 0.00 $ Specify Taxes Life Insurance fiber_manu…" at bounding box center [495, 163] width 559 height 81
click at [443, 147] on input "300.00" at bounding box center [490, 146] width 160 height 16
click at [545, 180] on div "Life Insurance fiber_manual_record 300.00 $ Not deducted from paycheck" at bounding box center [494, 161] width 187 height 64
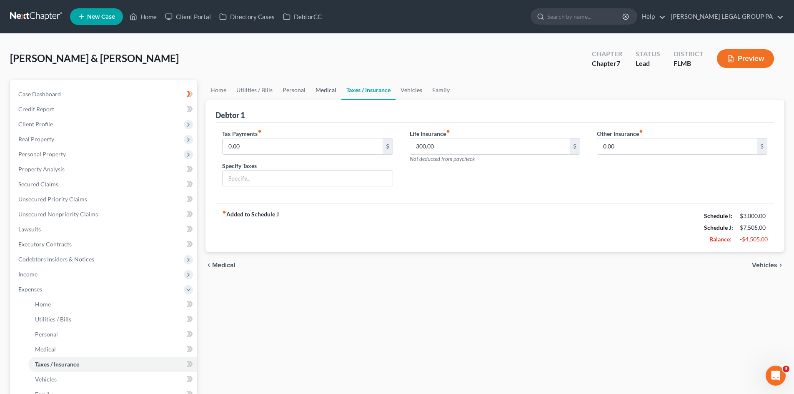
click at [323, 94] on link "Medical" at bounding box center [326, 90] width 31 height 20
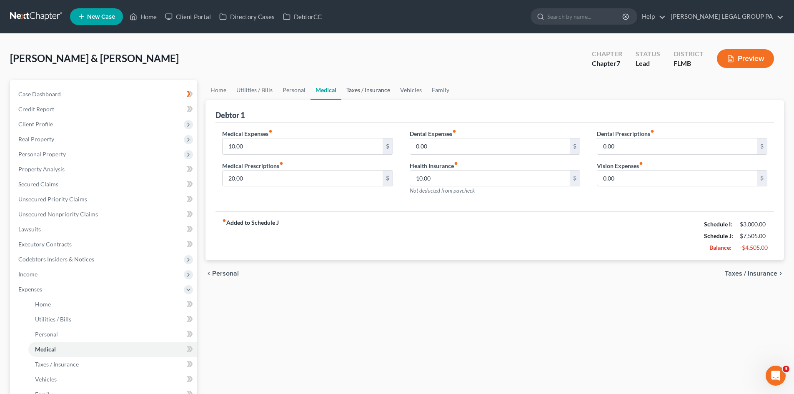
click at [368, 93] on link "Taxes / Insurance" at bounding box center [368, 90] width 54 height 20
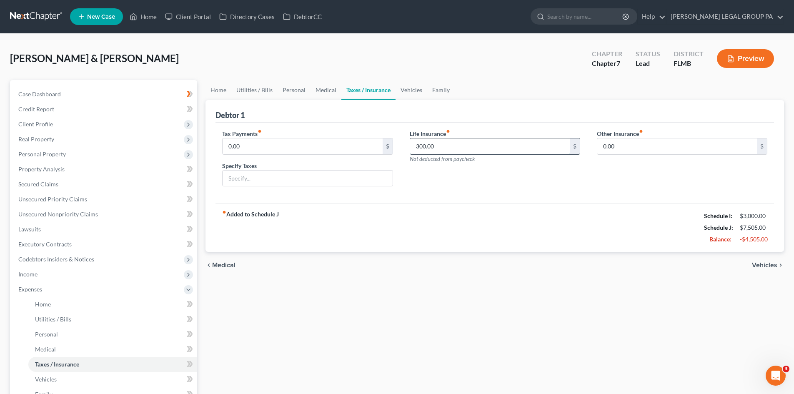
click at [438, 144] on input "300.00" at bounding box center [490, 146] width 160 height 16
drag, startPoint x: 50, startPoint y: 94, endPoint x: 718, endPoint y: 250, distance: 685.7
click at [50, 94] on span "Case Dashboard" at bounding box center [39, 93] width 43 height 7
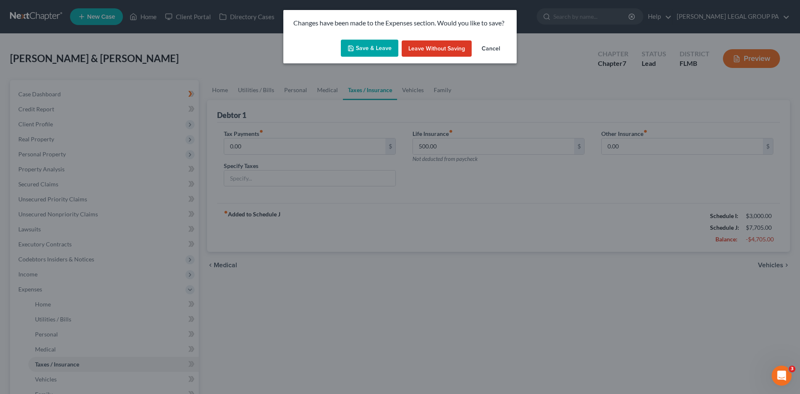
click at [368, 48] on button "Save & Leave" at bounding box center [370, 49] width 58 height 18
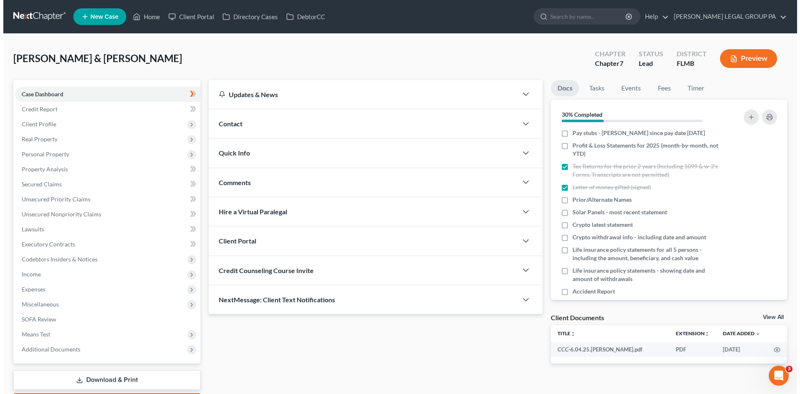
scroll to position [208, 0]
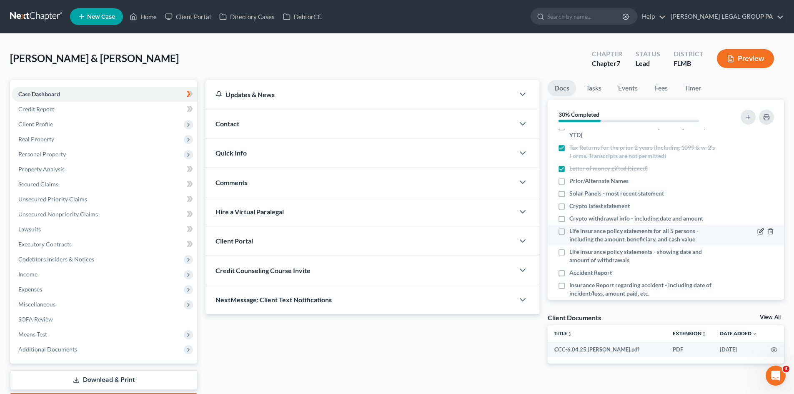
click at [757, 230] on icon "button" at bounding box center [760, 231] width 7 height 7
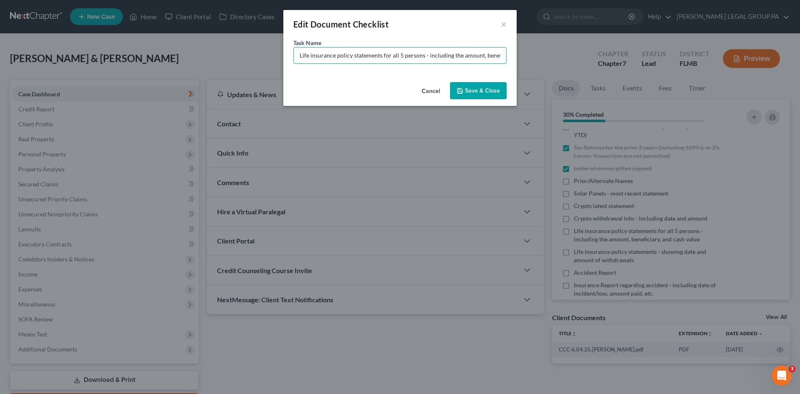
scroll to position [0, 50]
drag, startPoint x: 488, startPoint y: 53, endPoint x: 534, endPoint y: 53, distance: 46.7
click at [534, 53] on div "Edit Document Checklist × Task Name * Life insurance policy statements for all …" at bounding box center [400, 197] width 800 height 394
click at [501, 52] on input "Life insurance policy statements for all 5 persons - including the amount, bene…" at bounding box center [400, 56] width 213 height 16
click at [499, 55] on input "Life insurance policy statements for all 5 persons - including the amount, bene…" at bounding box center [400, 56] width 213 height 16
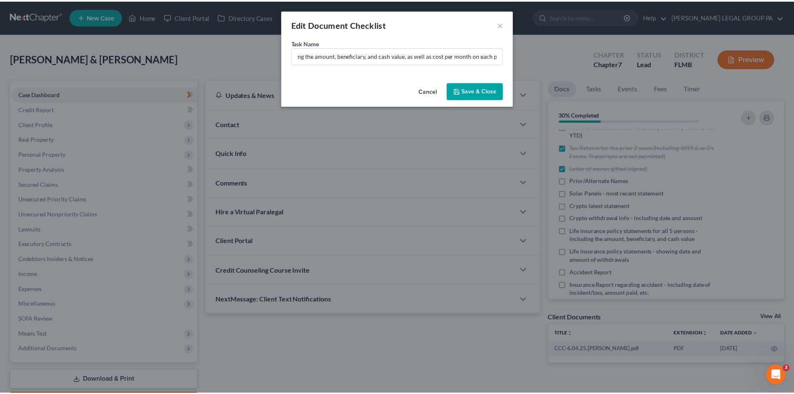
scroll to position [0, 0]
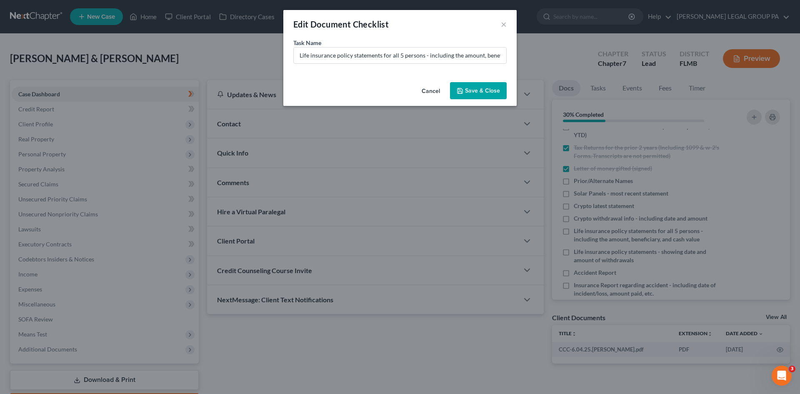
click at [495, 89] on button "Save & Close" at bounding box center [478, 91] width 57 height 18
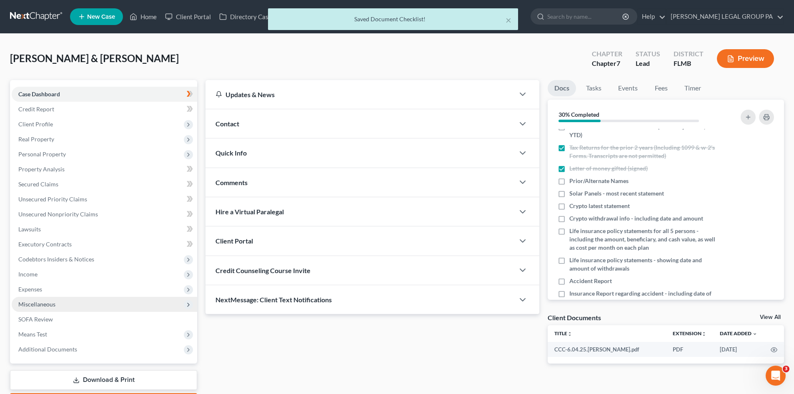
drag, startPoint x: 71, startPoint y: 288, endPoint x: 67, endPoint y: 299, distance: 11.2
click at [71, 289] on span "Expenses" at bounding box center [104, 289] width 185 height 15
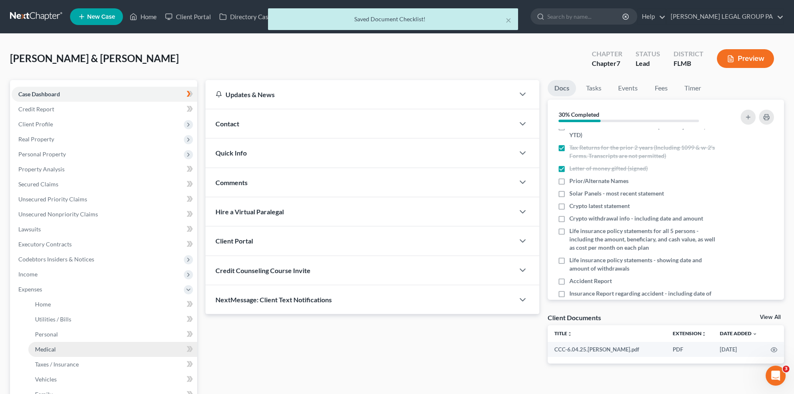
click at [80, 353] on link "Medical" at bounding box center [112, 349] width 169 height 15
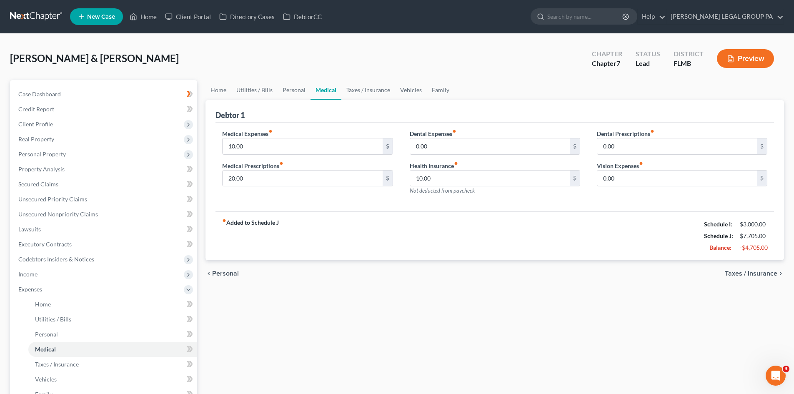
click at [491, 226] on div "fiber_manual_record Added to Schedule J Schedule I: $3,000.00 Schedule J: $7,70…" at bounding box center [495, 235] width 559 height 49
click at [474, 192] on div "Health Insurance fiber_manual_record 10.00 $ Not deducted from paycheck" at bounding box center [495, 178] width 170 height 34
click at [471, 172] on input "10.00" at bounding box center [490, 178] width 160 height 16
click at [466, 180] on input "10.00" at bounding box center [490, 178] width 160 height 16
click at [462, 179] on input "10.00" at bounding box center [490, 178] width 160 height 16
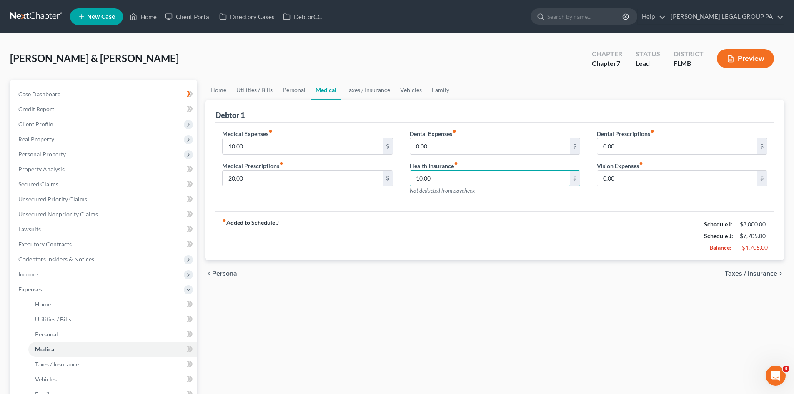
drag, startPoint x: 307, startPoint y: 189, endPoint x: 397, endPoint y: 196, distance: 89.9
click at [273, 187] on div "Medical Expenses fiber_manual_record 10.00 $ Medical Prescriptions fiber_manual…" at bounding box center [495, 165] width 562 height 73
drag, startPoint x: 442, startPoint y: 178, endPoint x: 374, endPoint y: 185, distance: 68.7
click at [372, 183] on div "Medical Expenses fiber_manual_record 10.00 $ Medical Prescriptions fiber_manual…" at bounding box center [495, 165] width 562 height 73
click at [584, 337] on div "Home Utilities / Bills Personal Medical Taxes / Insurance Vehicles Family Debto…" at bounding box center [494, 298] width 587 height 436
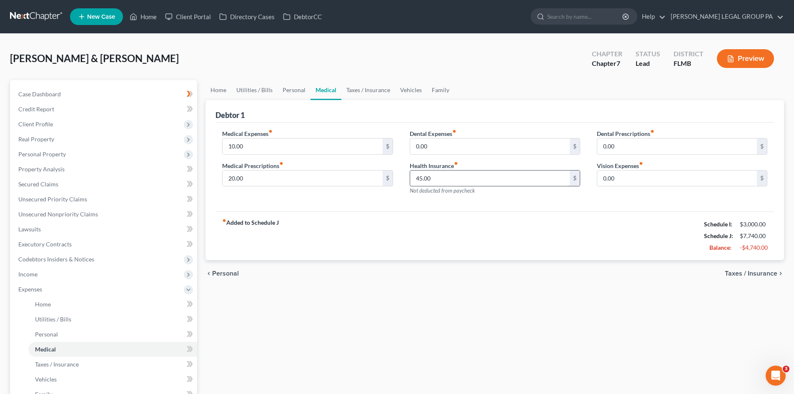
click at [438, 178] on input "45.00" at bounding box center [490, 178] width 160 height 16
click at [429, 366] on div "Home Utilities / Bills Personal Medical Taxes / Insurance Vehicles Family Debto…" at bounding box center [494, 298] width 587 height 436
click at [292, 92] on link "Personal" at bounding box center [294, 90] width 33 height 20
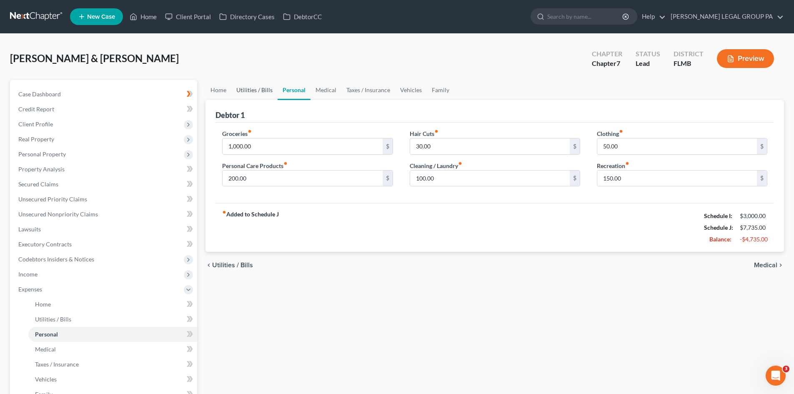
drag, startPoint x: 245, startPoint y: 100, endPoint x: 249, endPoint y: 98, distance: 5.2
click at [245, 101] on div "Debtor 1" at bounding box center [495, 111] width 559 height 23
drag, startPoint x: 257, startPoint y: 93, endPoint x: 288, endPoint y: 90, distance: 31.7
click at [257, 93] on link "Utilities / Bills" at bounding box center [254, 90] width 46 height 20
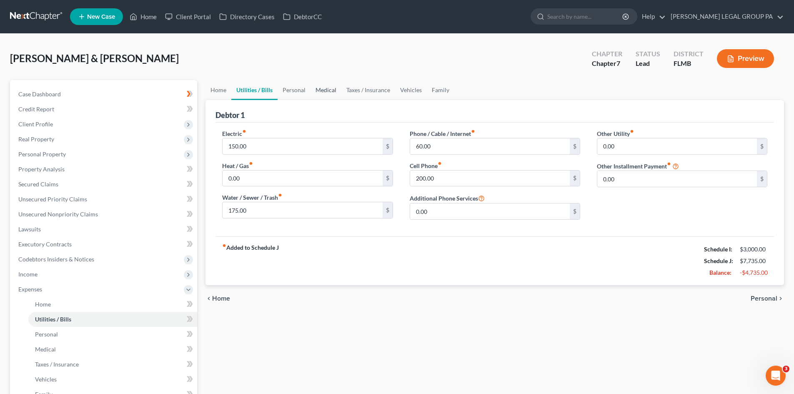
click at [325, 90] on link "Medical" at bounding box center [326, 90] width 31 height 20
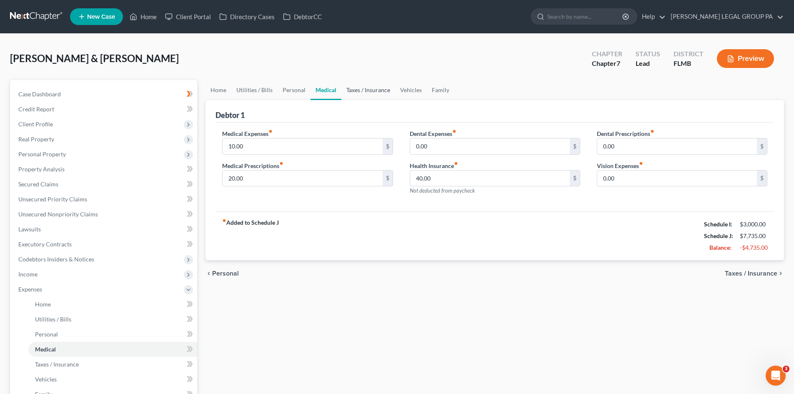
click at [357, 89] on link "Taxes / Insurance" at bounding box center [368, 90] width 54 height 20
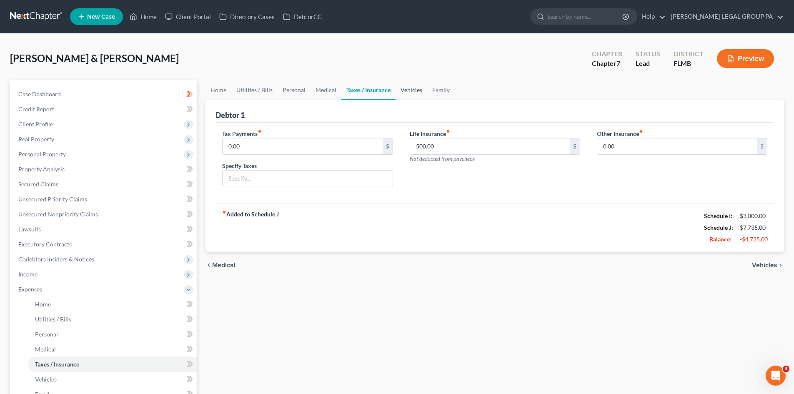
click at [413, 91] on link "Vehicles" at bounding box center [412, 90] width 32 height 20
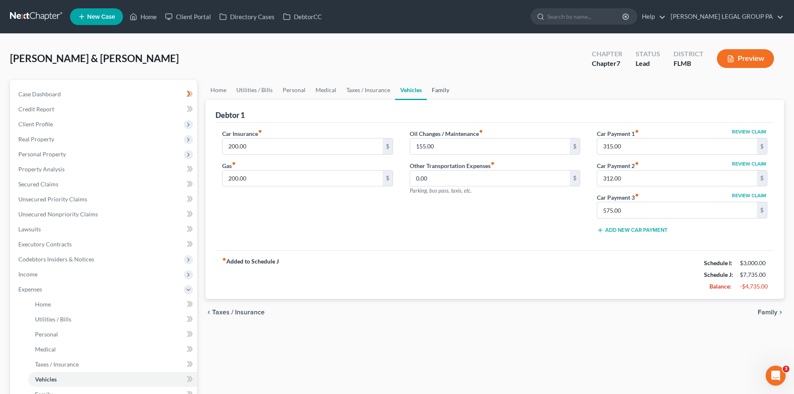
click at [442, 88] on link "Family" at bounding box center [441, 90] width 28 height 20
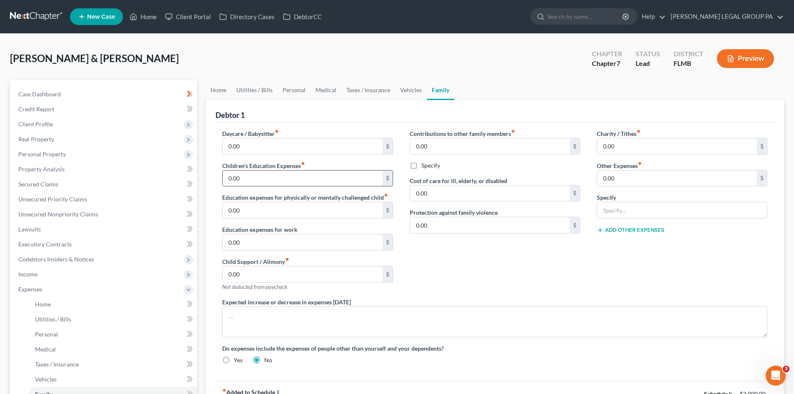
click at [303, 173] on input "0.00" at bounding box center [303, 178] width 160 height 16
drag, startPoint x: 503, startPoint y: 281, endPoint x: 497, endPoint y: 277, distance: 7.2
click at [501, 283] on div "Contributions to other family members fiber_manual_record 0.00 $ Specify Cost o…" at bounding box center [494, 213] width 187 height 168
click at [466, 270] on div "Contributions to other family members fiber_manual_record 0.00 $ Specify Cost o…" at bounding box center [494, 213] width 187 height 168
click at [565, 271] on div "Contributions to other family members fiber_manual_record 0.00 $ Specify Cost o…" at bounding box center [494, 213] width 187 height 168
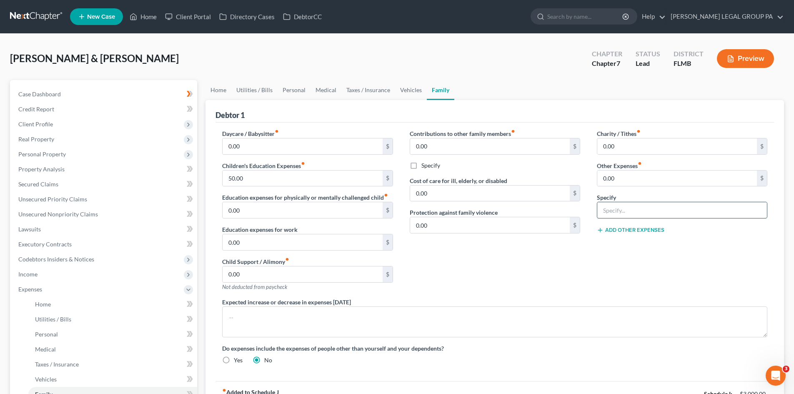
click at [650, 203] on input "text" at bounding box center [682, 210] width 170 height 16
click at [632, 178] on input "0.00" at bounding box center [677, 178] width 160 height 16
click at [639, 233] on button "Add Other Expenses" at bounding box center [631, 230] width 68 height 7
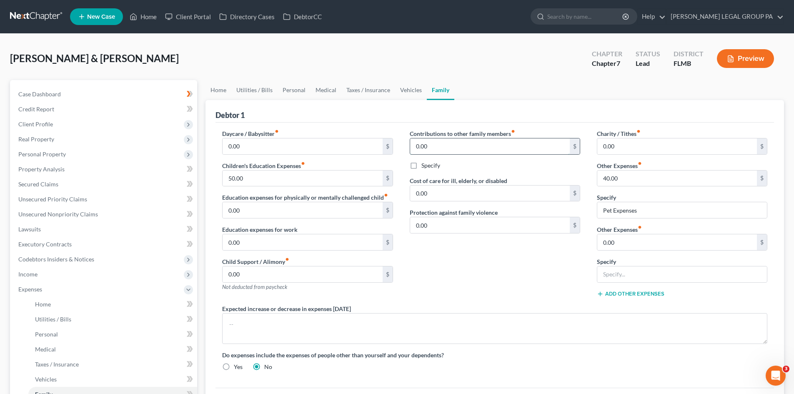
click at [448, 141] on input "0.00" at bounding box center [490, 146] width 160 height 16
click at [400, 95] on link "Vehicles" at bounding box center [411, 90] width 32 height 20
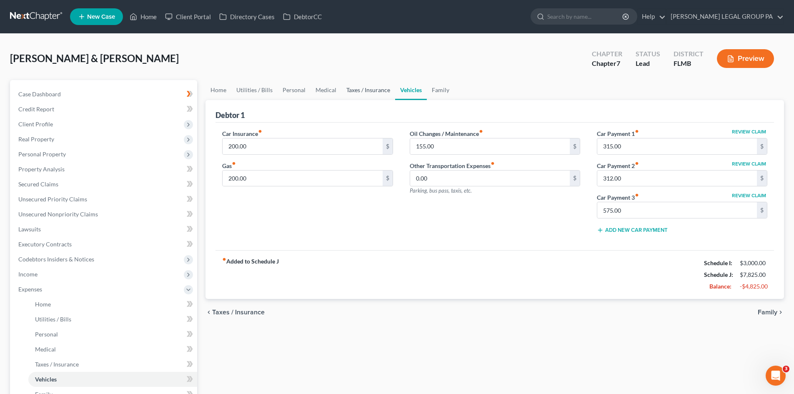
click at [375, 89] on link "Taxes / Insurance" at bounding box center [368, 90] width 54 height 20
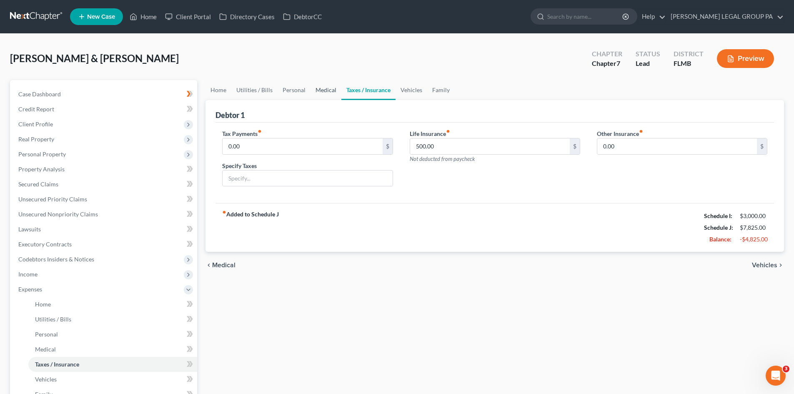
click at [323, 87] on link "Medical" at bounding box center [326, 90] width 31 height 20
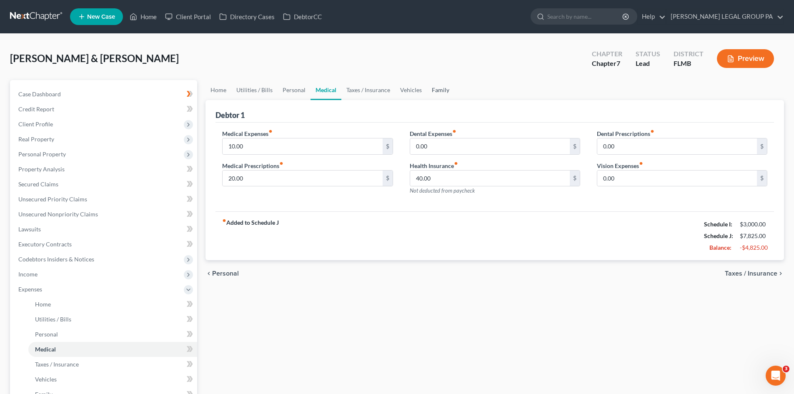
click at [446, 88] on link "Family" at bounding box center [441, 90] width 28 height 20
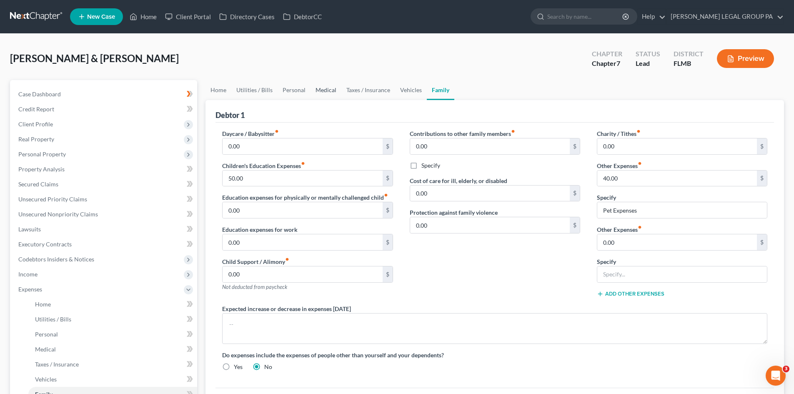
click at [321, 88] on link "Medical" at bounding box center [326, 90] width 31 height 20
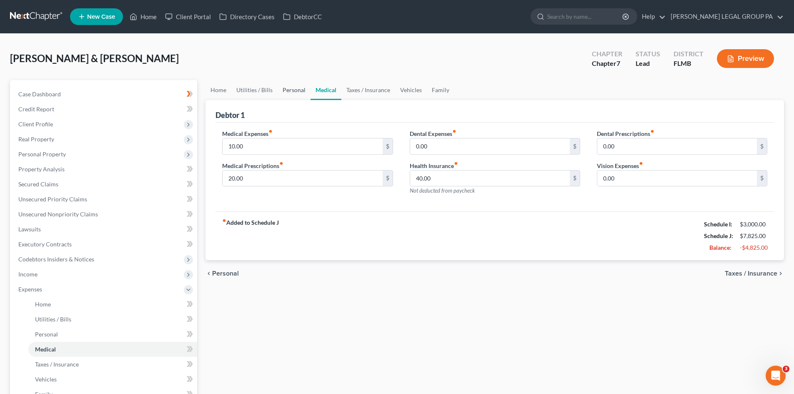
click at [304, 90] on link "Personal" at bounding box center [294, 90] width 33 height 20
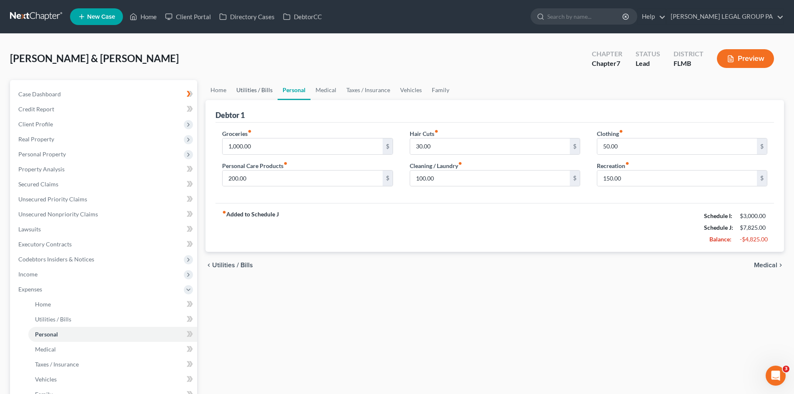
click at [267, 87] on link "Utilities / Bills" at bounding box center [254, 90] width 46 height 20
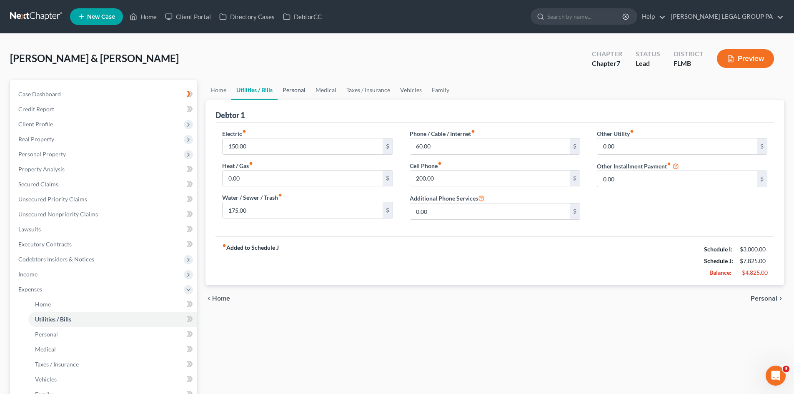
click at [293, 87] on link "Personal" at bounding box center [294, 90] width 33 height 20
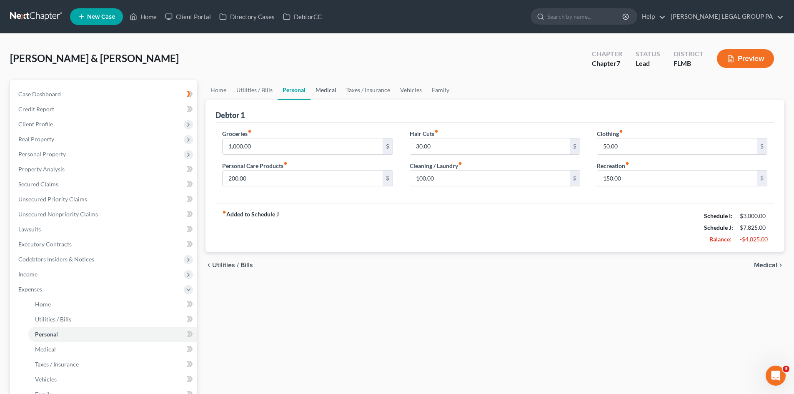
click at [319, 95] on link "Medical" at bounding box center [326, 90] width 31 height 20
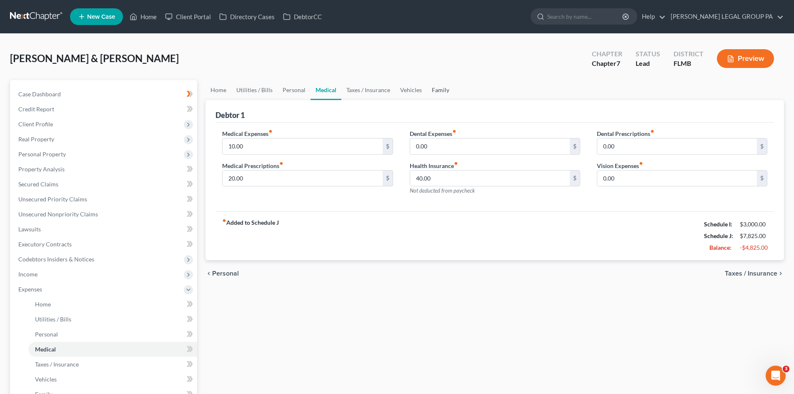
click at [447, 95] on link "Family" at bounding box center [441, 90] width 28 height 20
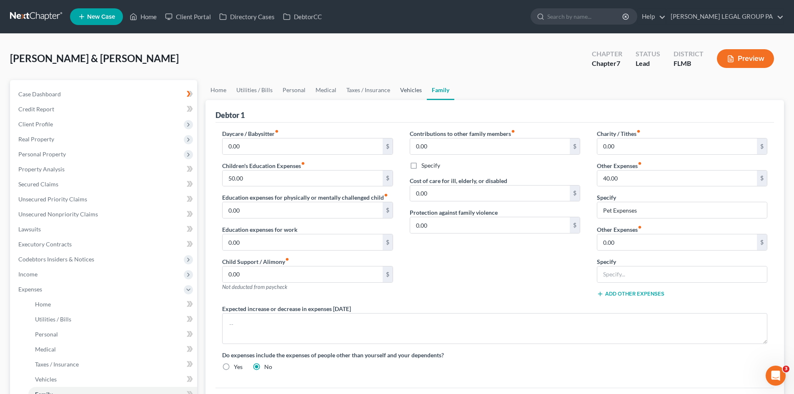
click at [400, 83] on link "Vehicles" at bounding box center [411, 90] width 32 height 20
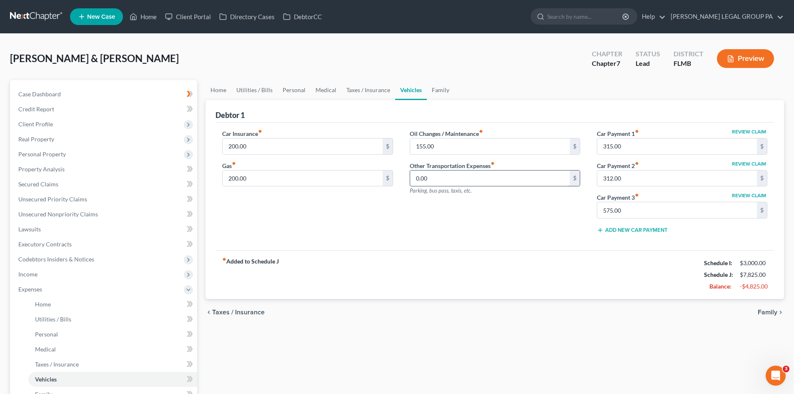
click at [440, 178] on input "0.00" at bounding box center [490, 178] width 160 height 16
drag, startPoint x: 468, startPoint y: 218, endPoint x: 471, endPoint y: 170, distance: 48.0
click at [467, 215] on div "Oil Changes / Maintenance fiber_manual_record 155.00 $ Other Transportation Exp…" at bounding box center [494, 184] width 187 height 111
click at [471, 170] on div "0.00 $" at bounding box center [495, 178] width 170 height 17
click at [475, 177] on input "0.00" at bounding box center [490, 178] width 160 height 16
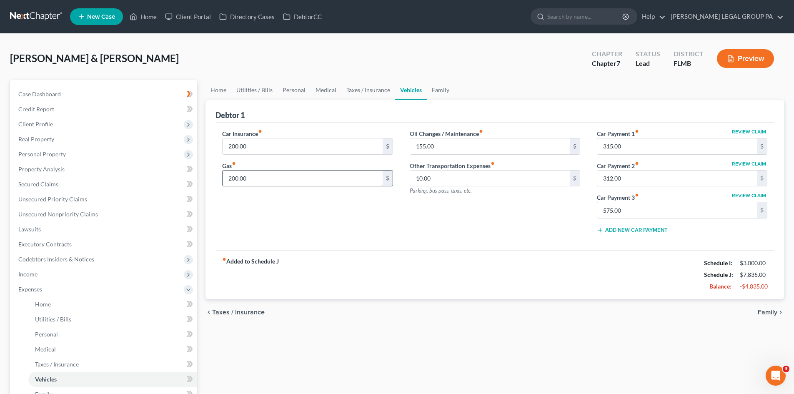
drag, startPoint x: 260, startPoint y: 208, endPoint x: 251, endPoint y: 173, distance: 36.2
click at [258, 204] on div "Car Insurance fiber_manual_record 200.00 $ Gas fiber_manual_record 200.00 $" at bounding box center [307, 184] width 187 height 111
click at [254, 175] on input "200.00" at bounding box center [303, 178] width 160 height 16
click at [365, 90] on link "Taxes / Insurance" at bounding box center [368, 90] width 54 height 20
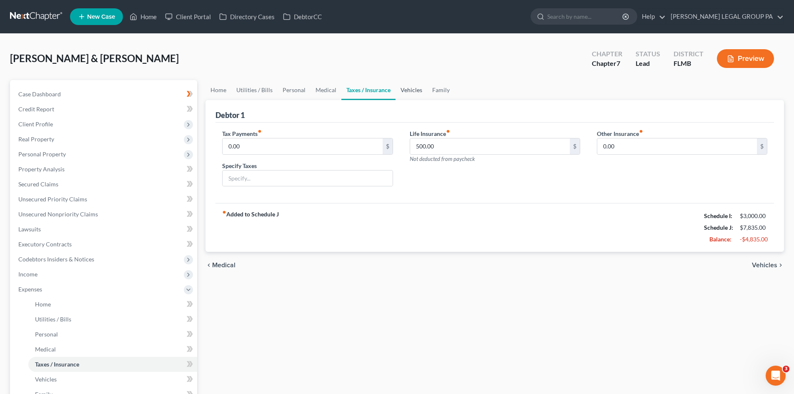
click at [399, 87] on link "Vehicles" at bounding box center [412, 90] width 32 height 20
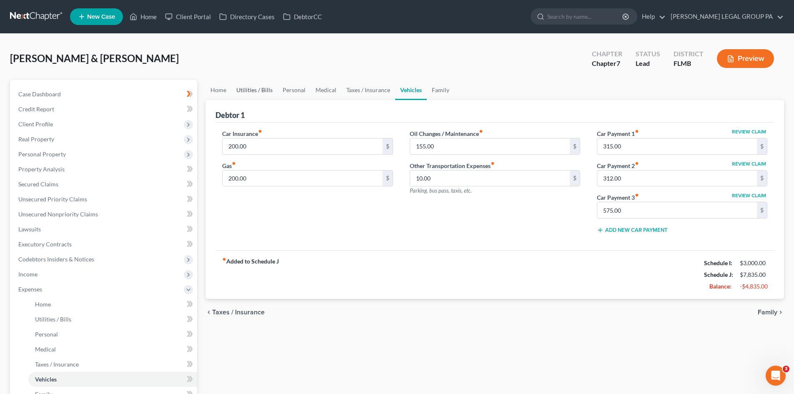
click at [260, 96] on link "Utilities / Bills" at bounding box center [254, 90] width 46 height 20
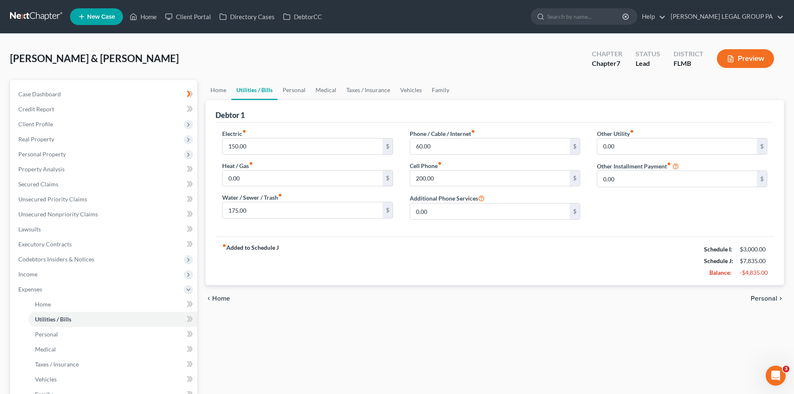
click at [289, 125] on div "Electric fiber_manual_record 150.00 $ Heat / Gas fiber_manual_record 0.00 $ Wat…" at bounding box center [495, 180] width 559 height 114
drag, startPoint x: 289, startPoint y: 143, endPoint x: 293, endPoint y: 139, distance: 4.7
click at [290, 142] on input "150.00" at bounding box center [303, 146] width 160 height 16
drag, startPoint x: 373, startPoint y: 300, endPoint x: 282, endPoint y: 29, distance: 286.3
click at [373, 300] on div "chevron_left Home Personal chevron_right" at bounding box center [495, 298] width 579 height 27
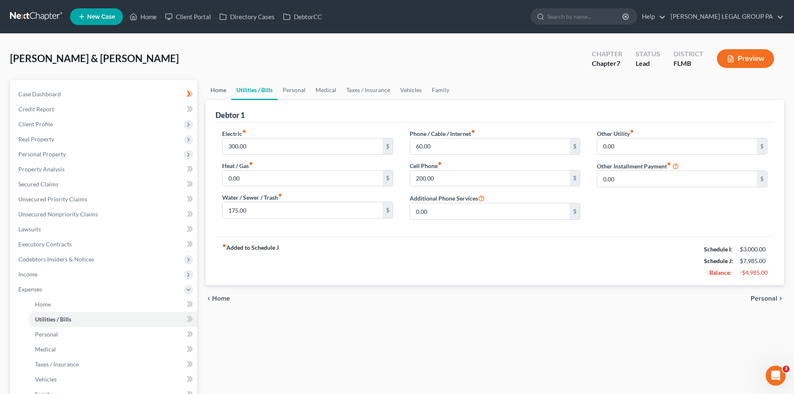
click at [215, 87] on link "Home" at bounding box center [219, 90] width 26 height 20
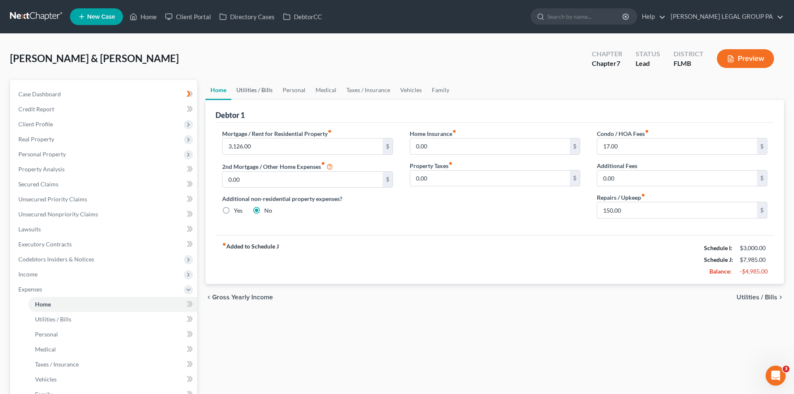
click at [259, 91] on link "Utilities / Bills" at bounding box center [254, 90] width 46 height 20
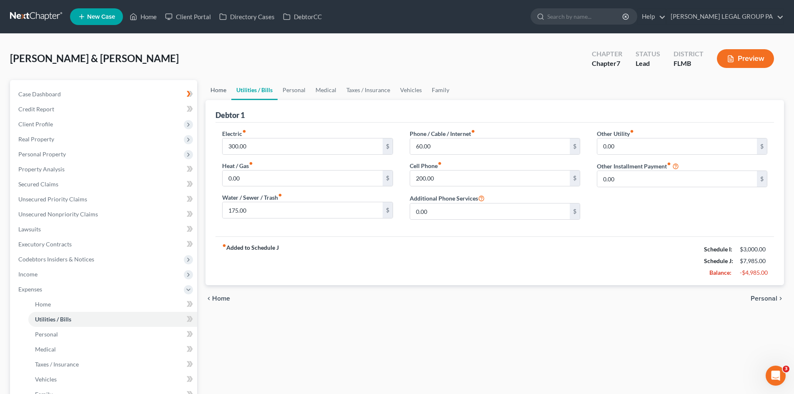
drag, startPoint x: 208, startPoint y: 84, endPoint x: 298, endPoint y: 99, distance: 91.3
click at [209, 84] on link "Home" at bounding box center [219, 90] width 26 height 20
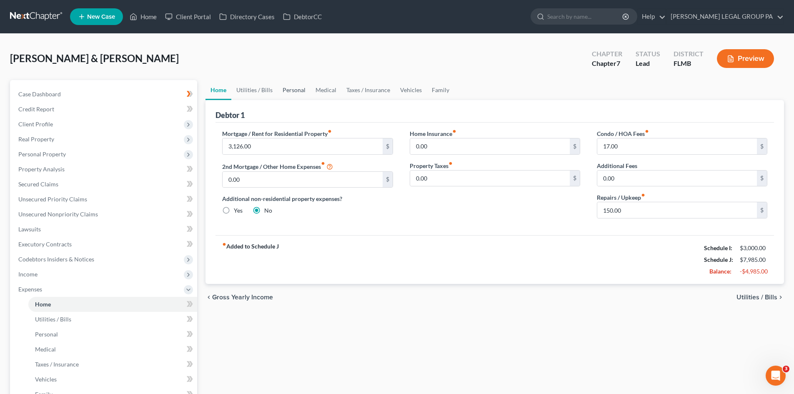
click at [290, 88] on link "Personal" at bounding box center [294, 90] width 33 height 20
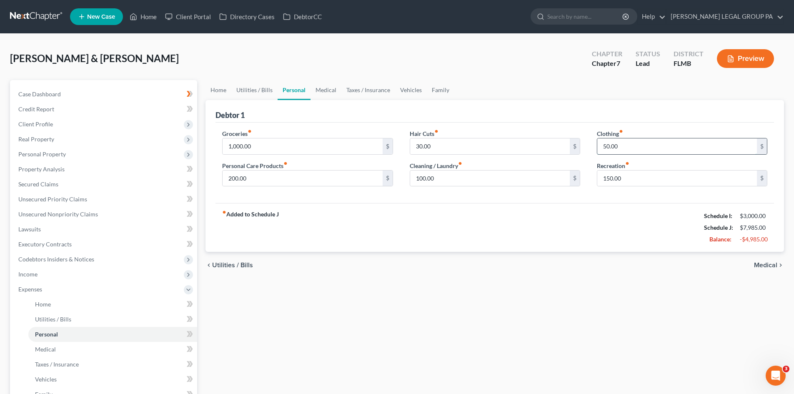
click at [650, 148] on input "50.00" at bounding box center [677, 146] width 160 height 16
click at [324, 89] on link "Medical" at bounding box center [326, 90] width 31 height 20
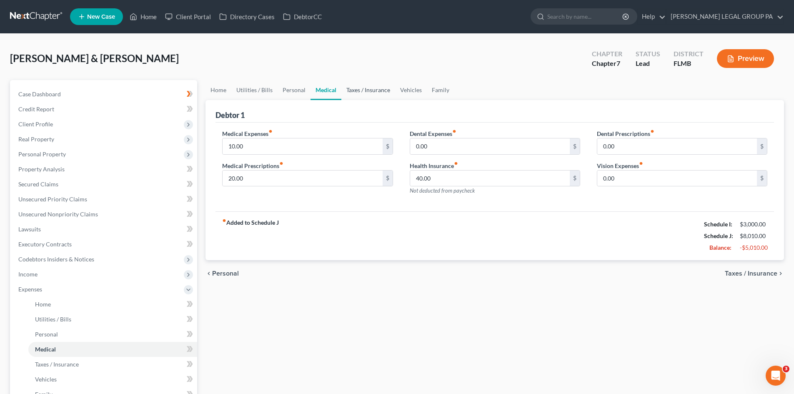
click at [348, 87] on link "Taxes / Insurance" at bounding box center [368, 90] width 54 height 20
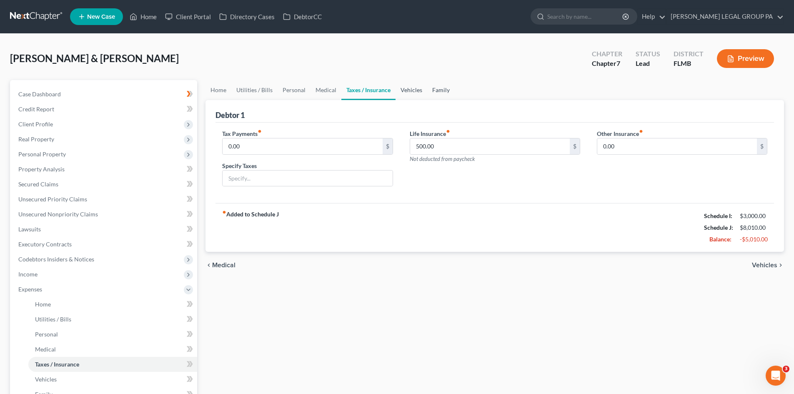
drag, startPoint x: 404, startPoint y: 88, endPoint x: 434, endPoint y: 82, distance: 31.0
click at [403, 88] on link "Vehicles" at bounding box center [412, 90] width 32 height 20
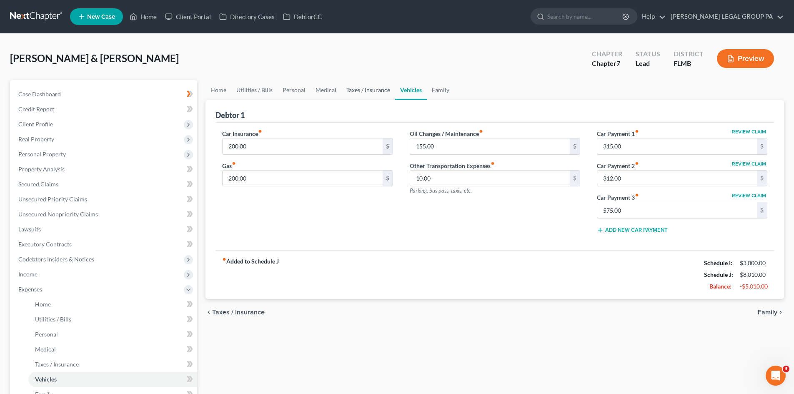
click at [359, 89] on link "Taxes / Insurance" at bounding box center [368, 90] width 54 height 20
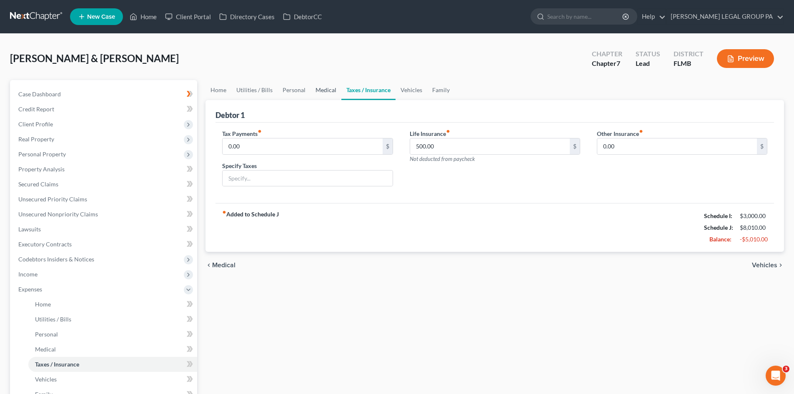
click at [323, 94] on link "Medical" at bounding box center [326, 90] width 31 height 20
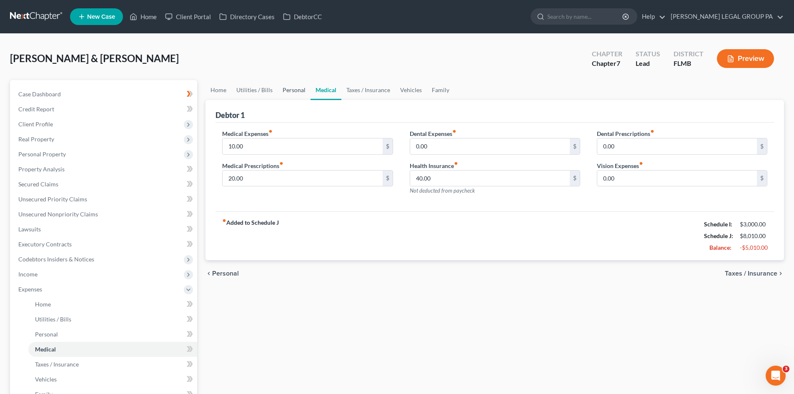
click at [289, 92] on link "Personal" at bounding box center [294, 90] width 33 height 20
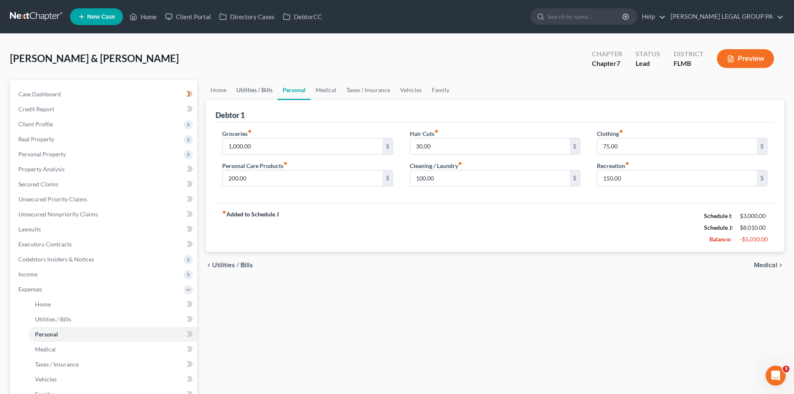
click at [252, 94] on link "Utilities / Bills" at bounding box center [254, 90] width 46 height 20
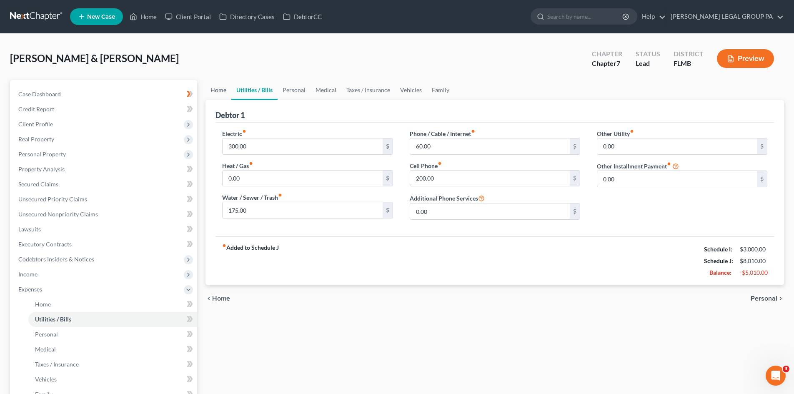
drag, startPoint x: 214, startPoint y: 92, endPoint x: 227, endPoint y: 85, distance: 15.1
click at [213, 92] on link "Home" at bounding box center [219, 90] width 26 height 20
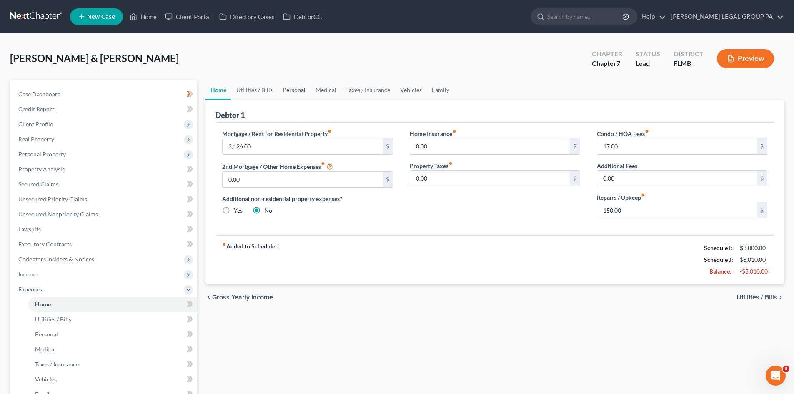
click at [278, 87] on link "Personal" at bounding box center [294, 90] width 33 height 20
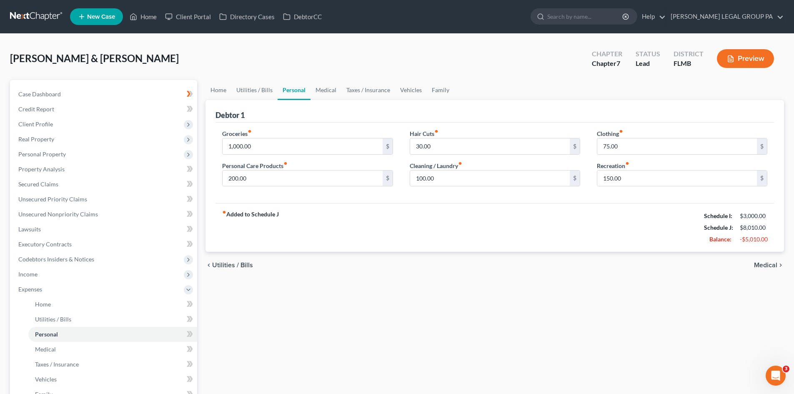
drag, startPoint x: 283, startPoint y: 88, endPoint x: 341, endPoint y: 47, distance: 71.7
click at [341, 47] on div "[PERSON_NAME] & [PERSON_NAME] Upgraded Chapter Chapter 7 Status Lead District […" at bounding box center [397, 62] width 774 height 36
click at [221, 94] on link "Home" at bounding box center [219, 90] width 26 height 20
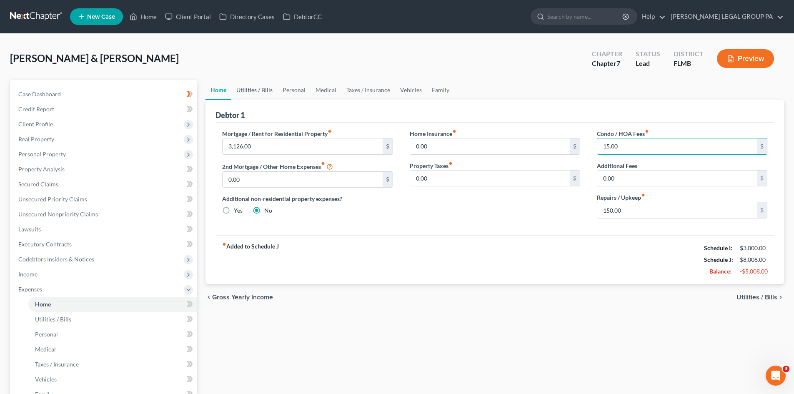
click at [480, 293] on div "chevron_left Gross Yearly Income Utilities / Bills chevron_right" at bounding box center [495, 297] width 579 height 27
click at [264, 92] on link "Utilities / Bills" at bounding box center [254, 90] width 46 height 20
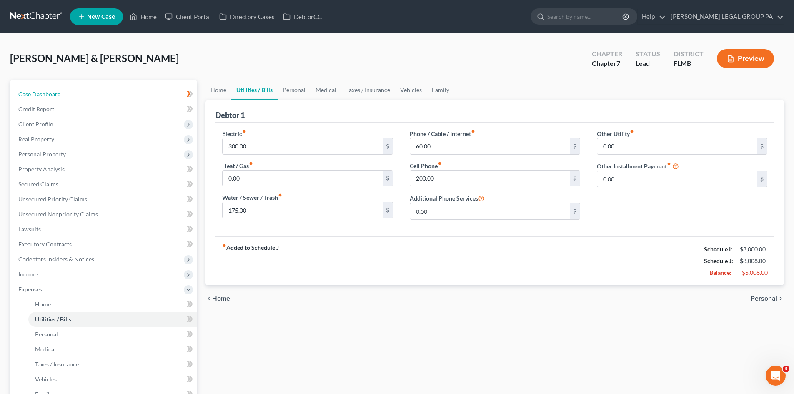
drag, startPoint x: 54, startPoint y: 93, endPoint x: 80, endPoint y: 58, distance: 44.1
click at [54, 92] on span "Case Dashboard" at bounding box center [39, 93] width 43 height 7
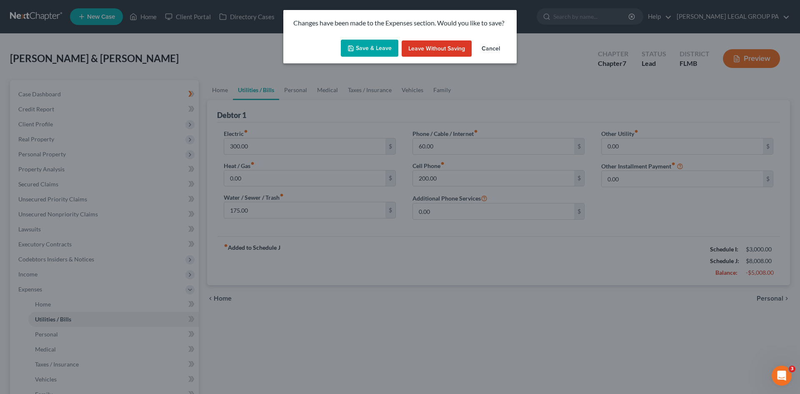
click at [376, 44] on button "Save & Leave" at bounding box center [370, 49] width 58 height 18
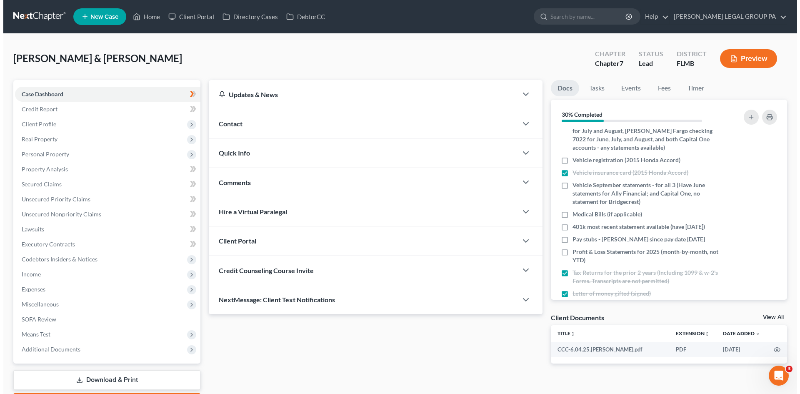
scroll to position [208, 0]
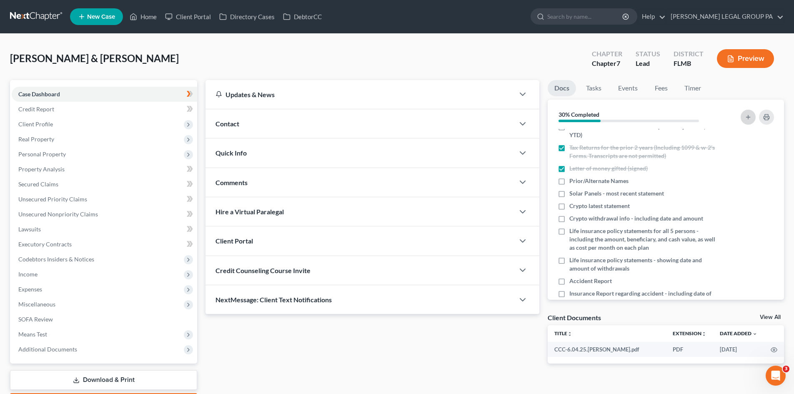
click at [748, 115] on line "button" at bounding box center [748, 117] width 0 height 4
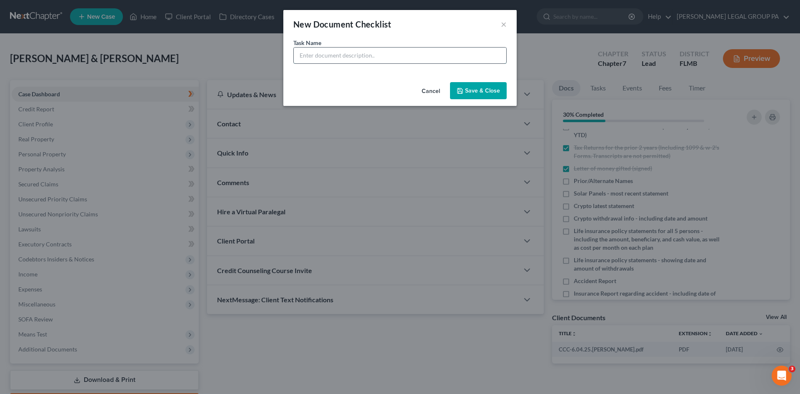
click at [340, 53] on input "text" at bounding box center [400, 56] width 213 height 16
click at [488, 94] on button "Save & Close" at bounding box center [478, 91] width 57 height 18
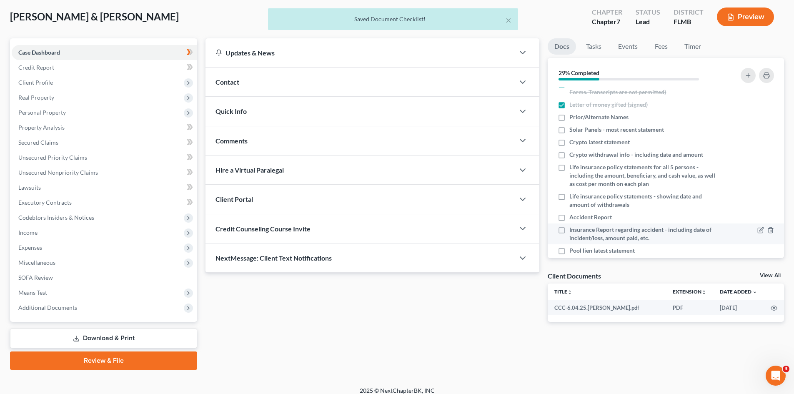
scroll to position [243, 0]
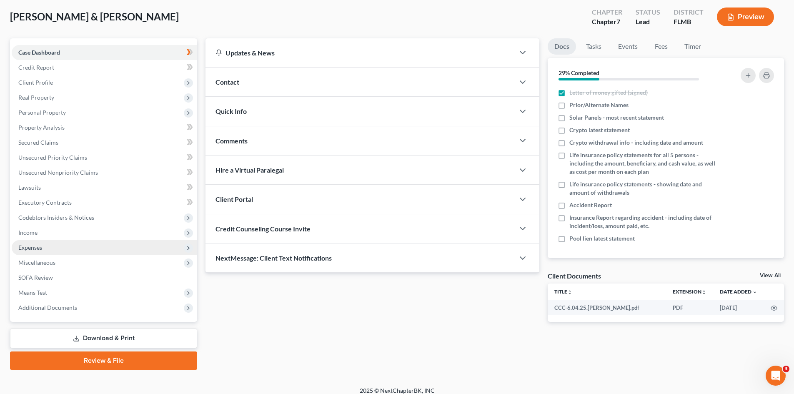
click at [65, 243] on span "Expenses" at bounding box center [104, 247] width 185 height 15
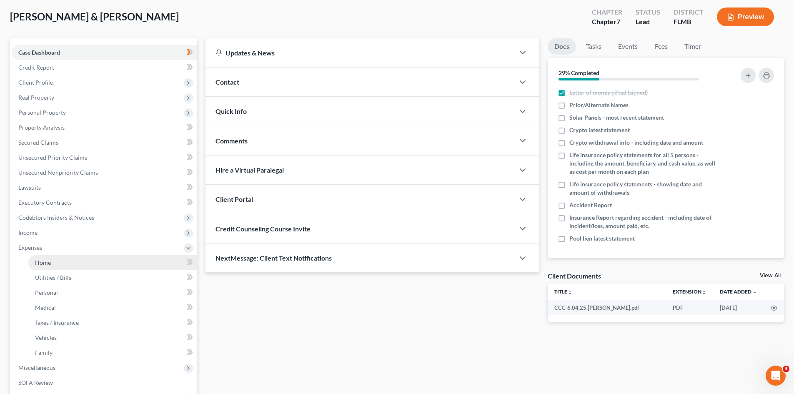
click at [63, 259] on link "Home" at bounding box center [112, 262] width 169 height 15
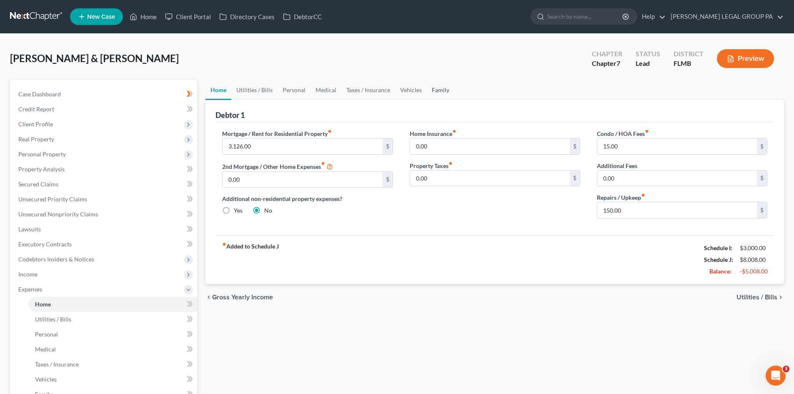
click at [437, 93] on link "Family" at bounding box center [441, 90] width 28 height 20
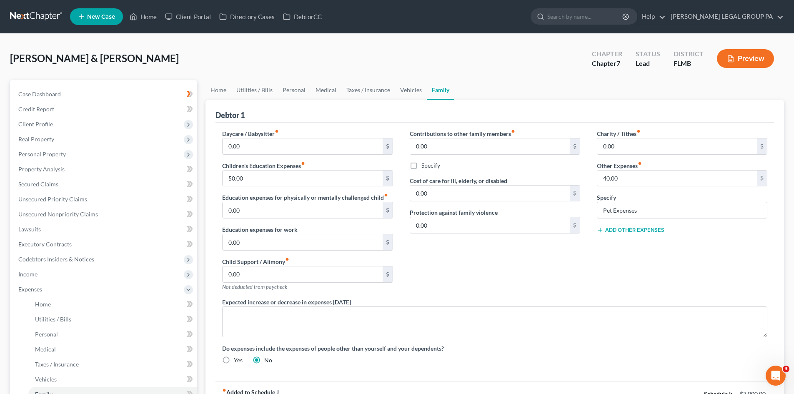
click at [622, 231] on button "Add Other Expenses" at bounding box center [631, 230] width 68 height 7
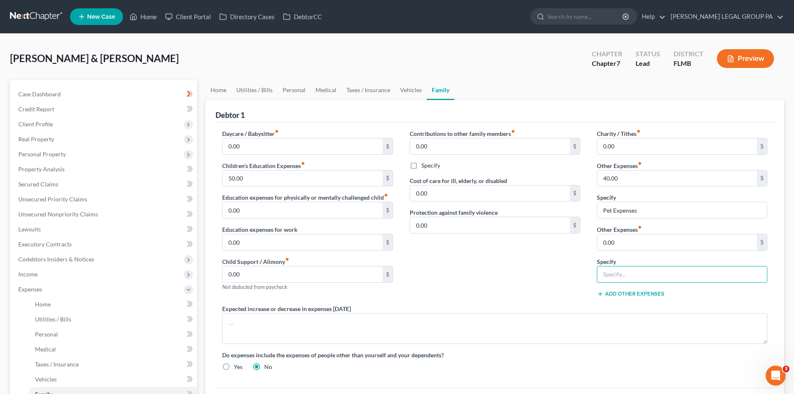
drag, startPoint x: 637, startPoint y: 277, endPoint x: 592, endPoint y: 215, distance: 76.6
click at [637, 277] on input "text" at bounding box center [682, 274] width 170 height 16
click at [619, 276] on input "Pool Epenses" at bounding box center [682, 274] width 170 height 16
click at [682, 276] on input "Pool Expenses" at bounding box center [682, 274] width 170 height 16
click at [639, 293] on button "Add Other Expenses" at bounding box center [631, 294] width 68 height 7
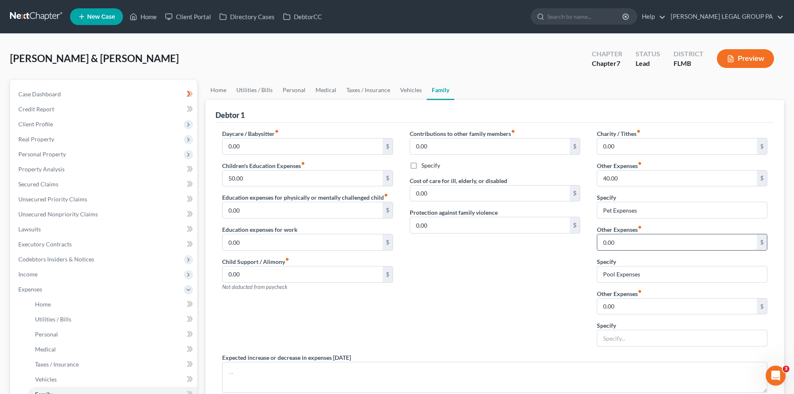
click at [626, 240] on input "0.00" at bounding box center [677, 242] width 160 height 16
drag, startPoint x: 649, startPoint y: 273, endPoint x: 468, endPoint y: 278, distance: 181.4
click at [469, 281] on div "Daycare / Babysitter fiber_manual_record 0.00 $ Children's Education Expenses f…" at bounding box center [495, 277] width 562 height 297
drag, startPoint x: 551, startPoint y: 331, endPoint x: 467, endPoint y: 297, distance: 90.1
click at [551, 331] on div "Contributions to other family members fiber_manual_record 0.00 $ Specify Cost o…" at bounding box center [494, 241] width 187 height 224
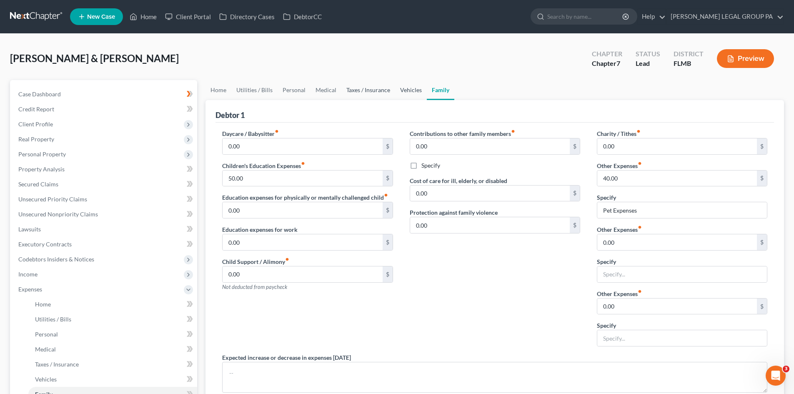
drag, startPoint x: 403, startPoint y: 96, endPoint x: 364, endPoint y: 89, distance: 39.4
click at [402, 96] on link "Vehicles" at bounding box center [411, 90] width 32 height 20
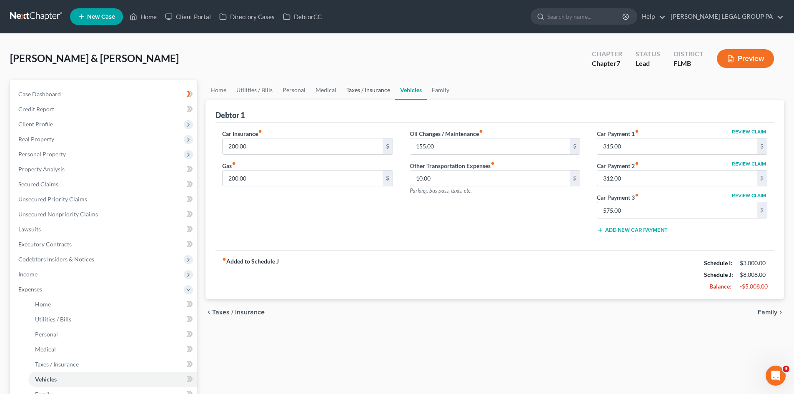
click at [364, 89] on link "Taxes / Insurance" at bounding box center [368, 90] width 54 height 20
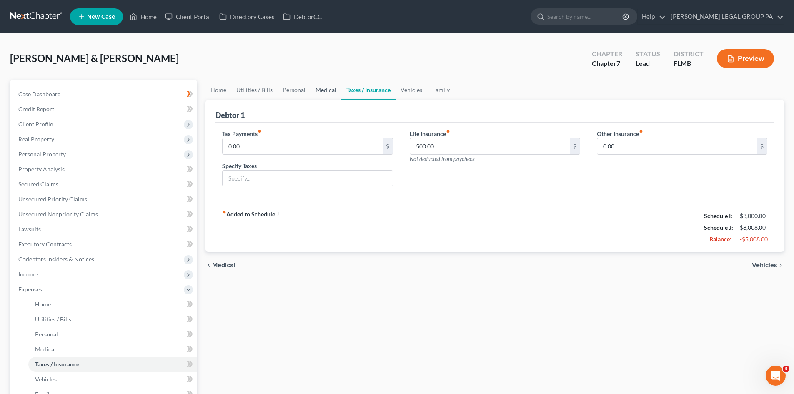
drag, startPoint x: 324, startPoint y: 92, endPoint x: 430, endPoint y: 109, distance: 106.8
click at [324, 92] on link "Medical" at bounding box center [326, 90] width 31 height 20
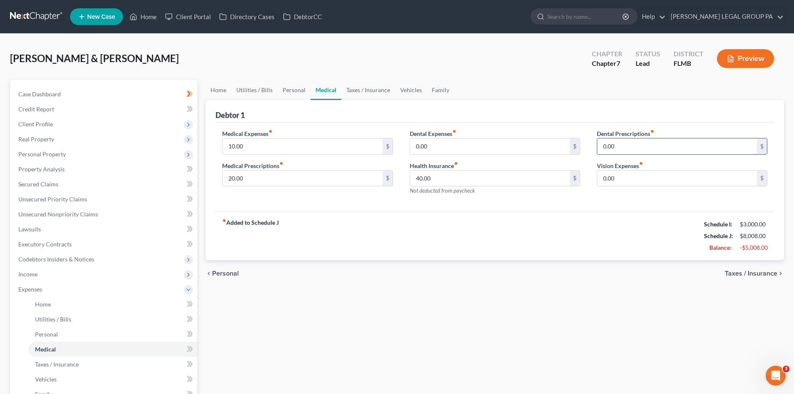
click at [634, 141] on input "0.00" at bounding box center [677, 146] width 160 height 16
click at [599, 224] on div "fiber_manual_record Added to Schedule J Schedule I: $3,000.00 Schedule J: $8,00…" at bounding box center [495, 235] width 559 height 49
click at [632, 180] on input "0.00" at bounding box center [677, 178] width 160 height 16
drag, startPoint x: 514, startPoint y: 309, endPoint x: 513, endPoint y: 229, distance: 80.5
click at [512, 309] on div "Home Utilities / Bills Personal Medical Taxes / Insurance Vehicles Family Debto…" at bounding box center [494, 298] width 587 height 436
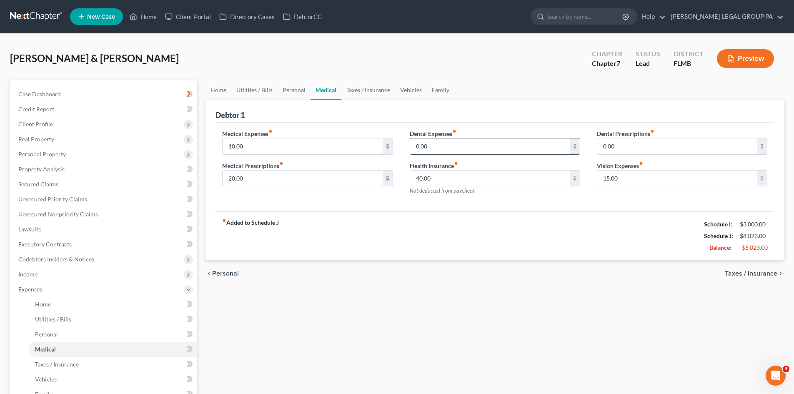
click at [458, 146] on input "0.00" at bounding box center [490, 146] width 160 height 16
drag, startPoint x: 394, startPoint y: 291, endPoint x: 301, endPoint y: 158, distance: 162.7
click at [395, 286] on div "Home Utilities / Bills Personal Medical Taxes / Insurance Vehicles Family Debto…" at bounding box center [494, 298] width 587 height 436
click at [289, 138] on div "10.00 $" at bounding box center [307, 146] width 170 height 17
click at [300, 149] on input "10.00" at bounding box center [303, 146] width 160 height 16
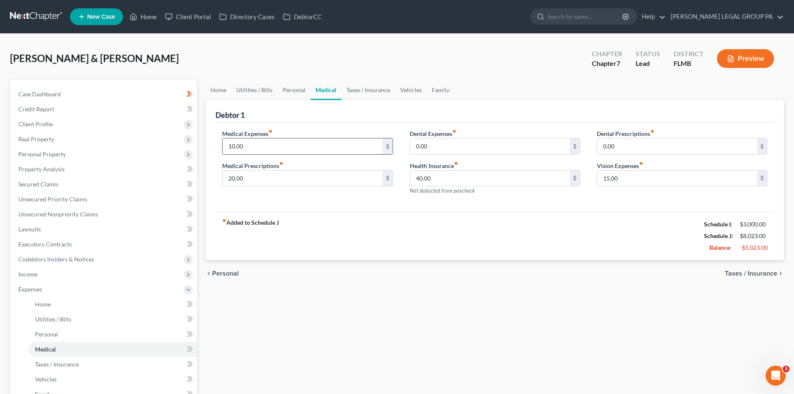
drag, startPoint x: 313, startPoint y: 224, endPoint x: 303, endPoint y: 144, distance: 81.1
click at [314, 223] on div "fiber_manual_record Added to Schedule J Schedule I: $3,000.00 Schedule J: $8,02…" at bounding box center [495, 235] width 559 height 49
click at [278, 175] on input "20.00" at bounding box center [303, 178] width 160 height 16
click at [365, 348] on div "Home Utilities / Bills Personal Medical Taxes / Insurance Vehicles Family Debto…" at bounding box center [494, 298] width 587 height 436
click at [267, 176] on input "20.00" at bounding box center [303, 178] width 160 height 16
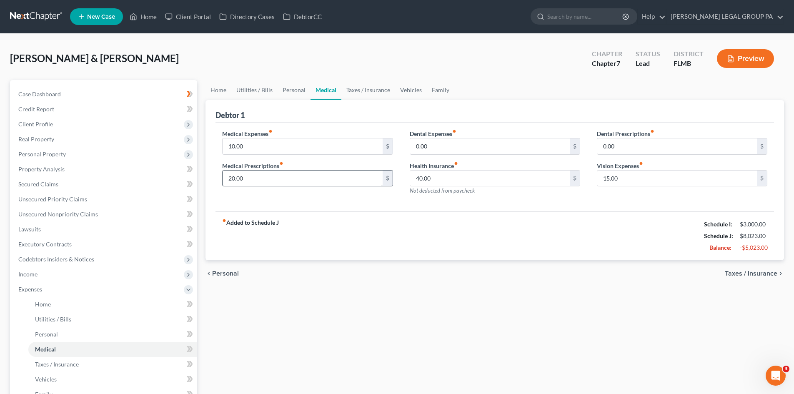
drag, startPoint x: 428, startPoint y: 248, endPoint x: 327, endPoint y: 176, distance: 123.8
click at [427, 246] on div "fiber_manual_record Added to Schedule J Schedule I: $3,000.00 Schedule J: $8,02…" at bounding box center [495, 235] width 559 height 49
click at [308, 153] on input "10.00" at bounding box center [303, 146] width 160 height 16
click at [288, 92] on link "Personal" at bounding box center [294, 90] width 33 height 20
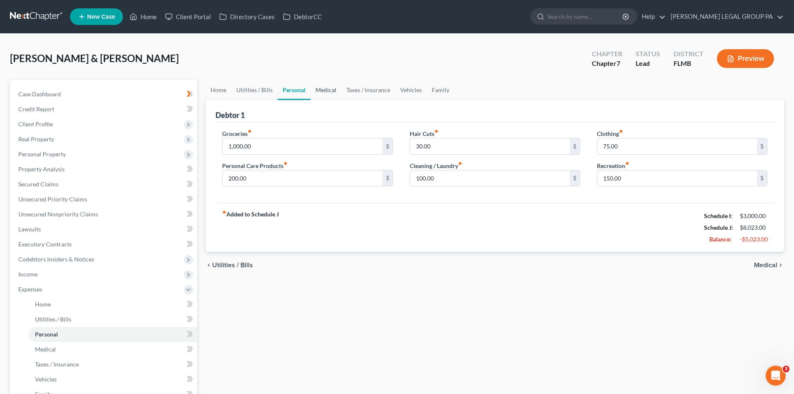
click at [328, 91] on link "Medical" at bounding box center [326, 90] width 31 height 20
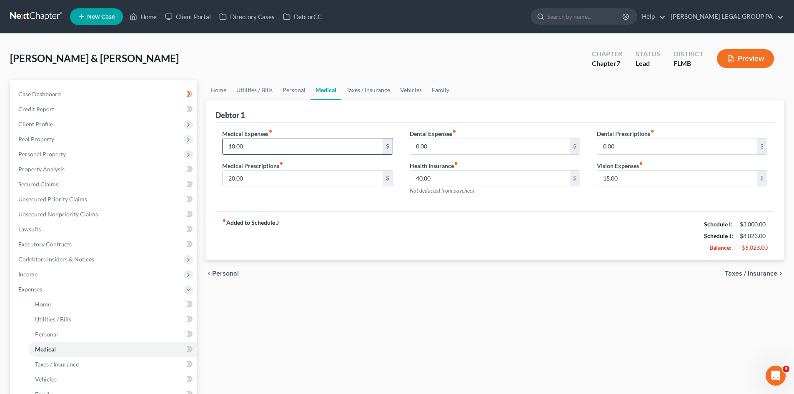
click at [259, 143] on input "10.00" at bounding box center [303, 146] width 160 height 16
click at [283, 93] on link "Personal" at bounding box center [294, 90] width 33 height 20
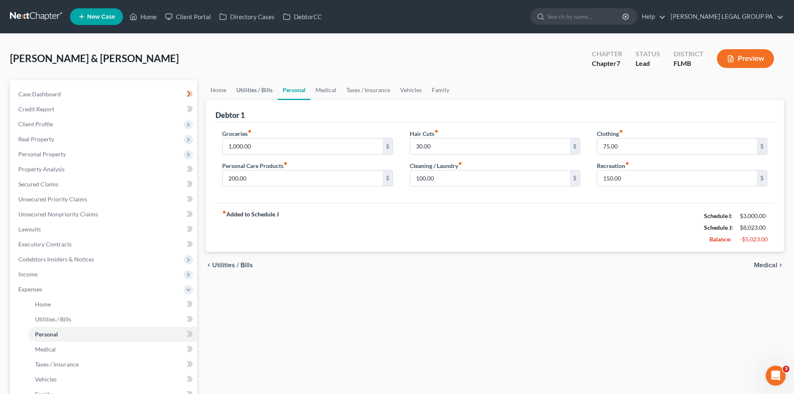
click at [258, 86] on link "Utilities / Bills" at bounding box center [254, 90] width 46 height 20
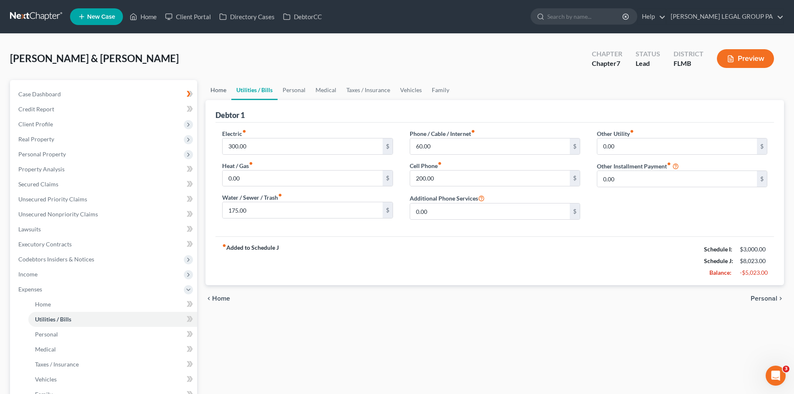
click at [214, 88] on link "Home" at bounding box center [219, 90] width 26 height 20
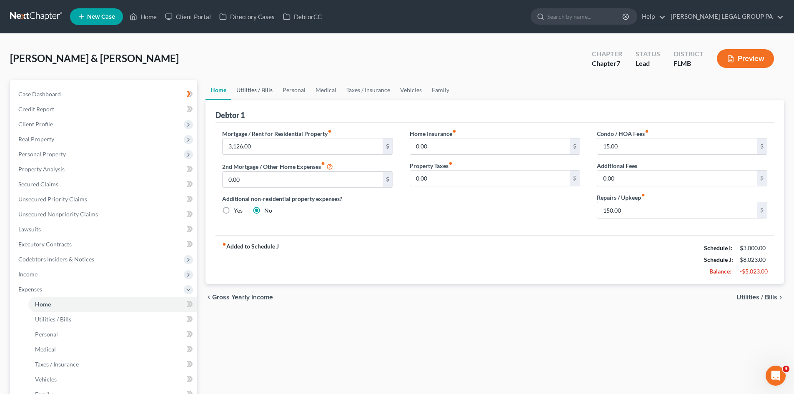
click at [258, 91] on link "Utilities / Bills" at bounding box center [254, 90] width 46 height 20
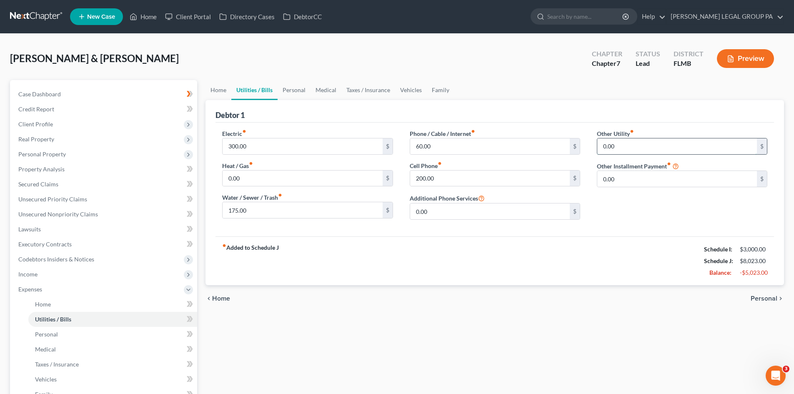
click at [652, 142] on input "0.00" at bounding box center [677, 146] width 160 height 16
drag, startPoint x: 647, startPoint y: 175, endPoint x: 641, endPoint y: 172, distance: 6.2
click at [644, 173] on input "text" at bounding box center [682, 170] width 170 height 16
click at [652, 141] on input "5.00" at bounding box center [677, 146] width 160 height 16
drag, startPoint x: 609, startPoint y: 278, endPoint x: 694, endPoint y: 169, distance: 138.5
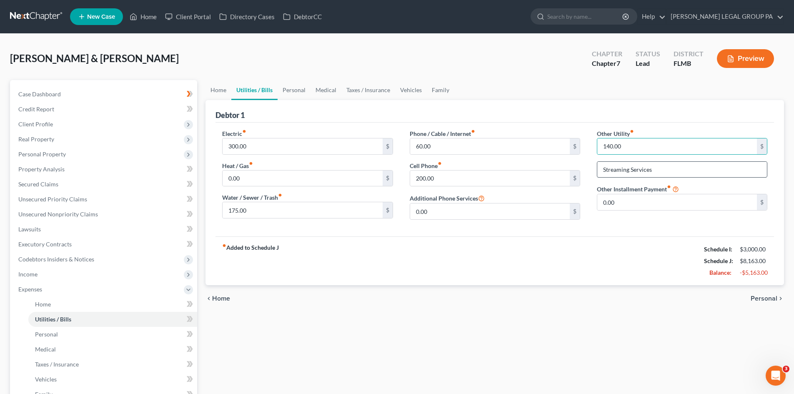
click at [618, 268] on div "fiber_manual_record Added to Schedule J Schedule I: $3,000.00 Schedule J: $8,16…" at bounding box center [495, 260] width 559 height 49
click at [694, 168] on input "Streaming Services" at bounding box center [682, 170] width 170 height 16
drag, startPoint x: 651, startPoint y: 145, endPoint x: 654, endPoint y: 150, distance: 6.4
click at [652, 146] on input "140.00" at bounding box center [677, 146] width 160 height 16
drag, startPoint x: 582, startPoint y: 297, endPoint x: 631, endPoint y: 143, distance: 161.9
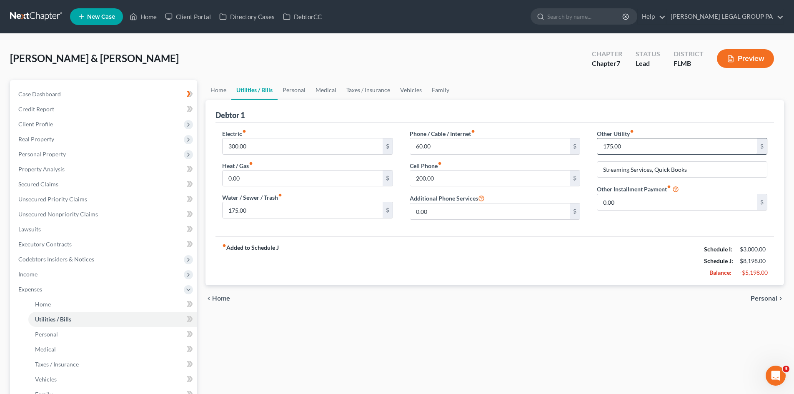
click at [577, 288] on div "chevron_left Home Personal chevron_right" at bounding box center [495, 298] width 579 height 27
click at [632, 142] on input "175.00" at bounding box center [677, 146] width 160 height 16
drag, startPoint x: 490, startPoint y: 342, endPoint x: 346, endPoint y: 70, distance: 308.0
click at [489, 342] on div "Home Utilities / Bills Personal Medical Taxes / Insurance Vehicles Family Debto…" at bounding box center [494, 298] width 587 height 436
click at [291, 87] on link "Personal" at bounding box center [294, 90] width 33 height 20
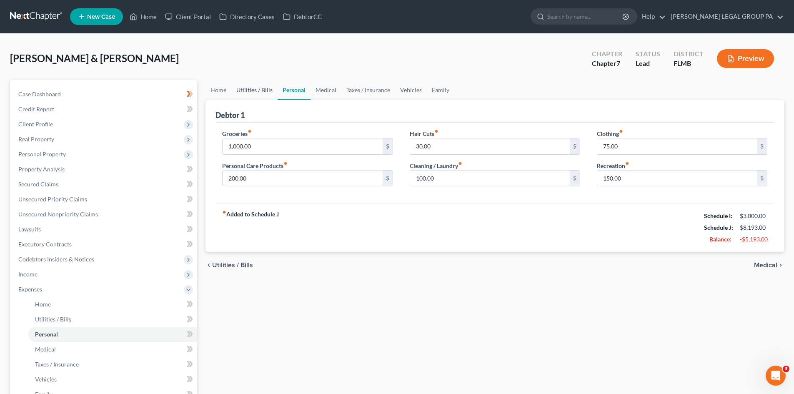
click at [264, 83] on link "Utilities / Bills" at bounding box center [254, 90] width 46 height 20
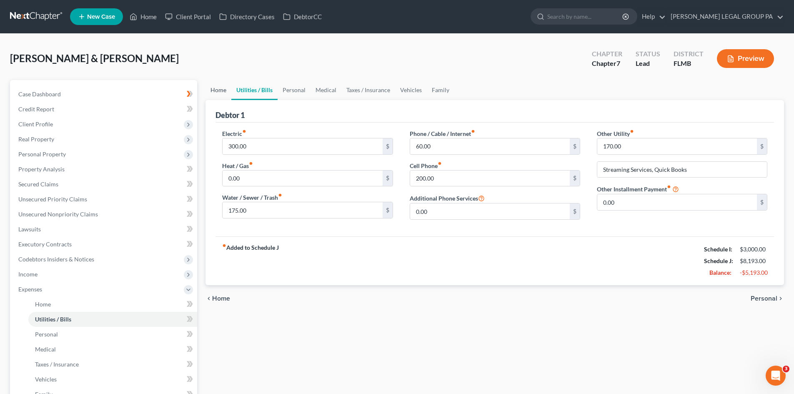
click at [221, 83] on link "Home" at bounding box center [219, 90] width 26 height 20
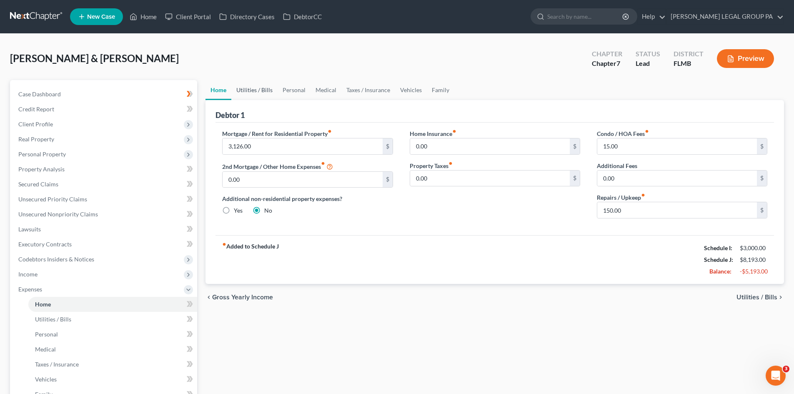
click at [261, 87] on link "Utilities / Bills" at bounding box center [254, 90] width 46 height 20
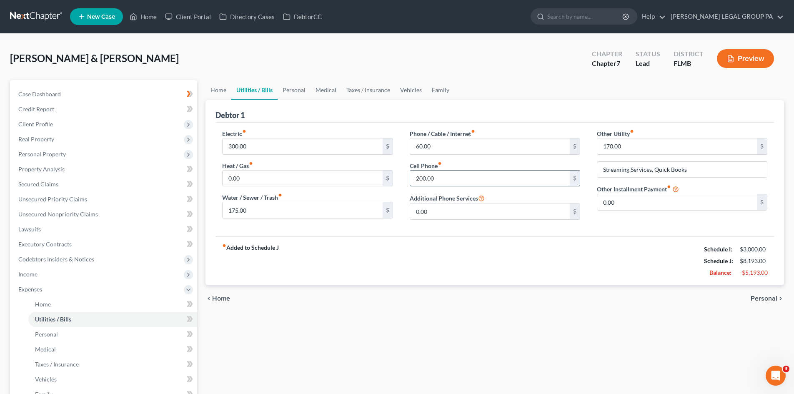
click at [457, 177] on input "200.00" at bounding box center [490, 178] width 160 height 16
click at [479, 247] on div "fiber_manual_record Added to Schedule J Schedule I: $3,000.00 Schedule J: $8,29…" at bounding box center [495, 260] width 559 height 49
drag, startPoint x: 441, startPoint y: 143, endPoint x: 450, endPoint y: 146, distance: 9.8
click at [441, 142] on input "60.00" at bounding box center [490, 146] width 160 height 16
click at [445, 151] on input "60.00" at bounding box center [490, 146] width 160 height 16
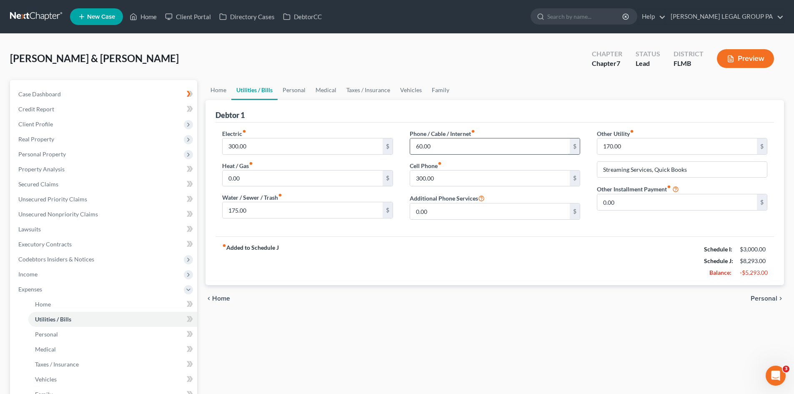
drag, startPoint x: 448, startPoint y: 144, endPoint x: 416, endPoint y: 144, distance: 32.1
click at [420, 145] on input "60.00" at bounding box center [490, 146] width 160 height 16
drag, startPoint x: 474, startPoint y: 254, endPoint x: 478, endPoint y: 248, distance: 6.9
click at [474, 254] on div "fiber_manual_record Added to Schedule J Schedule I: $3,000.00 Schedule J: $8,29…" at bounding box center [495, 260] width 559 height 49
click at [221, 90] on link "Home" at bounding box center [219, 90] width 26 height 20
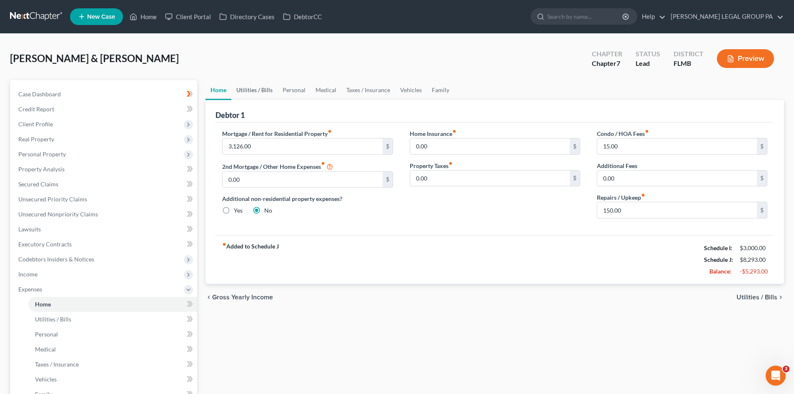
click at [269, 92] on link "Utilities / Bills" at bounding box center [254, 90] width 46 height 20
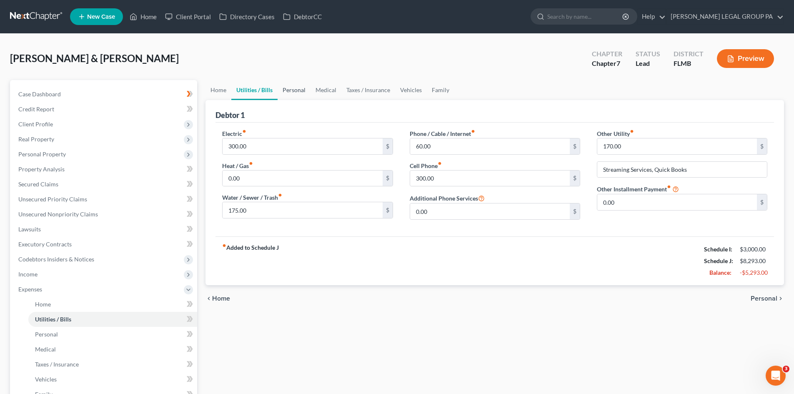
drag, startPoint x: 299, startPoint y: 88, endPoint x: 310, endPoint y: 102, distance: 17.3
click at [300, 89] on link "Personal" at bounding box center [294, 90] width 33 height 20
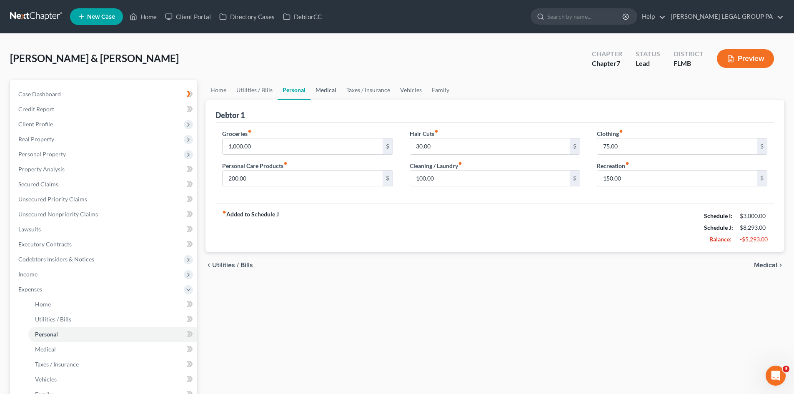
drag, startPoint x: 324, startPoint y: 91, endPoint x: 336, endPoint y: 91, distance: 12.5
click at [324, 90] on link "Medical" at bounding box center [326, 90] width 31 height 20
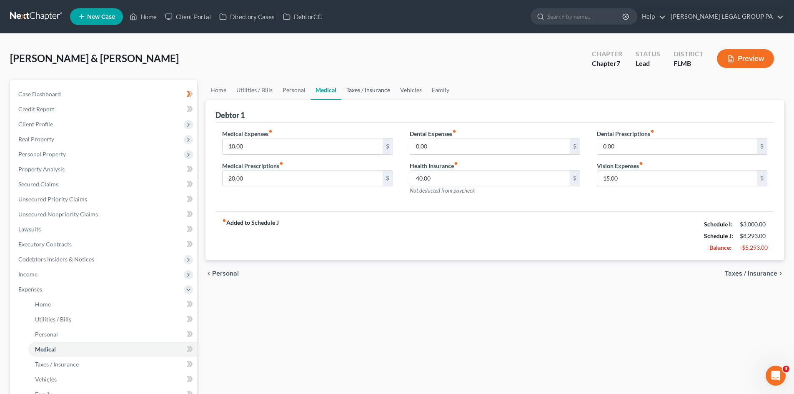
click at [364, 95] on link "Taxes / Insurance" at bounding box center [368, 90] width 54 height 20
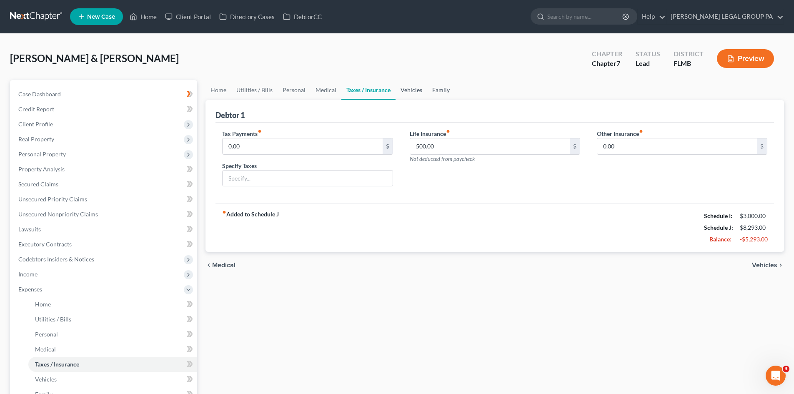
drag, startPoint x: 414, startPoint y: 84, endPoint x: 425, endPoint y: 90, distance: 13.2
click at [412, 84] on link "Vehicles" at bounding box center [412, 90] width 32 height 20
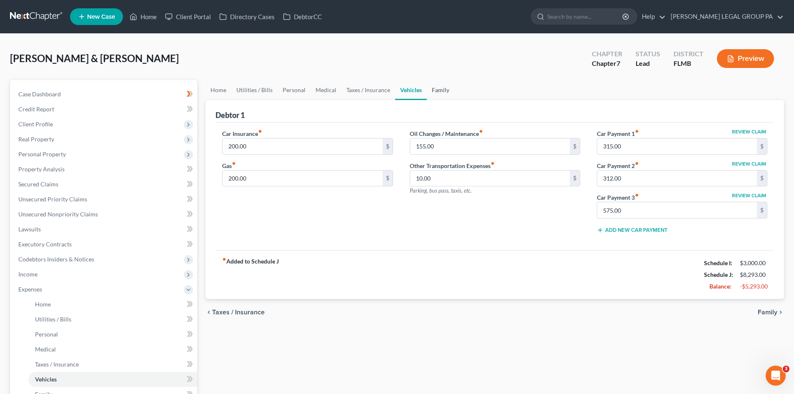
click at [443, 88] on link "Family" at bounding box center [441, 90] width 28 height 20
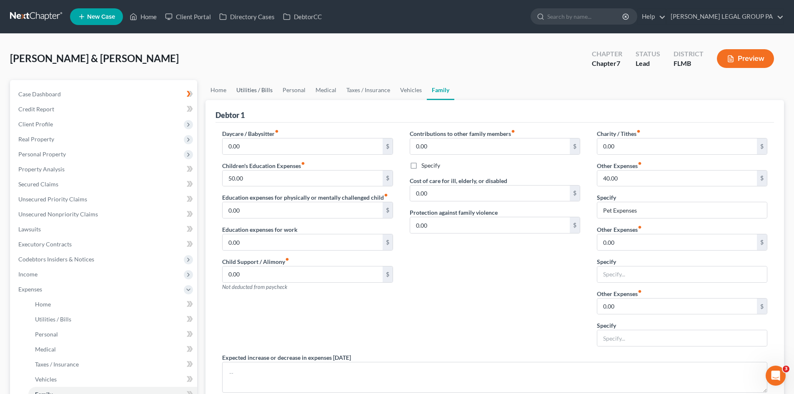
click at [232, 87] on link "Utilities / Bills" at bounding box center [254, 90] width 46 height 20
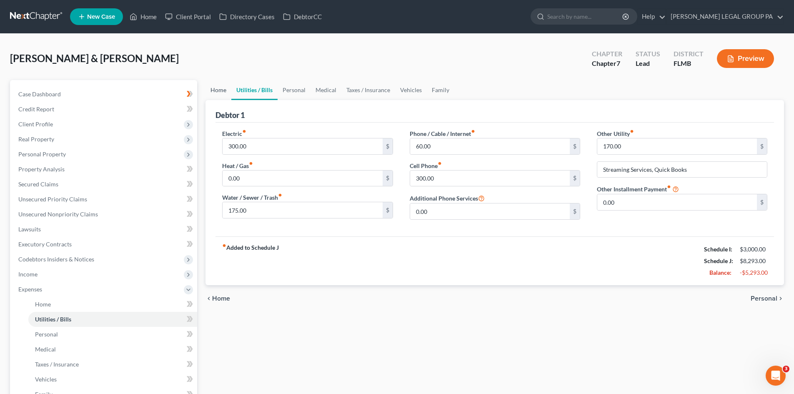
click at [224, 88] on link "Home" at bounding box center [219, 90] width 26 height 20
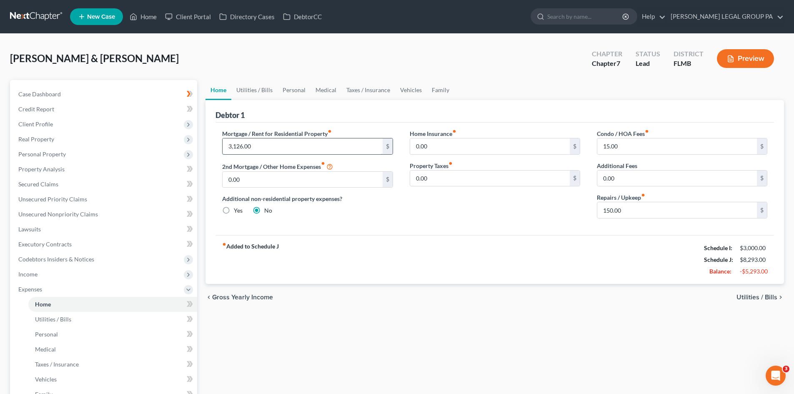
click at [276, 145] on input "3,126.00" at bounding box center [303, 146] width 160 height 16
drag, startPoint x: 402, startPoint y: 367, endPoint x: 204, endPoint y: 91, distance: 339.4
click at [397, 367] on div "Home Utilities / Bills Personal Medical Taxes / Insurance Vehicles Family Debto…" at bounding box center [494, 298] width 587 height 436
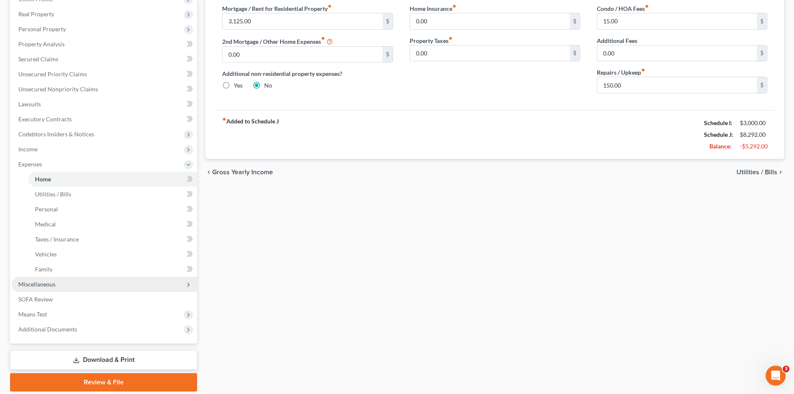
drag, startPoint x: 59, startPoint y: 286, endPoint x: 54, endPoint y: 289, distance: 5.7
click at [59, 286] on span "Miscellaneous" at bounding box center [104, 284] width 185 height 15
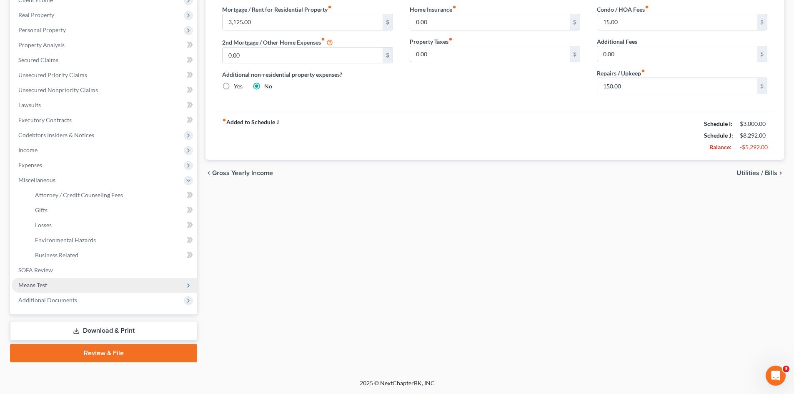
scroll to position [124, 0]
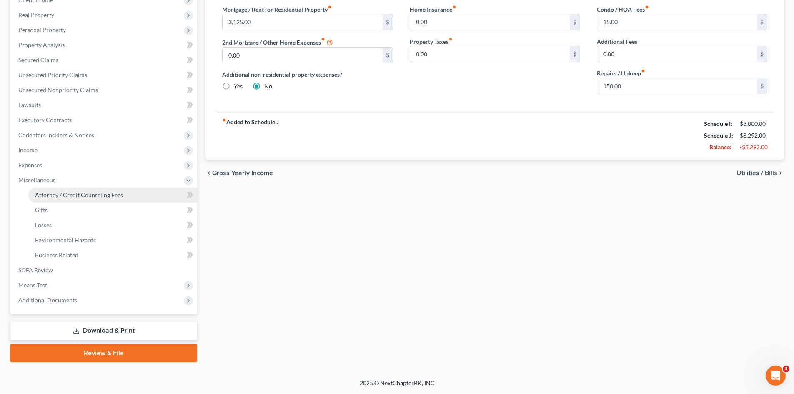
click at [74, 192] on span "Attorney / Credit Counseling Fees" at bounding box center [79, 194] width 88 height 7
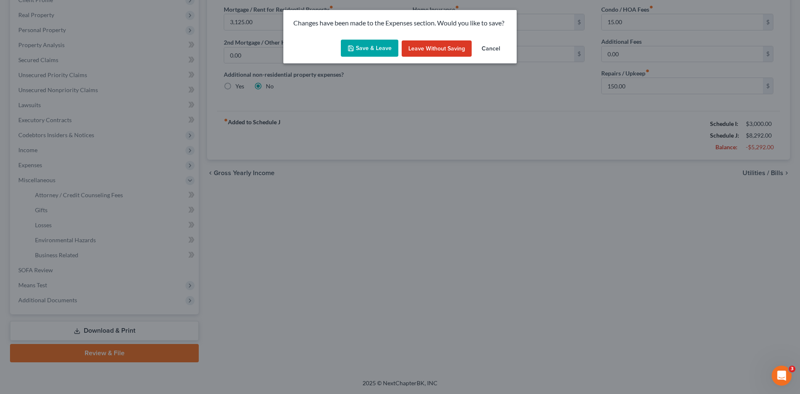
click at [365, 49] on button "Save & Leave" at bounding box center [370, 49] width 58 height 18
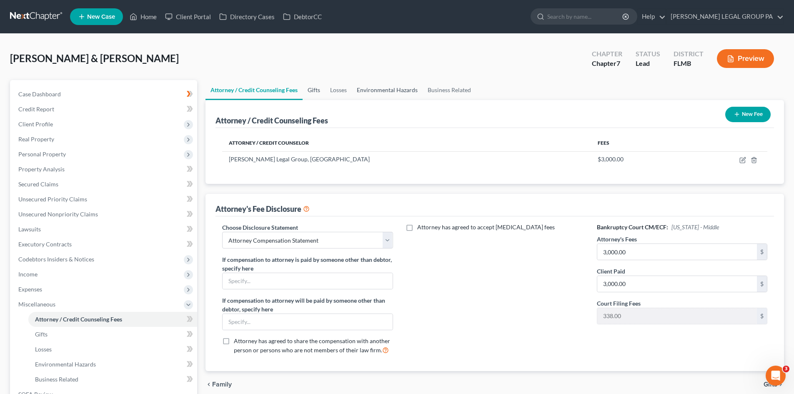
drag, startPoint x: 317, startPoint y: 87, endPoint x: 383, endPoint y: 96, distance: 67.3
click at [317, 86] on link "Gifts" at bounding box center [314, 90] width 23 height 20
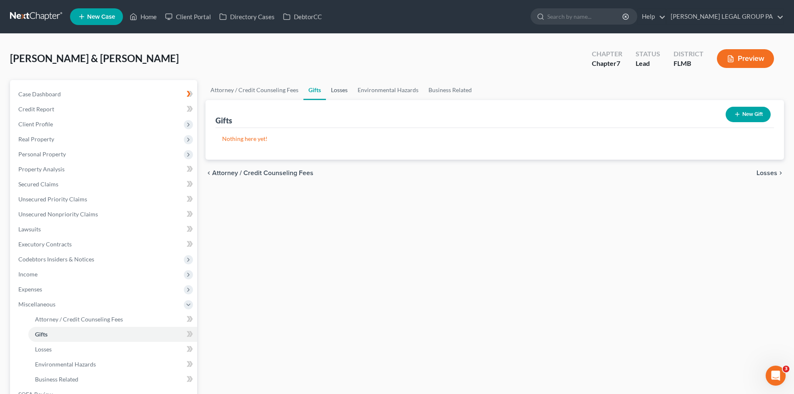
click at [341, 88] on link "Losses" at bounding box center [339, 90] width 27 height 20
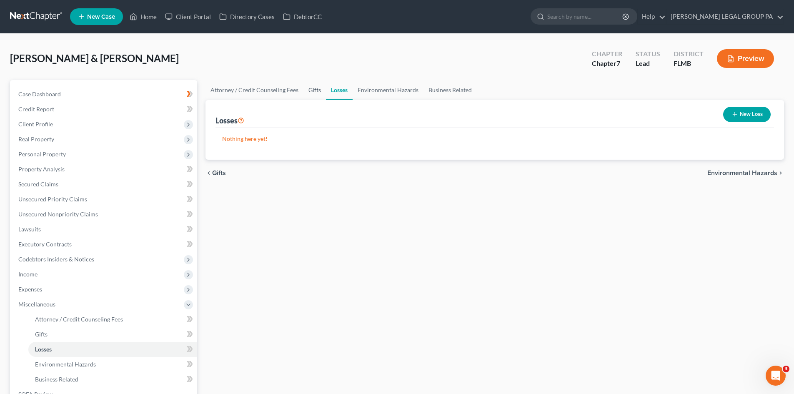
click at [311, 88] on link "Gifts" at bounding box center [314, 90] width 23 height 20
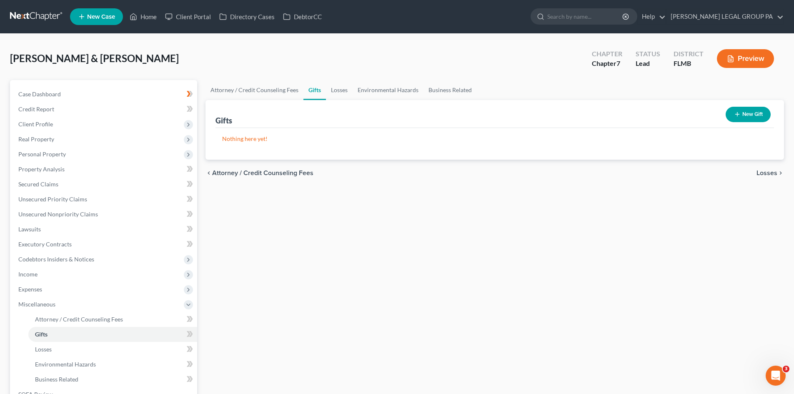
click at [735, 111] on icon "button" at bounding box center [737, 114] width 7 height 7
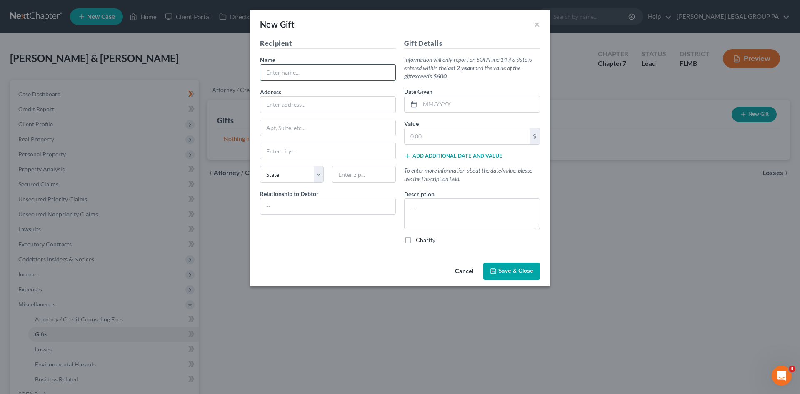
click at [338, 64] on div at bounding box center [328, 72] width 136 height 17
click at [538, 23] on button "×" at bounding box center [537, 24] width 6 height 10
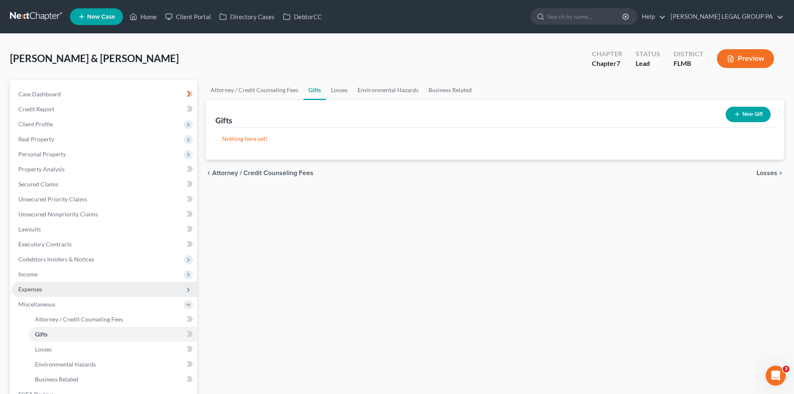
drag, startPoint x: 40, startPoint y: 288, endPoint x: 53, endPoint y: 288, distance: 12.9
click at [39, 287] on span "Expenses" at bounding box center [30, 289] width 24 height 7
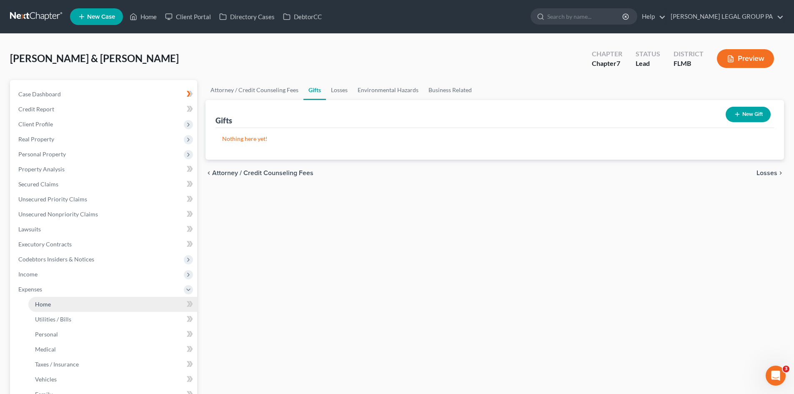
click at [58, 305] on link "Home" at bounding box center [112, 304] width 169 height 15
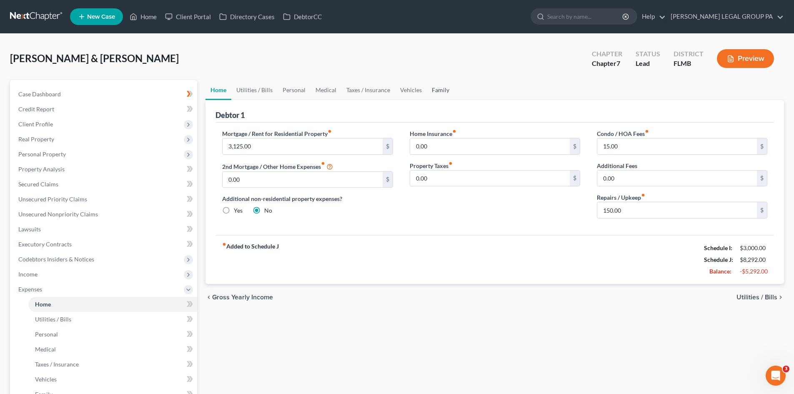
click at [438, 85] on link "Family" at bounding box center [441, 90] width 28 height 20
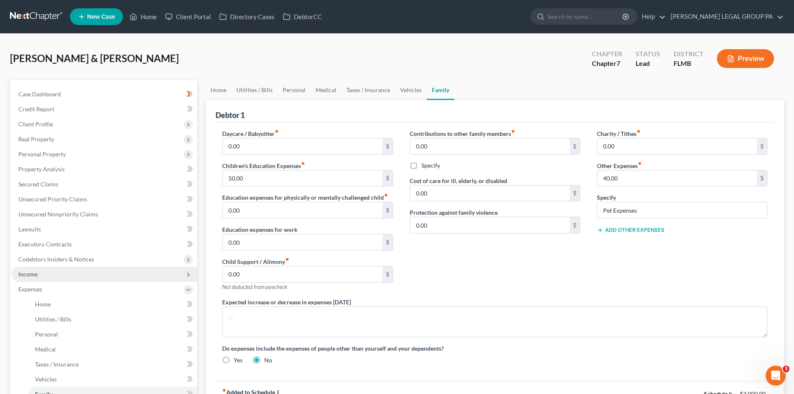
click at [53, 280] on span "Income" at bounding box center [104, 274] width 185 height 15
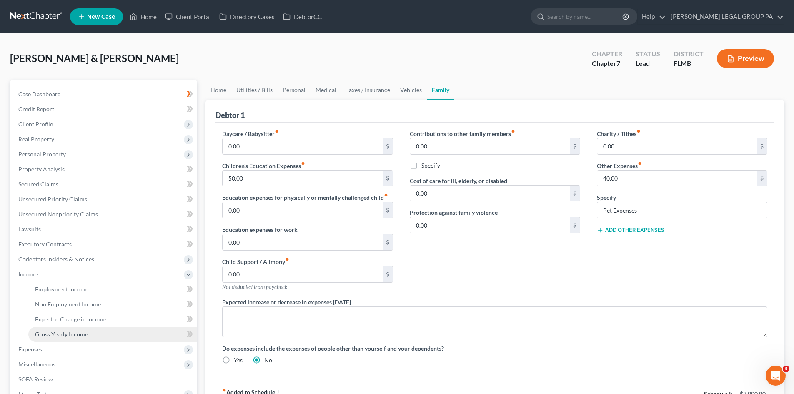
click at [78, 330] on link "Gross Yearly Income" at bounding box center [112, 334] width 169 height 15
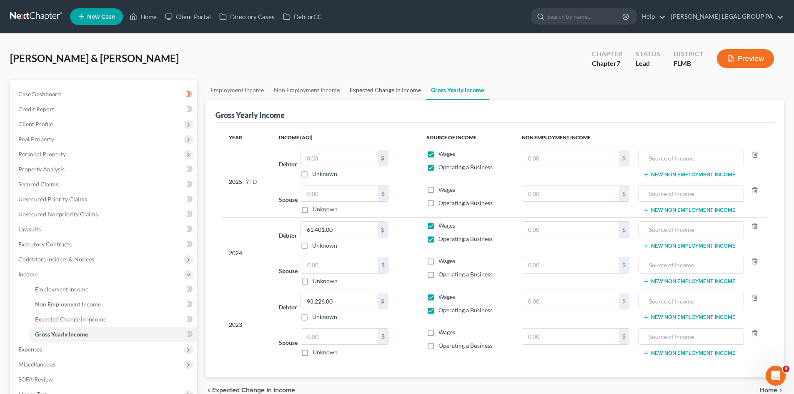
click at [375, 99] on link "Expected Change in Income" at bounding box center [385, 90] width 81 height 20
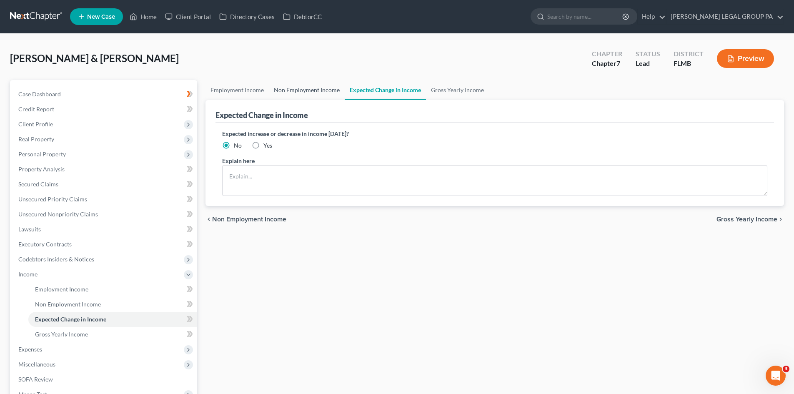
click at [314, 95] on link "Non Employment Income" at bounding box center [307, 90] width 76 height 20
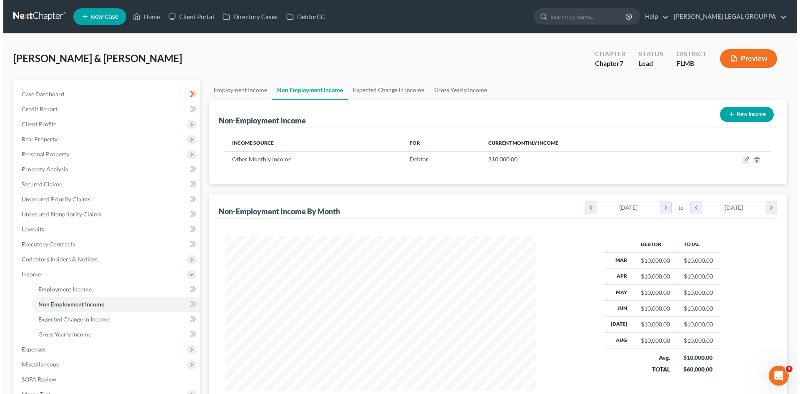
scroll to position [155, 328]
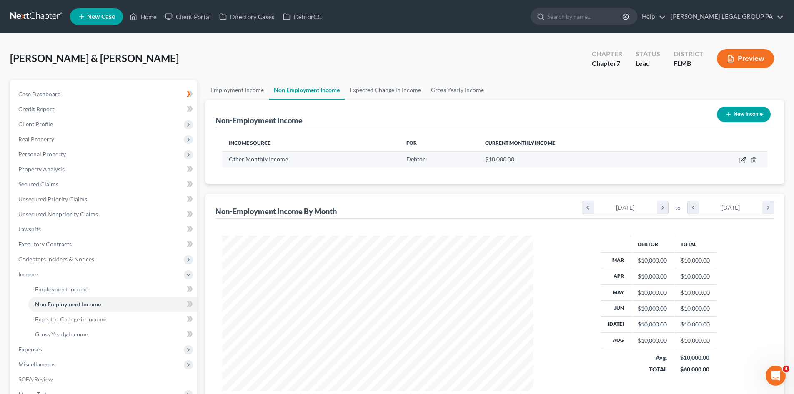
click at [741, 160] on icon "button" at bounding box center [742, 160] width 7 height 7
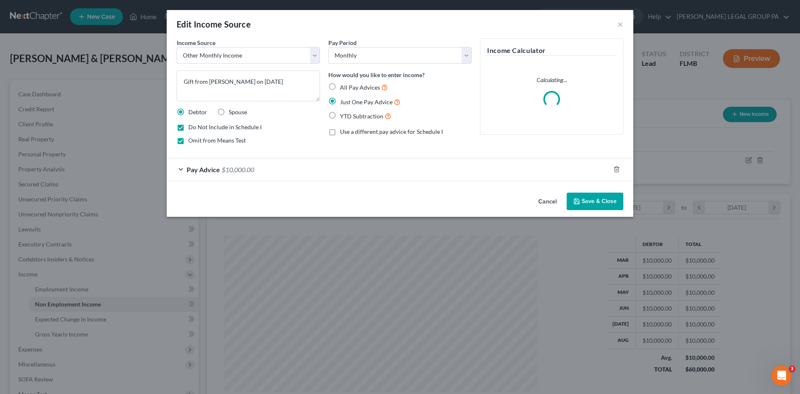
scroll to position [157, 331]
click at [293, 81] on textarea "Gift from Terrance Murphy on 5/28/2025" at bounding box center [248, 85] width 143 height 31
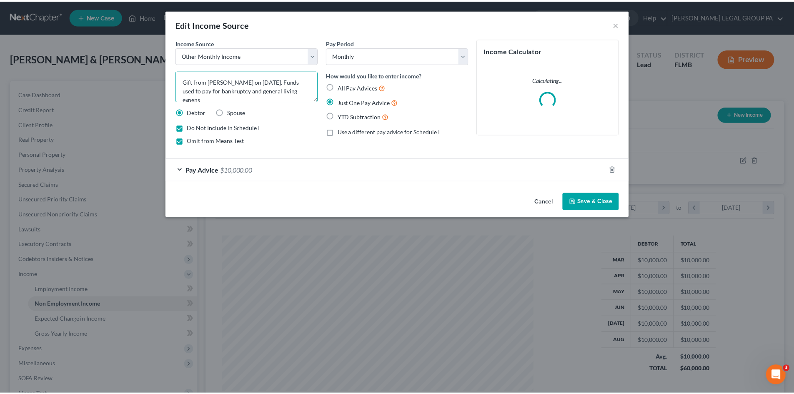
scroll to position [2, 0]
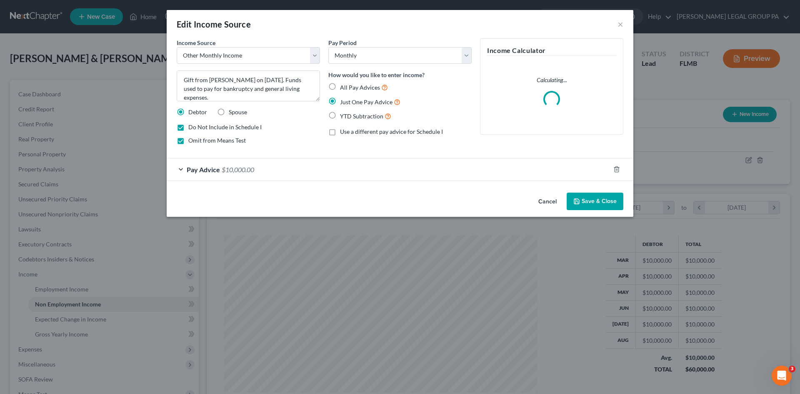
click at [587, 198] on button "Save & Close" at bounding box center [595, 202] width 57 height 18
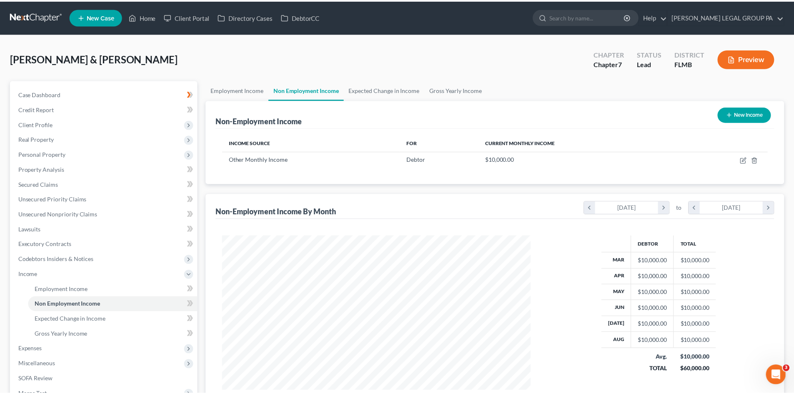
scroll to position [416689, 416517]
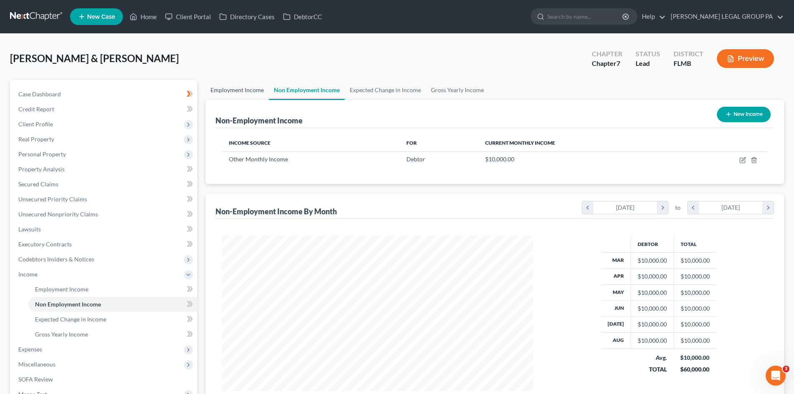
click at [252, 88] on link "Employment Income" at bounding box center [237, 90] width 63 height 20
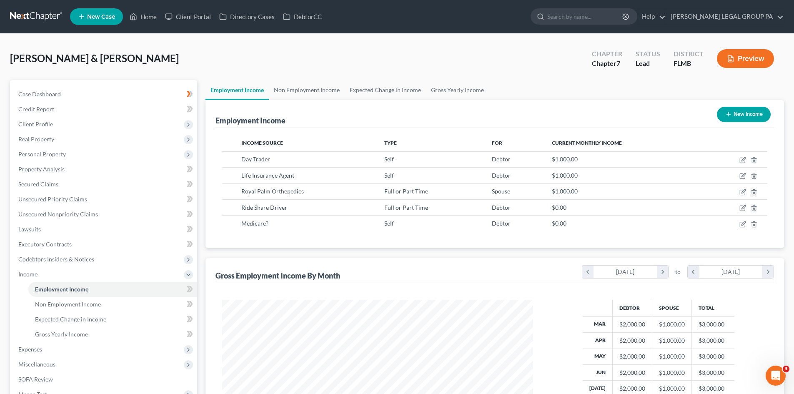
scroll to position [155, 328]
drag, startPoint x: 461, startPoint y: 92, endPoint x: 456, endPoint y: 93, distance: 4.7
click at [462, 92] on link "Gross Yearly Income" at bounding box center [457, 90] width 63 height 20
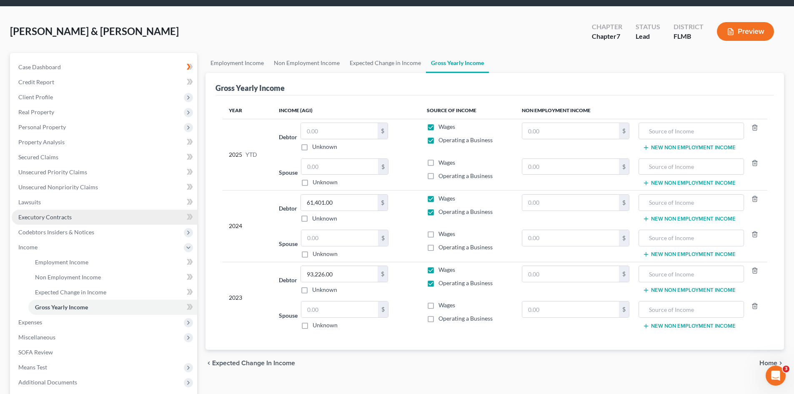
scroll to position [42, 0]
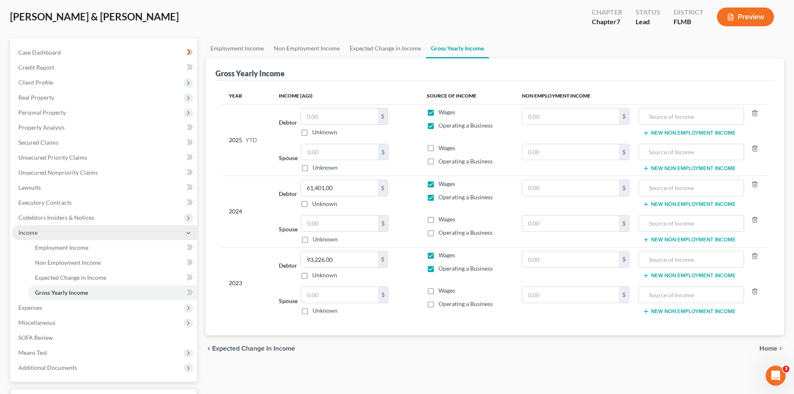
click at [51, 230] on span "Income" at bounding box center [104, 232] width 185 height 15
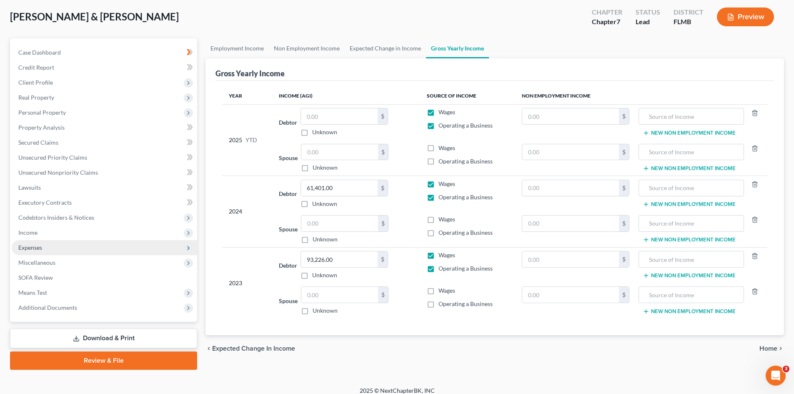
click at [58, 235] on span "Income" at bounding box center [104, 232] width 185 height 15
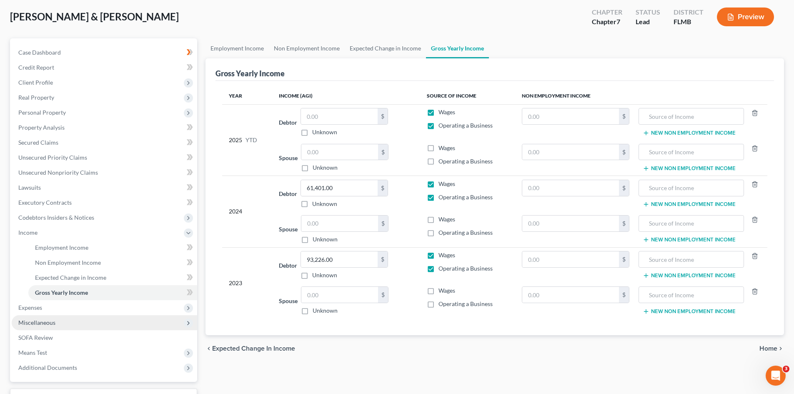
click at [46, 308] on span "Expenses" at bounding box center [104, 307] width 185 height 15
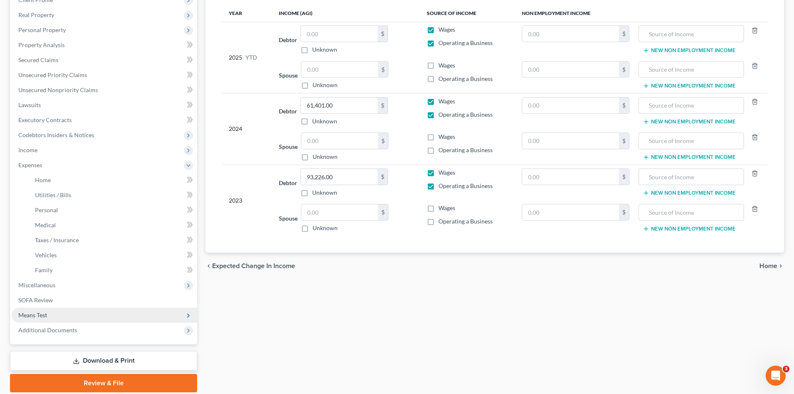
scroll to position [125, 0]
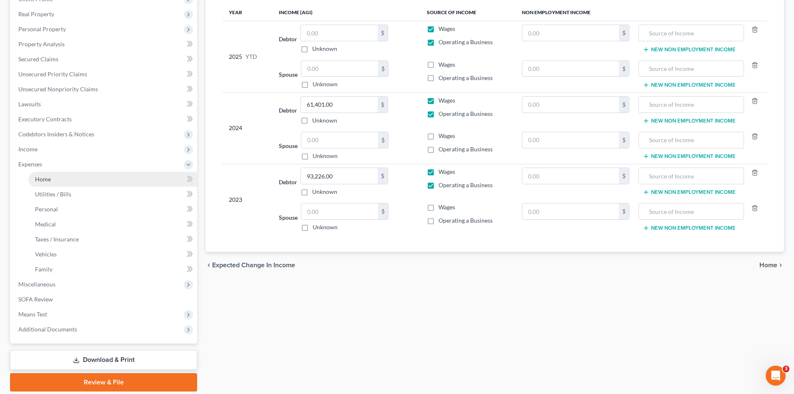
click at [67, 176] on link "Home" at bounding box center [112, 179] width 169 height 15
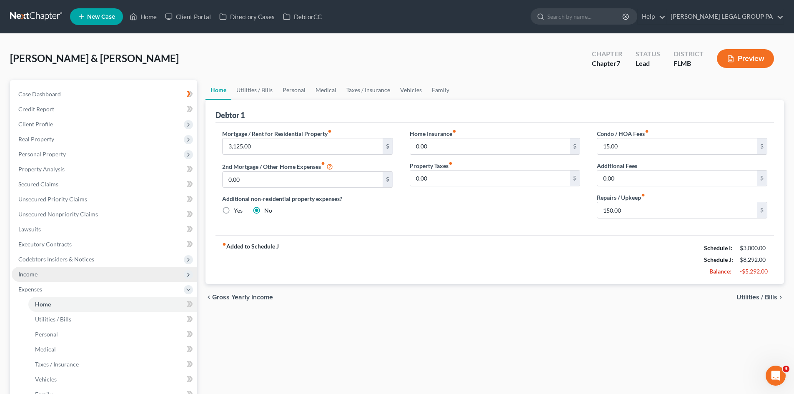
click at [38, 273] on span "Income" at bounding box center [104, 274] width 185 height 15
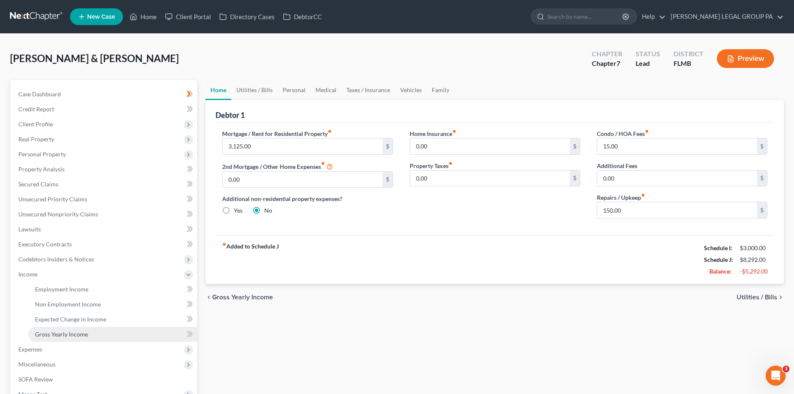
click at [82, 332] on span "Gross Yearly Income" at bounding box center [61, 334] width 53 height 7
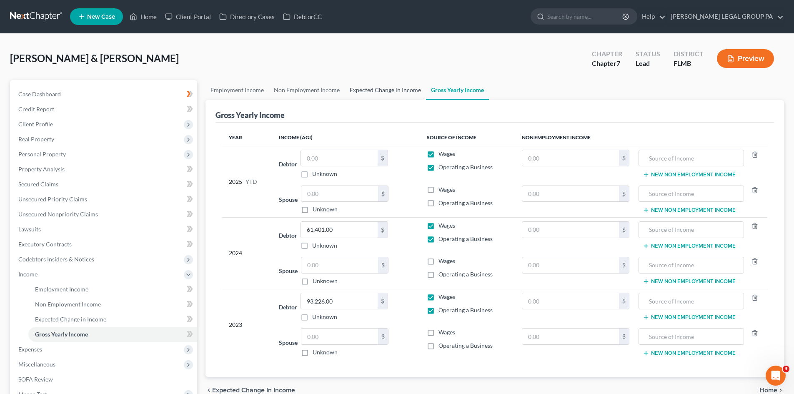
click at [369, 88] on link "Expected Change in Income" at bounding box center [385, 90] width 81 height 20
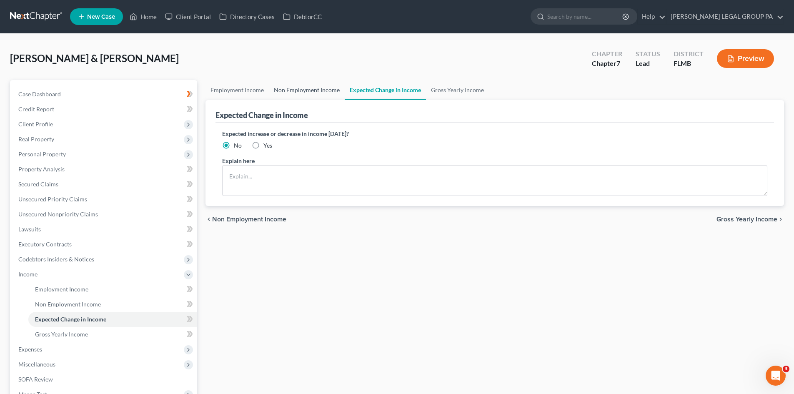
click at [331, 85] on link "Non Employment Income" at bounding box center [307, 90] width 76 height 20
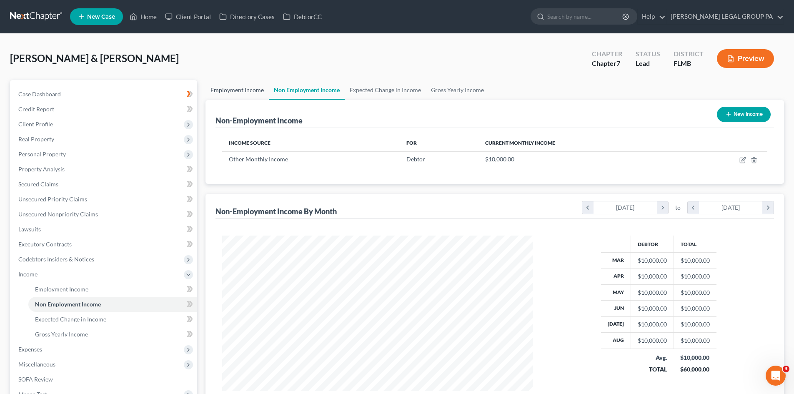
scroll to position [155, 328]
click at [233, 91] on link "Employment Income" at bounding box center [237, 90] width 63 height 20
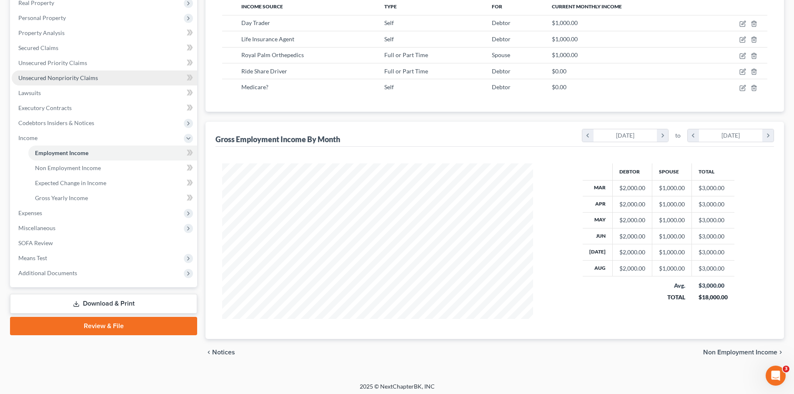
scroll to position [140, 0]
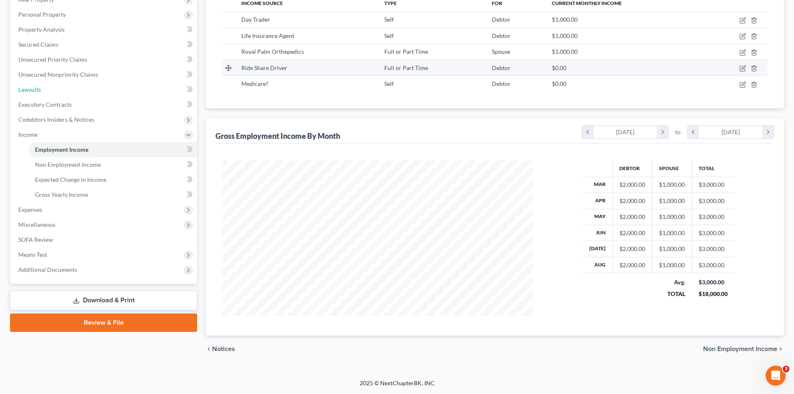
drag, startPoint x: 89, startPoint y: 89, endPoint x: 514, endPoint y: 68, distance: 424.9
click at [89, 89] on link "Lawsuits" at bounding box center [104, 89] width 185 height 15
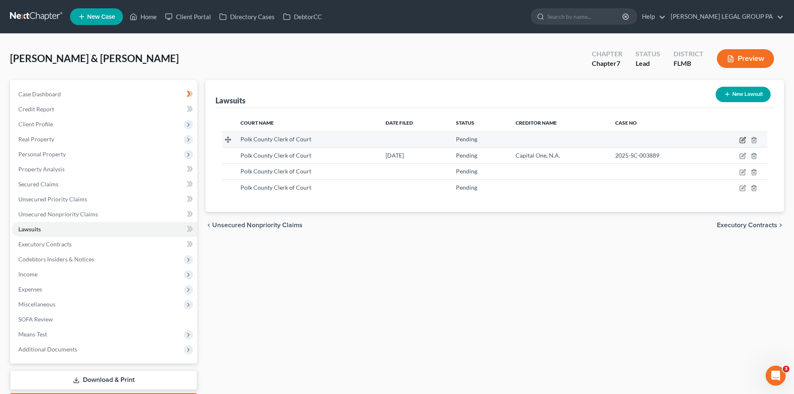
click at [744, 138] on icon "button" at bounding box center [744, 139] width 4 height 4
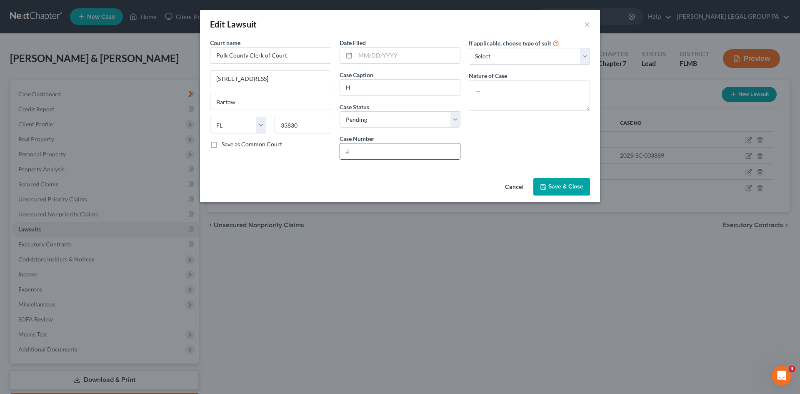
drag, startPoint x: 376, startPoint y: 150, endPoint x: 396, endPoint y: 159, distance: 21.7
click at [376, 150] on input "text" at bounding box center [400, 151] width 120 height 16
paste input "2025SC002288000000"
click at [358, 149] on input "2025SC002288000000" at bounding box center [400, 151] width 120 height 16
click at [360, 150] on input "2025SC002288000000" at bounding box center [400, 151] width 120 height 16
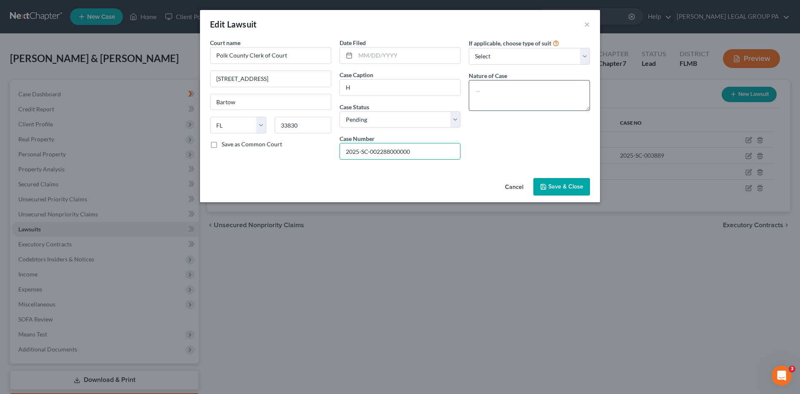
drag, startPoint x: 390, startPoint y: 148, endPoint x: 556, endPoint y: 110, distance: 170.3
click at [569, 128] on div "Court name * Polk County Clerk of Court 255 N Broadway Ave. Bartow State AL AK …" at bounding box center [400, 102] width 388 height 128
drag, startPoint x: 416, startPoint y: 55, endPoint x: 15, endPoint y: 207, distance: 428.5
click at [416, 55] on input "text" at bounding box center [408, 56] width 105 height 16
click at [404, 55] on input "text" at bounding box center [408, 56] width 105 height 16
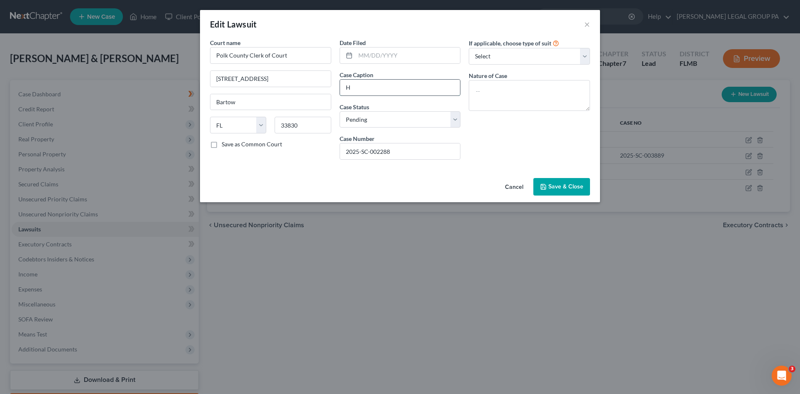
drag, startPoint x: 386, startPoint y: 88, endPoint x: 347, endPoint y: 93, distance: 39.0
click at [386, 88] on input "H" at bounding box center [400, 88] width 120 height 16
paste input "CAPITAL ONE, N.A. vs. MURPHY, SELIM"
click at [275, 105] on input "BartowH" at bounding box center [271, 102] width 120 height 16
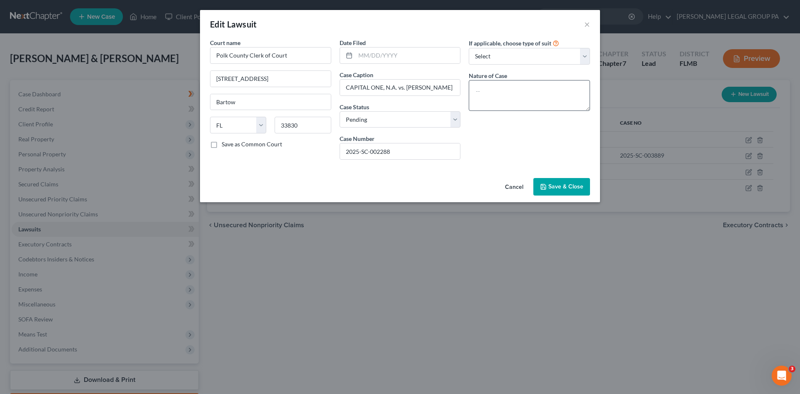
drag, startPoint x: 529, startPoint y: 123, endPoint x: 517, endPoint y: 93, distance: 33.3
click at [530, 122] on div "If applicable, choose type of suit Select Repossession Garnishment Foreclosure …" at bounding box center [530, 102] width 130 height 128
click at [512, 60] on select "Select Repossession Garnishment Foreclosure Attached, Seized, Or Levied Other" at bounding box center [529, 56] width 121 height 17
click at [469, 48] on select "Select Repossession Garnishment Foreclosure Attached, Seized, Or Levied Other" at bounding box center [529, 56] width 121 height 17
click at [507, 86] on textarea at bounding box center [529, 95] width 121 height 31
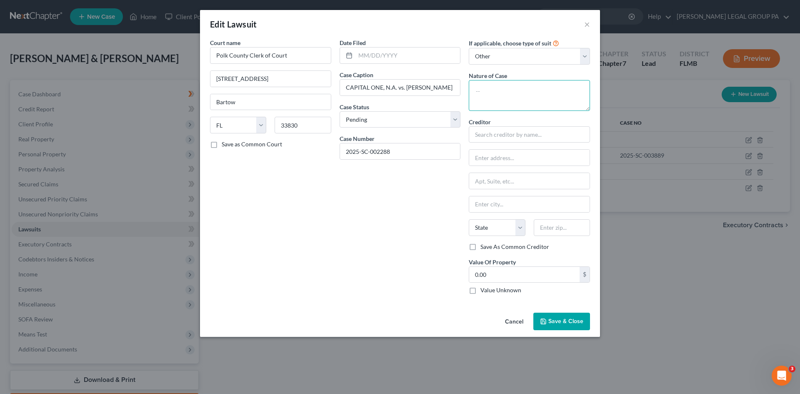
click at [507, 92] on textarea at bounding box center [529, 95] width 121 height 31
drag, startPoint x: 548, startPoint y: 132, endPoint x: 547, endPoint y: 120, distance: 12.1
click at [548, 132] on input "text" at bounding box center [529, 134] width 121 height 17
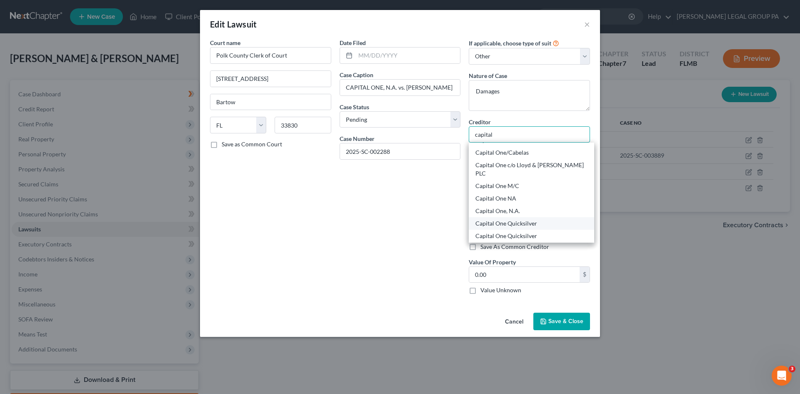
scroll to position [250, 0]
drag, startPoint x: 534, startPoint y: 198, endPoint x: 306, endPoint y: 249, distance: 234.6
click at [534, 203] on div "Capital One, N.A." at bounding box center [532, 207] width 112 height 8
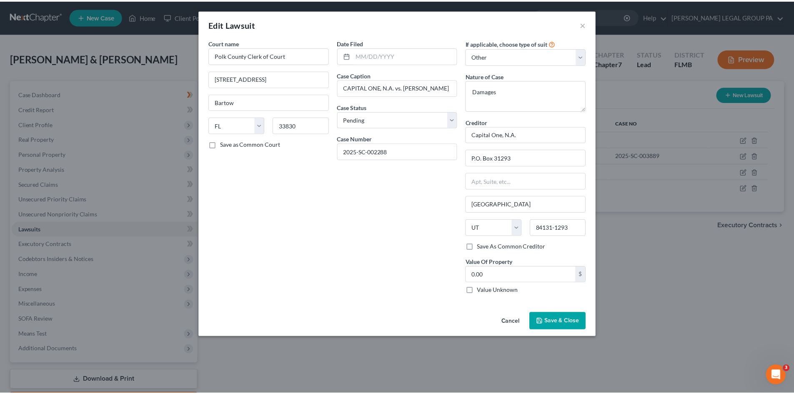
scroll to position [0, 0]
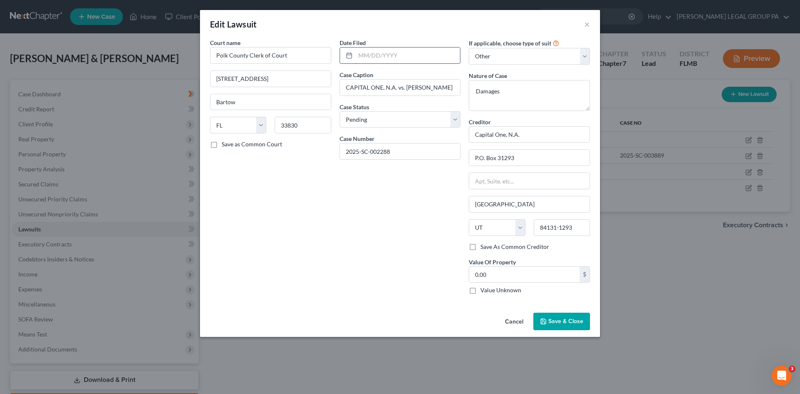
drag, startPoint x: 410, startPoint y: 216, endPoint x: 390, endPoint y: 57, distance: 160.0
click at [407, 213] on div "Date Filed Case Caption CAPITAL ONE, N.A. vs. MURPHY, SELIM Case Status * Selec…" at bounding box center [401, 169] width 130 height 263
click at [390, 57] on input "text" at bounding box center [408, 56] width 105 height 16
click at [537, 276] on input "0.00" at bounding box center [524, 275] width 110 height 16
click at [375, 150] on input "2025-SC-002288" at bounding box center [400, 151] width 120 height 16
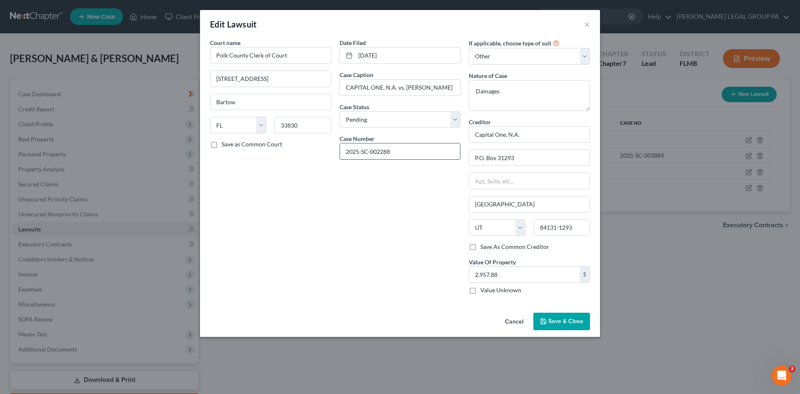
click at [375, 150] on input "2025-SC-002288" at bounding box center [400, 151] width 120 height 16
drag, startPoint x: 569, startPoint y: 316, endPoint x: 184, endPoint y: 248, distance: 391.0
click at [568, 316] on button "Save & Close" at bounding box center [562, 322] width 57 height 18
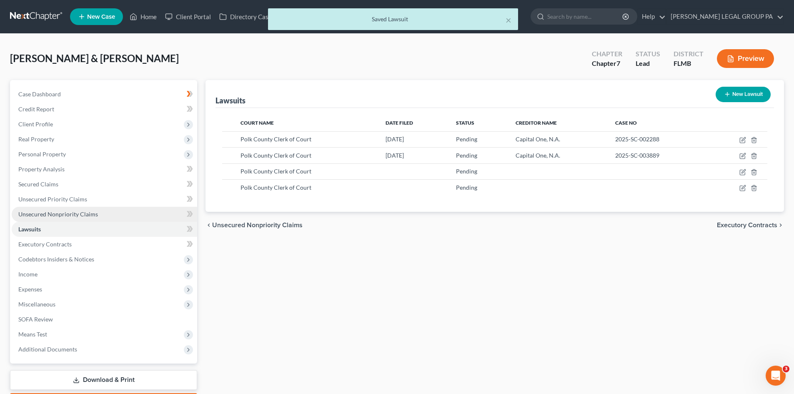
click at [79, 211] on span "Unsecured Nonpriority Claims" at bounding box center [58, 214] width 80 height 7
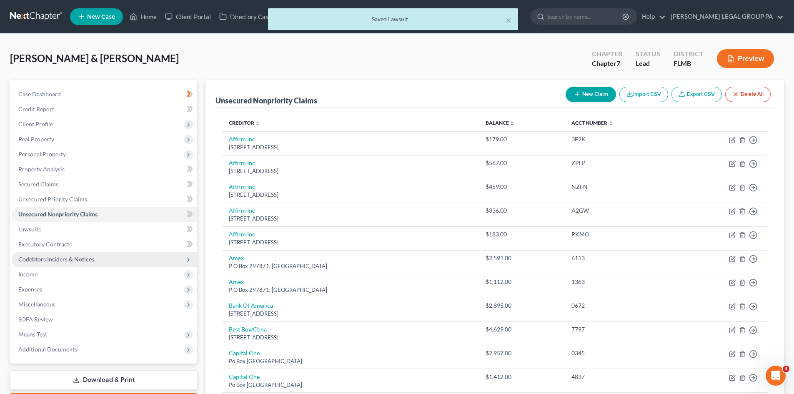
click at [73, 261] on span "Codebtors Insiders & Notices" at bounding box center [56, 259] width 76 height 7
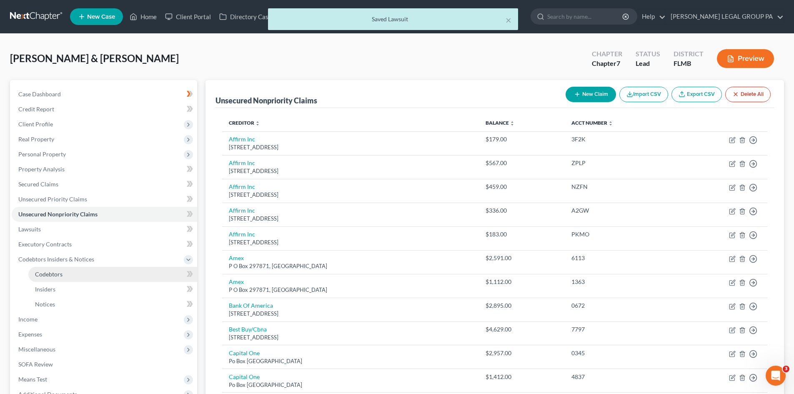
click at [67, 273] on link "Codebtors" at bounding box center [112, 274] width 169 height 15
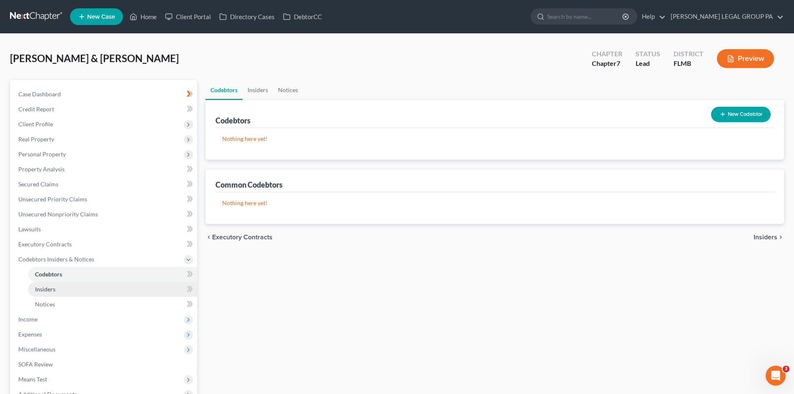
click at [70, 287] on link "Insiders" at bounding box center [112, 289] width 169 height 15
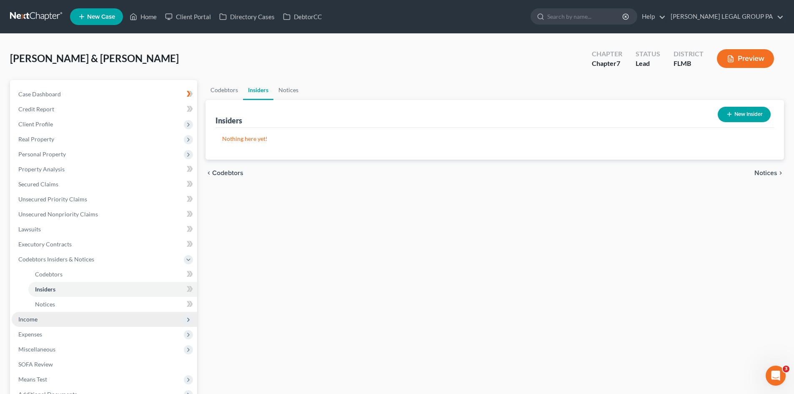
click at [53, 320] on span "Income" at bounding box center [104, 319] width 185 height 15
click at [75, 285] on link "Employment Income" at bounding box center [112, 289] width 169 height 15
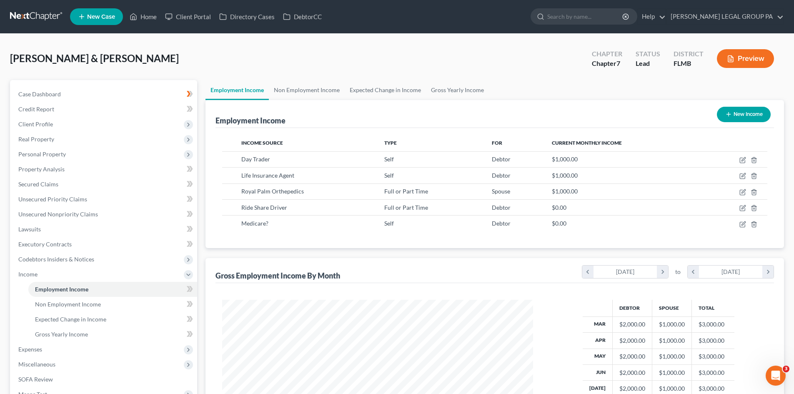
scroll to position [155, 328]
click at [69, 346] on span "Expenses" at bounding box center [104, 349] width 185 height 15
drag, startPoint x: 70, startPoint y: 307, endPoint x: 73, endPoint y: 293, distance: 15.0
click at [70, 307] on link "Home" at bounding box center [112, 304] width 169 height 15
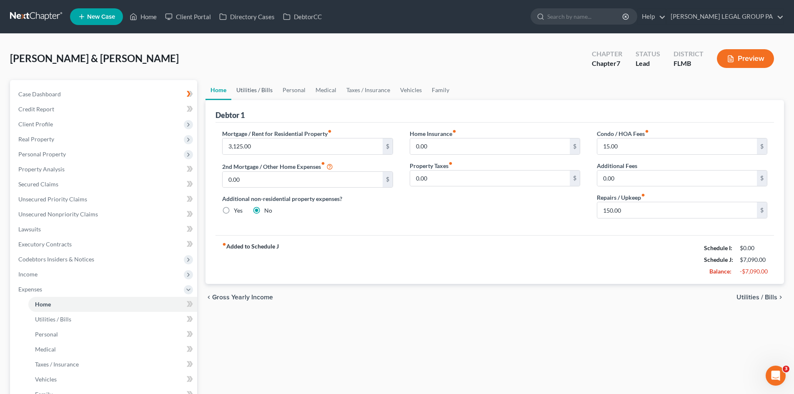
click at [272, 86] on link "Utilities / Bills" at bounding box center [254, 90] width 46 height 20
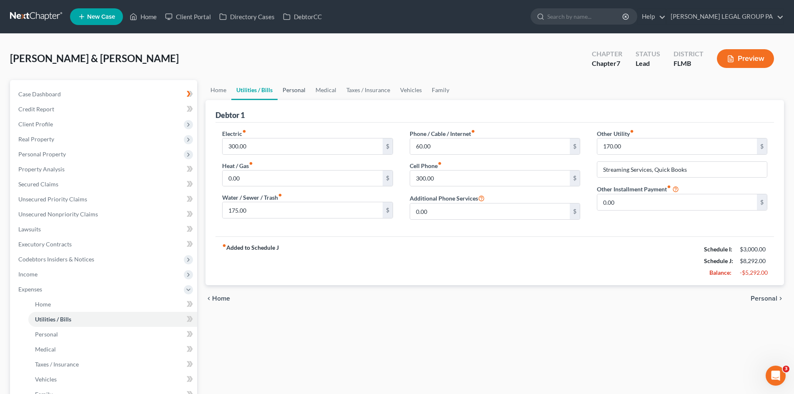
click at [308, 93] on link "Personal" at bounding box center [294, 90] width 33 height 20
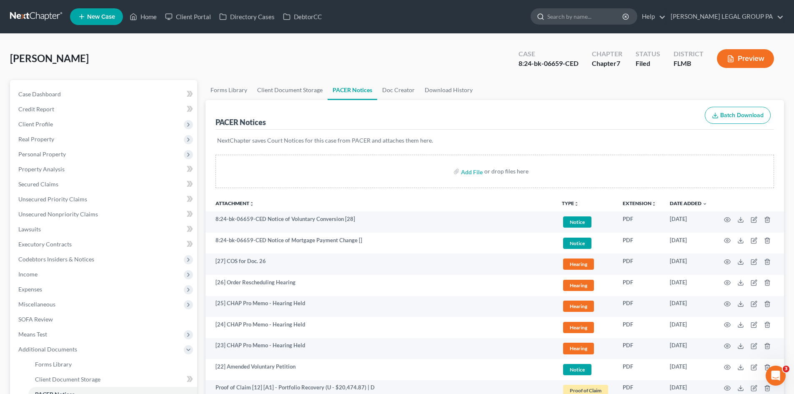
click at [594, 20] on input "search" at bounding box center [585, 16] width 76 height 15
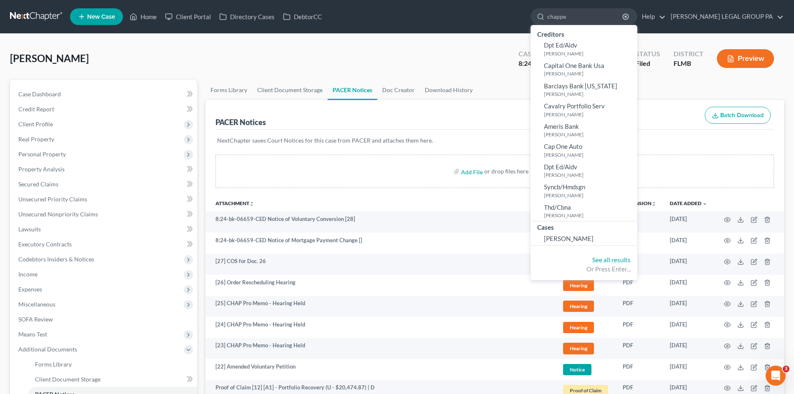
type input "chappe"
drag, startPoint x: 566, startPoint y: 261, endPoint x: 559, endPoint y: 258, distance: 7.9
drag, startPoint x: 559, startPoint y: 258, endPoint x: 544, endPoint y: 48, distance: 211.5
click at [530, 45] on div "Case 8:24-bk-06659-CED Chapter Chapter 7 Status Filed District FLMB Preview" at bounding box center [647, 59] width 276 height 30
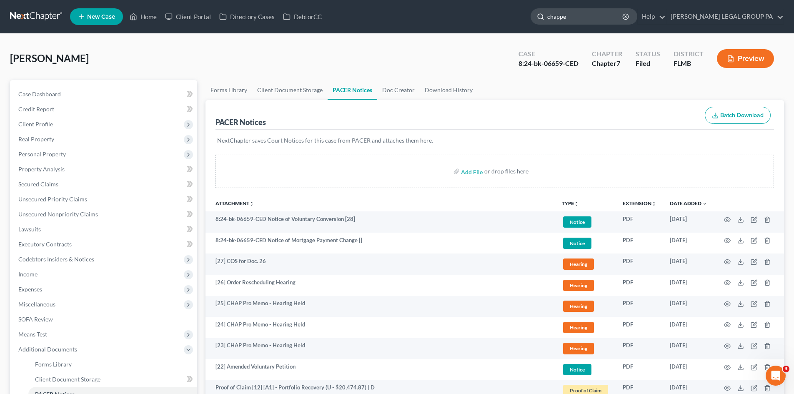
click at [612, 23] on input "chappe" at bounding box center [585, 16] width 76 height 15
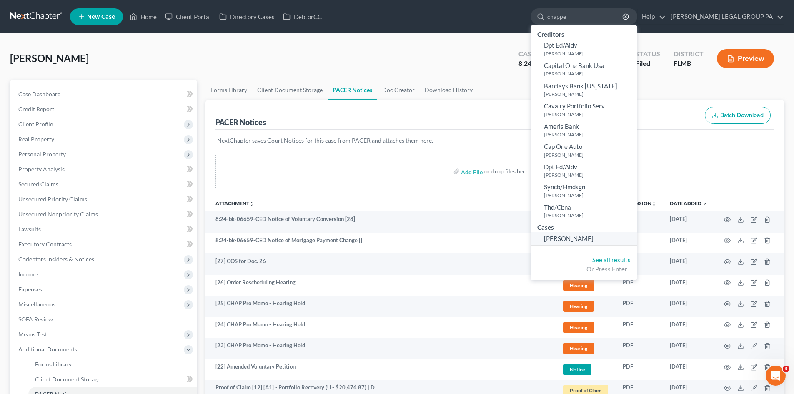
drag, startPoint x: 615, startPoint y: 242, endPoint x: 613, endPoint y: 237, distance: 5.4
click at [615, 242] on link "Chappell, Lori" at bounding box center [584, 238] width 107 height 13
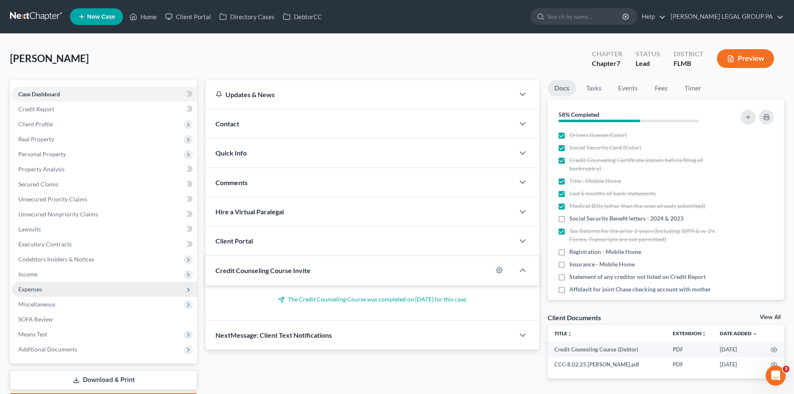
click at [67, 289] on span "Expenses" at bounding box center [104, 289] width 185 height 15
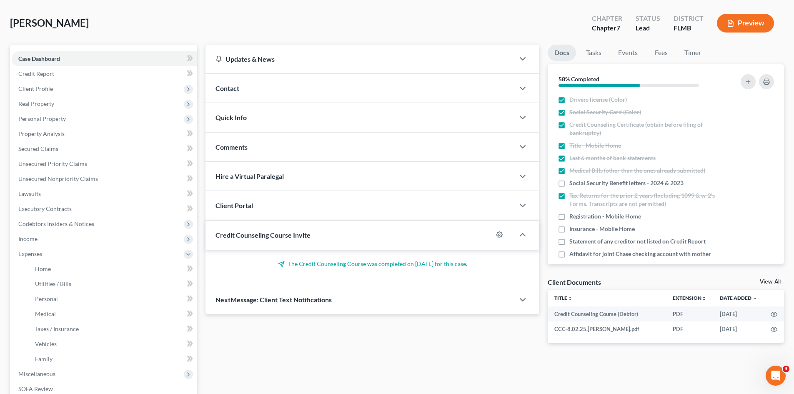
scroll to position [83, 0]
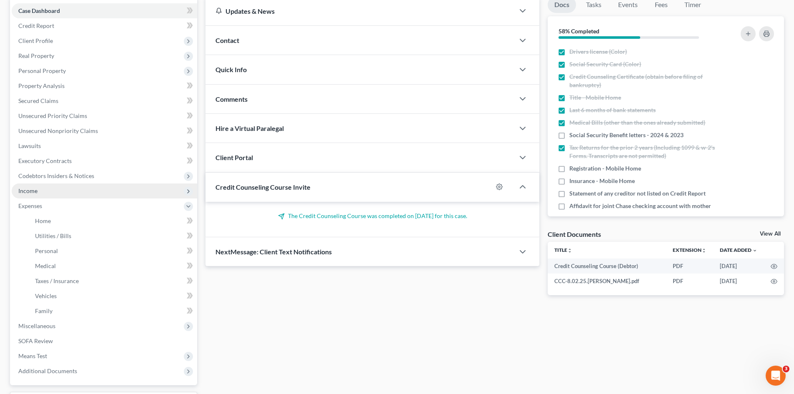
click at [78, 193] on span "Income" at bounding box center [104, 190] width 185 height 15
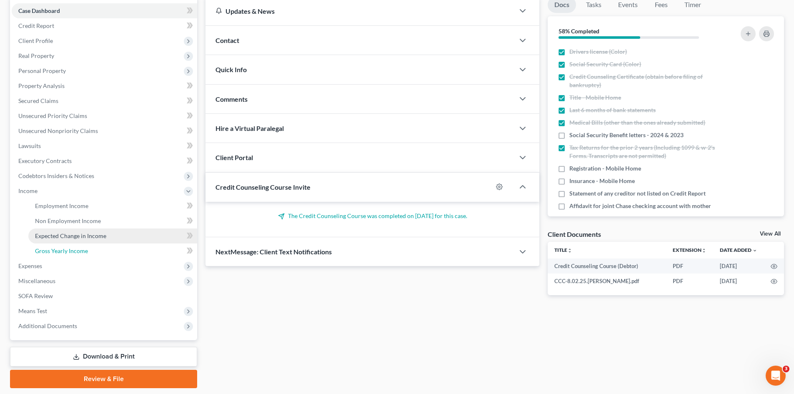
drag, startPoint x: 83, startPoint y: 249, endPoint x: 96, endPoint y: 236, distance: 18.0
click at [83, 249] on span "Gross Yearly Income" at bounding box center [61, 250] width 53 height 7
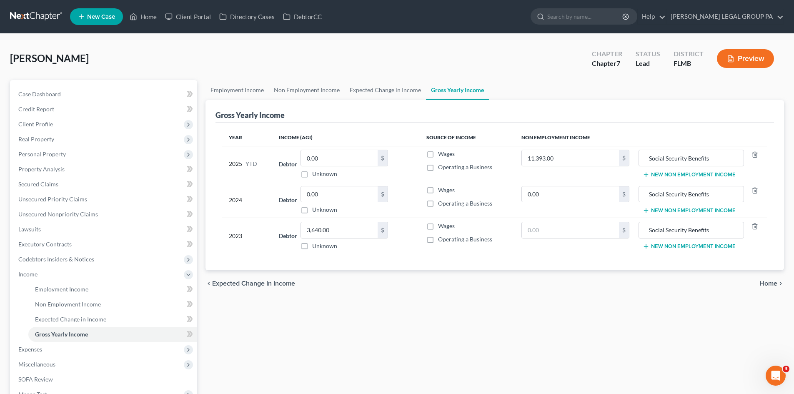
click at [514, 309] on div "Employment Income Non Employment Income Expected Change in Income Gross Yearly …" at bounding box center [494, 275] width 587 height 391
click at [67, 92] on link "Case Dashboard" at bounding box center [104, 94] width 185 height 15
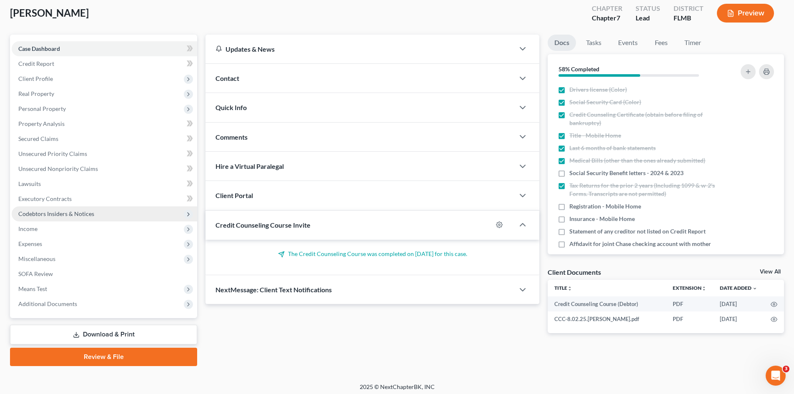
scroll to position [49, 0]
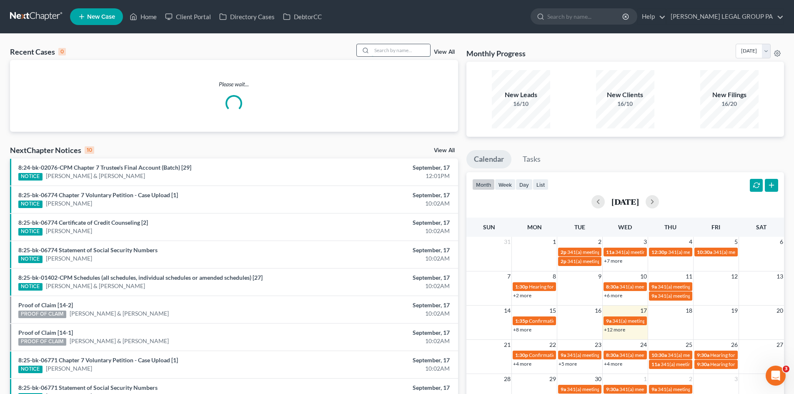
click at [397, 50] on input "search" at bounding box center [401, 50] width 58 height 12
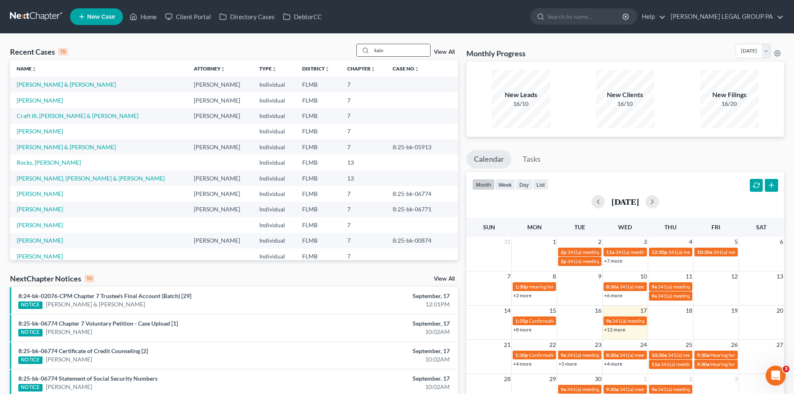
type input "kain"
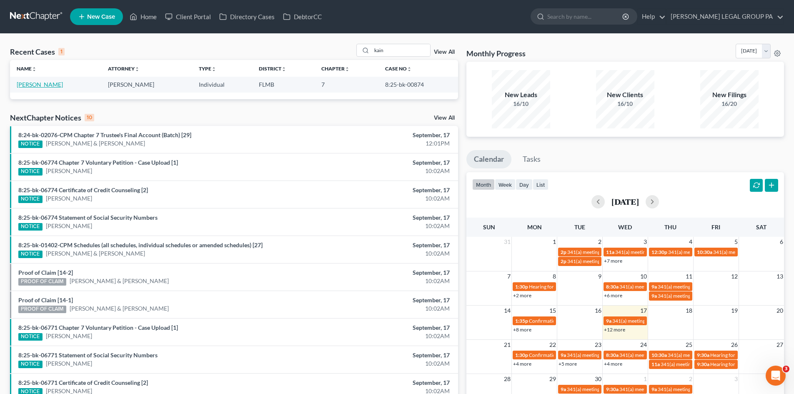
click at [39, 88] on link "Kain, Christina" at bounding box center [40, 84] width 46 height 7
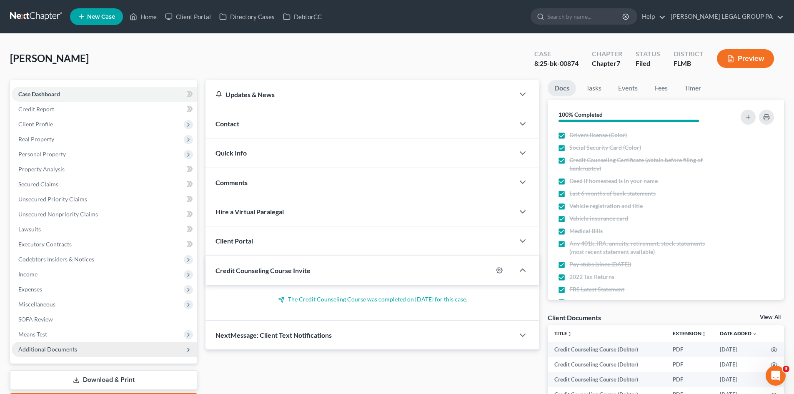
click at [74, 351] on span "Additional Documents" at bounding box center [47, 349] width 59 height 7
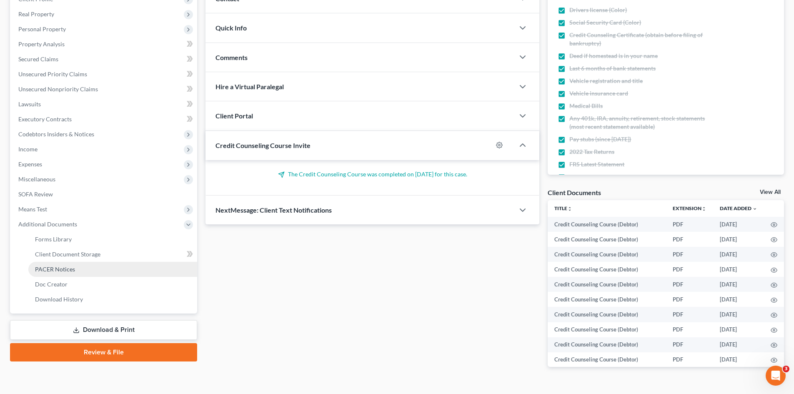
click at [70, 272] on span "PACER Notices" at bounding box center [55, 269] width 40 height 7
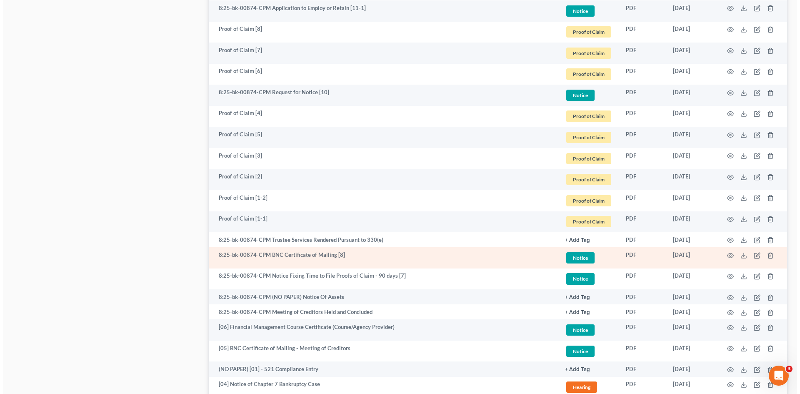
scroll to position [542, 0]
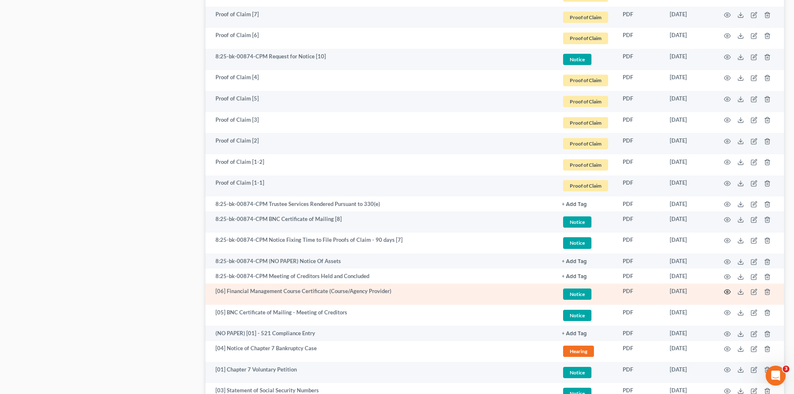
click at [728, 291] on circle "button" at bounding box center [728, 292] width 2 height 2
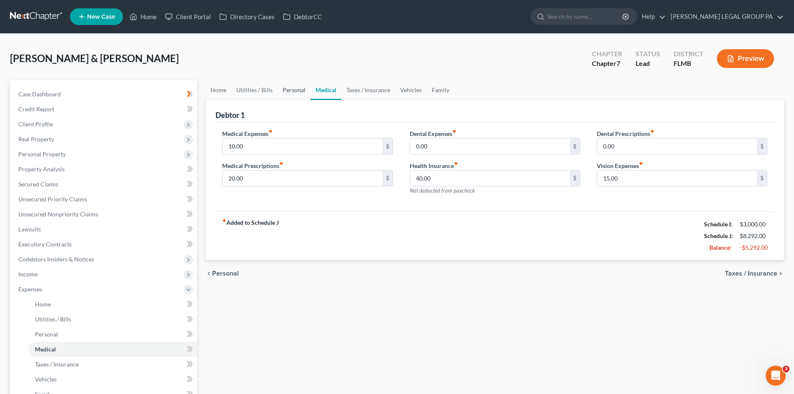
click at [296, 93] on link "Personal" at bounding box center [294, 90] width 33 height 20
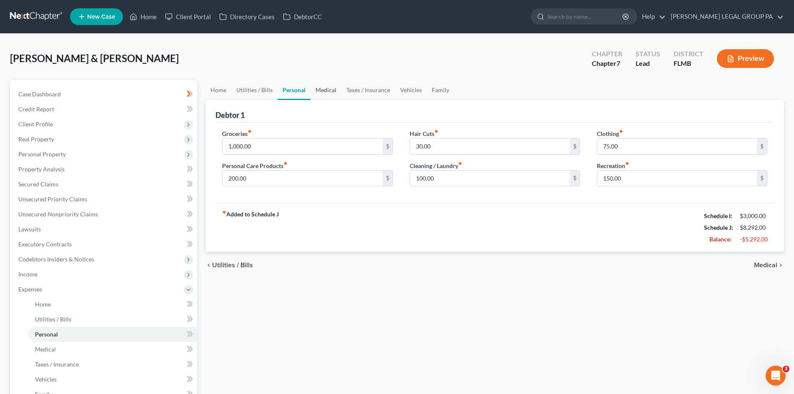
drag, startPoint x: 327, startPoint y: 92, endPoint x: 307, endPoint y: 71, distance: 28.6
click at [327, 91] on link "Medical" at bounding box center [326, 90] width 31 height 20
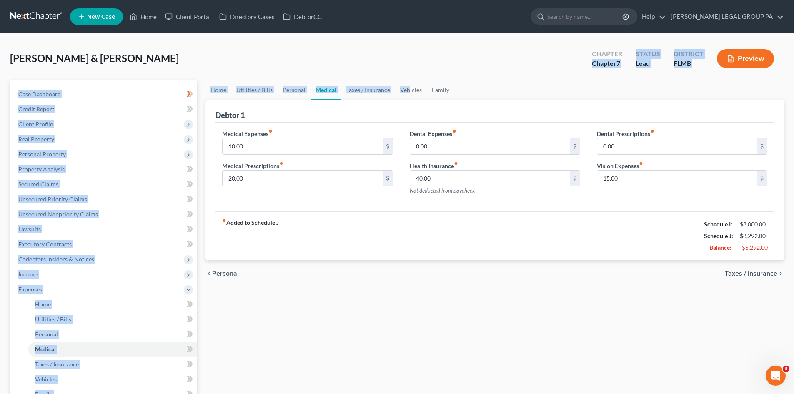
drag, startPoint x: 408, startPoint y: 80, endPoint x: 443, endPoint y: 100, distance: 40.3
click at [411, 80] on div "[PERSON_NAME] & [PERSON_NAME] Upgraded Chapter Chapter 7 Status Lead District […" at bounding box center [397, 283] width 774 height 479
drag, startPoint x: 439, startPoint y: 93, endPoint x: 575, endPoint y: 68, distance: 138.3
click at [439, 93] on link "Family" at bounding box center [441, 90] width 28 height 20
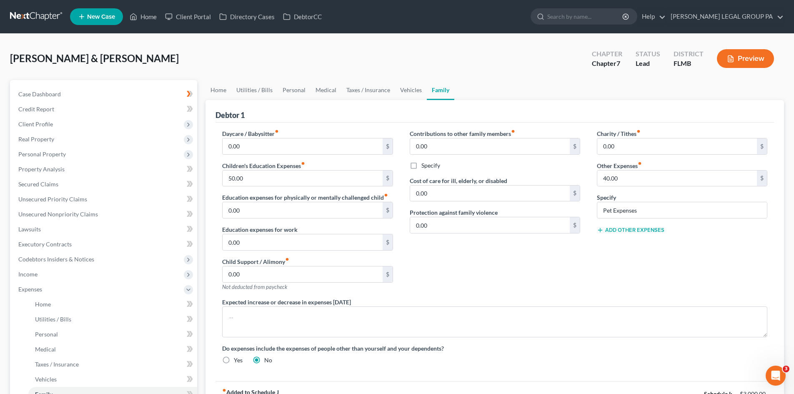
click at [615, 268] on div "Charity / Tithes fiber_manual_record 0.00 $ Other Expenses fiber_manual_record …" at bounding box center [682, 213] width 187 height 168
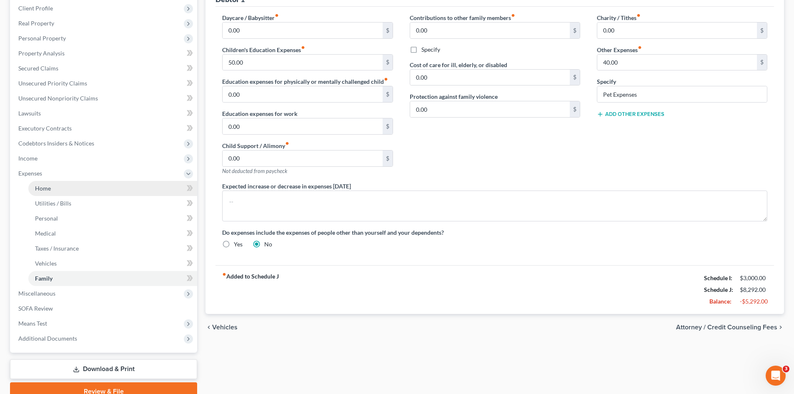
scroll to position [71, 0]
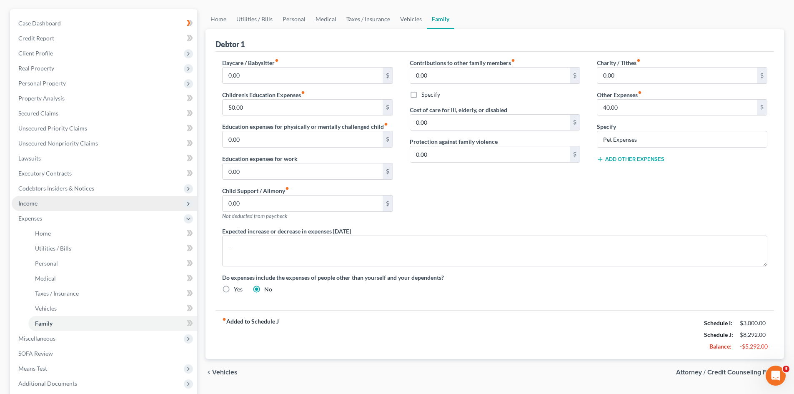
click at [61, 206] on span "Income" at bounding box center [104, 203] width 185 height 15
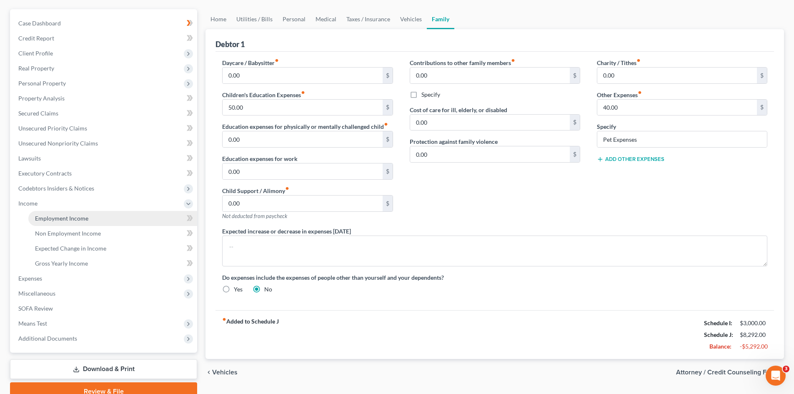
click at [70, 217] on span "Employment Income" at bounding box center [61, 218] width 53 height 7
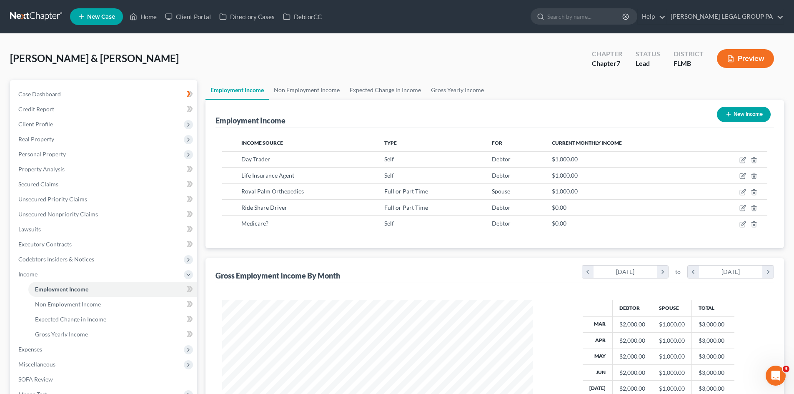
scroll to position [155, 328]
drag, startPoint x: 293, startPoint y: 100, endPoint x: 291, endPoint y: 94, distance: 6.0
click at [293, 99] on ui-view "Employment Income Non Employment Income Expected Change in Income Gross Yearly …" at bounding box center [495, 291] width 579 height 422
click at [293, 89] on link "Non Employment Income" at bounding box center [307, 90] width 76 height 20
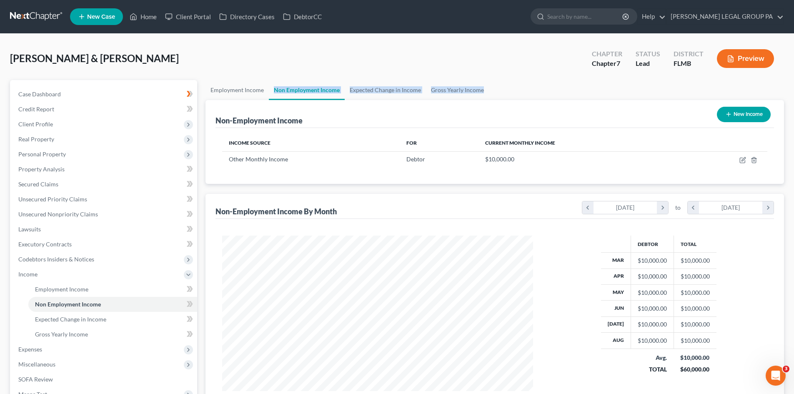
scroll to position [155, 328]
drag, startPoint x: 371, startPoint y: 65, endPoint x: 235, endPoint y: 90, distance: 138.6
click at [371, 65] on div "[PERSON_NAME] & [PERSON_NAME] Upgraded Chapter Chapter 7 Status Lead District […" at bounding box center [397, 62] width 774 height 36
click at [235, 90] on link "Employment Income" at bounding box center [237, 90] width 63 height 20
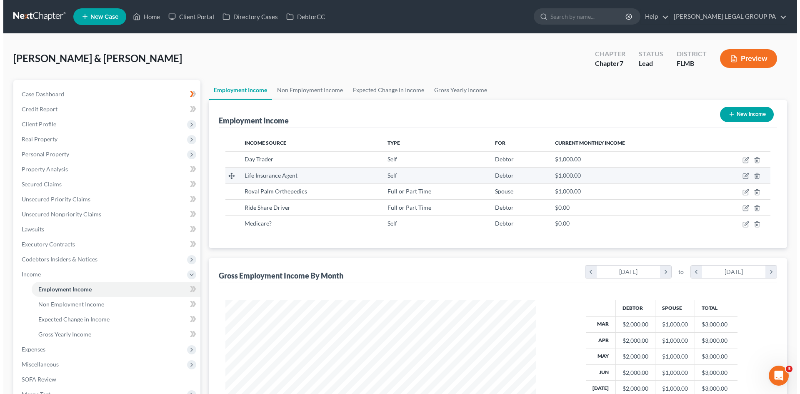
scroll to position [155, 328]
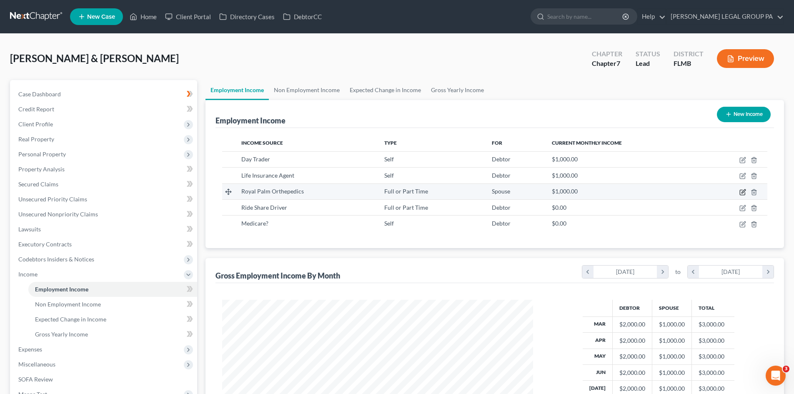
click at [742, 192] on icon "button" at bounding box center [744, 191] width 4 height 4
select select "0"
select select "9"
select select "0"
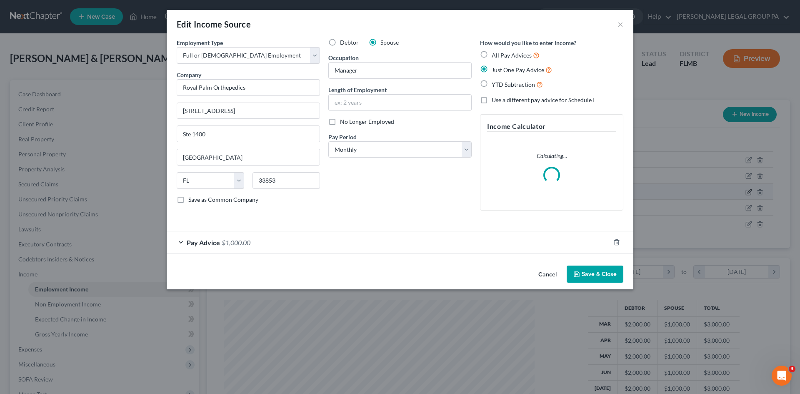
scroll to position [157, 331]
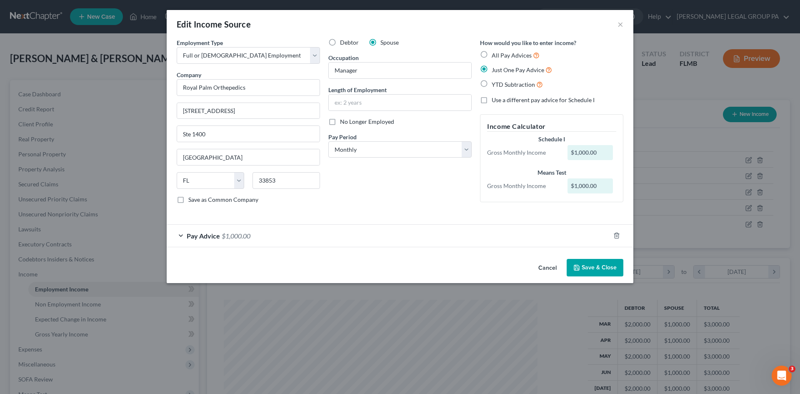
click at [220, 236] on div "Pay Advice $1,000.00" at bounding box center [389, 236] width 444 height 22
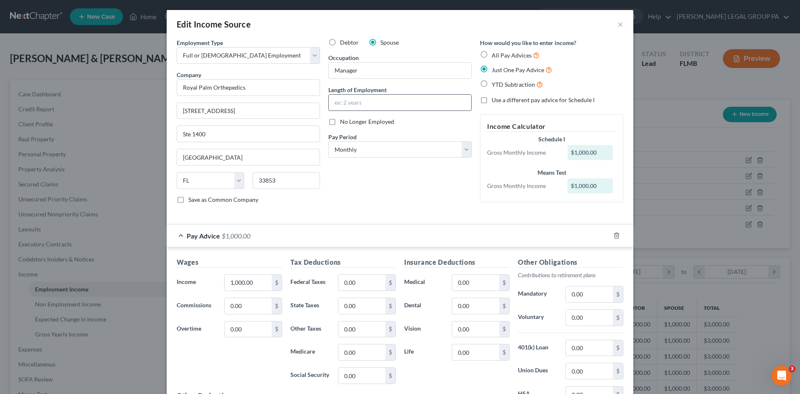
click at [434, 106] on input "text" at bounding box center [400, 103] width 143 height 16
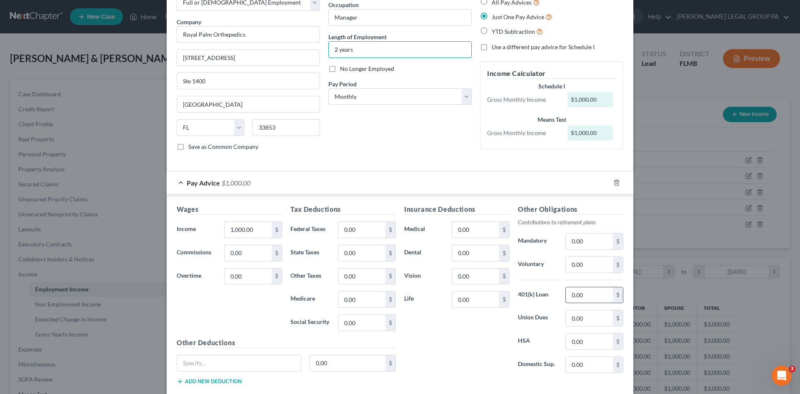
scroll to position [0, 0]
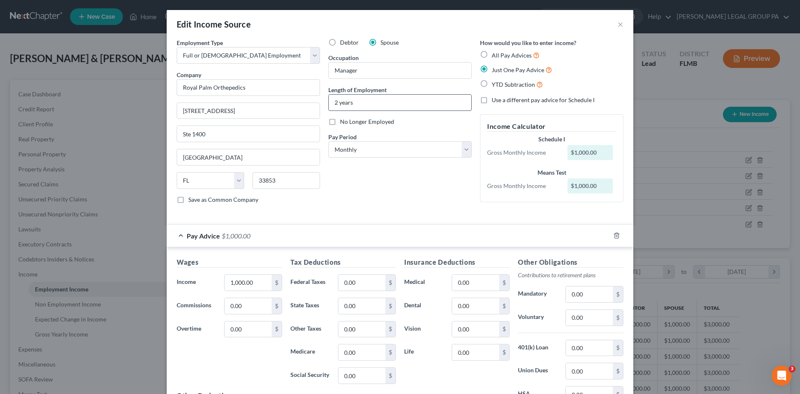
click at [334, 102] on input "2 years" at bounding box center [400, 103] width 143 height 16
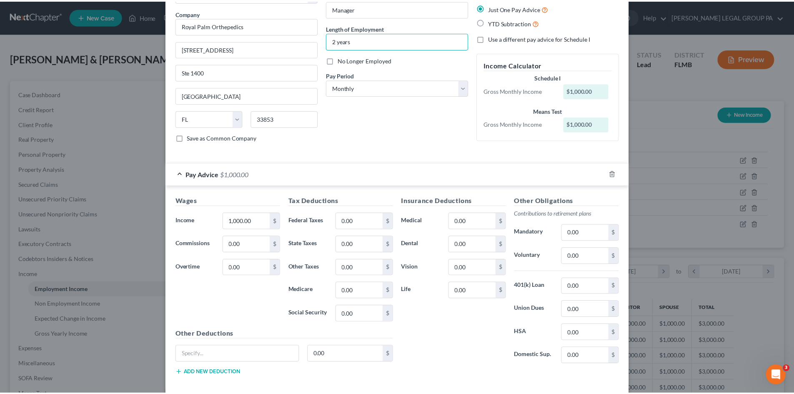
scroll to position [103, 0]
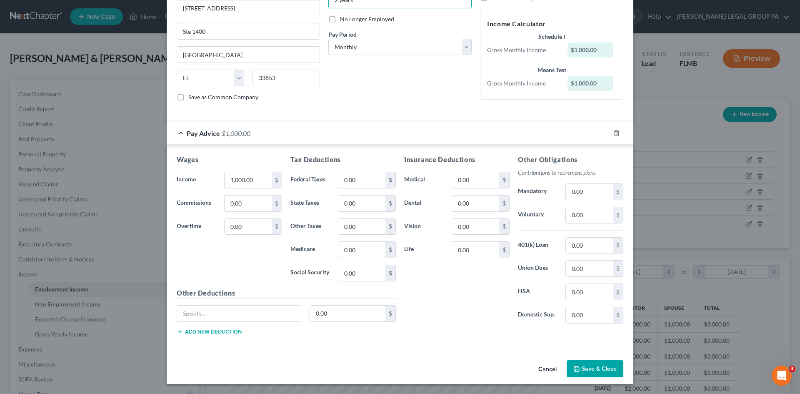
type input "2 years"
click at [619, 371] on button "Save & Close" at bounding box center [595, 369] width 57 height 18
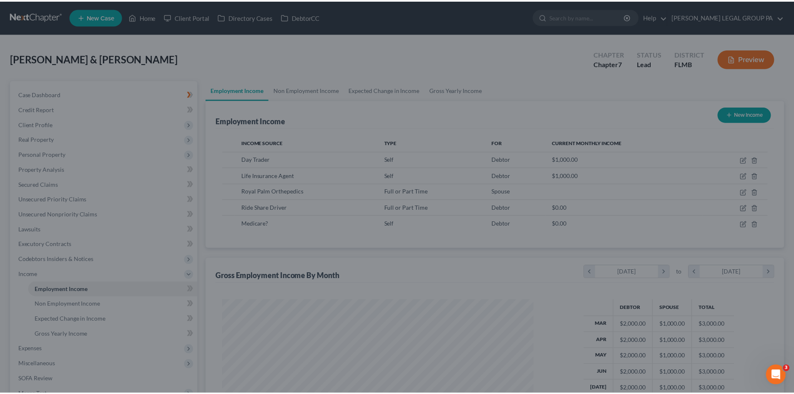
scroll to position [416689, 416517]
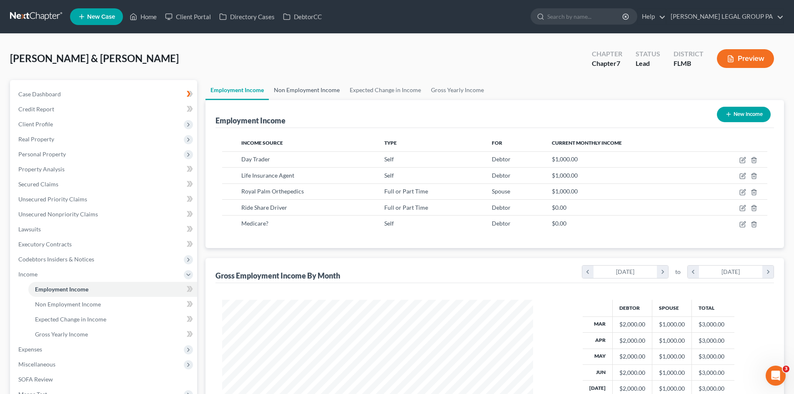
click at [310, 93] on link "Non Employment Income" at bounding box center [307, 90] width 76 height 20
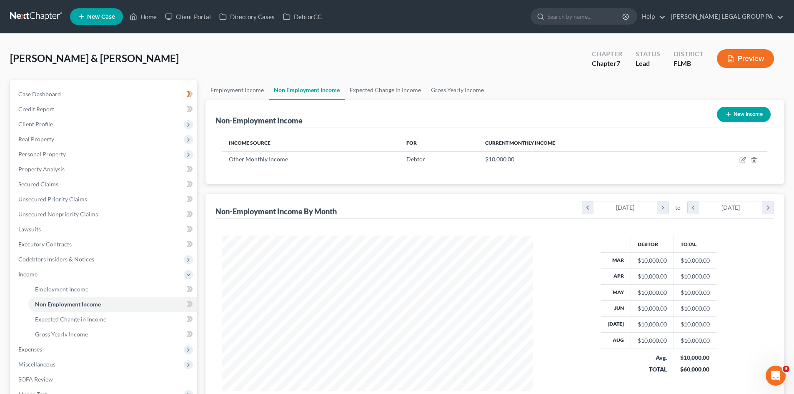
scroll to position [155, 328]
click at [243, 93] on link "Employment Income" at bounding box center [237, 90] width 63 height 20
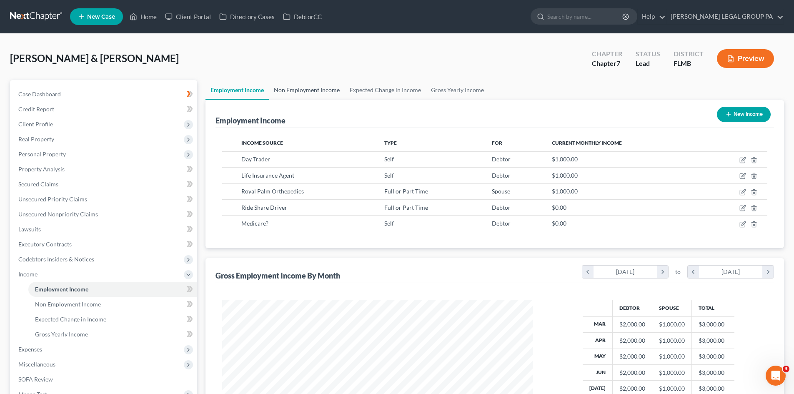
click at [292, 91] on link "Non Employment Income" at bounding box center [307, 90] width 76 height 20
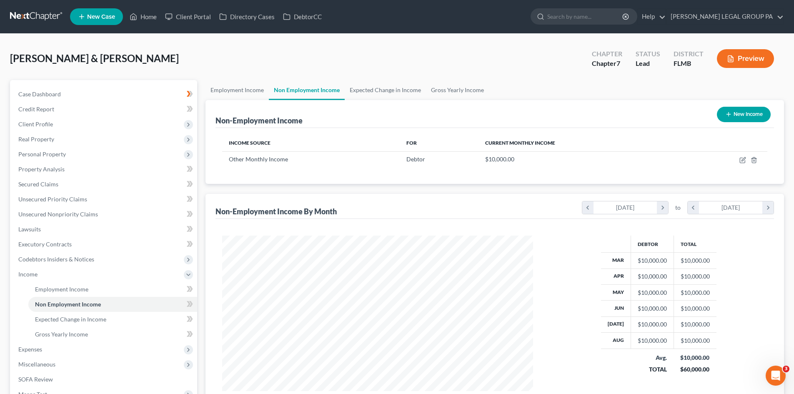
scroll to position [155, 328]
click at [255, 88] on link "Employment Income" at bounding box center [237, 90] width 63 height 20
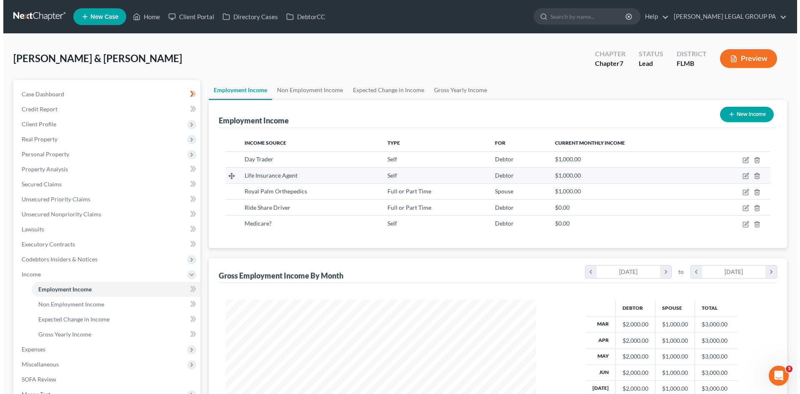
scroll to position [155, 328]
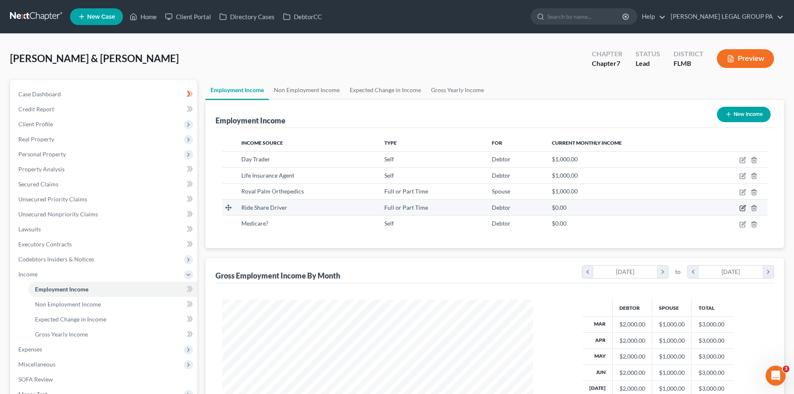
click at [742, 208] on icon "button" at bounding box center [744, 207] width 4 height 4
select select "0"
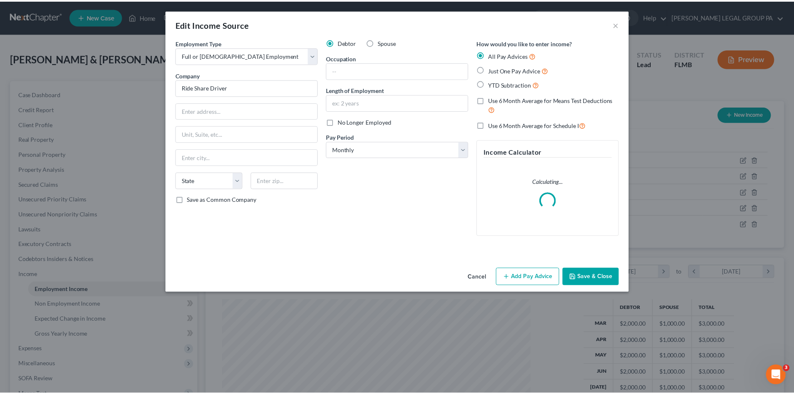
scroll to position [157, 331]
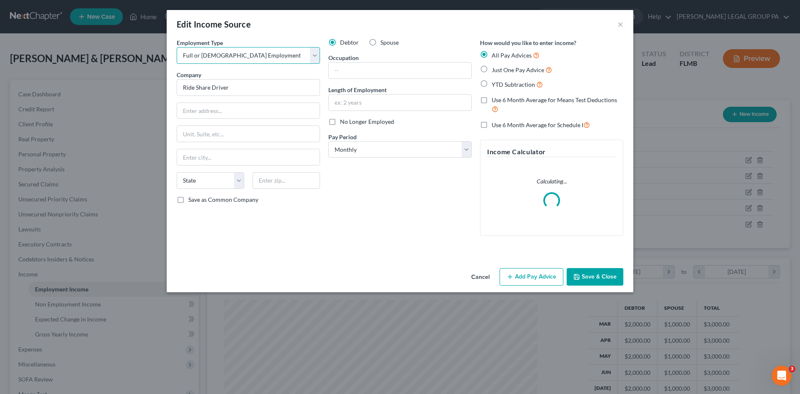
click at [274, 55] on select "Select Full or [DEMOGRAPHIC_DATA] Employment Self Employment" at bounding box center [248, 55] width 143 height 17
select select "1"
click at [177, 47] on select "Select Full or [DEMOGRAPHIC_DATA] Employment Self Employment" at bounding box center [248, 55] width 143 height 17
click at [597, 271] on button "Save & Close" at bounding box center [595, 277] width 57 height 18
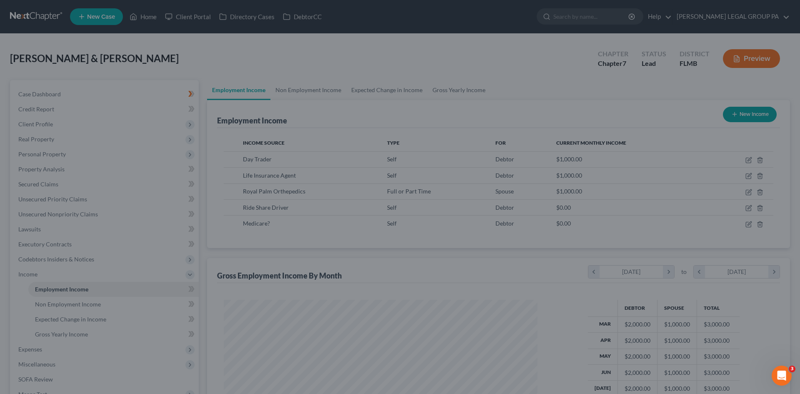
scroll to position [416689, 416517]
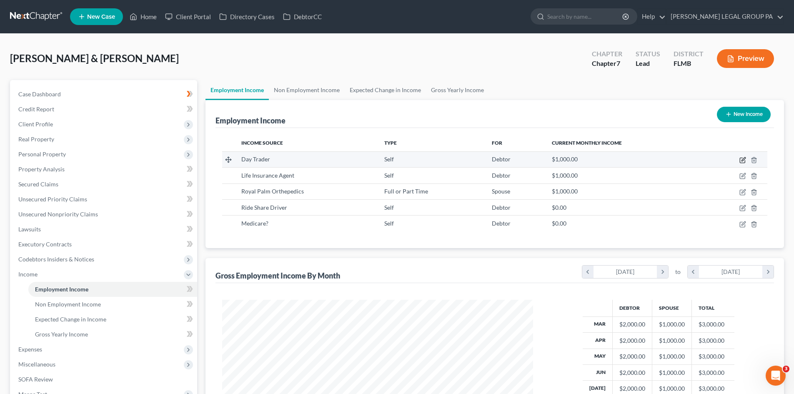
click at [742, 161] on icon "button" at bounding box center [742, 160] width 7 height 7
select select "1"
select select "0"
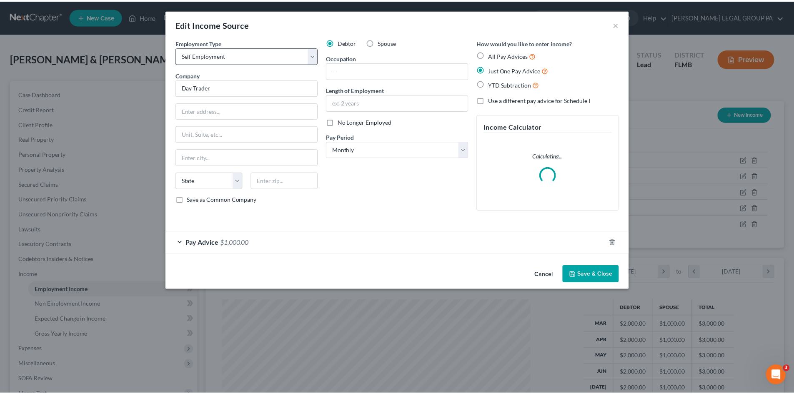
scroll to position [0, 0]
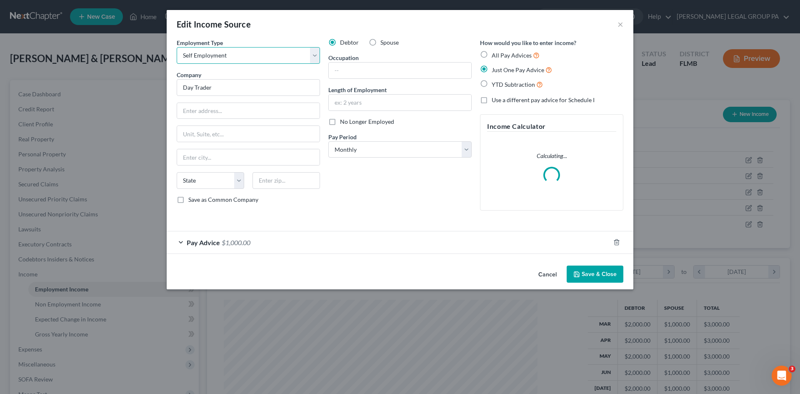
drag, startPoint x: 268, startPoint y: 57, endPoint x: 268, endPoint y: 63, distance: 5.8
click at [268, 57] on select "Select Full or [DEMOGRAPHIC_DATA] Employment Self Employment" at bounding box center [248, 55] width 143 height 17
click at [177, 47] on select "Select Full or [DEMOGRAPHIC_DATA] Employment Self Employment" at bounding box center [248, 55] width 143 height 17
drag, startPoint x: 249, startPoint y: 106, endPoint x: 254, endPoint y: 118, distance: 12.9
click at [249, 106] on input "text" at bounding box center [248, 111] width 143 height 16
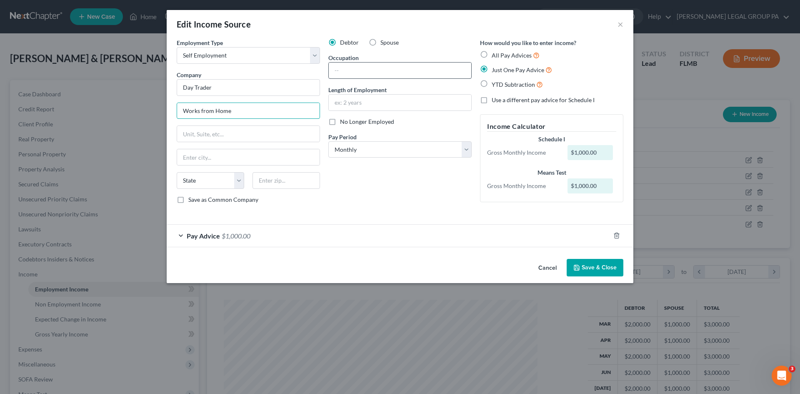
type input "Works from Home"
click at [439, 72] on input "text" at bounding box center [400, 71] width 143 height 16
type input "Day Trader"
click at [416, 100] on input "text" at bounding box center [400, 103] width 143 height 16
type input "3 years"
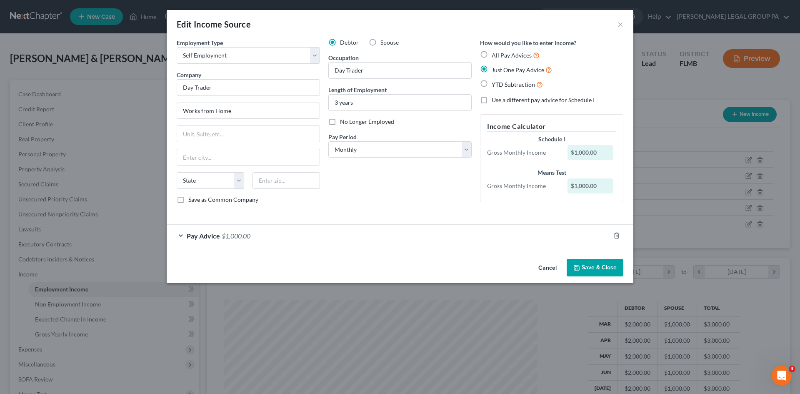
click at [592, 266] on button "Save & Close" at bounding box center [595, 268] width 57 height 18
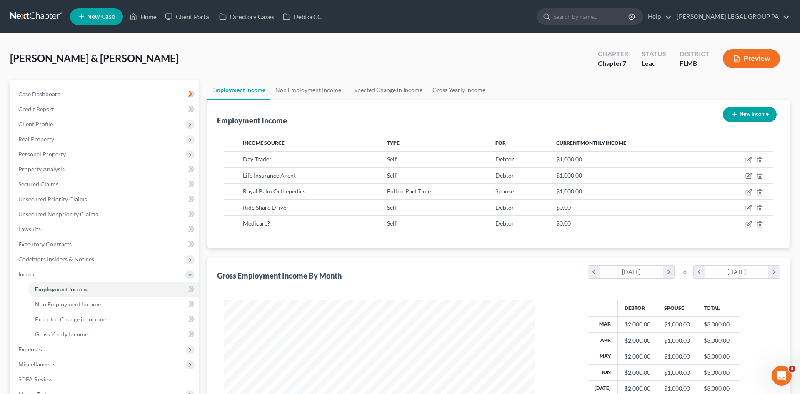
scroll to position [416689, 416517]
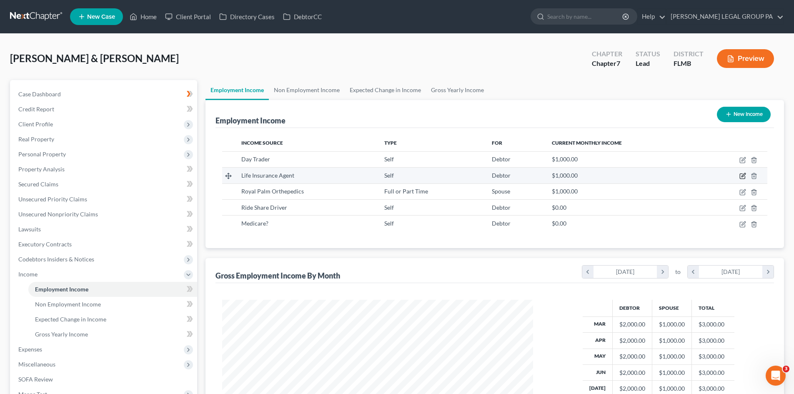
click at [740, 176] on icon "button" at bounding box center [742, 176] width 5 height 5
select select "1"
select select "0"
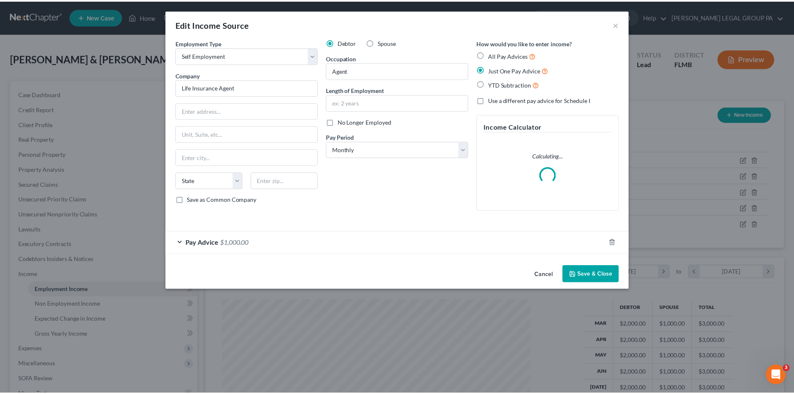
scroll to position [157, 331]
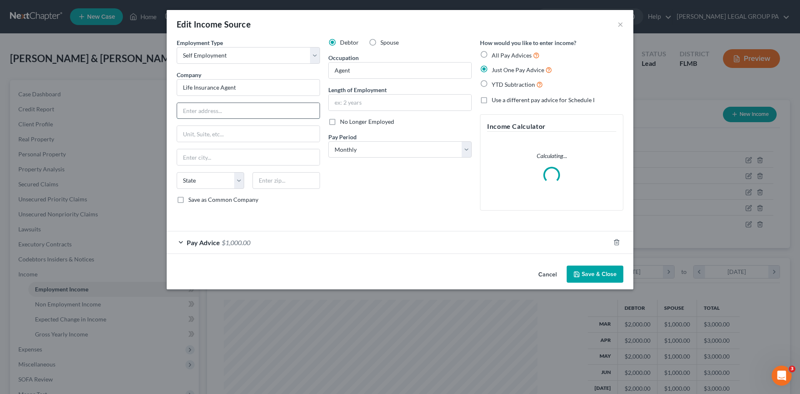
click at [256, 113] on input "text" at bounding box center [248, 111] width 143 height 16
type input "Works from Home"
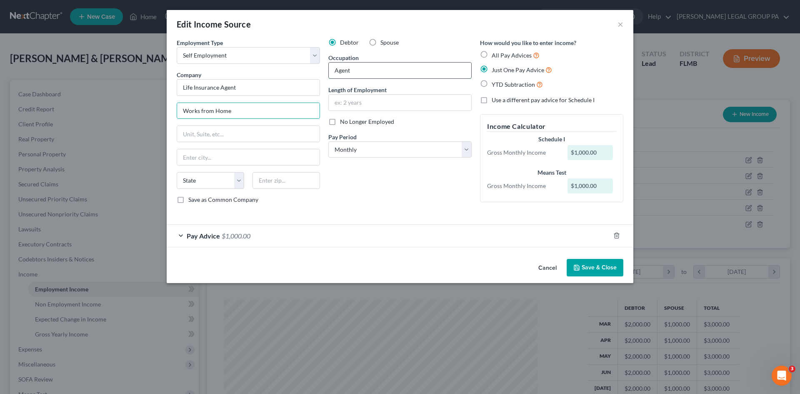
click at [366, 71] on input "Agent" at bounding box center [400, 71] width 143 height 16
click at [364, 108] on input "text" at bounding box center [400, 103] width 143 height 16
type input "5 years"
drag, startPoint x: 605, startPoint y: 266, endPoint x: 667, endPoint y: 191, distance: 97.3
click at [605, 266] on button "Save & Close" at bounding box center [595, 268] width 57 height 18
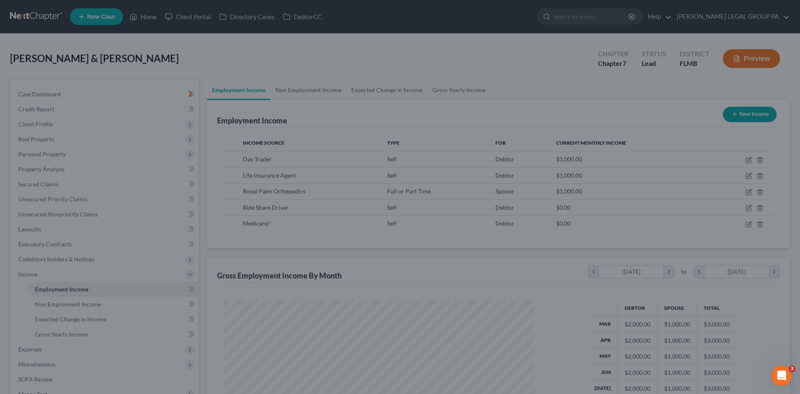
scroll to position [416689, 416517]
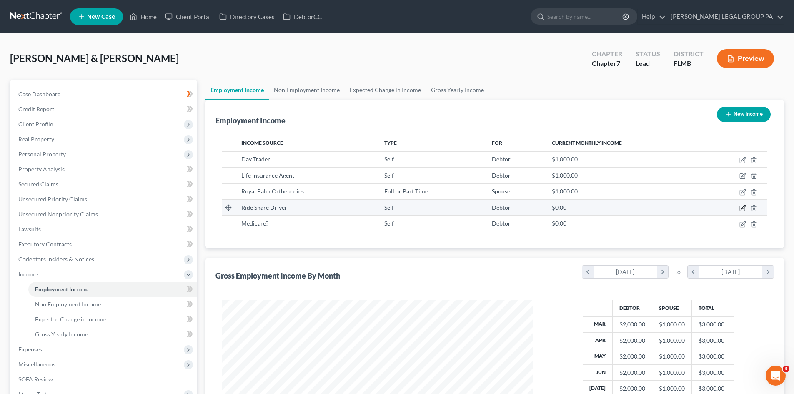
click at [742, 208] on icon "button" at bounding box center [742, 208] width 7 height 7
select select "1"
select select "0"
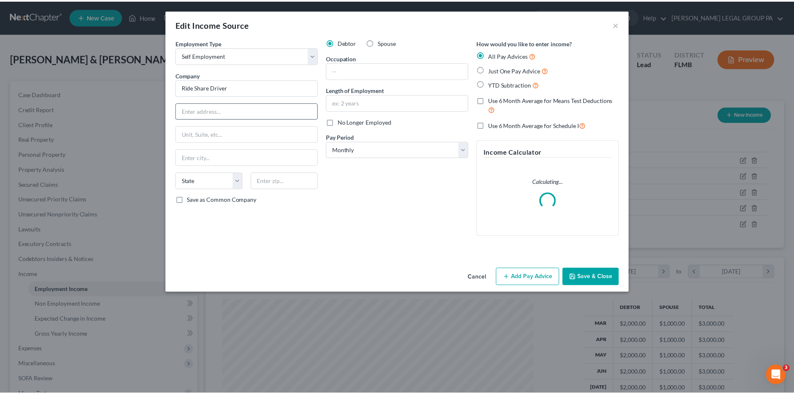
scroll to position [157, 331]
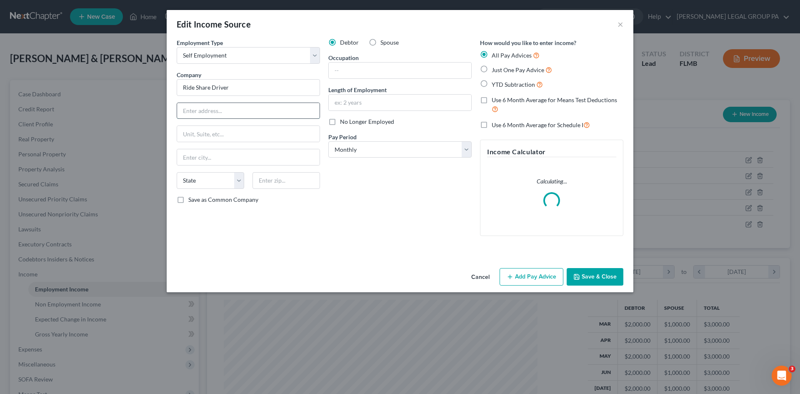
click at [250, 112] on input "text" at bounding box center [248, 111] width 143 height 16
type input "Works from Home"
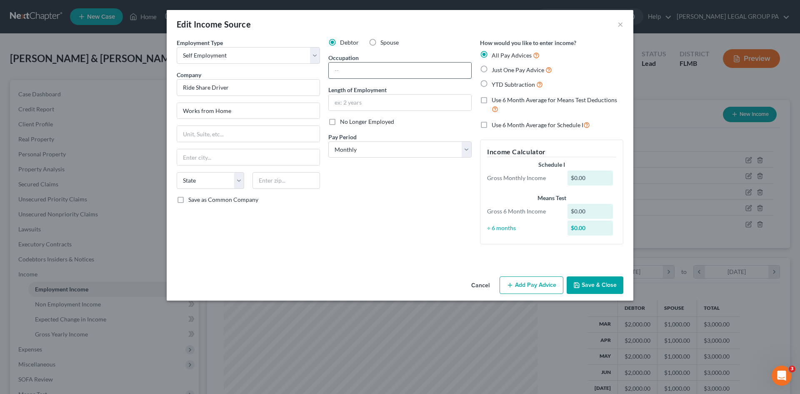
click at [366, 73] on input "text" at bounding box center [400, 71] width 143 height 16
type input "Ride Share Driver"
click at [399, 102] on input "text" at bounding box center [400, 103] width 143 height 16
type input "2 years"
drag, startPoint x: 370, startPoint y: 225, endPoint x: 267, endPoint y: 89, distance: 169.9
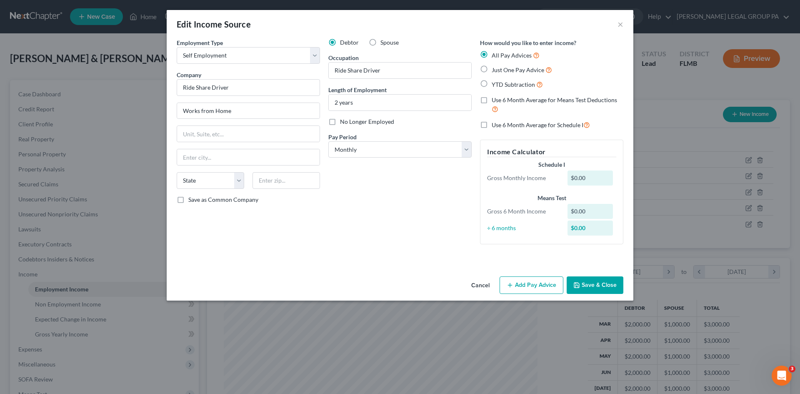
click at [370, 224] on div "Debtor Spouse Occupation Ride Share Driver Length of Employment 2 years No Long…" at bounding box center [400, 144] width 152 height 213
drag, startPoint x: 486, startPoint y: 69, endPoint x: 609, endPoint y: 281, distance: 245.0
click at [492, 69] on label "Just One Pay Advice" at bounding box center [522, 70] width 60 height 10
click at [495, 69] on input "Just One Pay Advice" at bounding box center [497, 67] width 5 height 5
radio input "true"
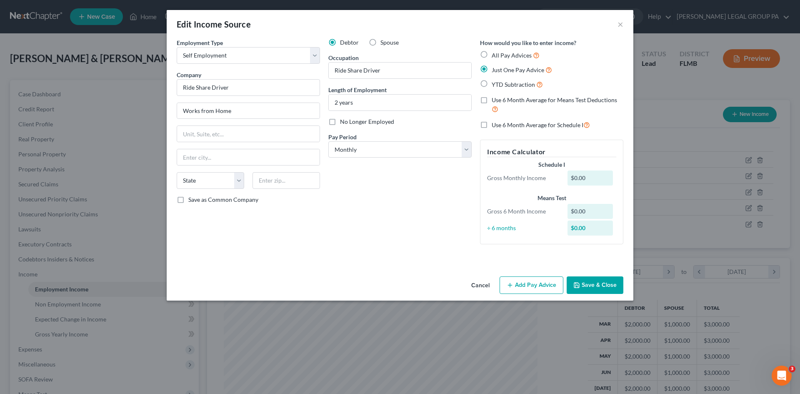
click at [609, 281] on div "Edit Income Source × Employment Type * Select Full or [DEMOGRAPHIC_DATA] Employ…" at bounding box center [400, 197] width 800 height 394
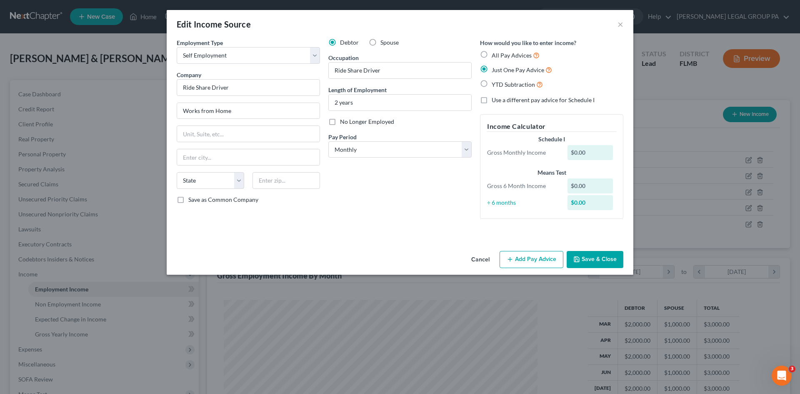
click at [610, 260] on button "Save & Close" at bounding box center [595, 260] width 57 height 18
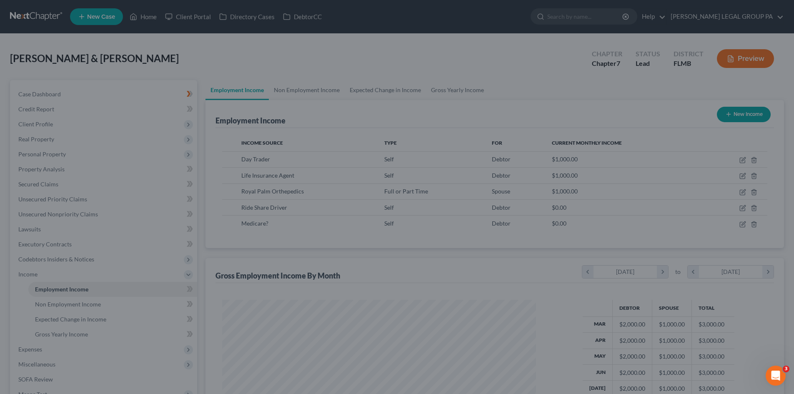
scroll to position [416689, 416517]
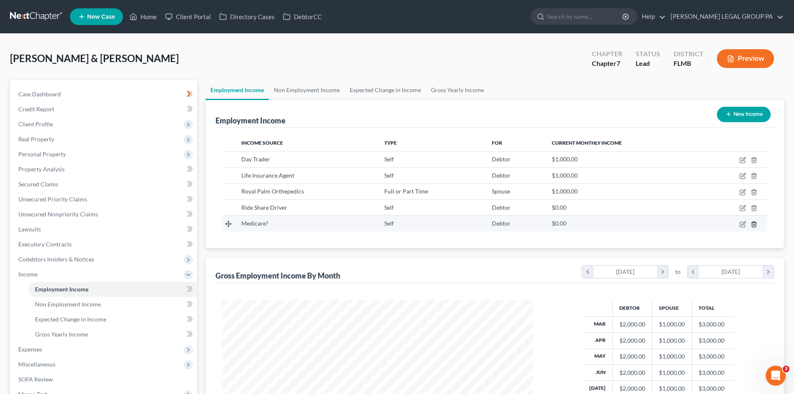
click at [755, 223] on icon "button" at bounding box center [754, 224] width 7 height 7
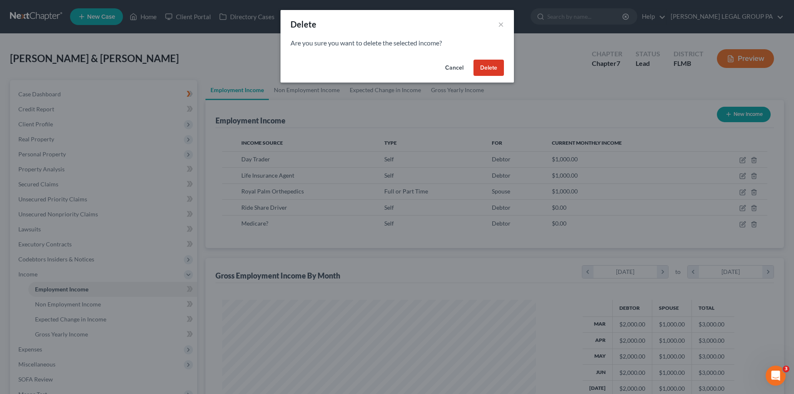
scroll to position [157, 331]
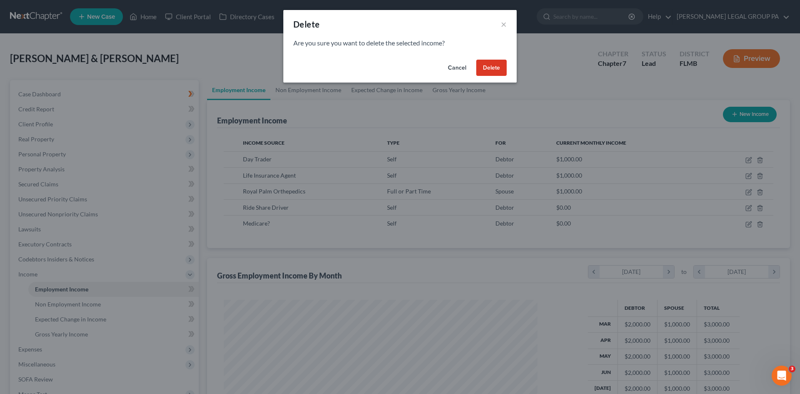
click at [498, 64] on button "Delete" at bounding box center [491, 68] width 30 height 17
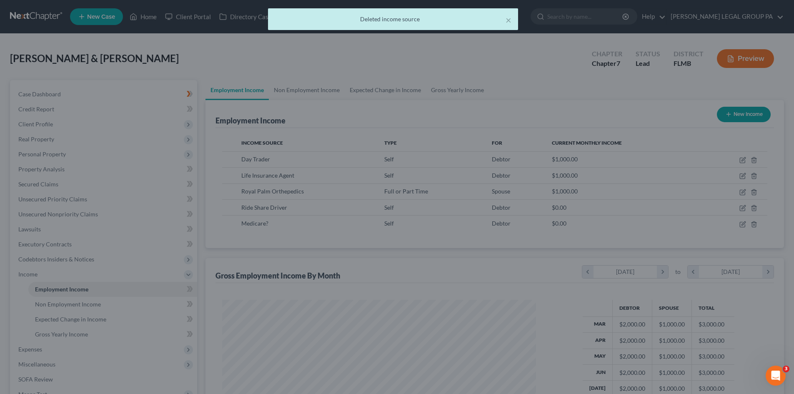
scroll to position [416689, 416517]
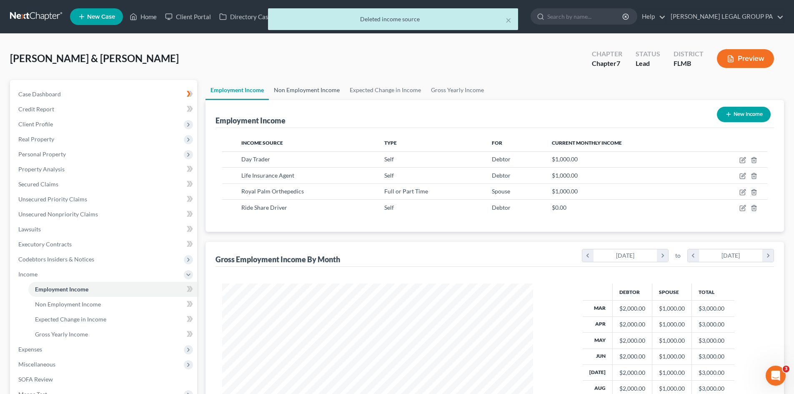
click at [335, 89] on link "Non Employment Income" at bounding box center [307, 90] width 76 height 20
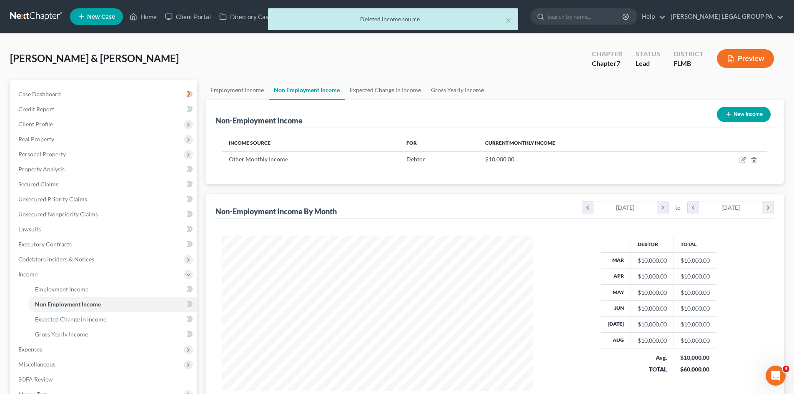
scroll to position [155, 328]
click at [358, 93] on link "Expected Change in Income" at bounding box center [385, 90] width 81 height 20
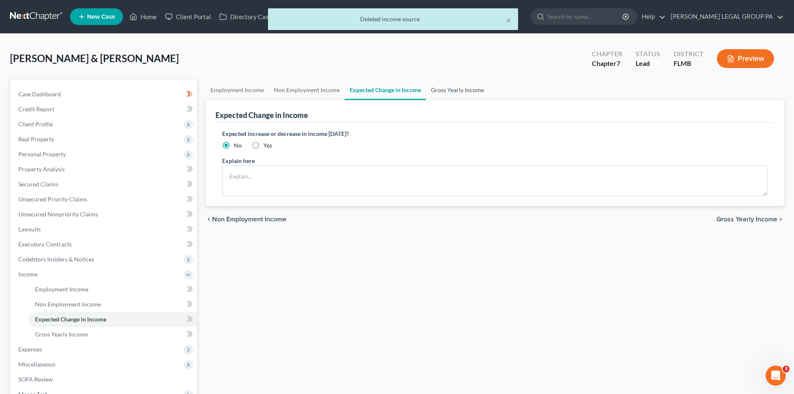
click at [466, 88] on link "Gross Yearly Income" at bounding box center [457, 90] width 63 height 20
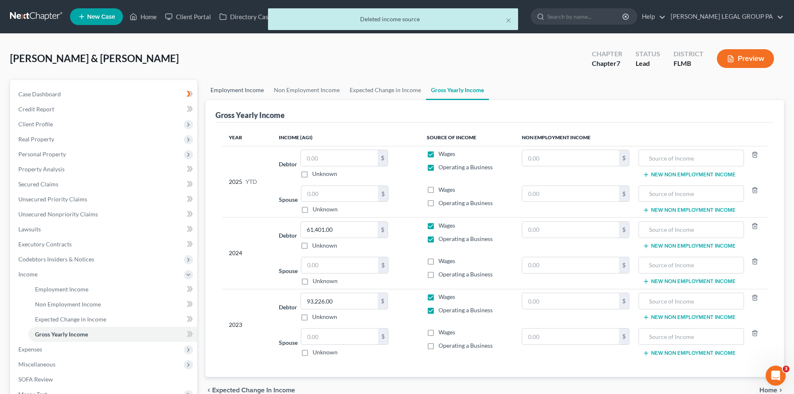
click at [234, 85] on link "Employment Income" at bounding box center [237, 90] width 63 height 20
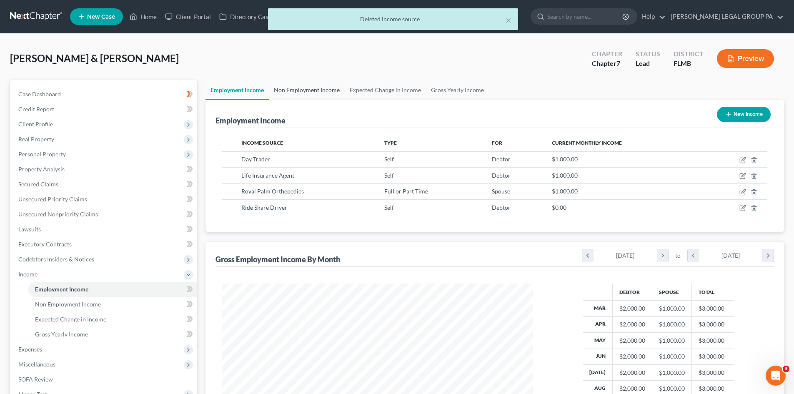
click at [294, 86] on link "Non Employment Income" at bounding box center [307, 90] width 76 height 20
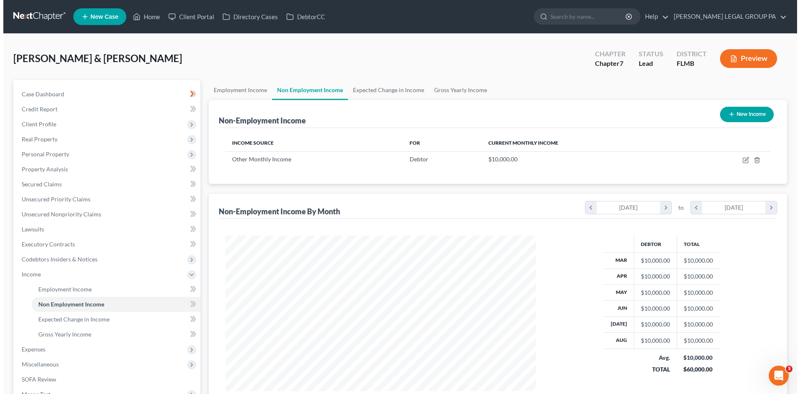
scroll to position [155, 328]
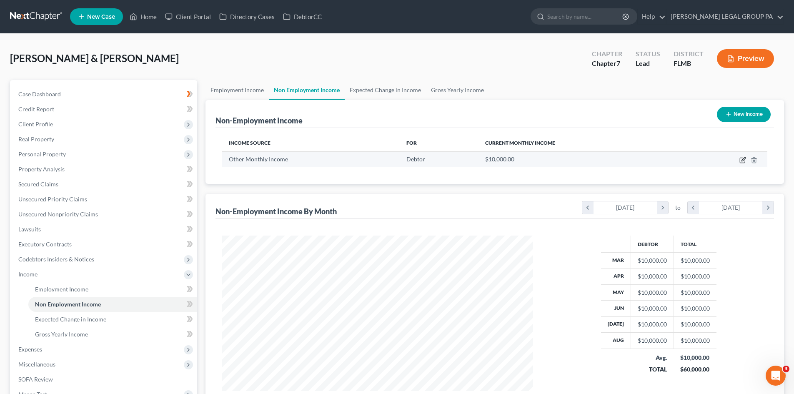
click at [742, 160] on icon "button" at bounding box center [742, 160] width 7 height 7
select select "13"
select select "0"
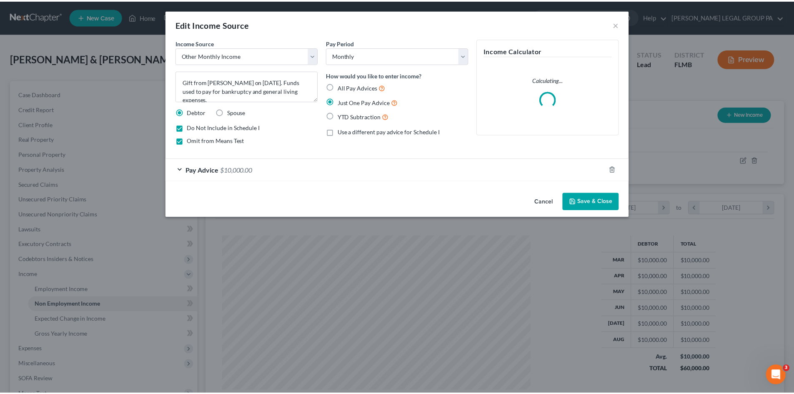
scroll to position [157, 331]
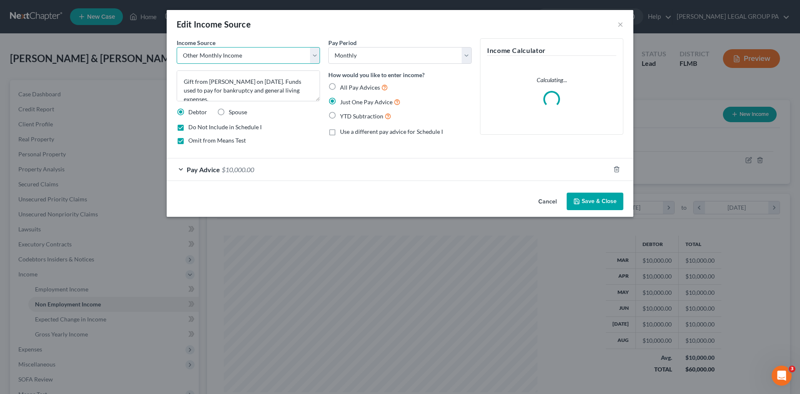
click at [243, 53] on select "Select Unemployment Disability (from employer) Pension Retirement Social Securi…" at bounding box center [248, 55] width 143 height 17
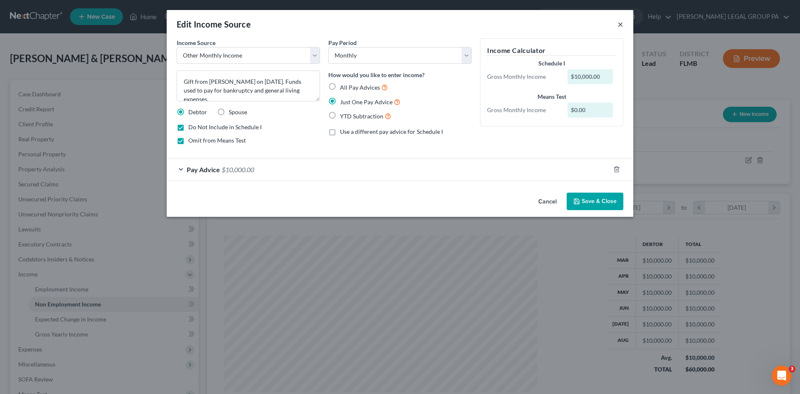
click at [622, 22] on button "×" at bounding box center [621, 24] width 6 height 10
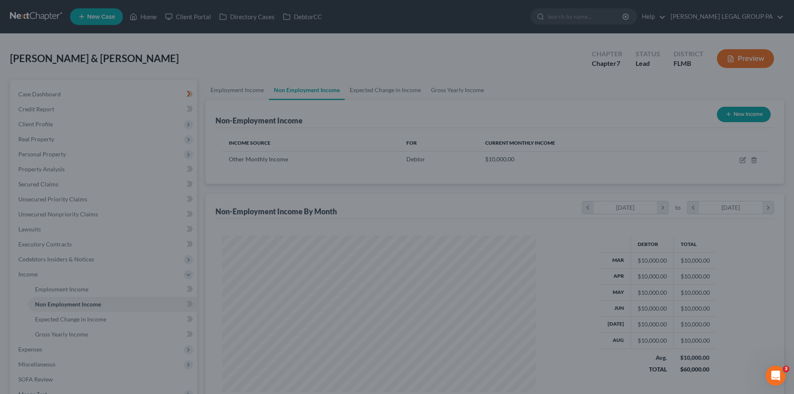
scroll to position [416689, 416517]
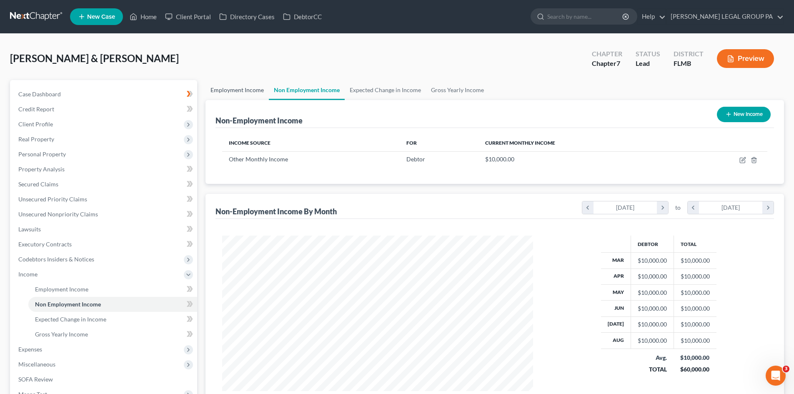
click at [236, 90] on link "Employment Income" at bounding box center [237, 90] width 63 height 20
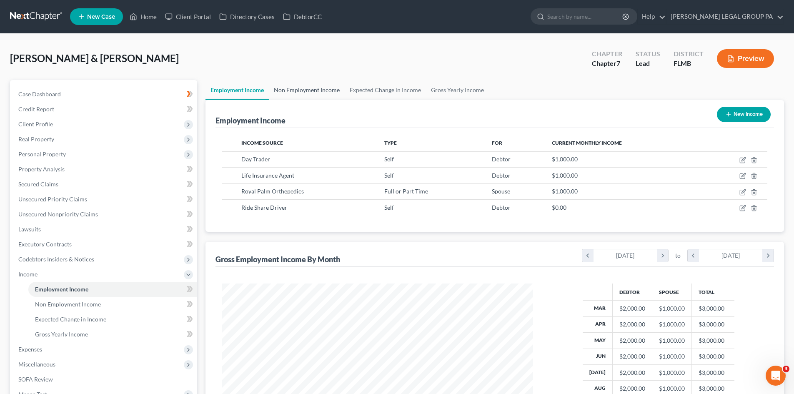
scroll to position [155, 328]
click at [385, 89] on link "Expected Change in Income" at bounding box center [385, 90] width 81 height 20
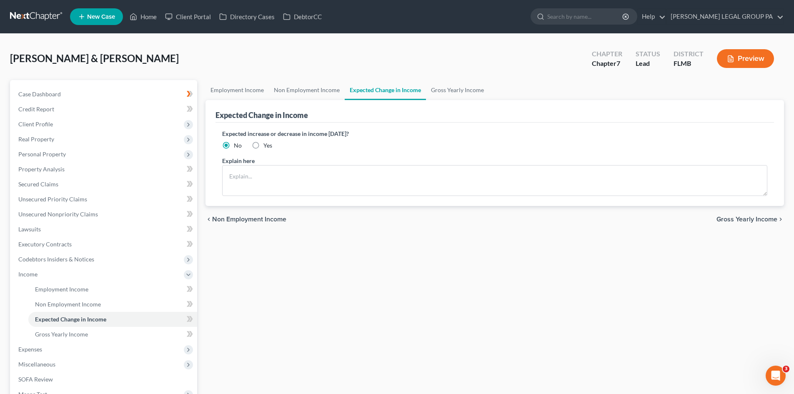
click at [459, 79] on div "[PERSON_NAME] & [PERSON_NAME] Upgraded Chapter Chapter 7 Status Lead District […" at bounding box center [397, 62] width 774 height 36
click at [235, 83] on link "Employment Income" at bounding box center [237, 90] width 63 height 20
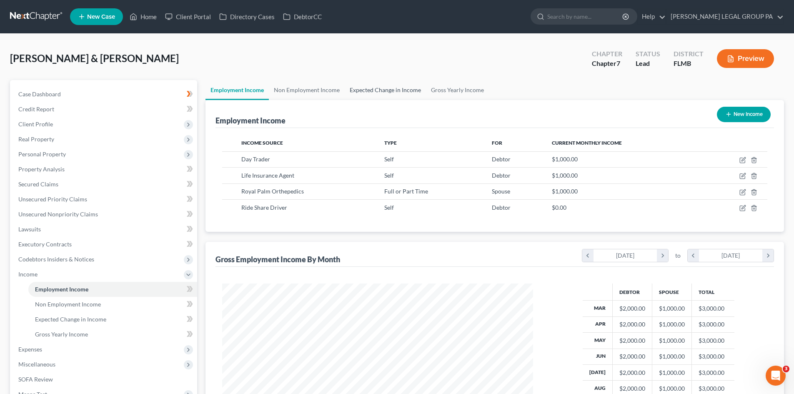
scroll to position [155, 328]
click at [370, 89] on link "Expected Change in Income" at bounding box center [385, 90] width 81 height 20
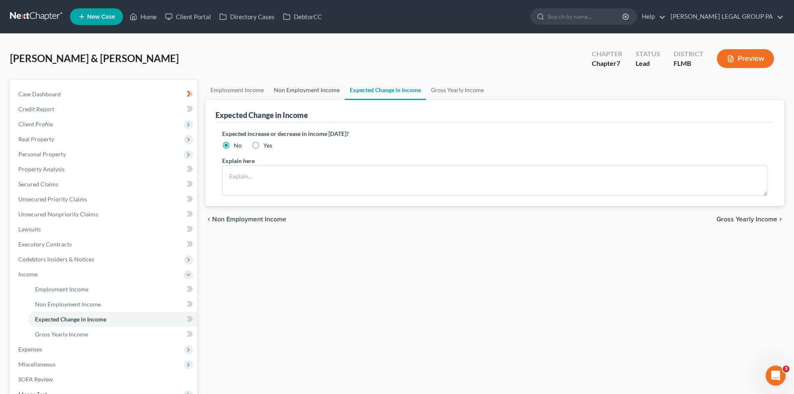
click at [311, 87] on link "Non Employment Income" at bounding box center [307, 90] width 76 height 20
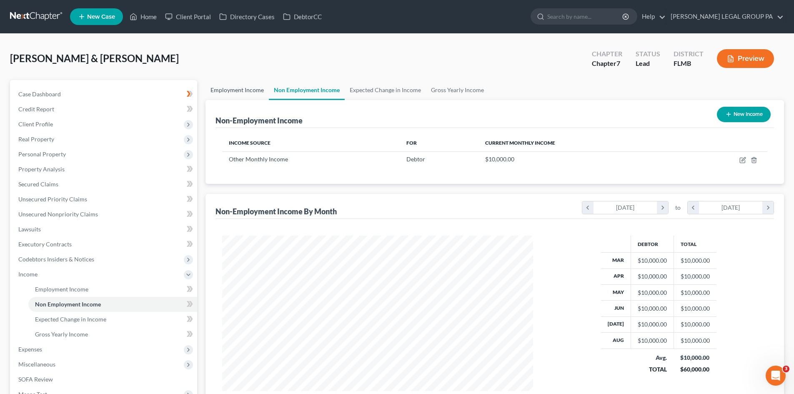
scroll to position [155, 328]
click at [55, 213] on span "Unsecured Nonpriority Claims" at bounding box center [58, 214] width 80 height 7
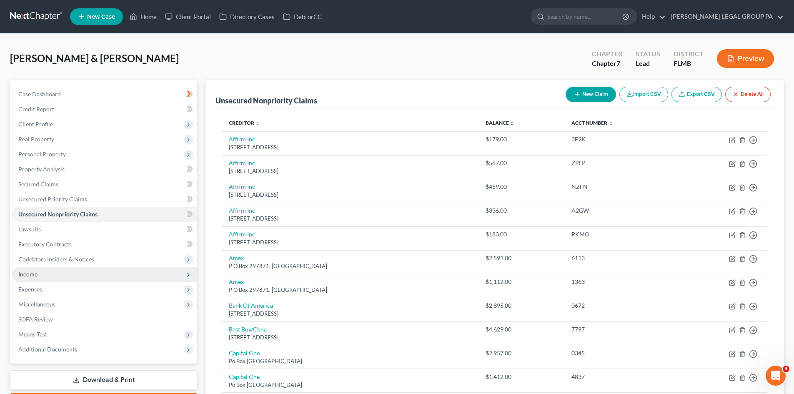
click at [56, 274] on span "Income" at bounding box center [104, 274] width 185 height 15
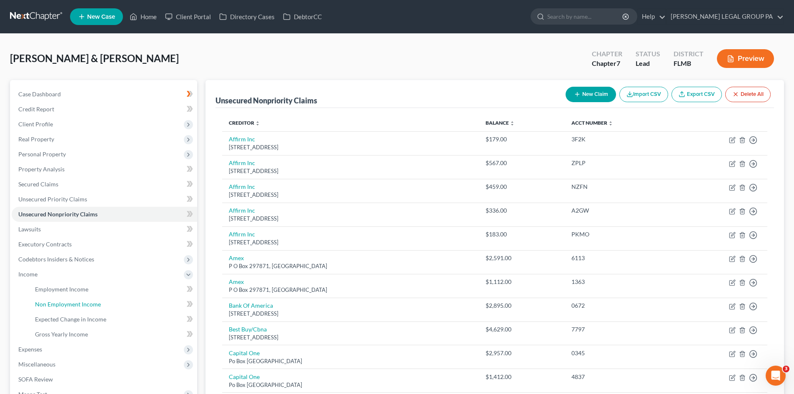
drag, startPoint x: 61, startPoint y: 298, endPoint x: 721, endPoint y: 115, distance: 685.0
click at [61, 298] on link "Non Employment Income" at bounding box center [112, 304] width 169 height 15
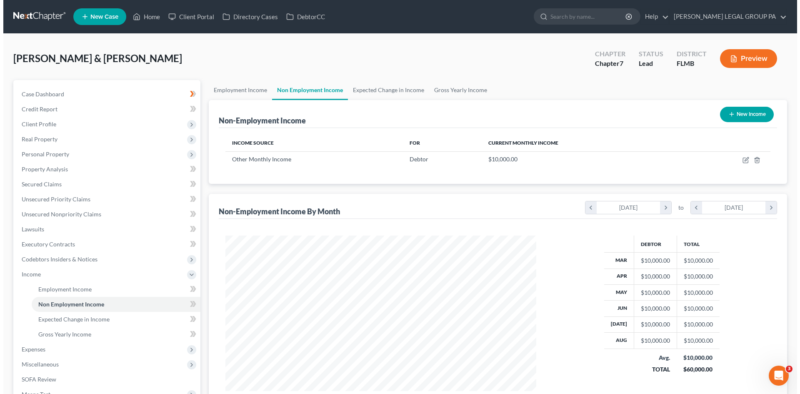
scroll to position [155, 328]
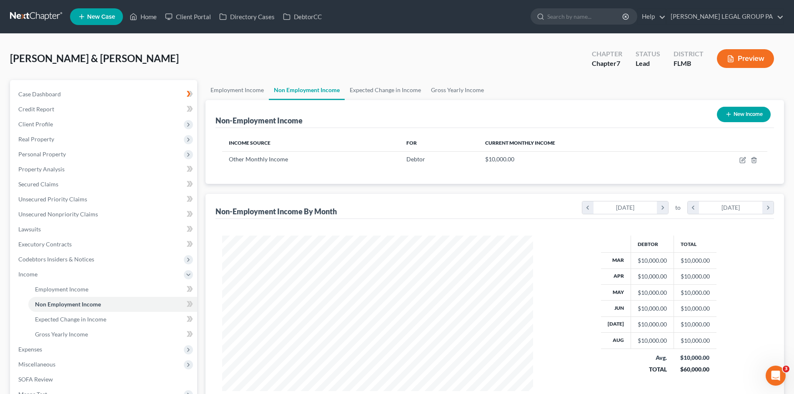
click at [745, 109] on button "New Income" at bounding box center [744, 114] width 54 height 15
select select "0"
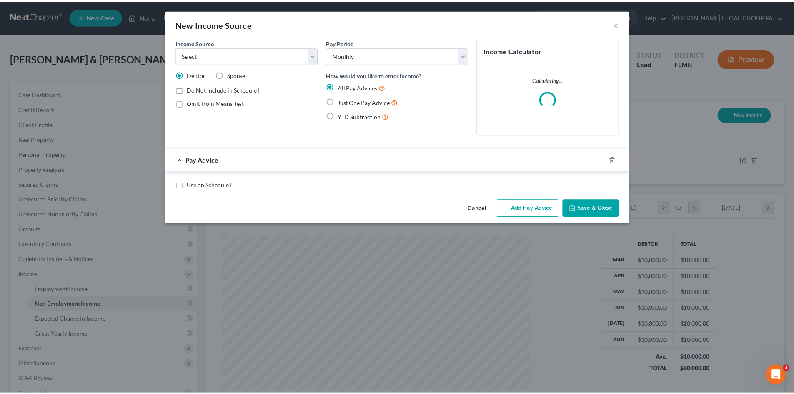
scroll to position [157, 331]
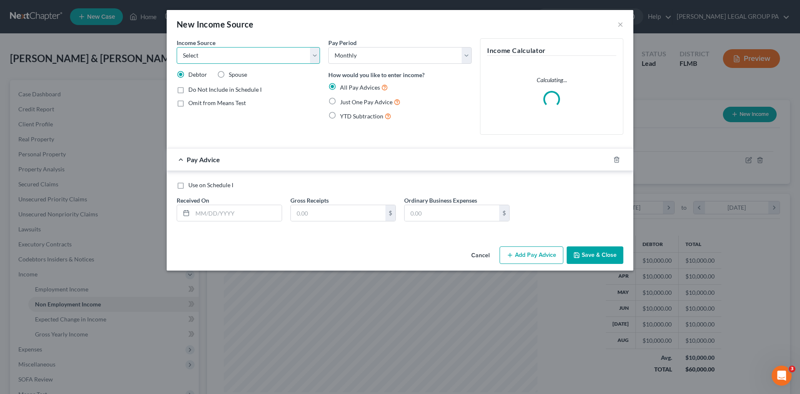
click at [217, 56] on select "Select Unemployment Disability (from employer) Pension Retirement Social Securi…" at bounding box center [248, 55] width 143 height 17
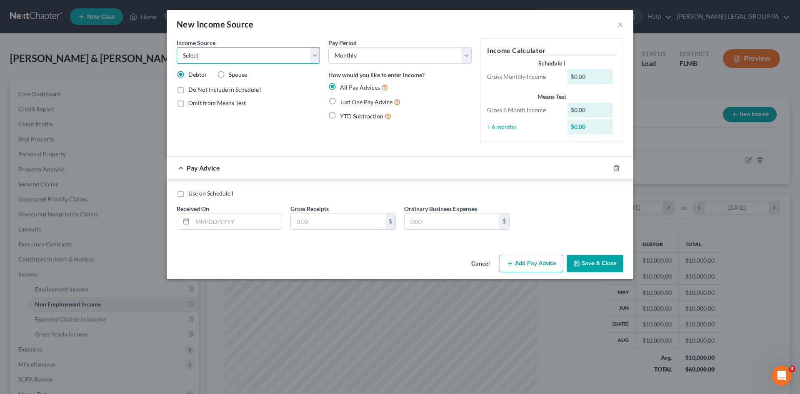
select select "13"
click at [177, 47] on select "Select Unemployment Disability (from employer) Pension Retirement Social Securi…" at bounding box center [248, 55] width 143 height 17
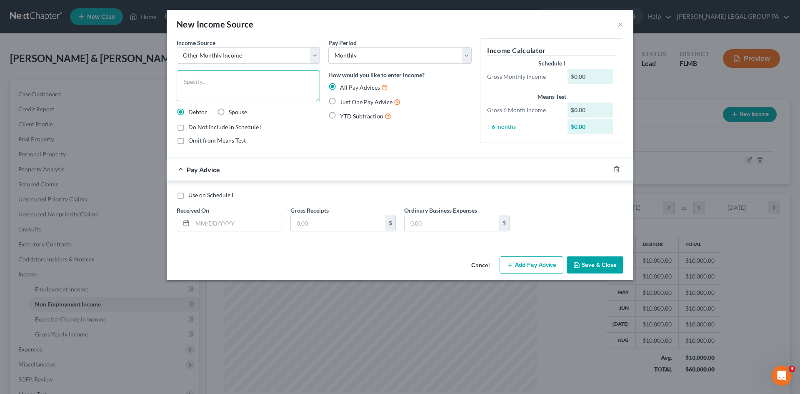
click at [233, 90] on textarea at bounding box center [248, 85] width 143 height 31
drag, startPoint x: 258, startPoint y: 55, endPoint x: 347, endPoint y: 137, distance: 120.7
click at [258, 55] on select "Select Unemployment Disability (from employer) Pension Retirement Social Securi…" at bounding box center [248, 55] width 143 height 17
drag, startPoint x: 368, startPoint y: 146, endPoint x: 255, endPoint y: 68, distance: 137.6
click at [368, 146] on div "Pay Period Select Monthly Twice Monthly Every Other Week Weekly How would you l…" at bounding box center [400, 94] width 152 height 113
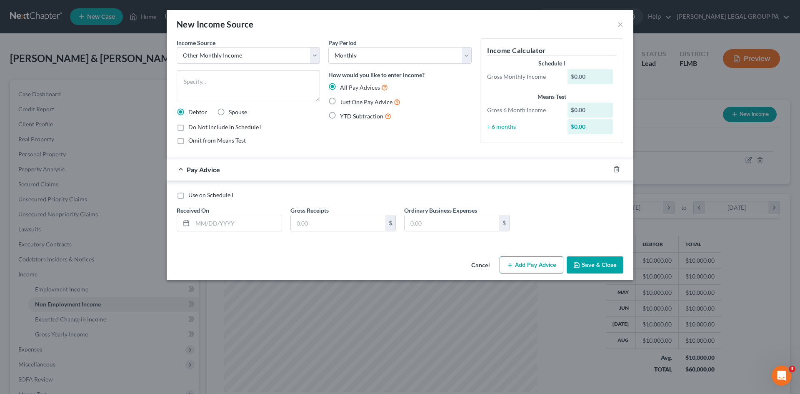
click at [255, 68] on div "Income Source * Select Unemployment Disability (from employer) Pension Retireme…" at bounding box center [249, 94] width 152 height 113
click at [264, 81] on textarea at bounding box center [248, 85] width 143 height 31
click at [241, 86] on textarea at bounding box center [248, 85] width 143 height 31
click at [229, 84] on textarea at bounding box center [248, 85] width 143 height 31
click at [286, 57] on select "Select Unemployment Disability (from employer) Pension Retirement Social Securi…" at bounding box center [248, 55] width 143 height 17
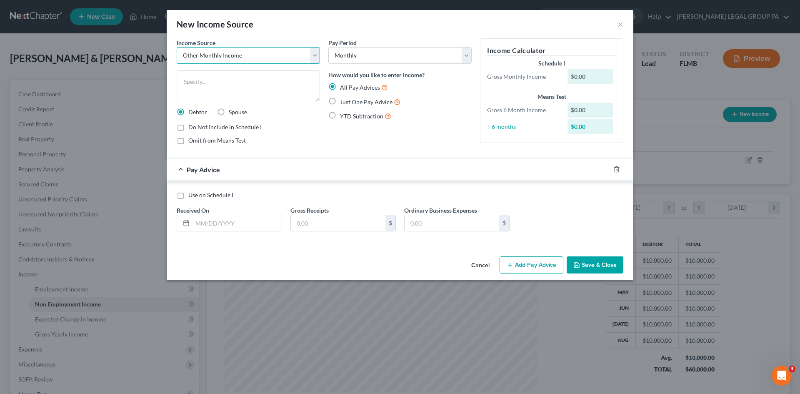
click at [177, 47] on select "Select Unemployment Disability (from employer) Pension Retirement Social Securi…" at bounding box center [248, 55] width 143 height 17
drag, startPoint x: 218, startPoint y: 221, endPoint x: 325, endPoint y: 208, distance: 107.9
click at [220, 221] on input "text" at bounding box center [237, 223] width 89 height 16
drag, startPoint x: 336, startPoint y: 100, endPoint x: 274, endPoint y: 168, distance: 92.7
click at [340, 100] on label "Just One Pay Advice" at bounding box center [370, 102] width 60 height 10
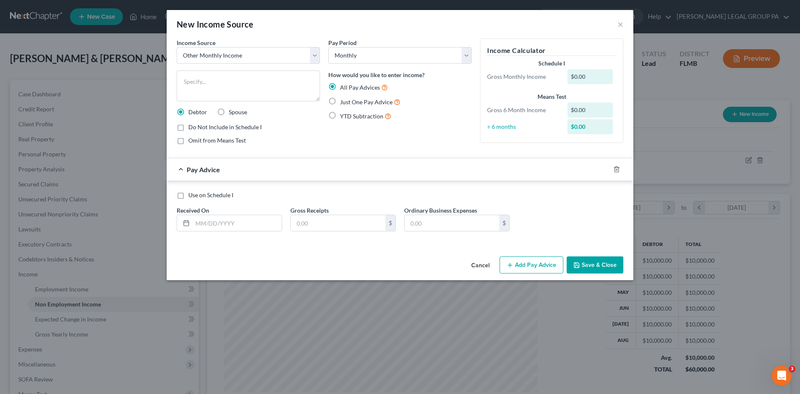
click at [343, 100] on input "Just One Pay Advice" at bounding box center [345, 99] width 5 height 5
radio input "true"
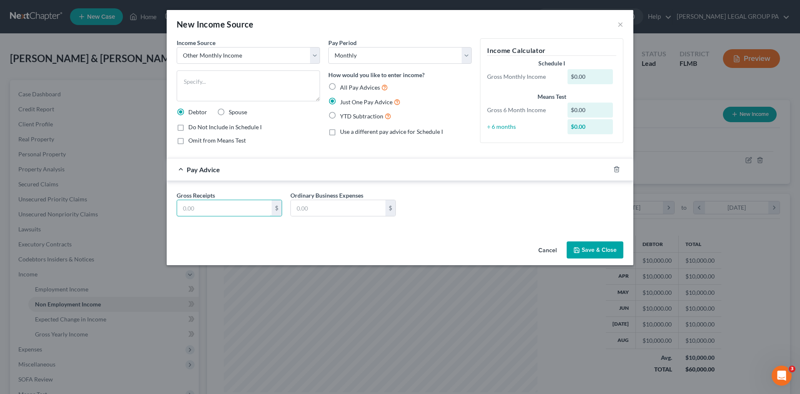
drag, startPoint x: 227, startPoint y: 208, endPoint x: 235, endPoint y: 191, distance: 18.5
click at [228, 206] on input "text" at bounding box center [224, 208] width 95 height 16
type input "2,000.00"
click at [265, 85] on textarea at bounding box center [248, 85] width 143 height 31
click at [253, 88] on textarea "402" at bounding box center [248, 85] width 143 height 31
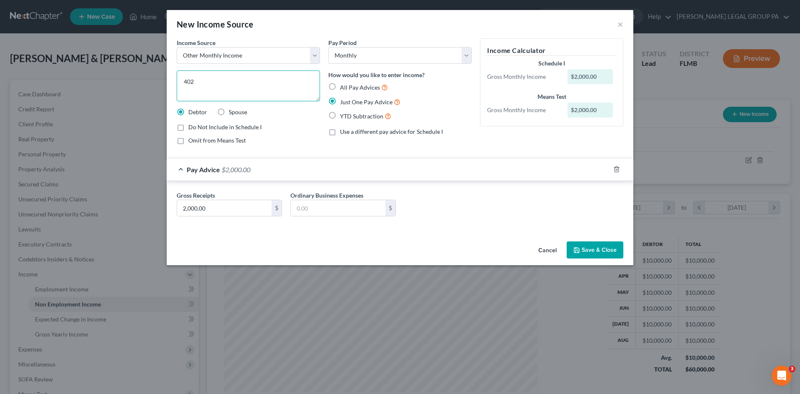
drag, startPoint x: 22, startPoint y: 88, endPoint x: 26, endPoint y: 75, distance: 13.7
click at [17, 86] on div "New Income Source × Income Source * Select Unemployment Disability (from employ…" at bounding box center [400, 197] width 800 height 394
type textarea "Crypto Withdrawal"
drag, startPoint x: 598, startPoint y: 252, endPoint x: 602, endPoint y: 256, distance: 5.6
click at [601, 253] on button "Save & Close" at bounding box center [595, 250] width 57 height 18
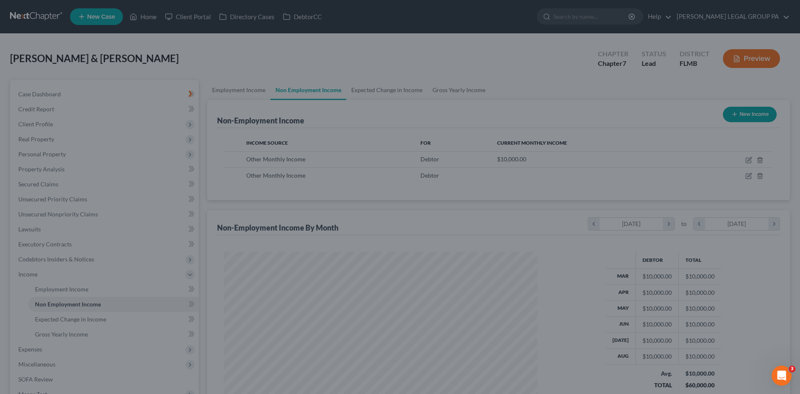
drag, startPoint x: 602, startPoint y: 256, endPoint x: 757, endPoint y: 120, distance: 206.5
click at [594, 243] on button "Save & Close" at bounding box center [569, 235] width 49 height 15
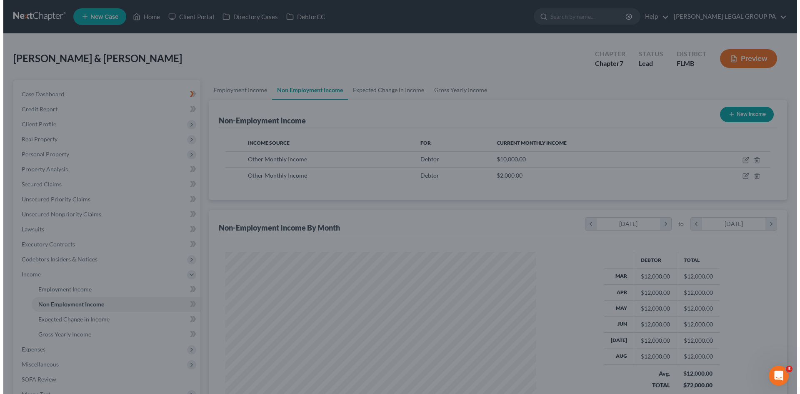
scroll to position [416689, 416517]
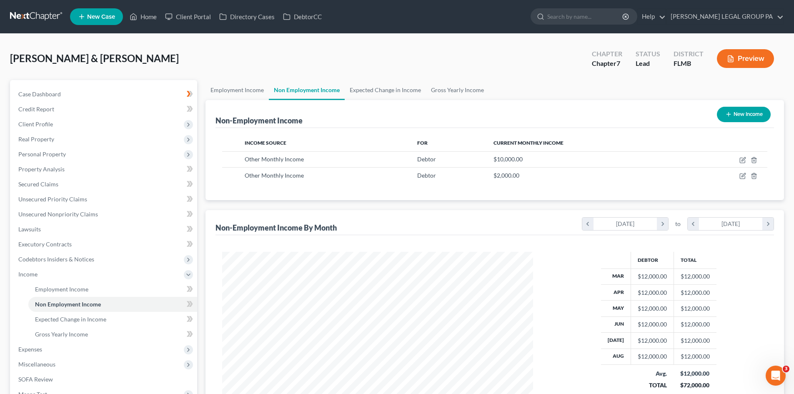
click at [752, 113] on button "New Income" at bounding box center [744, 114] width 54 height 15
select select "0"
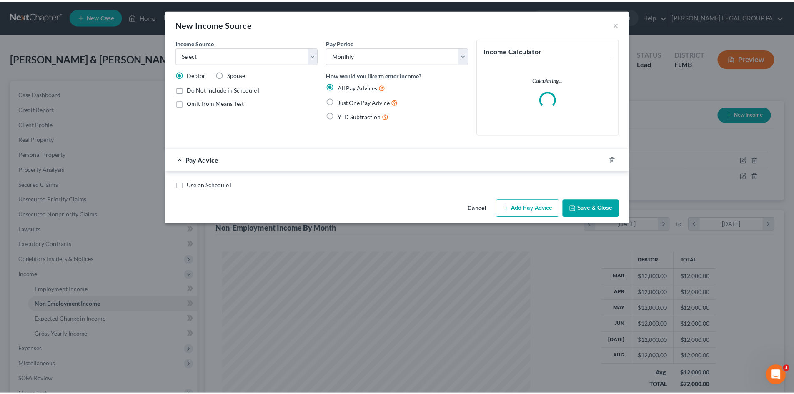
scroll to position [157, 331]
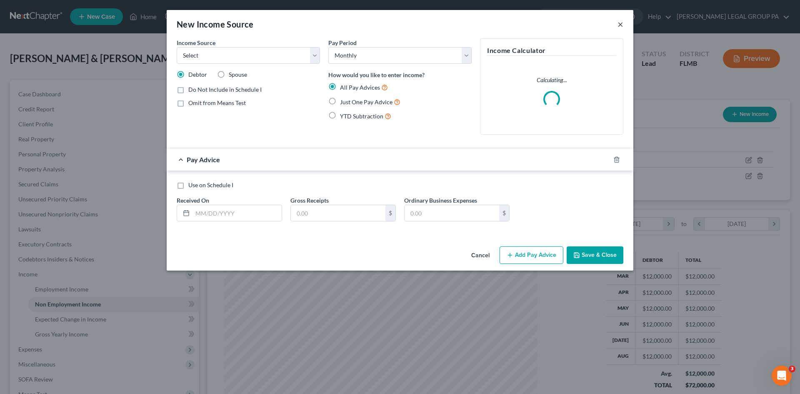
click at [618, 25] on button "×" at bounding box center [621, 24] width 6 height 10
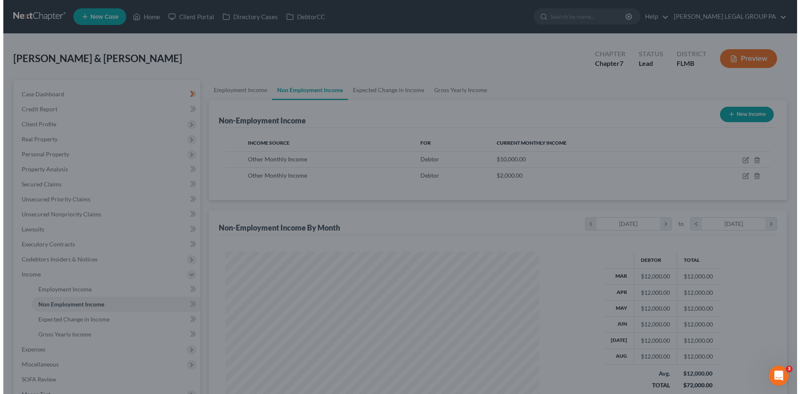
scroll to position [416689, 416517]
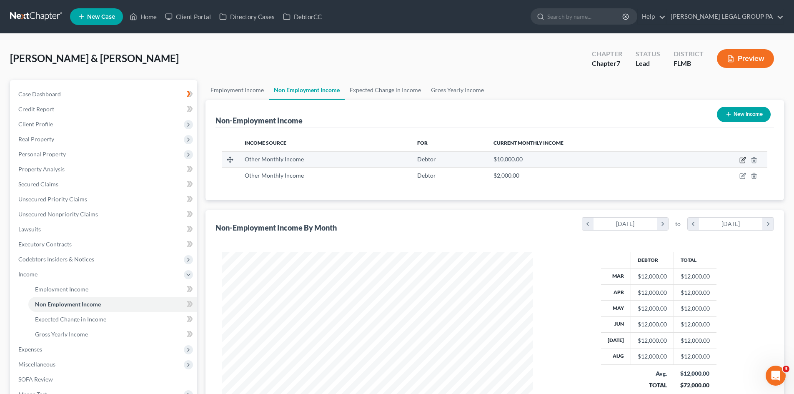
click at [742, 161] on icon "button" at bounding box center [744, 159] width 4 height 4
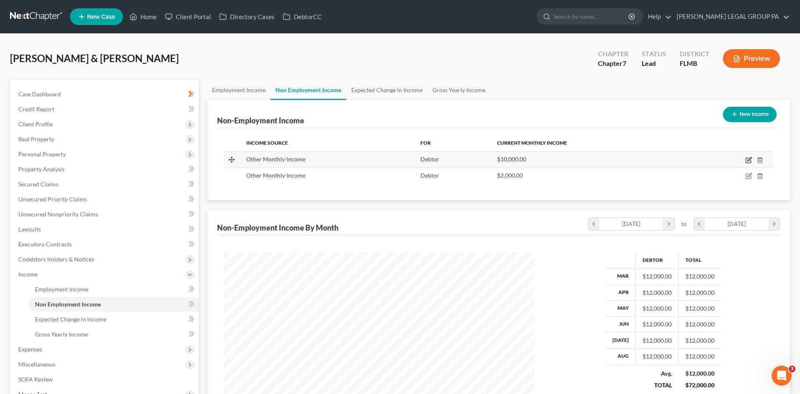
select select "13"
select select "0"
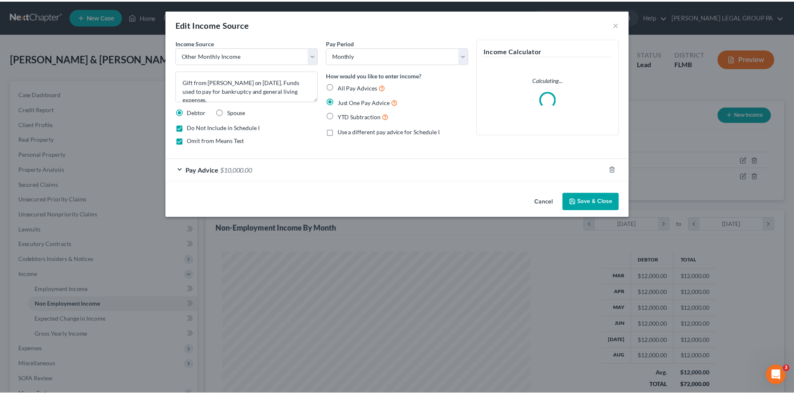
scroll to position [157, 331]
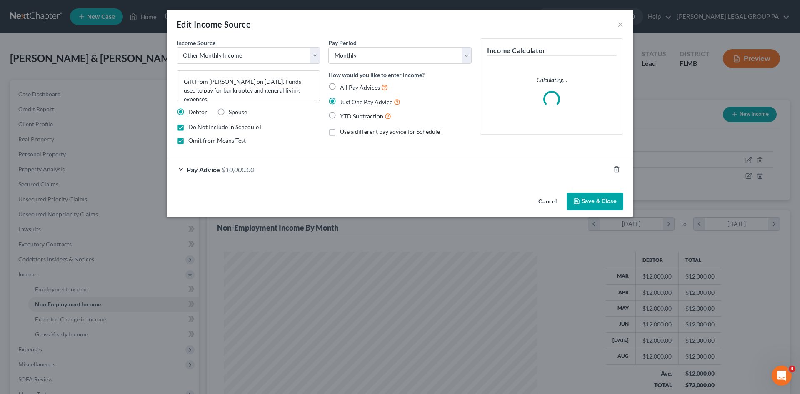
click at [617, 25] on div "Edit Income Source ×" at bounding box center [400, 24] width 467 height 28
click at [621, 25] on button "×" at bounding box center [621, 24] width 6 height 10
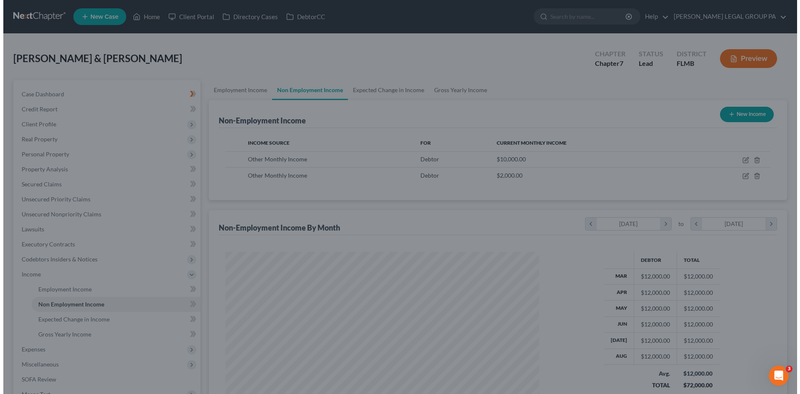
scroll to position [416689, 416517]
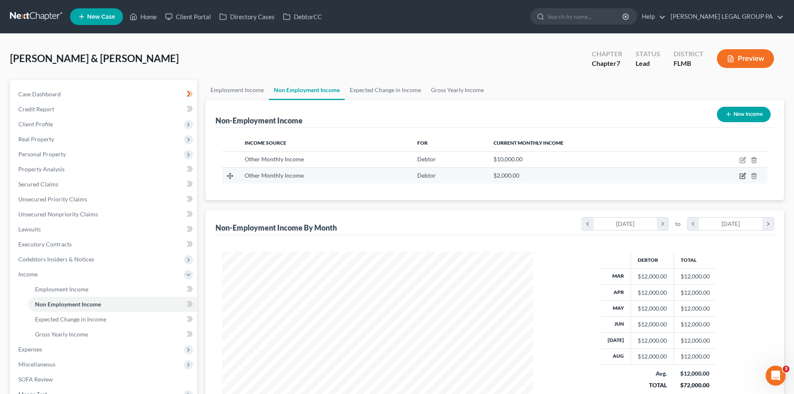
click at [746, 175] on icon "button" at bounding box center [742, 176] width 7 height 7
select select "13"
select select "0"
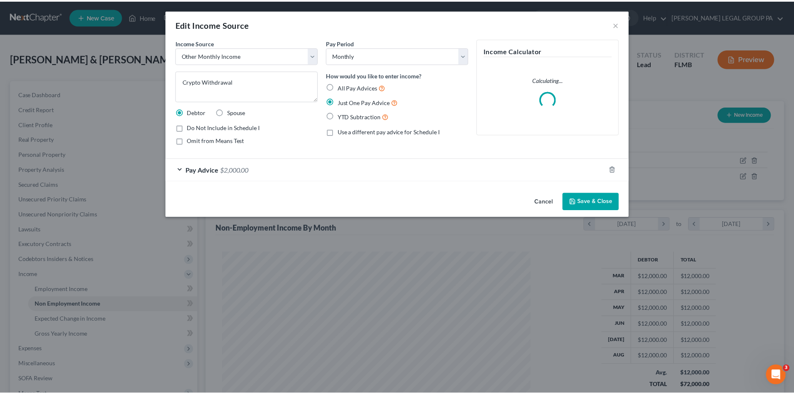
scroll to position [157, 331]
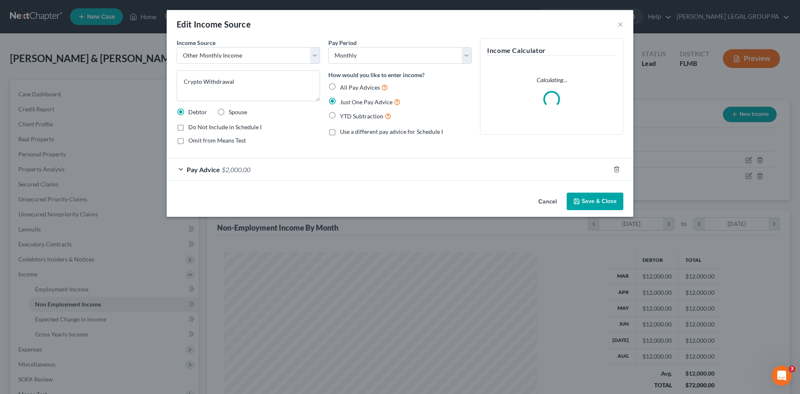
drag, startPoint x: 182, startPoint y: 127, endPoint x: 181, endPoint y: 141, distance: 14.2
click at [188, 127] on label "Do Not Include in Schedule I" at bounding box center [224, 127] width 73 height 8
click at [192, 127] on input "Do Not Include in Schedule I" at bounding box center [194, 125] width 5 height 5
checkbox input "true"
click at [188, 140] on label "Omit from Means Test" at bounding box center [217, 140] width 58 height 8
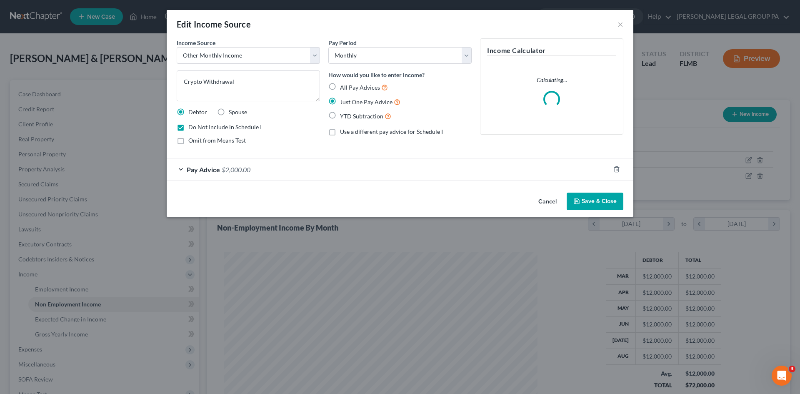
click at [192, 140] on input "Omit from Means Test" at bounding box center [194, 138] width 5 height 5
checkbox input "true"
click at [577, 199] on icon "button" at bounding box center [576, 201] width 5 height 5
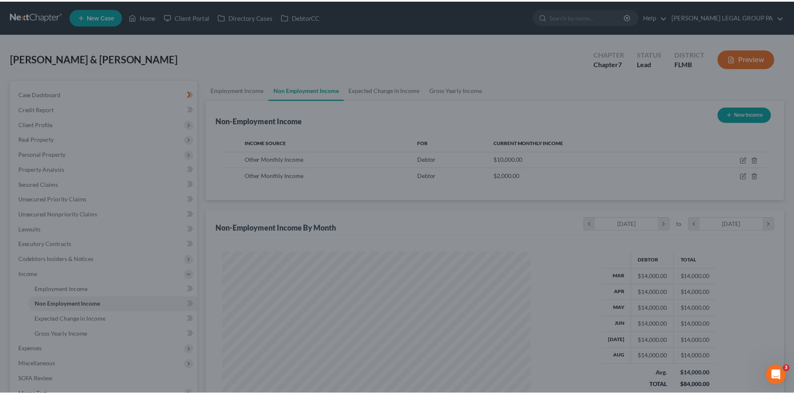
scroll to position [155, 328]
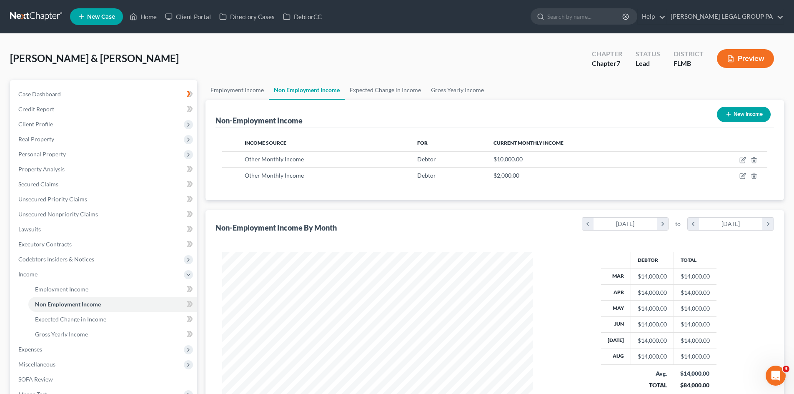
click at [762, 113] on button "New Income" at bounding box center [744, 114] width 54 height 15
select select "0"
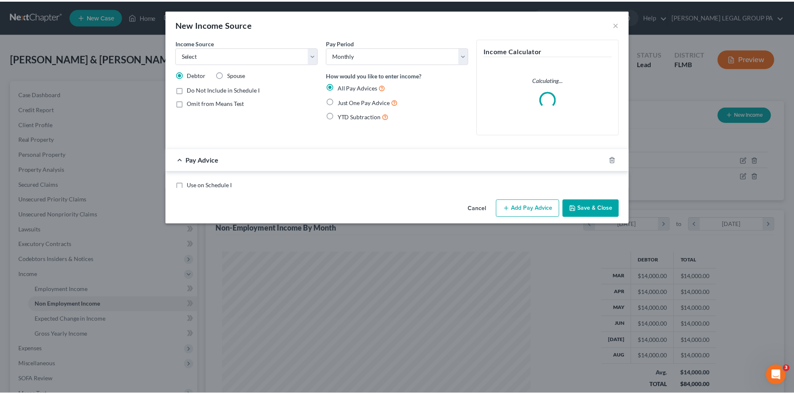
scroll to position [157, 331]
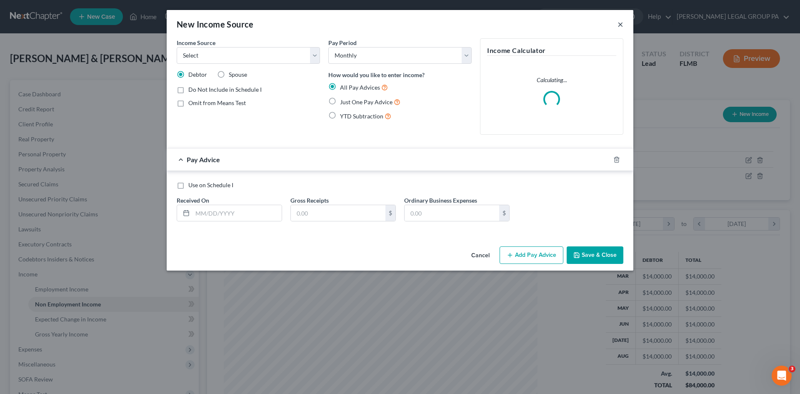
click at [622, 23] on button "×" at bounding box center [621, 24] width 6 height 10
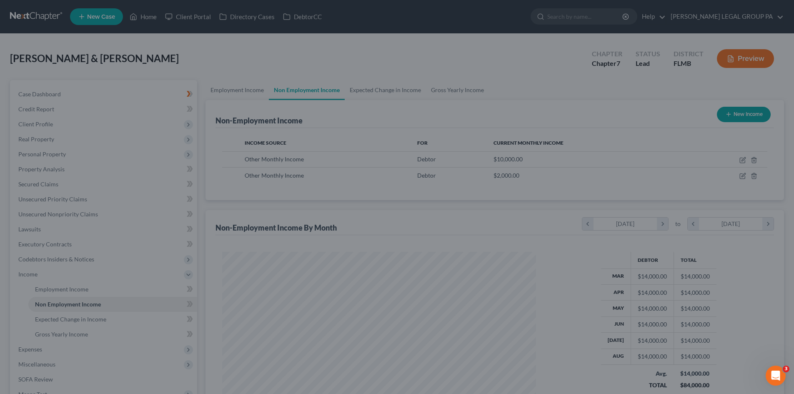
scroll to position [416689, 416517]
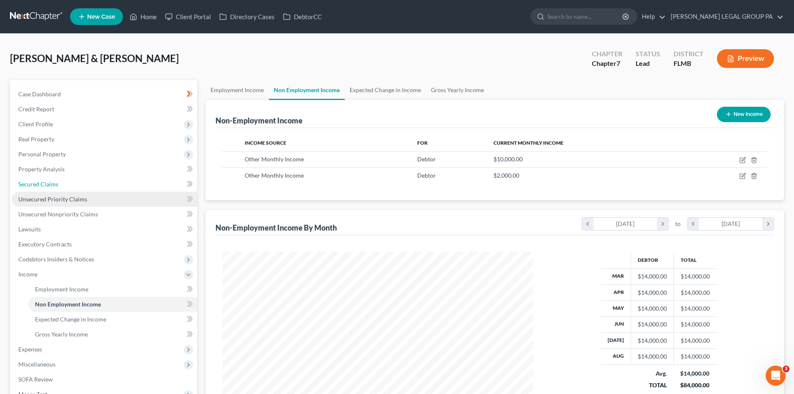
drag, startPoint x: 45, startPoint y: 187, endPoint x: 52, endPoint y: 195, distance: 10.3
click at [45, 187] on span "Secured Claims" at bounding box center [38, 183] width 40 height 7
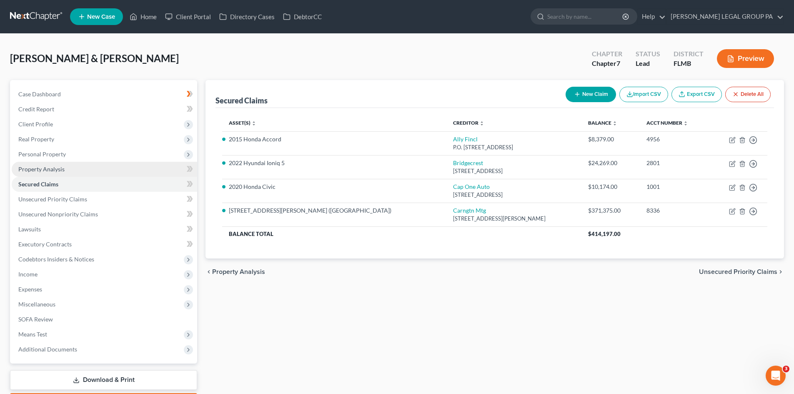
click at [47, 167] on span "Property Analysis" at bounding box center [41, 168] width 46 height 7
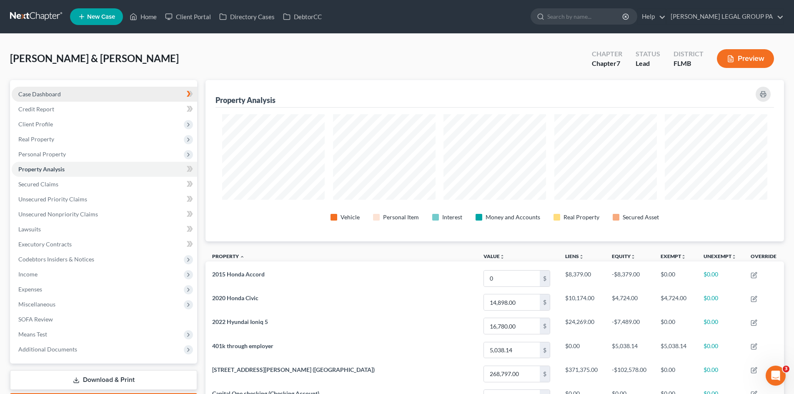
click at [63, 91] on link "Case Dashboard" at bounding box center [104, 94] width 185 height 15
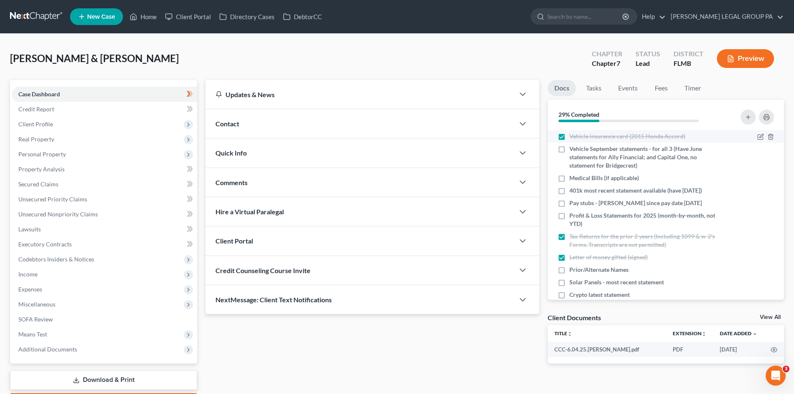
scroll to position [125, 0]
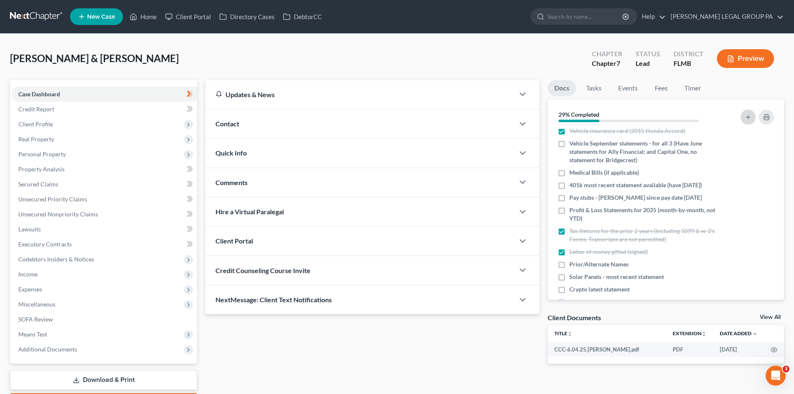
click at [752, 118] on button "button" at bounding box center [748, 117] width 15 height 15
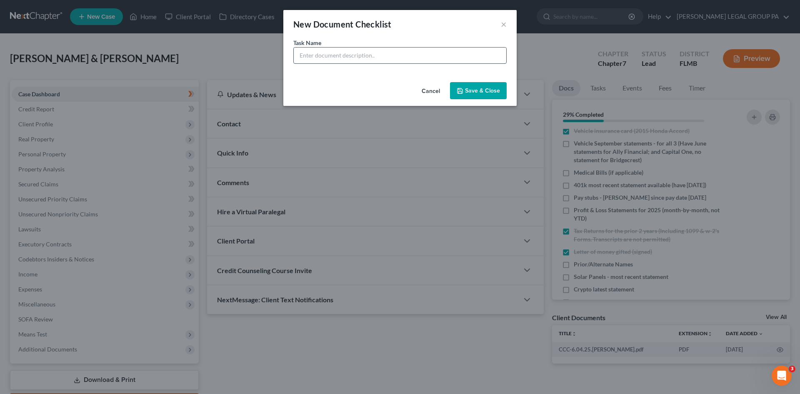
click at [334, 50] on input "text" at bounding box center [400, 56] width 213 height 16
click at [348, 55] on input "Statement of any crediotr not listed on credit report" at bounding box center [400, 56] width 213 height 16
type input "Statement of any creditor not listed on credit report"
drag, startPoint x: 483, startPoint y: 92, endPoint x: 85, endPoint y: 127, distance: 399.7
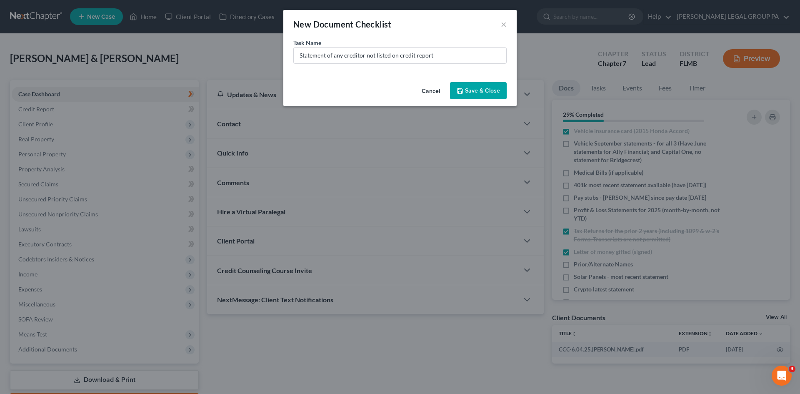
click at [481, 91] on button "Save & Close" at bounding box center [478, 91] width 57 height 18
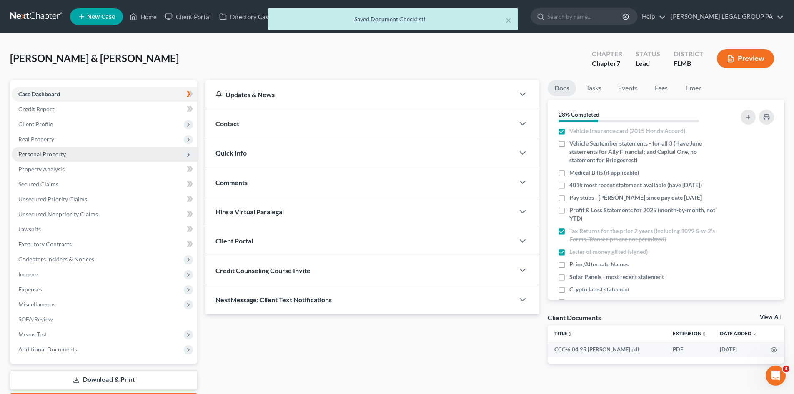
drag, startPoint x: 64, startPoint y: 132, endPoint x: 70, endPoint y: 155, distance: 23.7
click at [65, 132] on span "Real Property" at bounding box center [104, 139] width 185 height 15
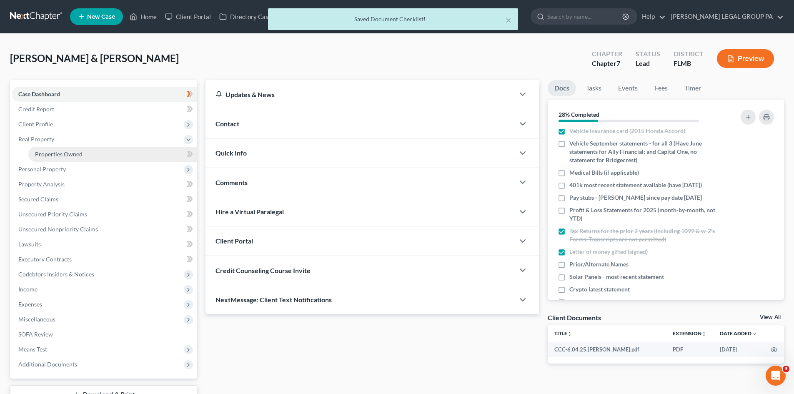
click at [70, 155] on span "Properties Owned" at bounding box center [59, 153] width 48 height 7
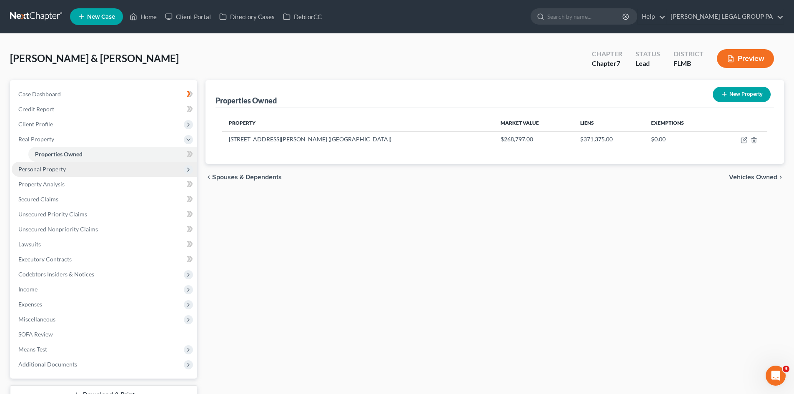
click at [68, 168] on span "Personal Property" at bounding box center [104, 169] width 185 height 15
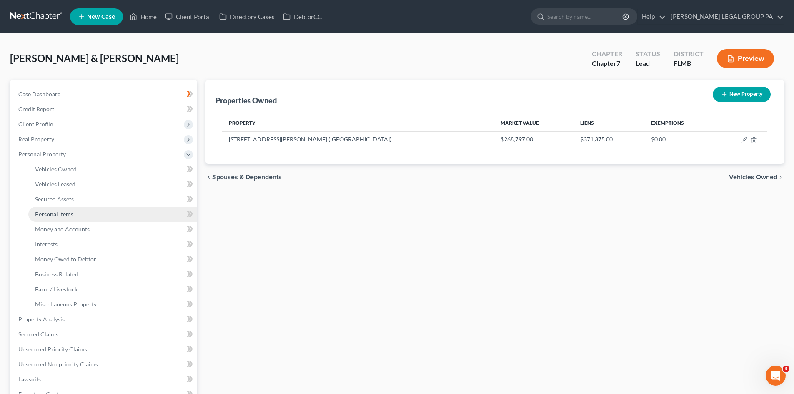
click at [86, 211] on link "Personal Items" at bounding box center [112, 214] width 169 height 15
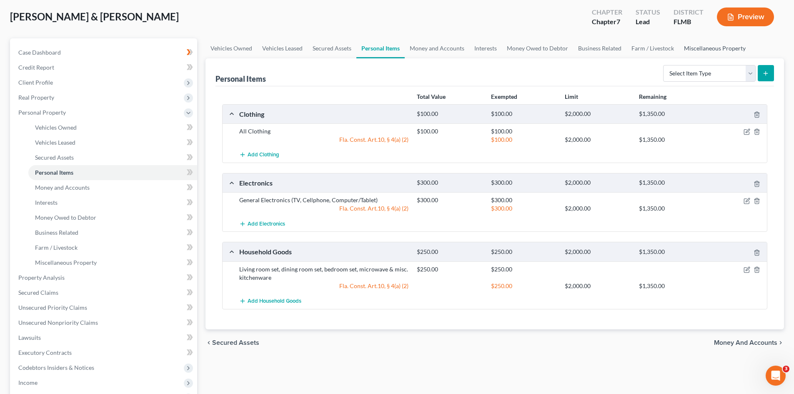
click at [711, 53] on link "Miscellaneous Property" at bounding box center [715, 48] width 72 height 20
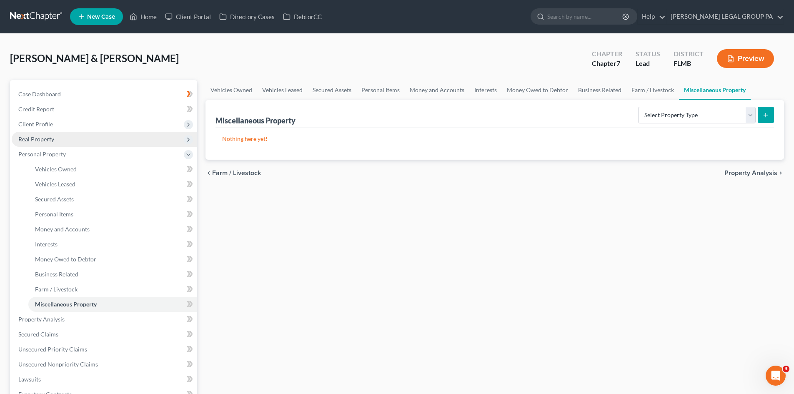
click at [54, 140] on span "Real Property" at bounding box center [104, 139] width 185 height 15
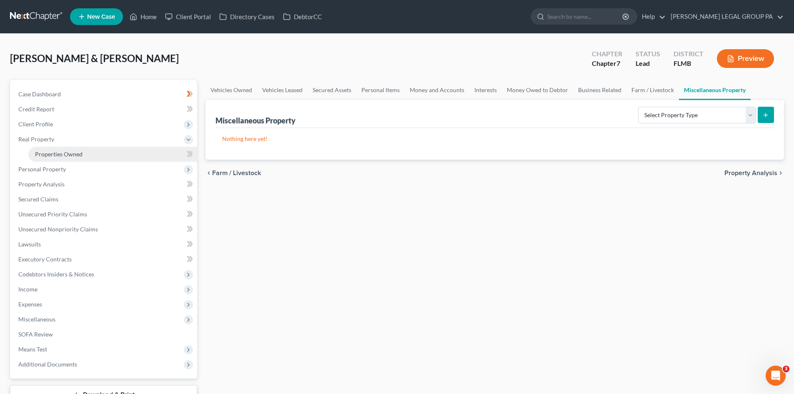
click at [62, 154] on span "Properties Owned" at bounding box center [59, 153] width 48 height 7
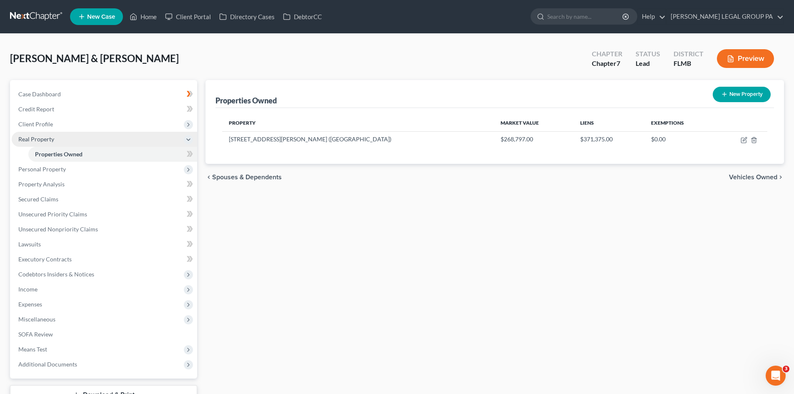
click at [65, 142] on span "Real Property" at bounding box center [104, 139] width 185 height 15
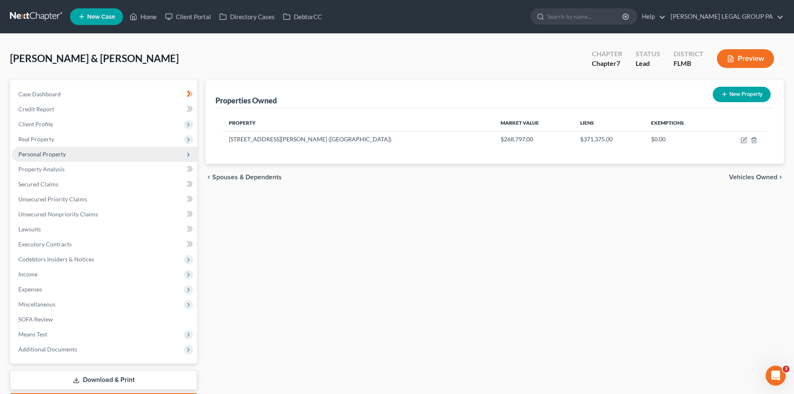
click at [65, 165] on ul "Case Dashboard Payments Invoices Payments Payments Credit Report Client Profile" at bounding box center [104, 222] width 185 height 270
click at [65, 152] on span "Personal Property" at bounding box center [42, 153] width 48 height 7
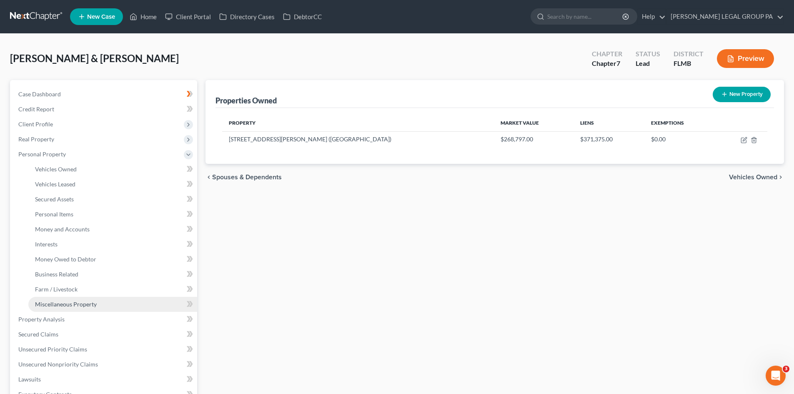
click at [86, 304] on span "Miscellaneous Property" at bounding box center [66, 304] width 62 height 7
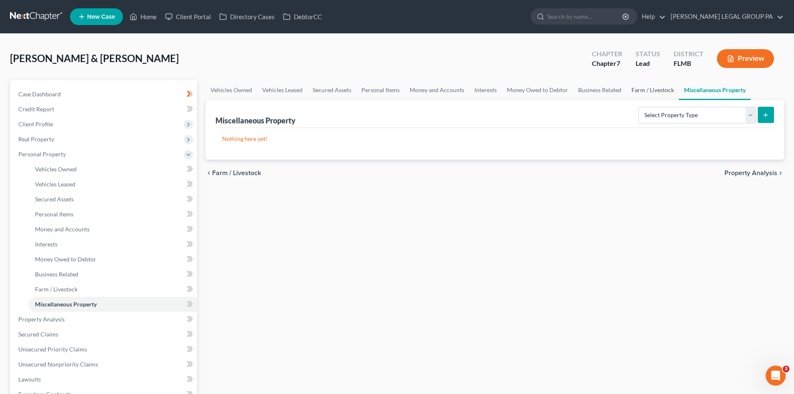
click at [646, 91] on link "Farm / Livestock" at bounding box center [653, 90] width 53 height 20
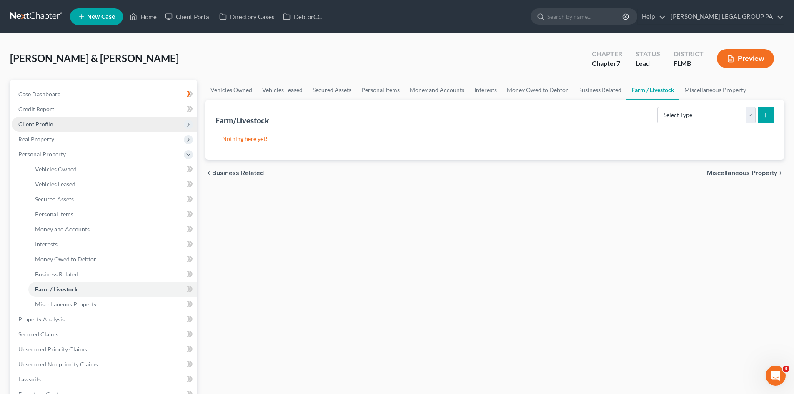
click at [43, 124] on span "Client Profile" at bounding box center [35, 123] width 35 height 7
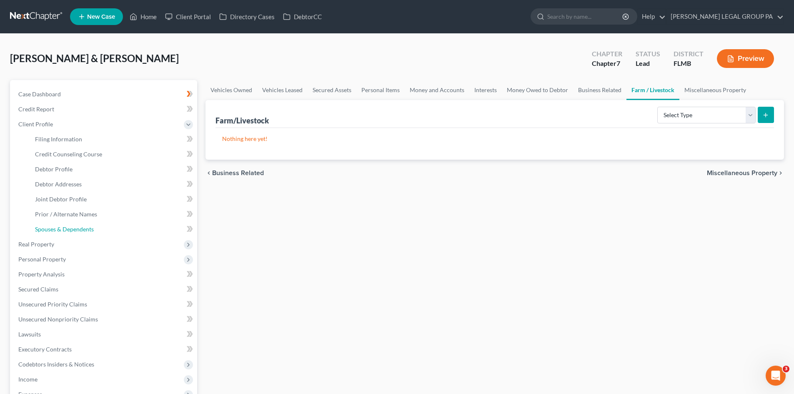
drag, startPoint x: 84, startPoint y: 228, endPoint x: 646, endPoint y: 129, distance: 570.1
click at [85, 228] on span "Spouses & Dependents" at bounding box center [64, 229] width 59 height 7
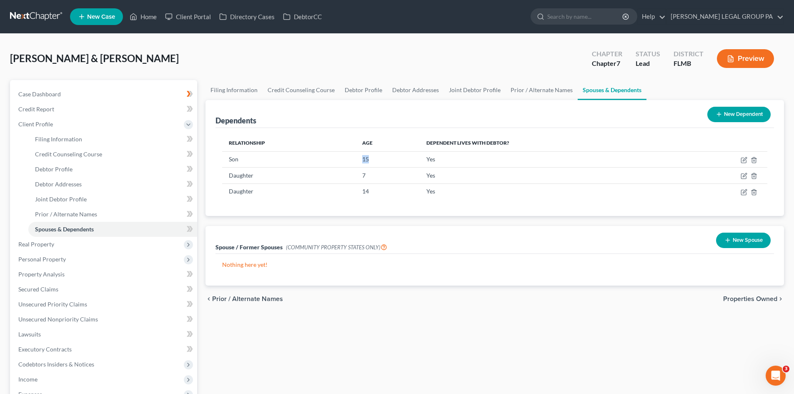
drag, startPoint x: 357, startPoint y: 157, endPoint x: 391, endPoint y: 138, distance: 38.4
click at [352, 157] on tr "Son [DEMOGRAPHIC_DATA] Yes" at bounding box center [494, 159] width 545 height 16
drag, startPoint x: 391, startPoint y: 138, endPoint x: 398, endPoint y: 201, distance: 63.4
click at [391, 138] on th "Age" at bounding box center [388, 143] width 64 height 17
click at [60, 244] on span "Real Property" at bounding box center [104, 244] width 185 height 15
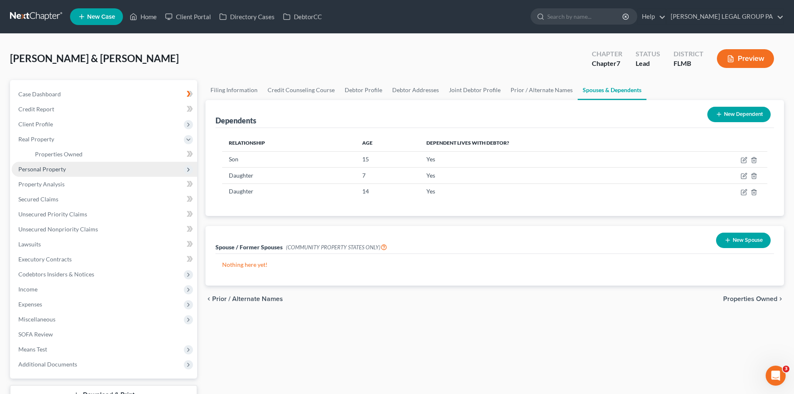
click at [70, 169] on span "Personal Property" at bounding box center [104, 169] width 185 height 15
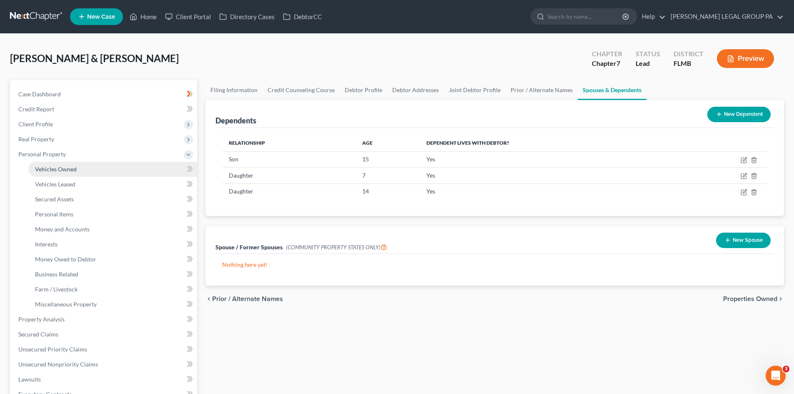
click at [70, 173] on link "Vehicles Owned" at bounding box center [112, 169] width 169 height 15
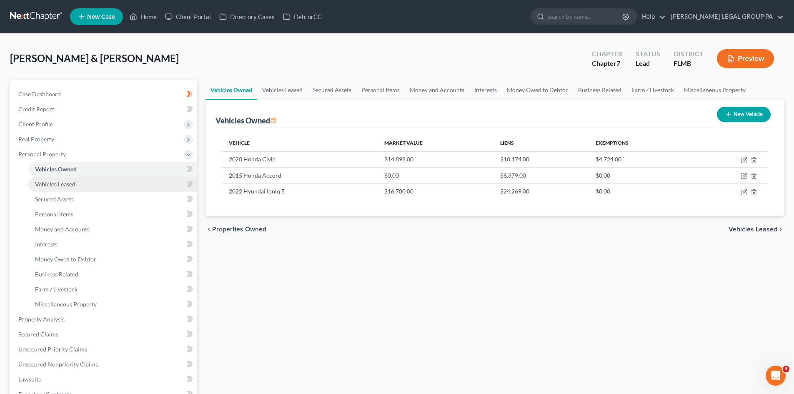
click at [59, 190] on link "Vehicles Leased" at bounding box center [112, 184] width 169 height 15
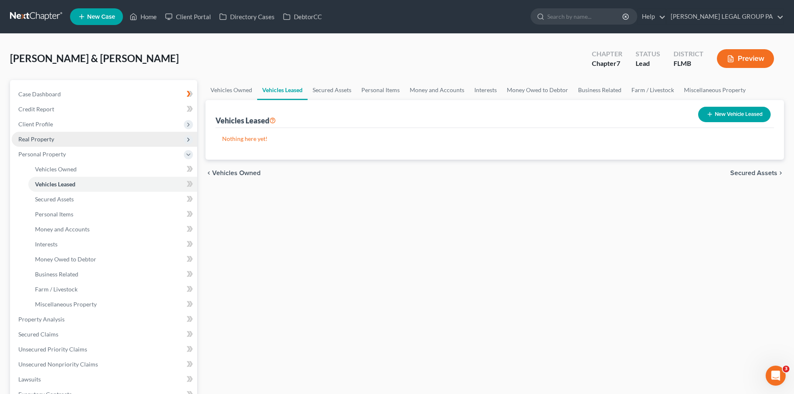
click at [58, 138] on span "Real Property" at bounding box center [104, 139] width 185 height 15
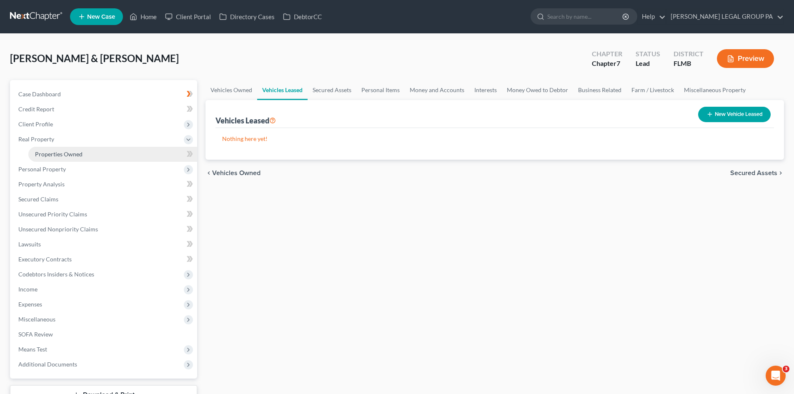
click at [76, 157] on link "Properties Owned" at bounding box center [112, 154] width 169 height 15
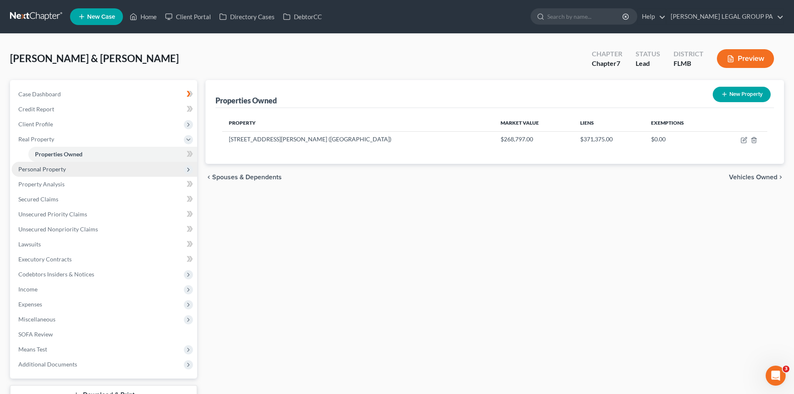
click at [60, 168] on span "Personal Property" at bounding box center [42, 168] width 48 height 7
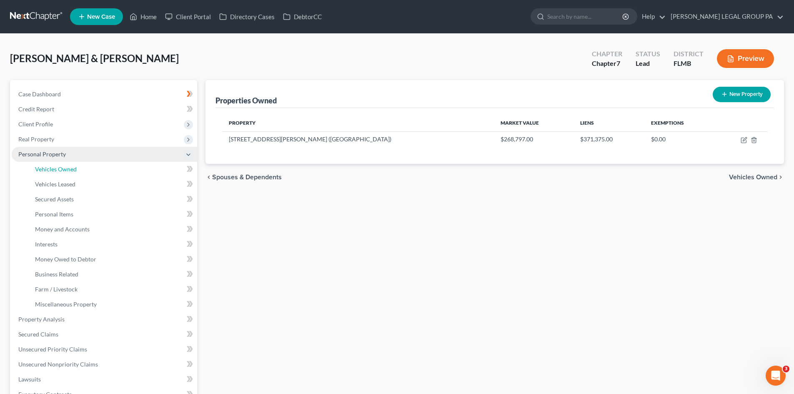
click at [60, 168] on span "Vehicles Owned" at bounding box center [56, 168] width 42 height 7
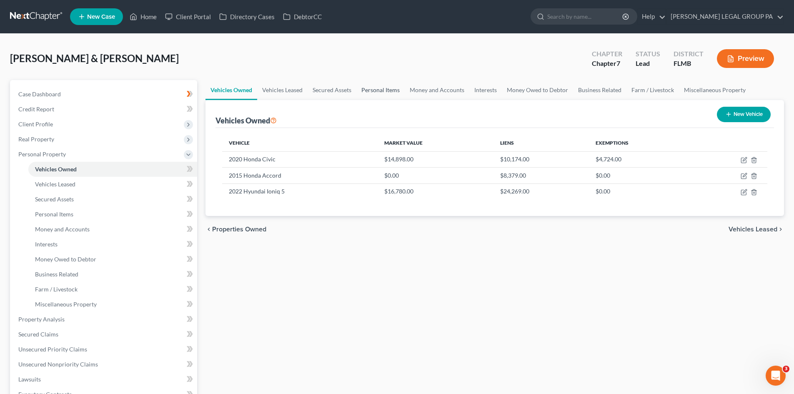
click at [387, 93] on link "Personal Items" at bounding box center [380, 90] width 48 height 20
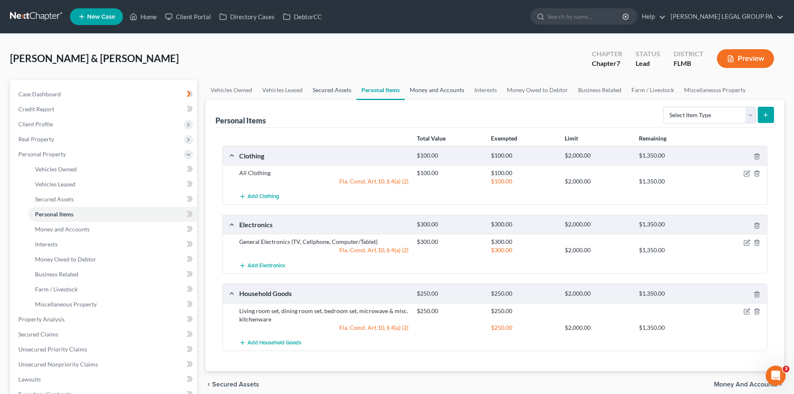
drag, startPoint x: 328, startPoint y: 88, endPoint x: 426, endPoint y: 97, distance: 98.7
click at [328, 88] on link "Secured Assets" at bounding box center [332, 90] width 49 height 20
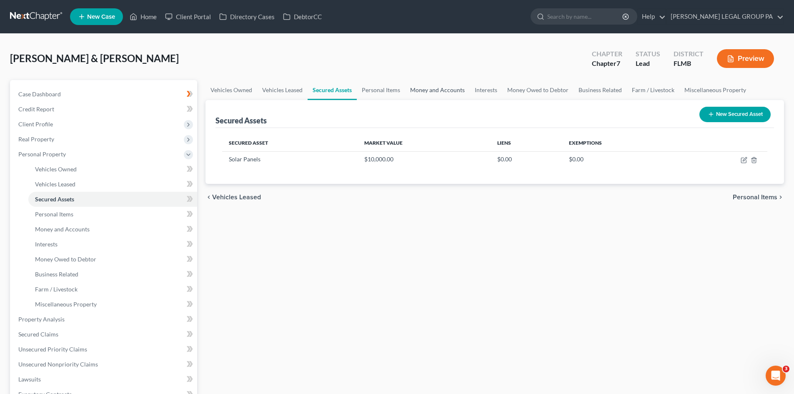
click at [426, 95] on link "Money and Accounts" at bounding box center [437, 90] width 65 height 20
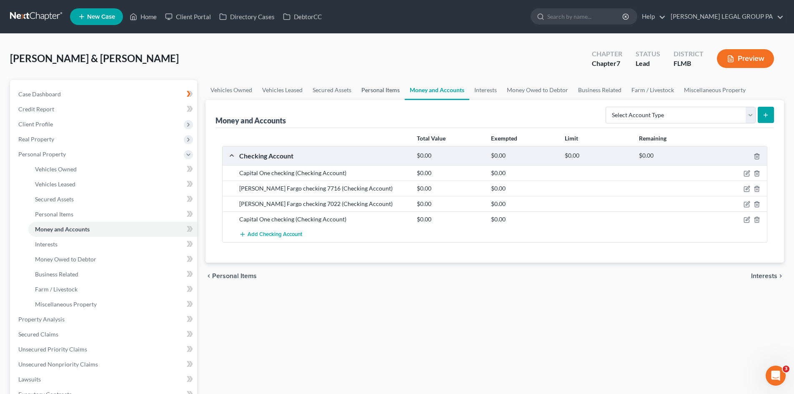
click at [363, 89] on link "Personal Items" at bounding box center [380, 90] width 48 height 20
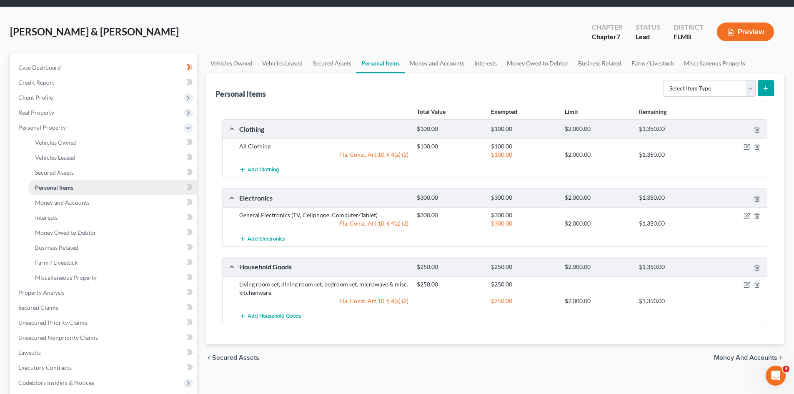
scroll to position [42, 0]
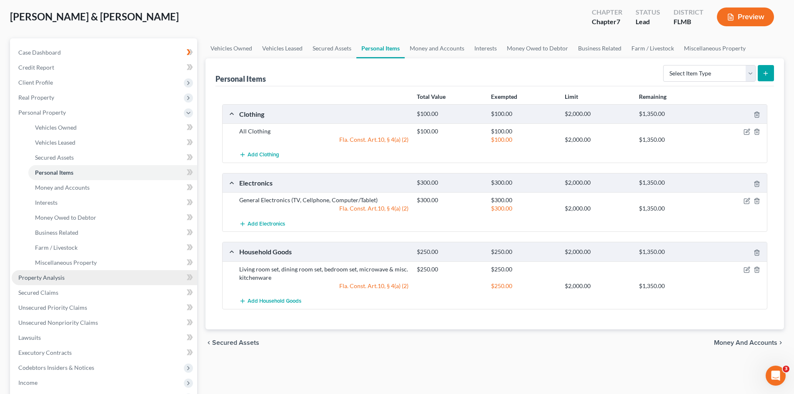
click at [89, 271] on link "Property Analysis" at bounding box center [104, 277] width 185 height 15
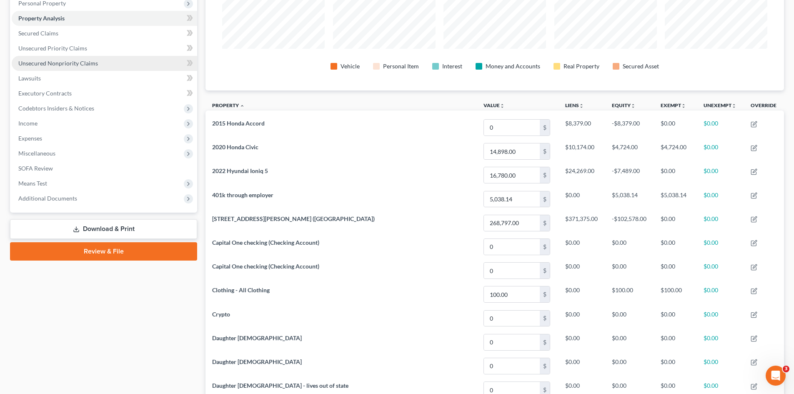
scroll to position [74, 0]
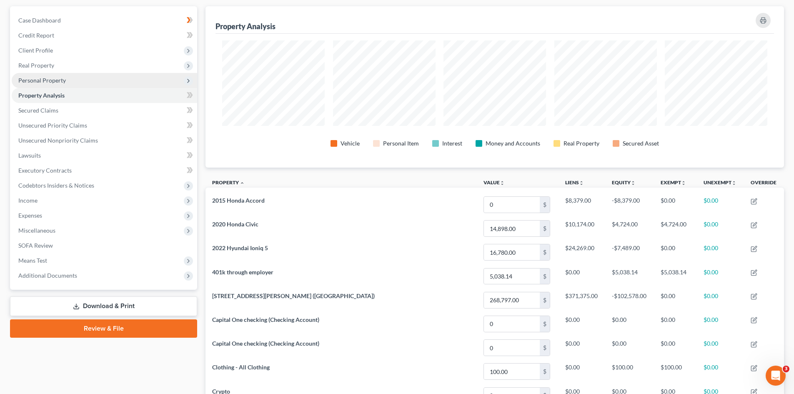
click at [51, 79] on span "Personal Property" at bounding box center [42, 80] width 48 height 7
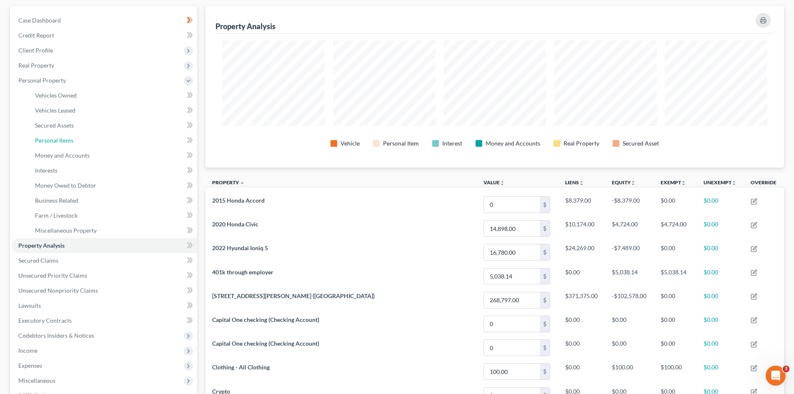
drag, startPoint x: 81, startPoint y: 146, endPoint x: 605, endPoint y: 126, distance: 524.4
click at [81, 145] on link "Personal Items" at bounding box center [112, 140] width 169 height 15
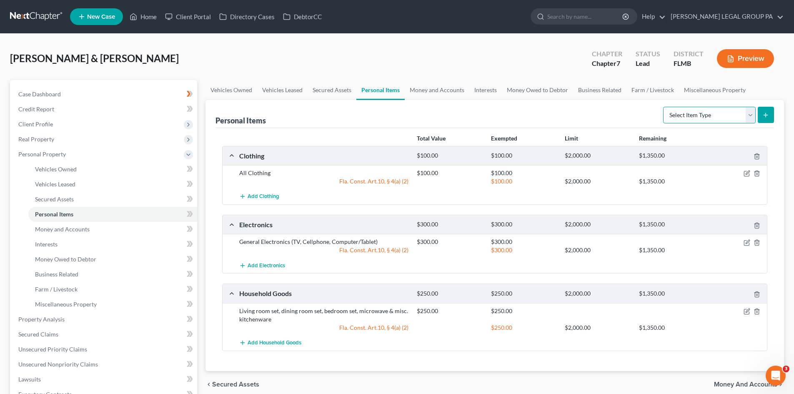
drag, startPoint x: 738, startPoint y: 117, endPoint x: 618, endPoint y: 103, distance: 120.4
click at [738, 117] on select "Select Item Type Clothing Collectibles Of Value Electronics Firearms Household …" at bounding box center [709, 115] width 93 height 17
drag, startPoint x: 579, startPoint y: 121, endPoint x: 663, endPoint y: 111, distance: 84.4
click at [579, 120] on div "Personal Items Select Item Type Clothing Collectibles Of Value Electronics Fire…" at bounding box center [495, 114] width 559 height 28
click at [687, 113] on select "Select Item Type Clothing Collectibles Of Value Electronics Firearms Household …" at bounding box center [709, 115] width 93 height 17
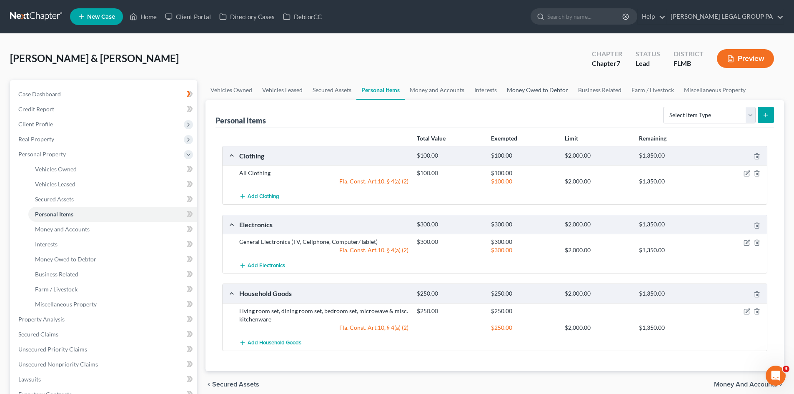
drag, startPoint x: 547, startPoint y: 98, endPoint x: 538, endPoint y: 196, distance: 98.3
click at [547, 98] on link "Money Owed to Debtor" at bounding box center [537, 90] width 71 height 20
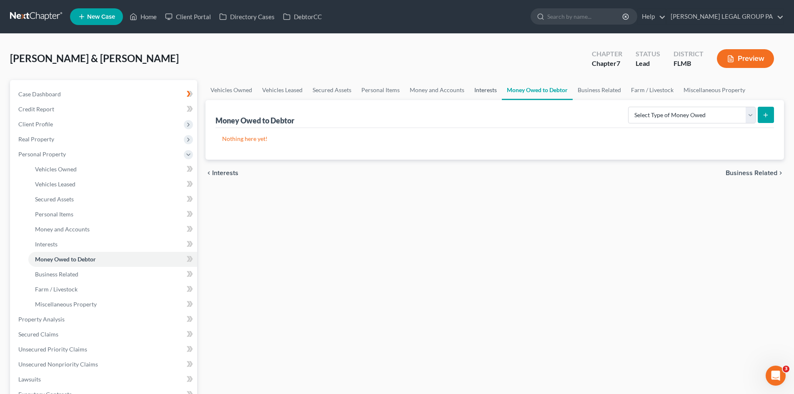
click at [478, 87] on link "Interests" at bounding box center [485, 90] width 33 height 20
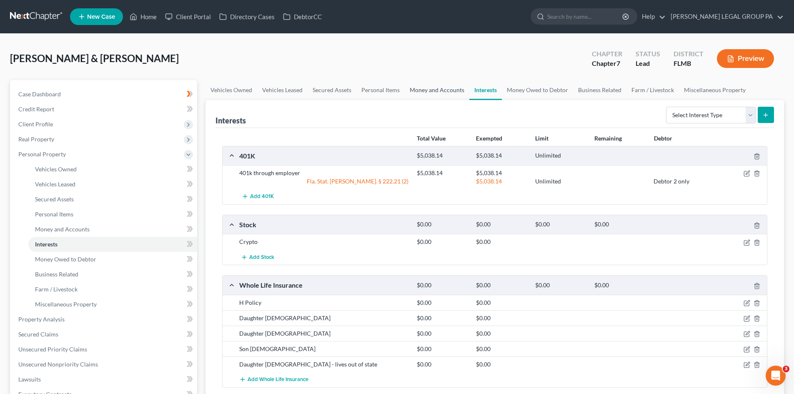
click at [443, 87] on link "Money and Accounts" at bounding box center [437, 90] width 65 height 20
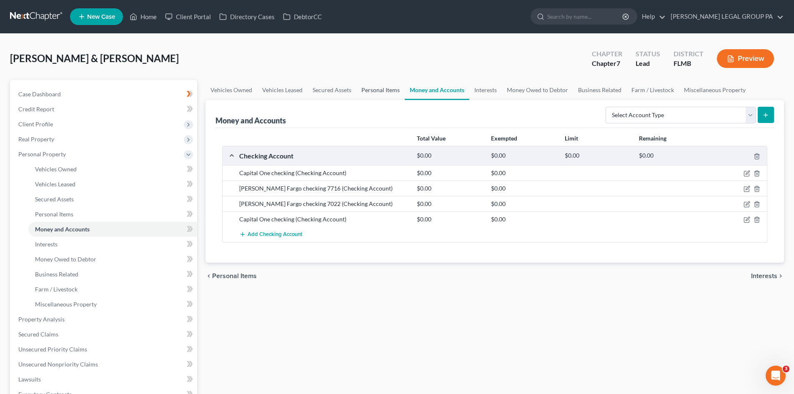
click at [399, 84] on link "Personal Items" at bounding box center [380, 90] width 48 height 20
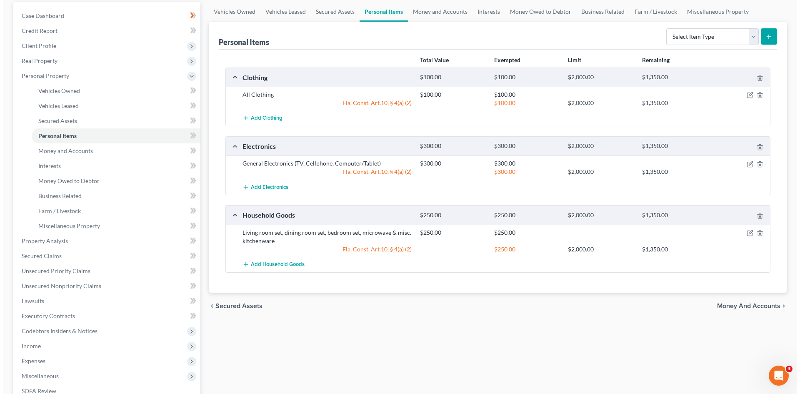
scroll to position [83, 0]
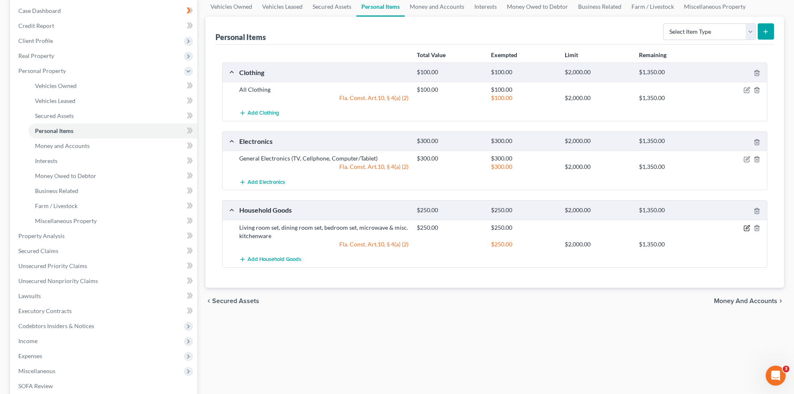
drag, startPoint x: 745, startPoint y: 228, endPoint x: 655, endPoint y: 221, distance: 90.3
click at [745, 227] on icon "button" at bounding box center [747, 228] width 7 height 7
select select "2"
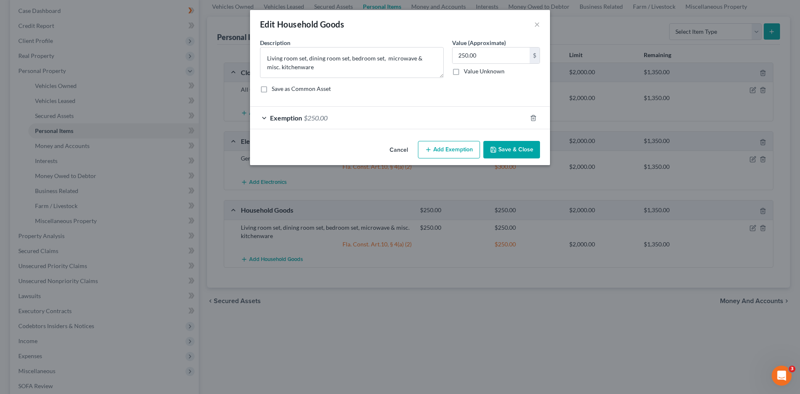
checkbox input "true"
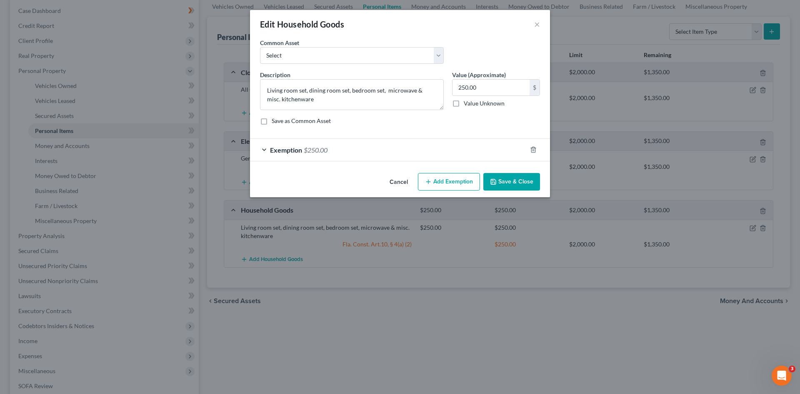
click at [343, 145] on div "Exemption $250.00" at bounding box center [388, 150] width 277 height 22
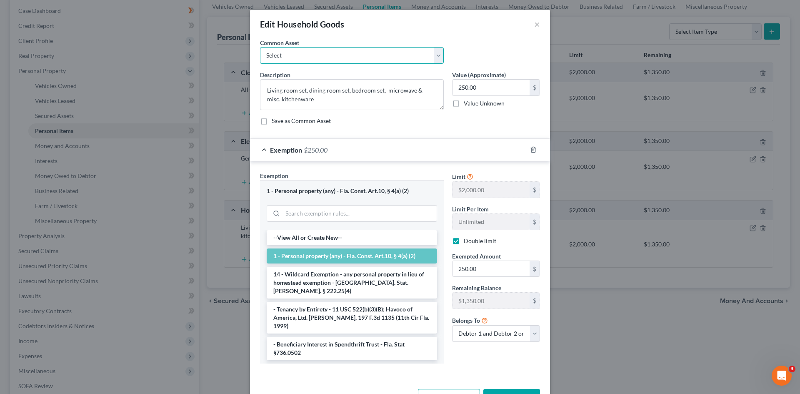
drag, startPoint x: 381, startPoint y: 57, endPoint x: 380, endPoint y: 62, distance: 5.5
click at [381, 57] on select "Select Washer & Dryer Knick Knacks Patio Chaise Living room set, dining room se…" at bounding box center [352, 55] width 184 height 17
select select "3"
click at [260, 47] on select "Select Washer & Dryer Knick Knacks Patio Chaise Living room set, dining room se…" at bounding box center [352, 55] width 184 height 17
click at [477, 86] on input "500.00" at bounding box center [491, 88] width 77 height 16
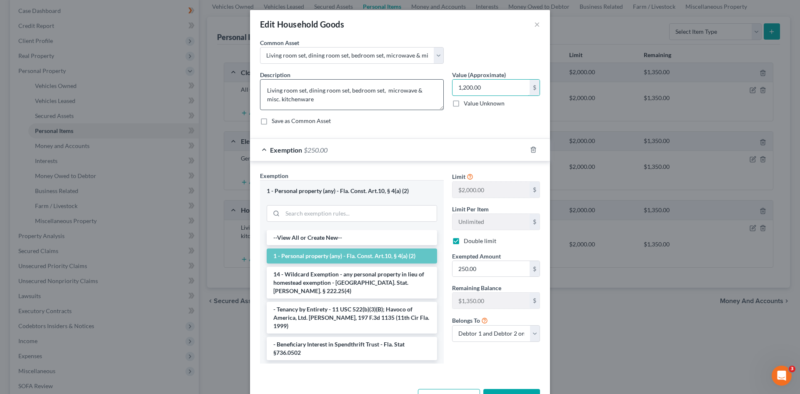
type input "1,200.00"
click at [347, 89] on textarea "Living room set, dining room set, bedroom set, microwave & misc. kitchenware" at bounding box center [352, 94] width 184 height 31
type textarea "Living room set, dining room set, 4 bedroom set, microwave & misc. kitchenware"
click at [469, 87] on input "1,200.00" at bounding box center [491, 88] width 77 height 16
drag, startPoint x: 469, startPoint y: 87, endPoint x: 481, endPoint y: 122, distance: 37.0
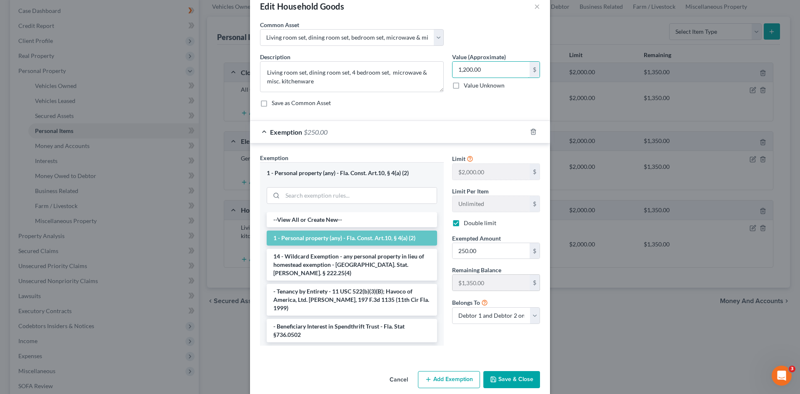
scroll to position [29, 0]
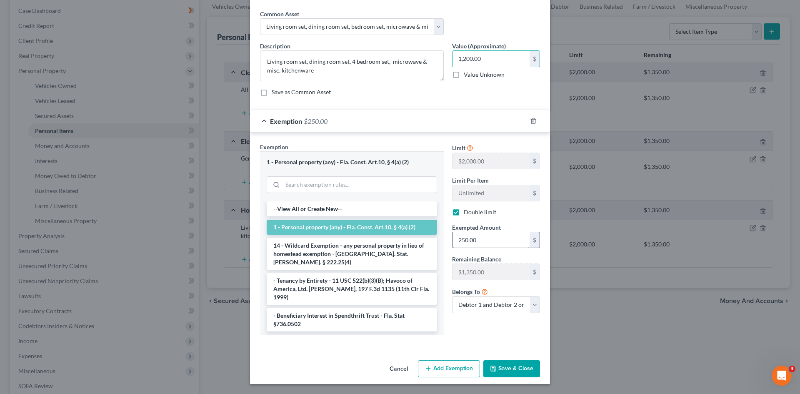
click at [475, 236] on input "250.00" at bounding box center [491, 240] width 77 height 16
paste input "1,20"
type input "1,200.00"
drag, startPoint x: 512, startPoint y: 366, endPoint x: 557, endPoint y: 328, distance: 59.7
click at [512, 366] on button "Save & Close" at bounding box center [512, 369] width 57 height 18
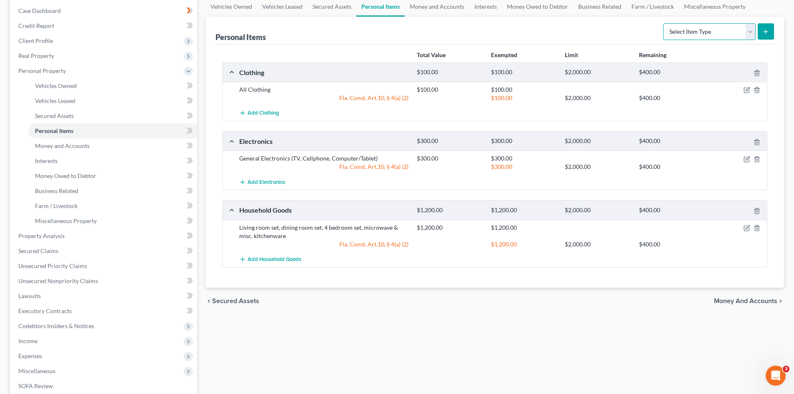
drag, startPoint x: 717, startPoint y: 27, endPoint x: 626, endPoint y: 51, distance: 94.4
click at [717, 27] on select "Select Item Type Clothing Collectibles Of Value Electronics Firearms Household …" at bounding box center [709, 31] width 93 height 17
drag, startPoint x: 619, startPoint y: 47, endPoint x: 756, endPoint y: 125, distance: 157.4
click at [619, 47] on div "Total Value Exempted Limit Remaining Clothing $100.00 $100.00 $2,000.00 $400.00…" at bounding box center [495, 166] width 559 height 243
click at [745, 229] on icon "button" at bounding box center [747, 228] width 7 height 7
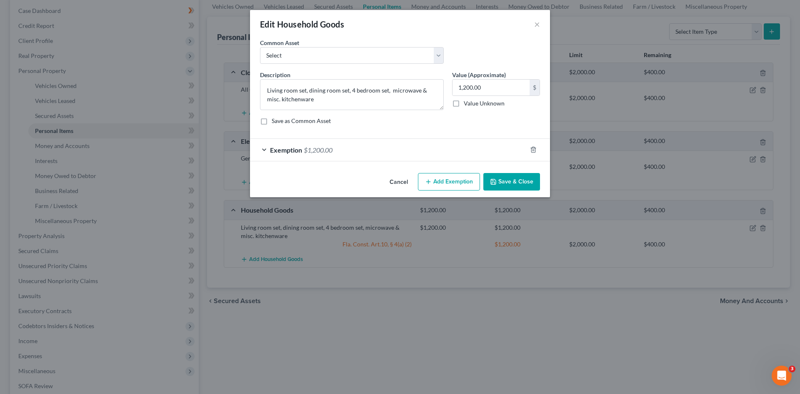
click at [326, 150] on span "$1,200.00" at bounding box center [318, 150] width 29 height 8
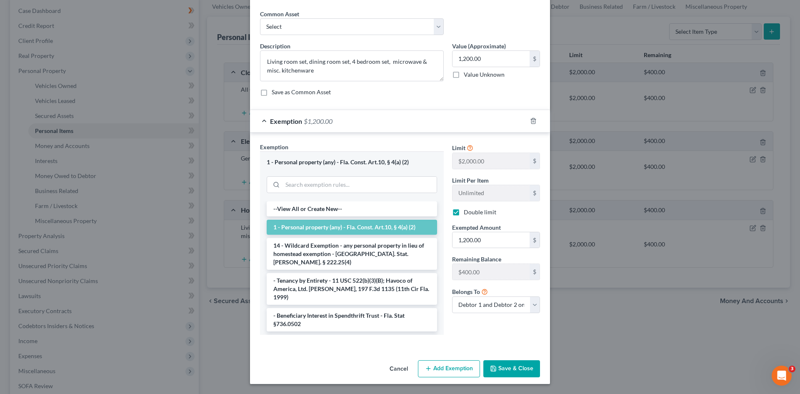
scroll to position [0, 0]
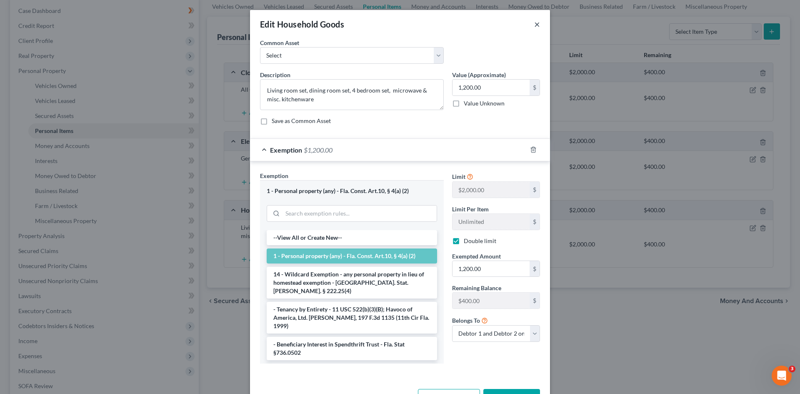
click at [534, 22] on button "×" at bounding box center [537, 24] width 6 height 10
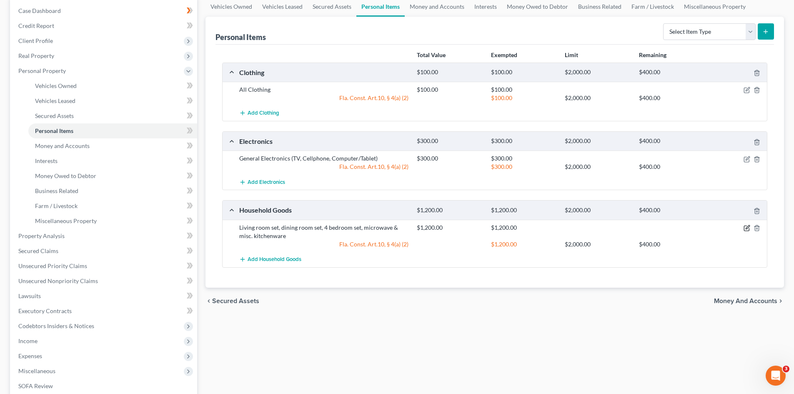
click at [747, 229] on icon "button" at bounding box center [747, 228] width 7 height 7
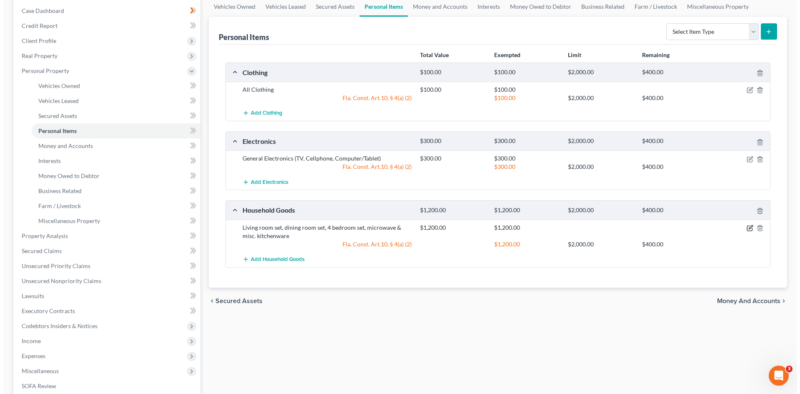
select select "2"
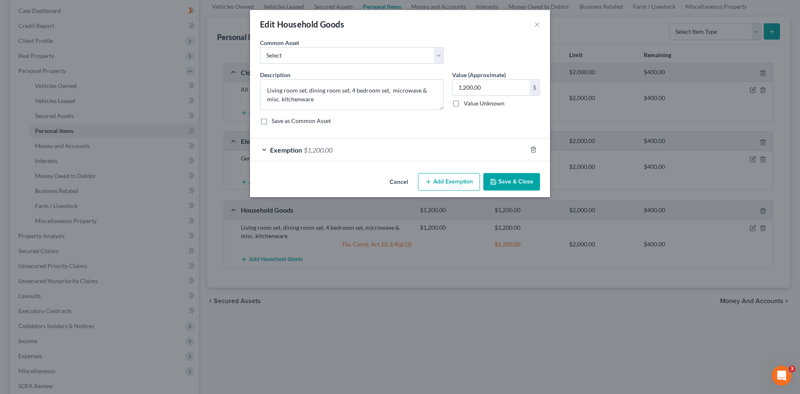
drag, startPoint x: 317, startPoint y: 148, endPoint x: 362, endPoint y: 180, distance: 55.5
click at [318, 147] on span "$1,200.00" at bounding box center [318, 150] width 29 height 8
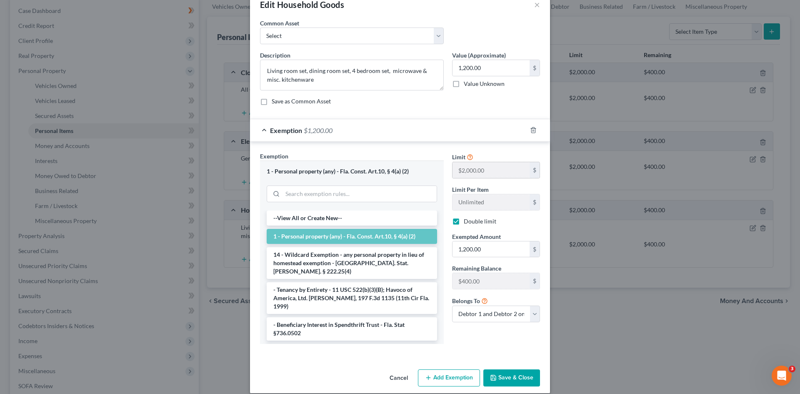
scroll to position [29, 0]
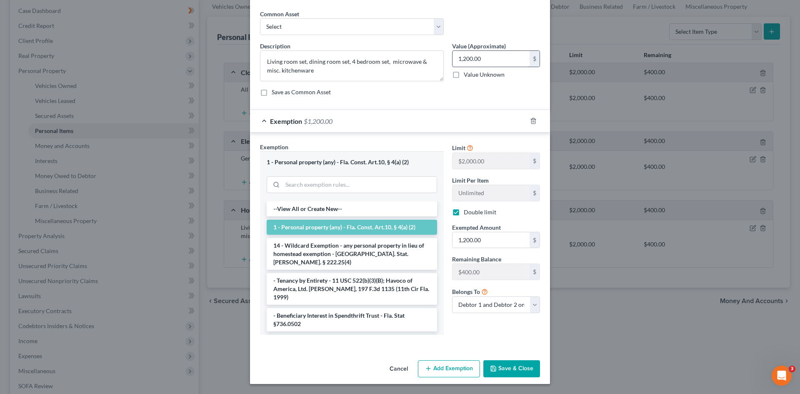
click at [490, 55] on input "1,200.00" at bounding box center [491, 59] width 77 height 16
drag, startPoint x: 522, startPoint y: 371, endPoint x: 549, endPoint y: 313, distance: 64.5
click at [520, 369] on button "Save & Close" at bounding box center [512, 369] width 57 height 18
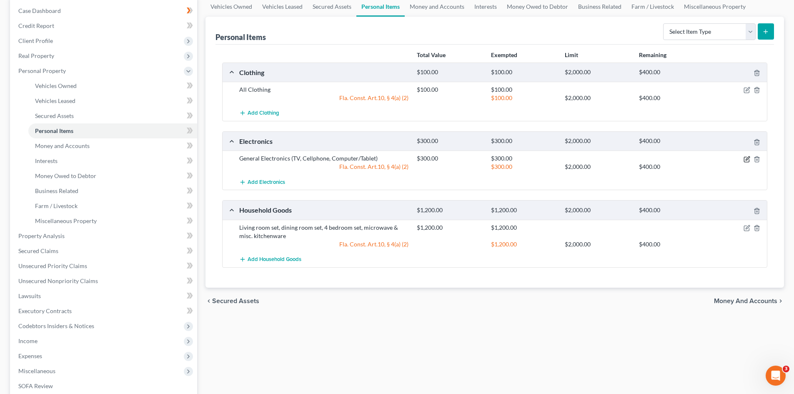
drag, startPoint x: 744, startPoint y: 157, endPoint x: 660, endPoint y: 138, distance: 86.6
click at [744, 156] on icon "button" at bounding box center [747, 159] width 7 height 7
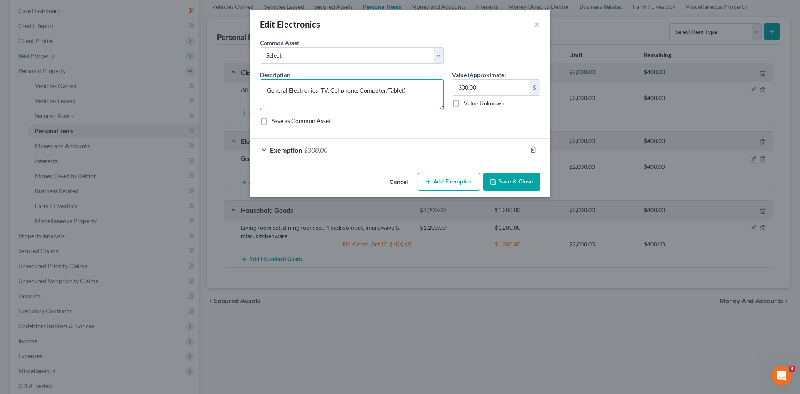
click at [268, 90] on textarea "General Electronics (TV, Cellphone, Computer/Tablet)" at bounding box center [352, 94] width 184 height 31
drag, startPoint x: 283, startPoint y: 90, endPoint x: 375, endPoint y: 93, distance: 91.8
click at [375, 93] on textarea "4 TVs, General Electronics (TV, Cellphone, Computer/Tablet)" at bounding box center [352, 94] width 184 height 31
click at [361, 84] on textarea "4 TVs, Computer/Tablet)" at bounding box center [352, 94] width 184 height 31
click at [283, 91] on textarea "4 TVs, Computer/Tablet" at bounding box center [352, 94] width 184 height 31
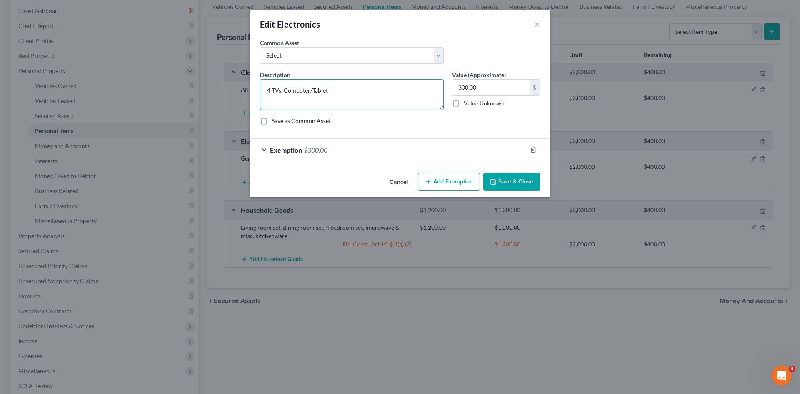
click at [285, 91] on textarea "4 TVs, Computer/Tablet" at bounding box center [352, 94] width 184 height 31
click at [313, 89] on textarea "4 TVs, Computer/Tablet" at bounding box center [352, 94] width 184 height 31
click at [283, 91] on textarea "4 TVs, Computer/Tablet" at bounding box center [352, 94] width 184 height 31
drag, startPoint x: 331, startPoint y: 90, endPoint x: 573, endPoint y: 64, distance: 243.2
click at [569, 66] on div "Edit Electronics × An exemption set must first be selected from the Filing Info…" at bounding box center [400, 197] width 800 height 394
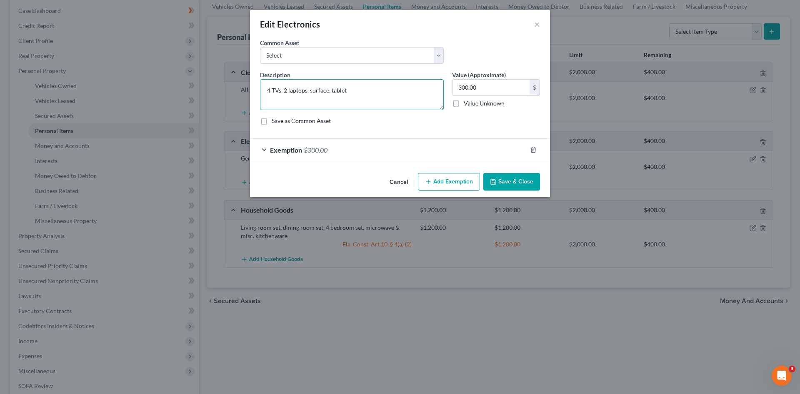
drag, startPoint x: 307, startPoint y: 90, endPoint x: 320, endPoint y: 109, distance: 22.4
click at [305, 90] on textarea "4 TVs, 2 laptops, surface, tablet" at bounding box center [352, 94] width 184 height 31
drag, startPoint x: 366, startPoint y: 88, endPoint x: 322, endPoint y: 89, distance: 44.6
click at [366, 87] on textarea "4 TVs, 2 laptops, surface, tablet" at bounding box center [352, 94] width 184 height 31
type textarea "4 TVs, 2 laptops, surface, tablet, surround sound system"
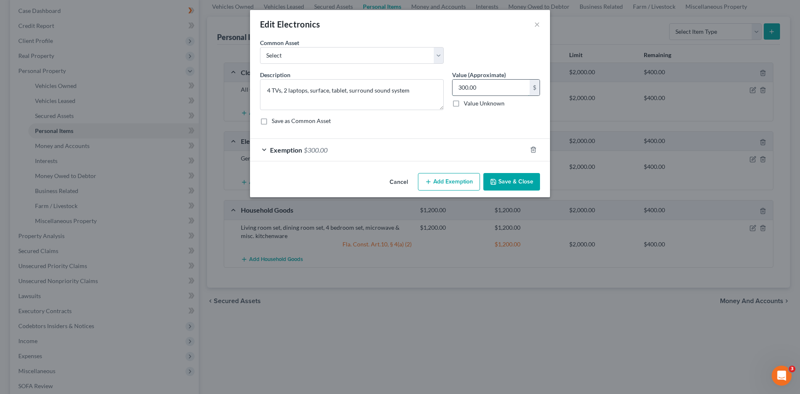
click at [504, 83] on input "300.00" at bounding box center [491, 88] width 77 height 16
type input "400.00"
drag, startPoint x: 291, startPoint y: 150, endPoint x: 303, endPoint y: 151, distance: 11.7
click at [293, 148] on span "Exemption" at bounding box center [286, 150] width 32 height 8
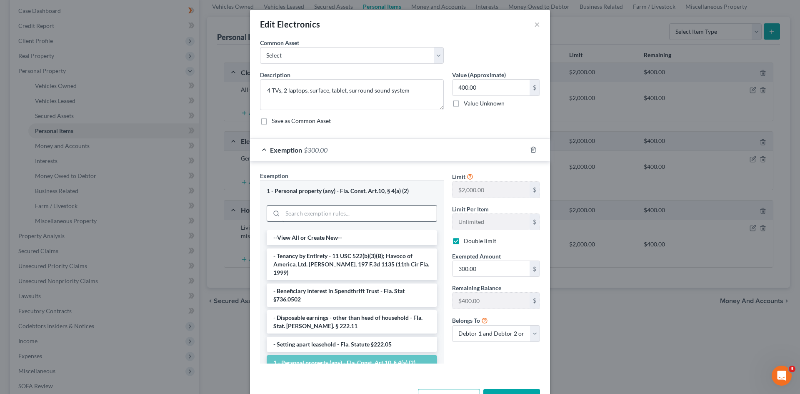
drag, startPoint x: 303, startPoint y: 151, endPoint x: 426, endPoint y: 210, distance: 136.7
click at [304, 151] on span "$300.00" at bounding box center [316, 150] width 24 height 8
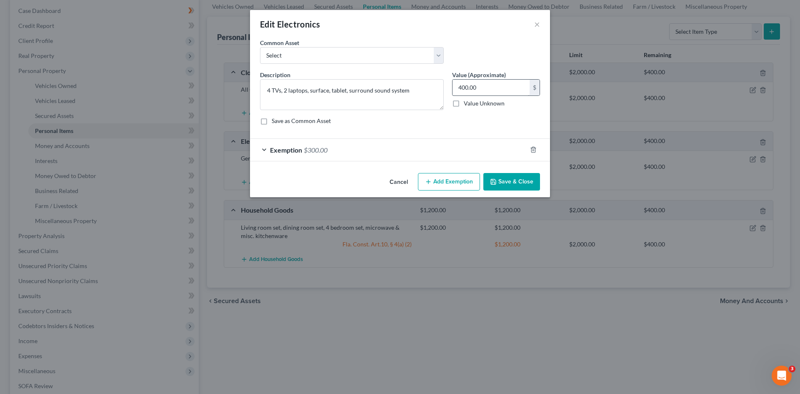
drag, startPoint x: 358, startPoint y: 149, endPoint x: 487, endPoint y: 93, distance: 141.0
click at [358, 148] on div "Exemption $300.00" at bounding box center [388, 150] width 277 height 22
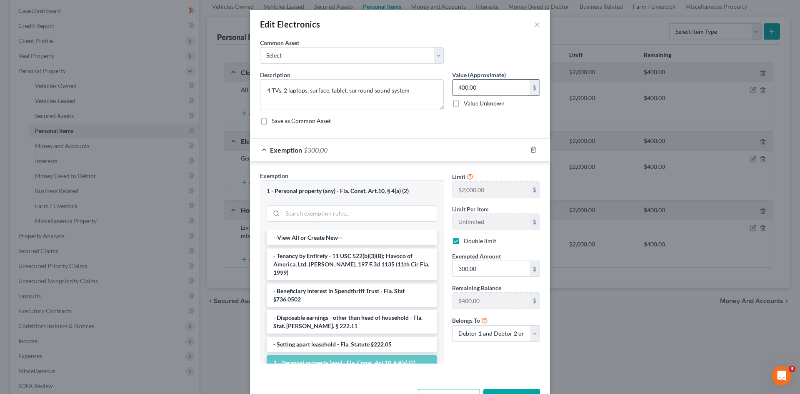
click at [488, 86] on input "400.00" at bounding box center [491, 88] width 77 height 16
click at [484, 55] on div "Common Asset Select 2 televisions & 2 cell phones General Electronics (TV, Cell…" at bounding box center [400, 54] width 288 height 32
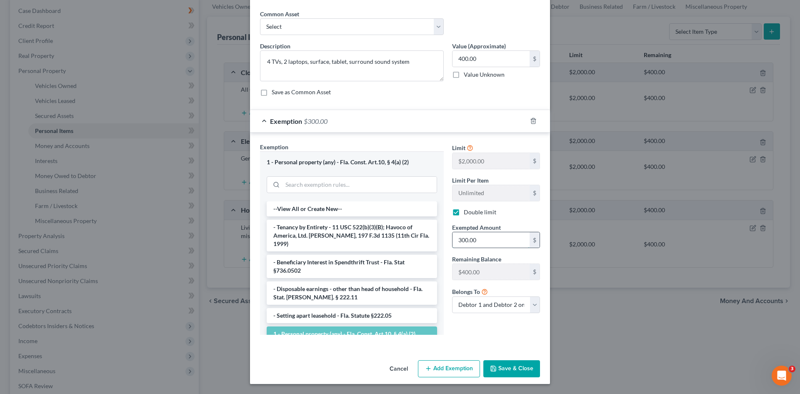
click at [479, 239] on input "300.00" at bounding box center [491, 240] width 77 height 16
paste input "4"
type input "400.00"
click at [507, 62] on input "400.00" at bounding box center [491, 59] width 77 height 16
click at [500, 92] on div "Save as Common Asset" at bounding box center [400, 92] width 280 height 8
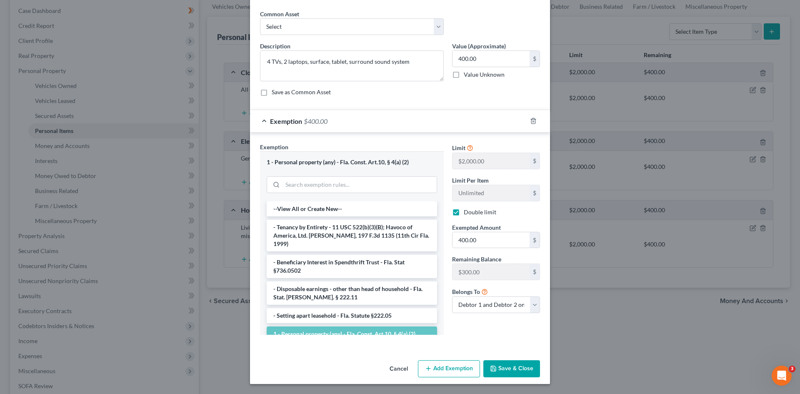
drag, startPoint x: 526, startPoint y: 368, endPoint x: 525, endPoint y: 362, distance: 6.3
click at [525, 367] on button "Save & Close" at bounding box center [512, 369] width 57 height 18
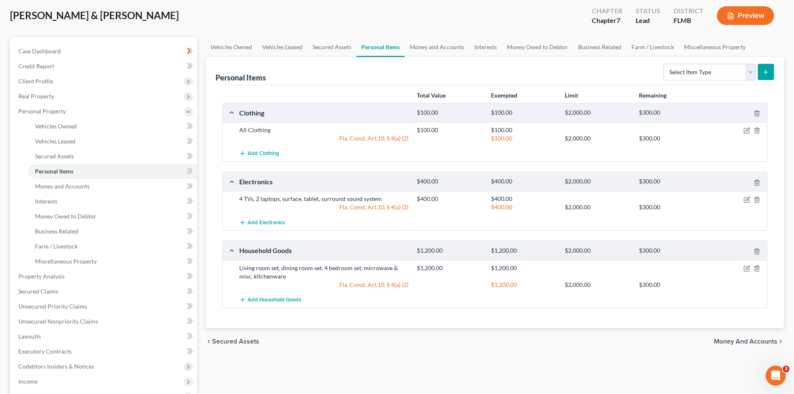
scroll to position [42, 0]
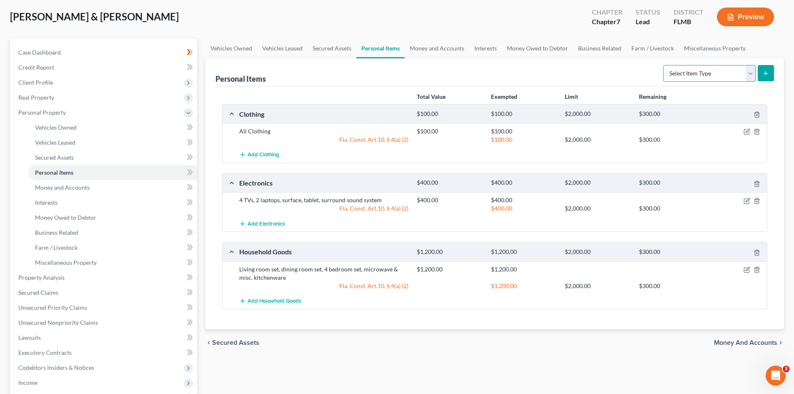
click at [700, 73] on select "Select Item Type Clothing Collectibles Of Value Electronics Firearms Household …" at bounding box center [709, 73] width 93 height 17
select select "sports_and_hobby_equipment"
click at [664, 65] on select "Select Item Type Clothing Collectibles Of Value Electronics Firearms Household …" at bounding box center [709, 73] width 93 height 17
click at [764, 76] on icon "submit" at bounding box center [765, 73] width 7 height 7
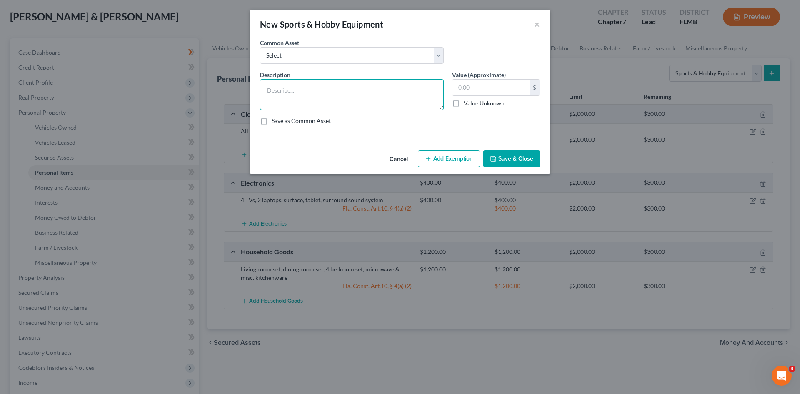
click at [316, 90] on textarea at bounding box center [352, 94] width 184 height 31
click at [463, 81] on input "text" at bounding box center [491, 88] width 77 height 16
drag, startPoint x: 361, startPoint y: 83, endPoint x: 355, endPoint y: 78, distance: 7.7
click at [361, 84] on textarea "Workout equipment" at bounding box center [352, 94] width 184 height 31
drag, startPoint x: 367, startPoint y: 81, endPoint x: 361, endPoint y: 79, distance: 6.6
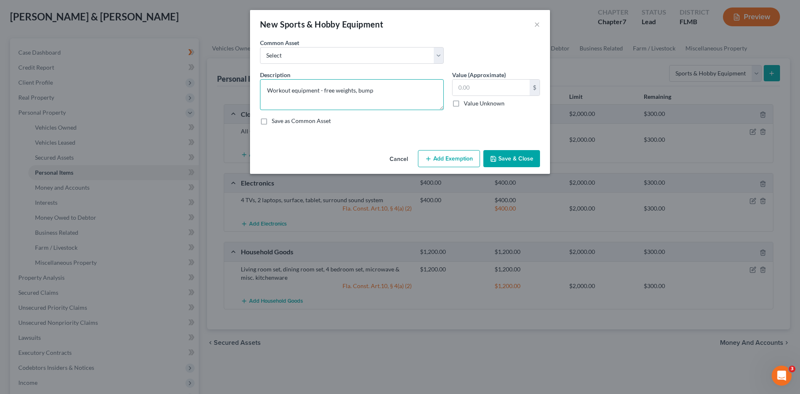
click at [361, 79] on textarea "Workout equipment - free weights, bump" at bounding box center [352, 94] width 184 height 31
type textarea "Workout equipment - free weights, squat rack, bag"
drag, startPoint x: 487, startPoint y: 82, endPoint x: 494, endPoint y: 79, distance: 7.1
click at [487, 82] on input "text" at bounding box center [491, 88] width 77 height 16
type input "300.00"
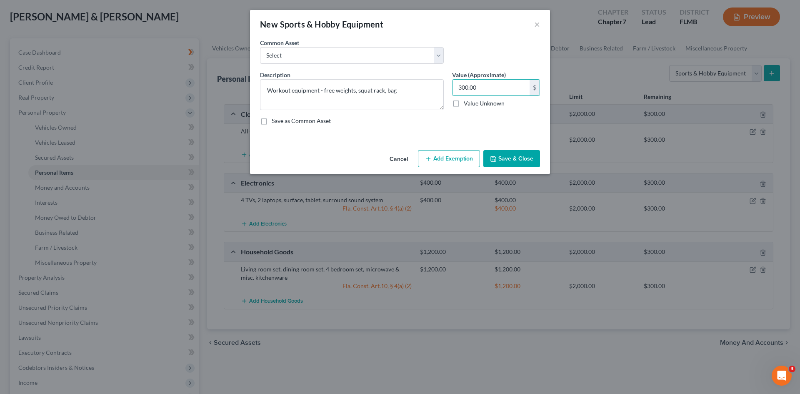
drag, startPoint x: 434, startPoint y: 155, endPoint x: 328, endPoint y: 221, distance: 125.0
click at [435, 154] on button "Add Exemption" at bounding box center [449, 159] width 62 height 18
select select "2"
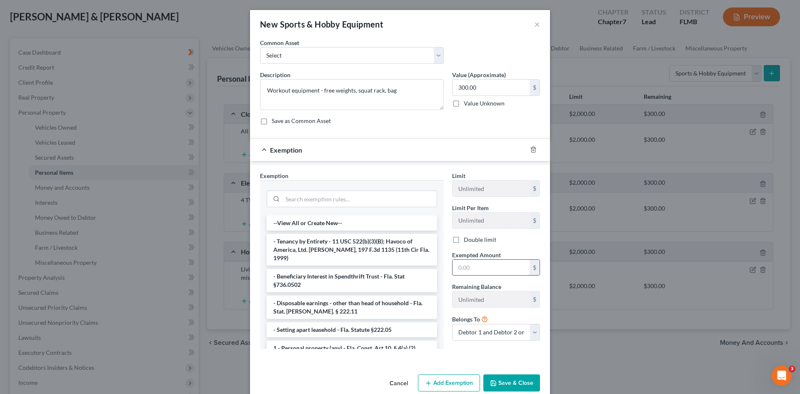
drag, startPoint x: 328, startPoint y: 338, endPoint x: 506, endPoint y: 274, distance: 188.4
click at [329, 341] on li "1 - Personal property (any) - Fla. Const. Art.10, § 4(a) (2)" at bounding box center [352, 348] width 170 height 15
checkbox input "true"
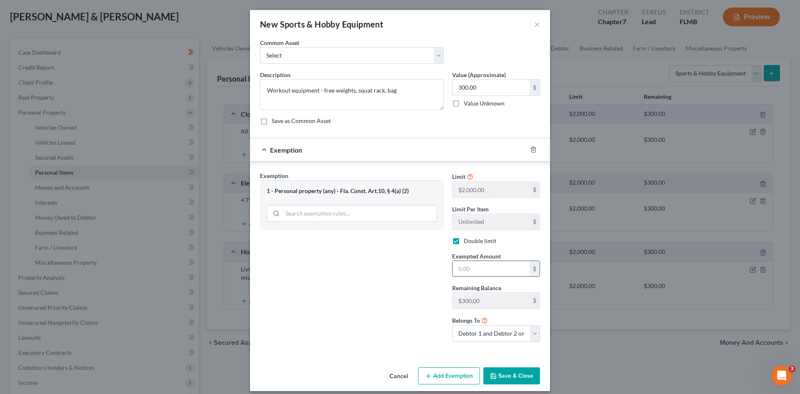
drag, startPoint x: 508, startPoint y: 266, endPoint x: 512, endPoint y: 264, distance: 4.9
click at [508, 266] on input "text" at bounding box center [491, 269] width 77 height 16
type input "300.00"
click at [484, 87] on input "300.00" at bounding box center [491, 88] width 77 height 16
type input "400.00"
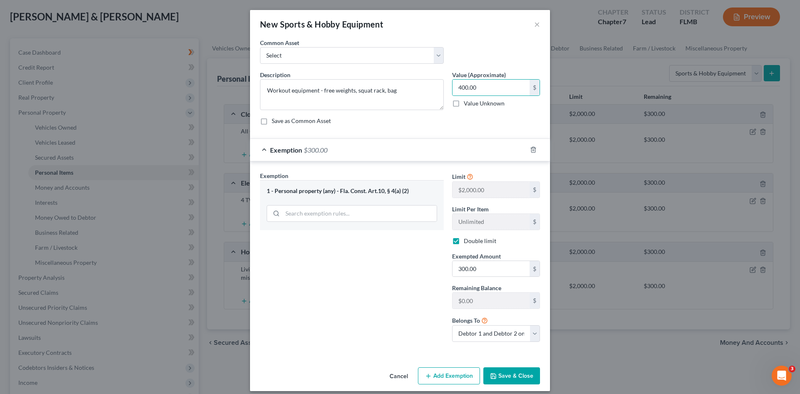
click at [513, 375] on button "Save & Close" at bounding box center [512, 376] width 57 height 18
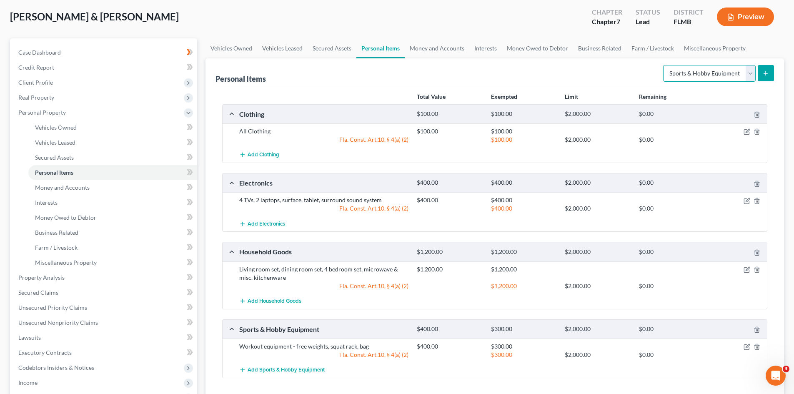
click at [711, 74] on select "Select Item Type Clothing Collectibles Of Value Electronics Firearms Household …" at bounding box center [709, 73] width 93 height 17
click at [664, 65] on select "Select Item Type Clothing Collectibles Of Value Electronics Firearms Household …" at bounding box center [709, 73] width 93 height 17
drag, startPoint x: 718, startPoint y: 72, endPoint x: 721, endPoint y: 78, distance: 6.0
click at [718, 72] on select "Select Item Type Clothing Collectibles Of Value Electronics Firearms Household …" at bounding box center [709, 73] width 93 height 17
select select "jewelry"
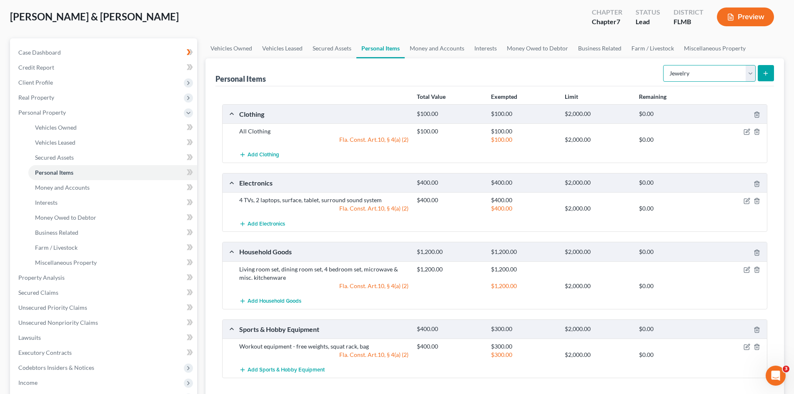
click at [664, 65] on select "Select Item Type Clothing Collectibles Of Value Electronics Firearms Household …" at bounding box center [709, 73] width 93 height 17
click at [769, 74] on icon "submit" at bounding box center [765, 73] width 7 height 7
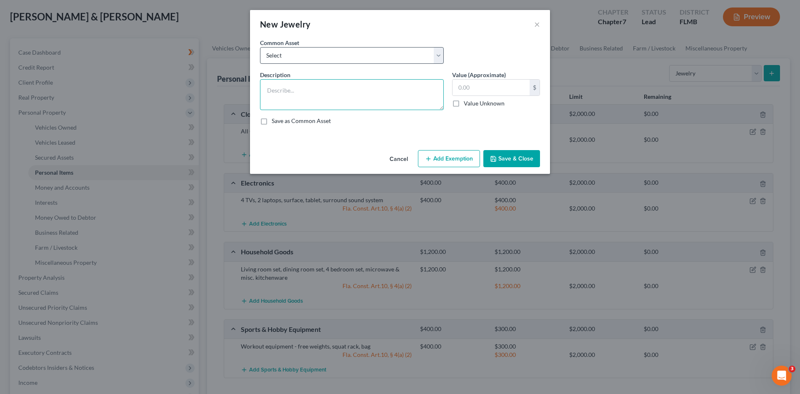
drag, startPoint x: 330, startPoint y: 101, endPoint x: 353, endPoint y: 54, distance: 53.1
click at [330, 101] on textarea at bounding box center [352, 94] width 184 height 31
click at [353, 54] on select "Select High School Class Ring Wedding Ring Various Custom Jewelry Watch Misc. C…" at bounding box center [352, 55] width 184 height 17
select select "1"
click at [260, 47] on select "Select High School Class Ring Wedding Ring Various Custom Jewelry Watch Misc. C…" at bounding box center [352, 55] width 184 height 17
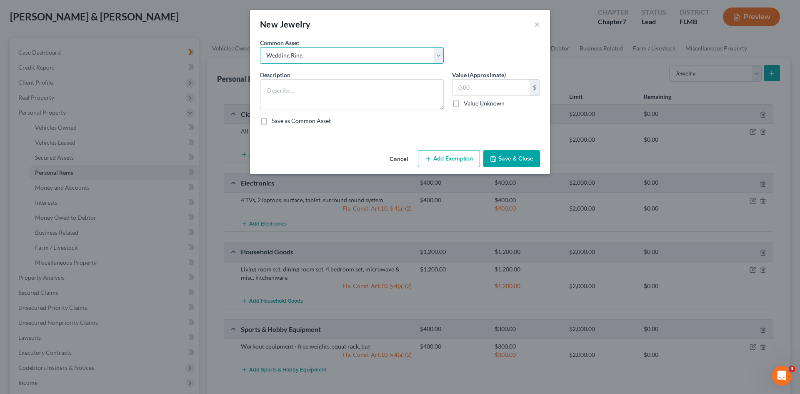
type textarea "Wedding Ring"
type input "50.00"
click at [366, 93] on textarea "Wedding Ring" at bounding box center [352, 94] width 184 height 31
drag, startPoint x: 508, startPoint y: 87, endPoint x: 509, endPoint y: 104, distance: 17.5
click at [509, 86] on input "50.00" at bounding box center [491, 88] width 77 height 16
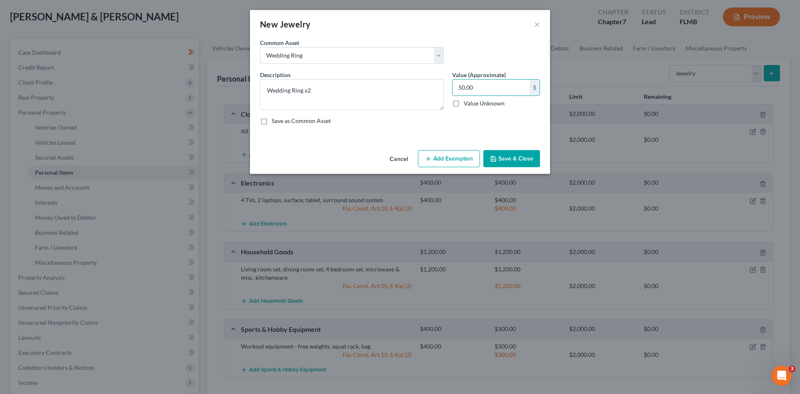
click at [503, 126] on div "Description * Wedding Ring x2 Value (Approximate) 50.00 $ Value Unknown Balance…" at bounding box center [400, 100] width 288 height 61
click at [497, 88] on input "50.00" at bounding box center [491, 88] width 77 height 16
drag, startPoint x: 304, startPoint y: 88, endPoint x: 365, endPoint y: 83, distance: 61.1
click at [365, 83] on textarea "Wedding Ring x2" at bounding box center [352, 94] width 184 height 31
type textarea "Wedding Ring, necklace"
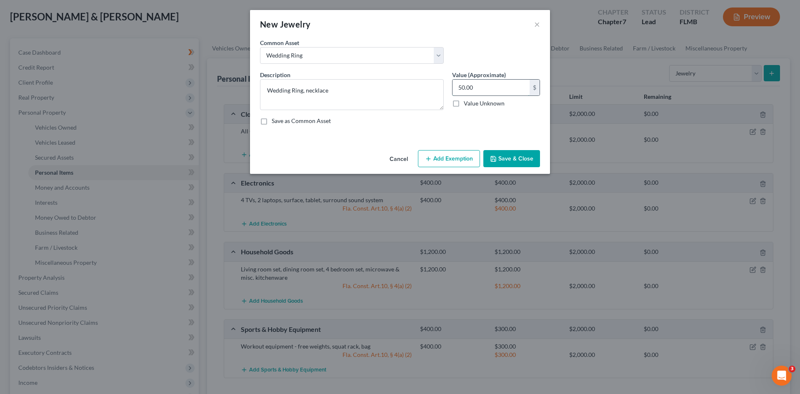
click at [500, 93] on input "50.00" at bounding box center [491, 88] width 77 height 16
type input "25.00"
drag, startPoint x: 517, startPoint y: 159, endPoint x: 551, endPoint y: 156, distance: 33.9
click at [518, 159] on button "Save & Close" at bounding box center [512, 159] width 57 height 18
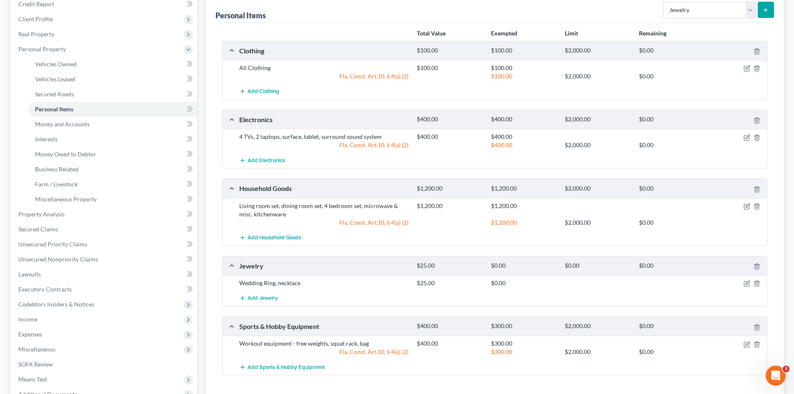
scroll to position [83, 0]
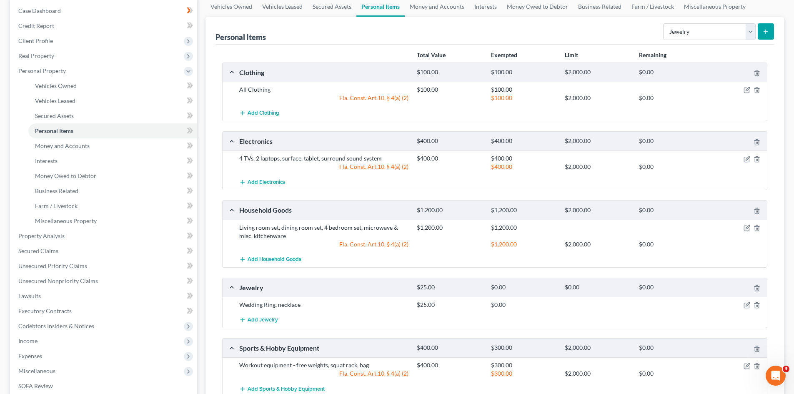
click at [718, 42] on div "Select Item Type Clothing Collectibles Of Value Electronics Firearms Household …" at bounding box center [717, 31] width 114 height 22
click at [719, 40] on form "Select Item Type Clothing Collectibles Of Value Electronics Firearms Household …" at bounding box center [718, 31] width 111 height 17
drag, startPoint x: 719, startPoint y: 34, endPoint x: 719, endPoint y: 39, distance: 5.0
click at [719, 34] on select "Select Item Type Clothing Collectibles Of Value Electronics Firearms Household …" at bounding box center [709, 31] width 93 height 17
select select "other"
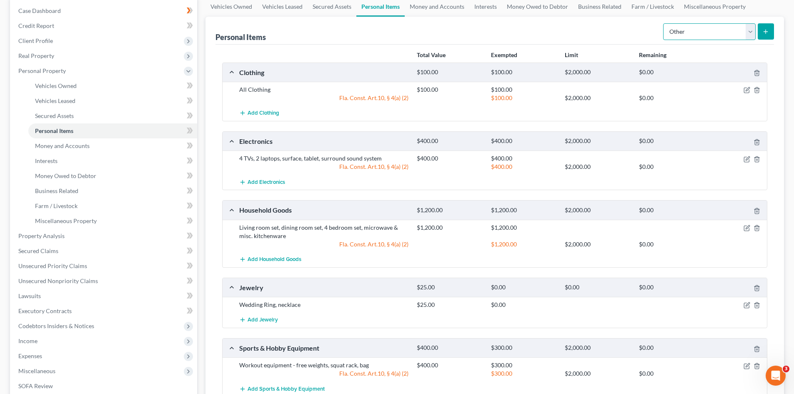
click at [664, 23] on select "Select Item Type Clothing Collectibles Of Value Electronics Firearms Household …" at bounding box center [709, 31] width 93 height 17
click at [771, 30] on button "submit" at bounding box center [766, 31] width 16 height 16
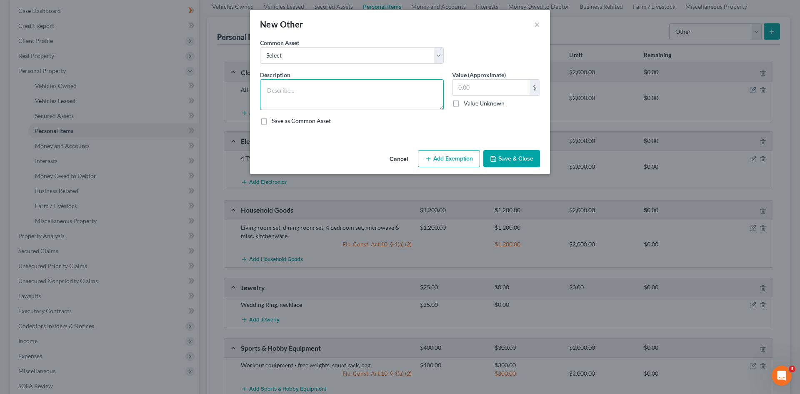
drag, startPoint x: 367, startPoint y: 102, endPoint x: 371, endPoint y: 98, distance: 5.0
click at [368, 100] on textarea at bounding box center [352, 94] width 184 height 31
type textarea "Lawn Mower"
click at [502, 85] on input "text" at bounding box center [491, 88] width 77 height 16
type input "75.00"
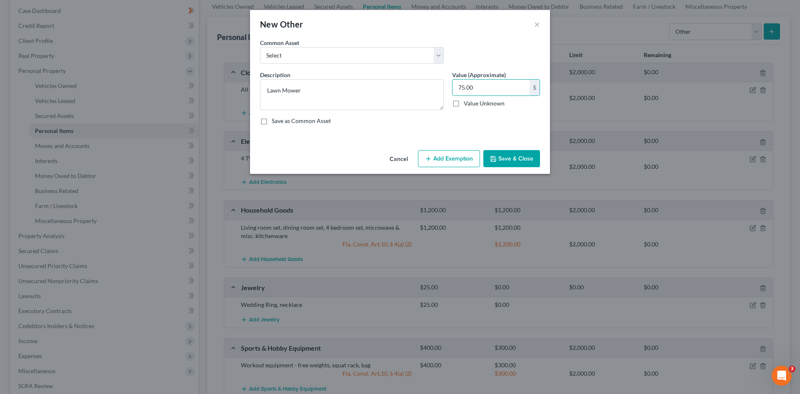
click at [509, 163] on button "Save & Close" at bounding box center [512, 159] width 57 height 18
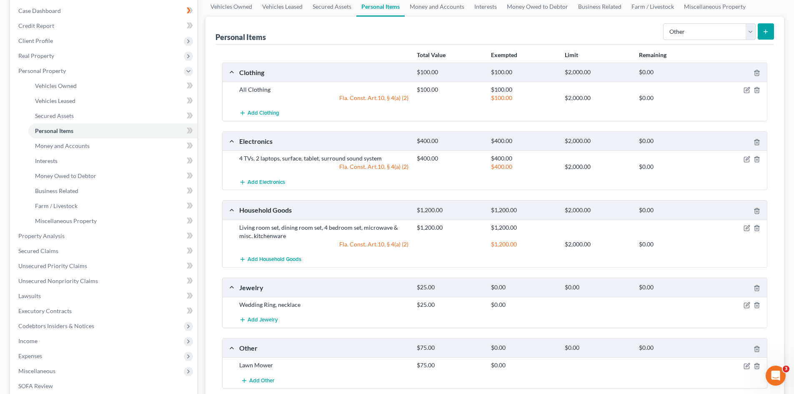
click at [771, 31] on button "submit" at bounding box center [766, 31] width 16 height 16
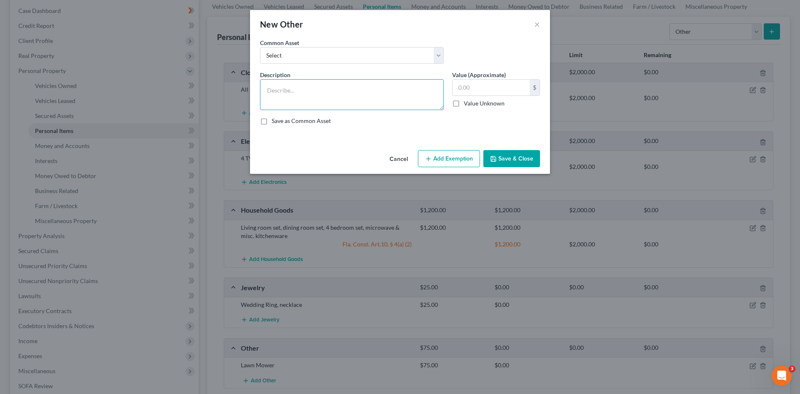
click at [301, 86] on textarea at bounding box center [352, 94] width 184 height 31
type textarea "Grill"
click at [523, 80] on input "text" at bounding box center [491, 88] width 77 height 16
type input "50.00"
click at [535, 155] on button "Save & Close" at bounding box center [512, 159] width 57 height 18
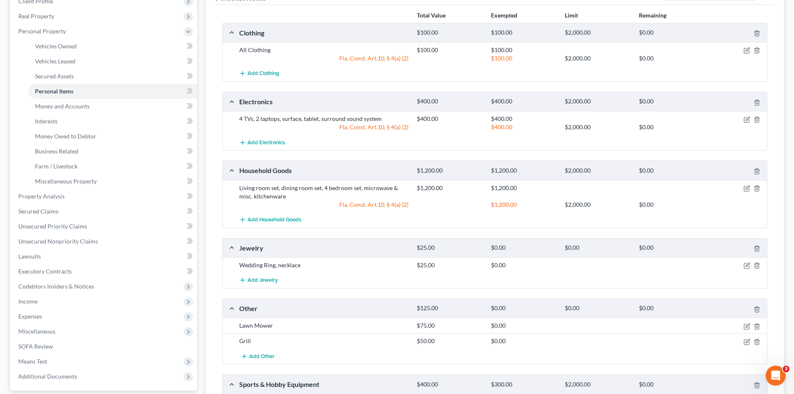
scroll to position [125, 0]
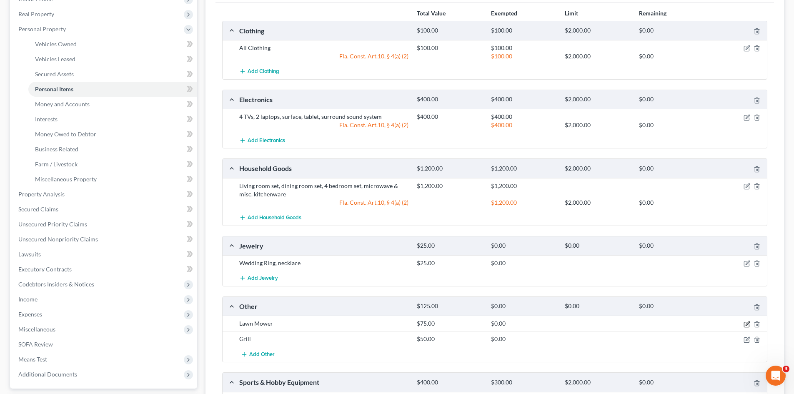
click at [747, 325] on icon "button" at bounding box center [748, 323] width 4 height 4
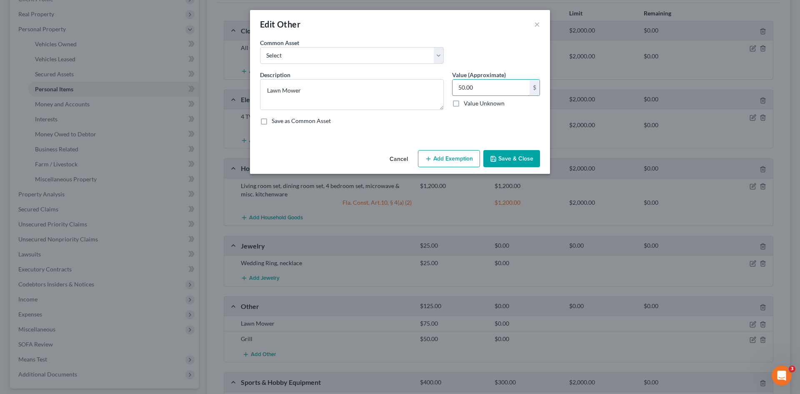
type input "50.00"
click at [536, 155] on button "Save & Close" at bounding box center [512, 159] width 57 height 18
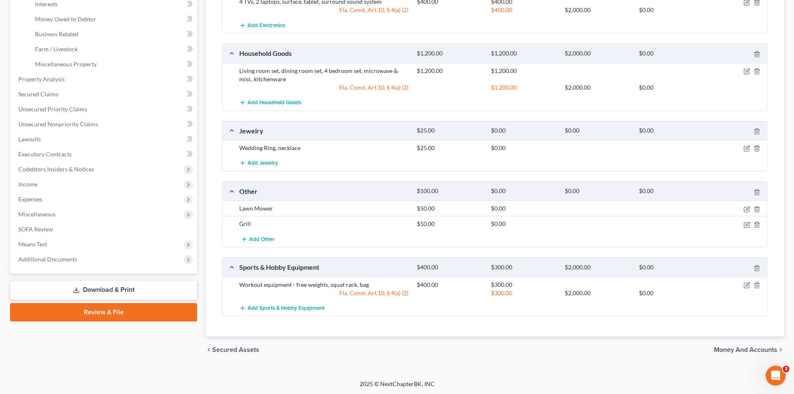
scroll to position [241, 0]
drag, startPoint x: 746, startPoint y: 208, endPoint x: 277, endPoint y: 142, distance: 473.6
click at [746, 208] on icon "button" at bounding box center [747, 208] width 7 height 7
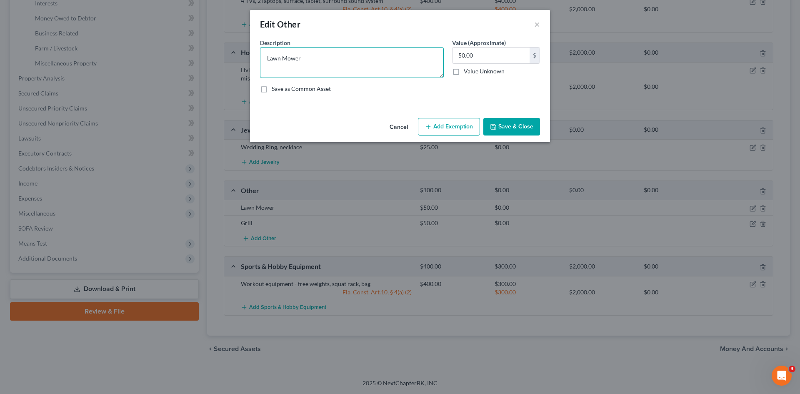
click at [330, 65] on textarea "Lawn Mower" at bounding box center [352, 62] width 184 height 31
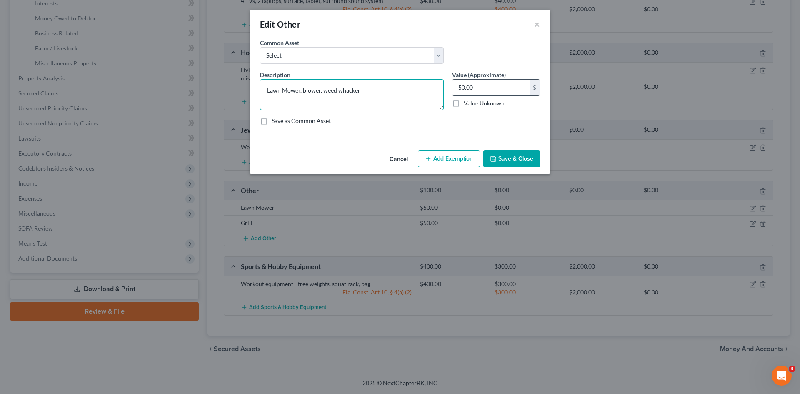
type textarea "Lawn Mower, blower, weed whacker"
click at [504, 90] on input "50.00" at bounding box center [491, 88] width 77 height 16
type input "100.00"
drag, startPoint x: 520, startPoint y: 162, endPoint x: 542, endPoint y: 154, distance: 23.3
click at [519, 162] on button "Save & Close" at bounding box center [512, 159] width 57 height 18
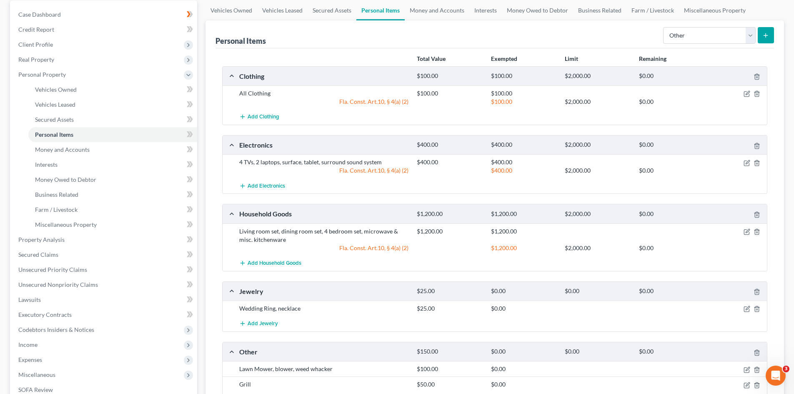
scroll to position [74, 0]
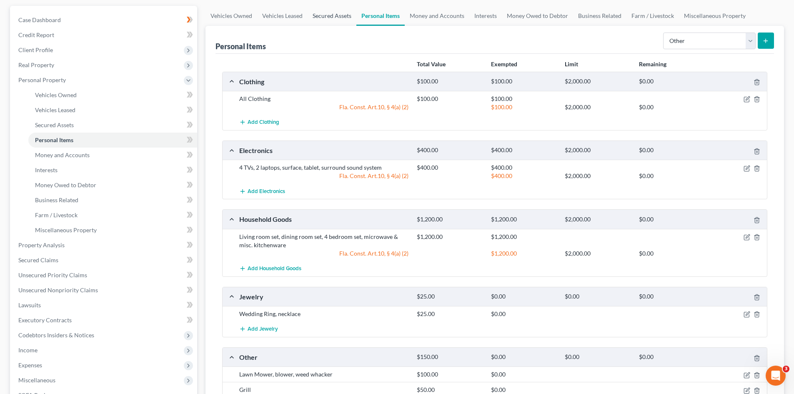
drag, startPoint x: 336, startPoint y: 13, endPoint x: 331, endPoint y: 17, distance: 6.5
click at [336, 13] on link "Secured Assets" at bounding box center [332, 16] width 49 height 20
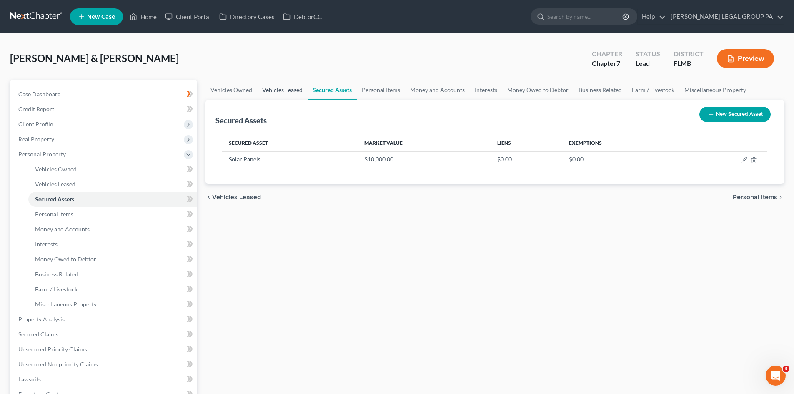
click at [287, 89] on link "Vehicles Leased" at bounding box center [282, 90] width 50 height 20
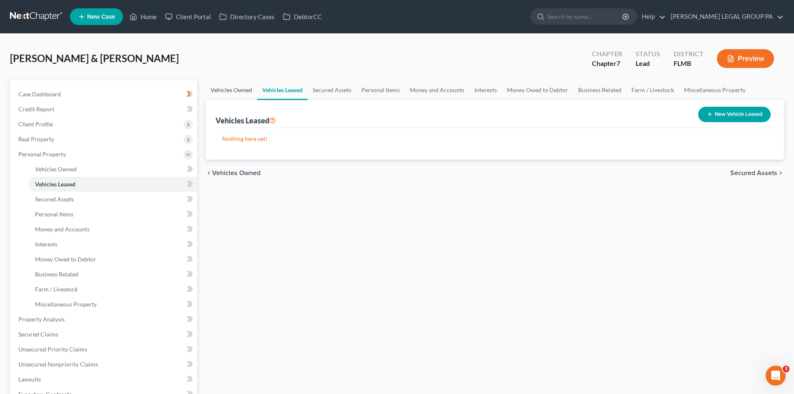
click at [235, 88] on link "Vehicles Owned" at bounding box center [232, 90] width 52 height 20
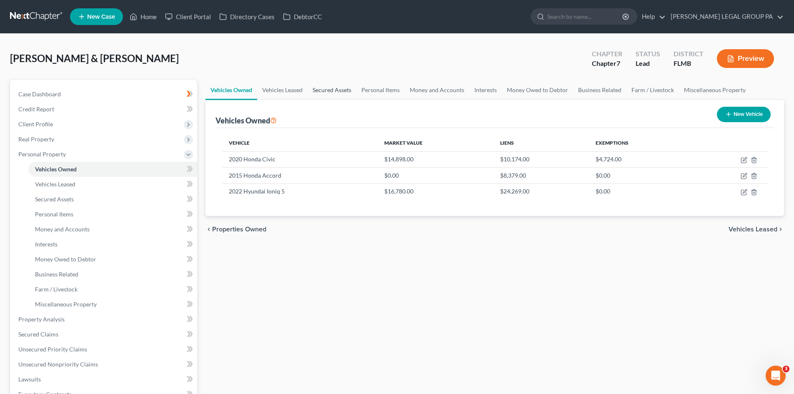
click at [329, 89] on link "Secured Assets" at bounding box center [332, 90] width 49 height 20
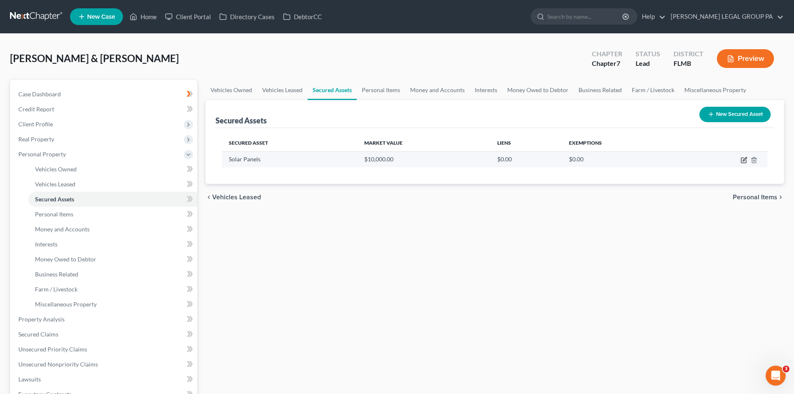
click at [744, 161] on icon "button" at bounding box center [744, 160] width 7 height 7
select select "other"
select select "2"
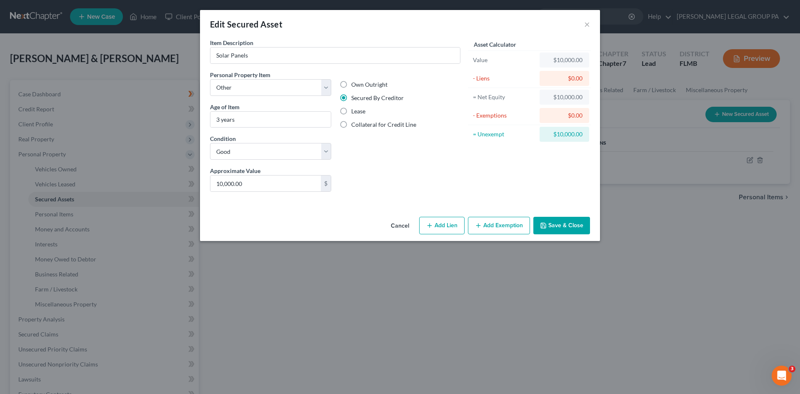
drag, startPoint x: 408, startPoint y: 170, endPoint x: 488, endPoint y: 132, distance: 88.0
click at [410, 170] on div "Liens Select" at bounding box center [401, 178] width 130 height 25
click at [420, 166] on div "Liens Select" at bounding box center [401, 178] width 130 height 25
drag, startPoint x: 585, startPoint y: 23, endPoint x: 569, endPoint y: 30, distance: 17.2
click at [585, 23] on button "×" at bounding box center [587, 24] width 6 height 10
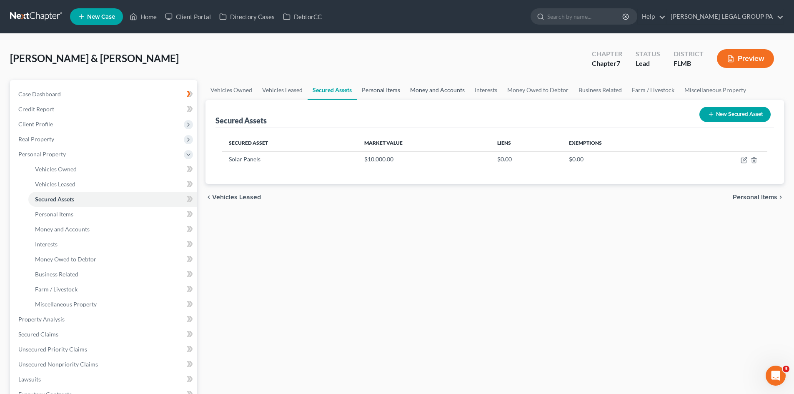
click at [363, 85] on link "Personal Items" at bounding box center [381, 90] width 48 height 20
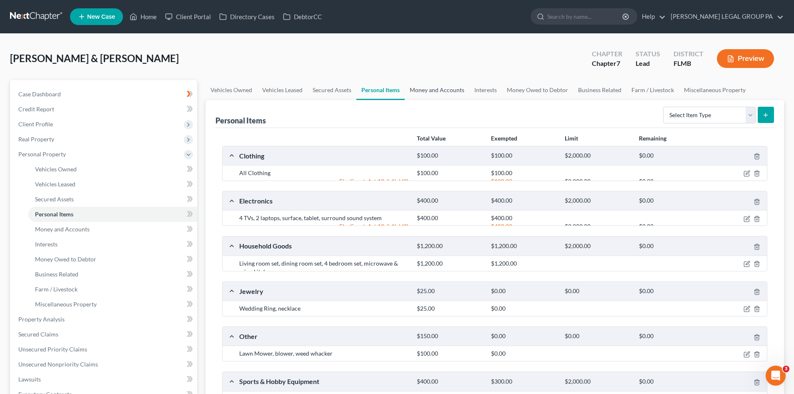
click at [438, 90] on link "Money and Accounts" at bounding box center [437, 90] width 65 height 20
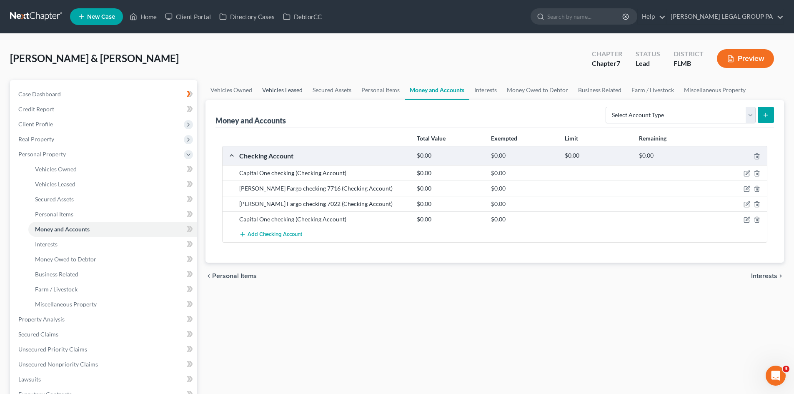
click at [284, 90] on link "Vehicles Leased" at bounding box center [282, 90] width 50 height 20
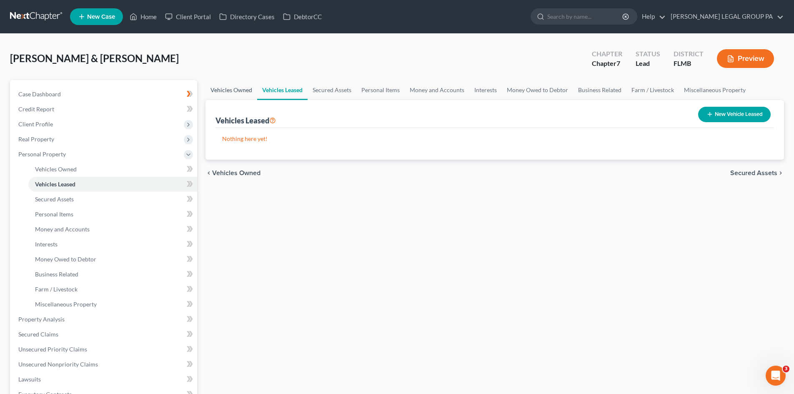
click at [232, 90] on link "Vehicles Owned" at bounding box center [232, 90] width 52 height 20
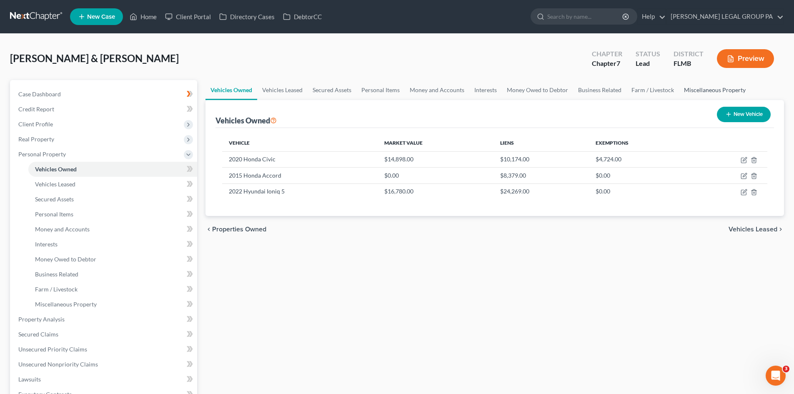
click at [704, 87] on link "Miscellaneous Property" at bounding box center [715, 90] width 72 height 20
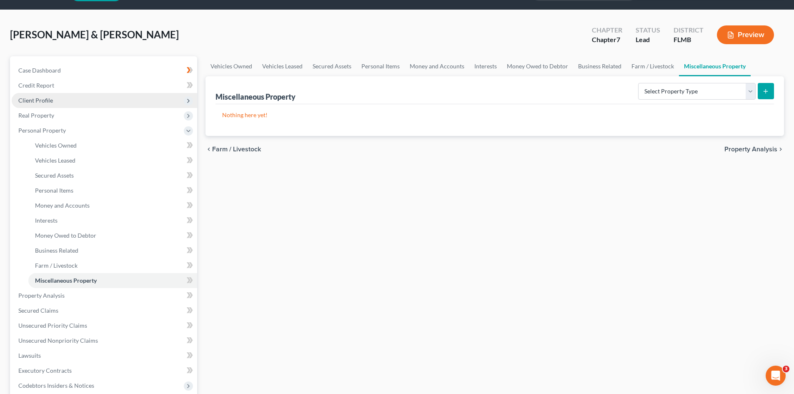
scroll to position [42, 0]
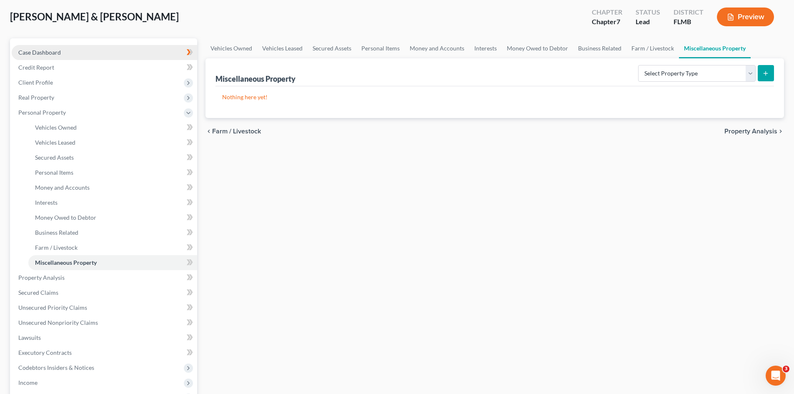
click at [42, 57] on link "Case Dashboard" at bounding box center [104, 52] width 185 height 15
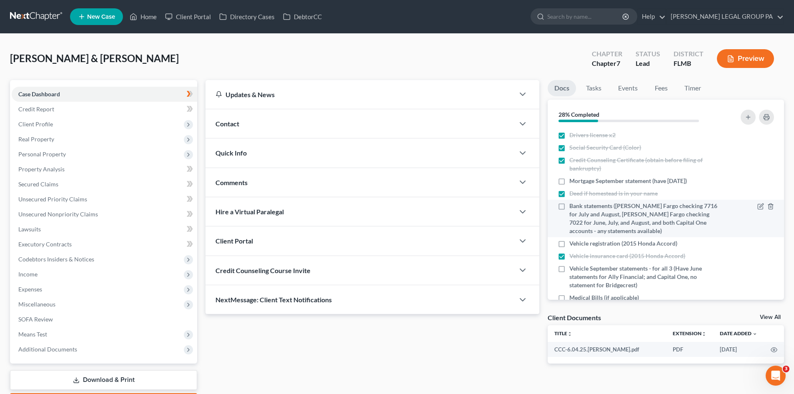
scroll to position [42, 0]
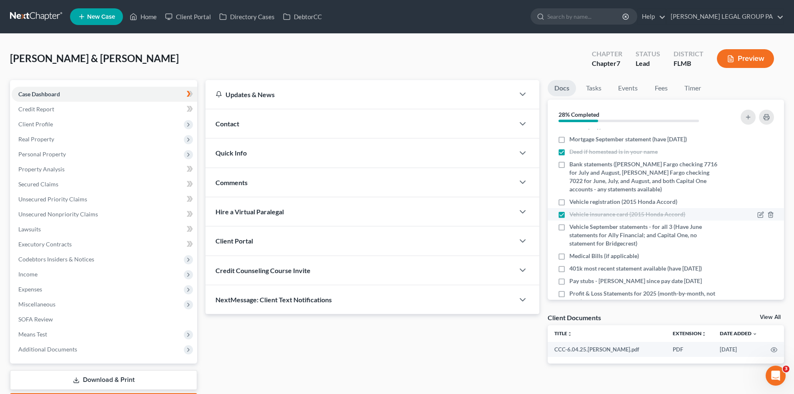
click at [569, 216] on label "Vehicle insurance card (2015 Honda Accord)" at bounding box center [627, 214] width 116 height 8
click at [573, 216] on input "Vehicle insurance card (2015 Honda Accord)" at bounding box center [575, 212] width 5 height 5
click at [569, 216] on label "Vehicle insurance card (2015 Honda Accord)" at bounding box center [627, 214] width 116 height 8
click at [573, 216] on input "Vehicle insurance card (2015 Honda Accord)" at bounding box center [575, 212] width 5 height 5
checkbox input "true"
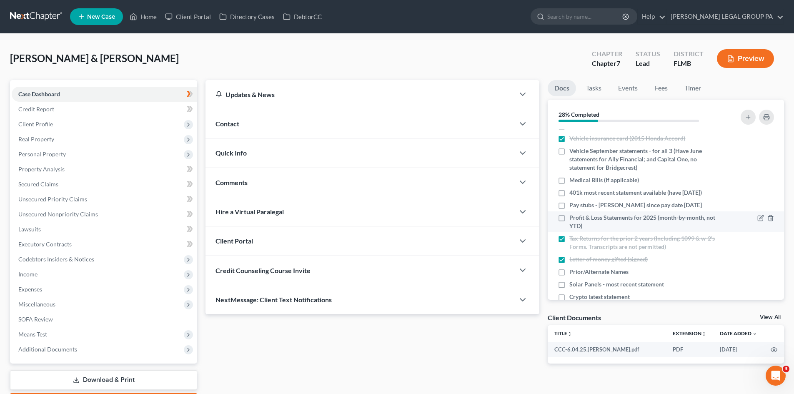
scroll to position [125, 0]
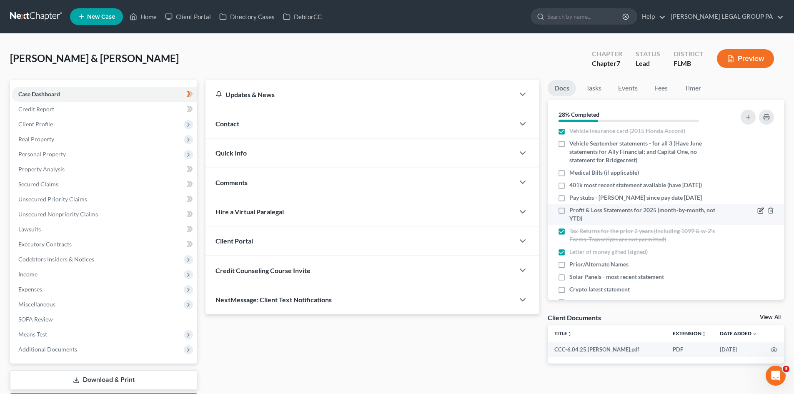
click at [757, 211] on icon "button" at bounding box center [760, 210] width 7 height 7
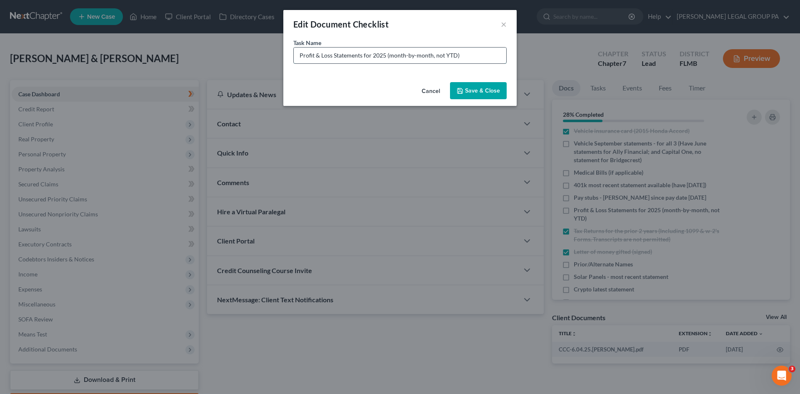
click at [456, 56] on input "Profit & Loss Statements for 2025 (month-by-month, not YTD)" at bounding box center [400, 56] width 213 height 16
drag, startPoint x: 468, startPoint y: 83, endPoint x: 616, endPoint y: 219, distance: 201.2
click at [541, 55] on div "Edit Document Checklist × Task Name * Profit & Loss Statements for 2025 (month-…" at bounding box center [400, 197] width 800 height 394
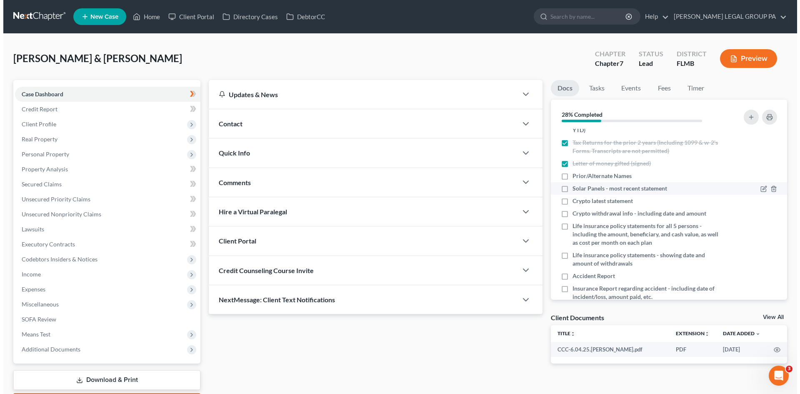
scroll to position [172, 0]
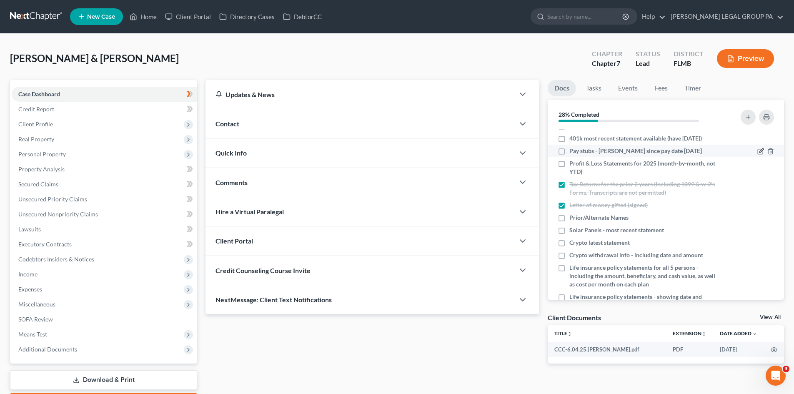
click at [757, 151] on icon "button" at bounding box center [760, 151] width 7 height 7
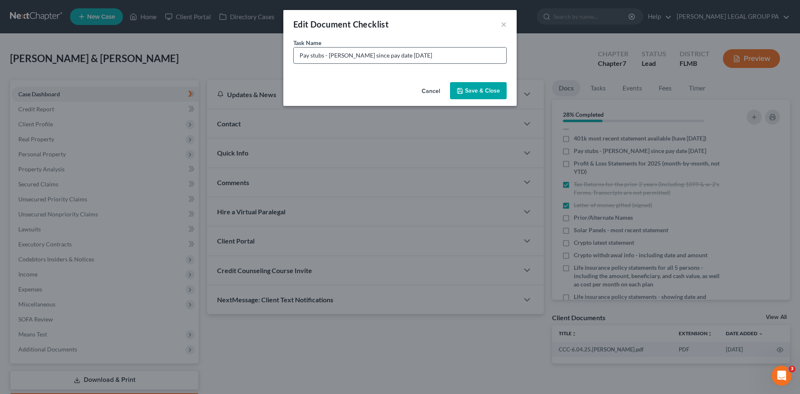
drag, startPoint x: 461, startPoint y: 55, endPoint x: 452, endPoint y: 59, distance: 10.3
click at [461, 56] on input "Pay stubs - [PERSON_NAME] since pay date [DATE]" at bounding box center [400, 56] width 213 height 16
type input "Pay stubs - [PERSON_NAME] since pay date [DATE]. Ride share paystubs last 6 mon…"
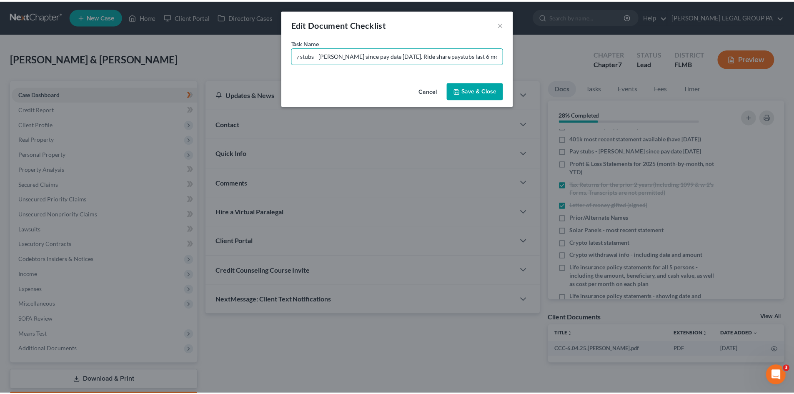
scroll to position [0, 0]
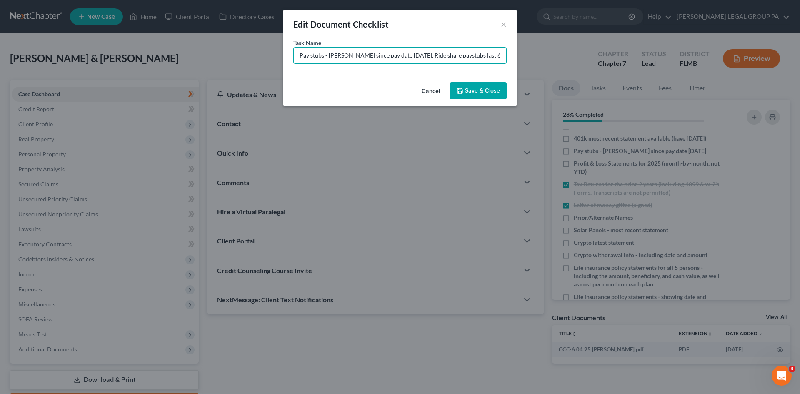
drag, startPoint x: 483, startPoint y: 94, endPoint x: 669, endPoint y: 185, distance: 207.7
click at [483, 94] on button "Save & Close" at bounding box center [478, 91] width 57 height 18
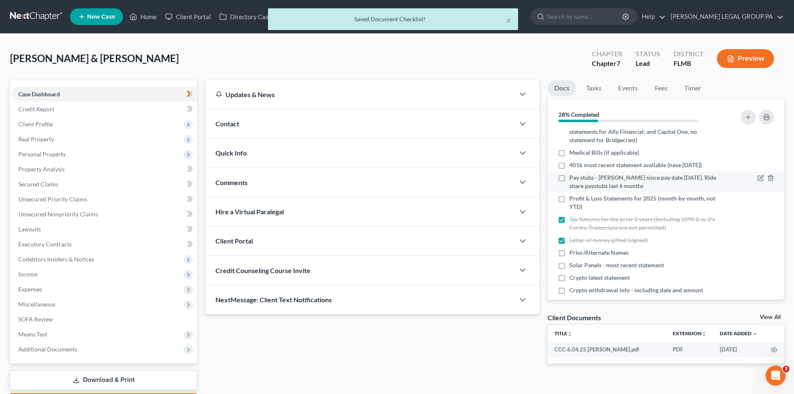
scroll to position [130, 0]
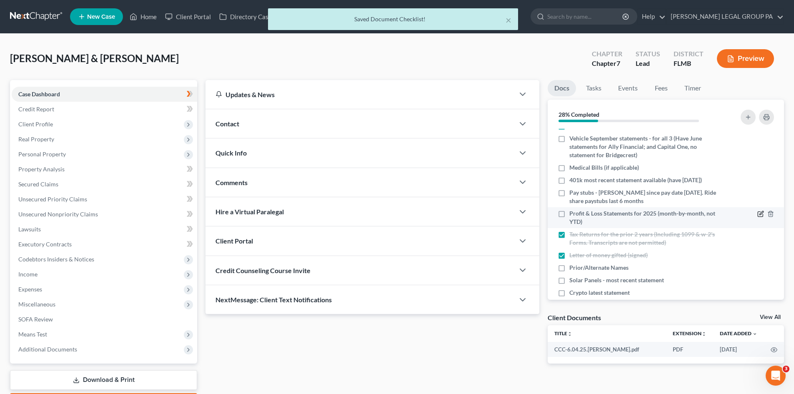
click at [759, 212] on icon "button" at bounding box center [761, 213] width 4 height 4
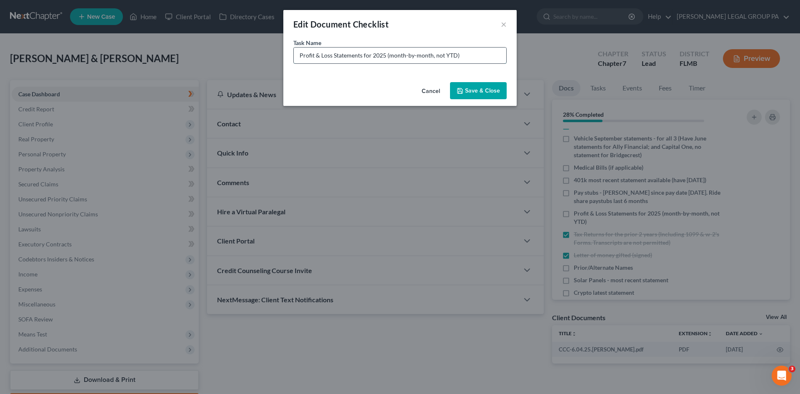
click at [386, 53] on input "Profit & Loss Statements for 2025 (month-by-month, not YTD)" at bounding box center [400, 56] width 213 height 16
click at [413, 57] on input "Profit & Loss Statements for 2025 for insruance agency and day trading (month-b…" at bounding box center [400, 56] width 213 height 16
drag, startPoint x: 414, startPoint y: 56, endPoint x: 421, endPoint y: 57, distance: 6.7
click at [399, 55] on input "Profit & Loss Statements for 2025 for insruance agency and day trading (month-b…" at bounding box center [400, 56] width 213 height 16
click at [407, 55] on input "Profit & Loss Statements for 2025 for insruance agency and day trading (month-b…" at bounding box center [400, 56] width 213 height 16
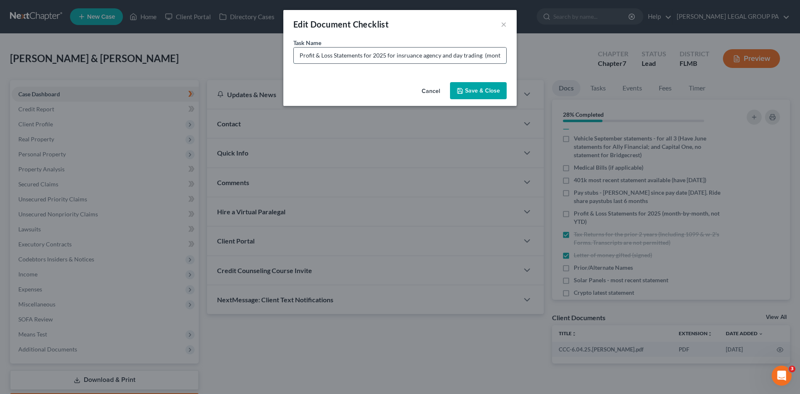
click at [407, 55] on input "Profit & Loss Statements for 2025 for insruance agency and day trading (month-b…" at bounding box center [400, 56] width 213 height 16
type input "Profit & Loss Statements for 2025 for insurance agency and day trading (month-b…"
click at [477, 87] on button "Save & Close" at bounding box center [478, 91] width 57 height 18
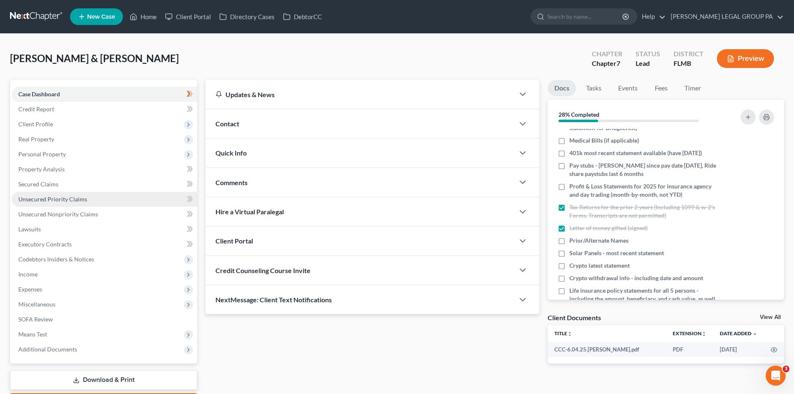
scroll to position [172, 0]
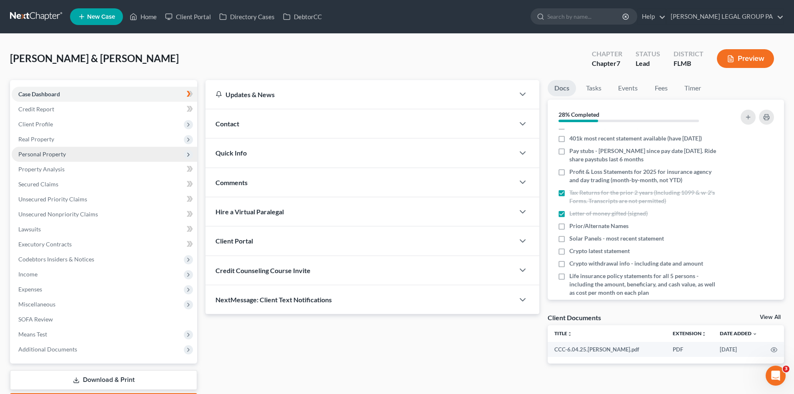
drag, startPoint x: 56, startPoint y: 136, endPoint x: 55, endPoint y: 150, distance: 14.6
click at [56, 136] on span "Real Property" at bounding box center [104, 139] width 185 height 15
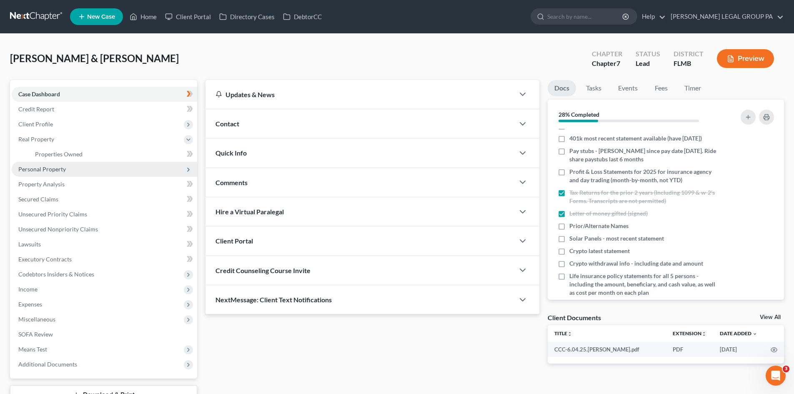
click at [75, 168] on span "Personal Property" at bounding box center [104, 169] width 185 height 15
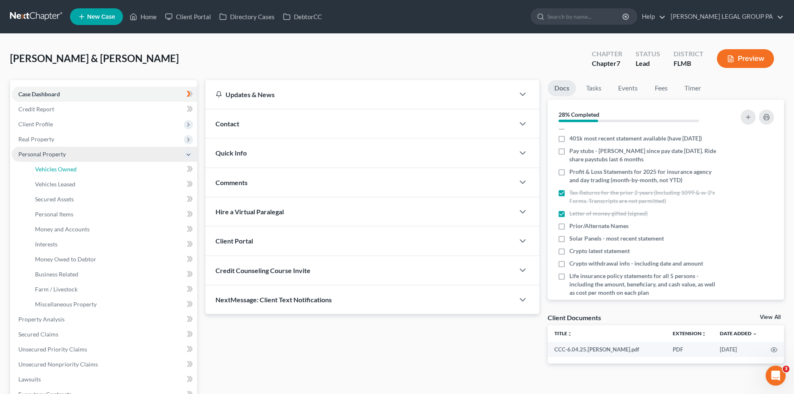
drag, startPoint x: 71, startPoint y: 171, endPoint x: 76, endPoint y: 159, distance: 13.1
click at [70, 171] on span "Vehicles Owned" at bounding box center [56, 168] width 42 height 7
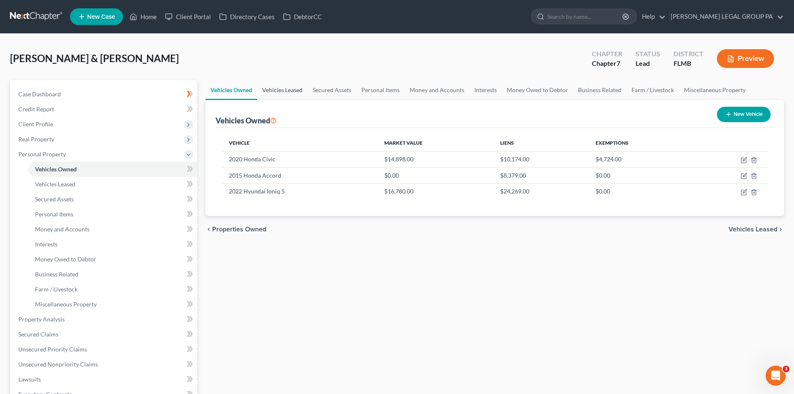
click at [296, 93] on link "Vehicles Leased" at bounding box center [282, 90] width 50 height 20
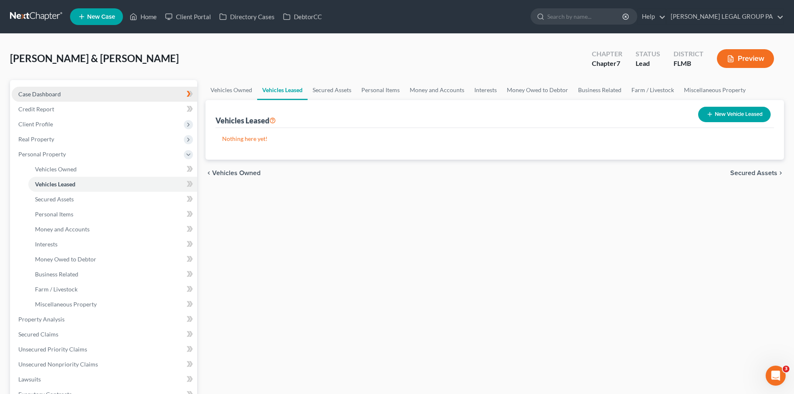
click at [75, 90] on link "Case Dashboard" at bounding box center [104, 94] width 185 height 15
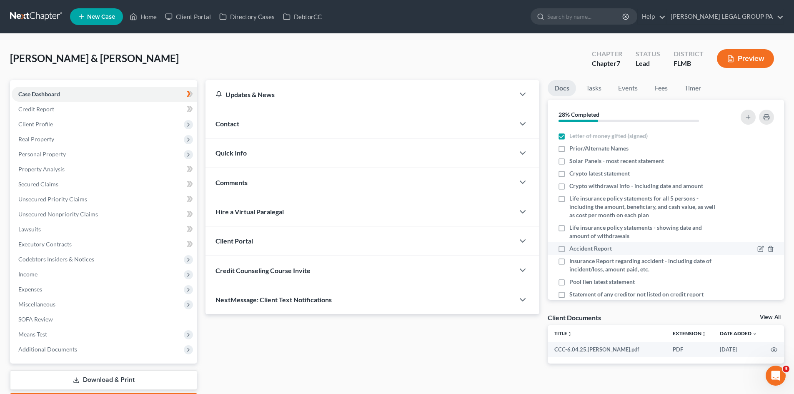
scroll to position [250, 0]
drag, startPoint x: 562, startPoint y: 148, endPoint x: 653, endPoint y: 195, distance: 102.4
click at [569, 146] on label "Prior/Alternate Names" at bounding box center [598, 147] width 59 height 8
click at [573, 146] on input "Prior/Alternate Names" at bounding box center [575, 145] width 5 height 5
checkbox input "true"
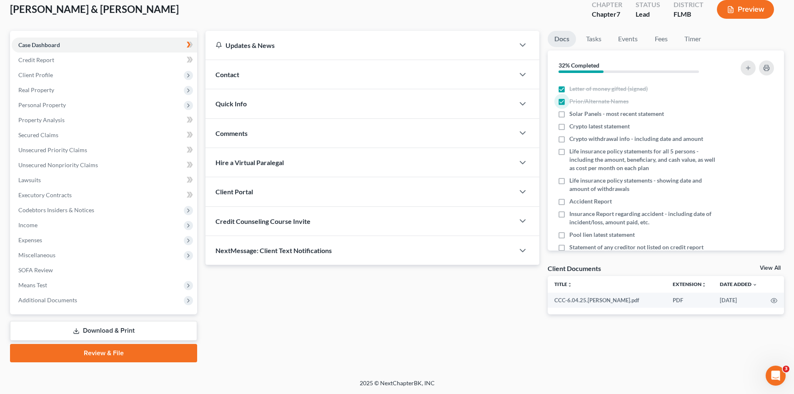
scroll to position [263, 0]
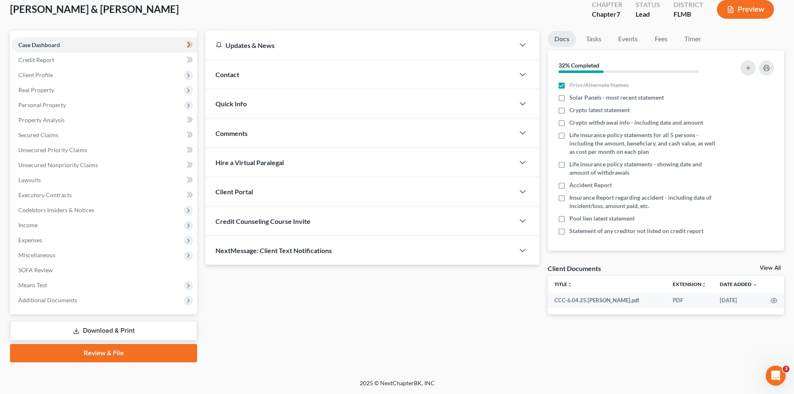
drag, startPoint x: 102, startPoint y: 252, endPoint x: 3, endPoint y: 295, distance: 107.9
click at [105, 252] on span "Miscellaneous" at bounding box center [104, 255] width 185 height 15
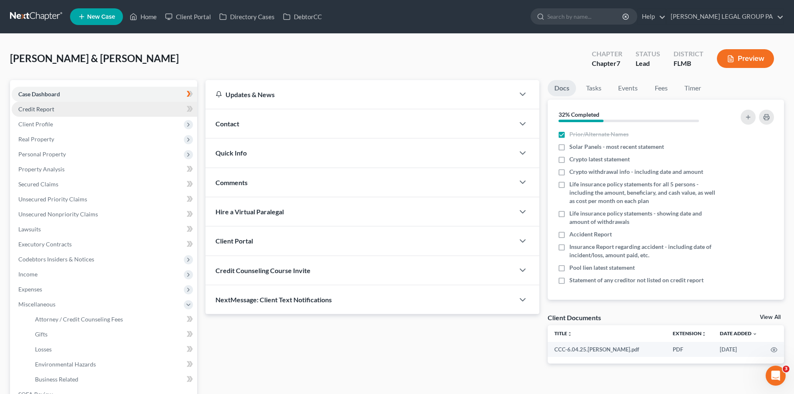
click at [29, 113] on link "Credit Report" at bounding box center [104, 109] width 185 height 15
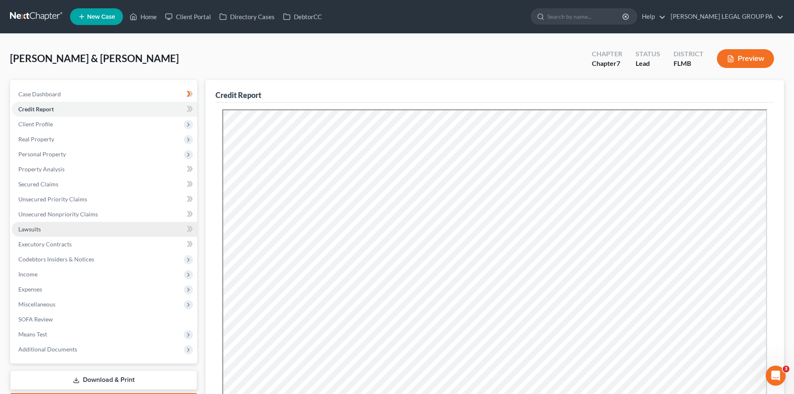
click at [56, 230] on link "Lawsuits" at bounding box center [104, 229] width 185 height 15
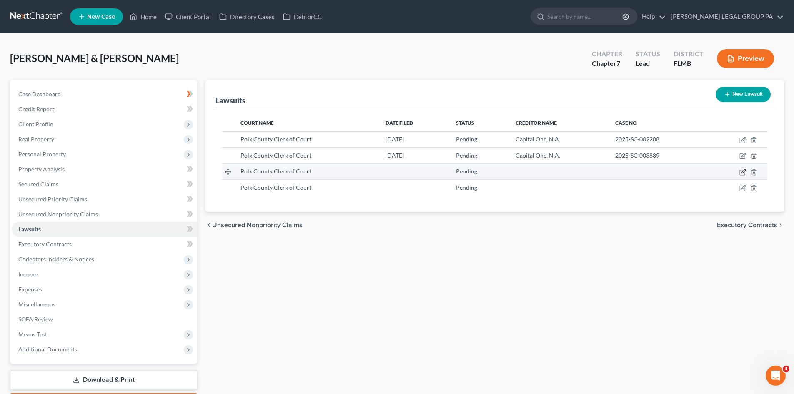
click at [741, 173] on icon "button" at bounding box center [742, 172] width 7 height 7
select select "9"
select select "0"
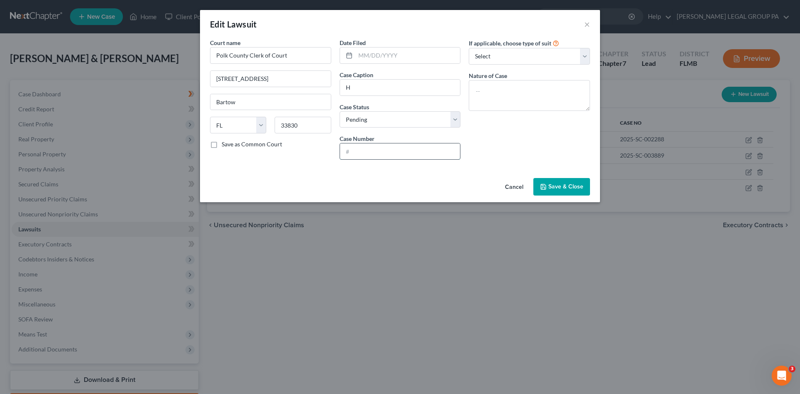
click at [377, 153] on input "text" at bounding box center [400, 151] width 120 height 16
drag, startPoint x: 378, startPoint y: 153, endPoint x: 391, endPoint y: 159, distance: 13.6
paste input "2025SC002628"
drag, startPoint x: 361, startPoint y: 152, endPoint x: 431, endPoint y: 184, distance: 77.0
click at [363, 153] on input "2025SC002628" at bounding box center [400, 151] width 120 height 16
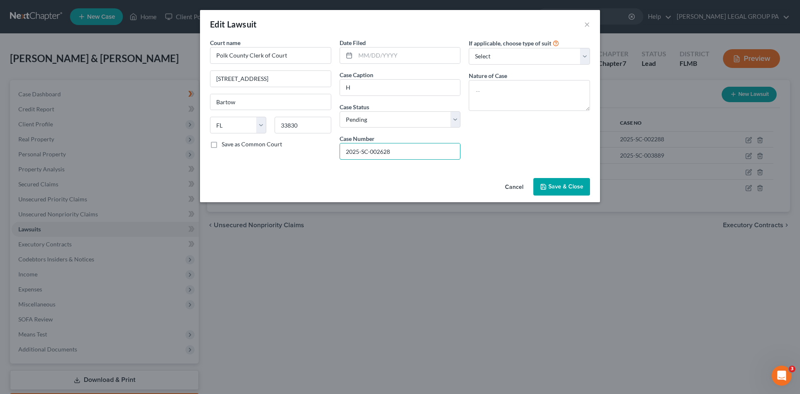
type input "2025-SC-002628"
click at [380, 56] on input "text" at bounding box center [408, 56] width 105 height 16
type input "[DATE]"
drag, startPoint x: 378, startPoint y: 88, endPoint x: 311, endPoint y: 90, distance: 67.5
click at [311, 90] on div "Court name * Polk County Clerk of Court [STREET_ADDRESS] Bartow State [US_STATE…" at bounding box center [400, 102] width 388 height 128
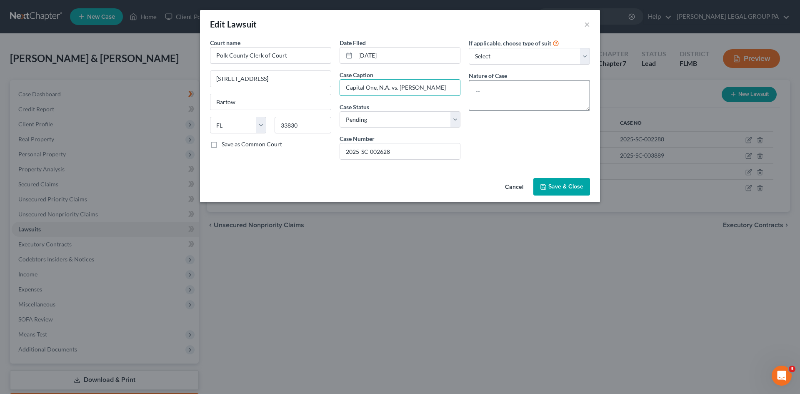
drag, startPoint x: 399, startPoint y: 87, endPoint x: 564, endPoint y: 86, distance: 164.7
click at [564, 85] on div "Court name * Polk County Clerk of Court [STREET_ADDRESS] Bartow State [US_STATE…" at bounding box center [400, 102] width 388 height 128
type input "Capital One, N.A. vs. [PERSON_NAME]"
click at [497, 54] on select "Select Repossession Garnishment Foreclosure Attached, Seized, Or Levied Other" at bounding box center [529, 56] width 121 height 17
select select "4"
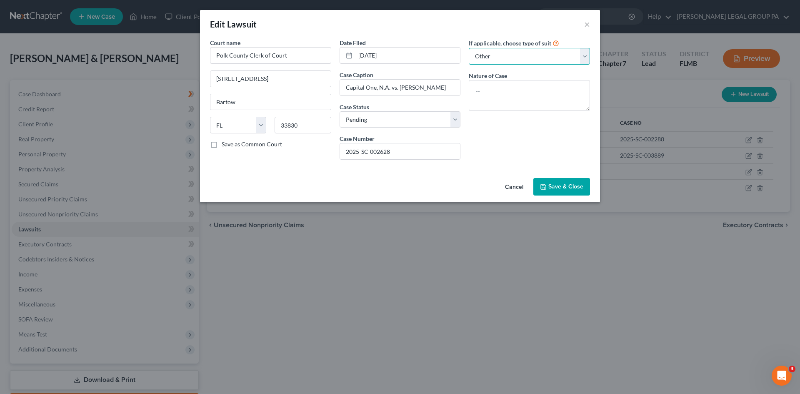
click at [469, 48] on select "Select Repossession Garnishment Foreclosure Attached, Seized, Or Levied Other" at bounding box center [529, 56] width 121 height 17
click at [500, 83] on textarea at bounding box center [529, 95] width 121 height 31
click at [502, 90] on textarea at bounding box center [529, 95] width 121 height 31
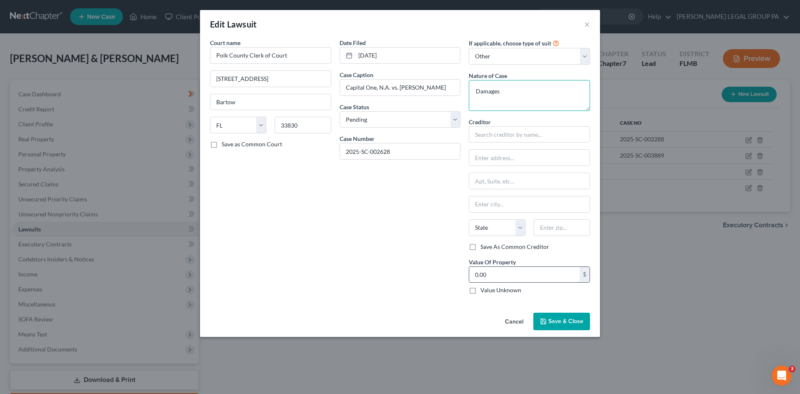
type textarea "Damages"
click at [515, 278] on input "0.00" at bounding box center [524, 275] width 110 height 16
type input "3,593.19"
click at [536, 134] on input "text" at bounding box center [529, 134] width 121 height 17
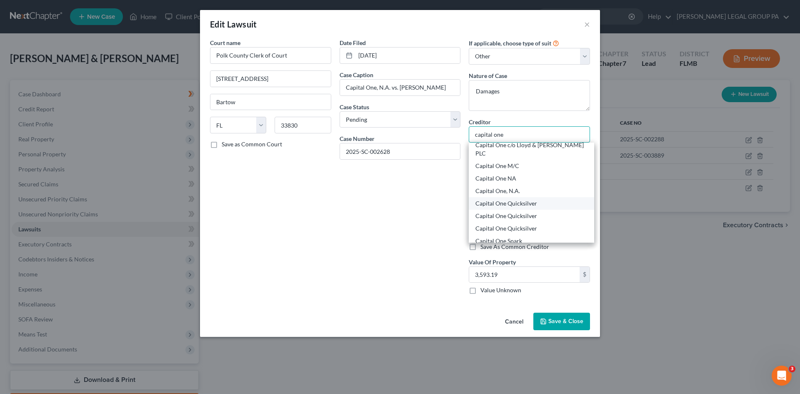
scroll to position [167, 0]
click at [535, 186] on div "Capital One, N.A." at bounding box center [532, 190] width 112 height 8
type input "Capital One, N.A."
type input "P.O. Box 31293"
type input "[GEOGRAPHIC_DATA]"
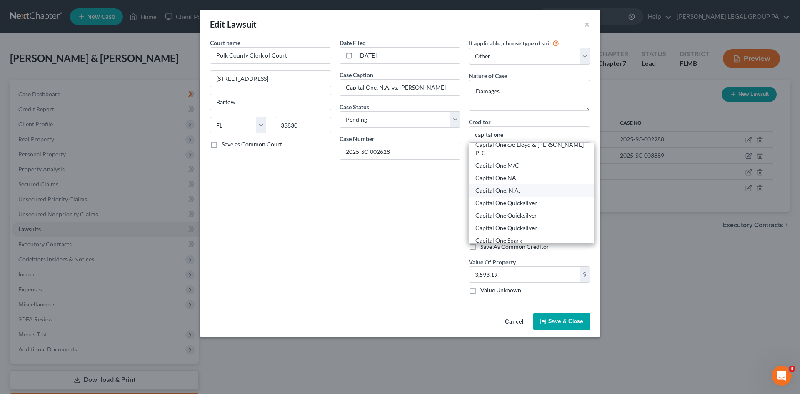
select select "46"
type input "84131-1293"
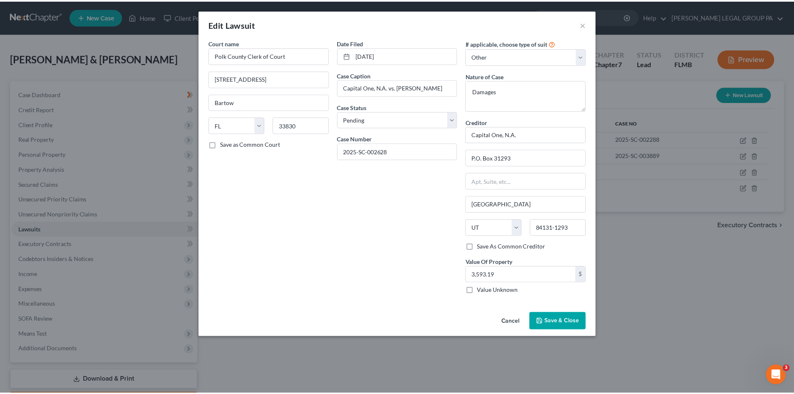
scroll to position [0, 0]
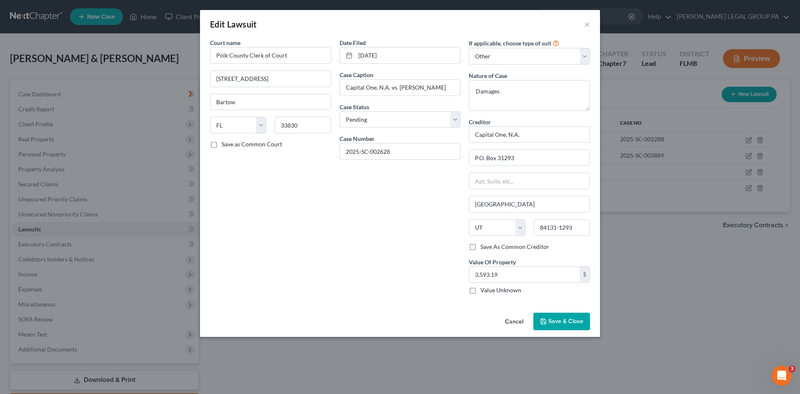
click at [386, 246] on div "Date Filed [DATE] Case Caption Capital One, N.A. vs. [PERSON_NAME] Case Status …" at bounding box center [401, 169] width 130 height 263
click at [558, 326] on button "Save & Close" at bounding box center [562, 322] width 57 height 18
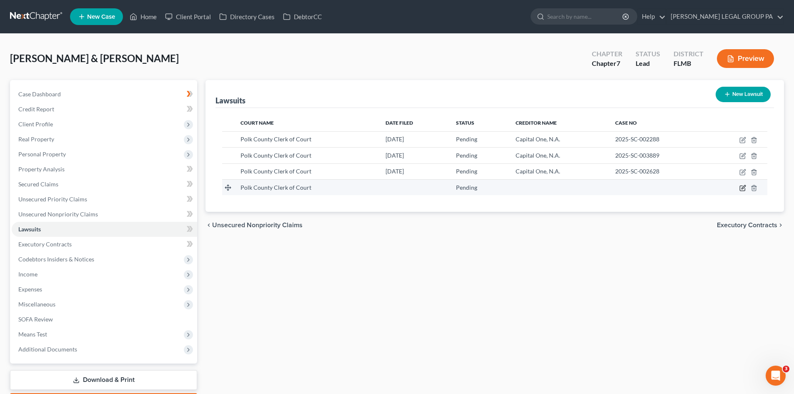
click at [744, 187] on icon "button" at bounding box center [744, 187] width 4 height 4
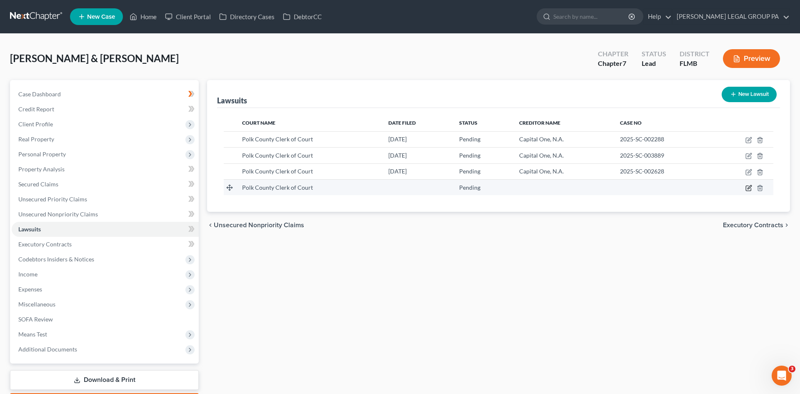
select select "9"
select select "0"
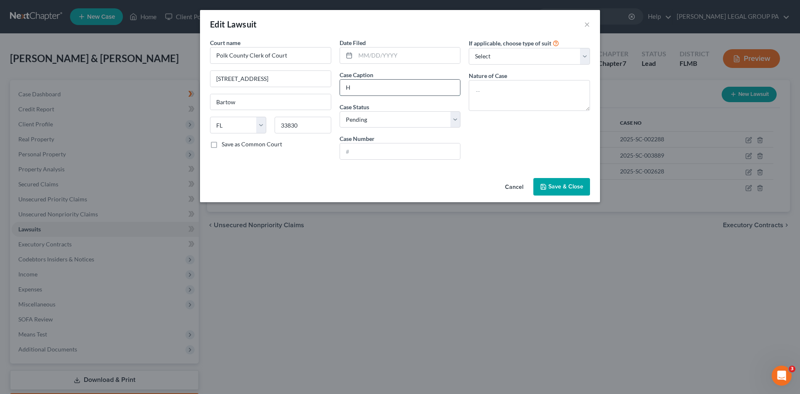
click at [360, 87] on input "H" at bounding box center [400, 88] width 120 height 16
drag, startPoint x: 360, startPoint y: 87, endPoint x: 328, endPoint y: 78, distance: 33.7
click at [342, 80] on input "H" at bounding box center [400, 88] width 120 height 16
type input "Citibank, N.A. vs. [PERSON_NAME]"
click at [404, 58] on input "text" at bounding box center [408, 56] width 105 height 16
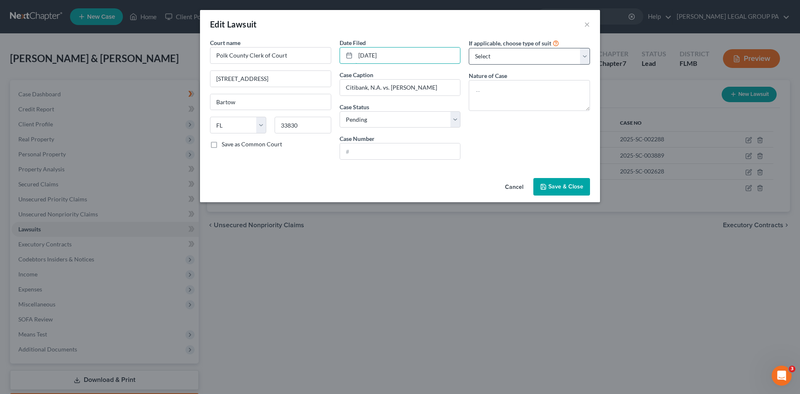
type input "[DATE]"
drag, startPoint x: 495, startPoint y: 56, endPoint x: 498, endPoint y: 60, distance: 4.7
click at [495, 56] on select "Select Repossession Garnishment Foreclosure Attached, Seized, Or Levied Other" at bounding box center [529, 56] width 121 height 17
select select "4"
click at [469, 48] on select "Select Repossession Garnishment Foreclosure Attached, Seized, Or Levied Other" at bounding box center [529, 56] width 121 height 17
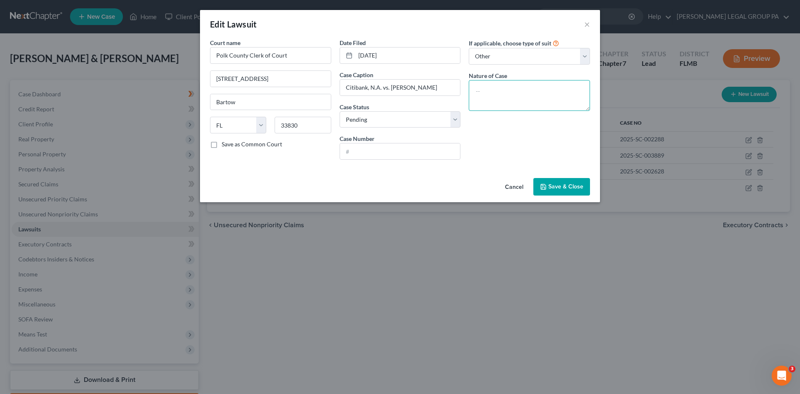
click at [503, 95] on textarea at bounding box center [529, 95] width 121 height 31
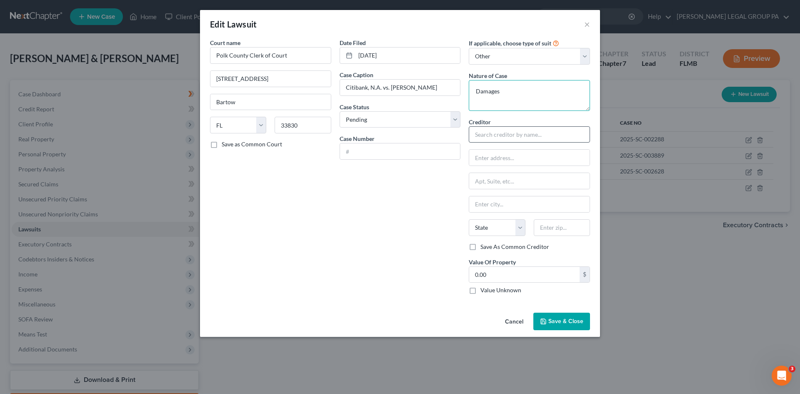
type textarea "Damages"
click at [509, 138] on input "text" at bounding box center [529, 134] width 121 height 17
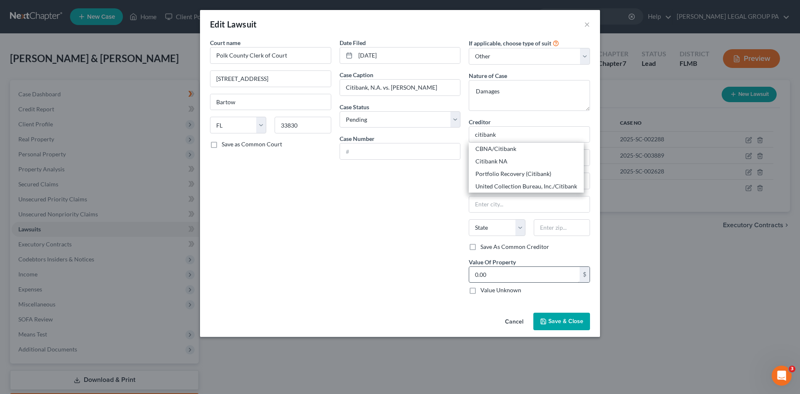
drag, startPoint x: 524, startPoint y: 158, endPoint x: 494, endPoint y: 275, distance: 120.4
click at [524, 158] on div "Citibank NA" at bounding box center [527, 161] width 102 height 8
type input "Citibank NA"
type input "PO Box 6500"
type input "[GEOGRAPHIC_DATA]"
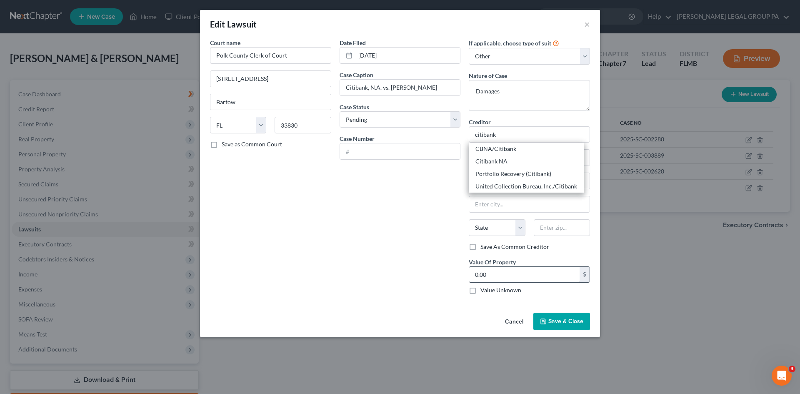
select select "43"
type input "57117"
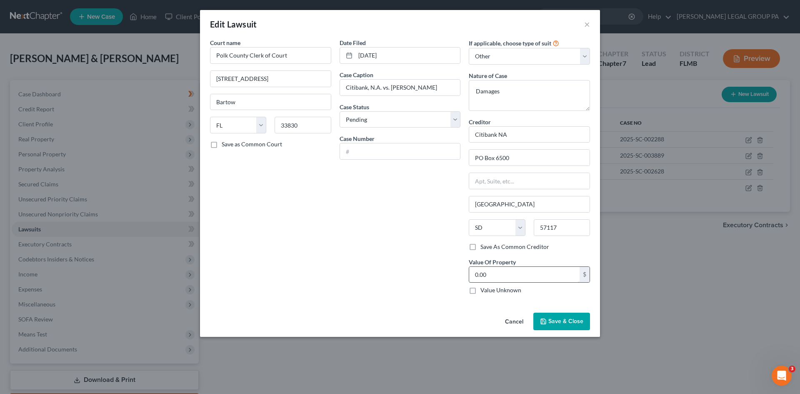
click at [496, 272] on input "0.00" at bounding box center [524, 275] width 110 height 16
type input "4,629.99"
drag, startPoint x: 441, startPoint y: 235, endPoint x: 380, endPoint y: 148, distance: 106.4
click at [441, 235] on div "Date Filed [DATE] Case Caption Citibank, N.A. vs. [PERSON_NAME] Case Status * S…" at bounding box center [401, 169] width 130 height 263
click at [380, 148] on input "text" at bounding box center [400, 151] width 120 height 16
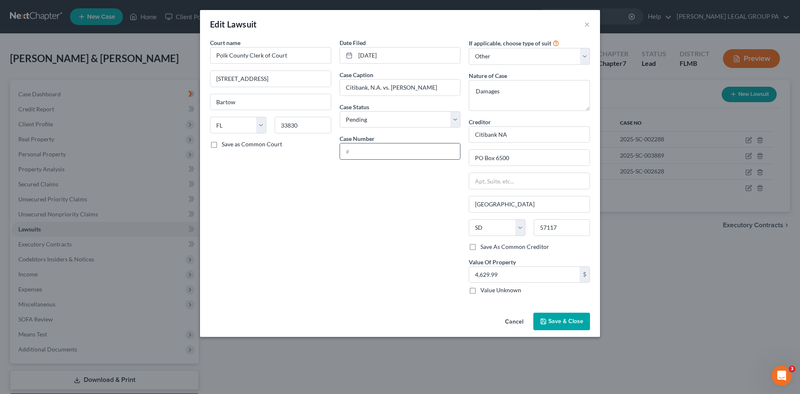
click at [346, 148] on input "text" at bounding box center [400, 151] width 120 height 16
paste input "2025SC004591"
click at [358, 153] on input "2025SC004591" at bounding box center [400, 151] width 120 height 16
type input "2025-SC-004591"
click at [563, 321] on span "Save & Close" at bounding box center [566, 321] width 35 height 7
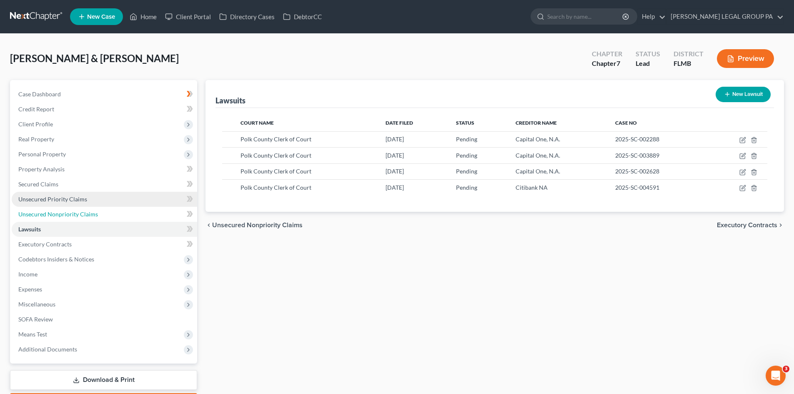
drag, startPoint x: 52, startPoint y: 208, endPoint x: 57, endPoint y: 201, distance: 8.4
click at [52, 208] on link "Unsecured Nonpriority Claims" at bounding box center [104, 214] width 185 height 15
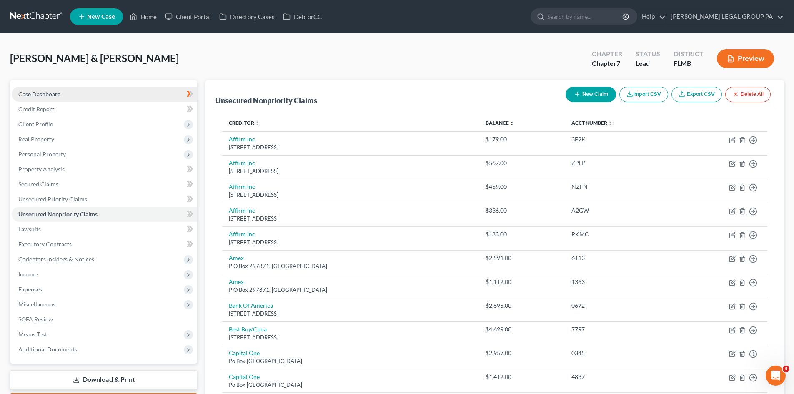
click at [84, 98] on link "Case Dashboard" at bounding box center [104, 94] width 185 height 15
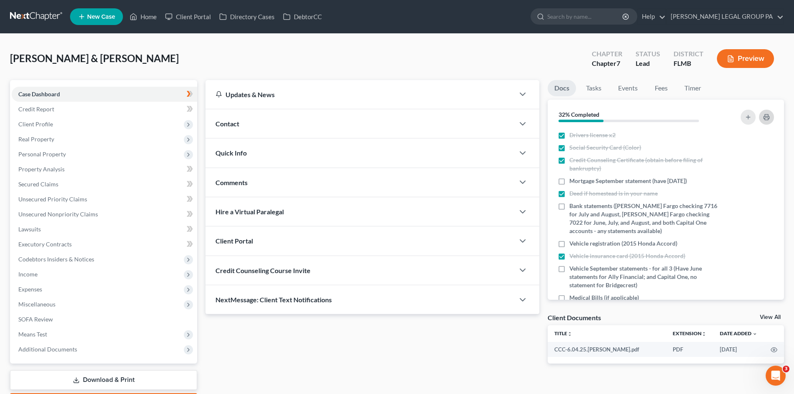
click at [762, 116] on button "button" at bounding box center [766, 117] width 15 height 15
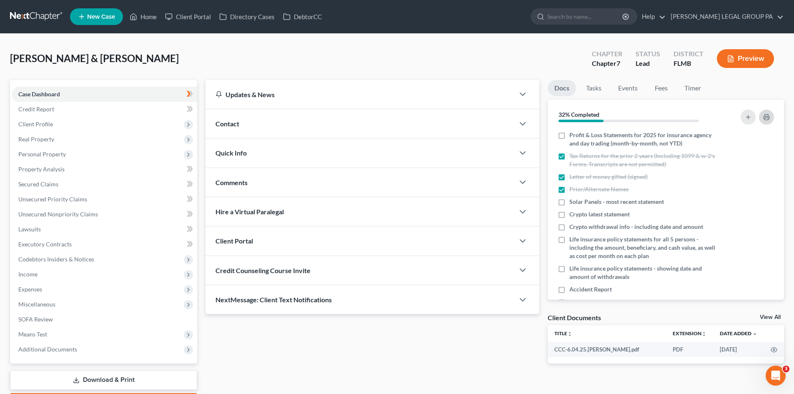
scroll to position [13, 0]
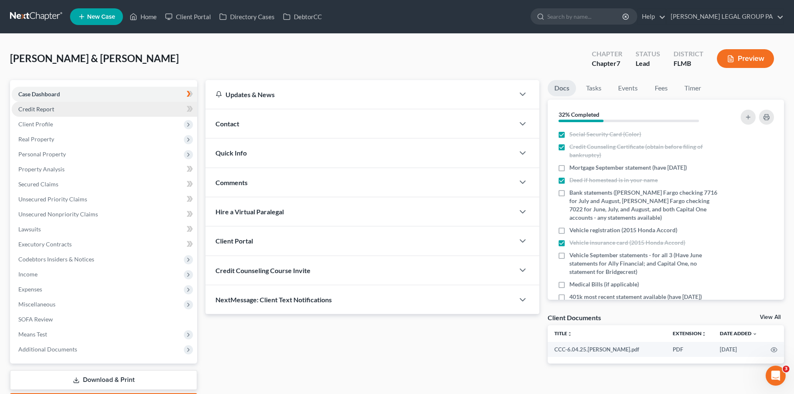
drag, startPoint x: 47, startPoint y: 105, endPoint x: 73, endPoint y: 109, distance: 25.8
click at [48, 105] on link "Credit Report" at bounding box center [104, 109] width 185 height 15
click at [73, 109] on link "Credit Report" at bounding box center [104, 109] width 185 height 15
